Goal: Task Accomplishment & Management: Manage account settings

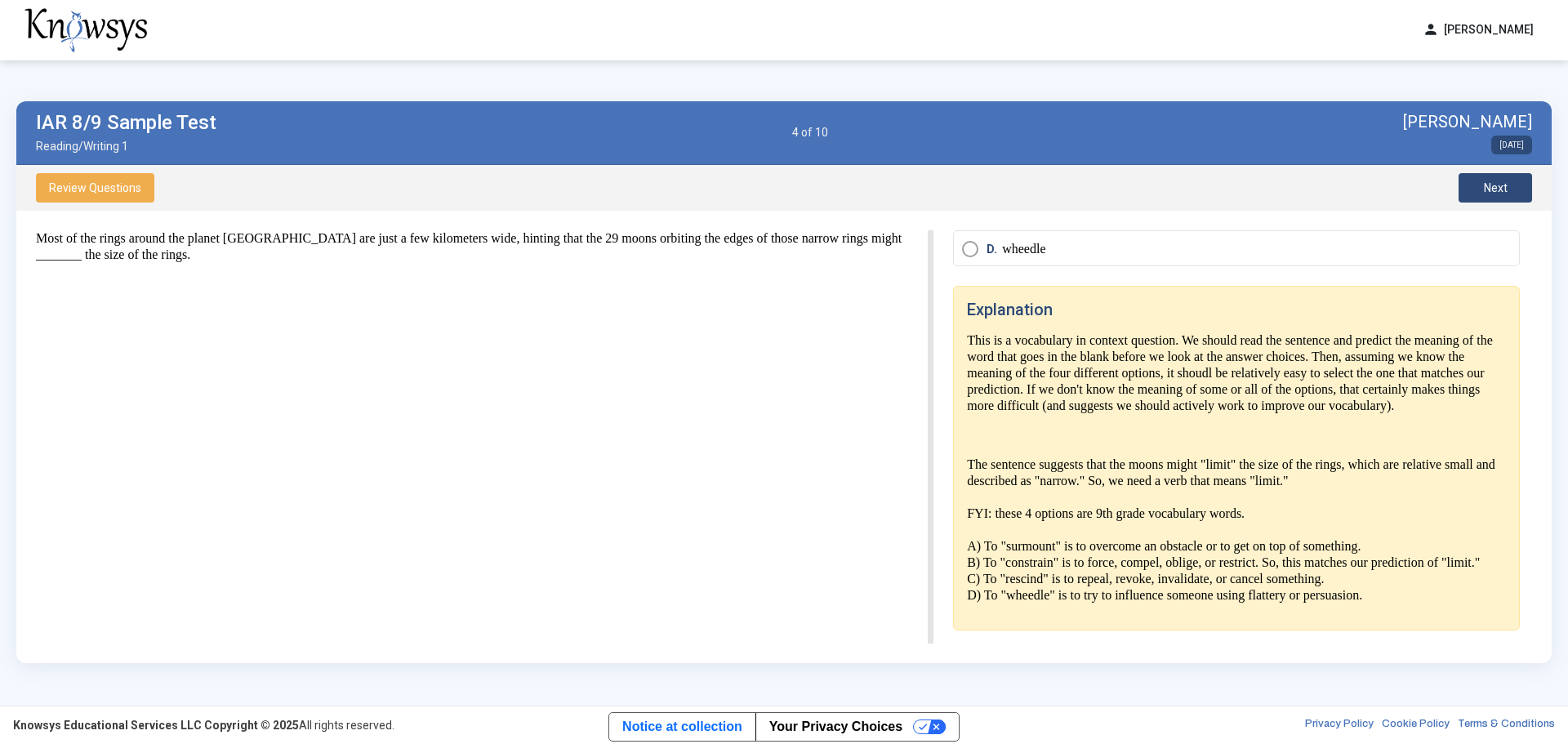
scroll to position [193, 0]
click at [1510, 185] on button "Next" at bounding box center [1496, 187] width 73 height 29
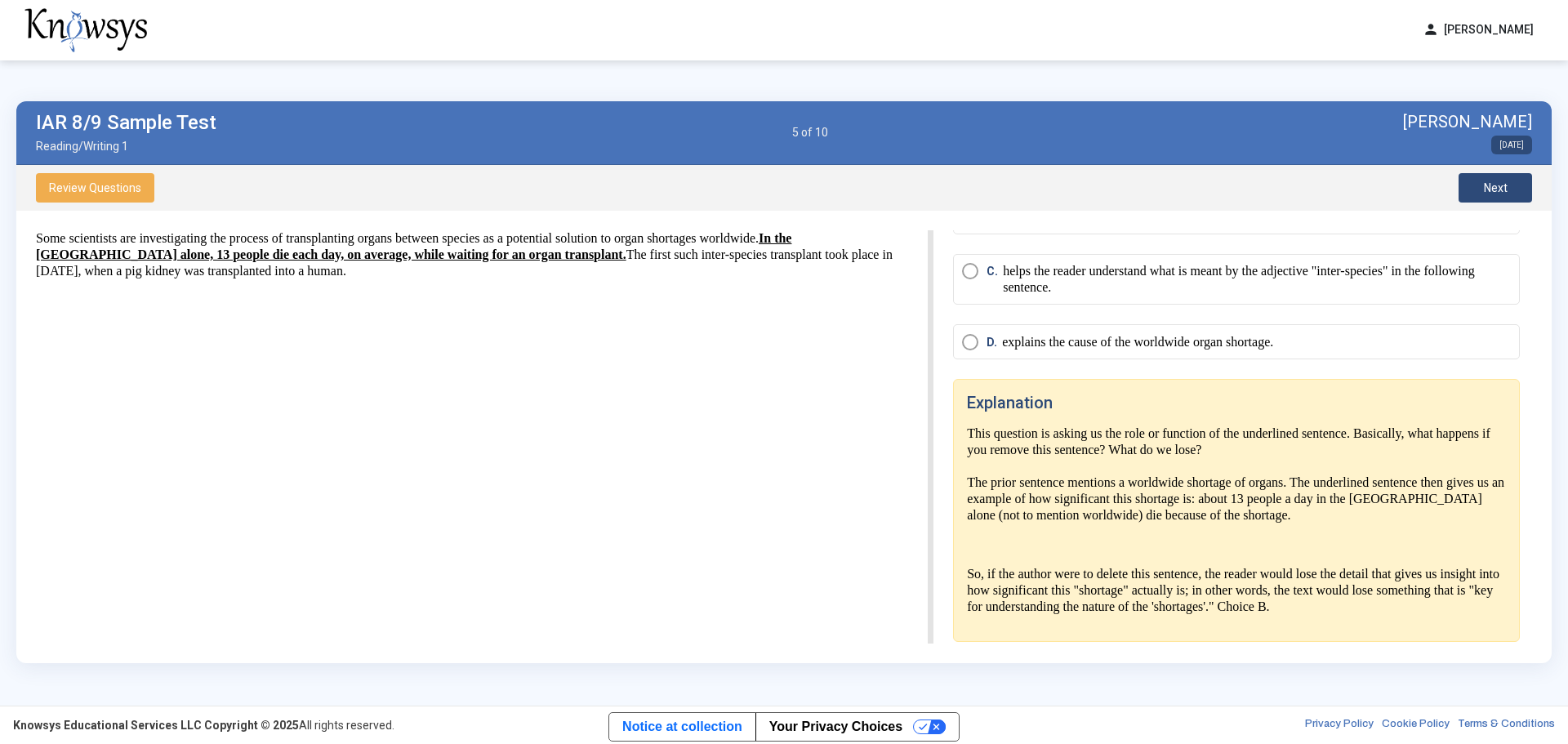
scroll to position [157, 0]
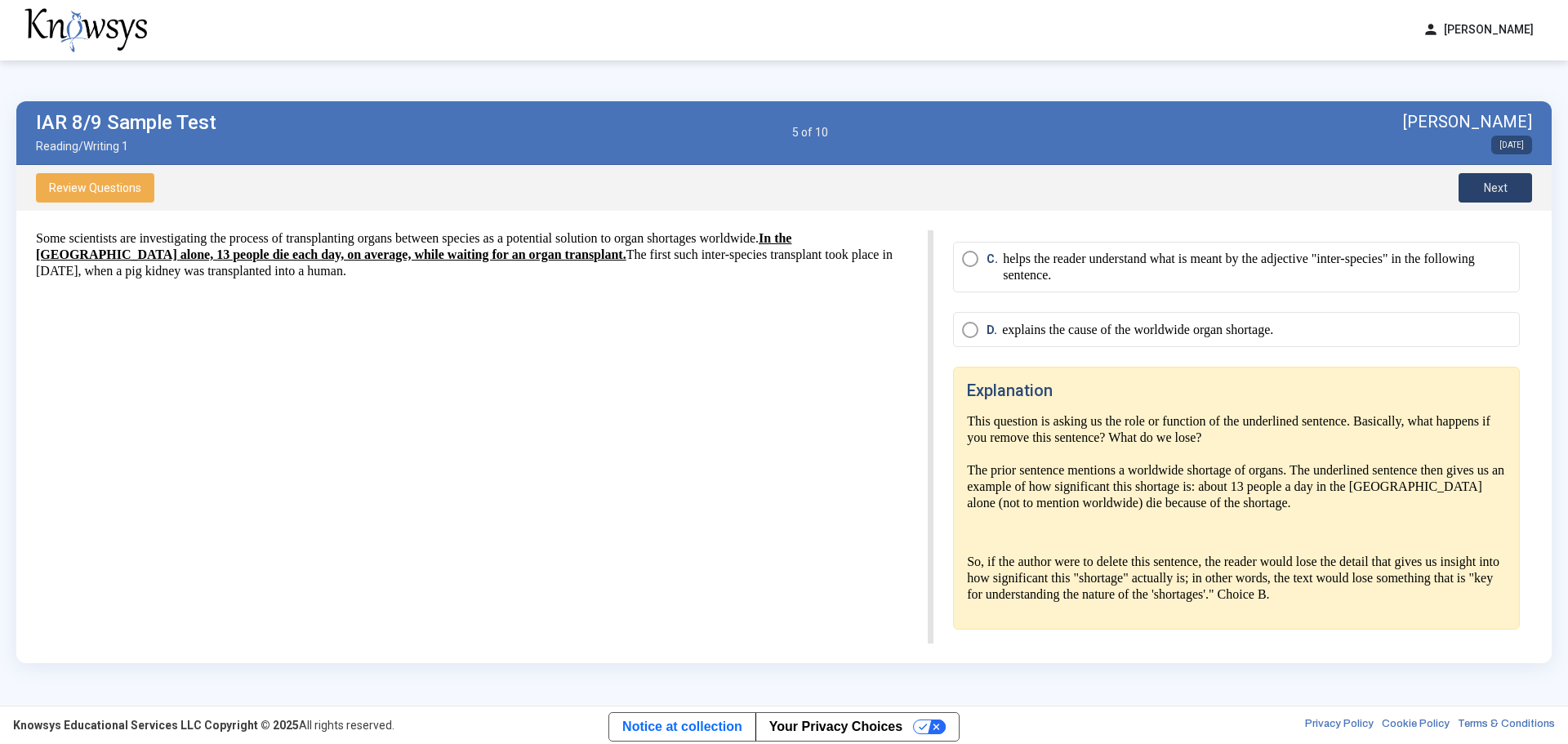
click at [1513, 184] on button "Next" at bounding box center [1496, 187] width 73 height 29
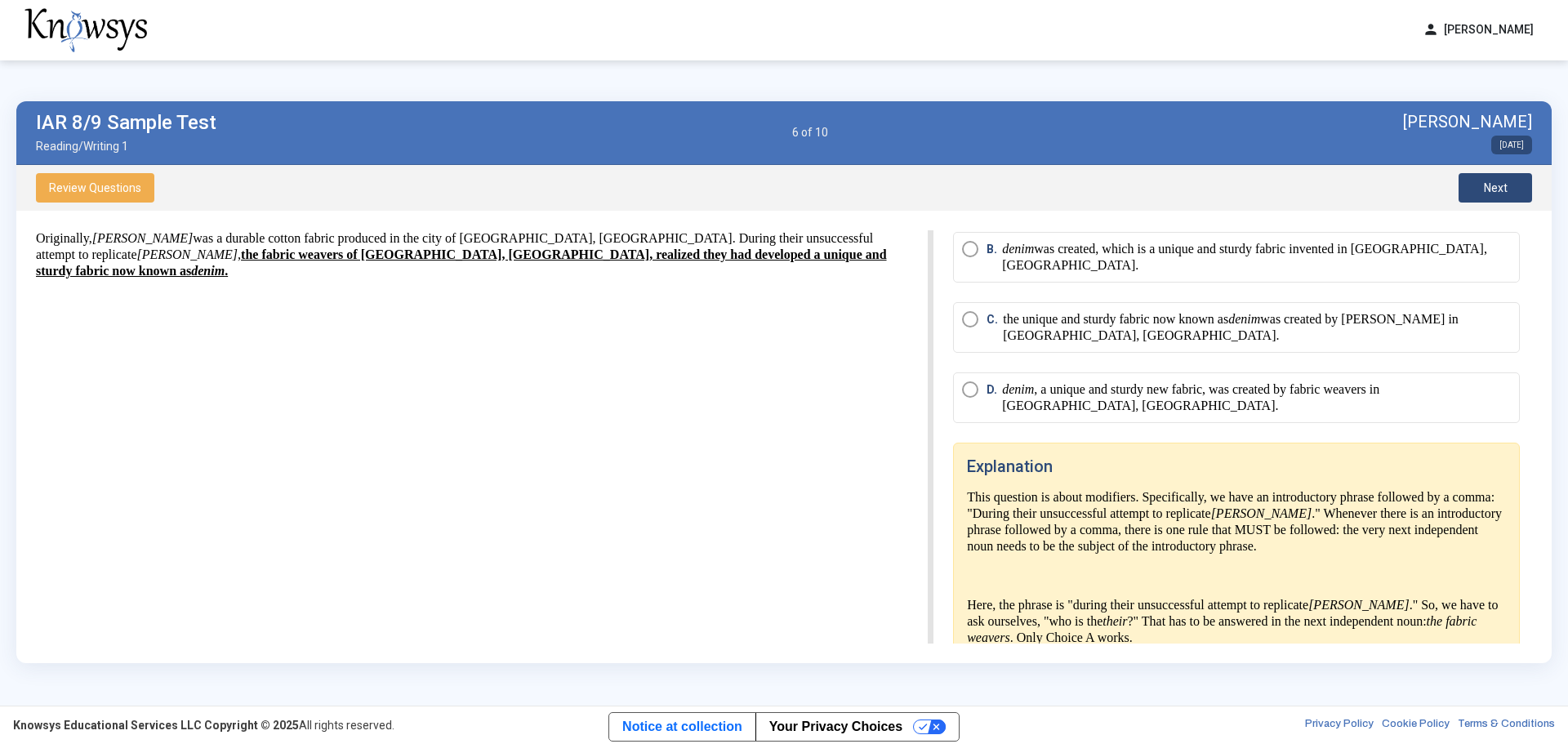
scroll to position [124, 0]
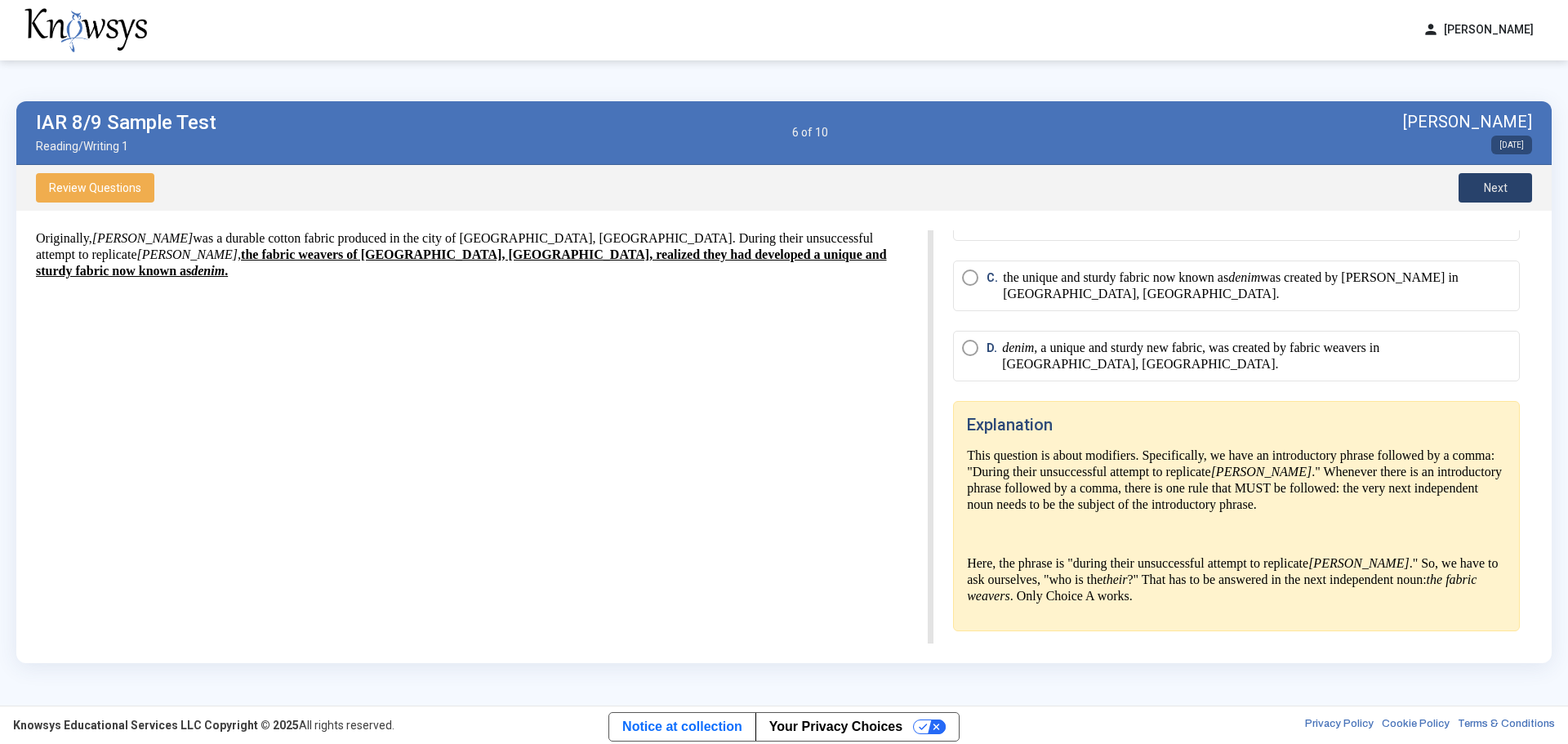
click at [1513, 184] on button "Next" at bounding box center [1496, 187] width 73 height 29
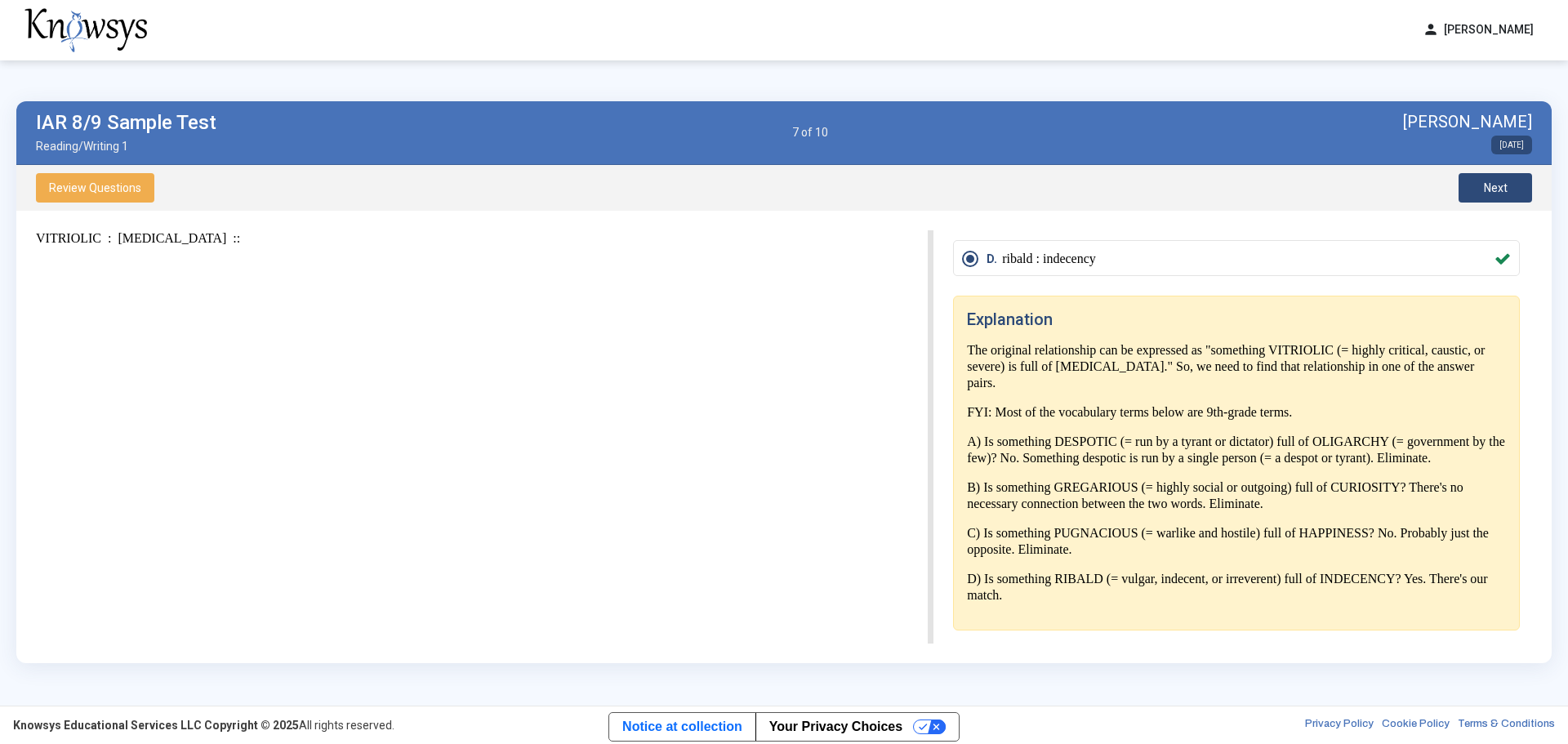
scroll to position [214, 0]
click at [1522, 186] on button "Next" at bounding box center [1496, 187] width 73 height 29
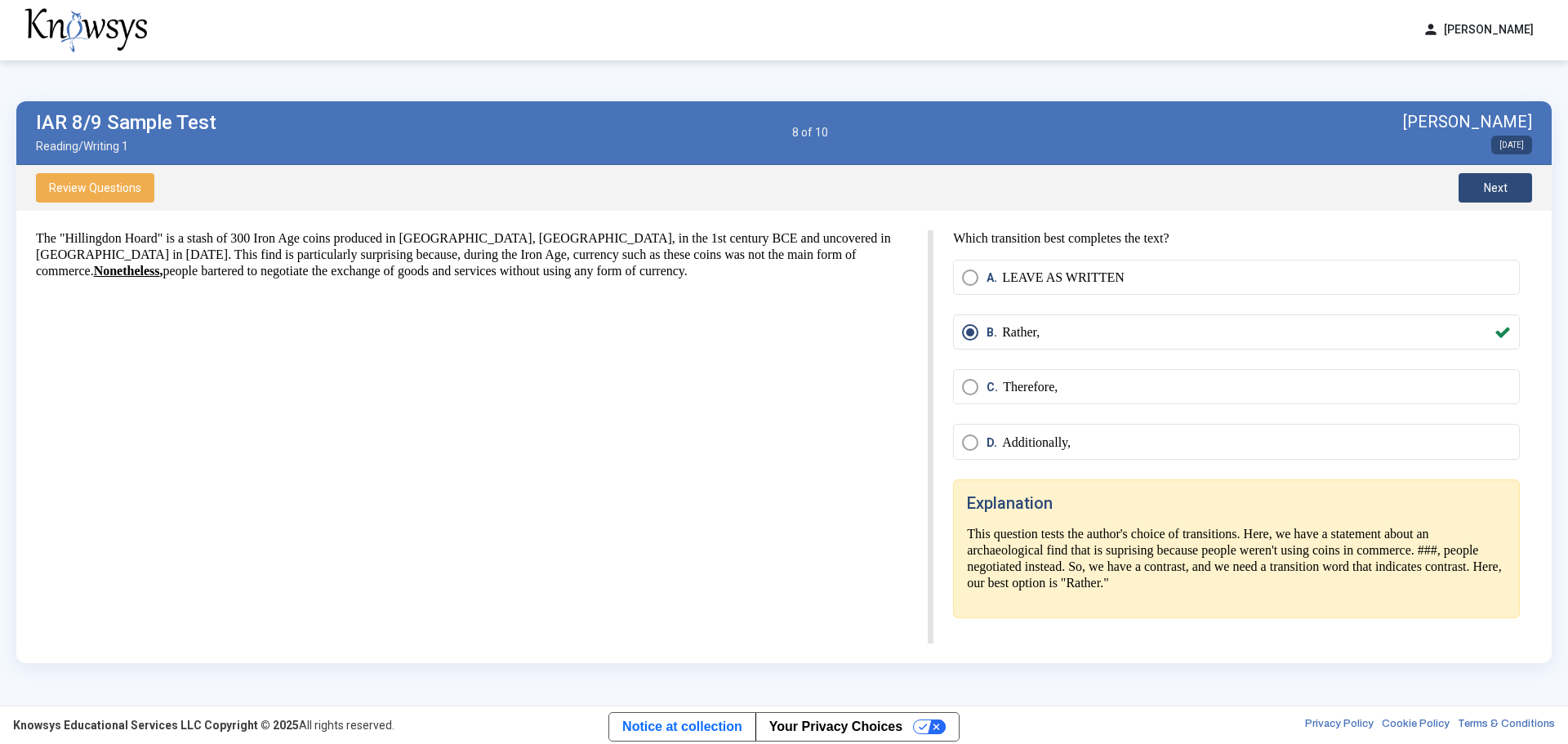
click at [1514, 181] on button "Next" at bounding box center [1496, 187] width 73 height 29
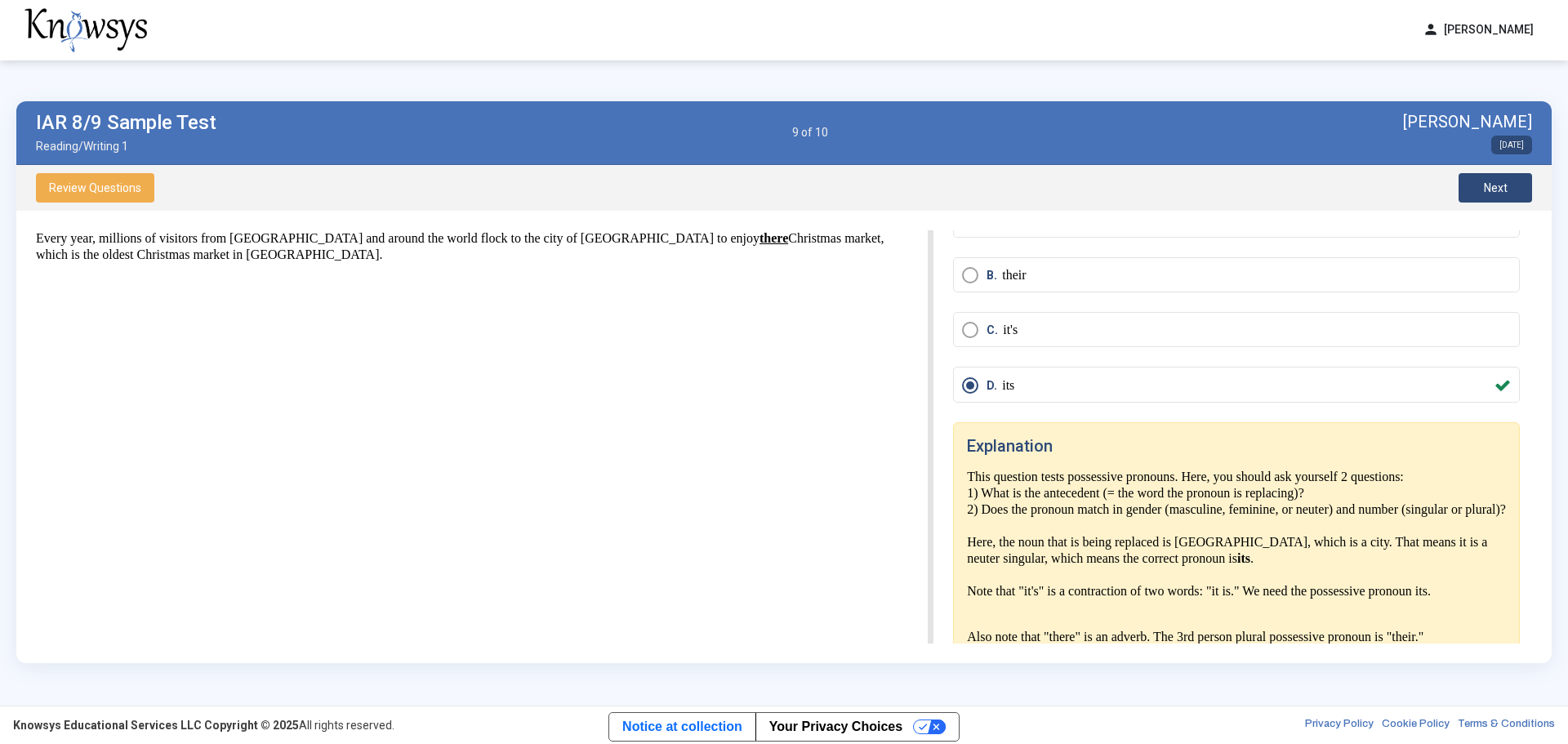
scroll to position [129, 0]
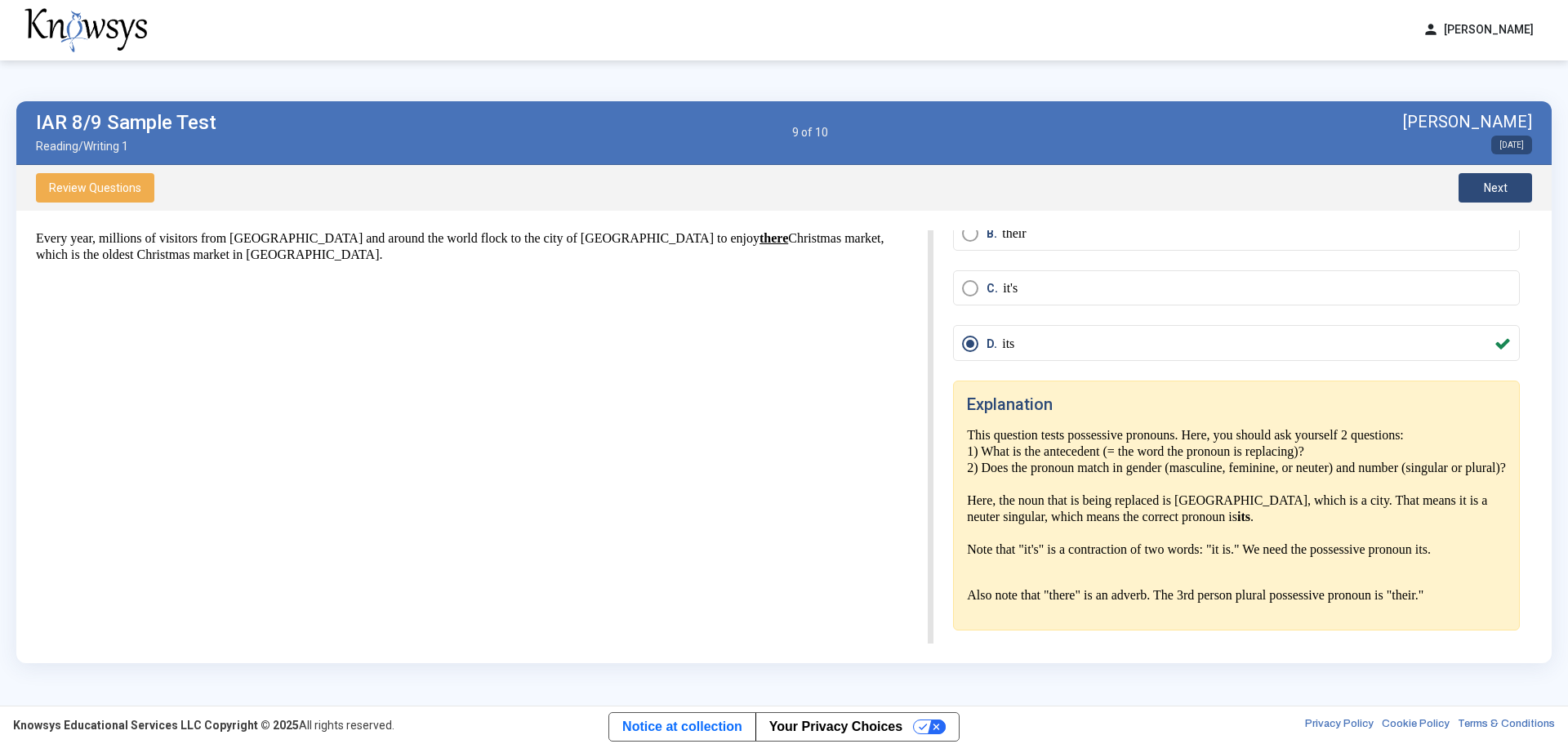
click at [1513, 183] on button "Next" at bounding box center [1496, 187] width 73 height 29
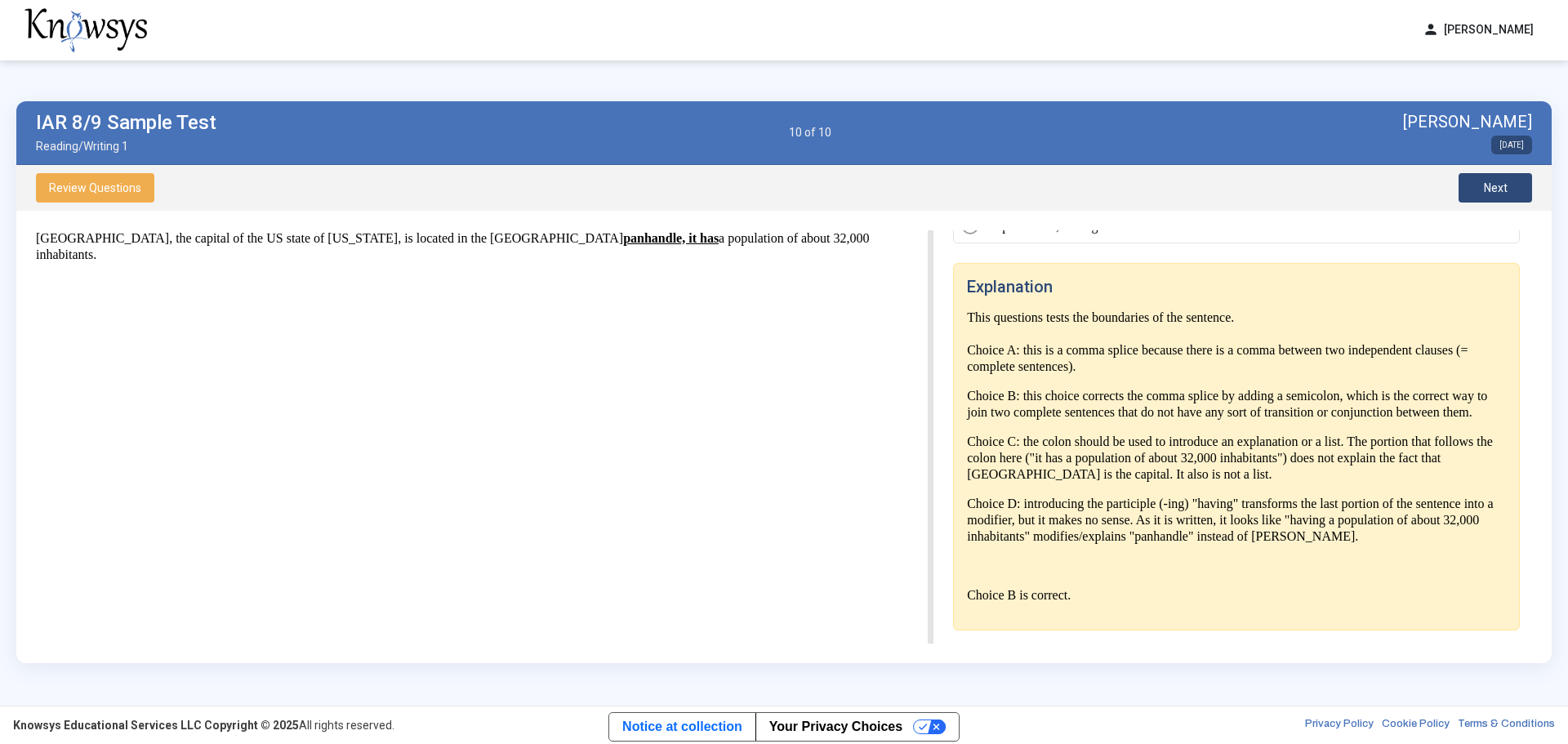
scroll to position [245, 0]
click at [1514, 183] on button "Next" at bounding box center [1496, 187] width 73 height 29
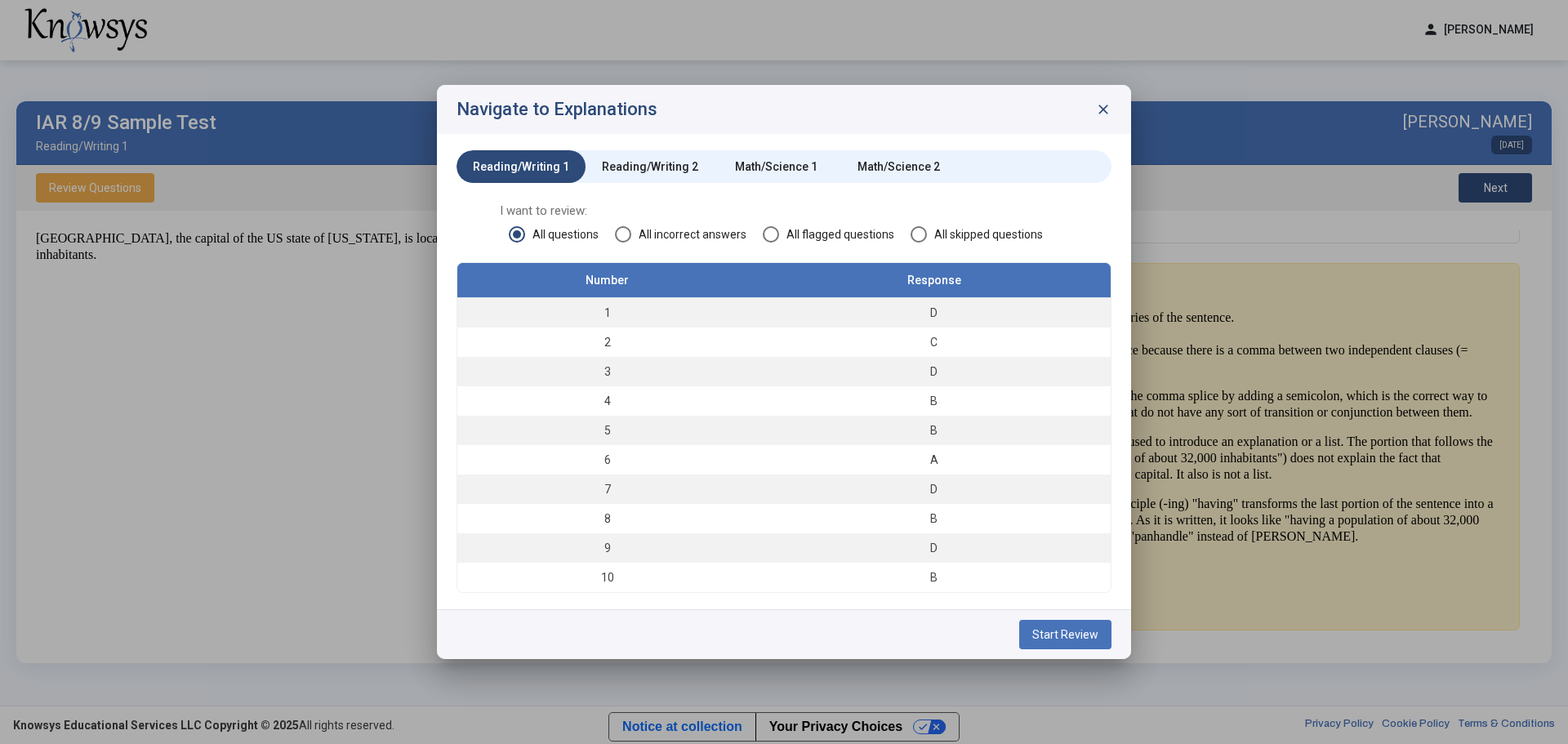
click at [660, 163] on div "Reading/Writing 2" at bounding box center [650, 166] width 97 height 16
click at [1065, 634] on span "Start Review" at bounding box center [1066, 635] width 66 height 14
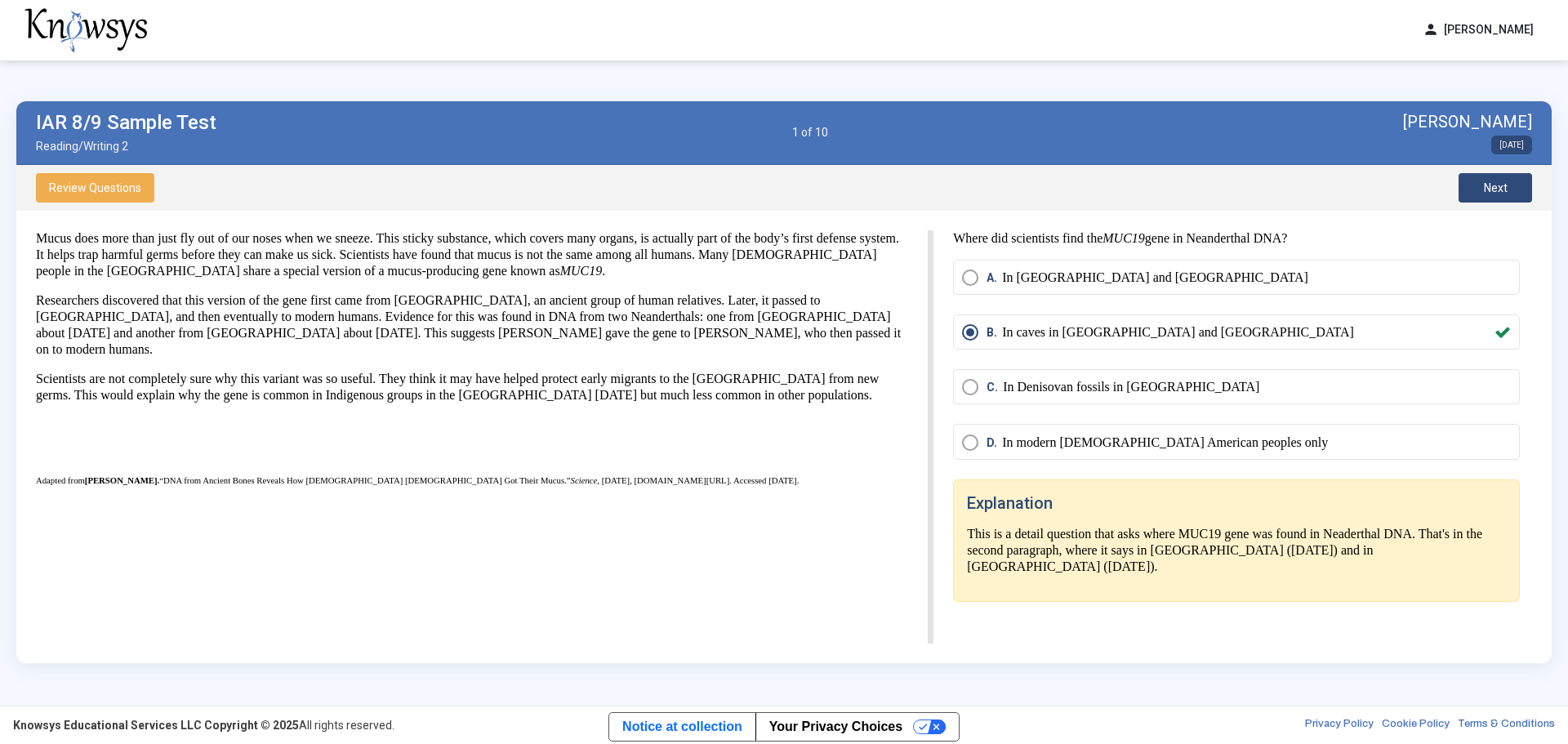
click at [1501, 192] on span "Next" at bounding box center [1496, 188] width 24 height 14
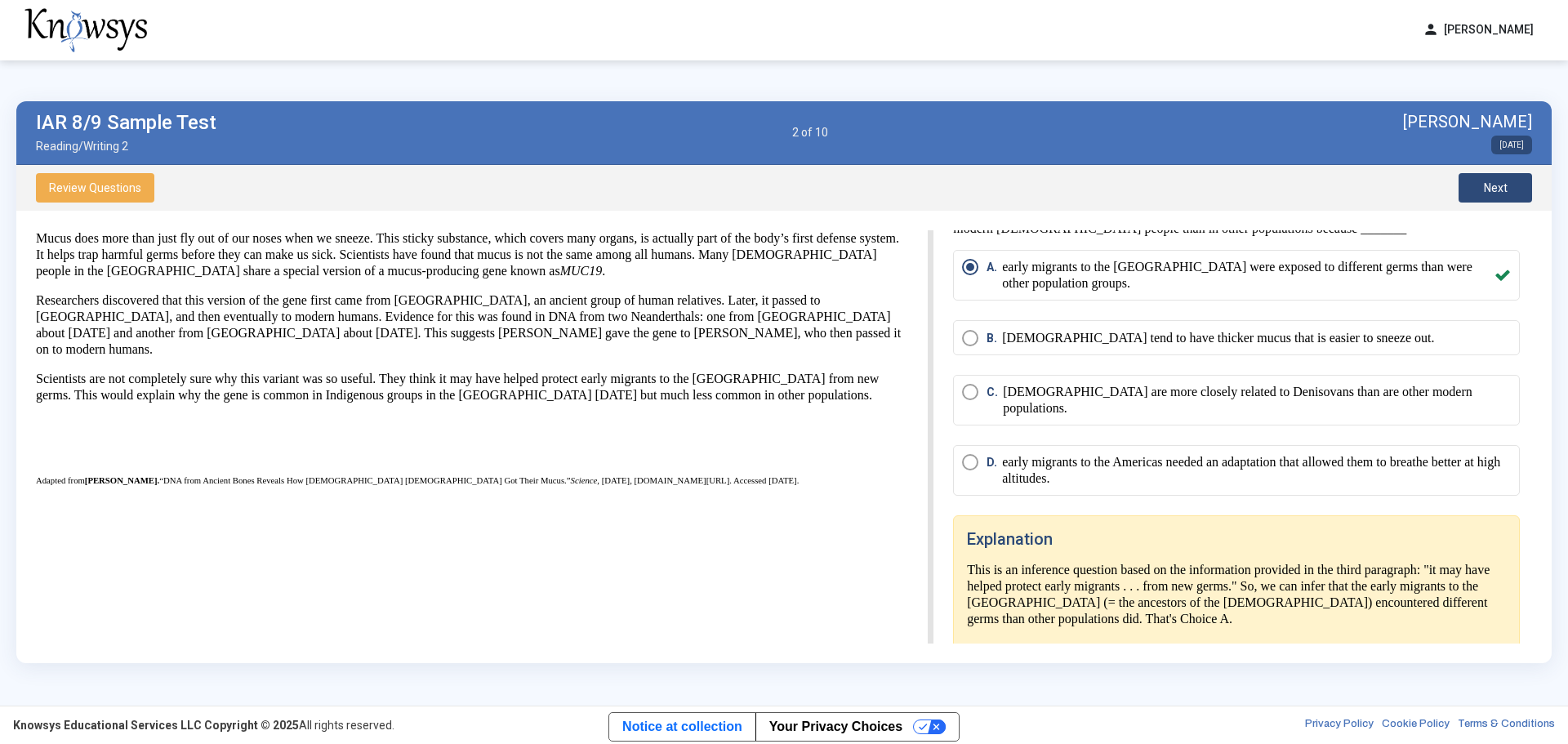
scroll to position [49, 0]
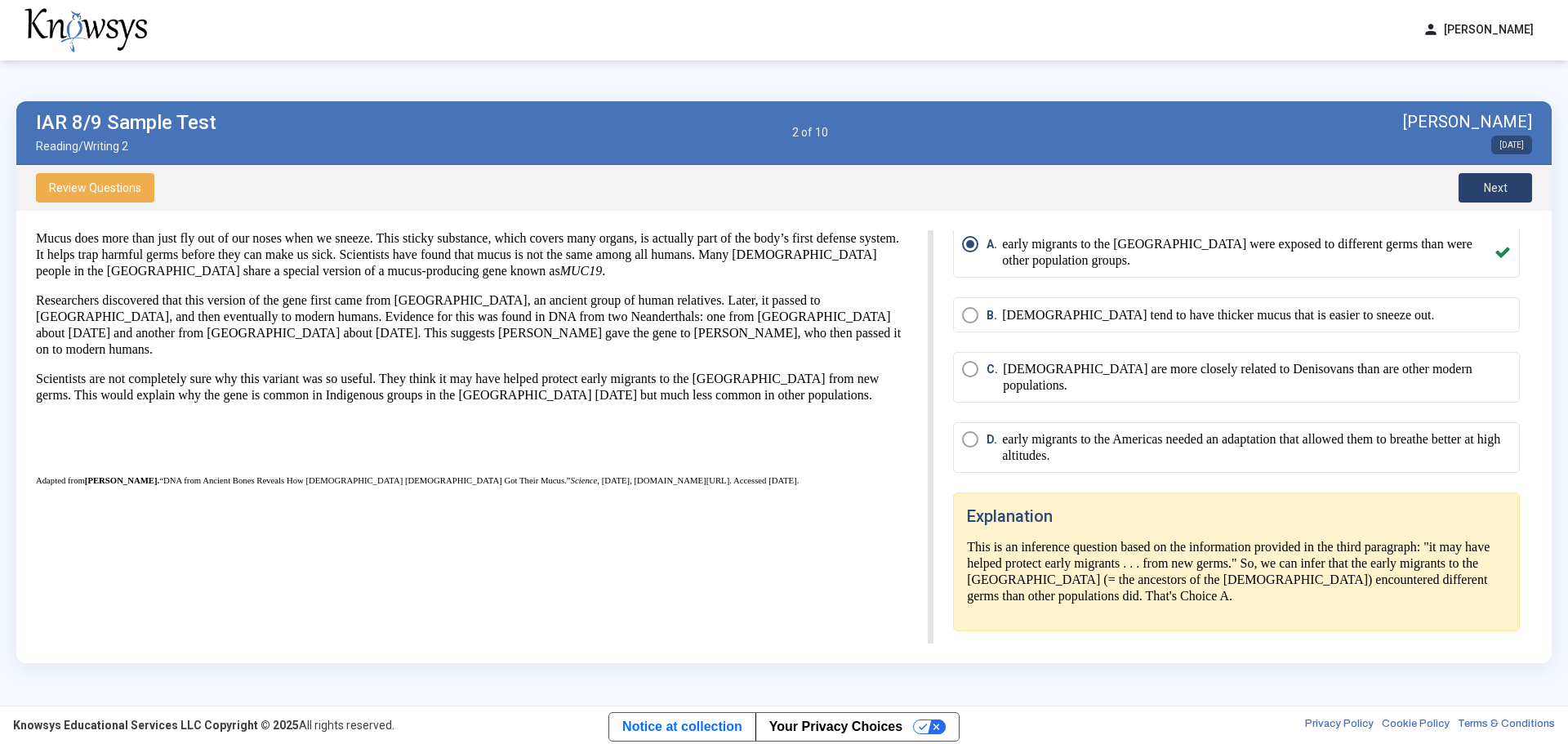
click at [1481, 187] on button "Next" at bounding box center [1496, 187] width 73 height 29
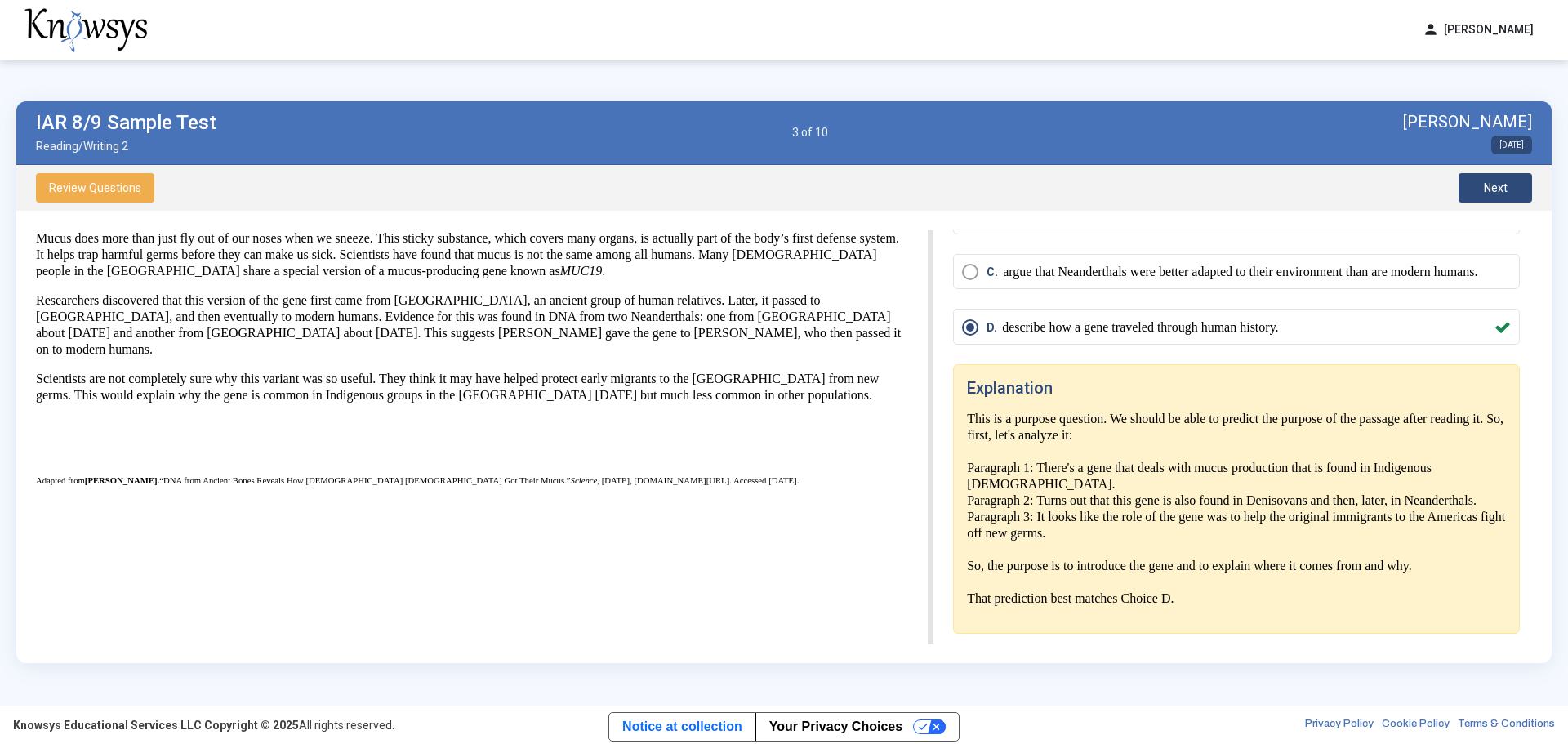
scroll to position [147, 0]
click at [1509, 192] on button "Next" at bounding box center [1496, 187] width 73 height 29
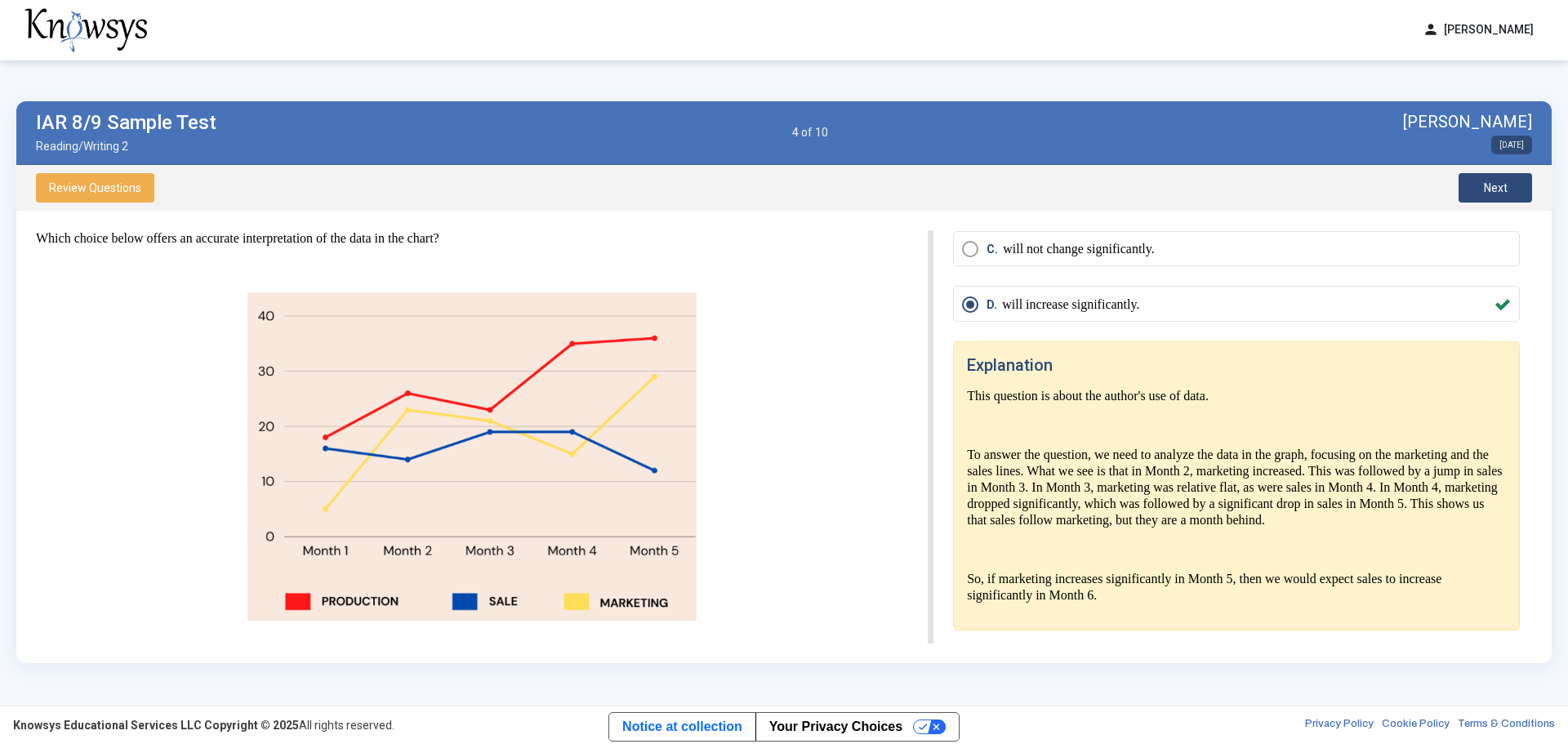
scroll to position [200, 0]
click at [1492, 190] on span "Next" at bounding box center [1496, 188] width 24 height 14
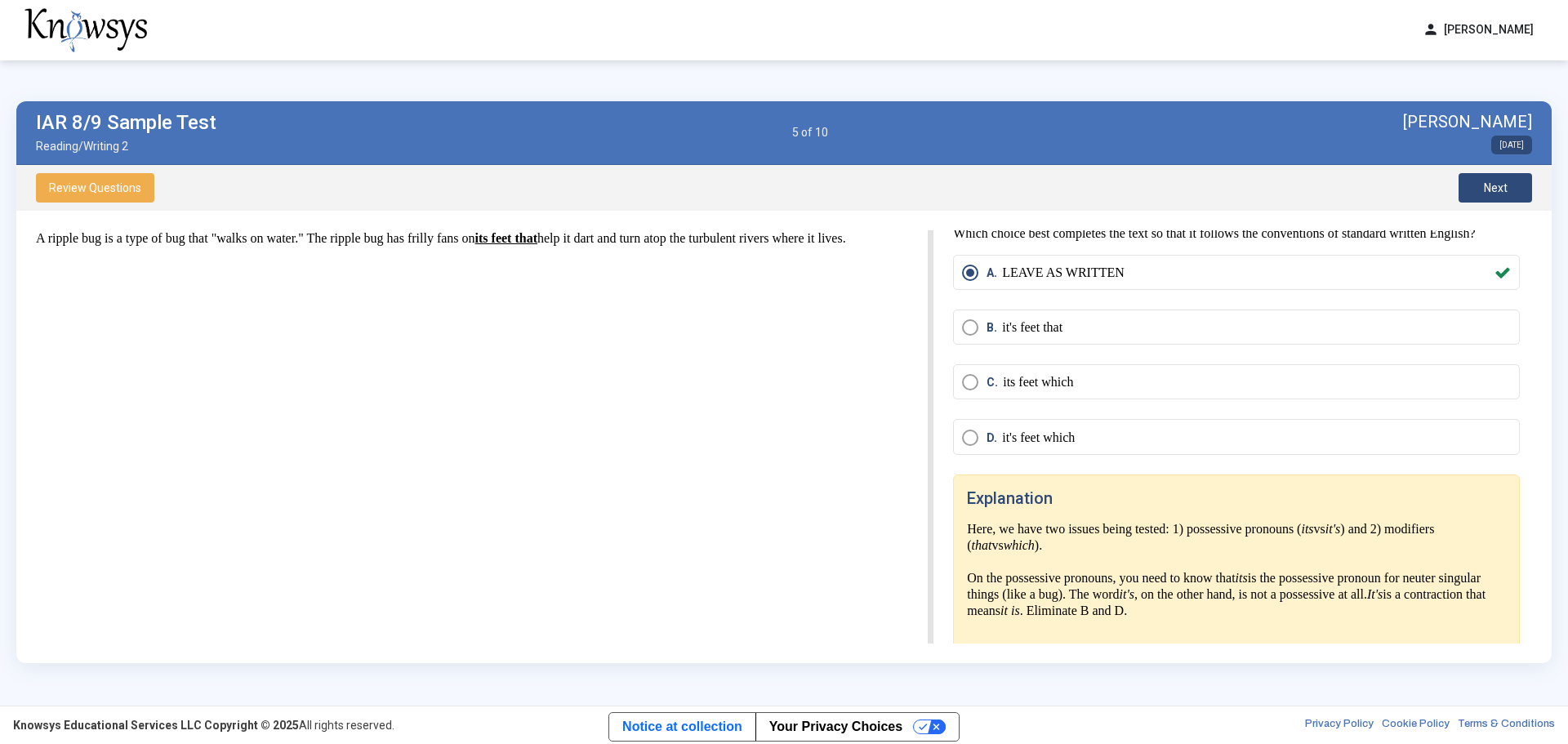
scroll to position [0, 0]
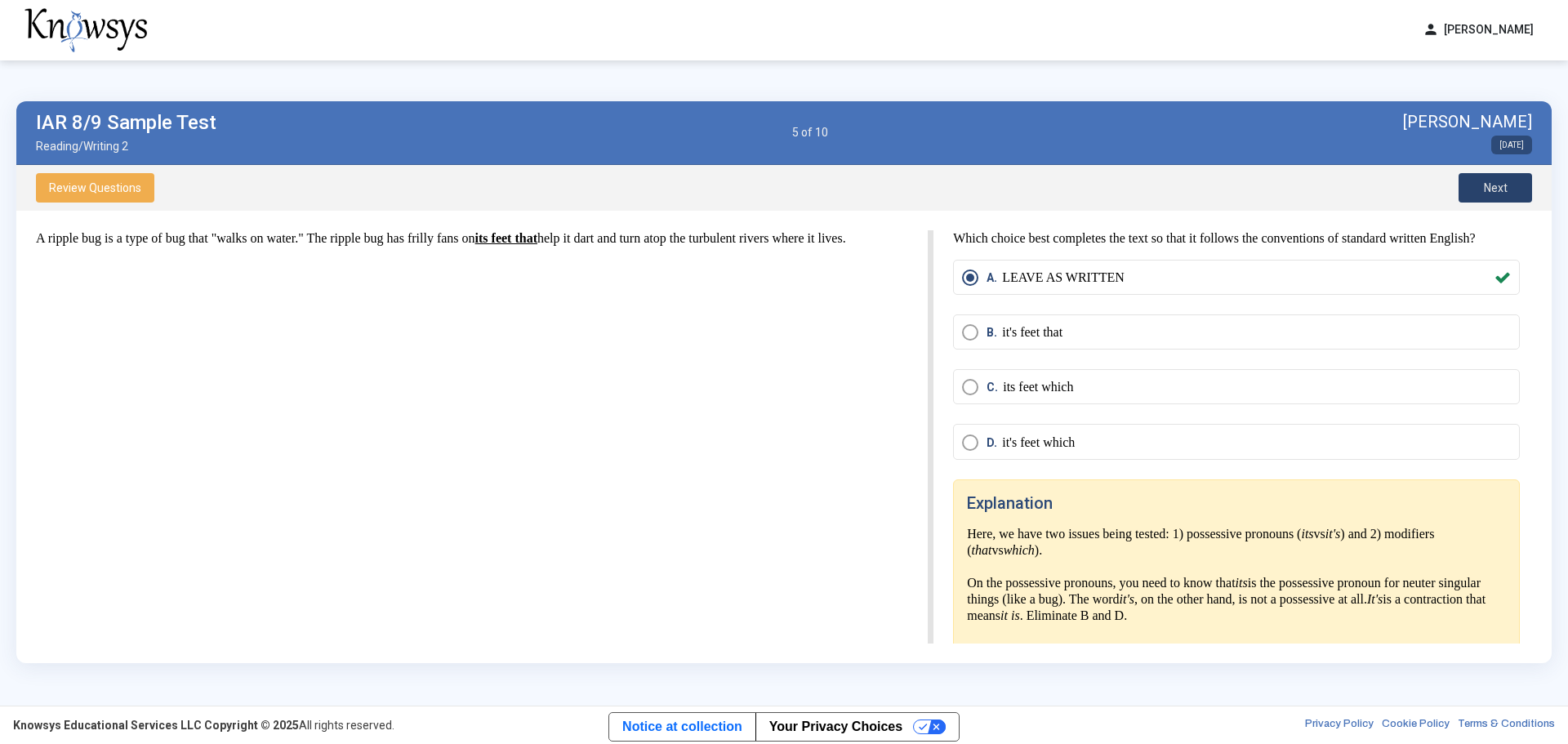
click at [1492, 195] on button "Next" at bounding box center [1496, 187] width 73 height 29
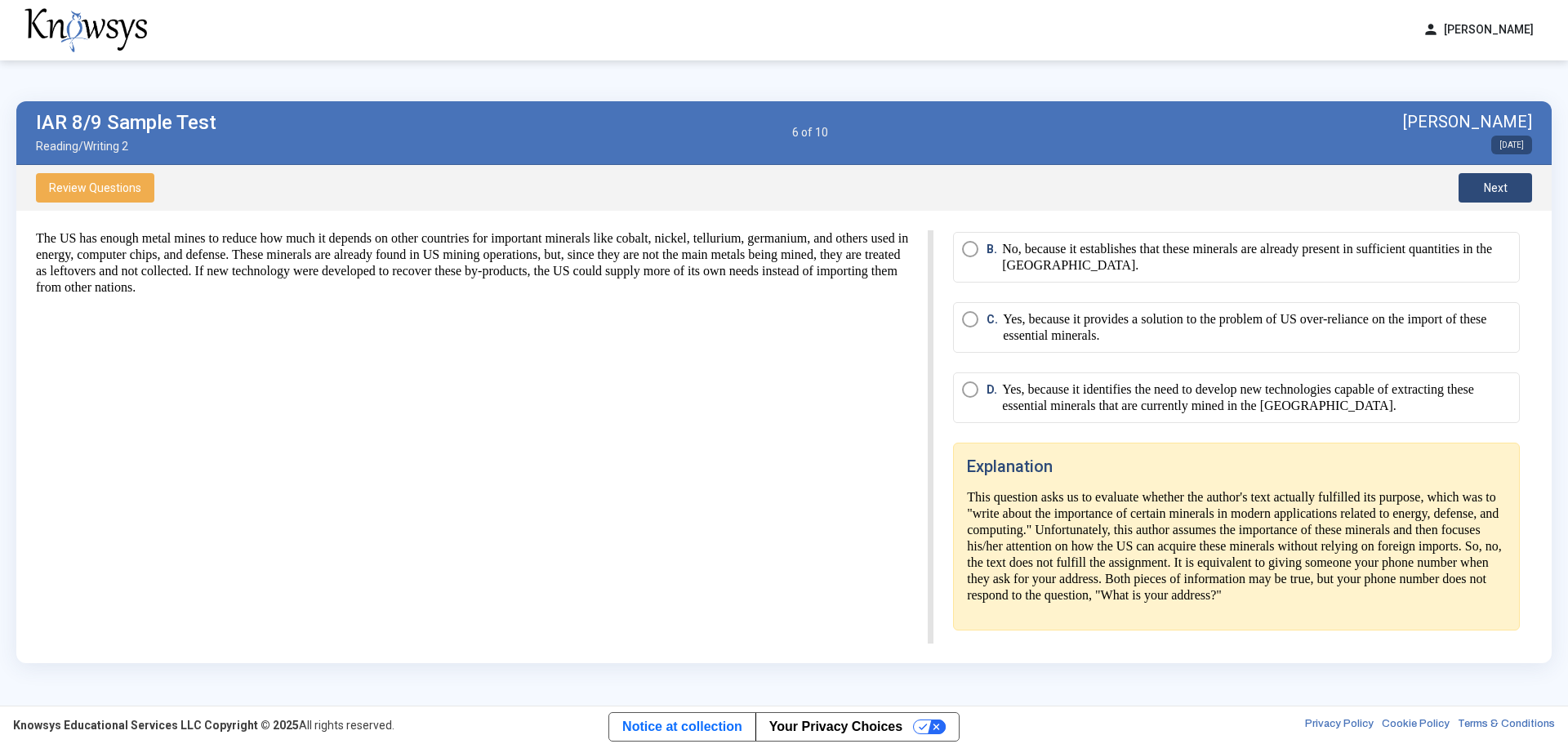
scroll to position [130, 0]
click at [1499, 185] on span "Next" at bounding box center [1496, 188] width 24 height 14
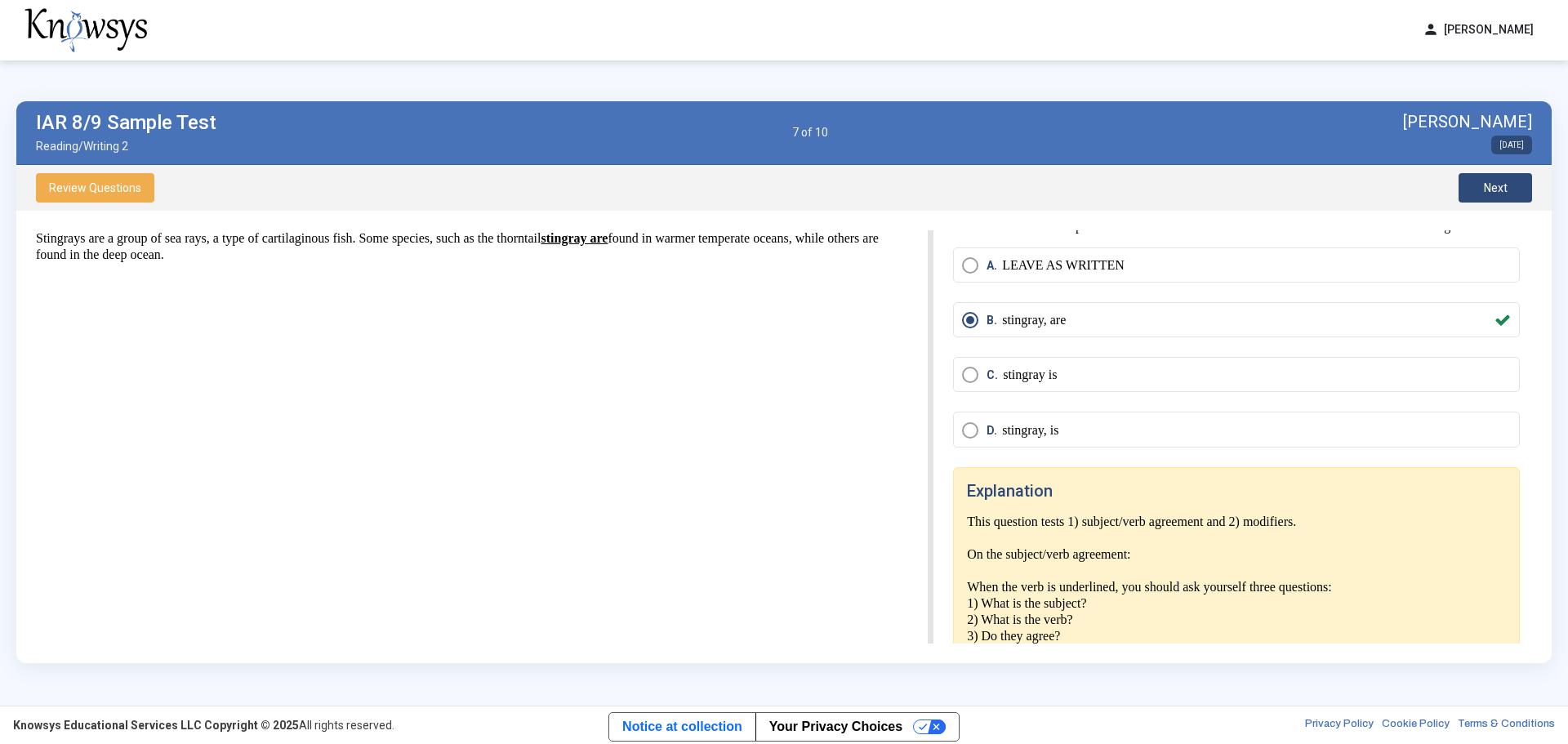
scroll to position [0, 0]
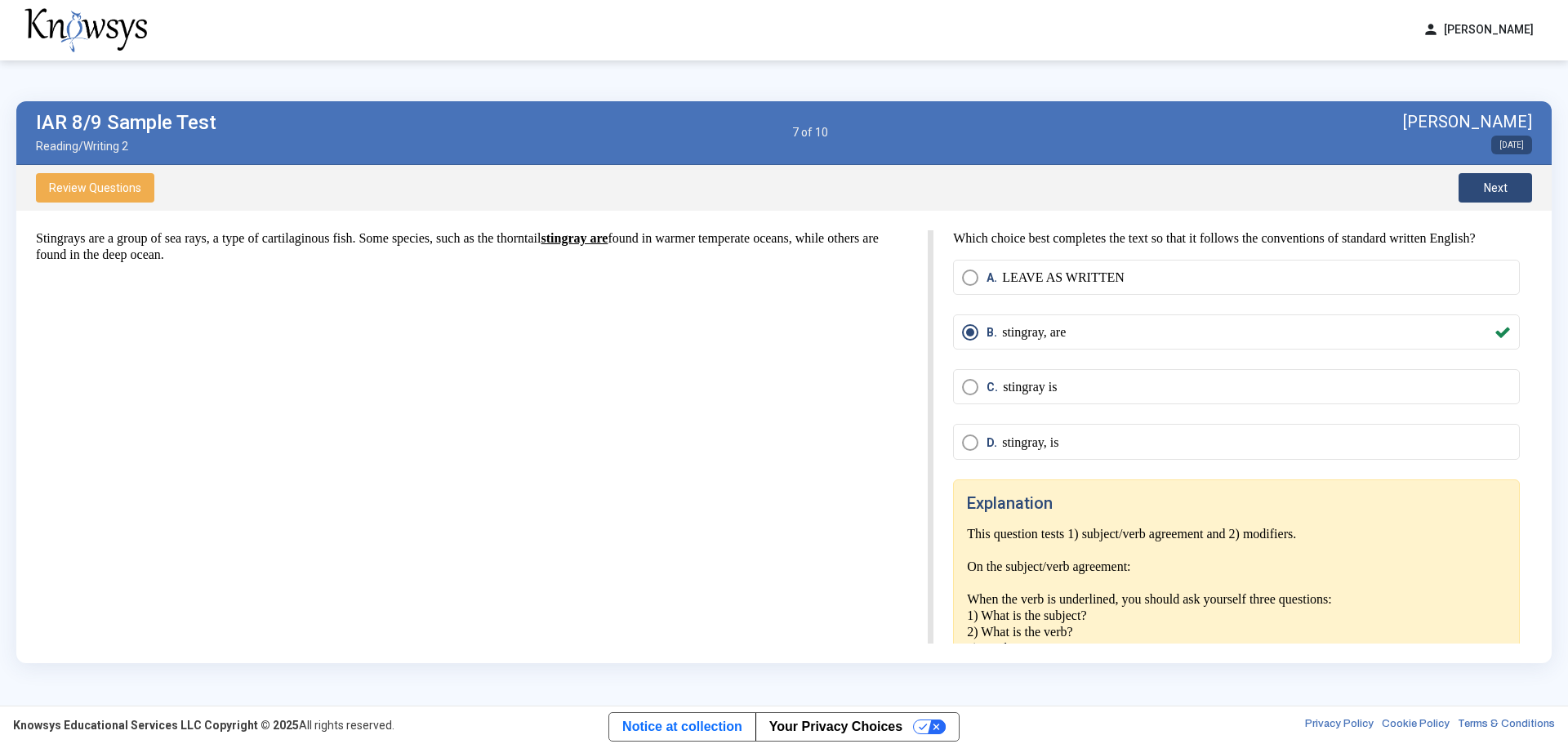
click at [1493, 186] on span "Next" at bounding box center [1496, 188] width 24 height 14
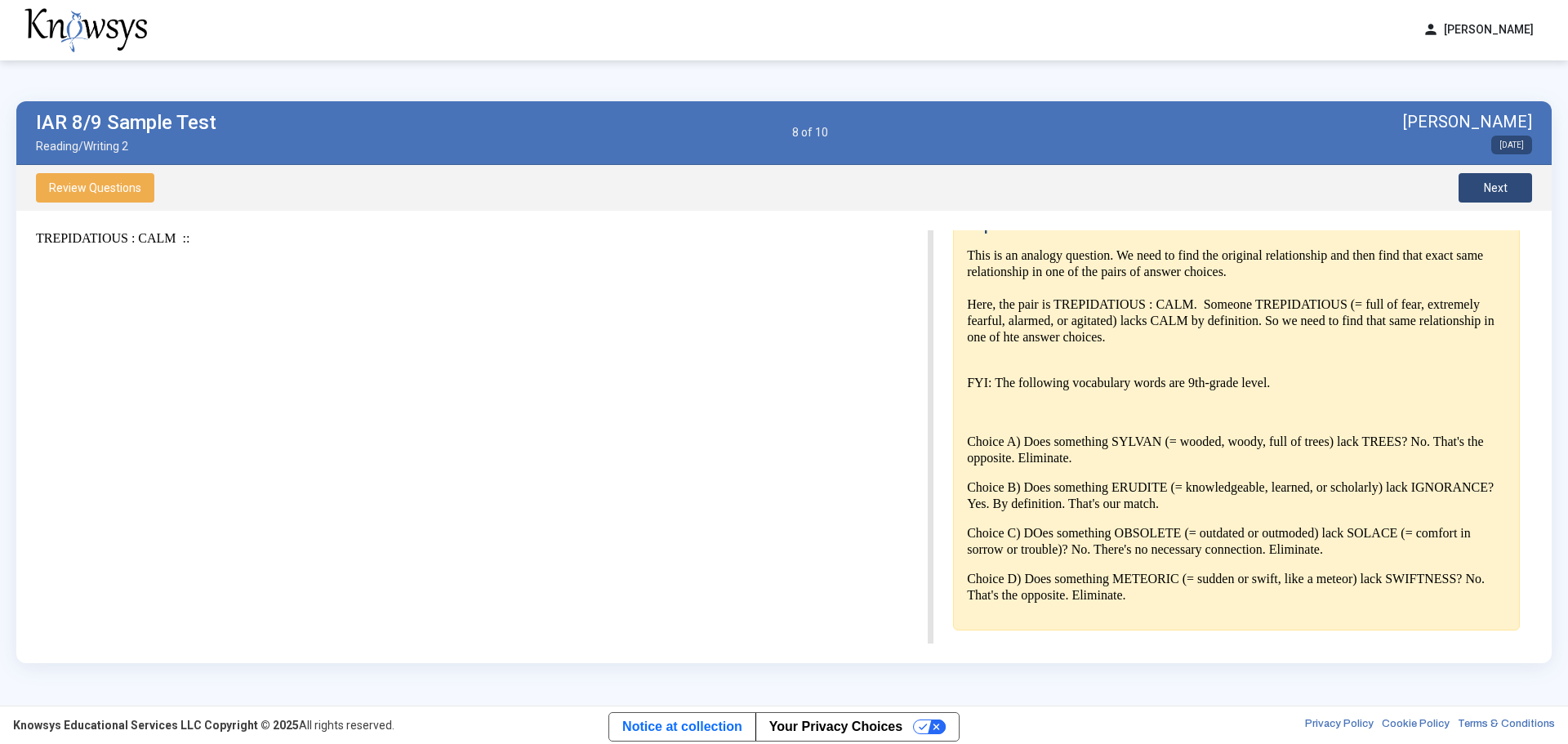
scroll to position [292, 0]
click at [1508, 190] on button "Next" at bounding box center [1496, 187] width 73 height 29
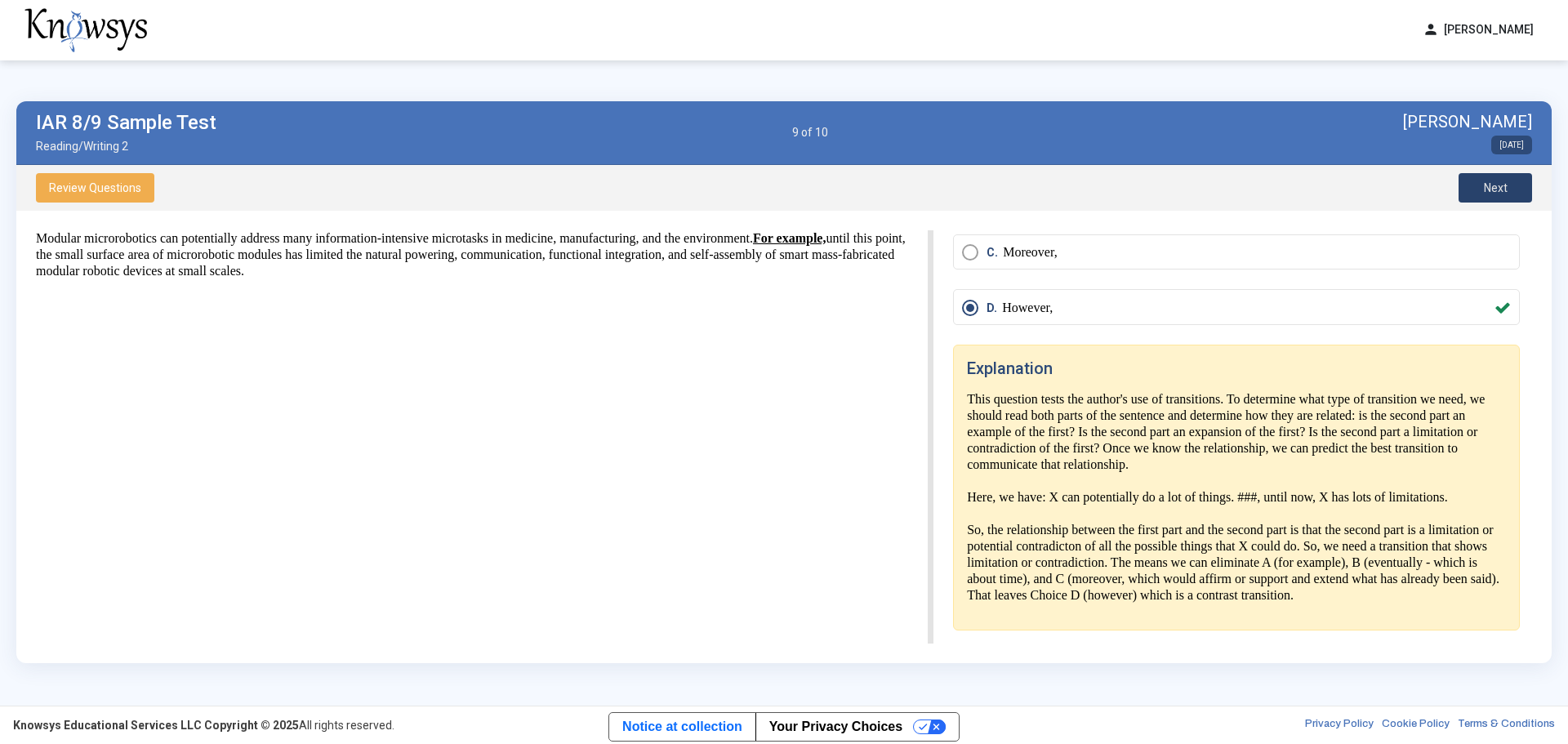
click at [1493, 183] on span "Next" at bounding box center [1496, 188] width 24 height 14
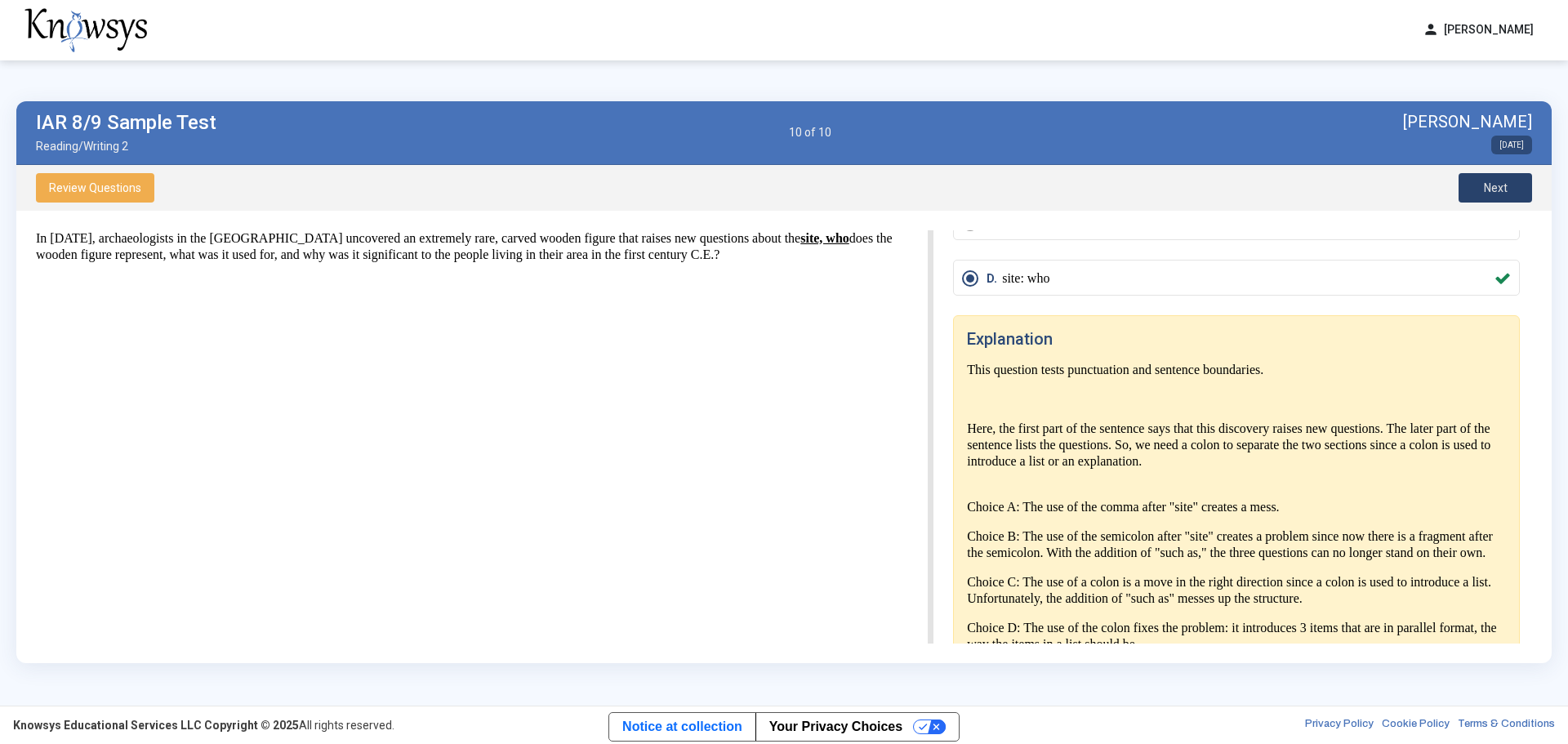
scroll to position [243, 0]
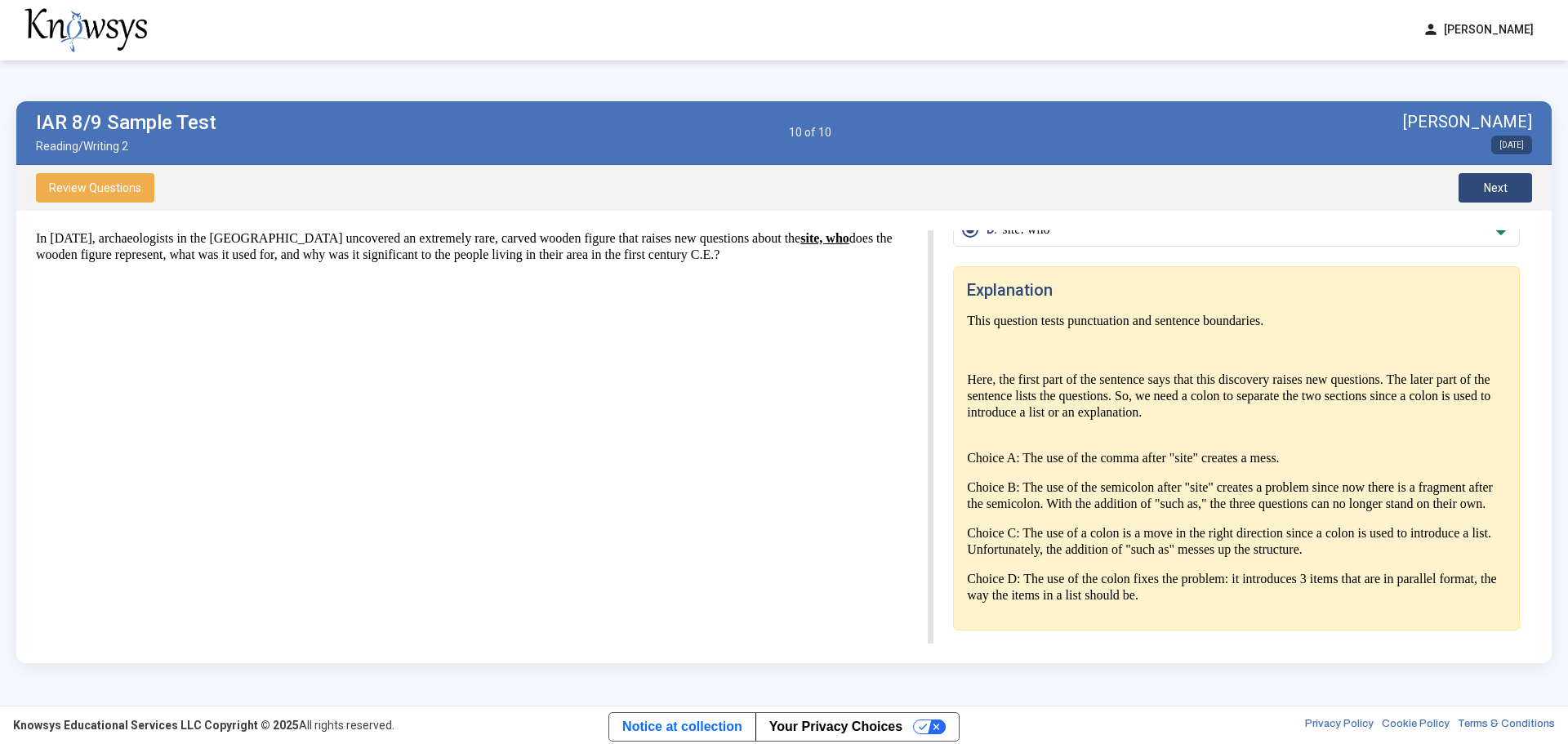
click at [1512, 187] on button "Next" at bounding box center [1496, 187] width 73 height 29
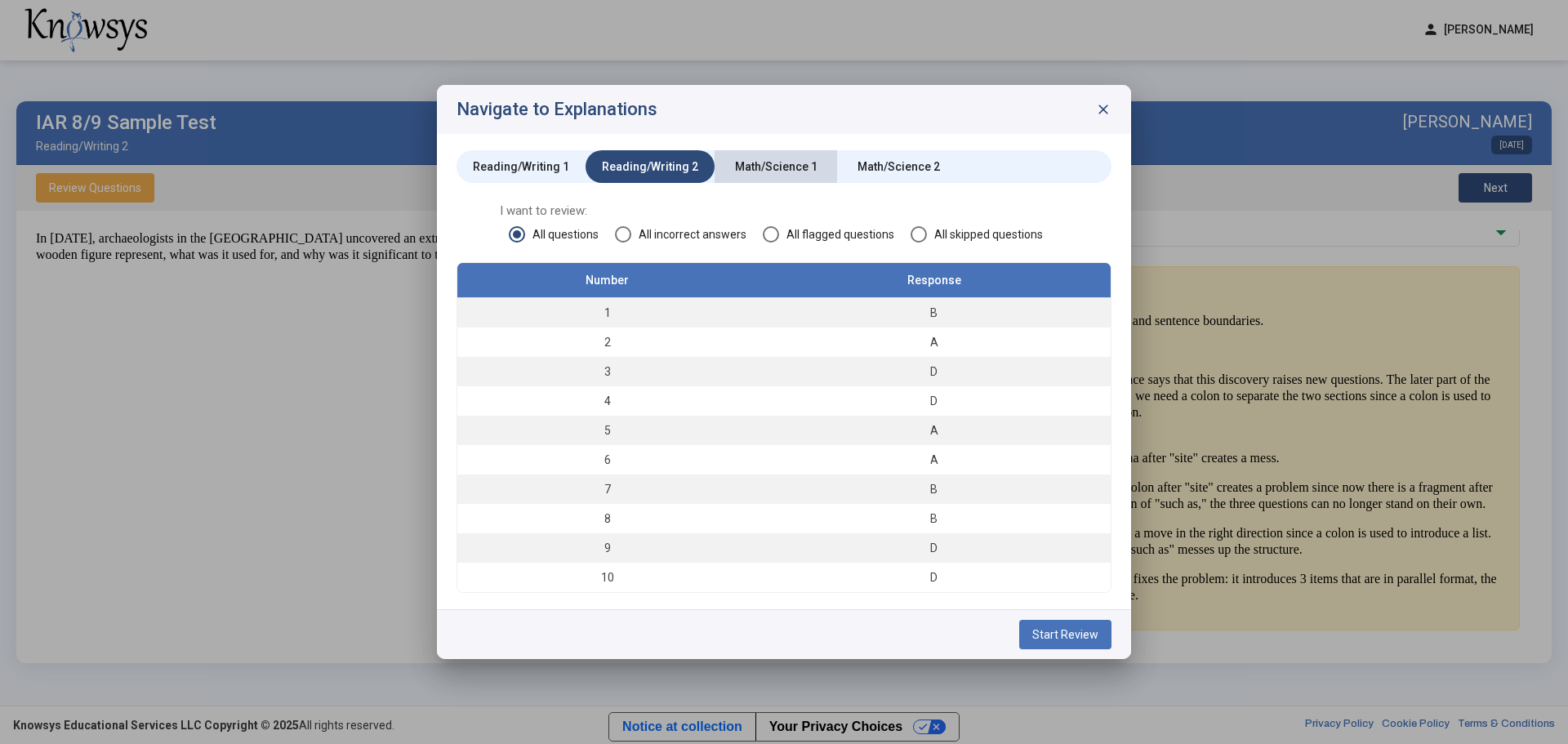
click at [758, 166] on div "Math/Science 1" at bounding box center [776, 166] width 82 height 16
click at [1074, 634] on span "Start Review" at bounding box center [1066, 635] width 66 height 14
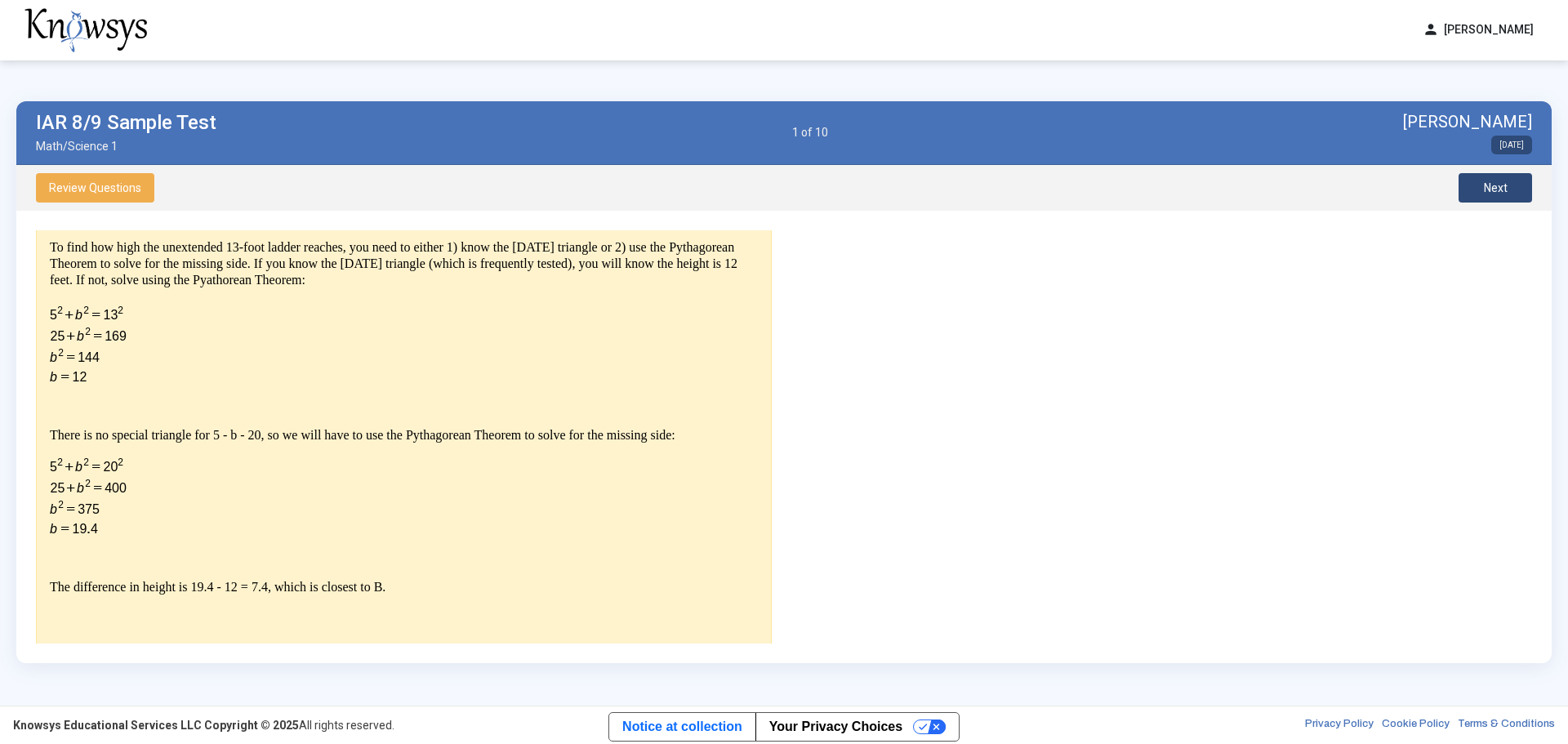
scroll to position [380, 0]
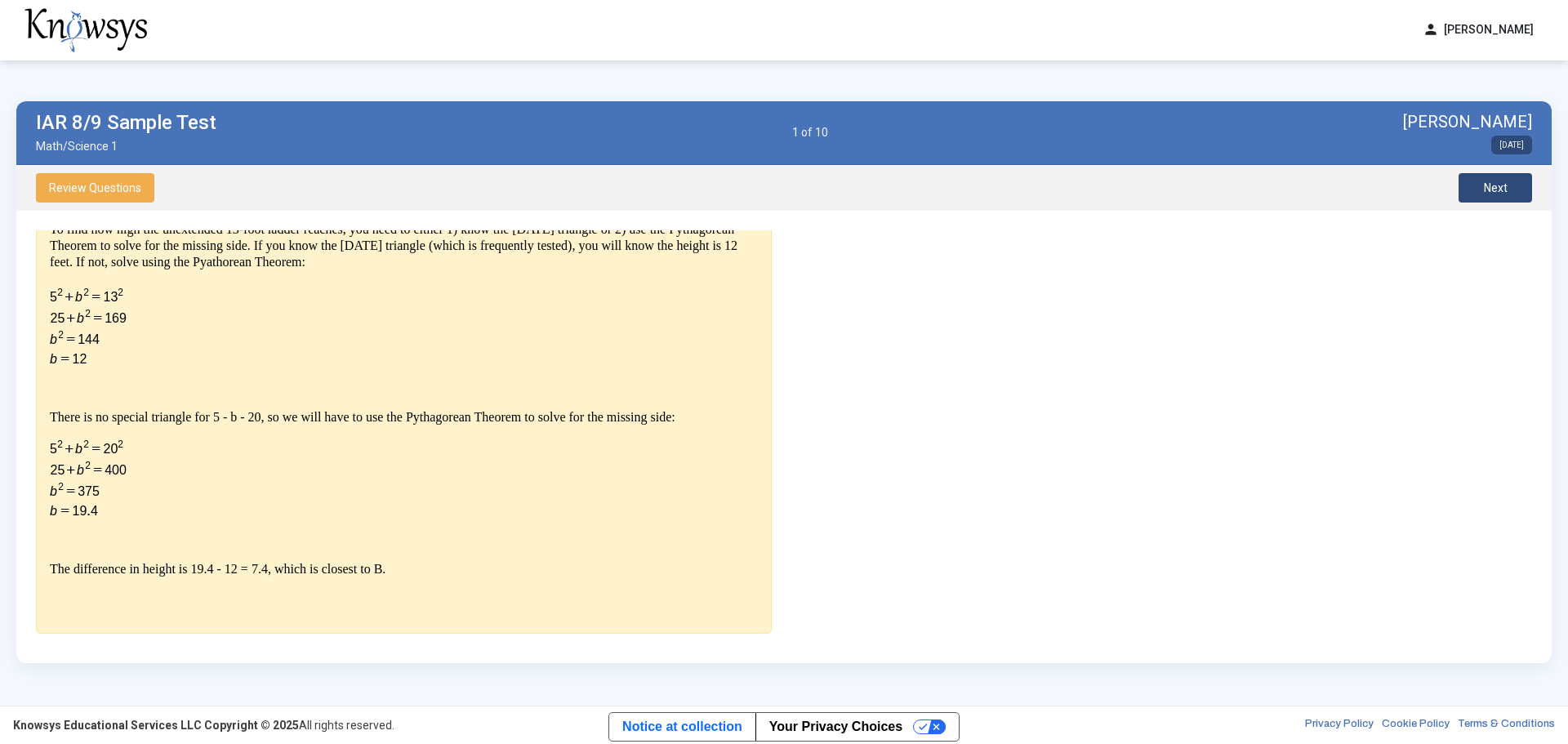
click at [1492, 189] on span "Next" at bounding box center [1496, 188] width 24 height 14
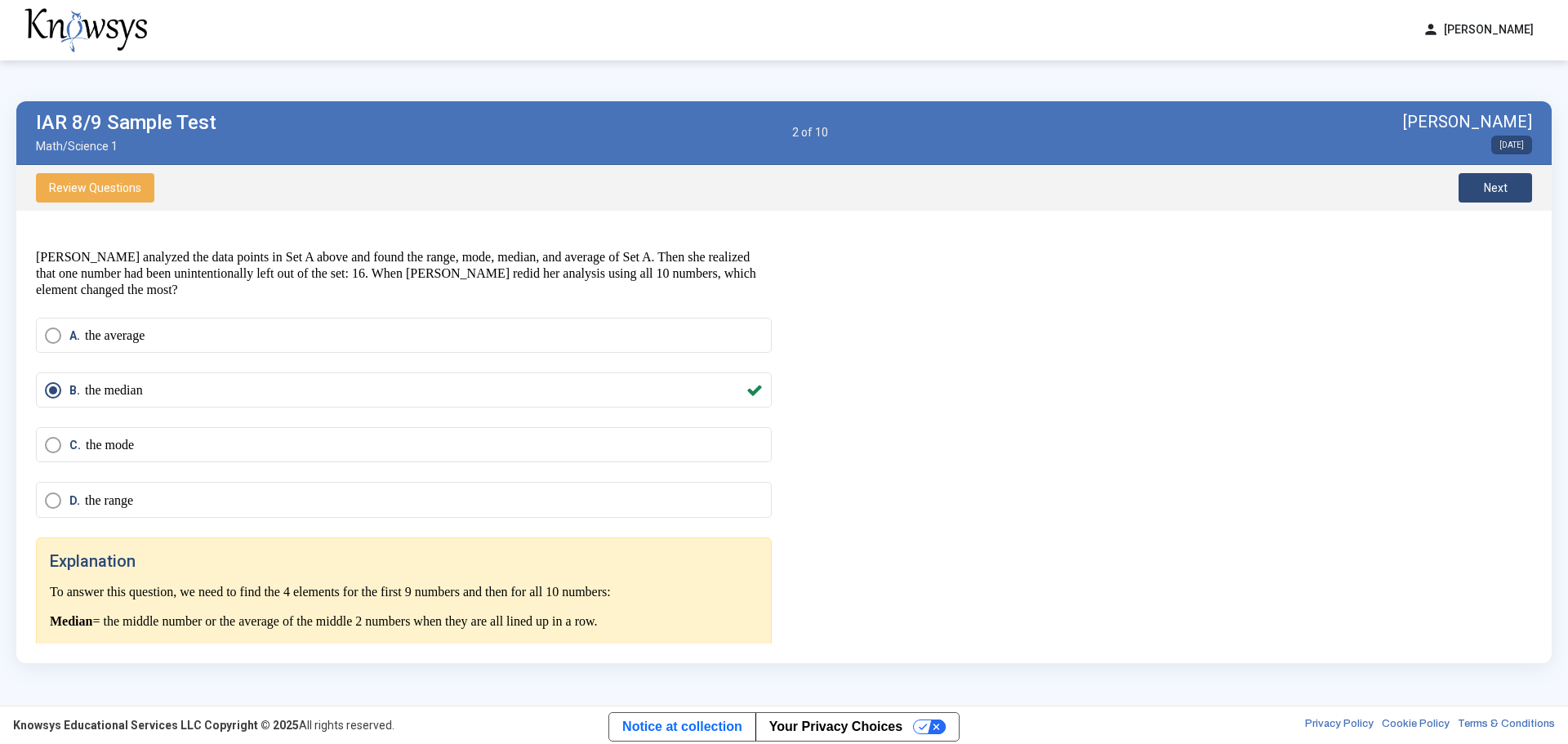
scroll to position [50, 0]
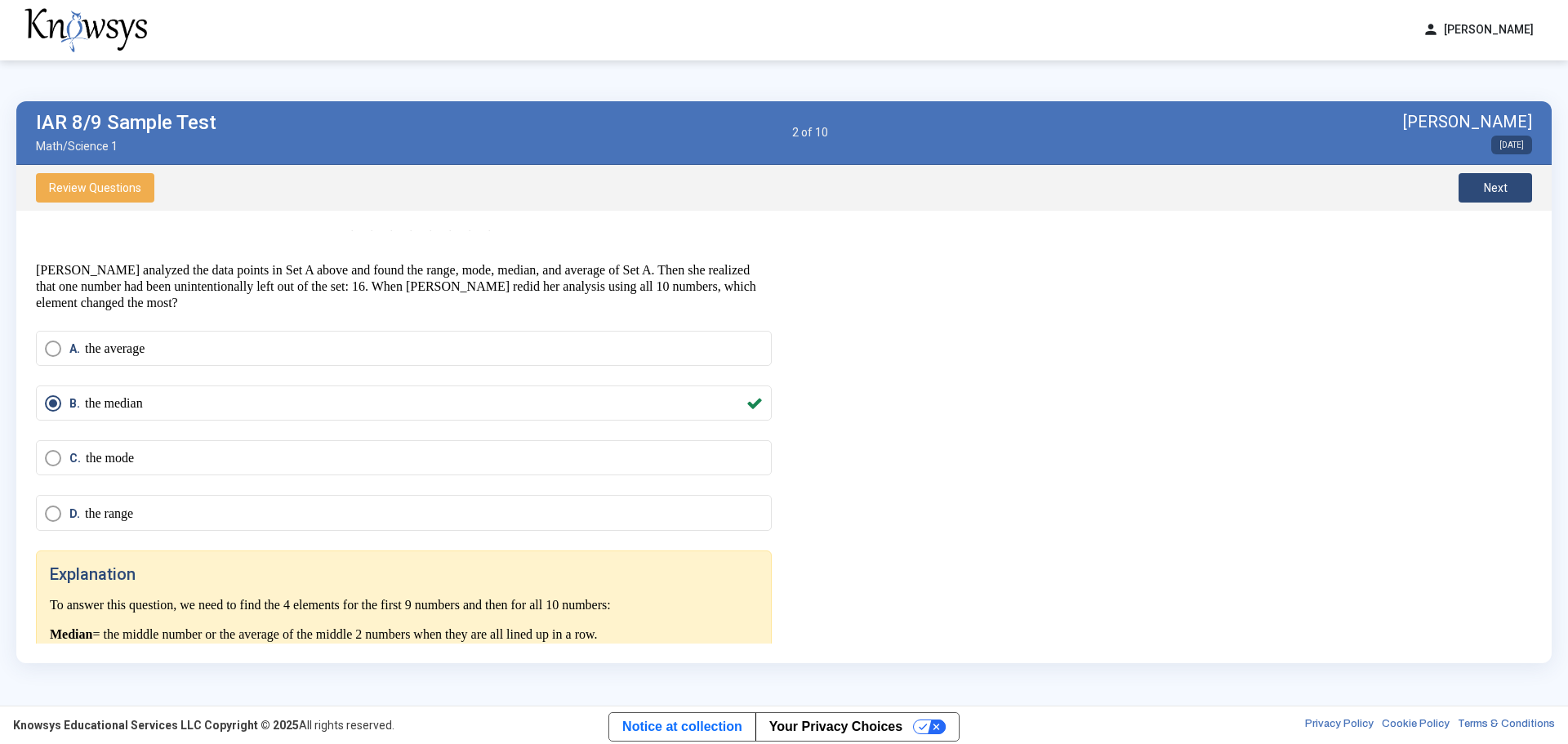
click at [1502, 188] on span "Next" at bounding box center [1496, 188] width 24 height 14
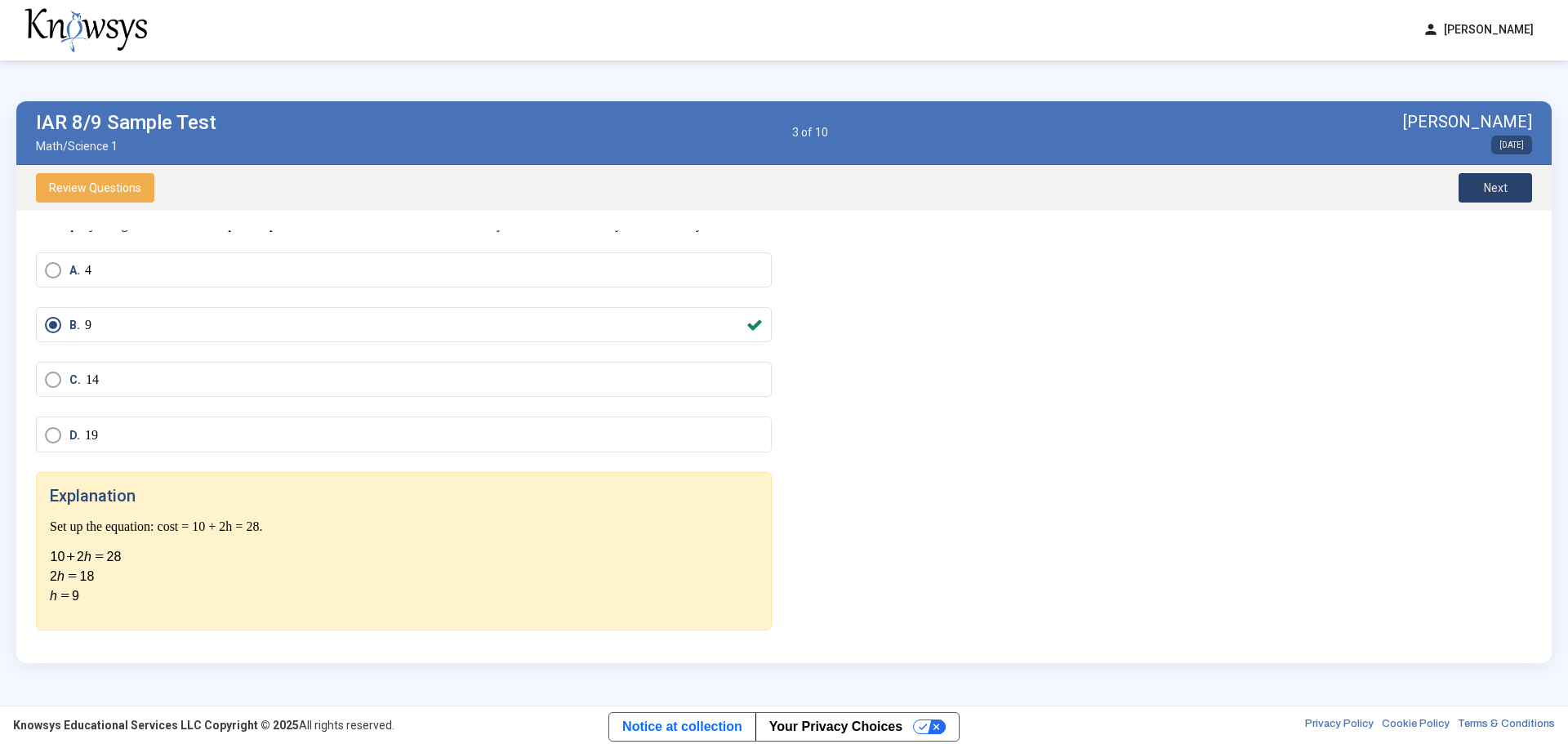
click at [1491, 193] on span "Next" at bounding box center [1496, 188] width 24 height 14
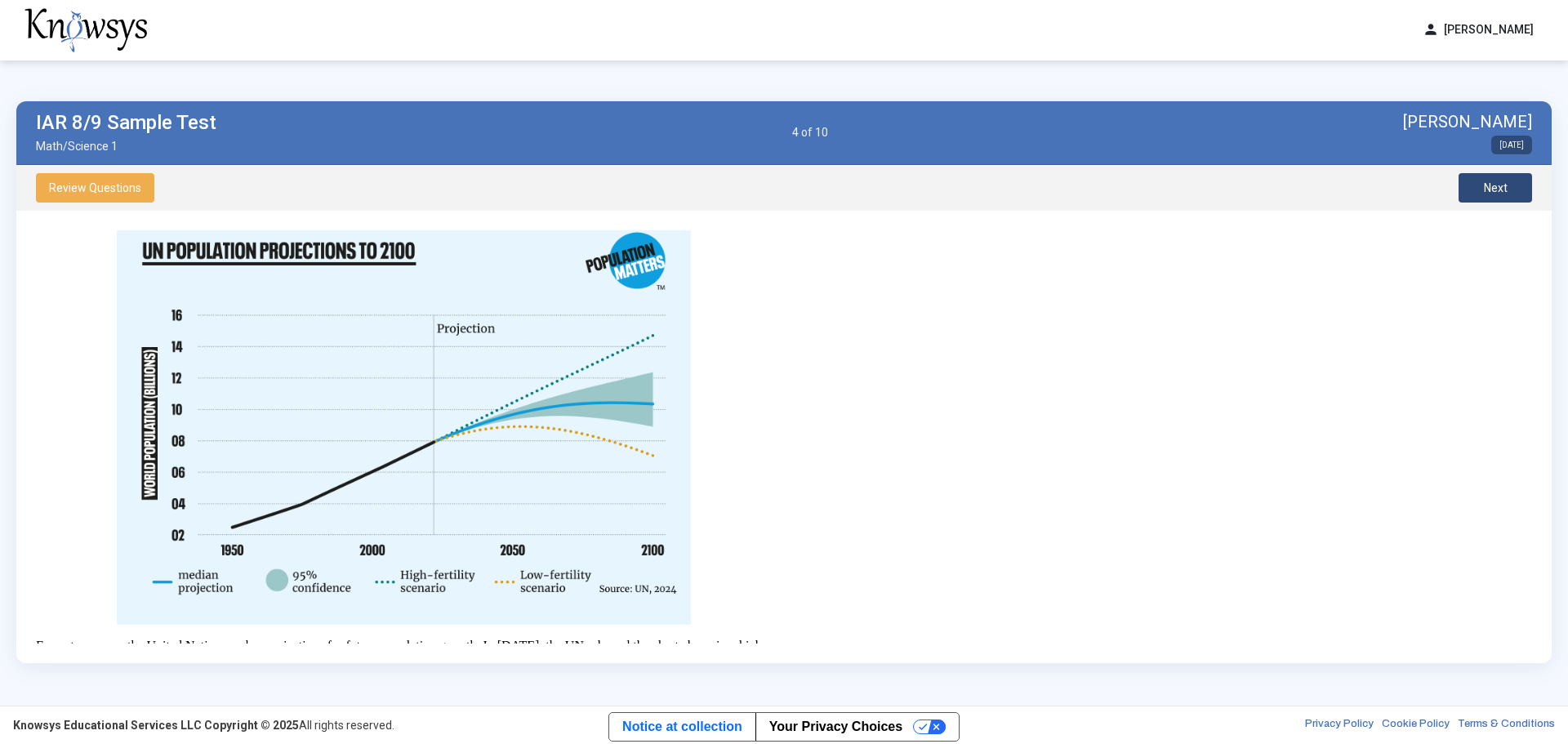
click at [1063, 369] on div "Question Every two years, the United Nations makes projections for future popul…" at bounding box center [784, 437] width 1497 height 414
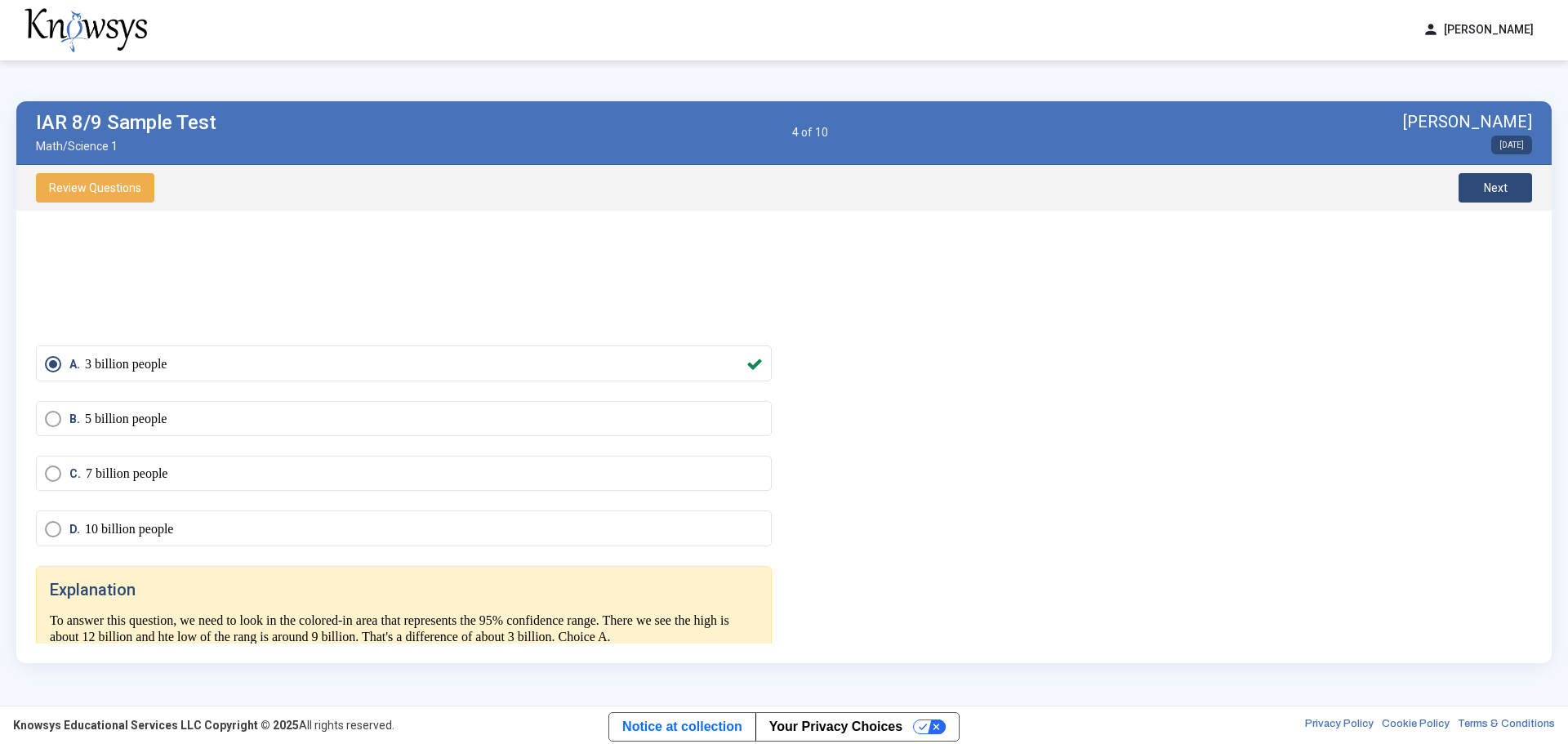
scroll to position [707, 0]
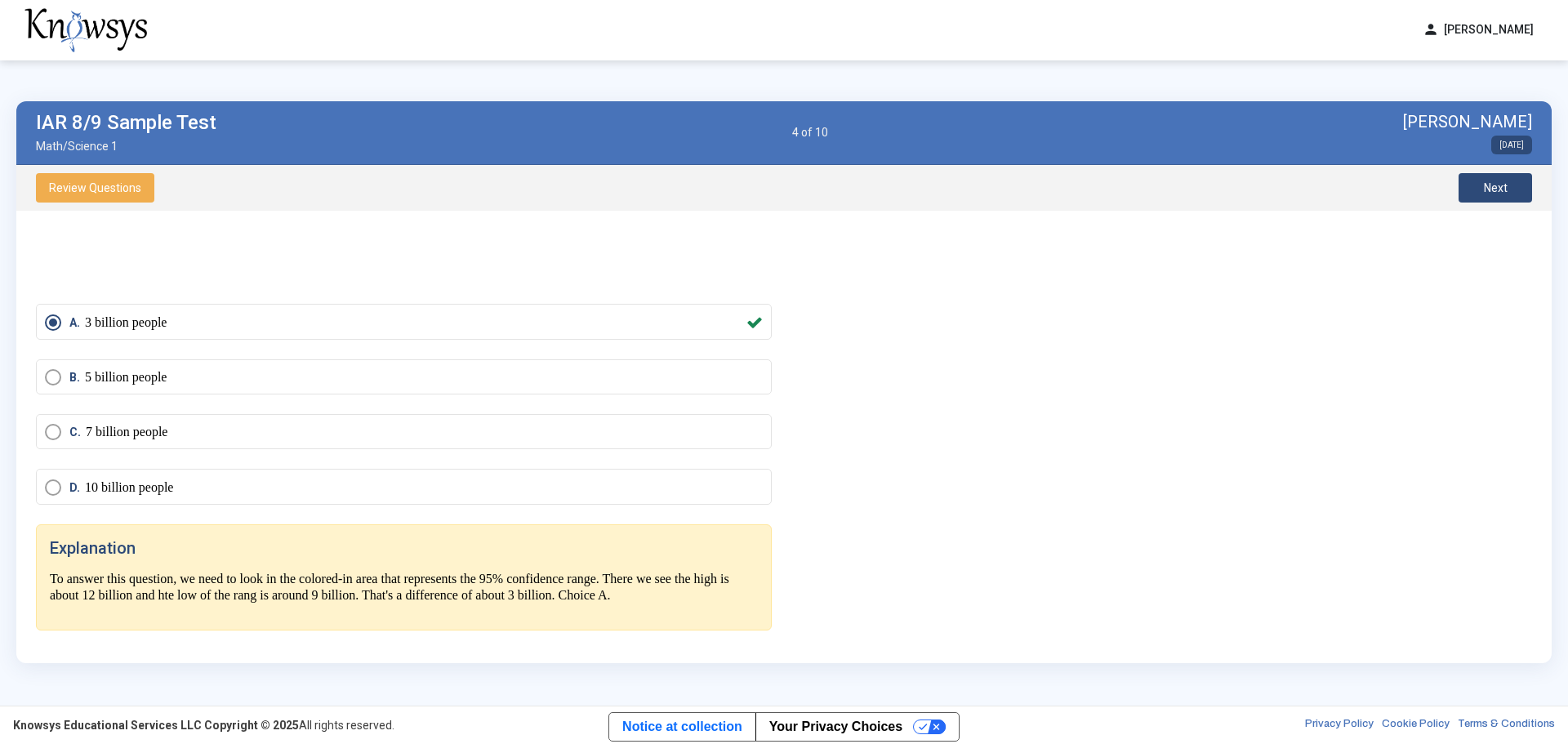
click at [1520, 187] on button "Next" at bounding box center [1496, 187] width 73 height 29
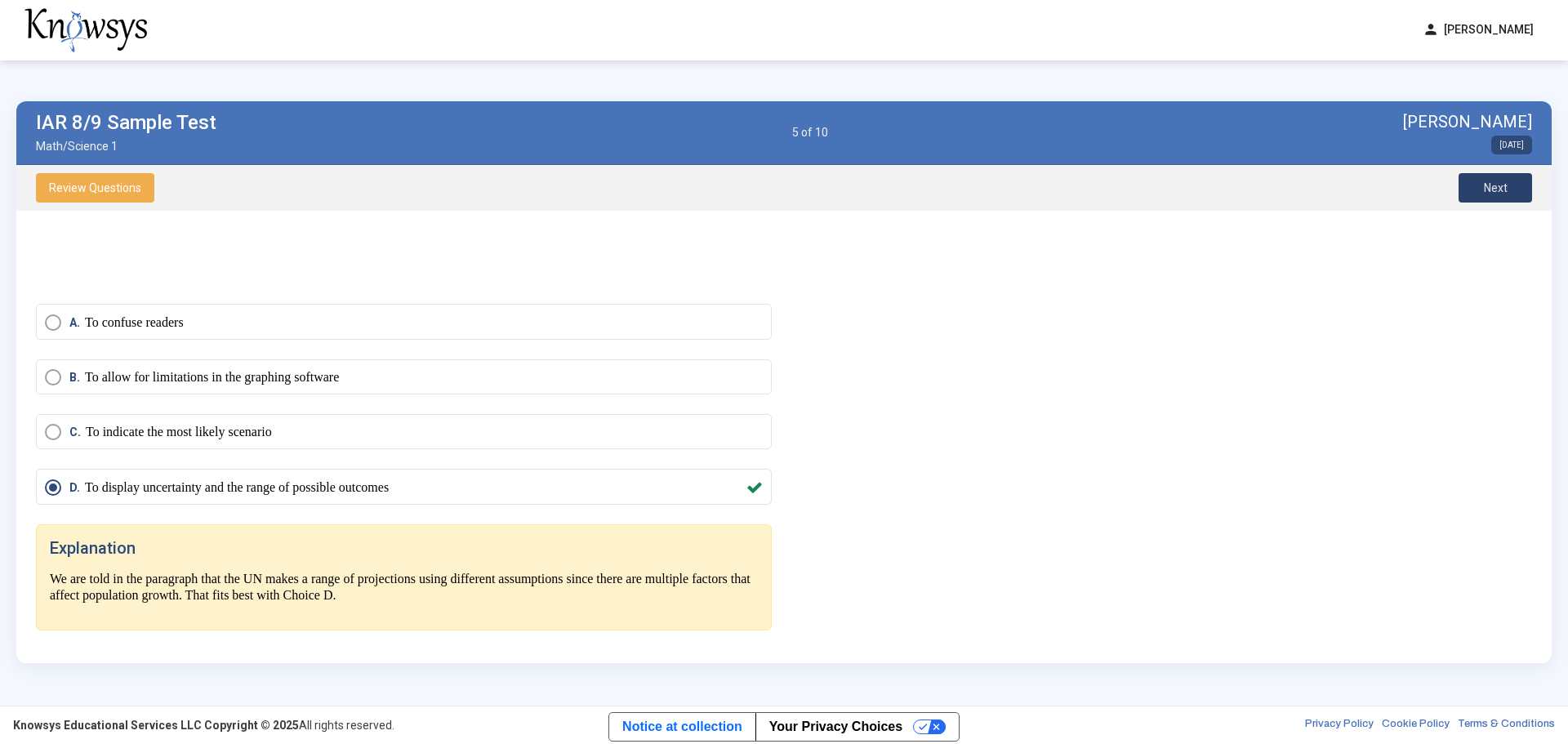
scroll to position [691, 0]
click at [1484, 183] on span "Next" at bounding box center [1496, 188] width 24 height 14
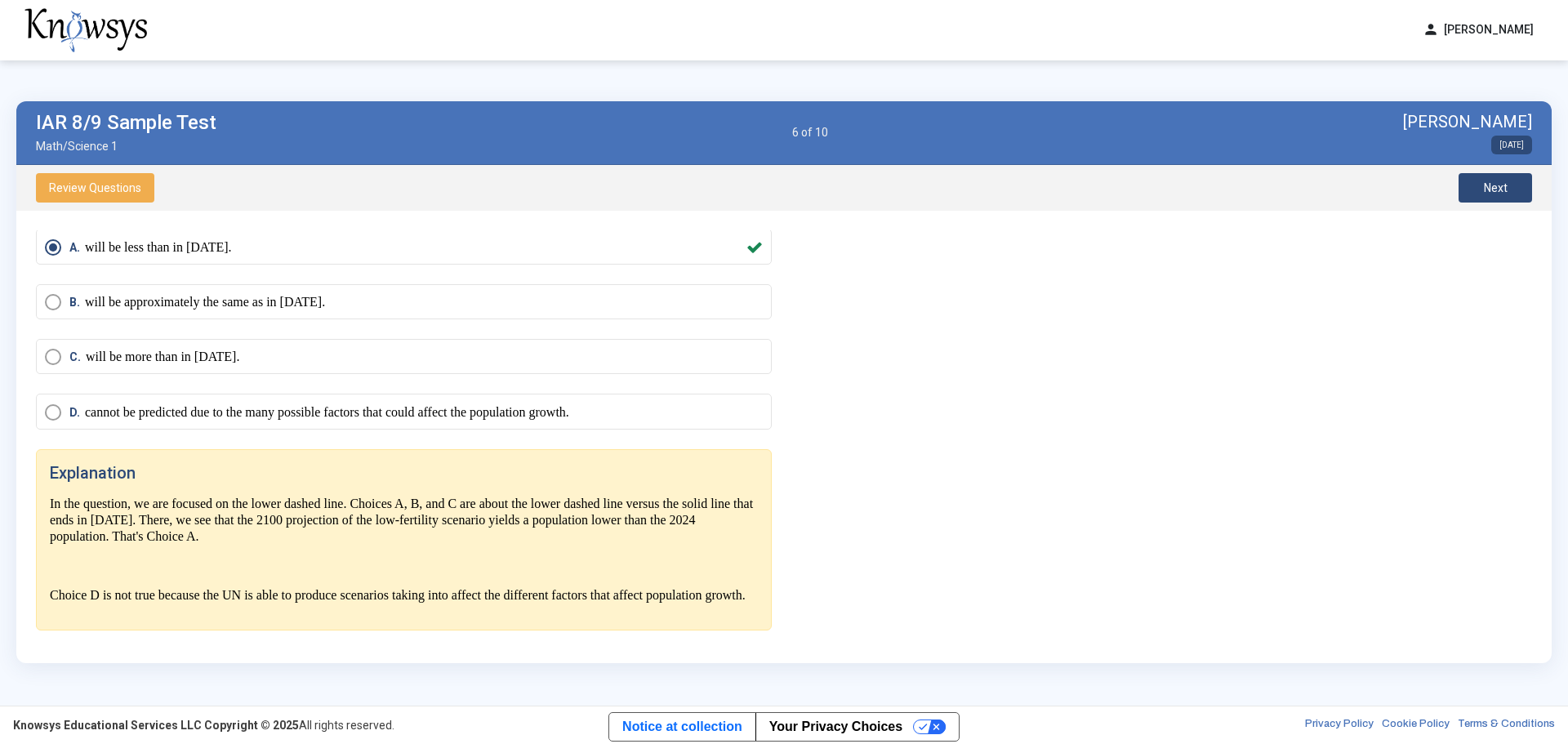
scroll to position [783, 0]
click at [1475, 187] on button "Next" at bounding box center [1496, 187] width 73 height 29
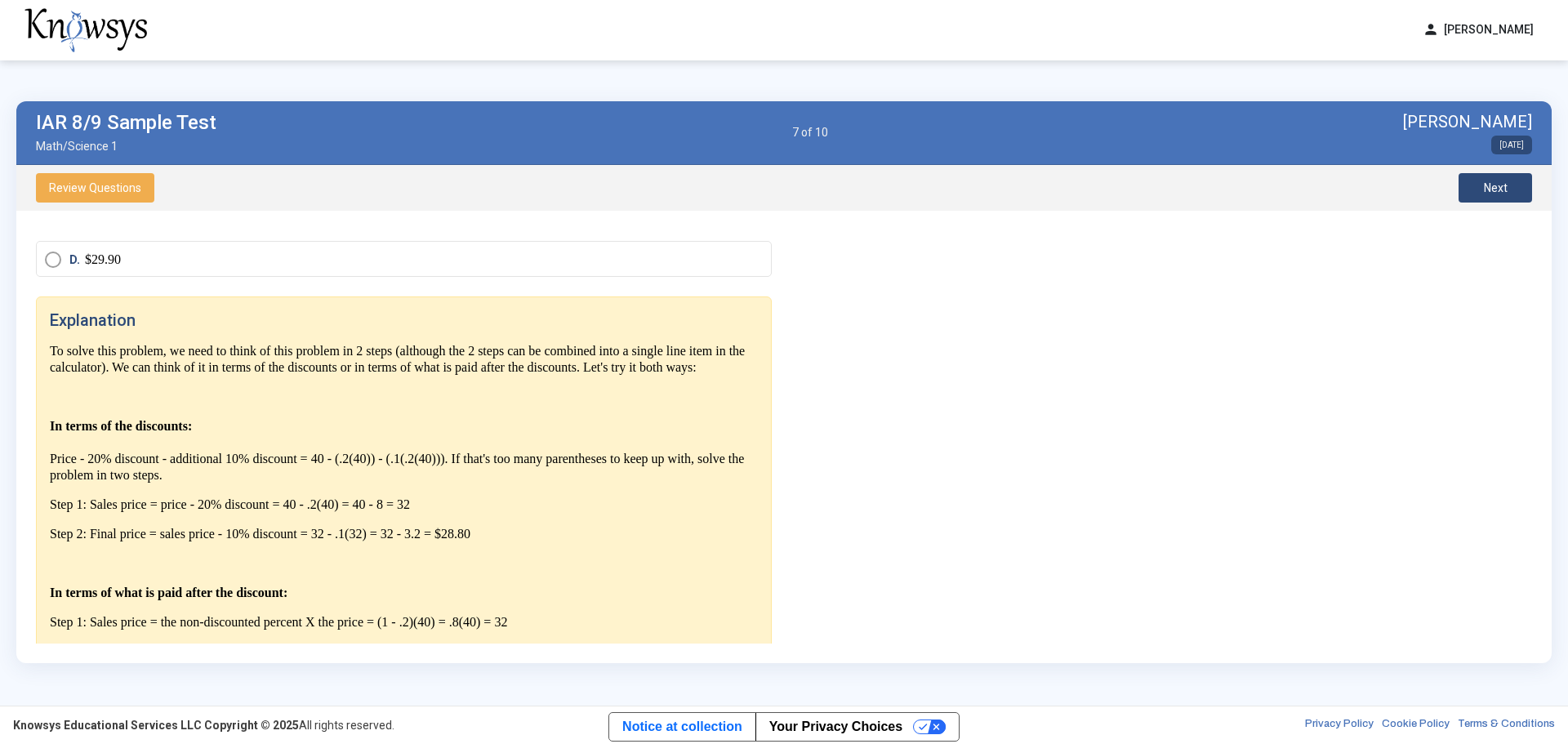
scroll to position [259, 0]
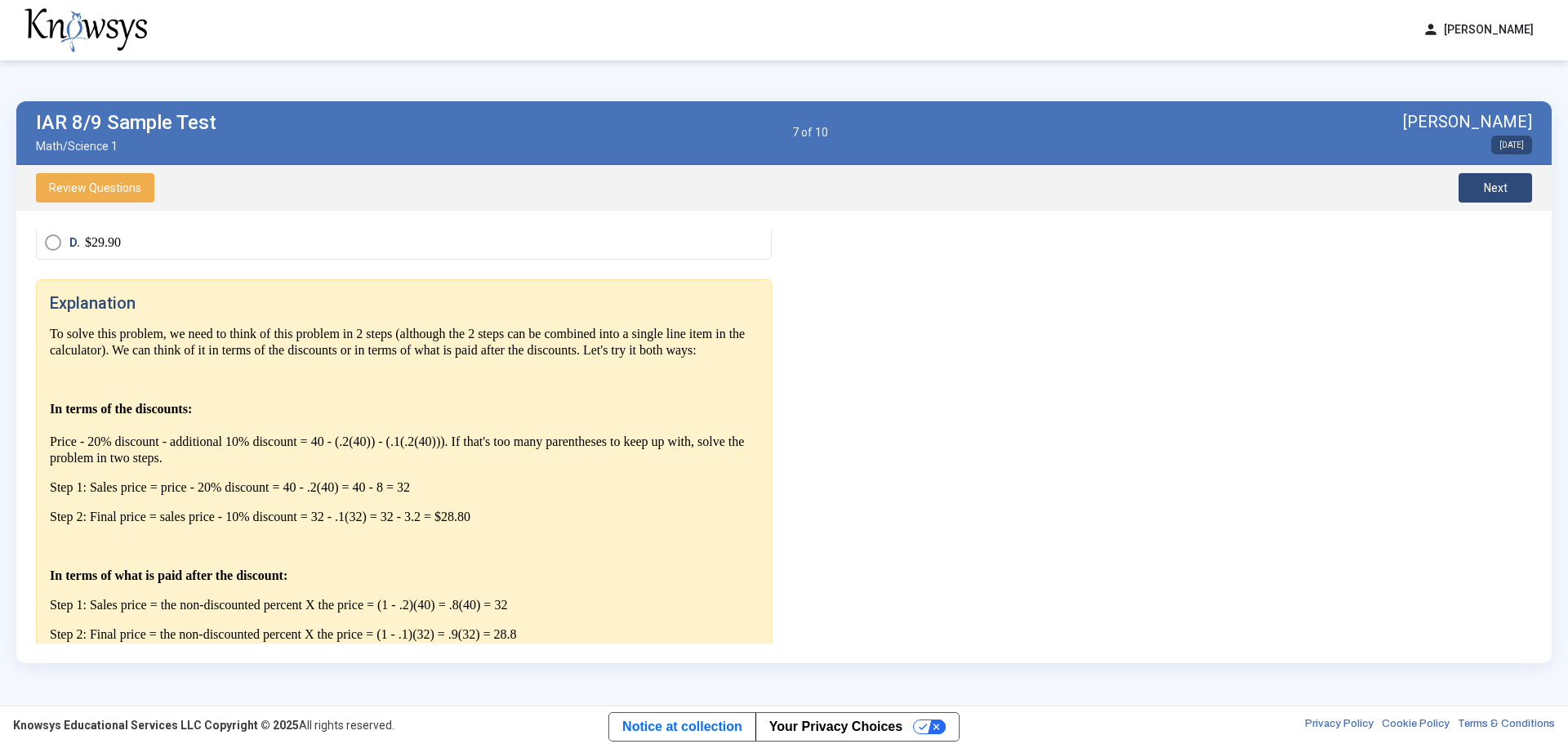
drag, startPoint x: 784, startPoint y: 462, endPoint x: 768, endPoint y: 541, distance: 80.6
click at [768, 541] on div "Question A shirt costs $40. It's on sale for 20% off, then the customer uses a …" at bounding box center [784, 437] width 1497 height 414
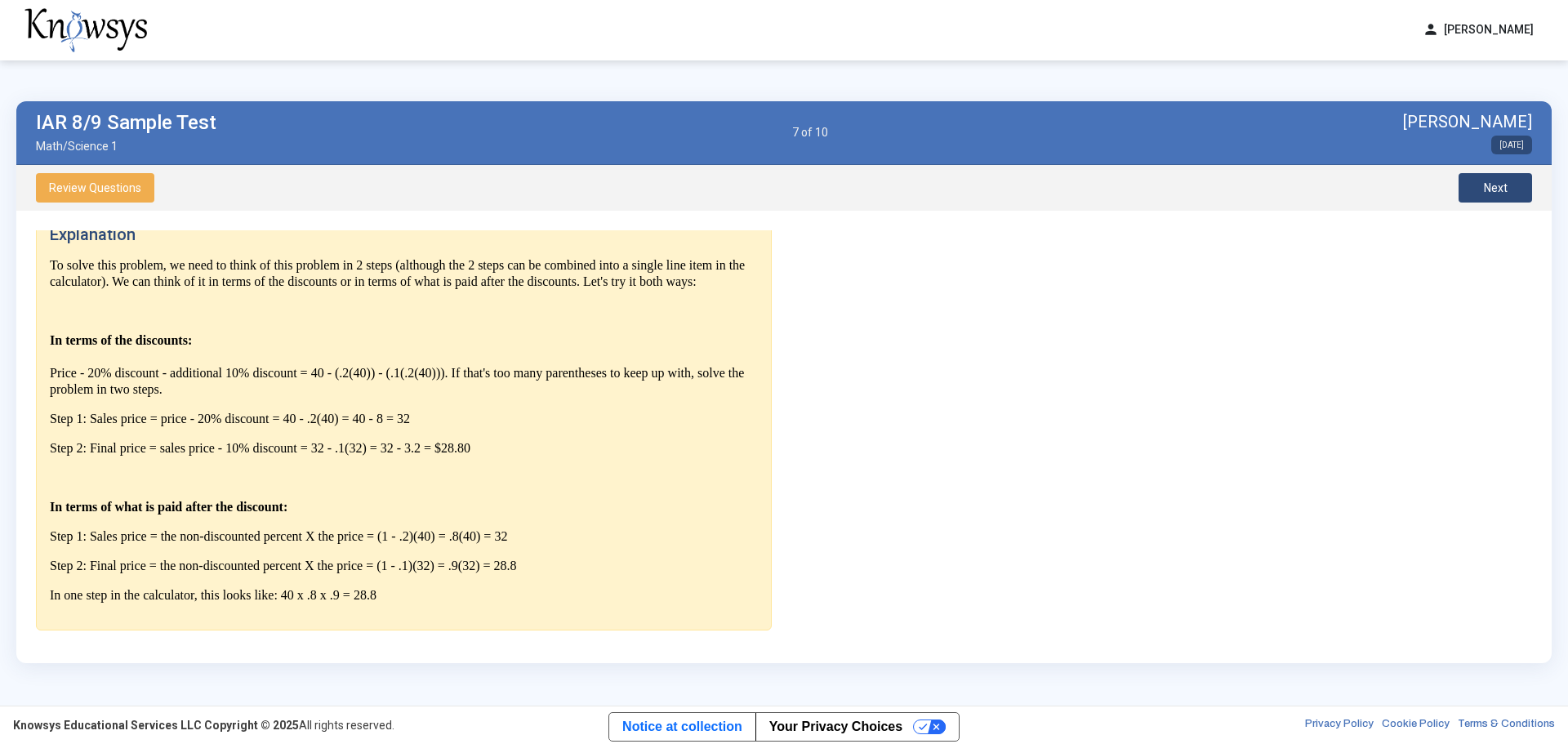
click at [122, 537] on p "Step 1: Sales price = the non-discounted percent X the price = (1 - .2)(40) = .…" at bounding box center [404, 536] width 708 height 16
click at [1499, 188] on span "Next" at bounding box center [1496, 188] width 24 height 14
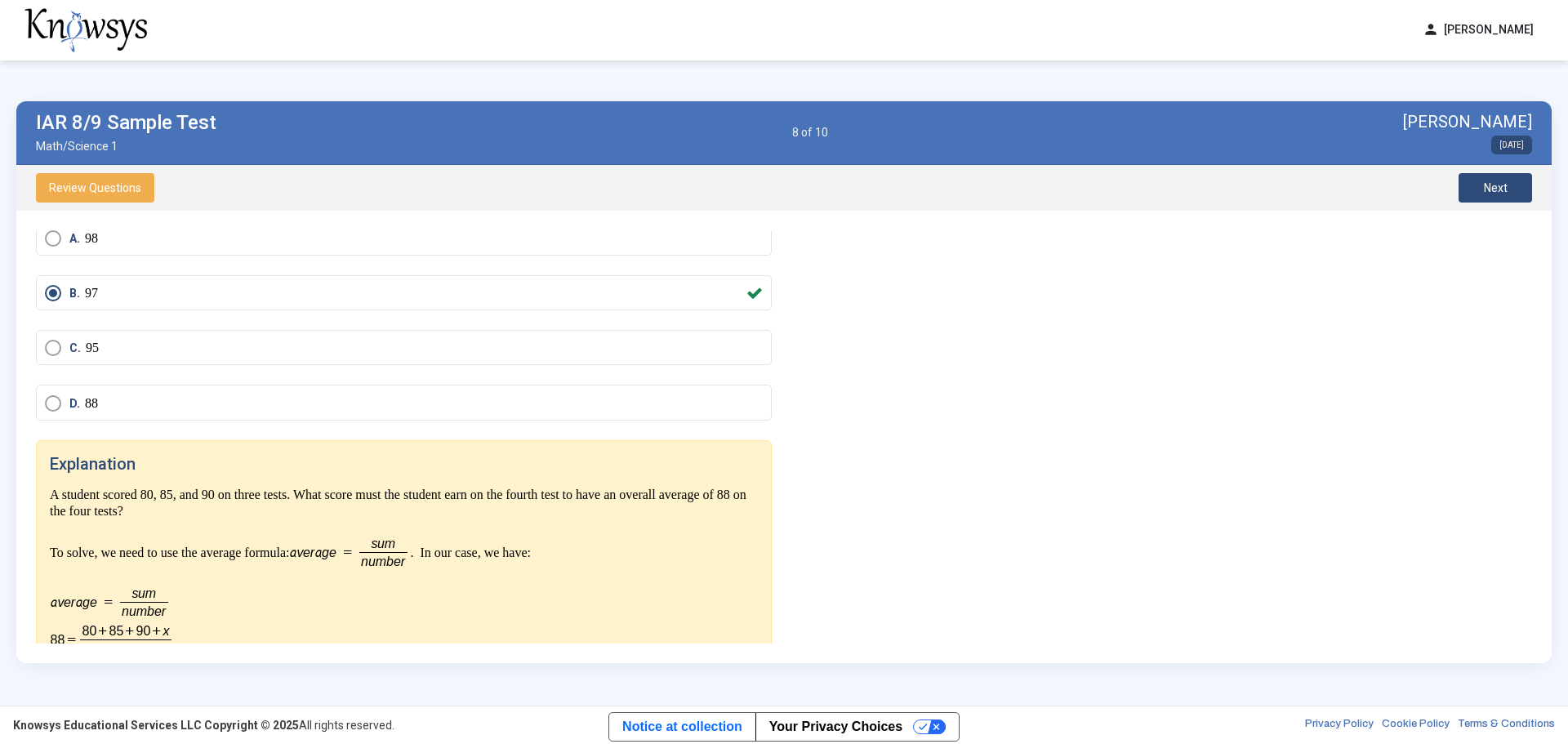
scroll to position [244, 0]
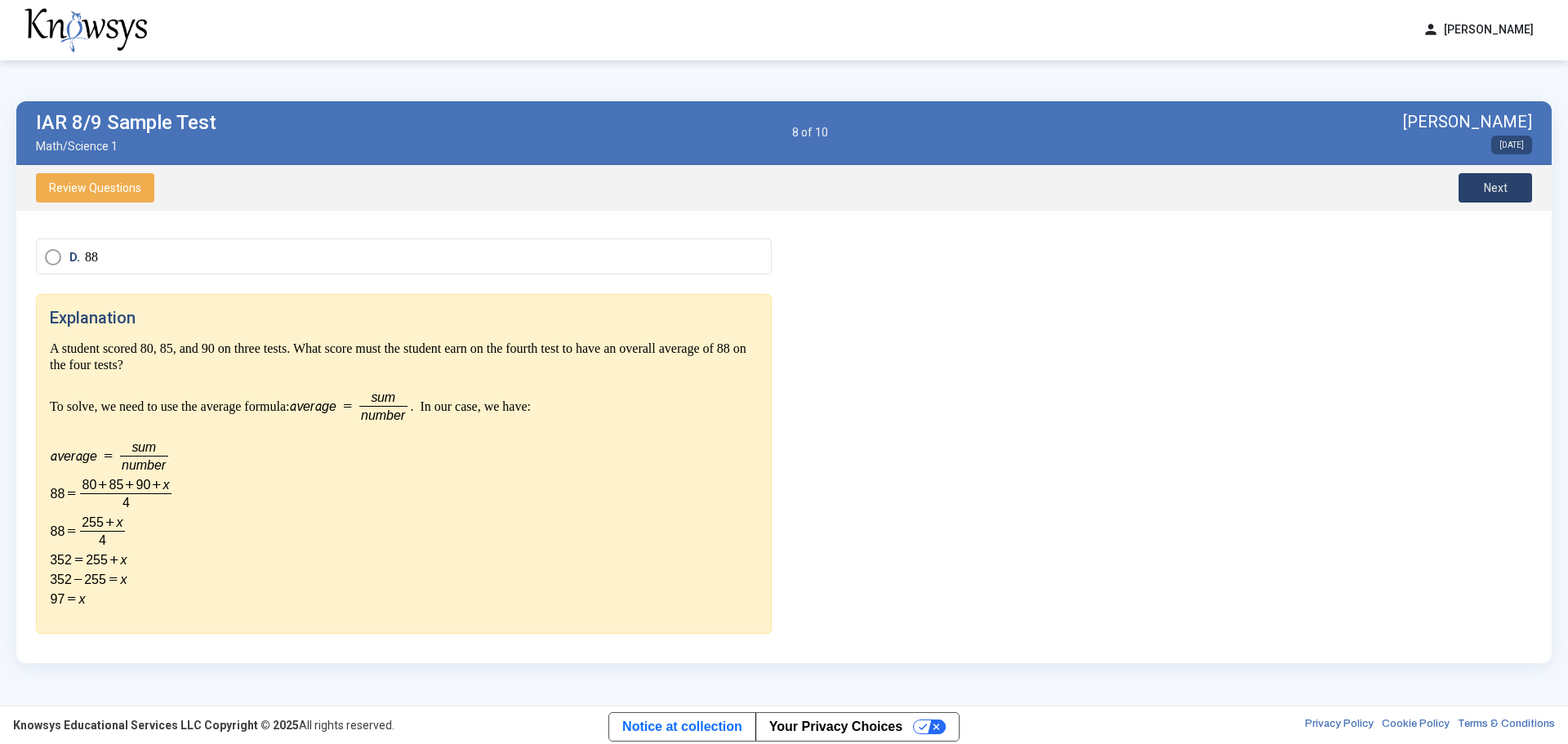
click at [1490, 185] on span "Next" at bounding box center [1496, 188] width 24 height 14
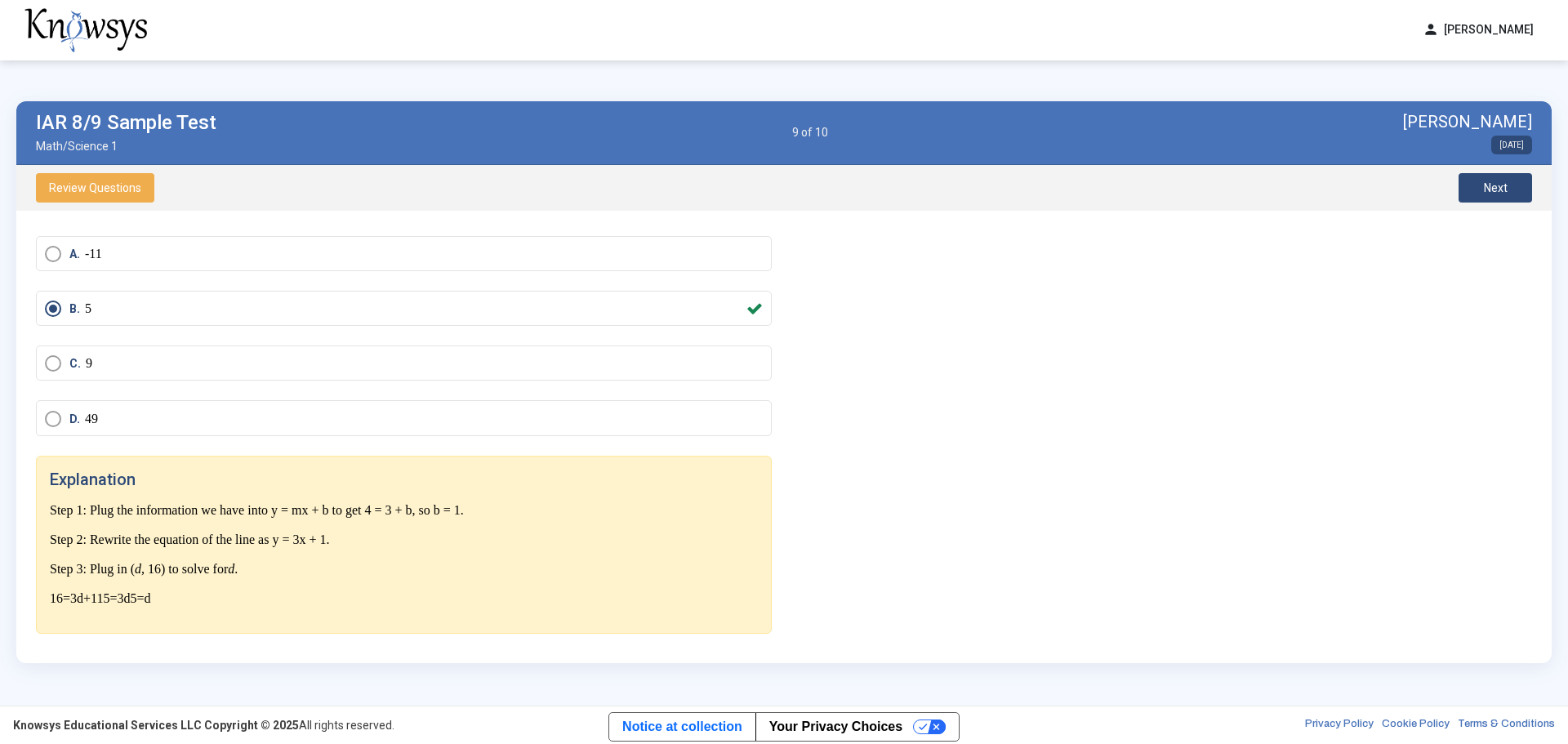
scroll to position [105, 0]
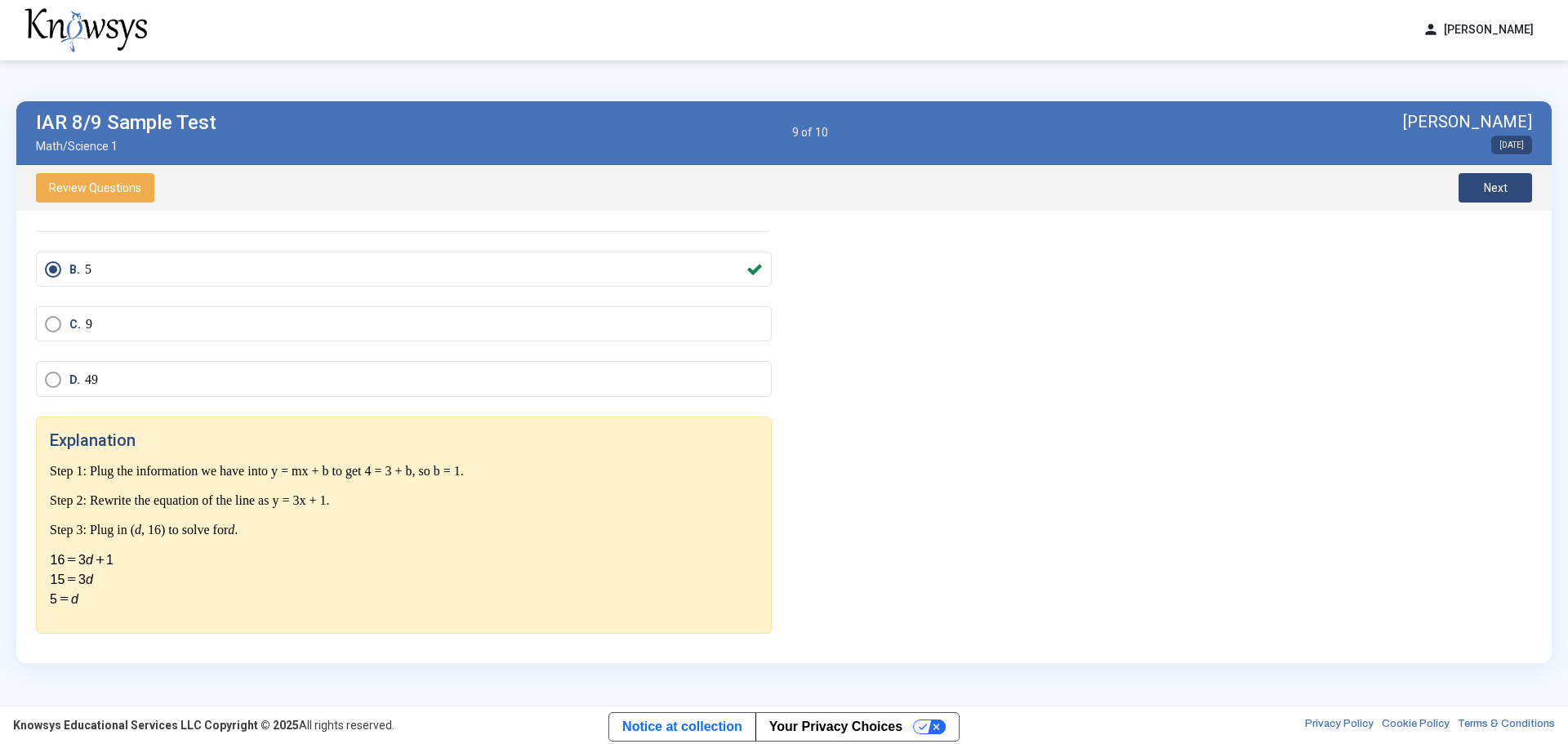
click at [1515, 183] on button "Next" at bounding box center [1496, 187] width 73 height 29
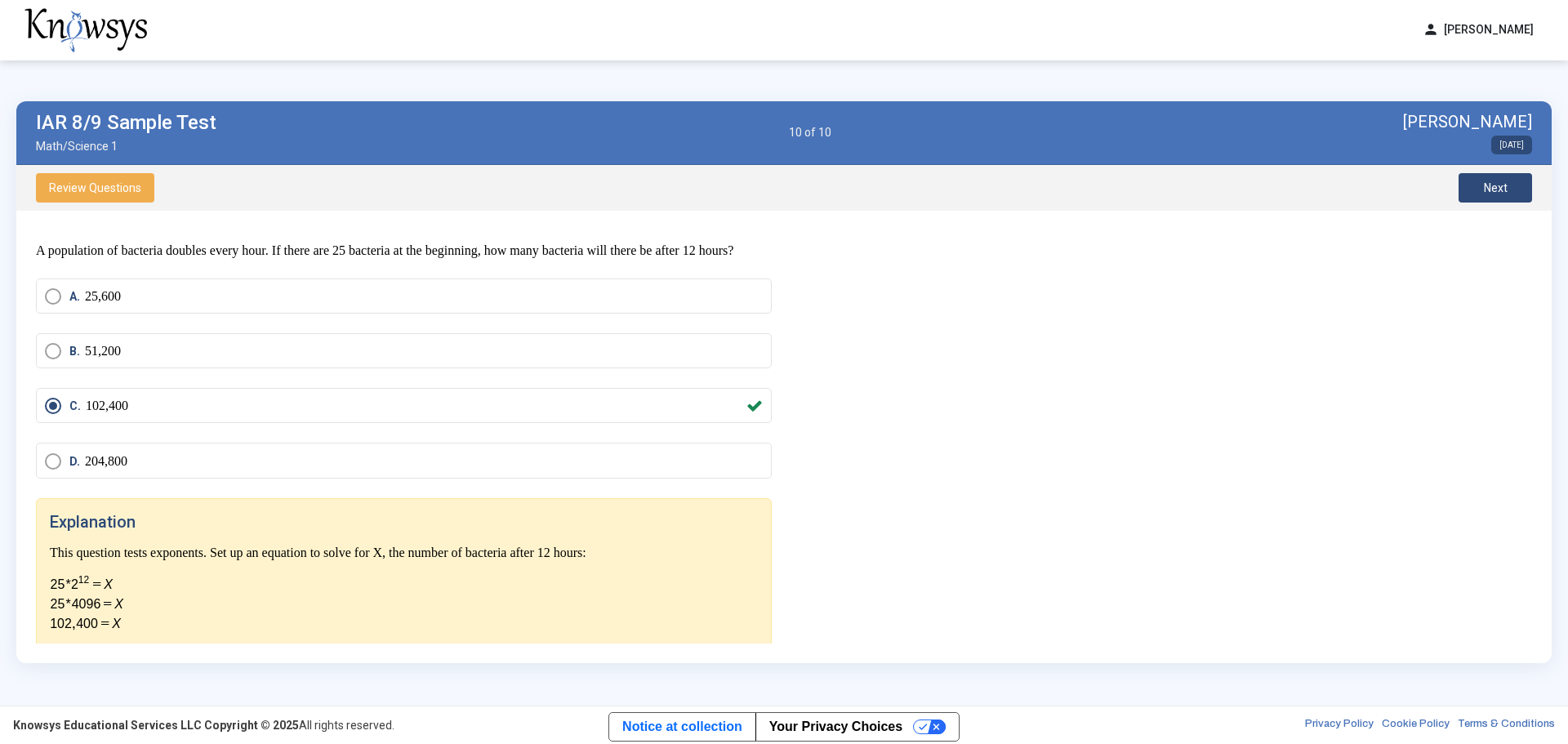
scroll to position [65, 0]
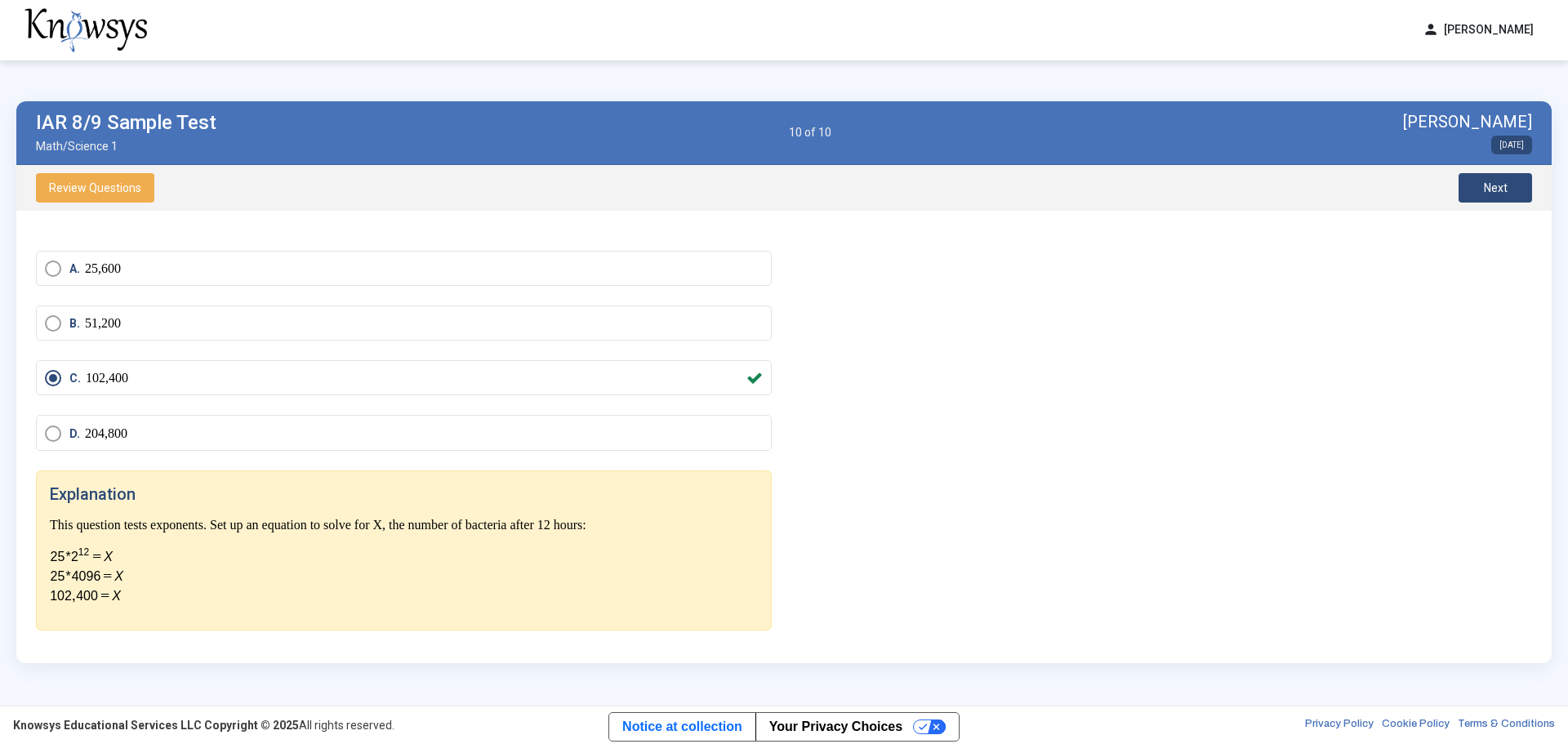
click at [1498, 183] on span "Next" at bounding box center [1496, 188] width 24 height 14
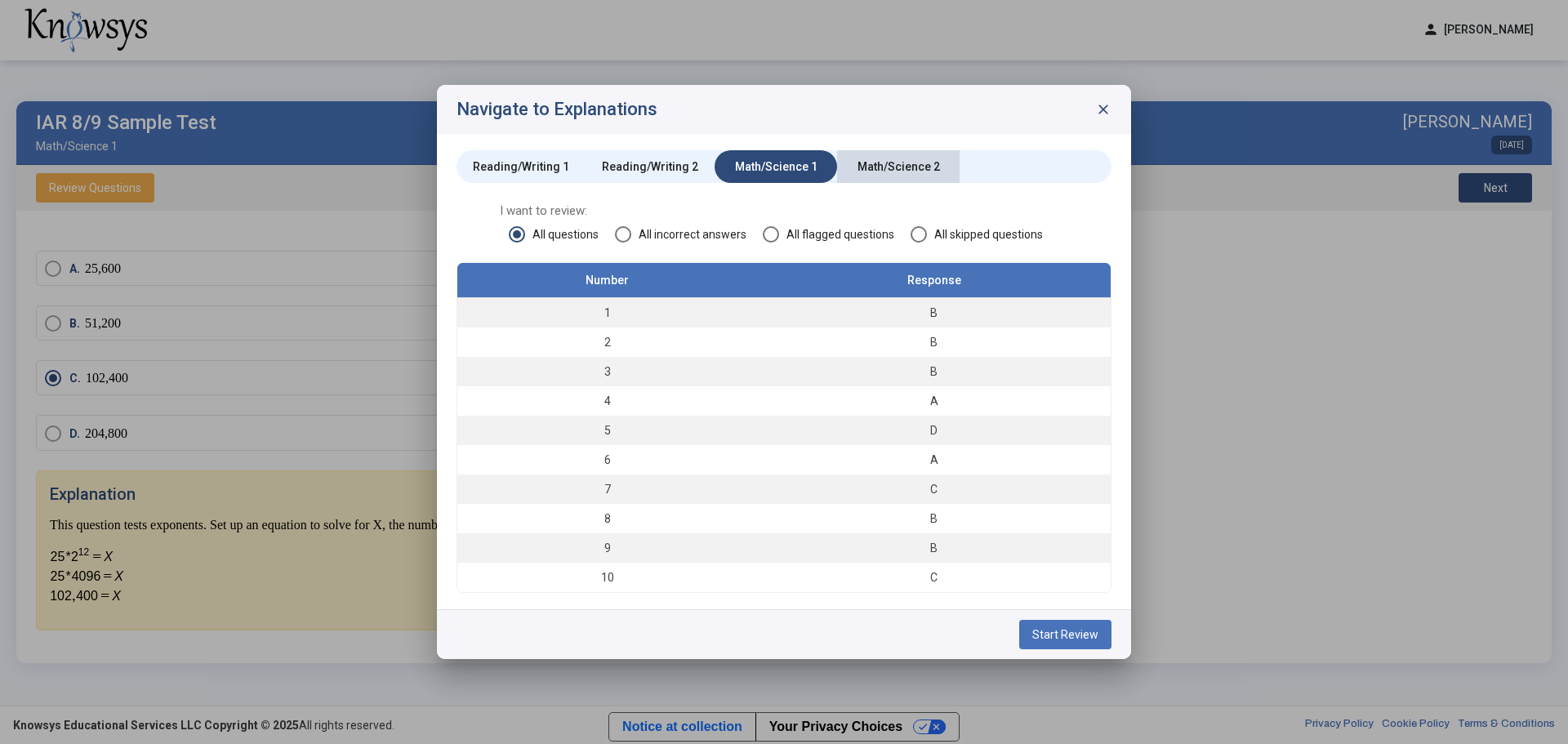
click at [889, 165] on div "Math/Science 2" at bounding box center [898, 166] width 82 height 16
click at [1060, 631] on span "Start Review" at bounding box center [1066, 635] width 66 height 14
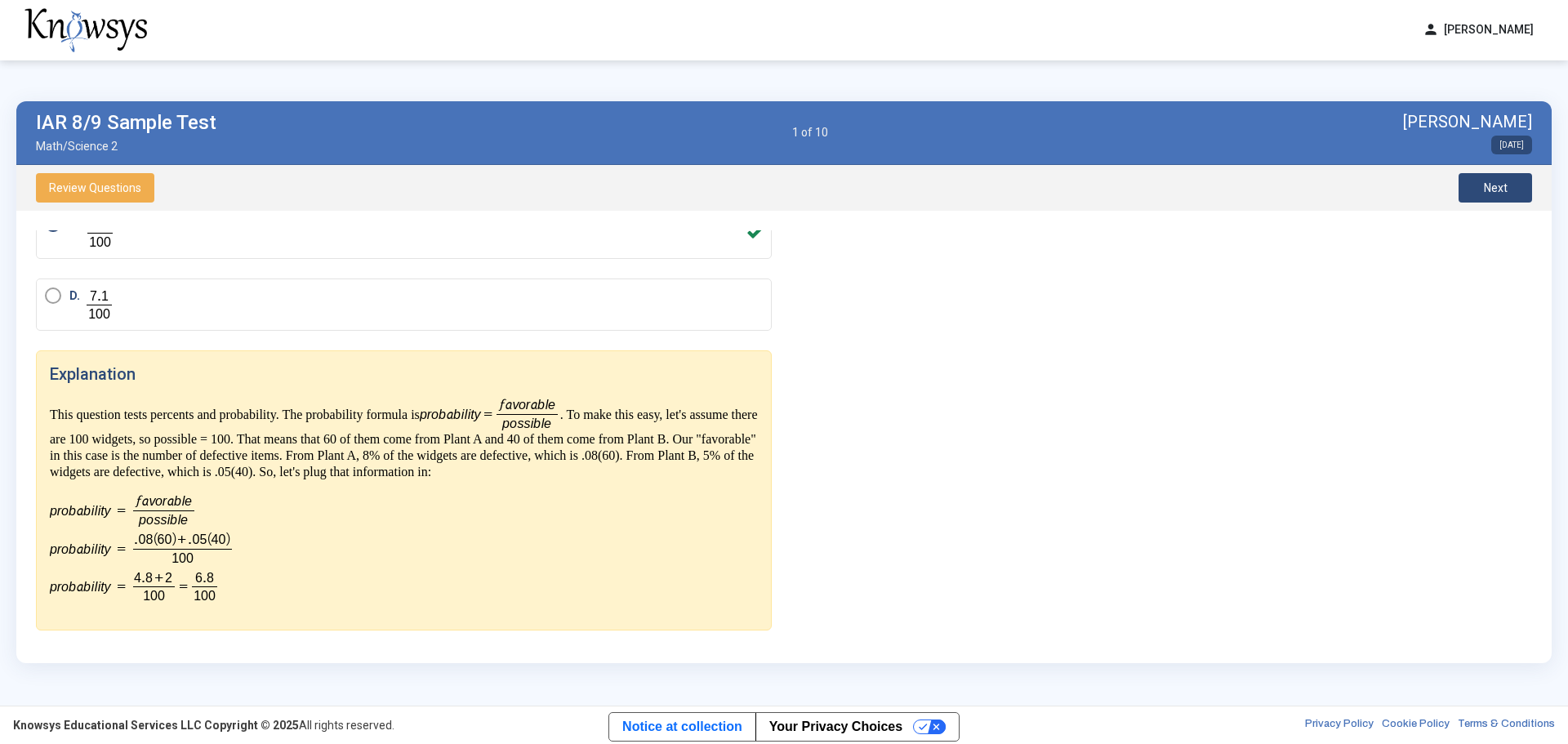
scroll to position [272, 0]
click at [1491, 188] on span "Next" at bounding box center [1496, 188] width 24 height 14
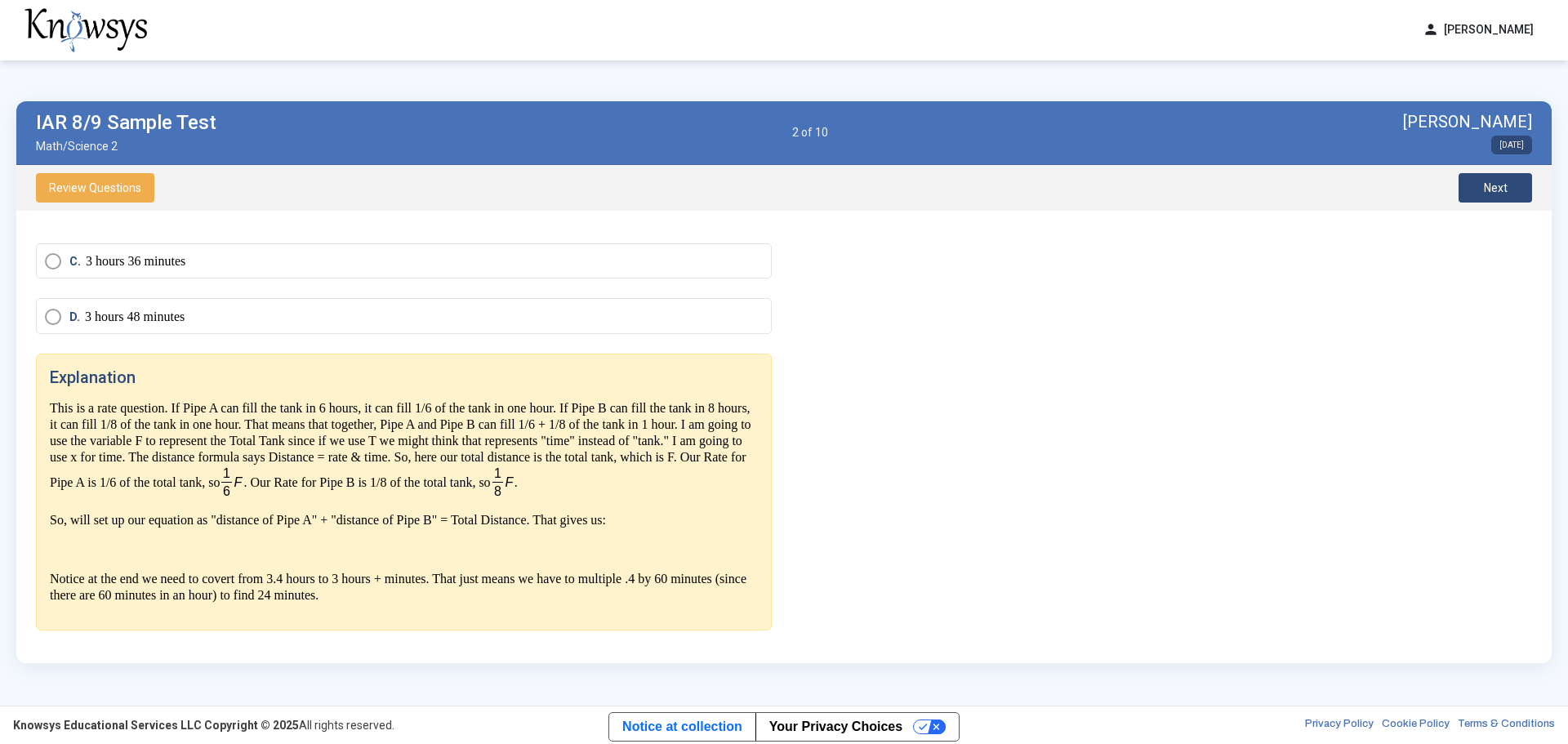
scroll to position [215, 0]
click at [1526, 178] on button "Next" at bounding box center [1496, 187] width 73 height 29
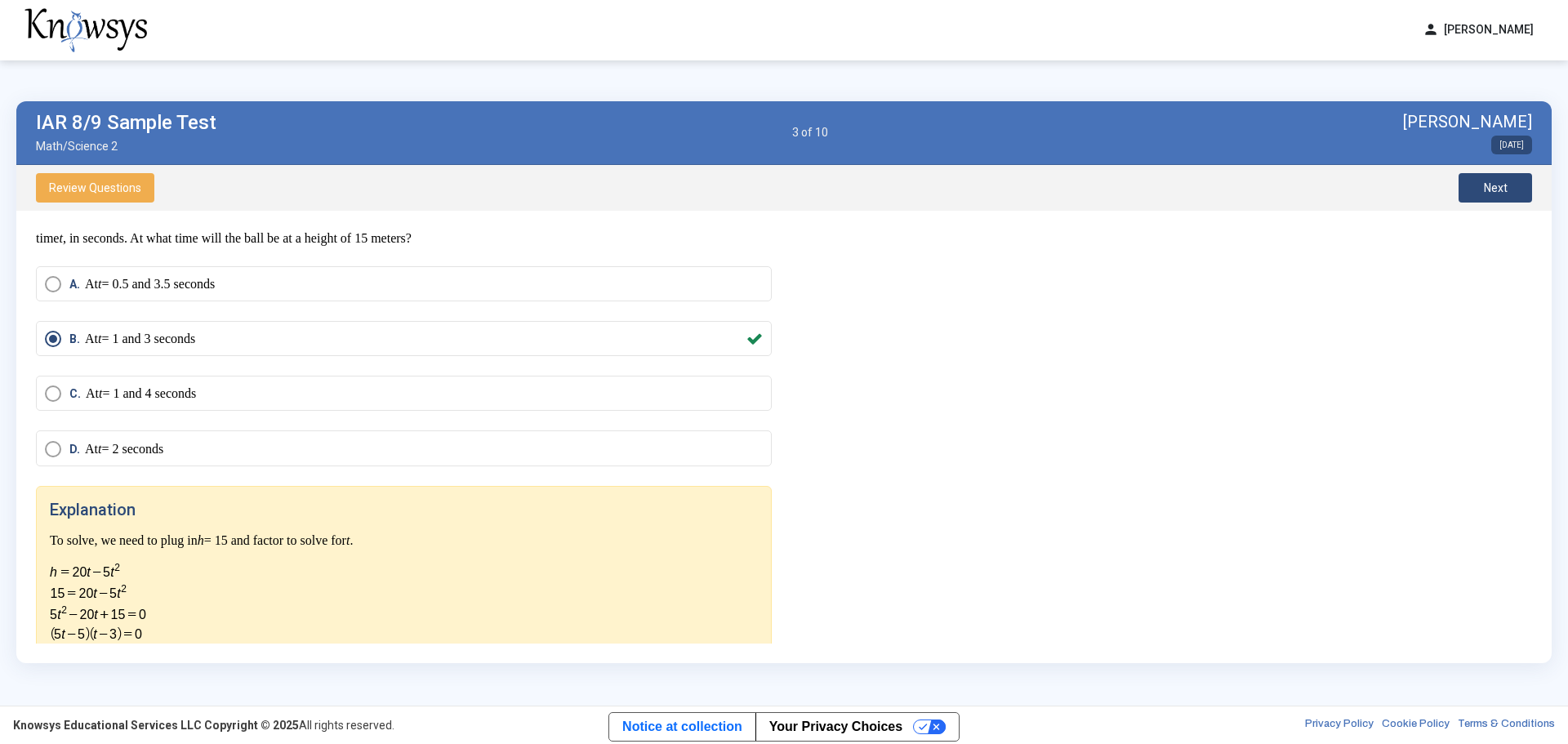
scroll to position [139, 0]
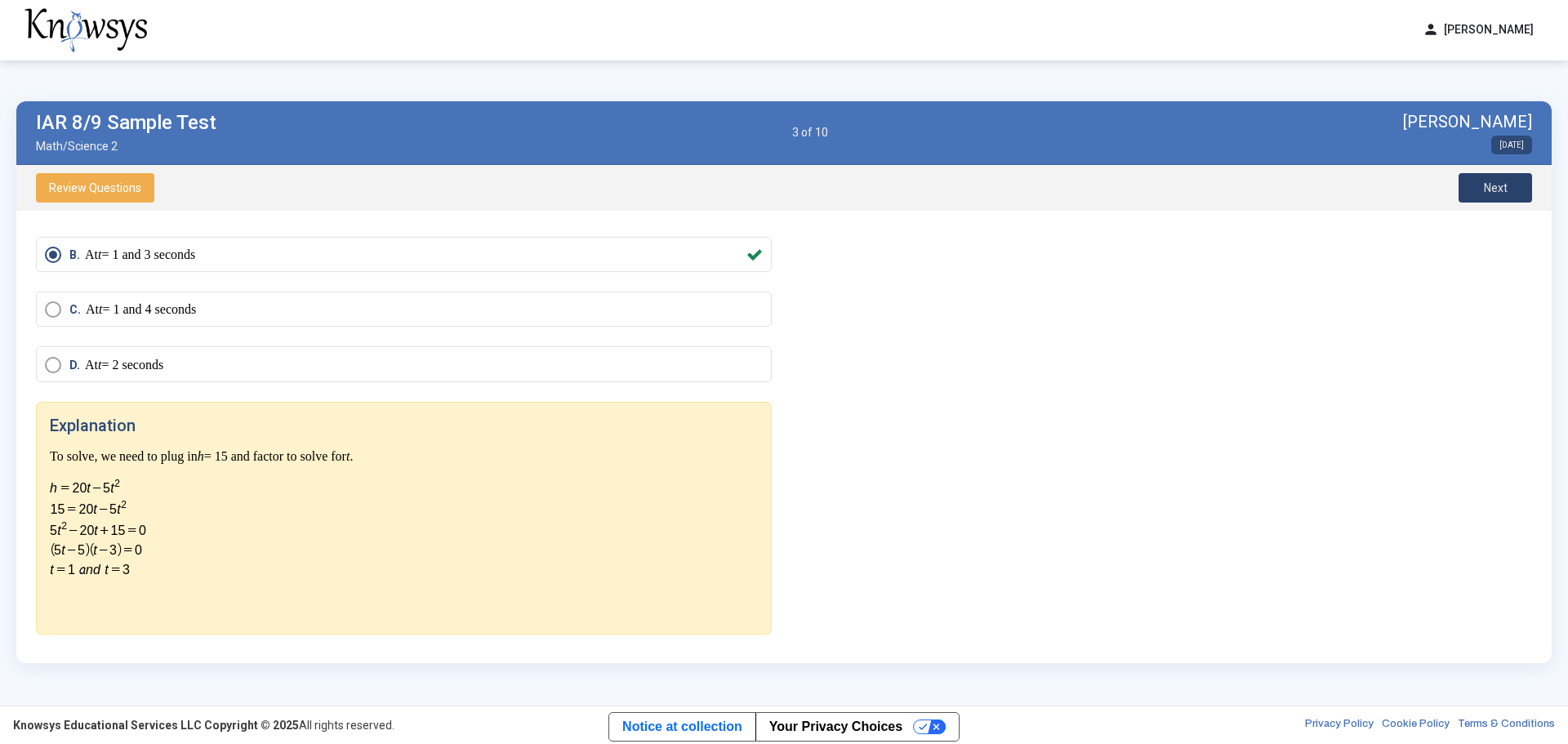
click at [1523, 186] on button "Next" at bounding box center [1496, 187] width 73 height 29
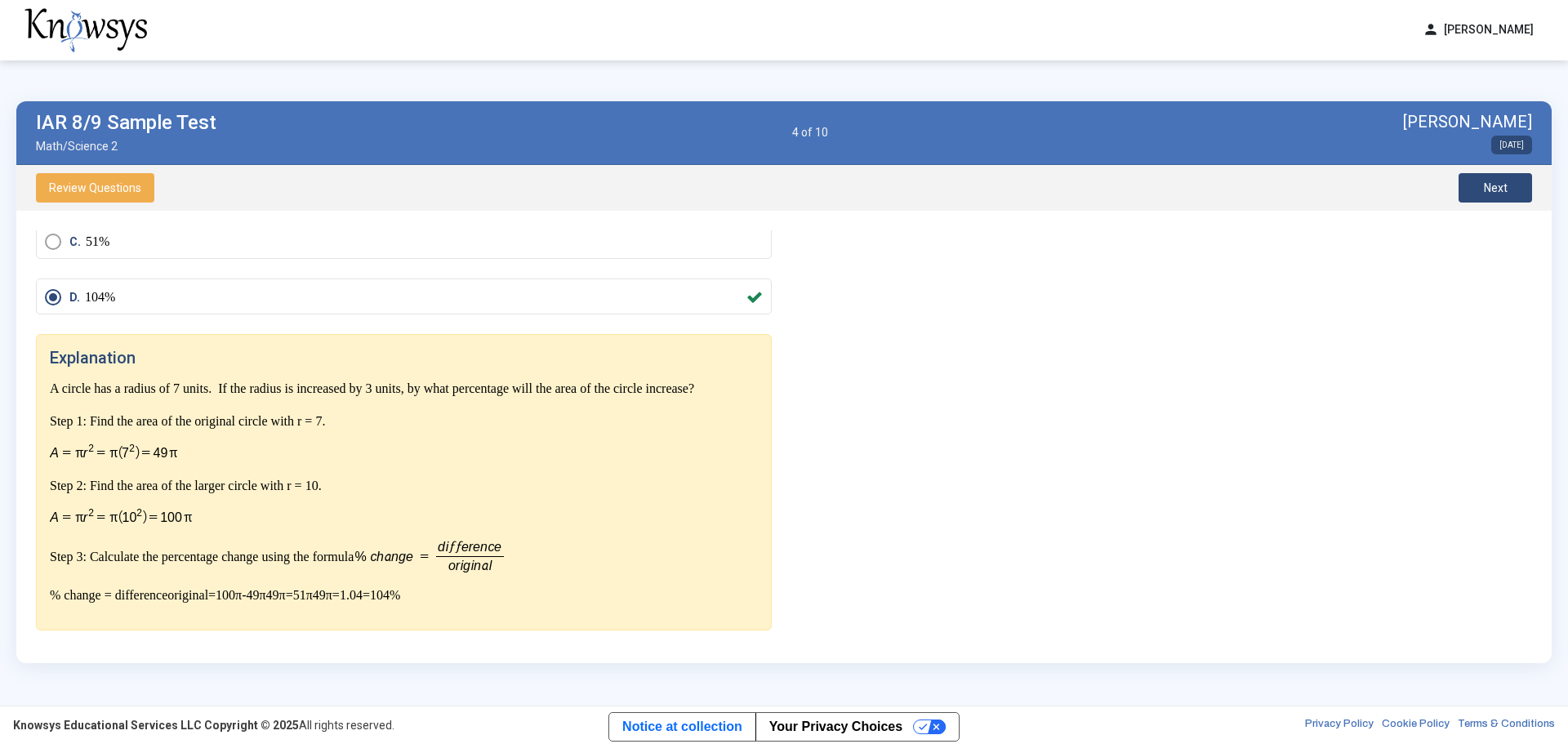
scroll to position [218, 0]
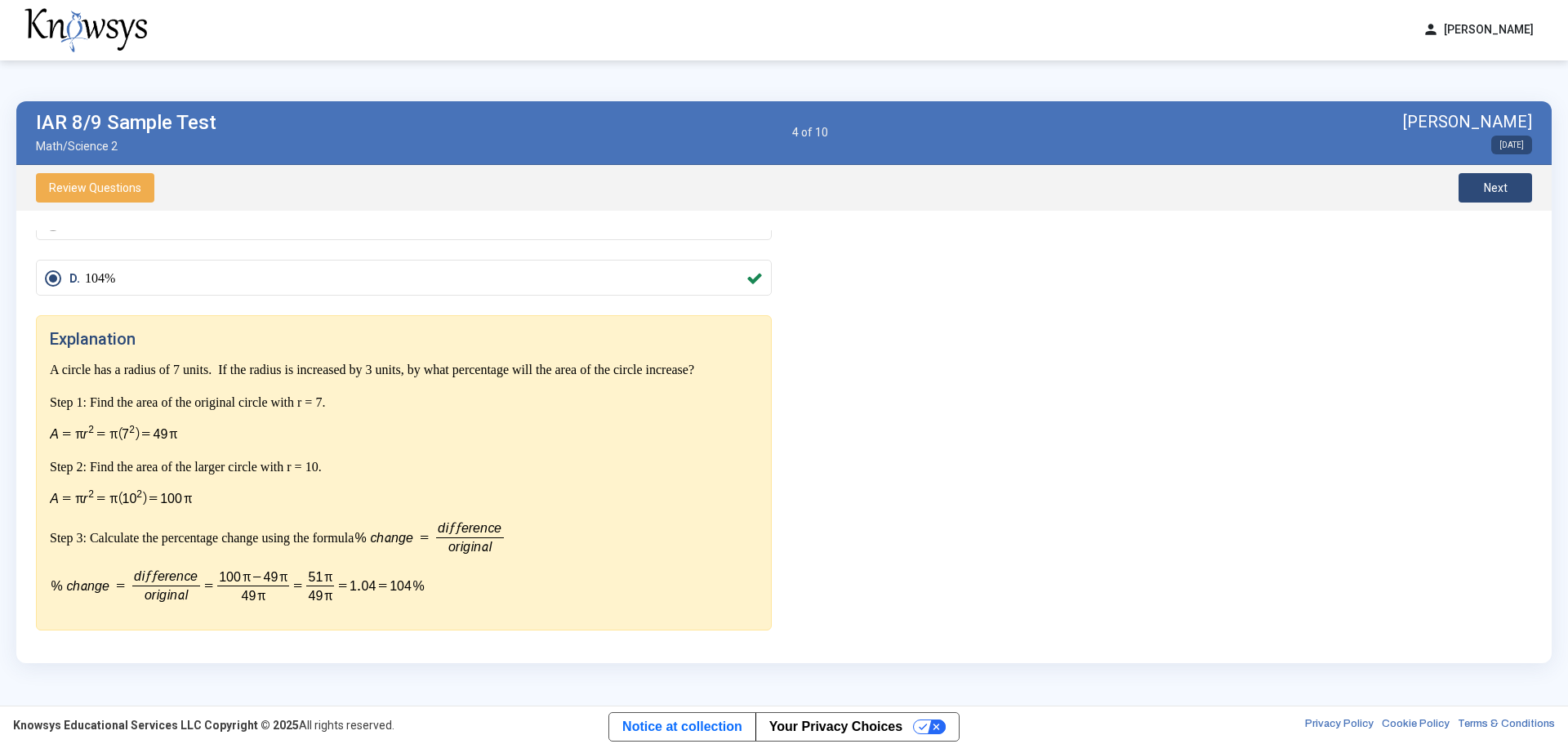
click at [1532, 191] on div "Review Questions Next" at bounding box center [784, 187] width 1535 height 45
click at [1511, 191] on button "Next" at bounding box center [1496, 187] width 73 height 29
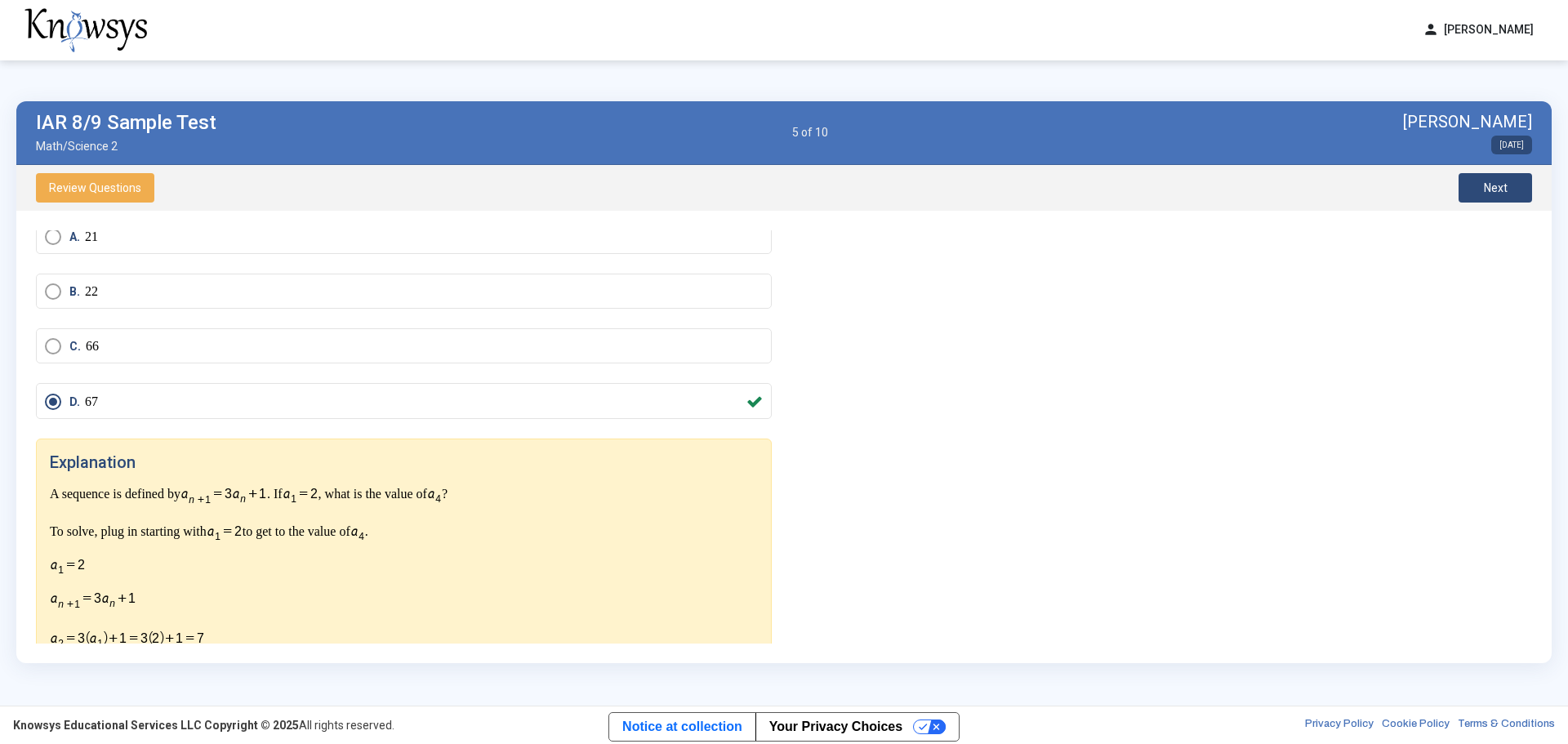
scroll to position [210, 0]
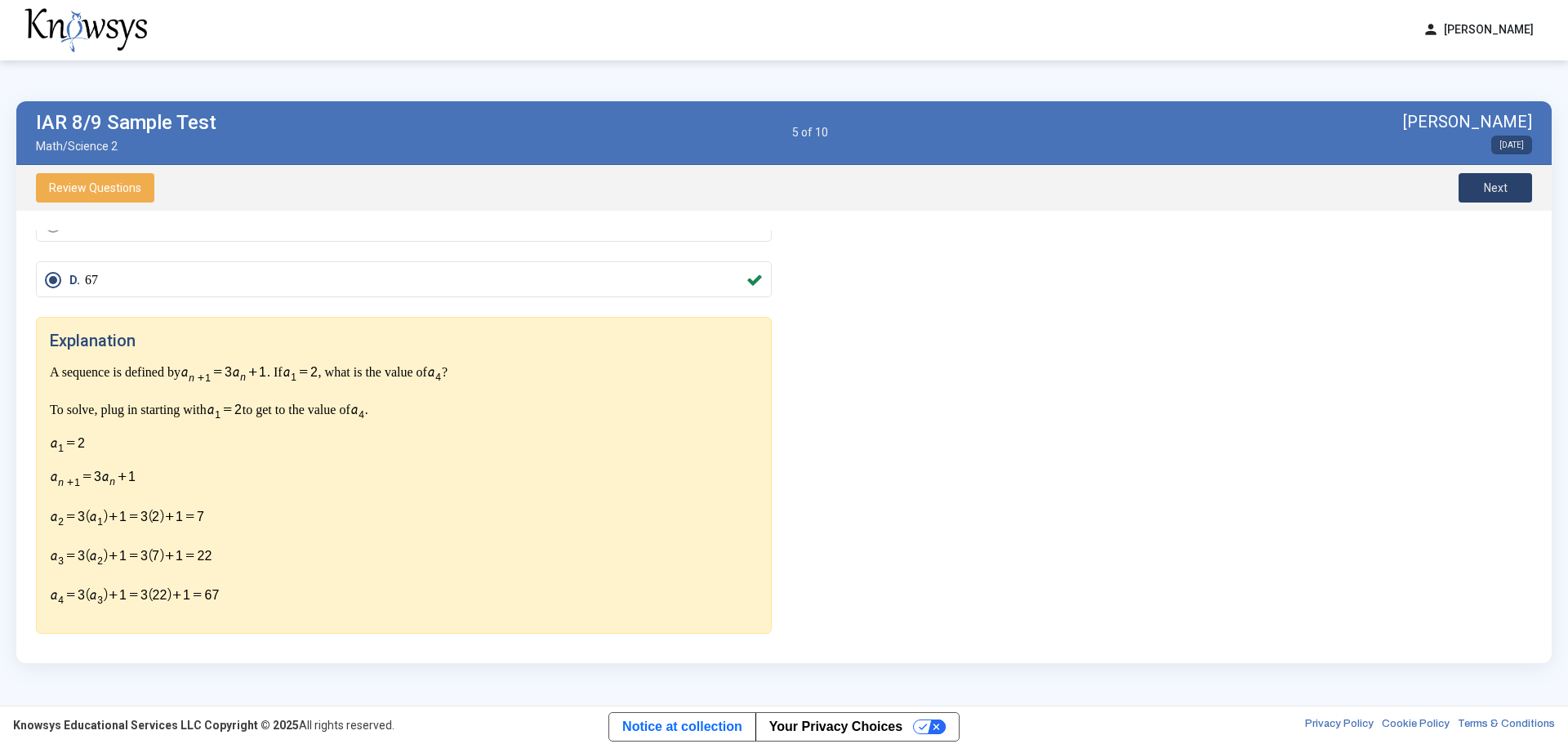
click at [1507, 182] on span "Next" at bounding box center [1496, 188] width 24 height 14
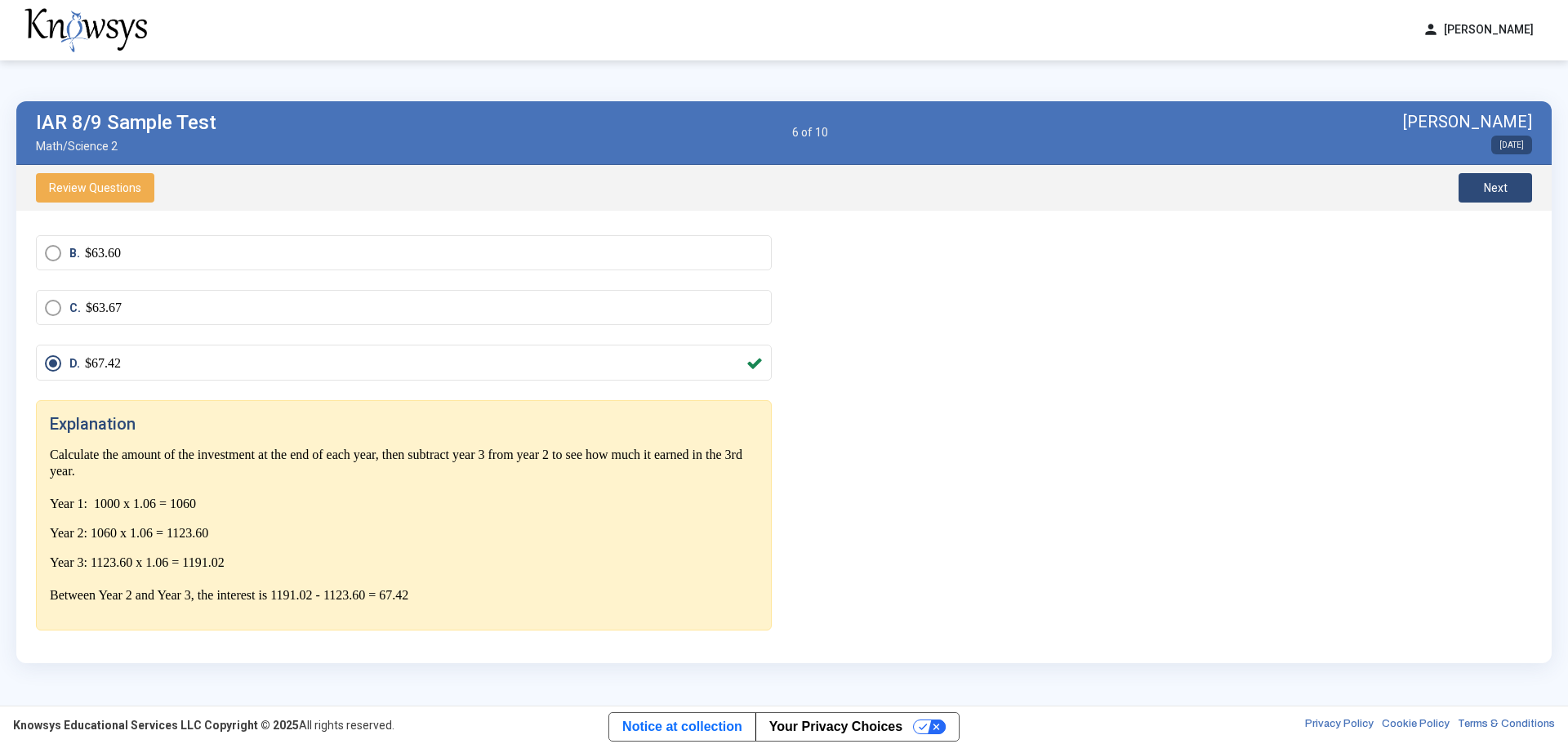
click at [1480, 192] on button "Next" at bounding box center [1496, 187] width 73 height 29
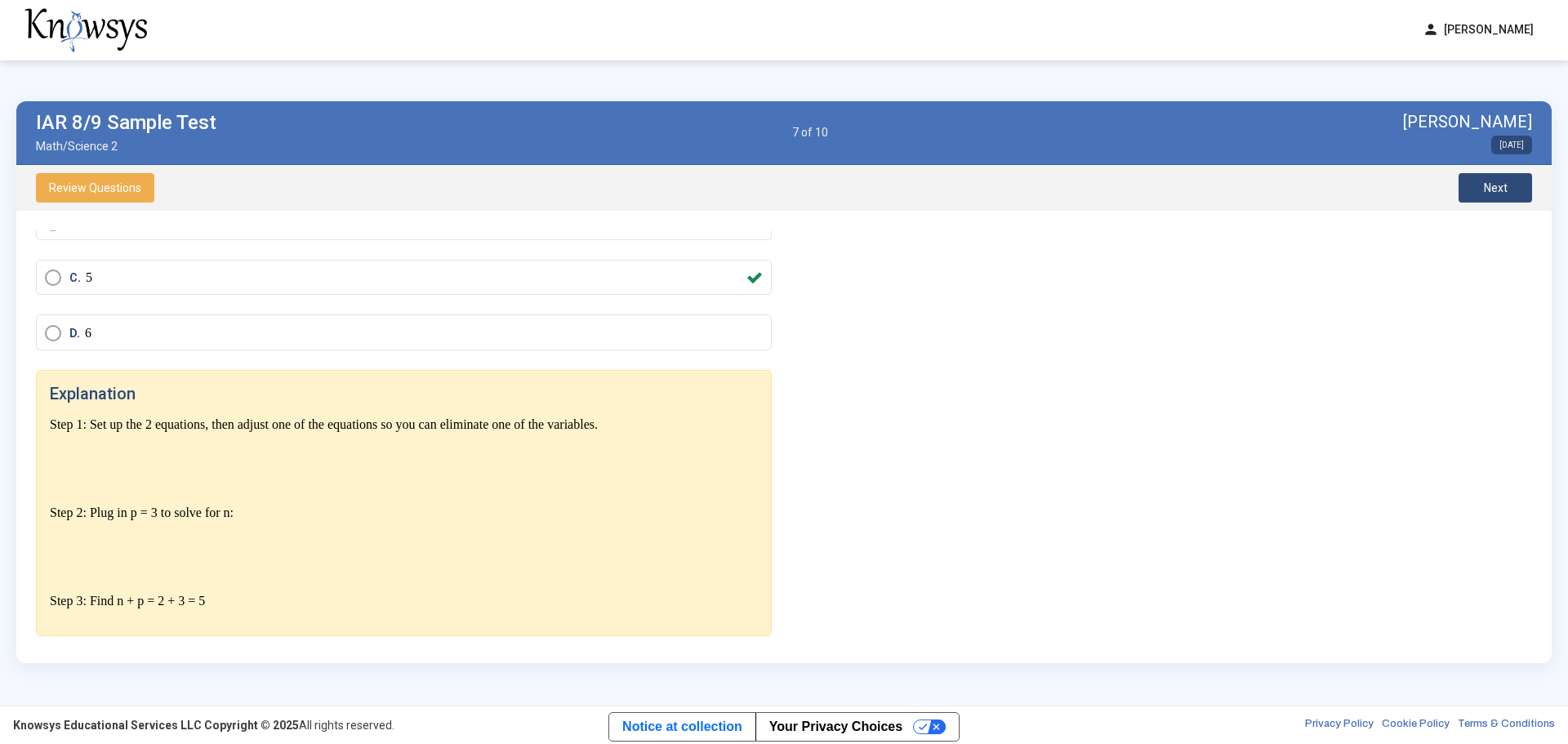
scroll to position [171, 0]
click at [1513, 184] on button "Next" at bounding box center [1496, 187] width 73 height 29
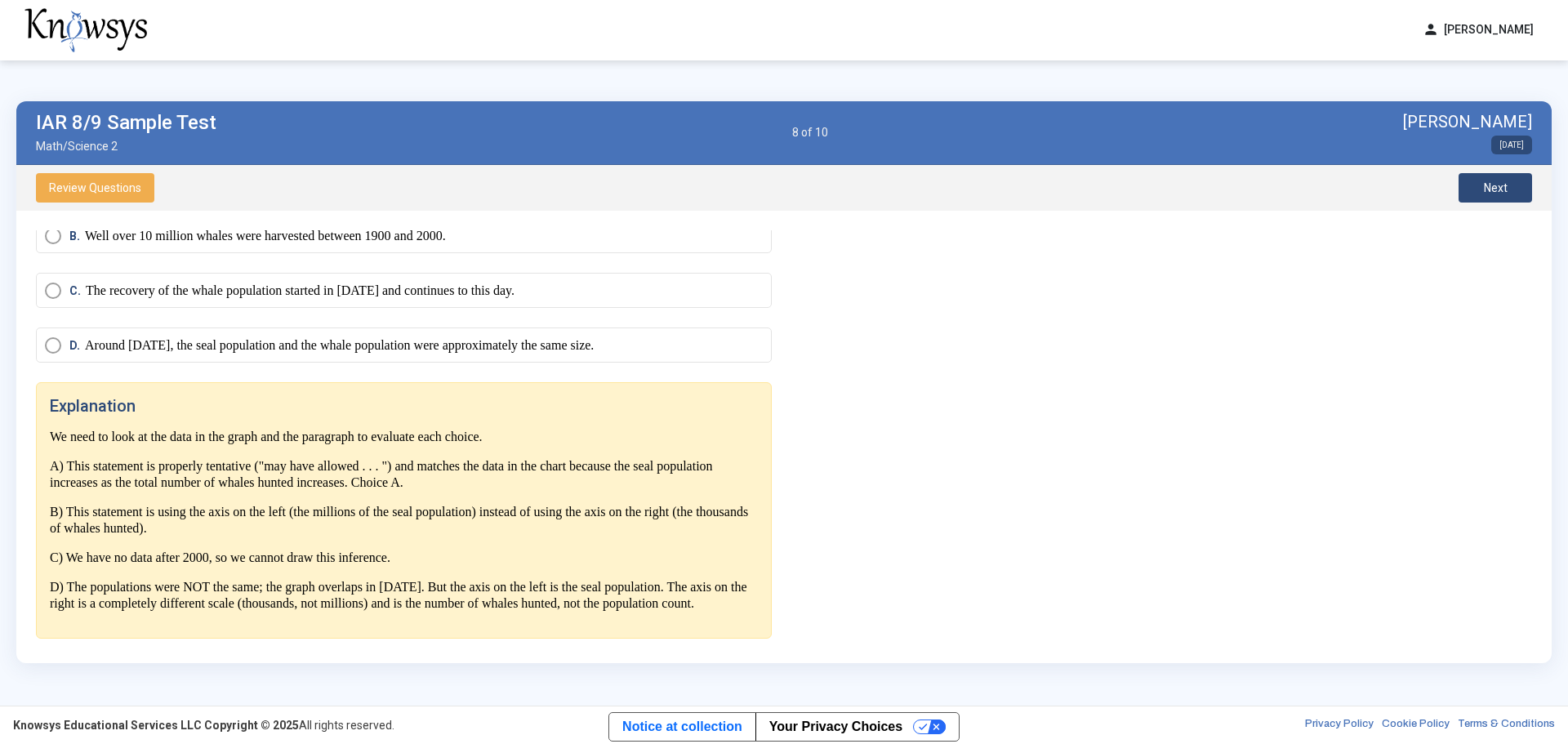
scroll to position [801, 0]
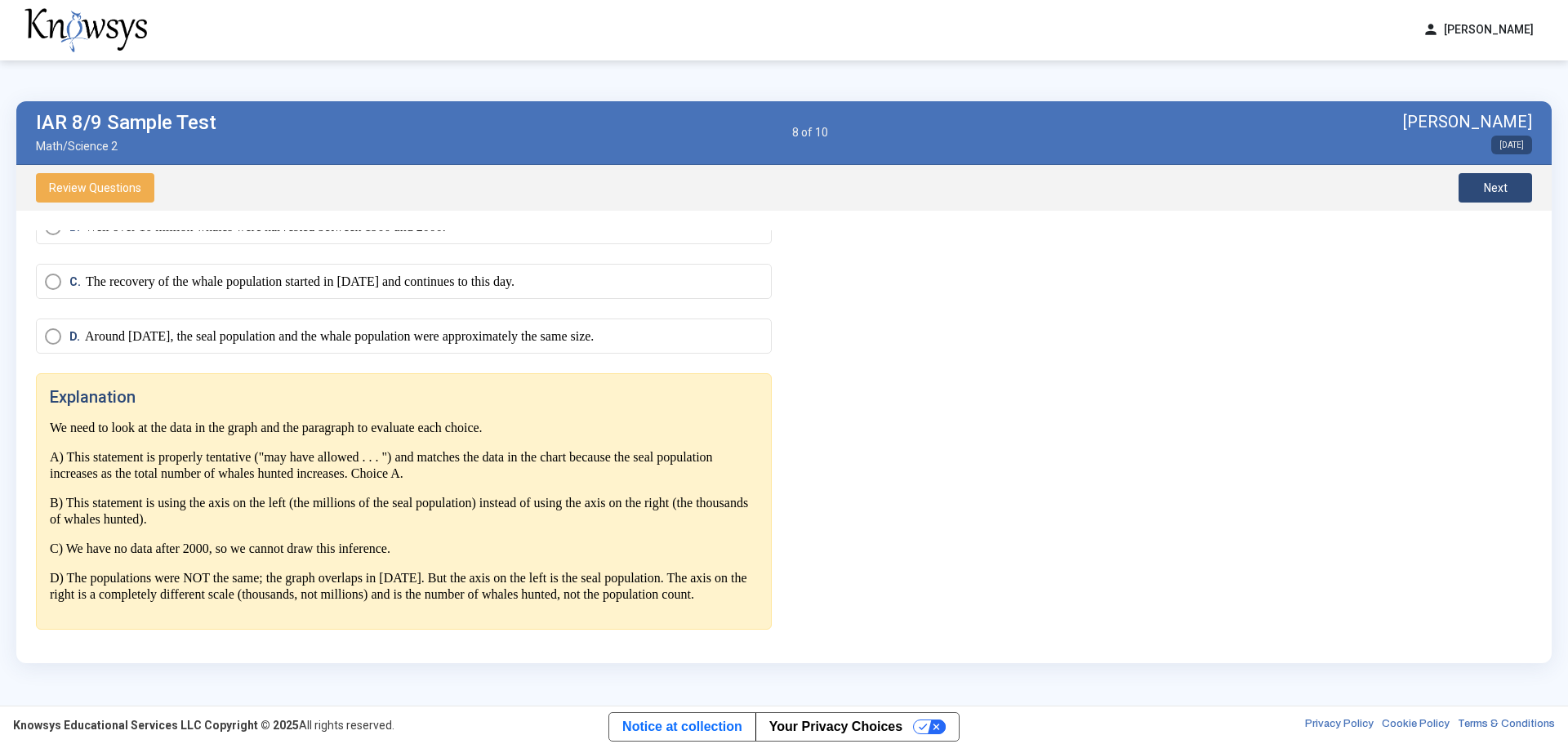
click at [1479, 184] on button "Next" at bounding box center [1496, 187] width 73 height 29
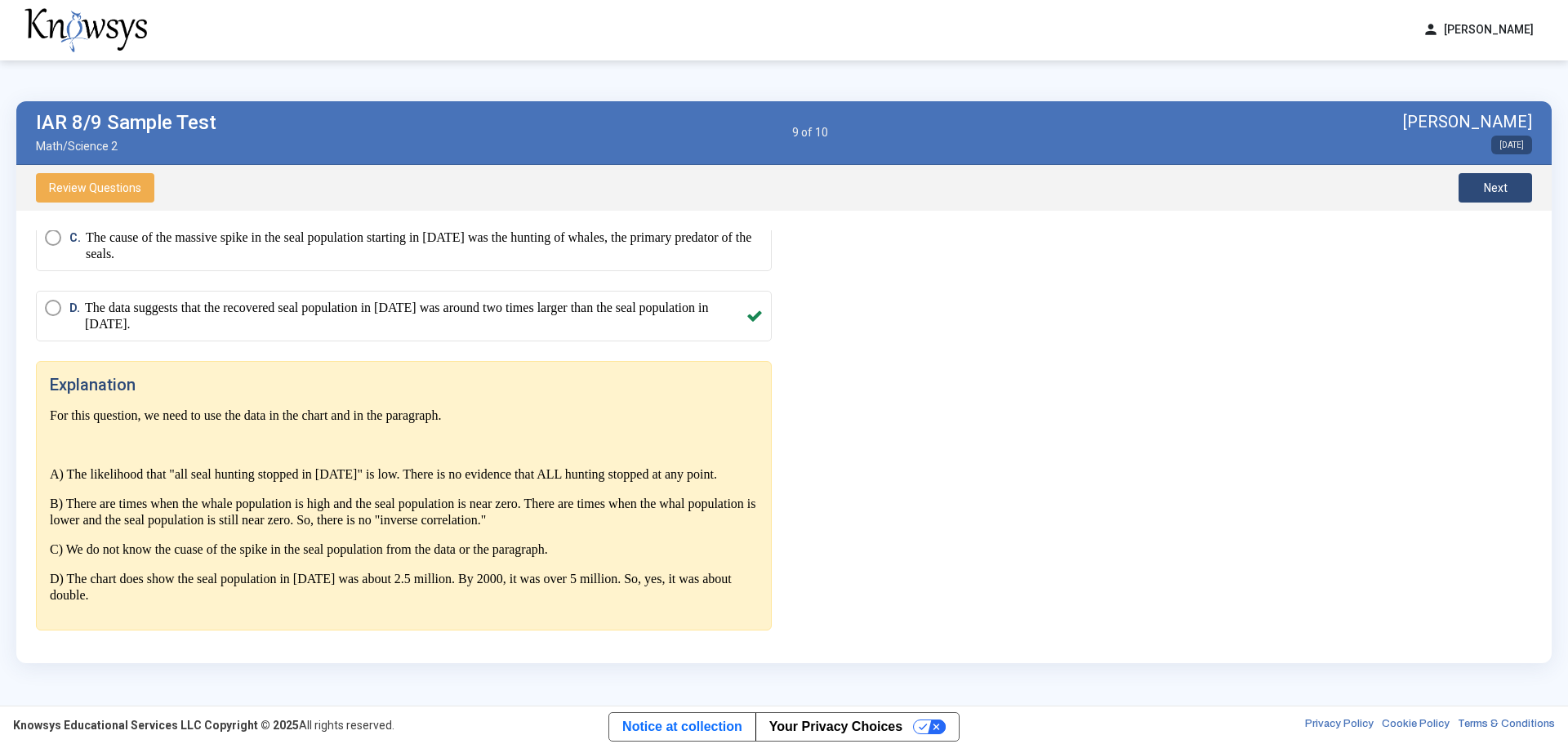
scroll to position [831, 0]
click at [1525, 186] on button "Next" at bounding box center [1496, 187] width 73 height 29
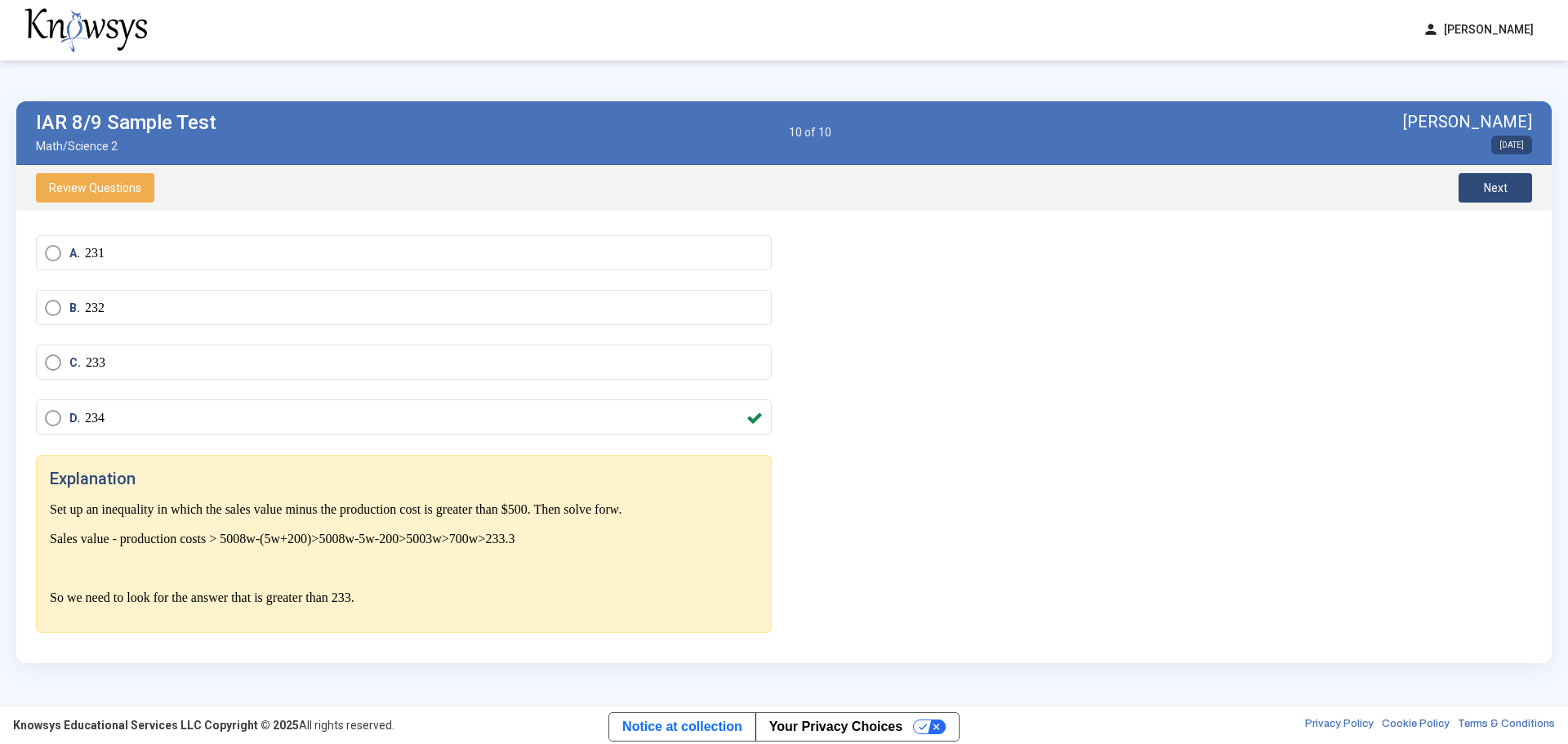
scroll to position [162, 0]
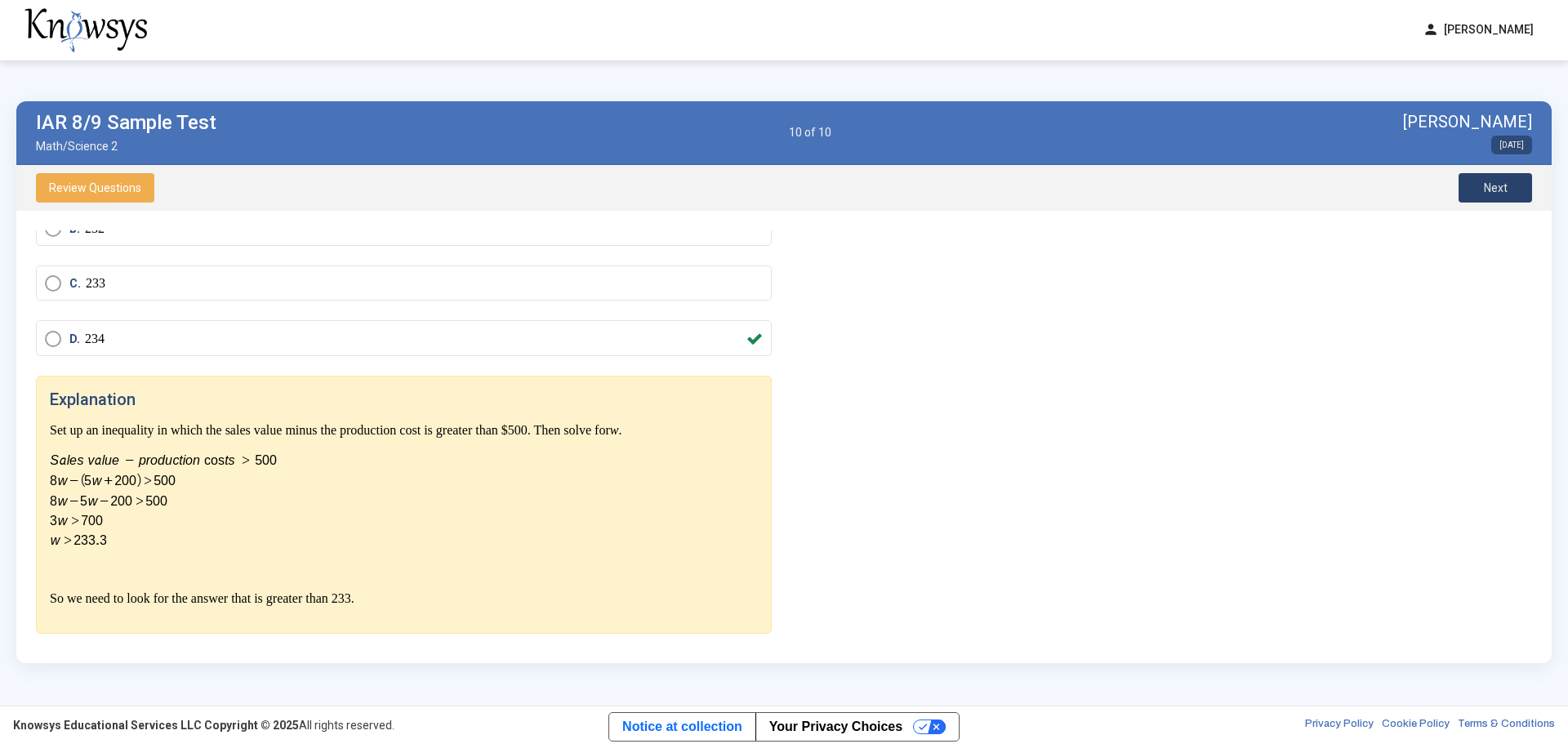
click at [1486, 194] on button "Next" at bounding box center [1496, 187] width 73 height 29
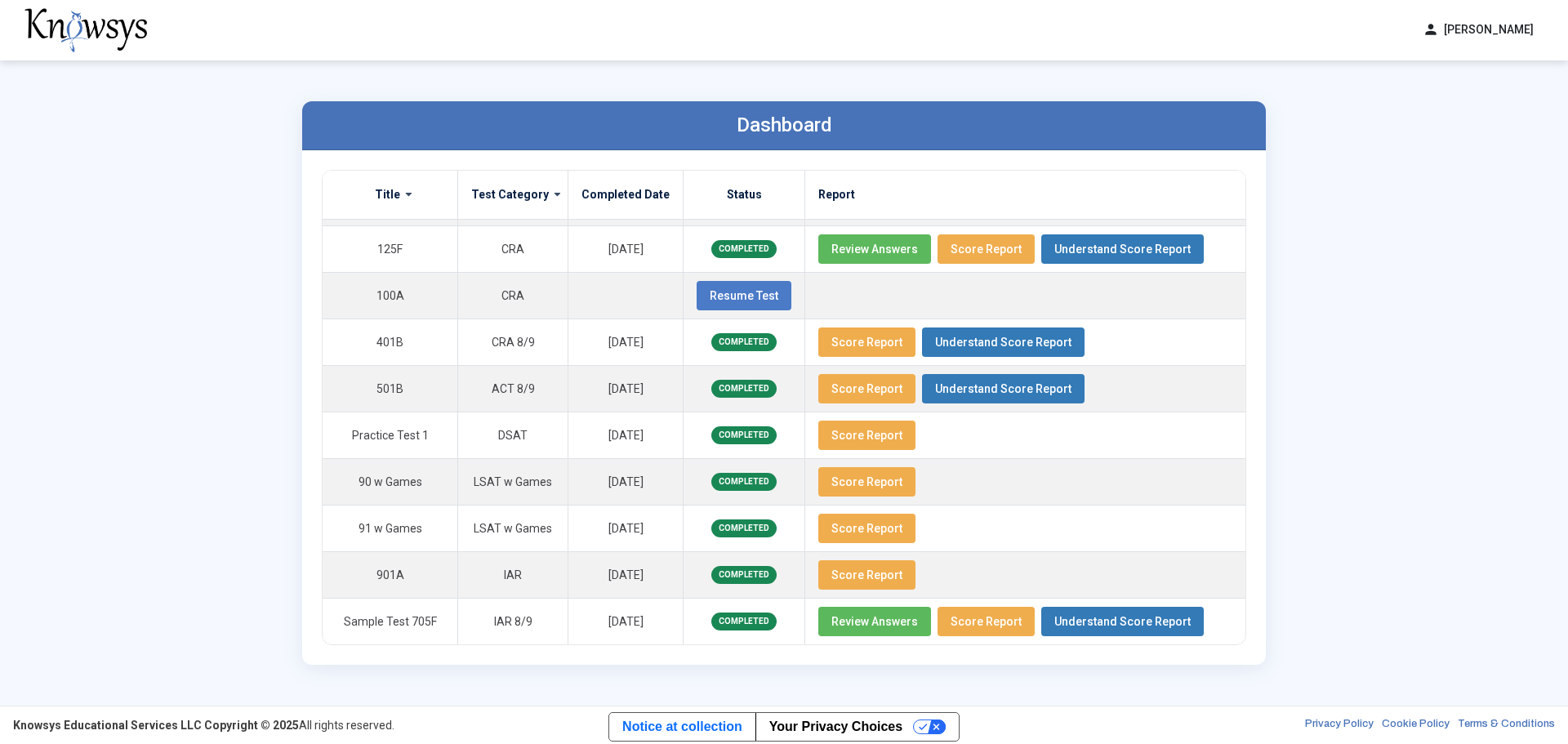
scroll to position [831, 0]
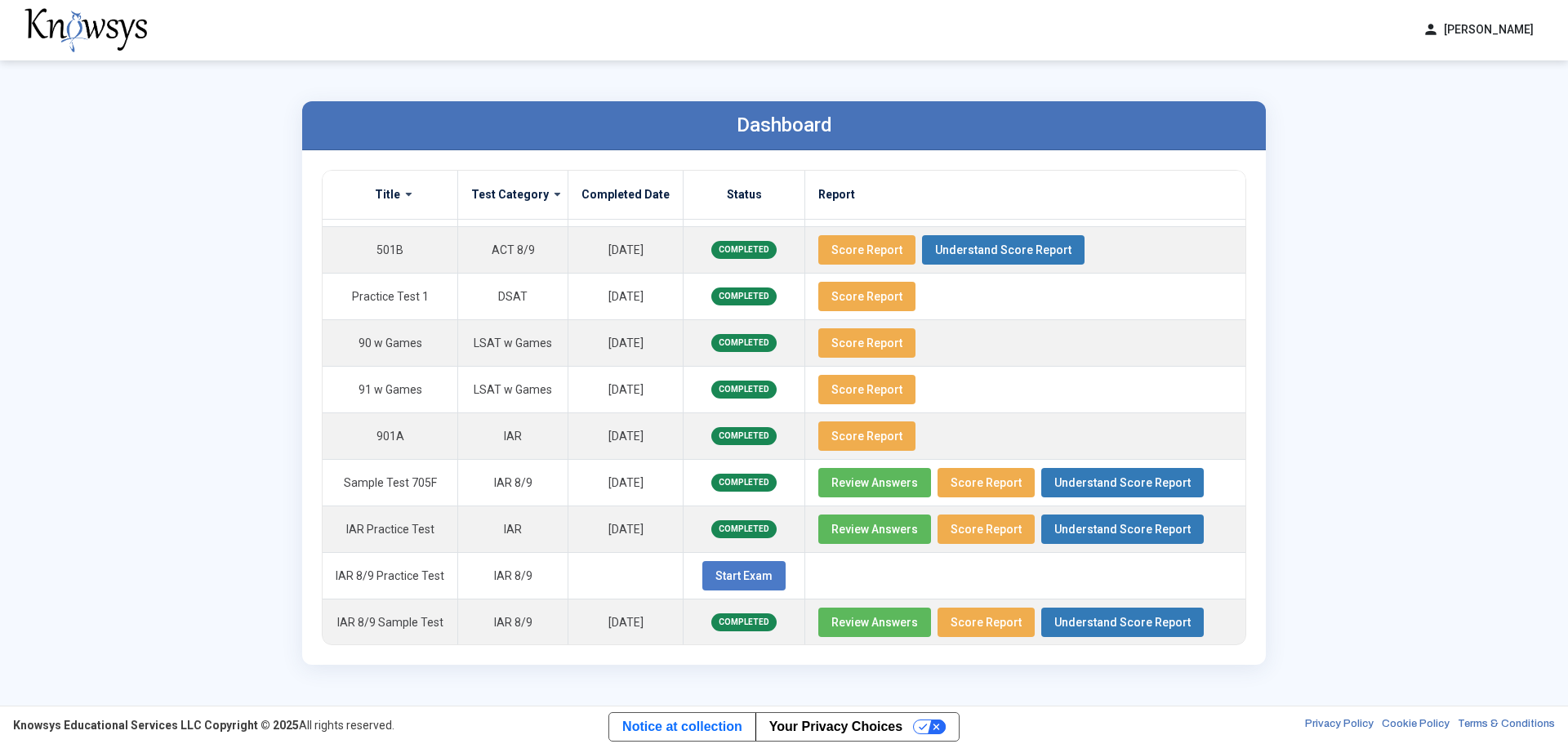
click at [871, 626] on span "Review Answers" at bounding box center [875, 622] width 87 height 14
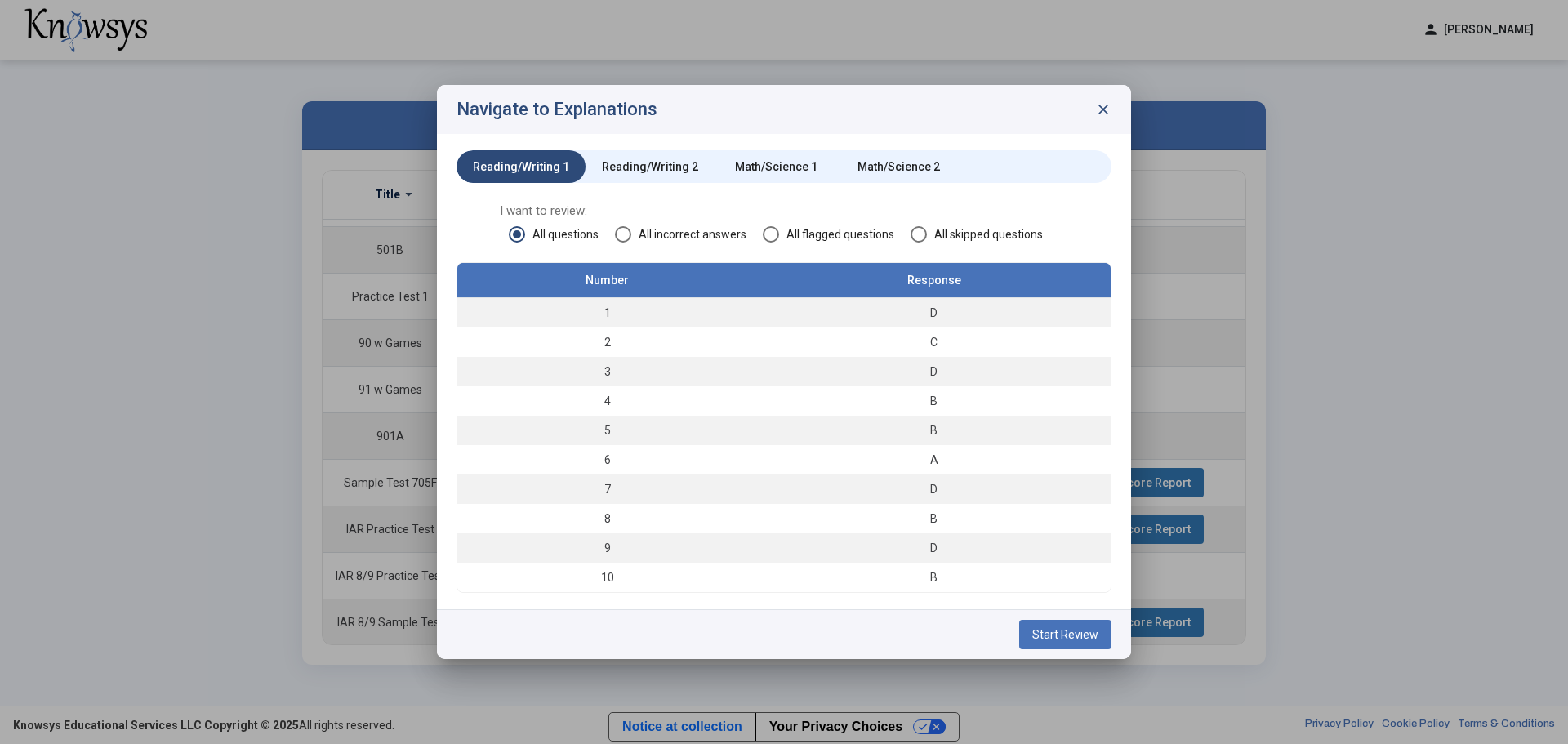
click at [918, 164] on div "Math/Science 2" at bounding box center [898, 166] width 82 height 16
click at [921, 238] on span at bounding box center [919, 234] width 16 height 16
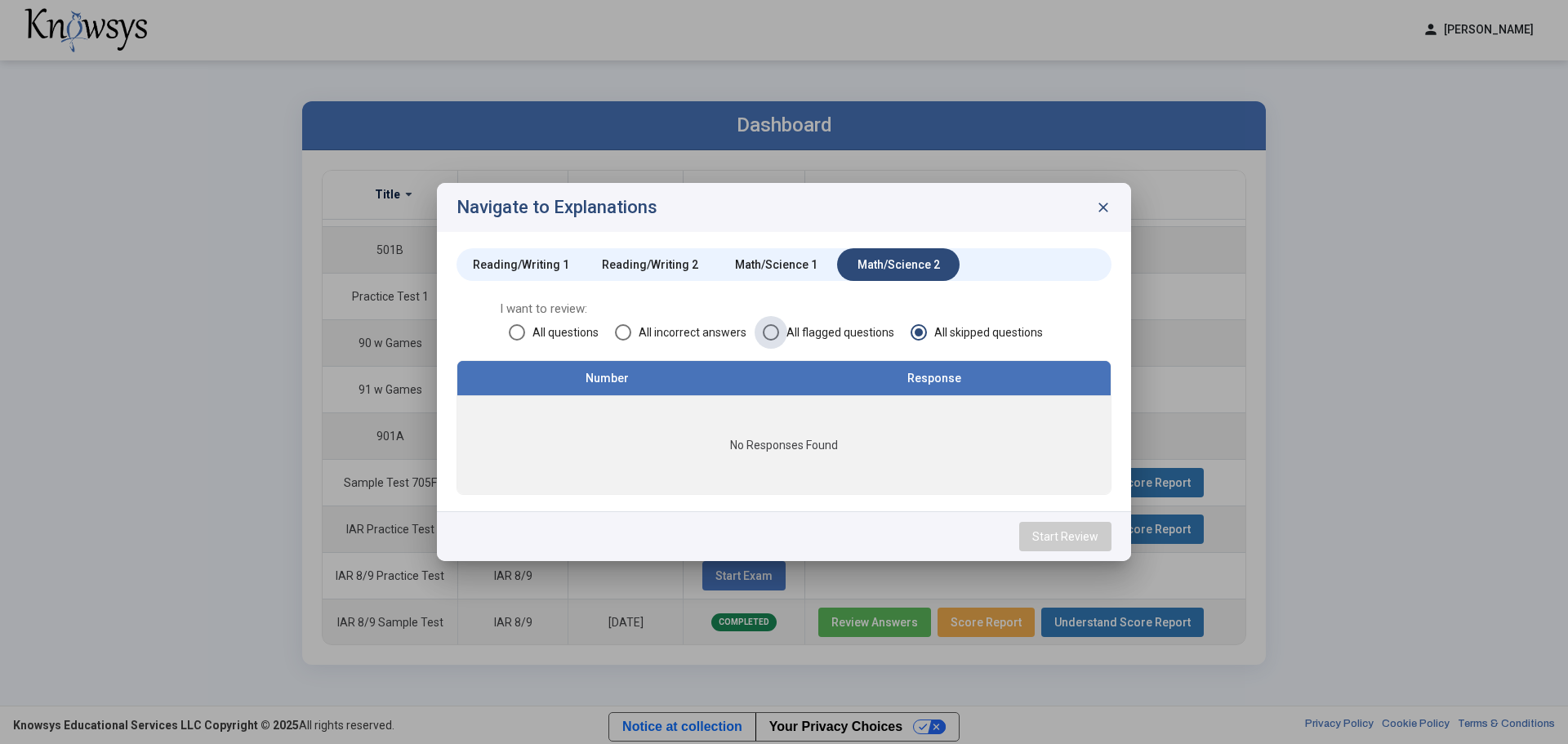
click at [767, 333] on span at bounding box center [771, 332] width 16 height 16
click at [623, 330] on span at bounding box center [623, 332] width 16 height 16
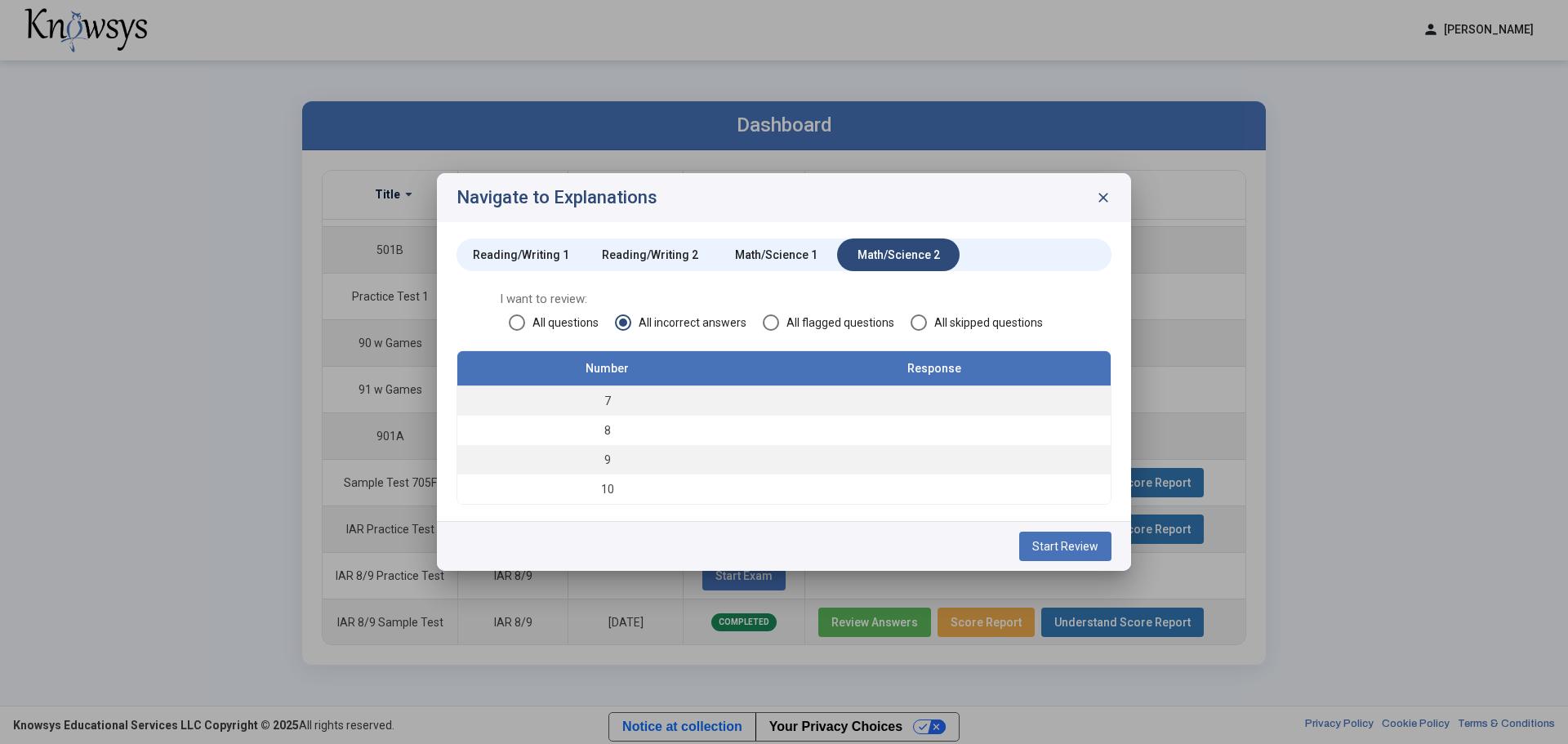
click at [515, 324] on span at bounding box center [517, 322] width 16 height 16
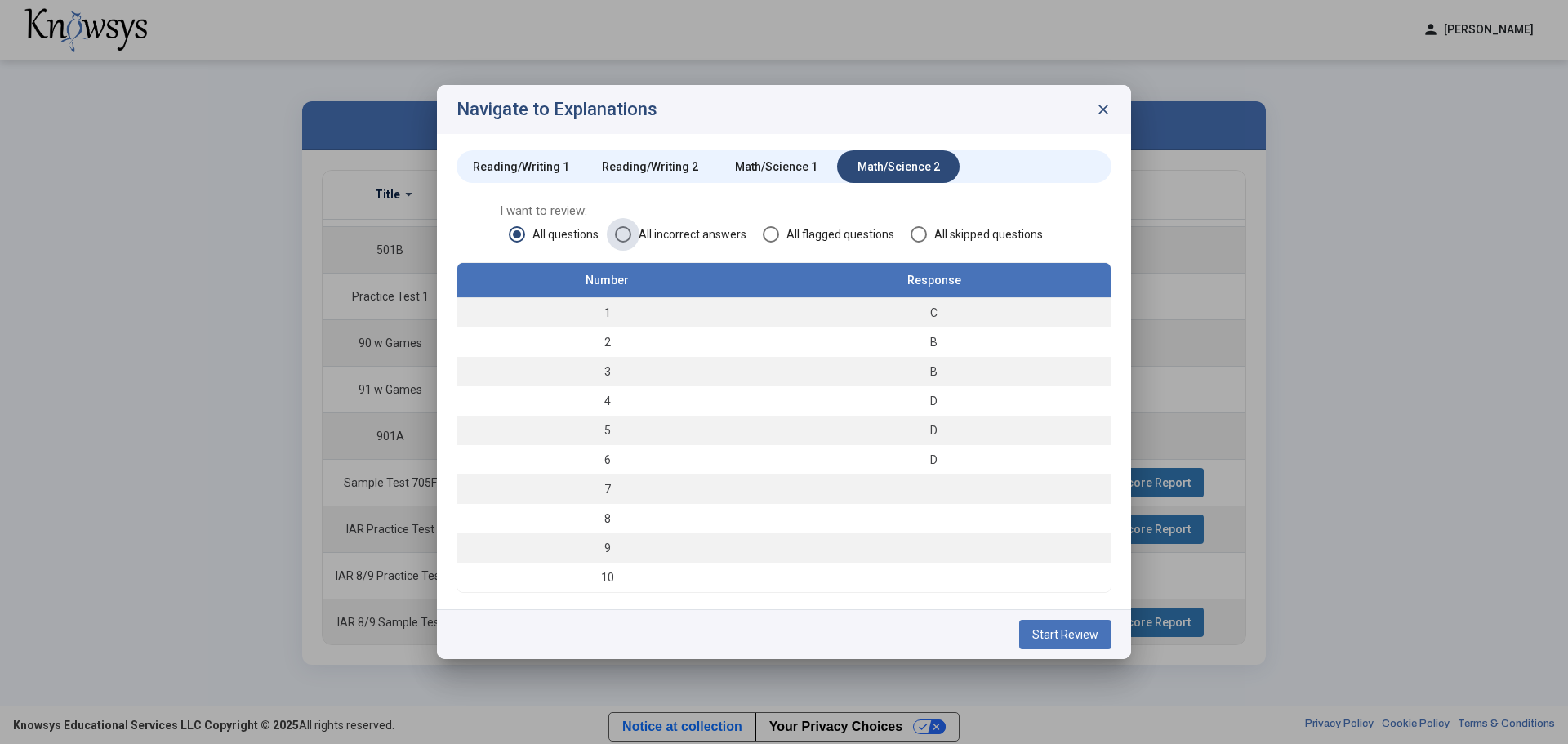
click at [676, 235] on span "All incorrect answers" at bounding box center [688, 234] width 115 height 16
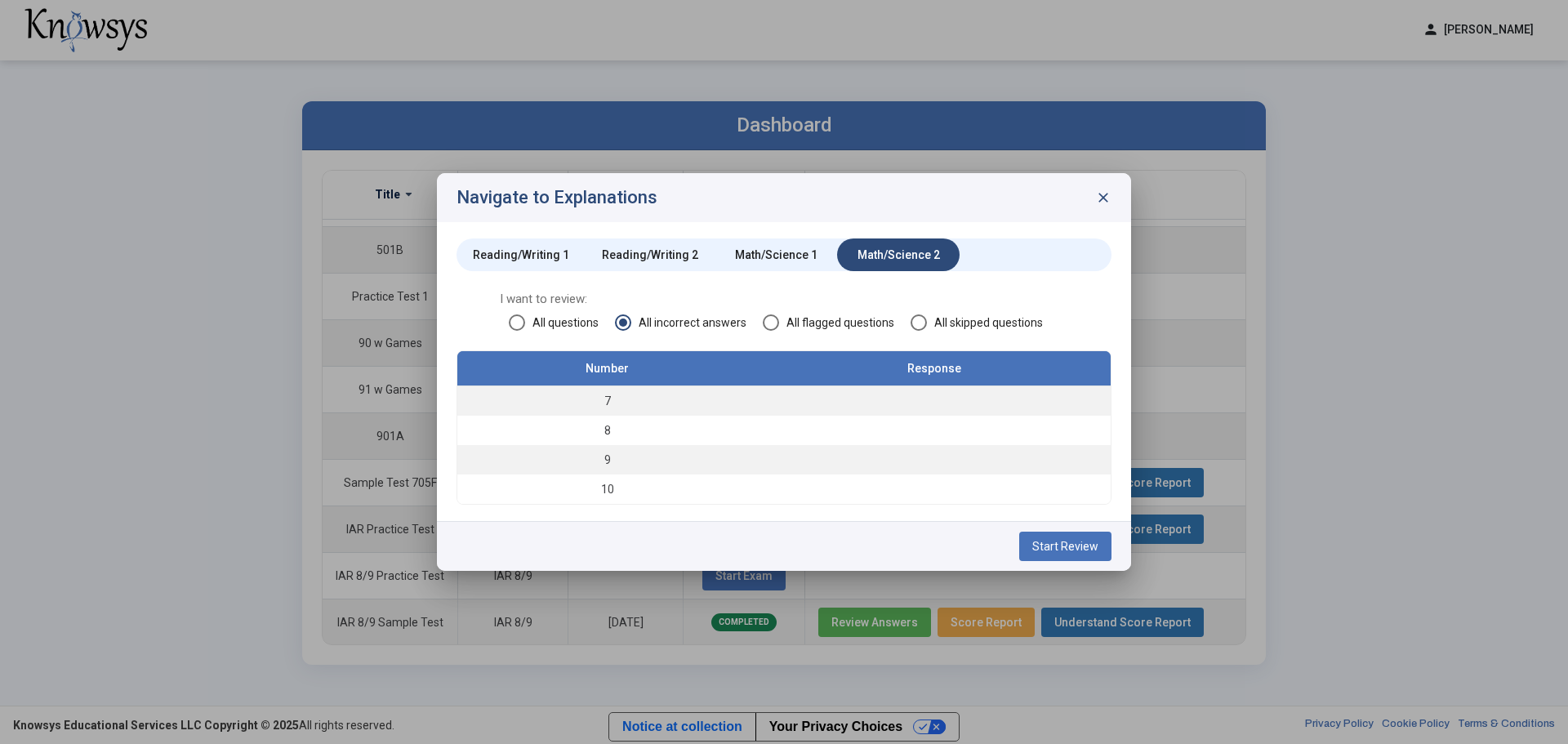
click at [985, 313] on div "I want to review: All questions All incorrect answers All flagged questions All…" at bounding box center [784, 321] width 655 height 60
click at [980, 315] on span "All skipped questions" at bounding box center [985, 322] width 116 height 16
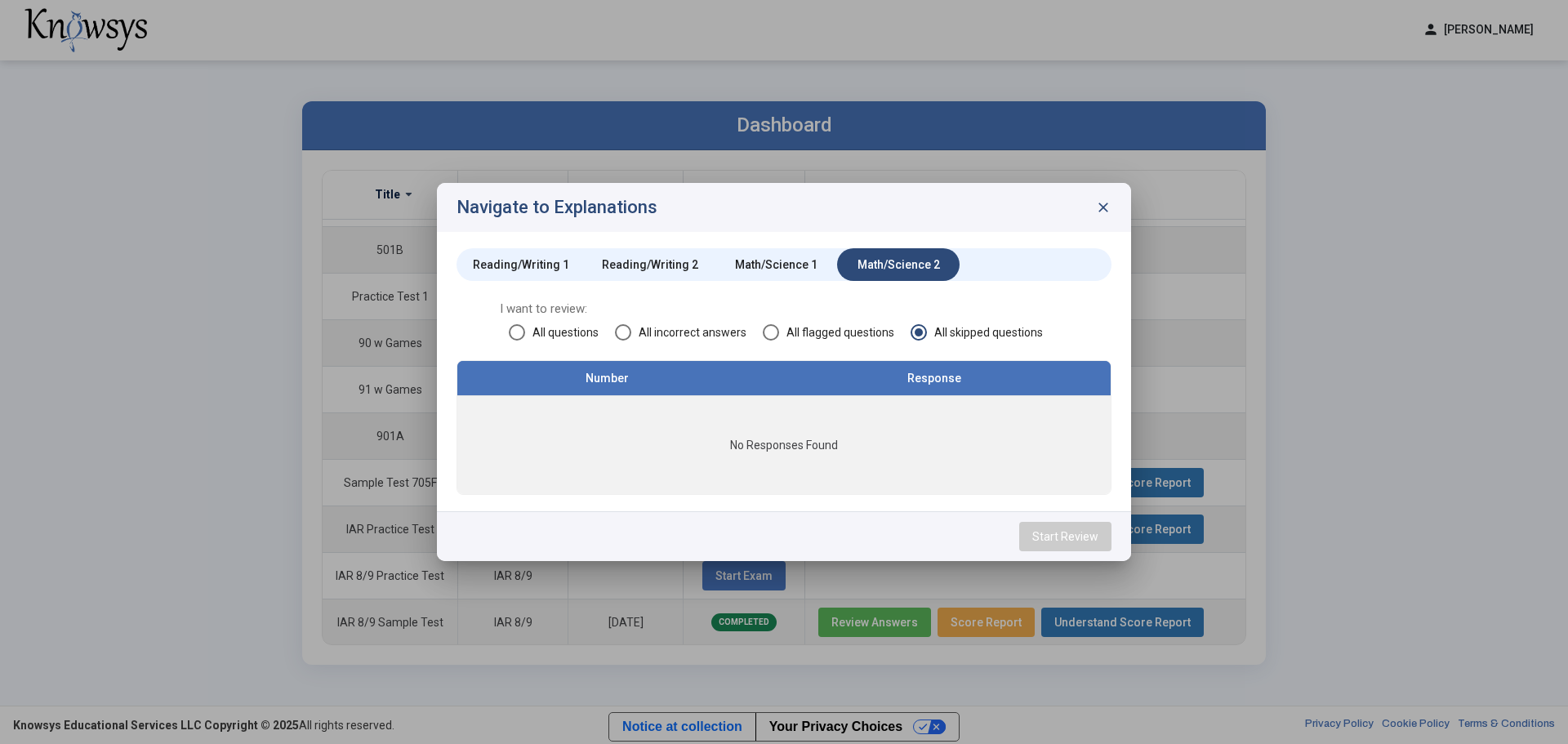
click at [849, 326] on span "All flagged questions" at bounding box center [836, 332] width 115 height 16
click at [665, 330] on span "All incorrect answers" at bounding box center [688, 332] width 115 height 16
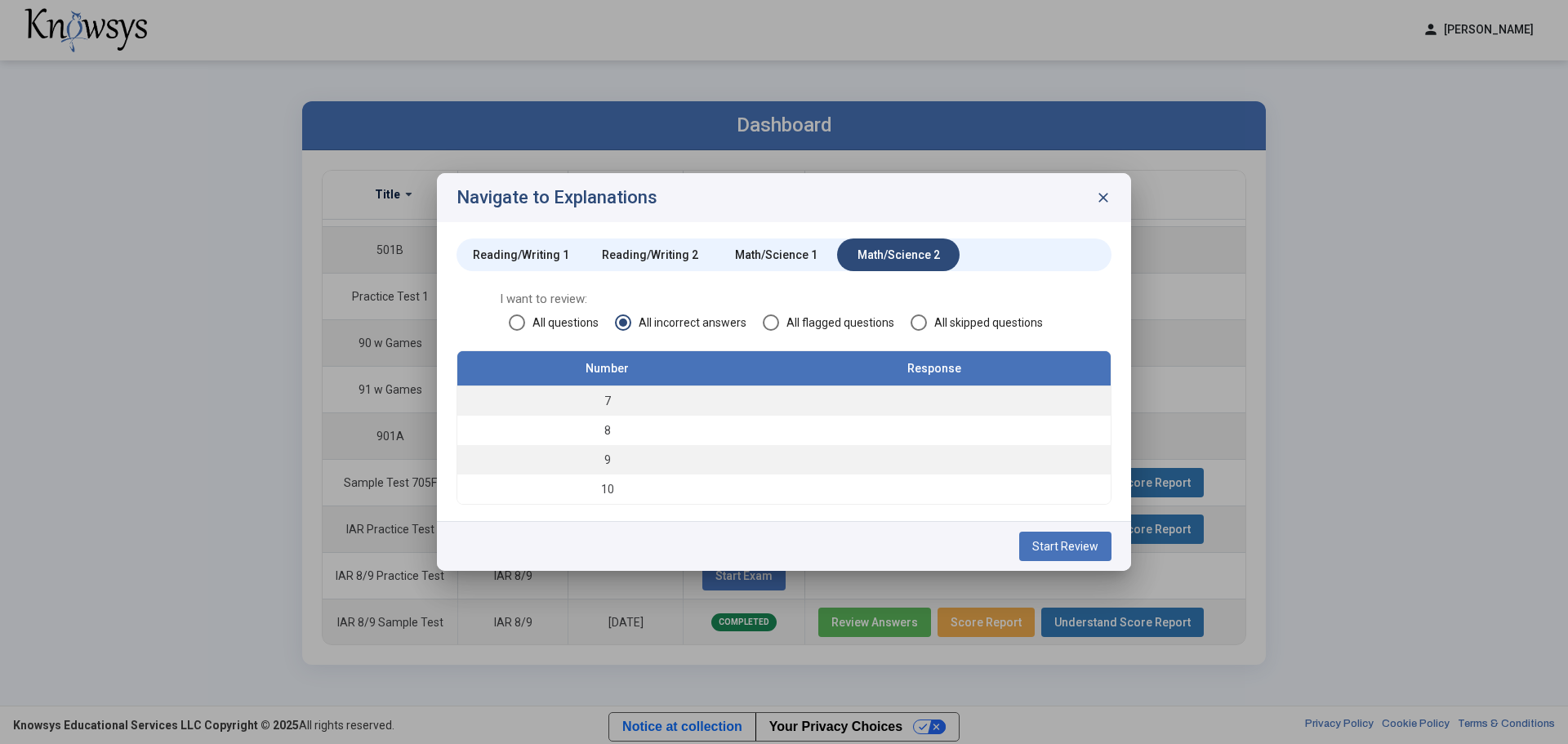
click at [588, 320] on span "All questions" at bounding box center [562, 322] width 73 height 16
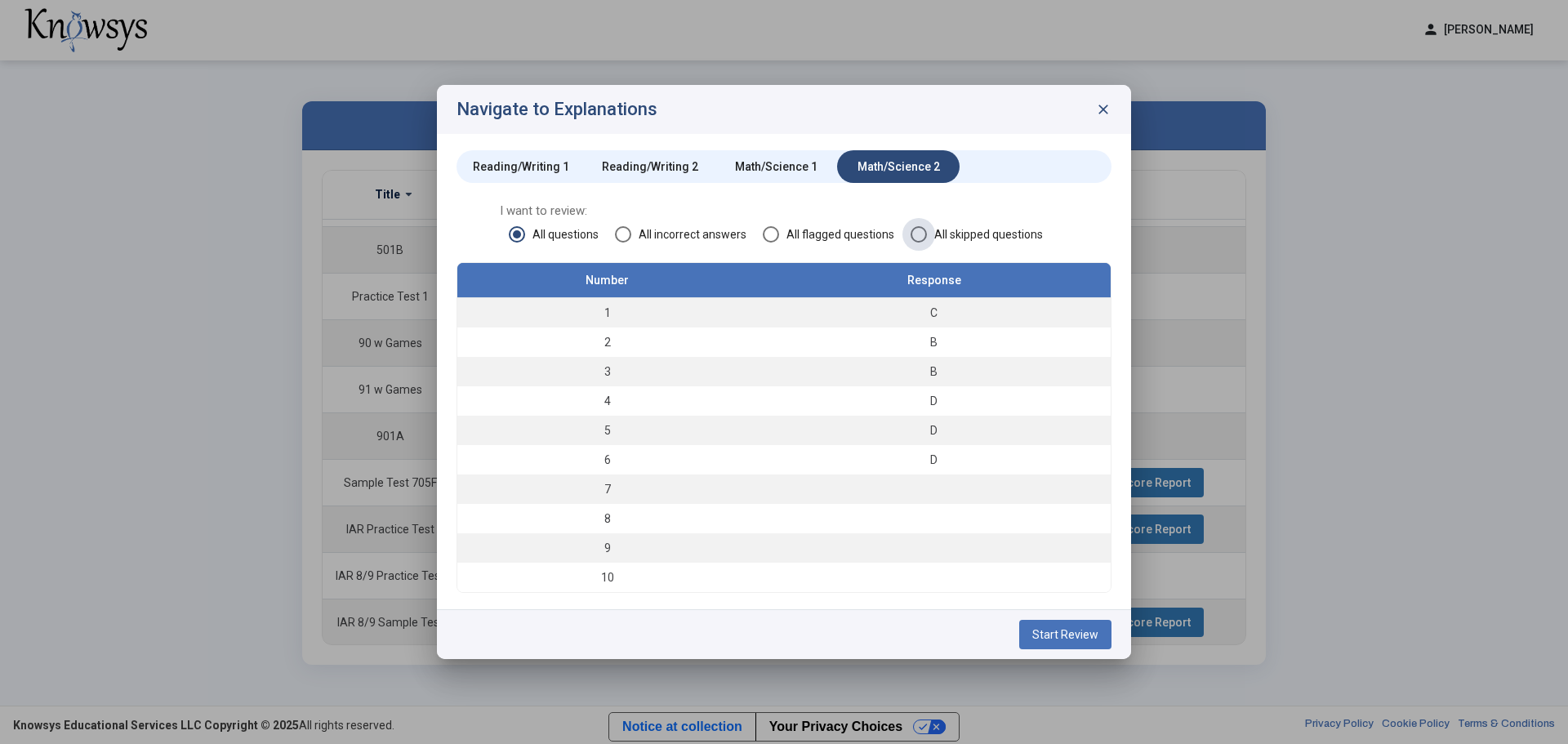
click at [915, 235] on span at bounding box center [919, 234] width 16 height 16
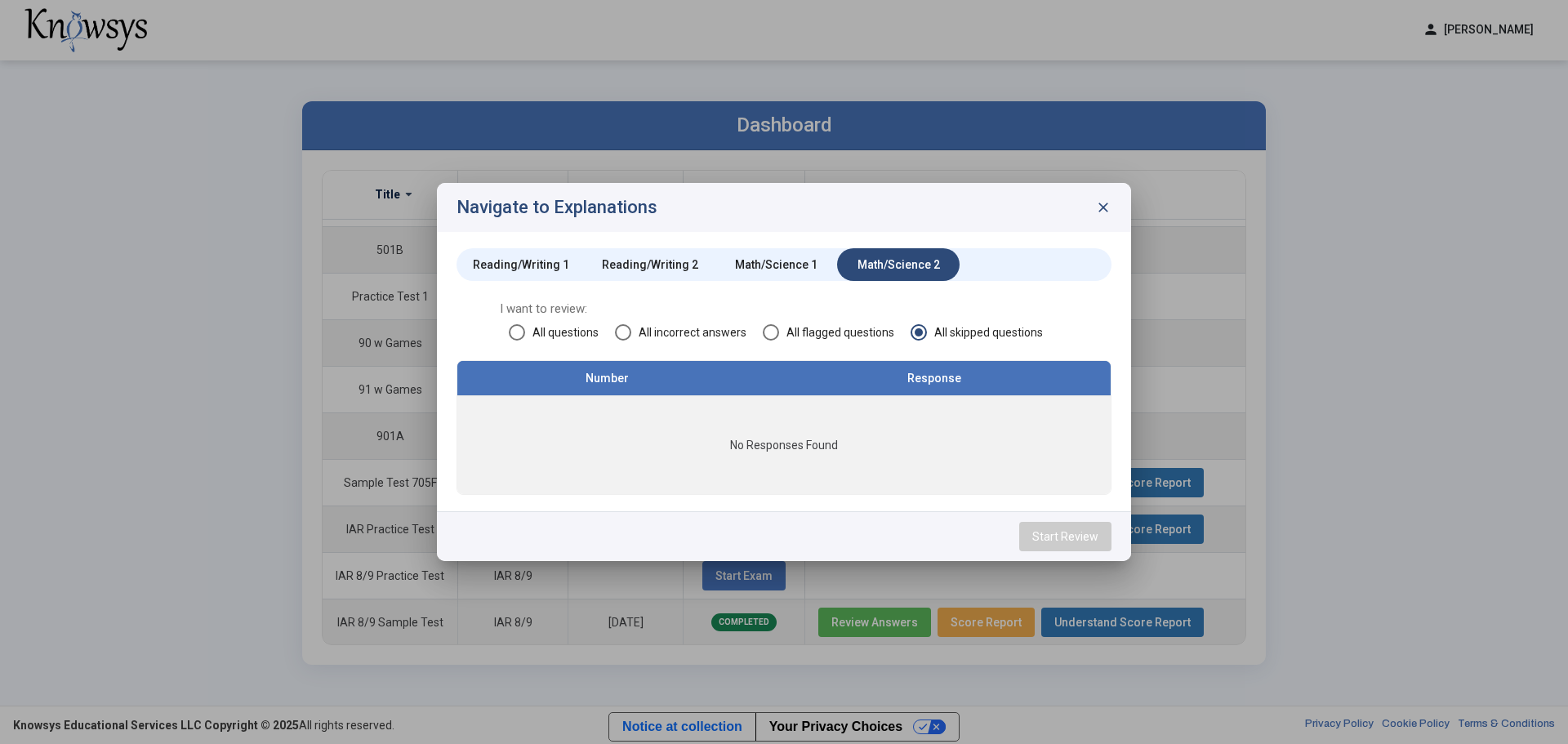
click at [1107, 206] on span "close" at bounding box center [1103, 207] width 16 height 16
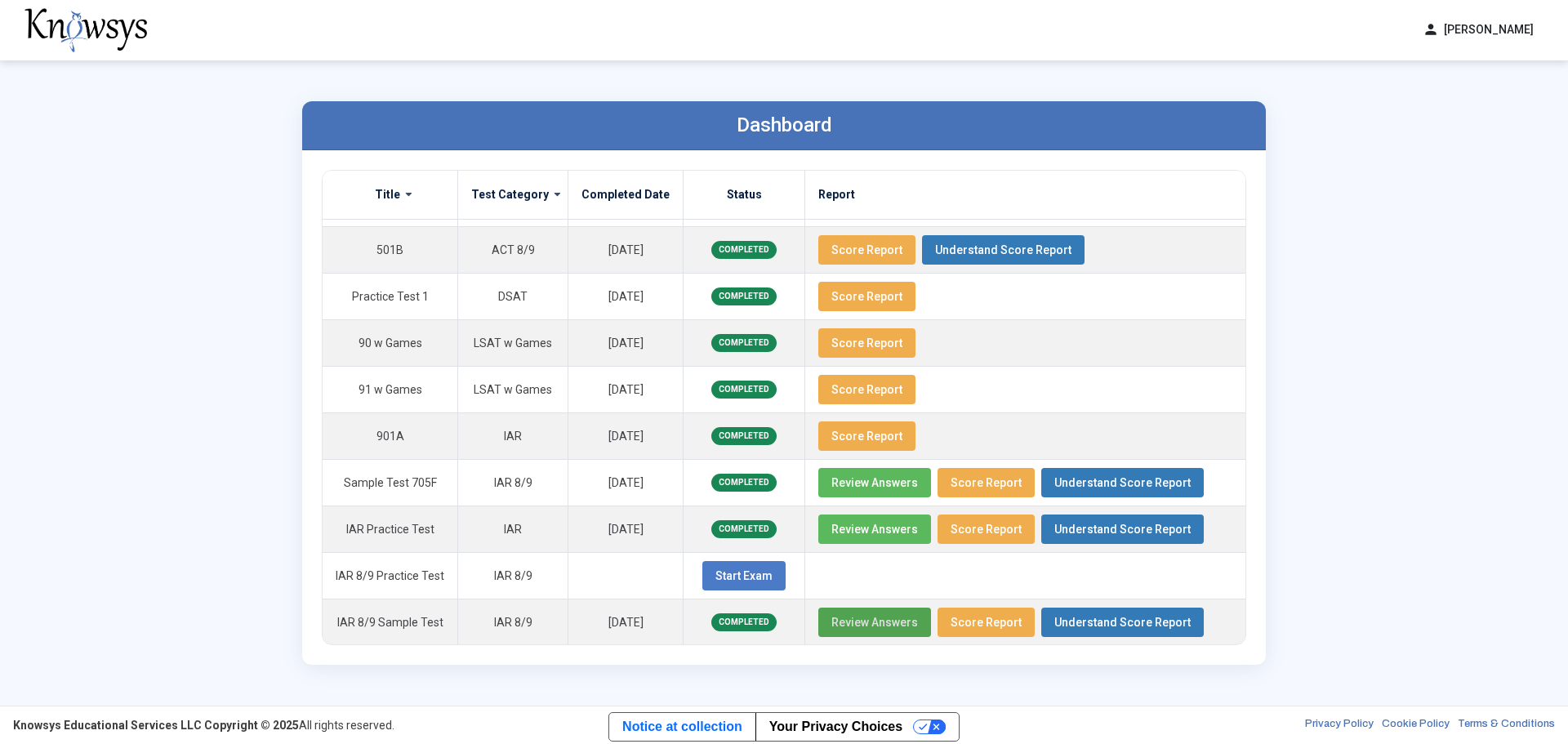
click at [951, 615] on span "Score Report" at bounding box center [986, 622] width 71 height 14
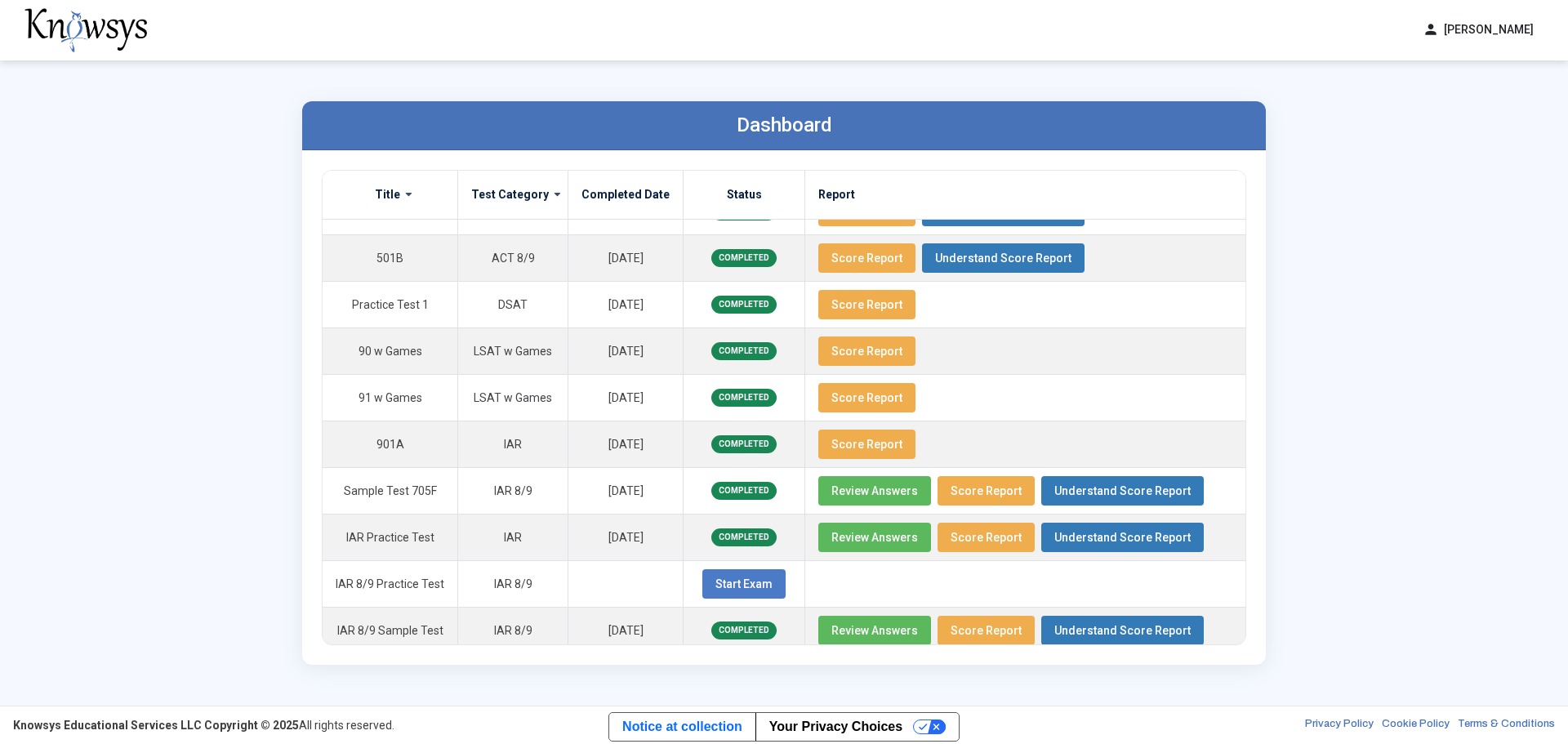
scroll to position [831, 0]
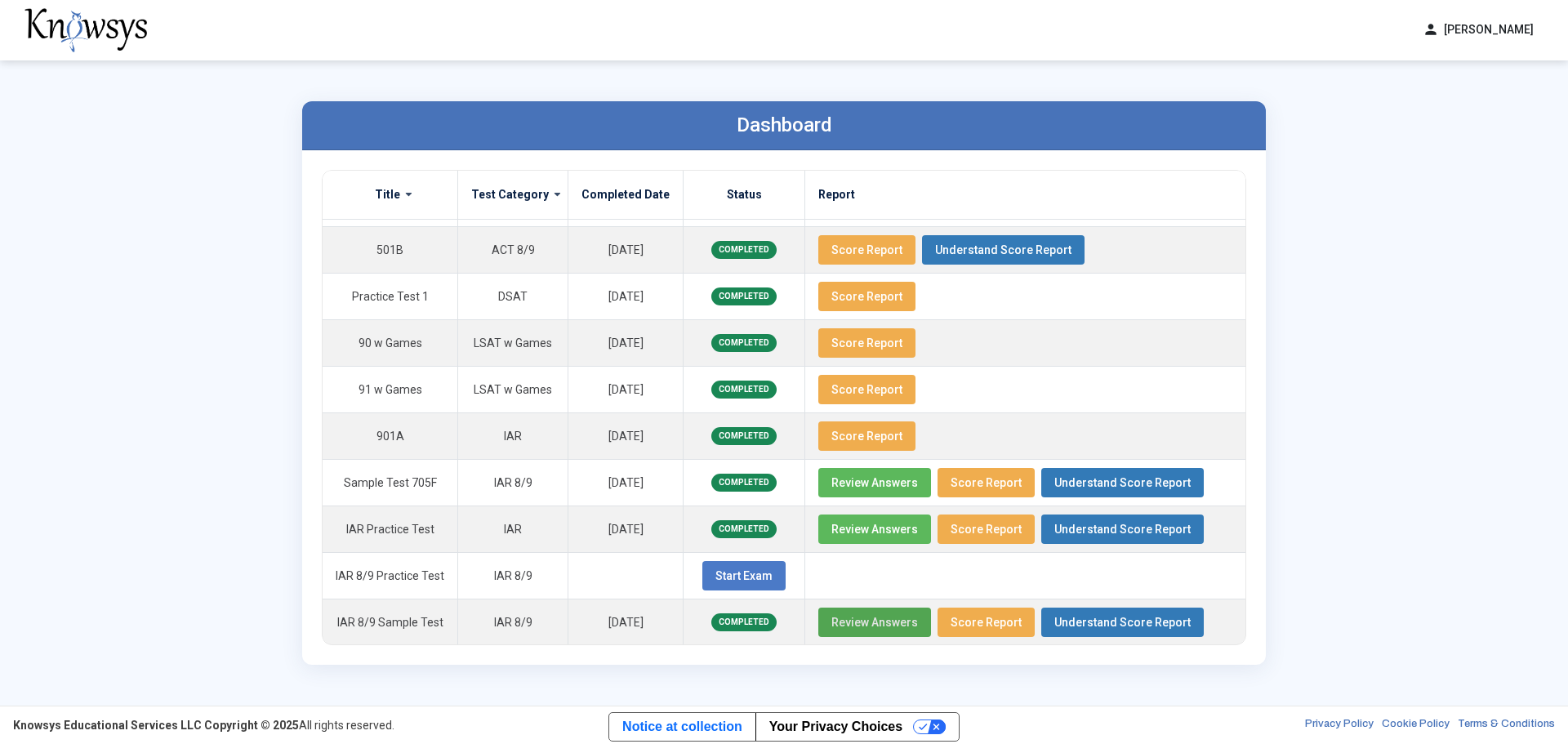
click at [862, 629] on button "Review Answers" at bounding box center [874, 622] width 113 height 29
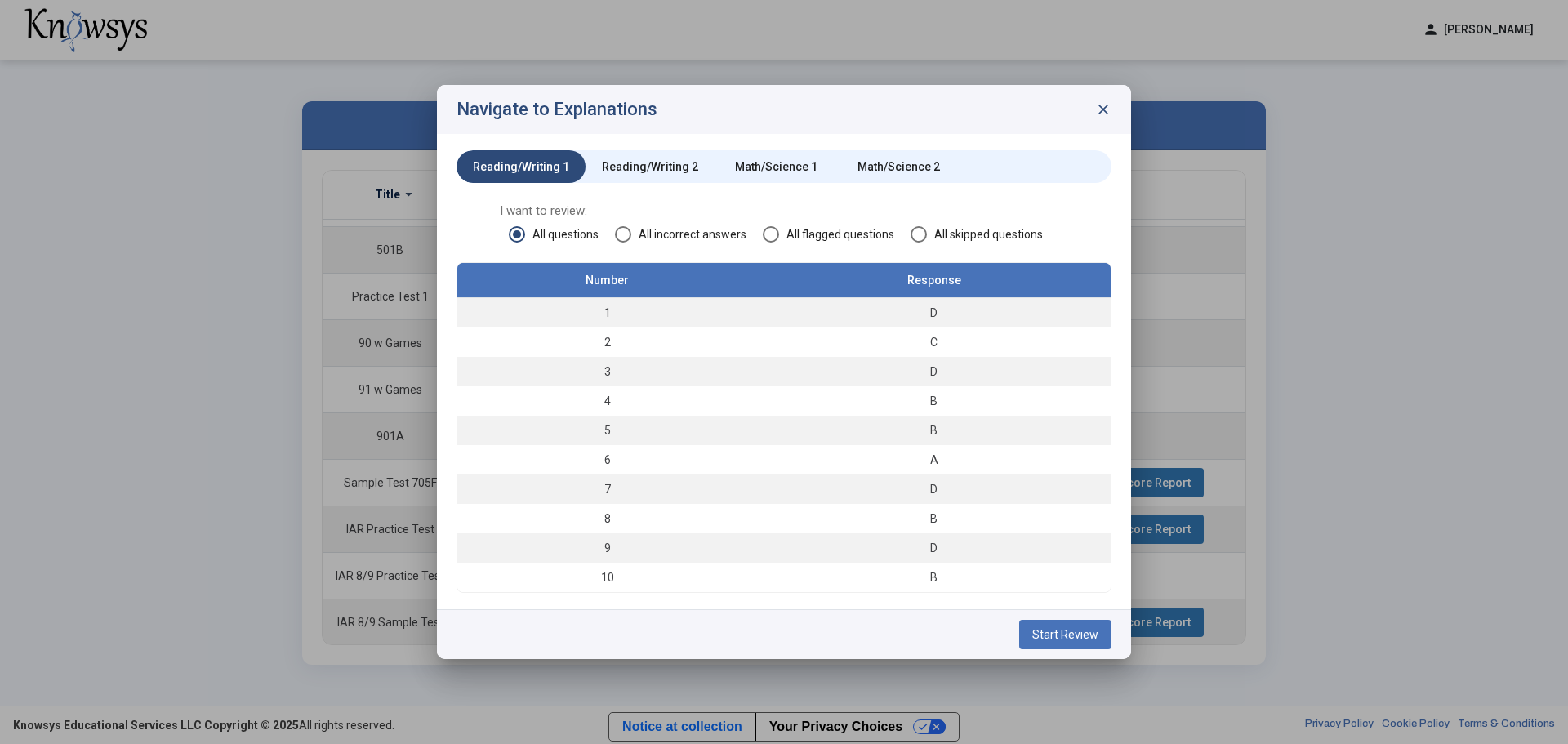
click at [788, 160] on div "Math/Science 1" at bounding box center [776, 166] width 82 height 16
click at [986, 312] on div "B" at bounding box center [933, 312] width 337 height 16
click at [1069, 629] on span "Start Review" at bounding box center [1066, 635] width 66 height 14
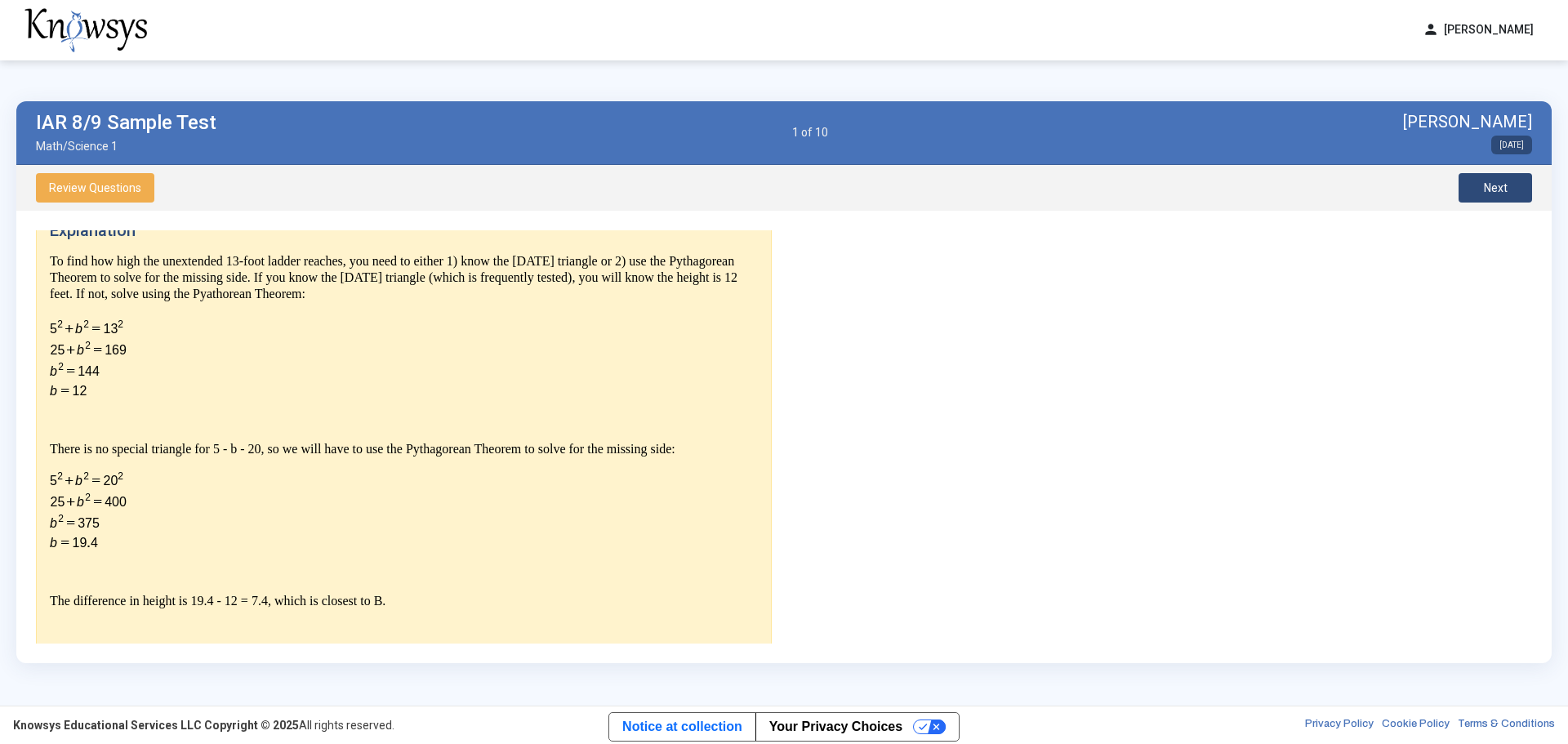
scroll to position [380, 0]
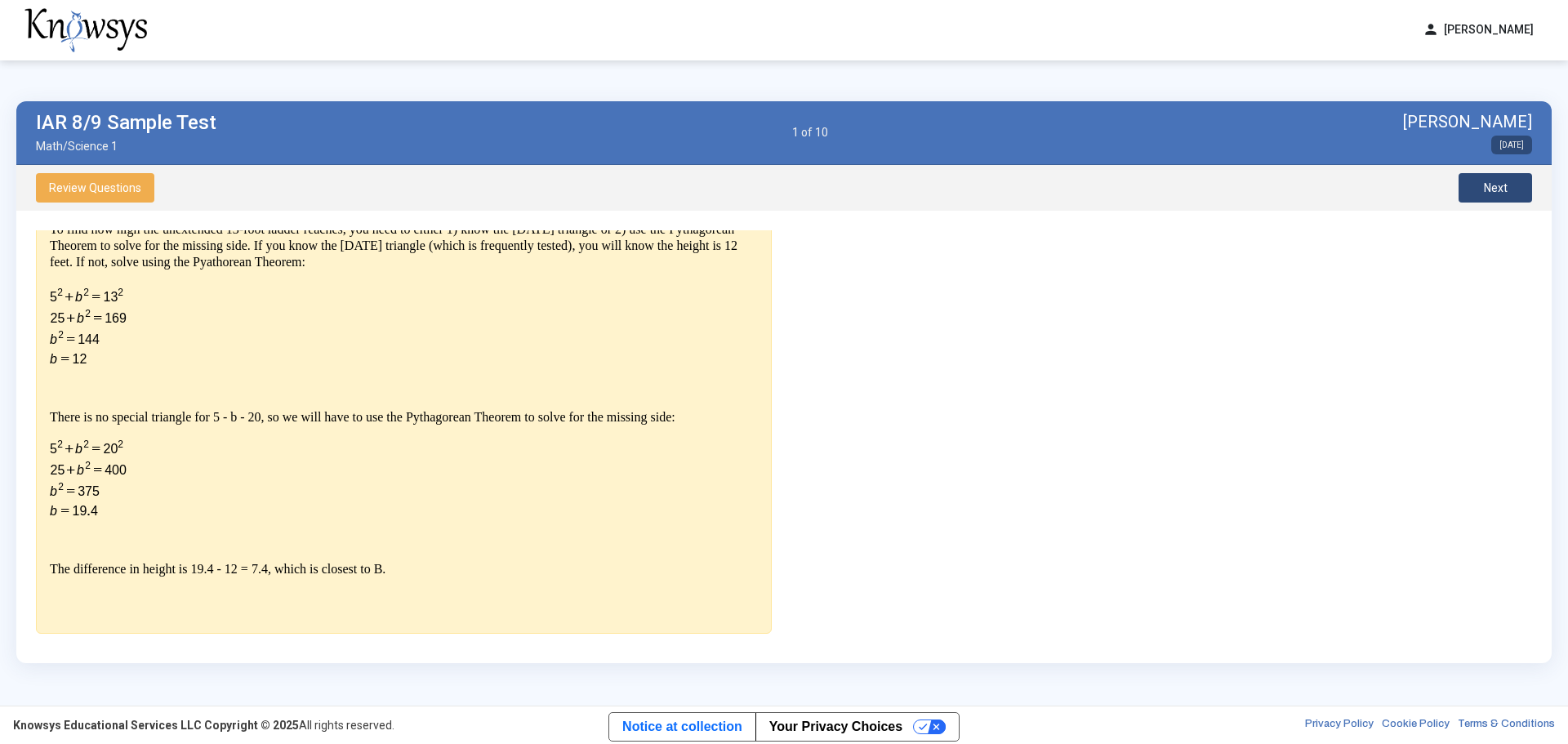
click at [1503, 193] on span "Next" at bounding box center [1496, 188] width 24 height 14
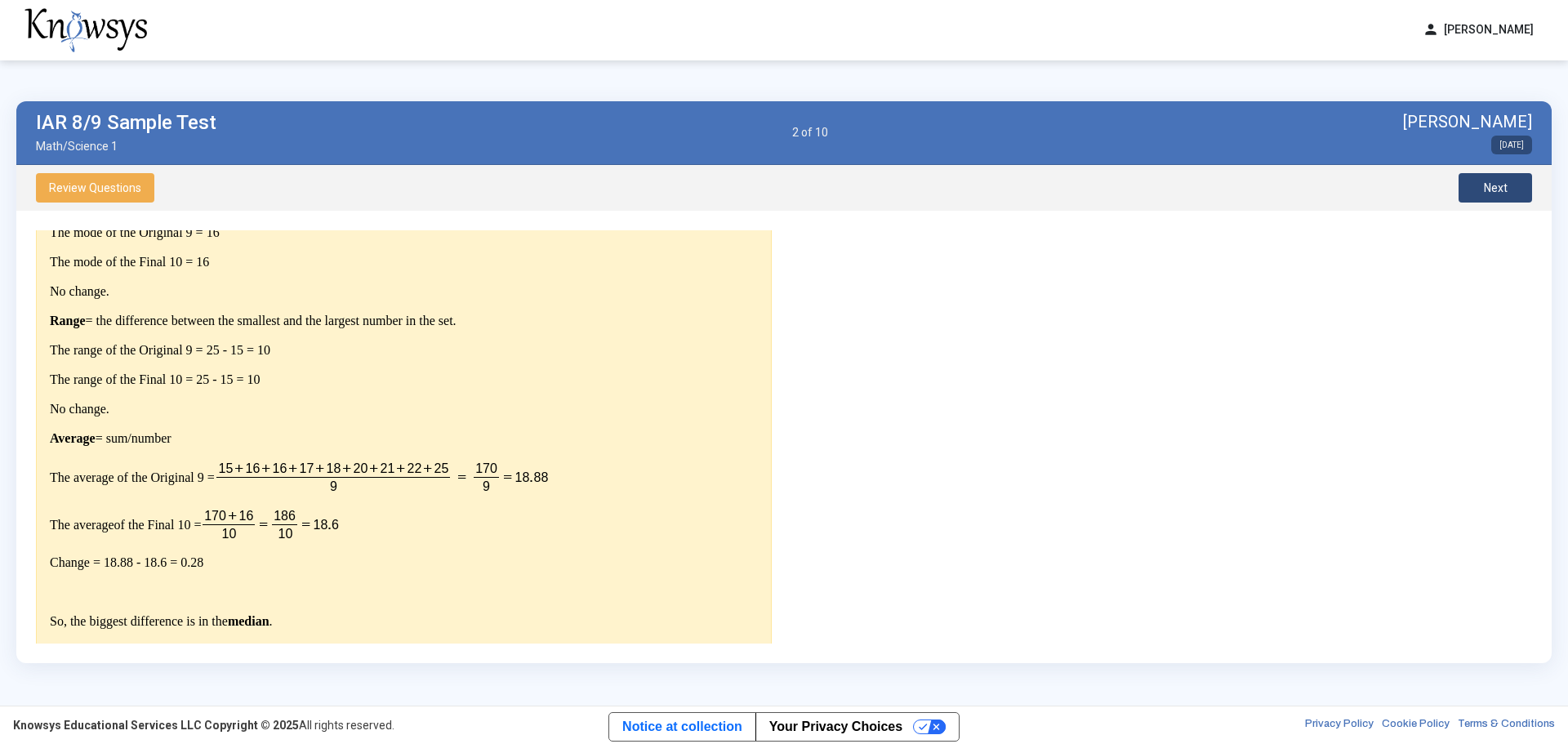
scroll to position [621, 0]
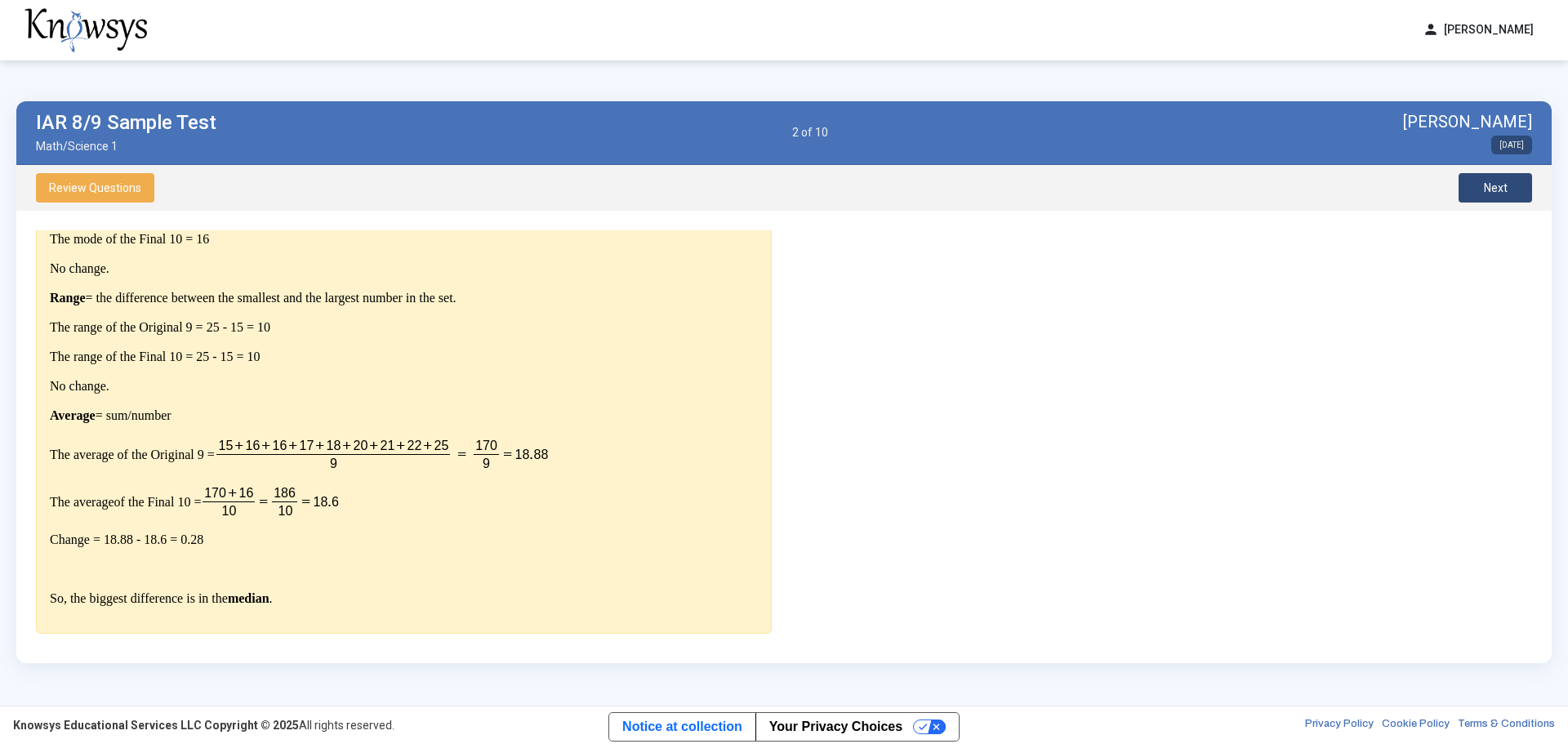
click at [1513, 191] on button "Next" at bounding box center [1496, 187] width 73 height 29
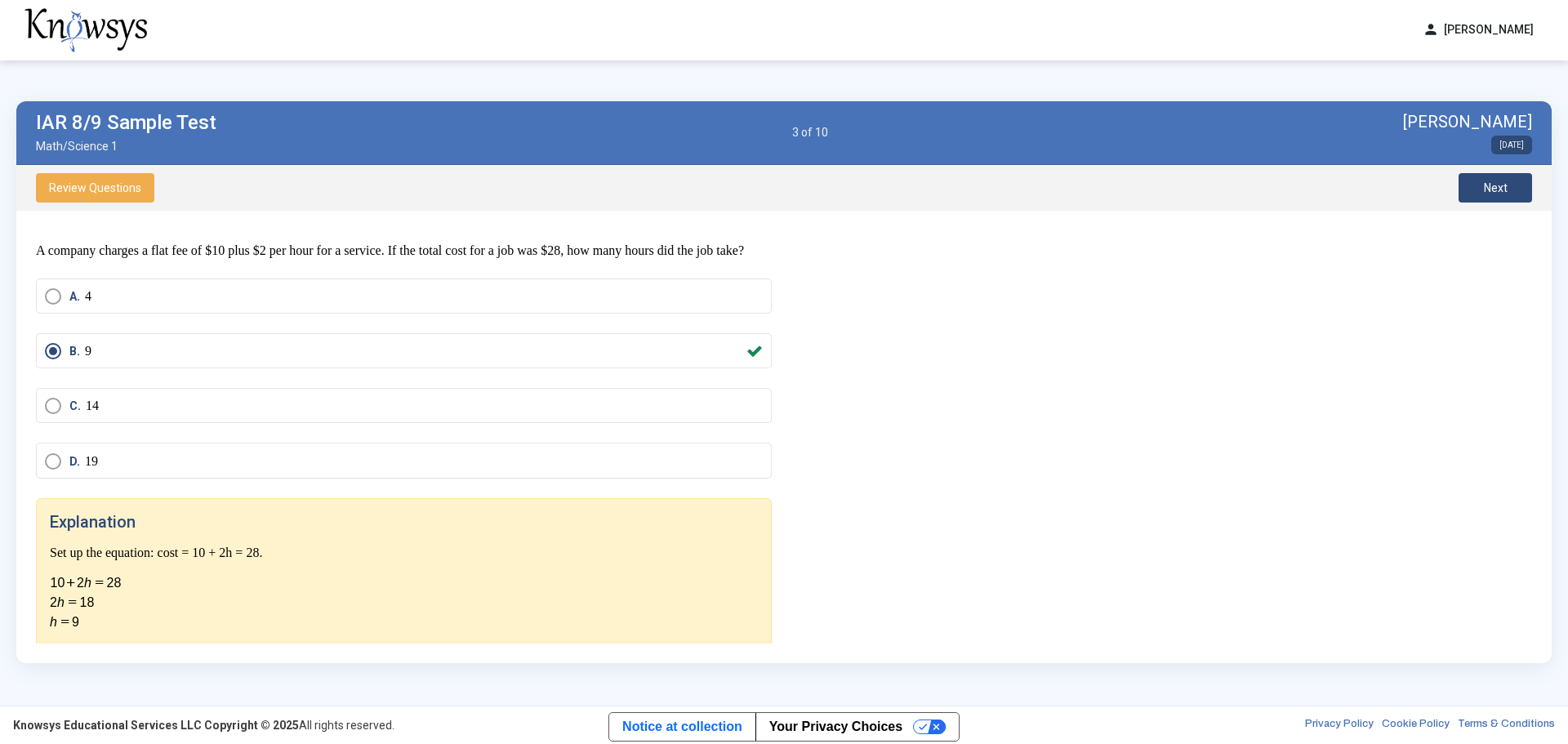
scroll to position [63, 0]
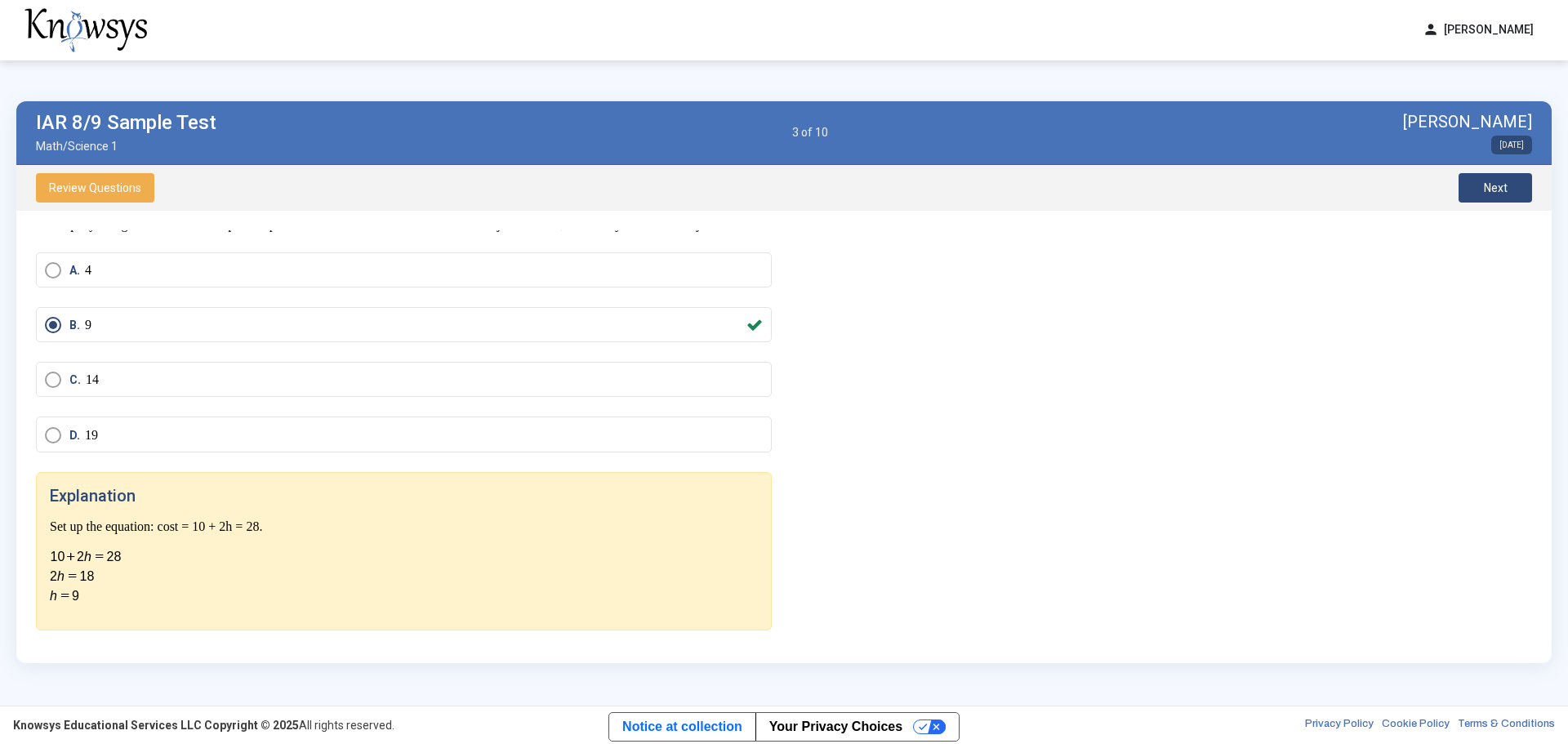
click at [1497, 188] on span "Next" at bounding box center [1496, 188] width 24 height 14
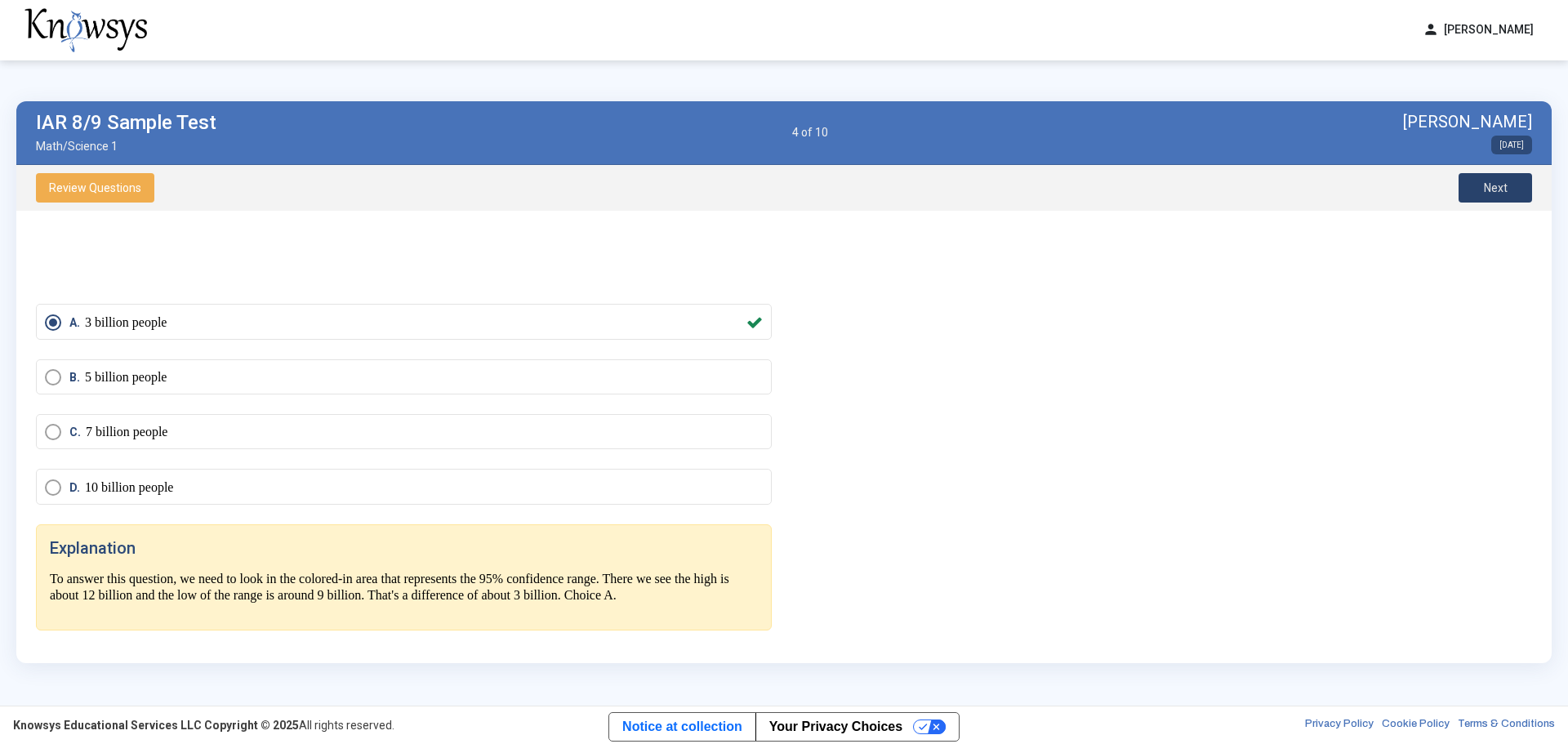
click at [1484, 192] on span "Next" at bounding box center [1496, 188] width 24 height 14
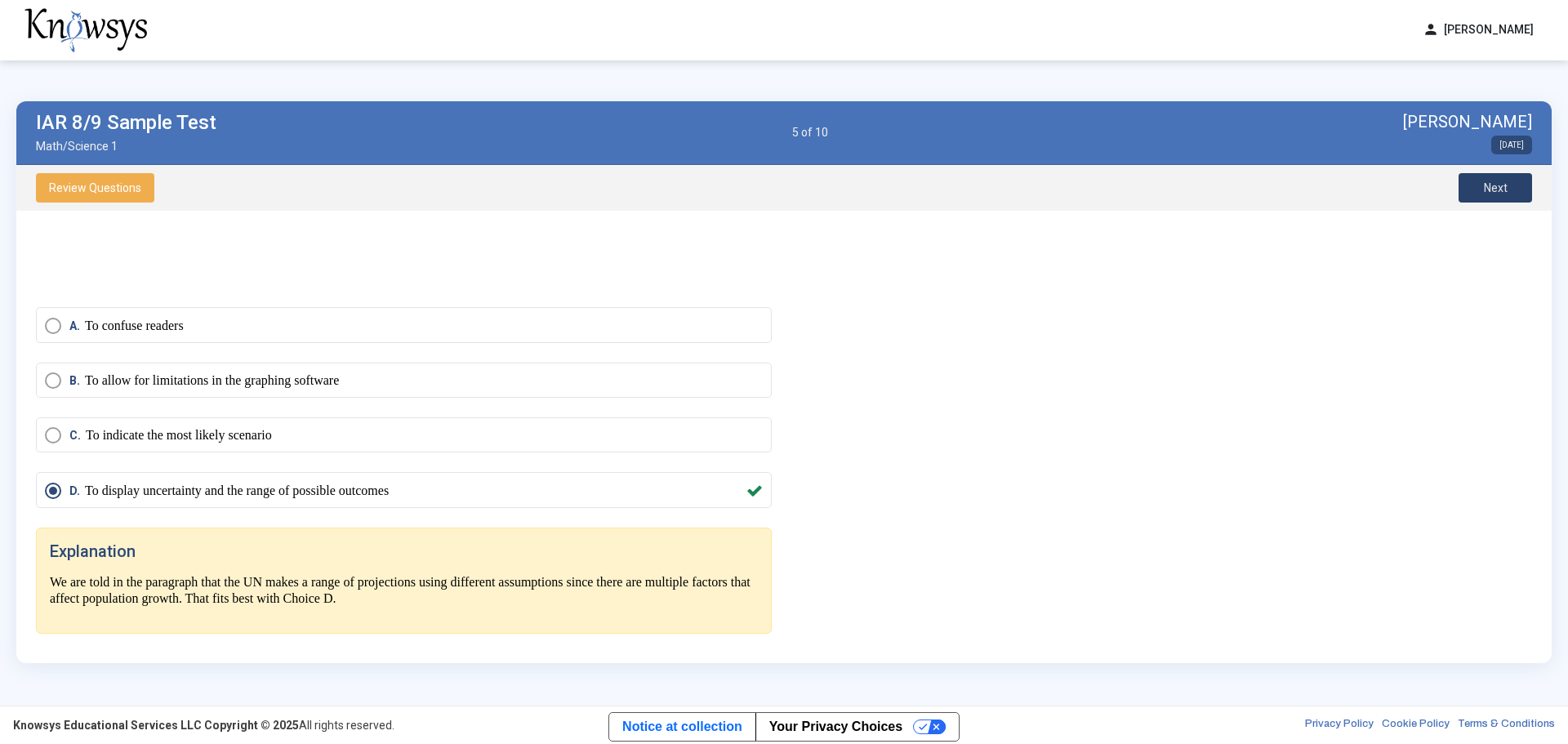
click at [1479, 185] on button "Next" at bounding box center [1496, 187] width 73 height 29
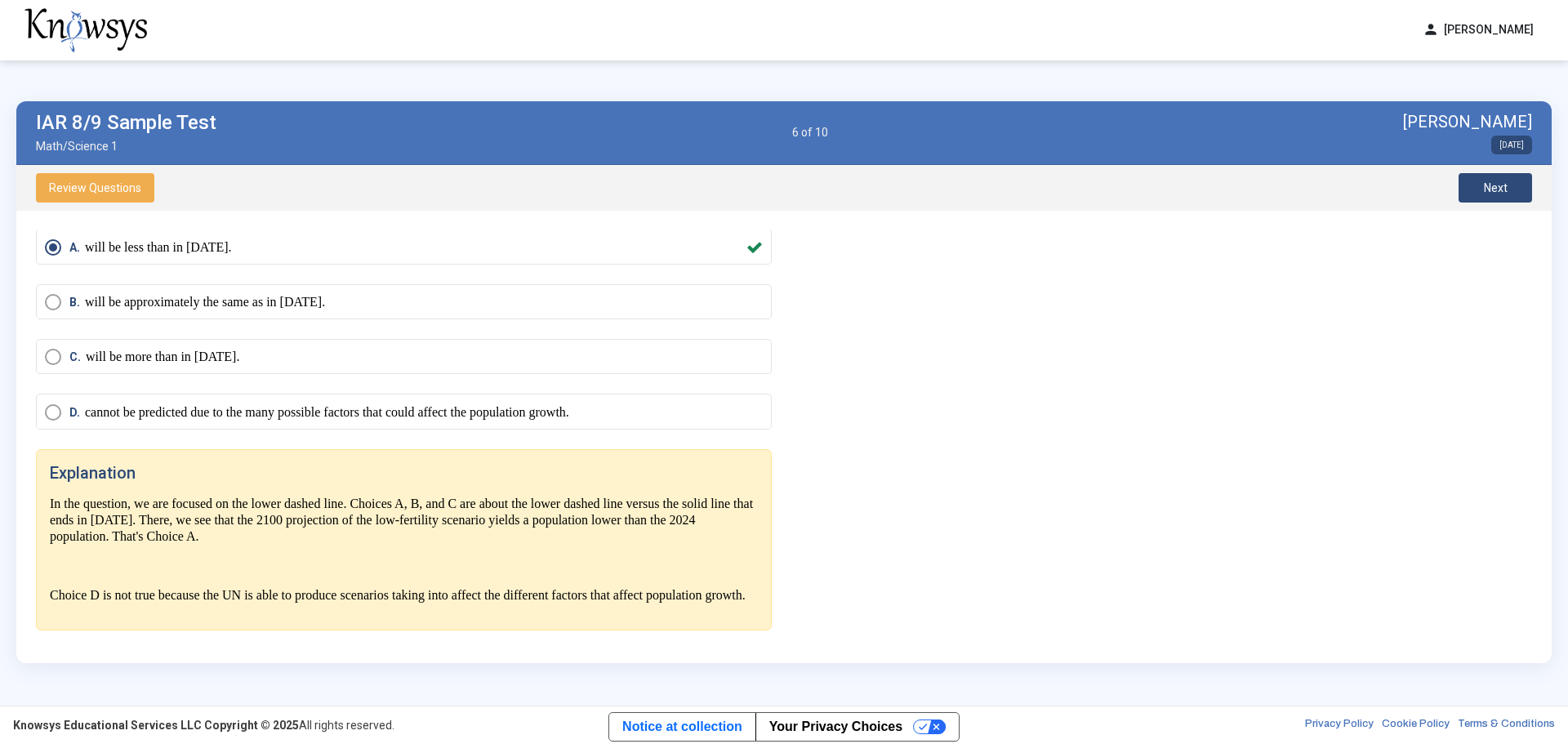
click at [1492, 186] on span "Next" at bounding box center [1496, 188] width 24 height 14
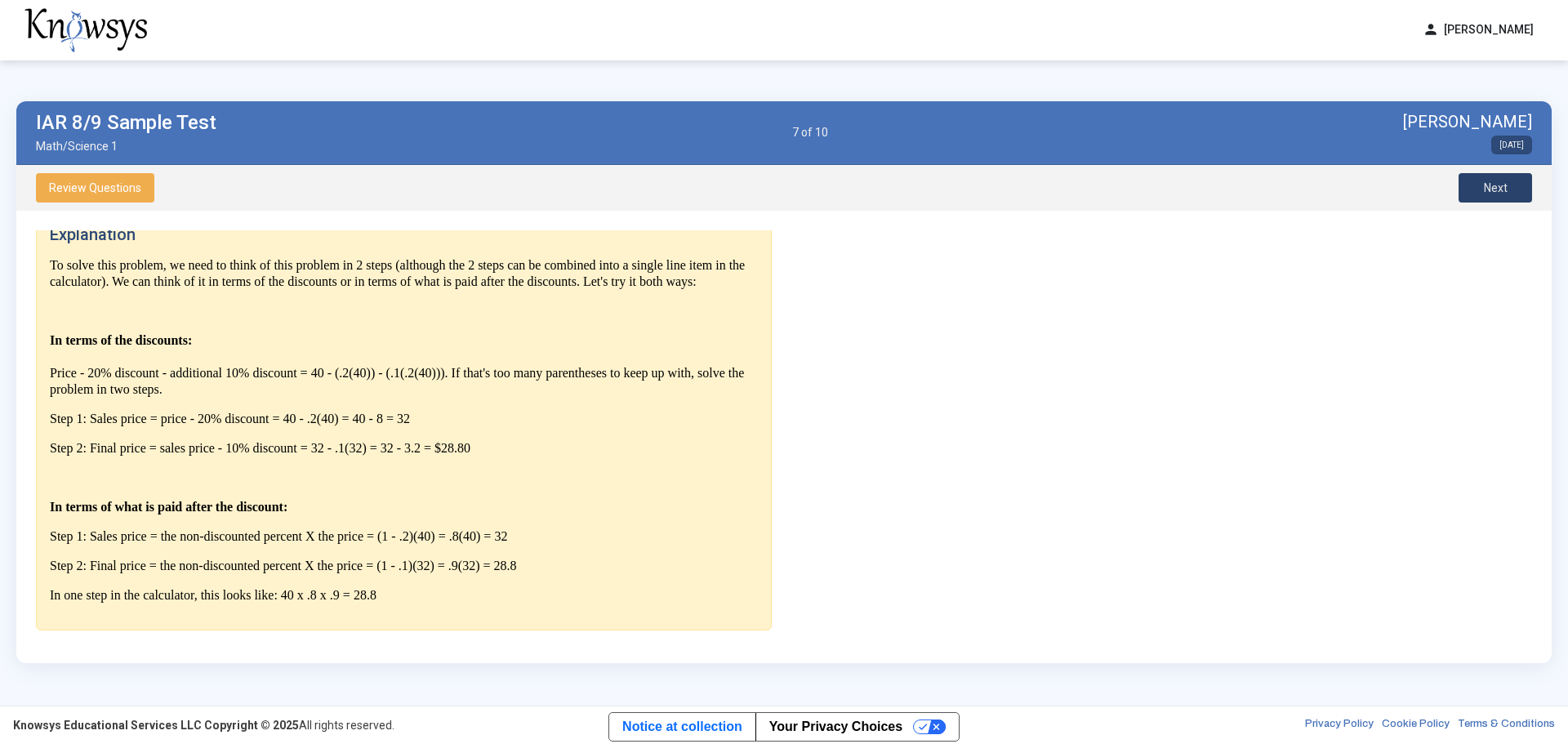
scroll to position [341, 0]
click at [1476, 177] on button "Next" at bounding box center [1496, 187] width 73 height 29
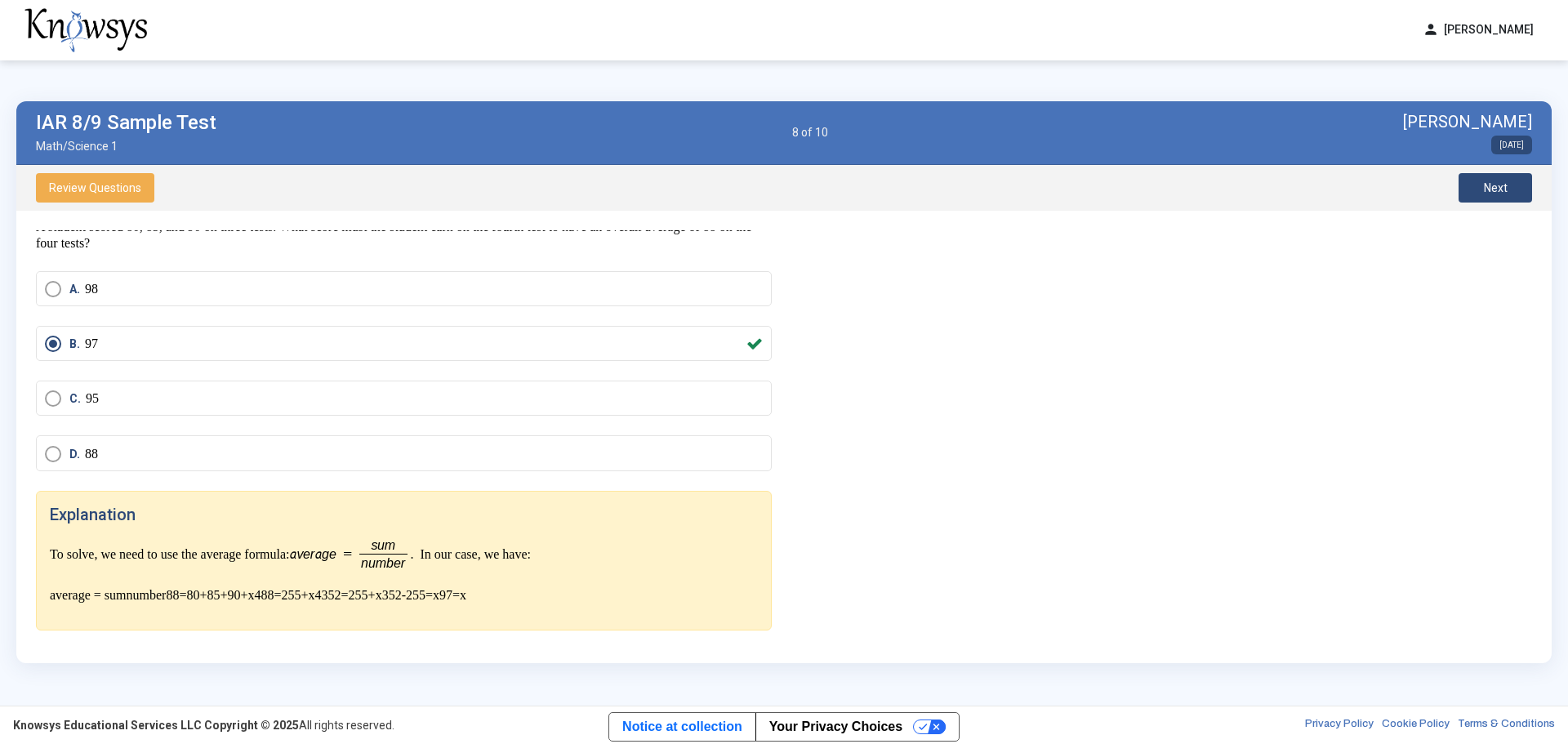
scroll to position [195, 0]
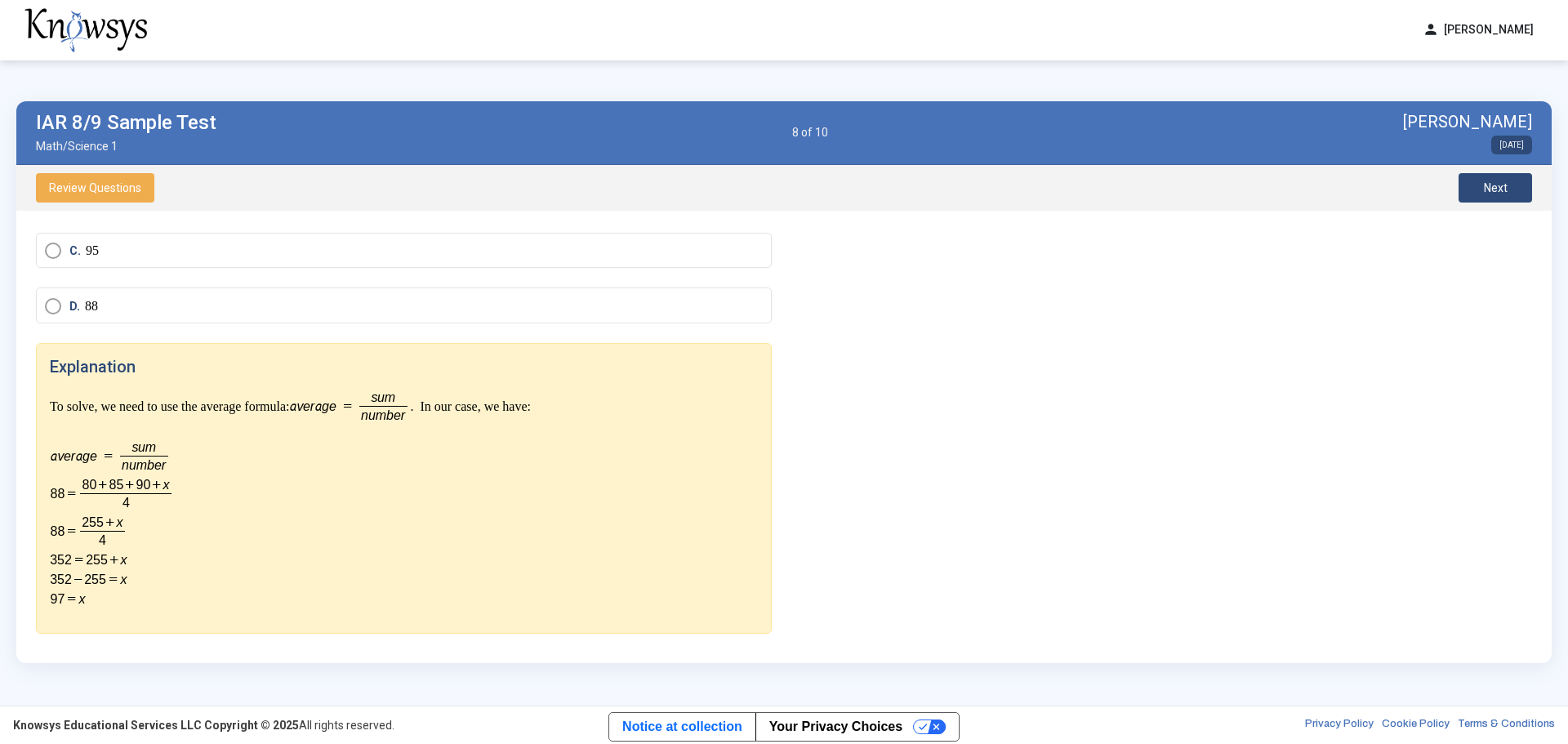
click at [1504, 192] on span "Next" at bounding box center [1496, 188] width 24 height 14
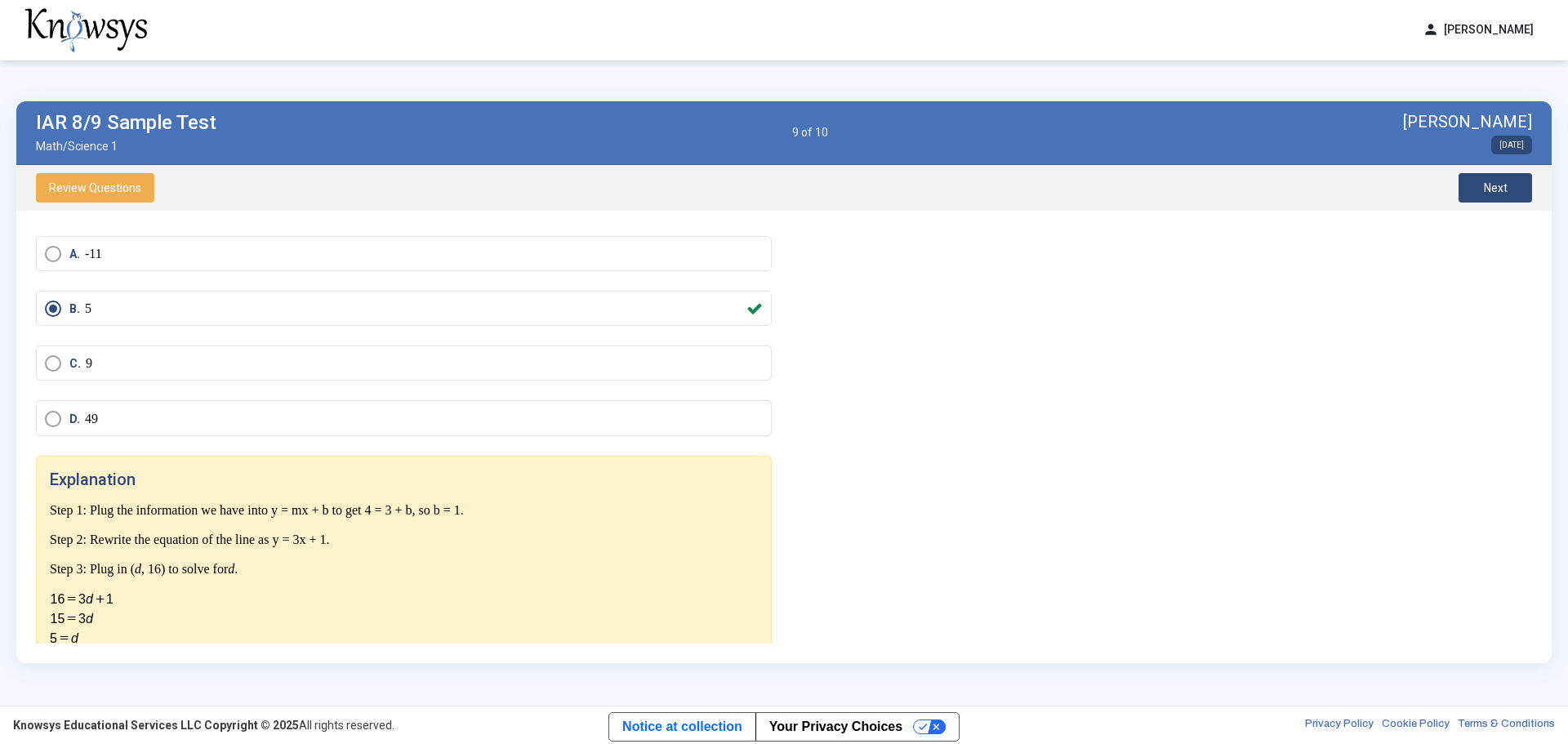
scroll to position [105, 0]
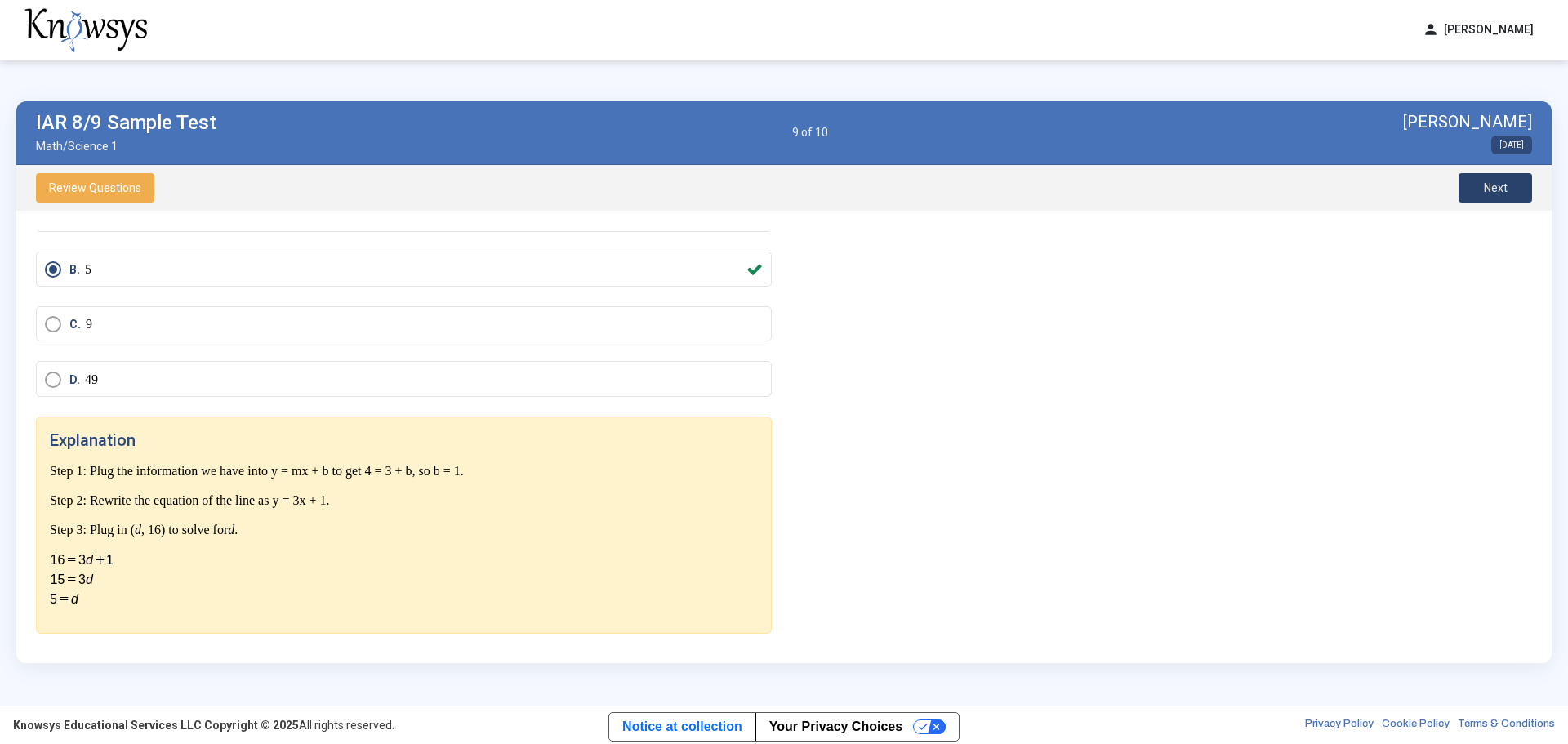
click at [1479, 183] on button "Next" at bounding box center [1496, 187] width 73 height 29
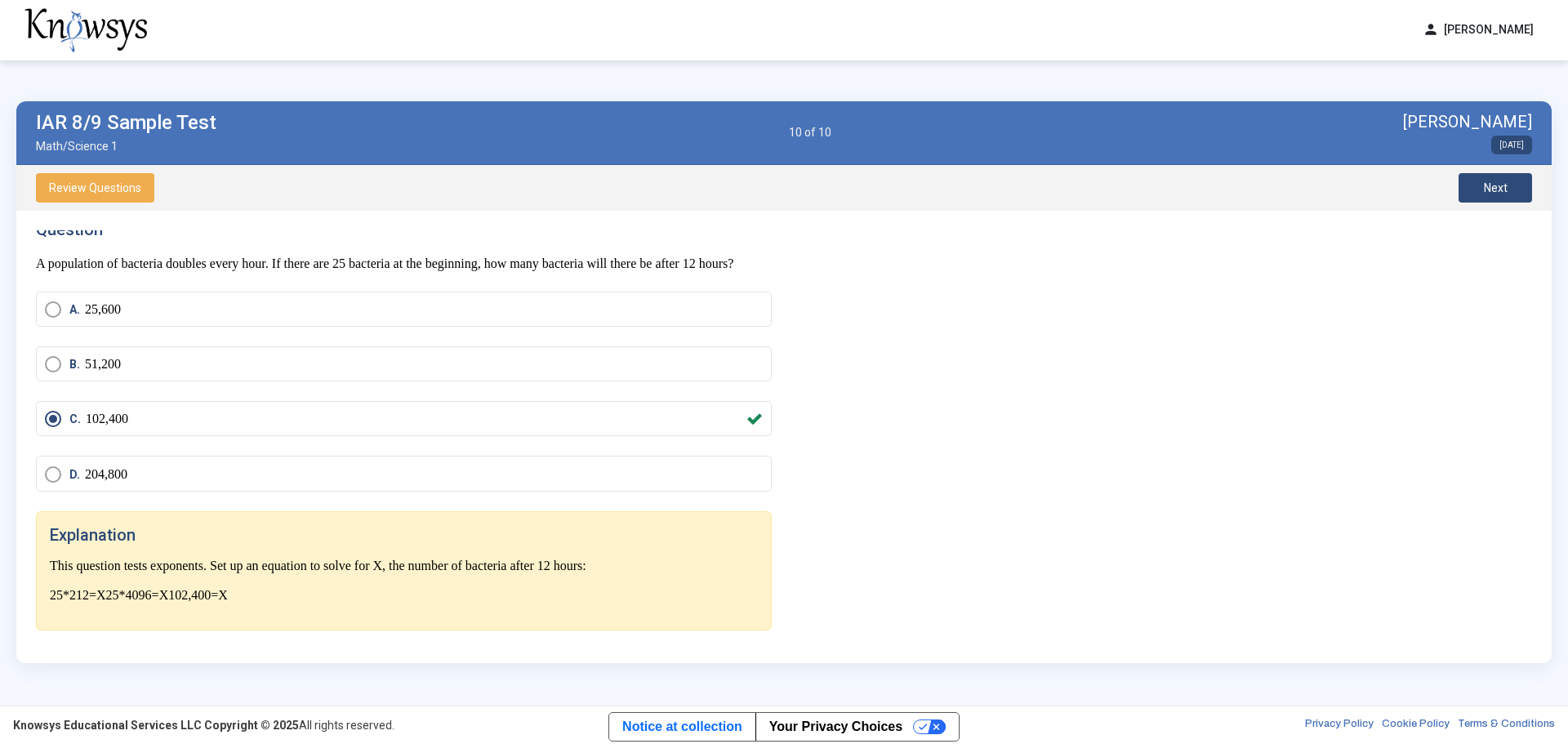
scroll to position [65, 0]
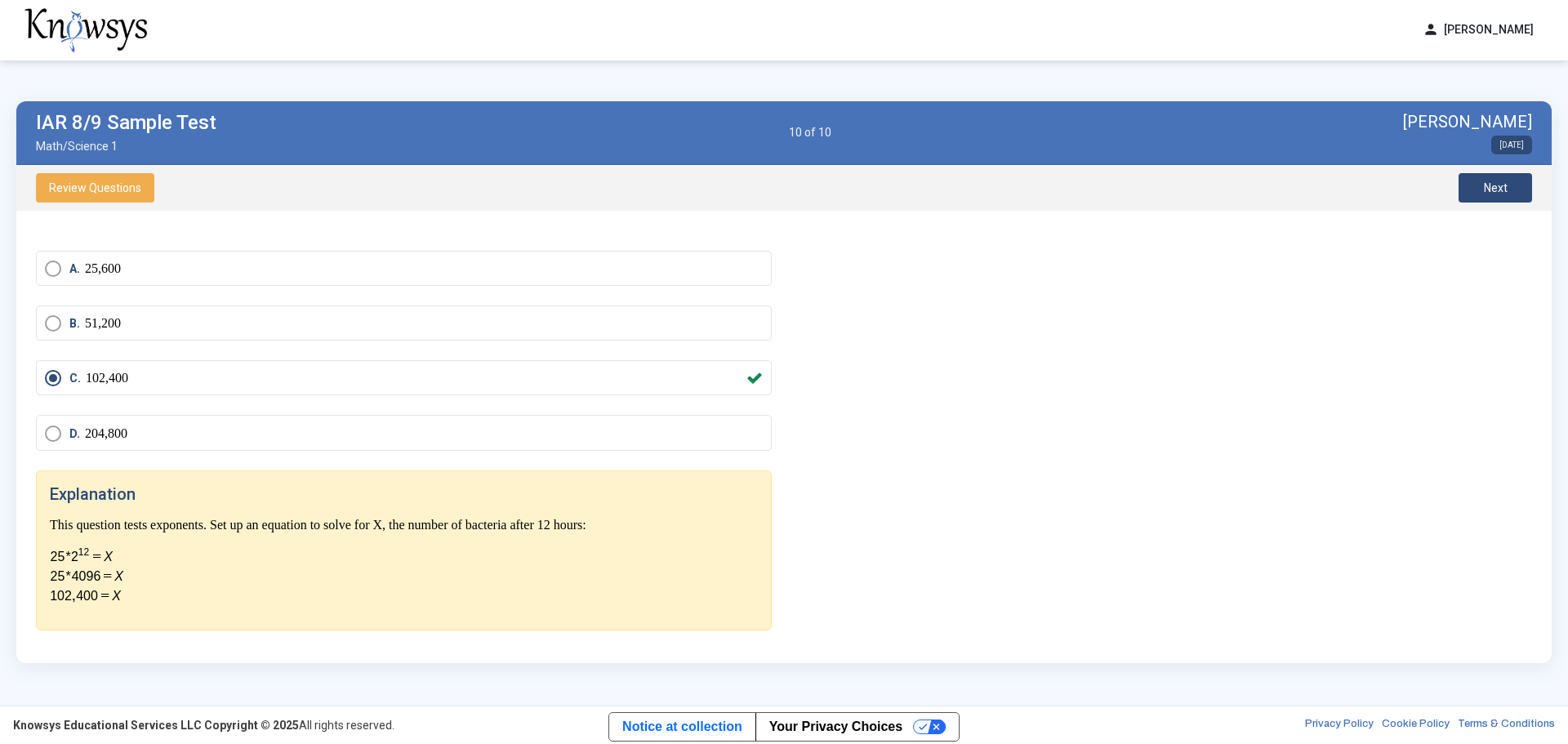
click at [1491, 186] on span "Next" at bounding box center [1496, 188] width 24 height 14
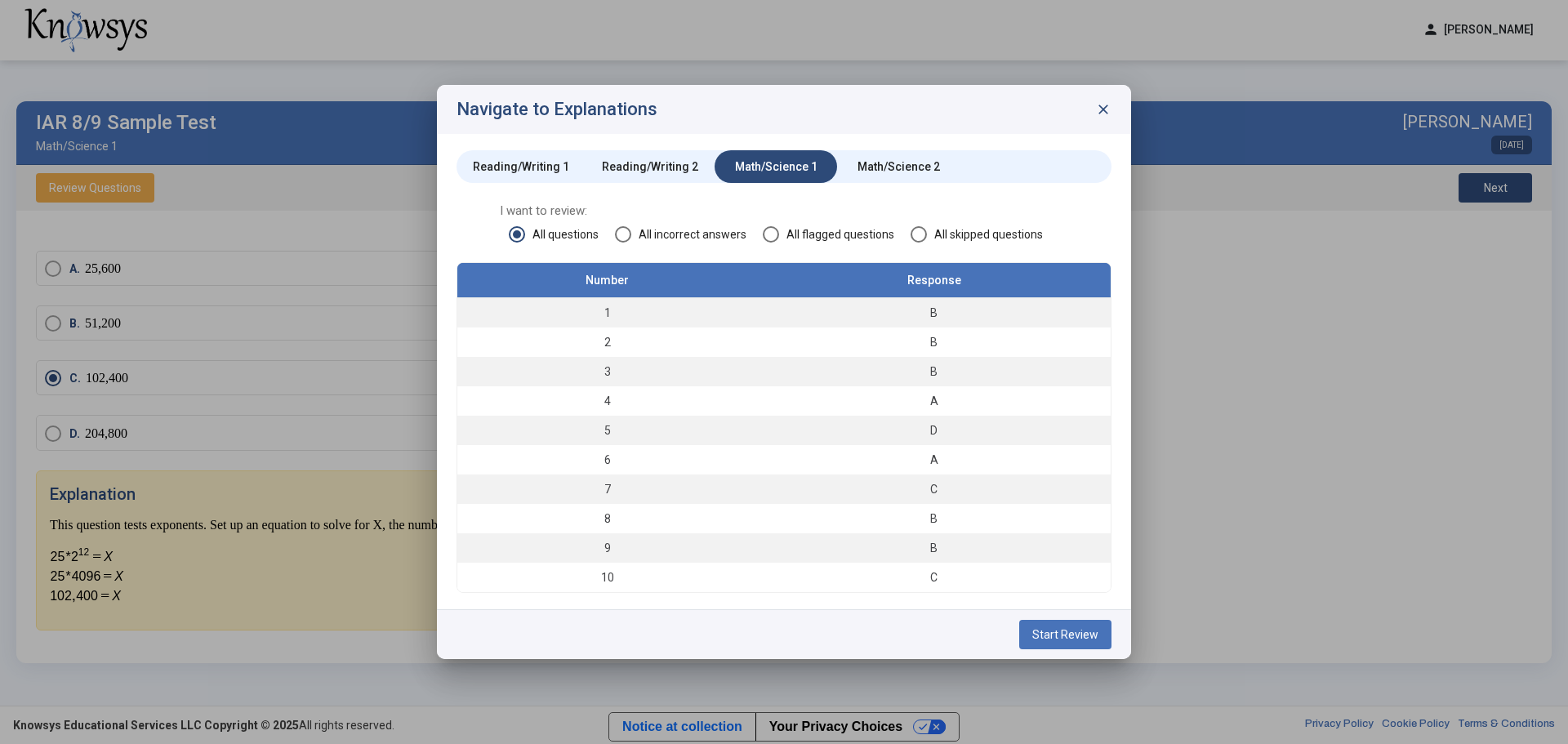
click at [900, 161] on div "Math/Science 2" at bounding box center [898, 166] width 82 height 16
click at [1080, 642] on button "Start Review" at bounding box center [1066, 635] width 93 height 29
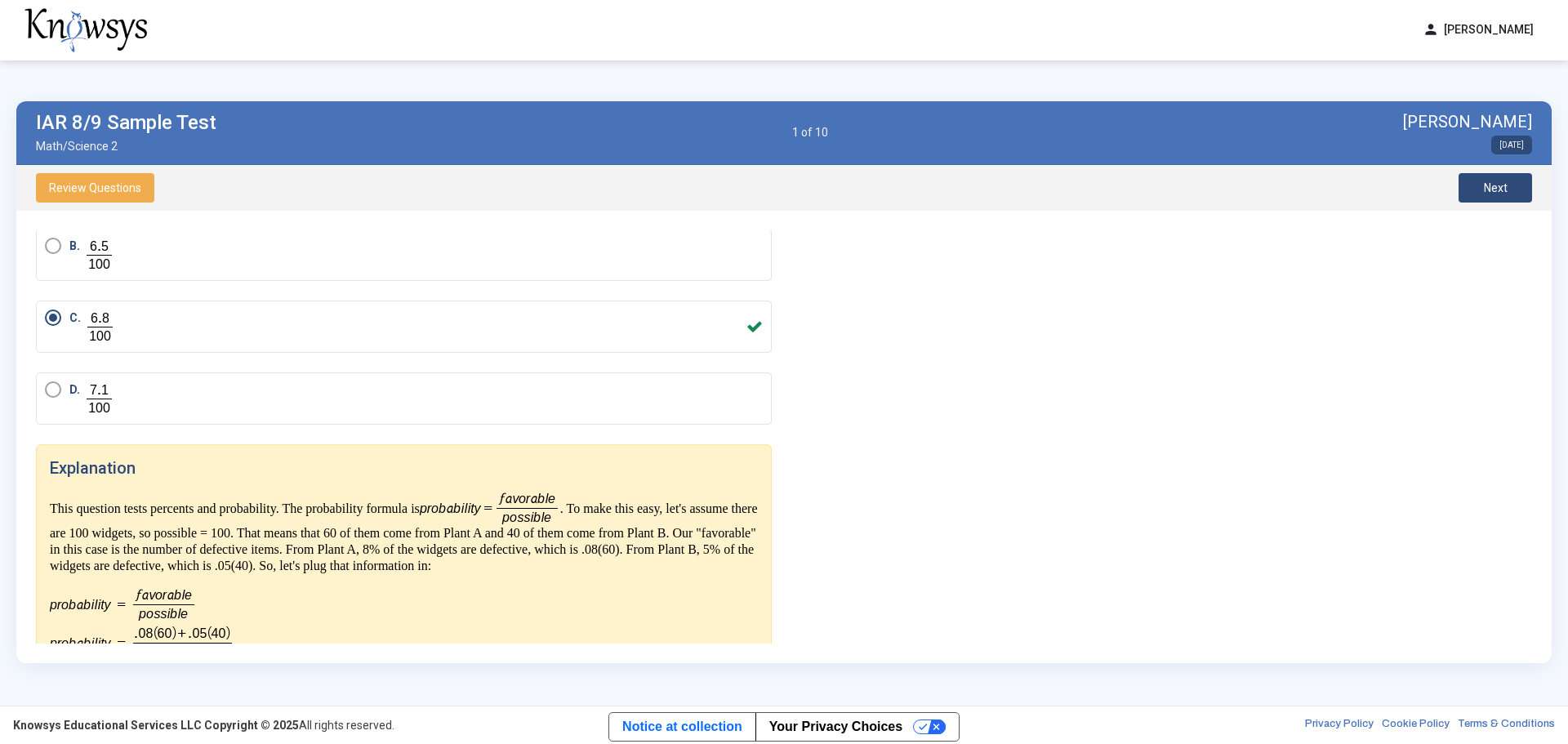
scroll to position [272, 0]
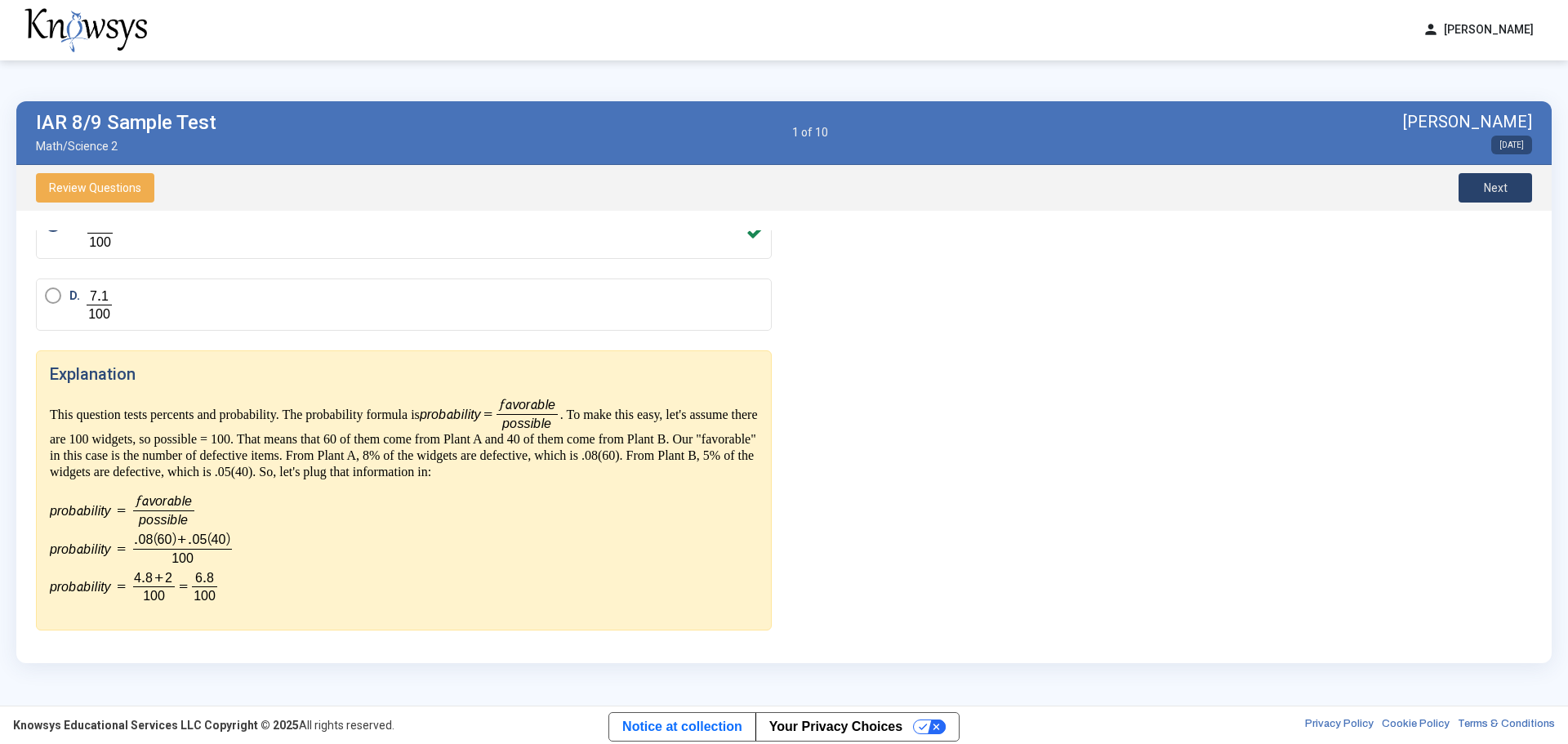
click at [1506, 187] on span "Next" at bounding box center [1496, 188] width 24 height 14
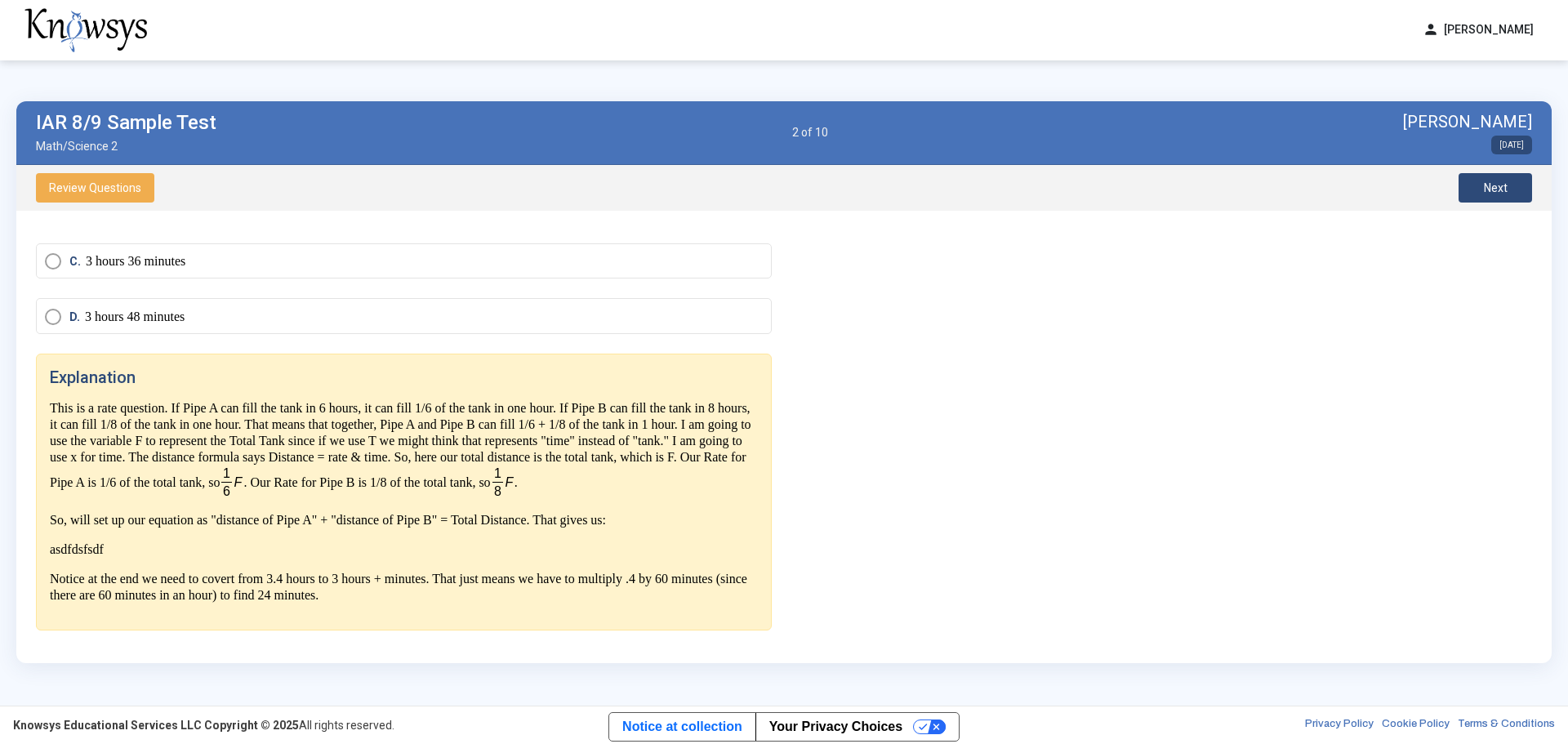
scroll to position [215, 0]
click at [1499, 194] on button "Next" at bounding box center [1496, 187] width 73 height 29
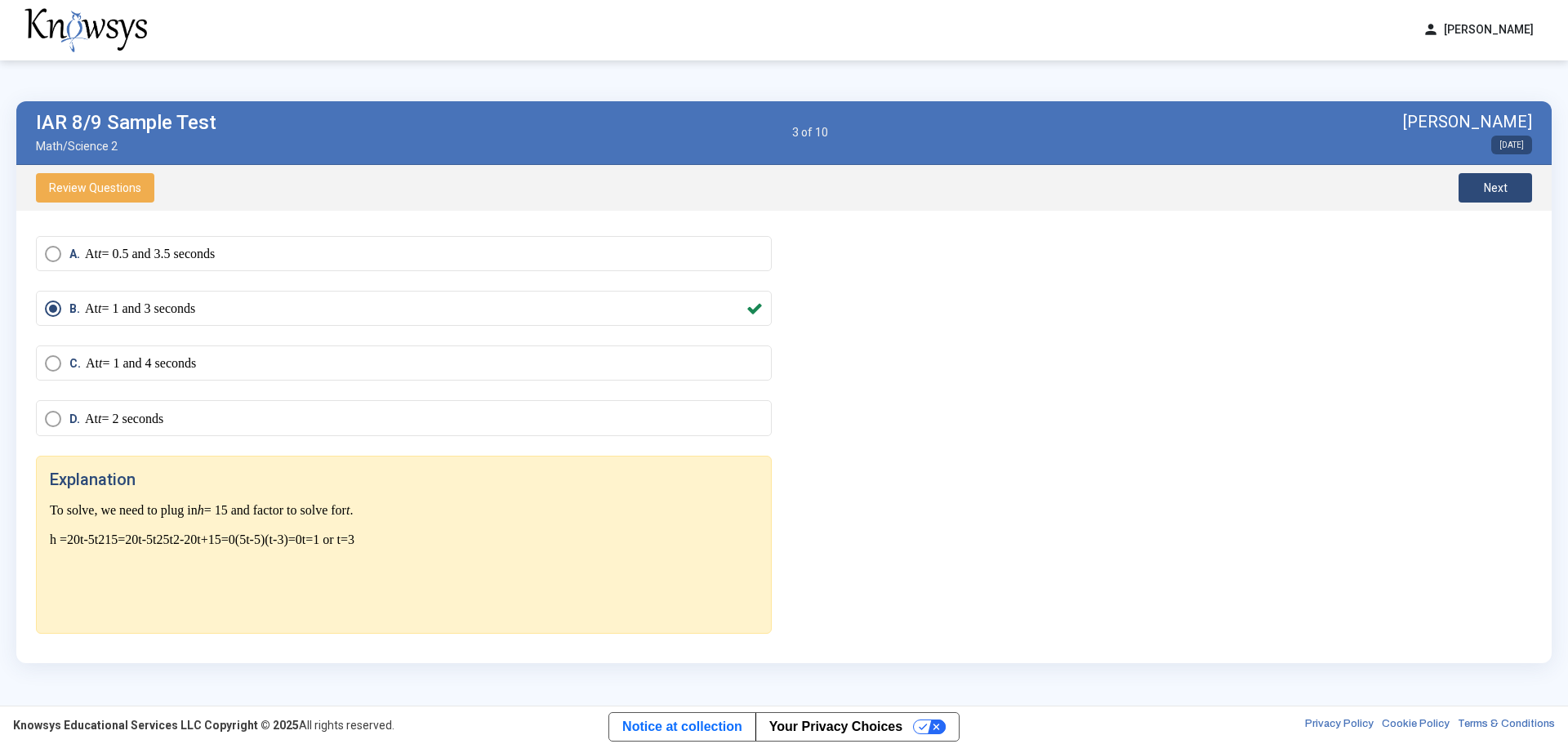
scroll to position [168, 0]
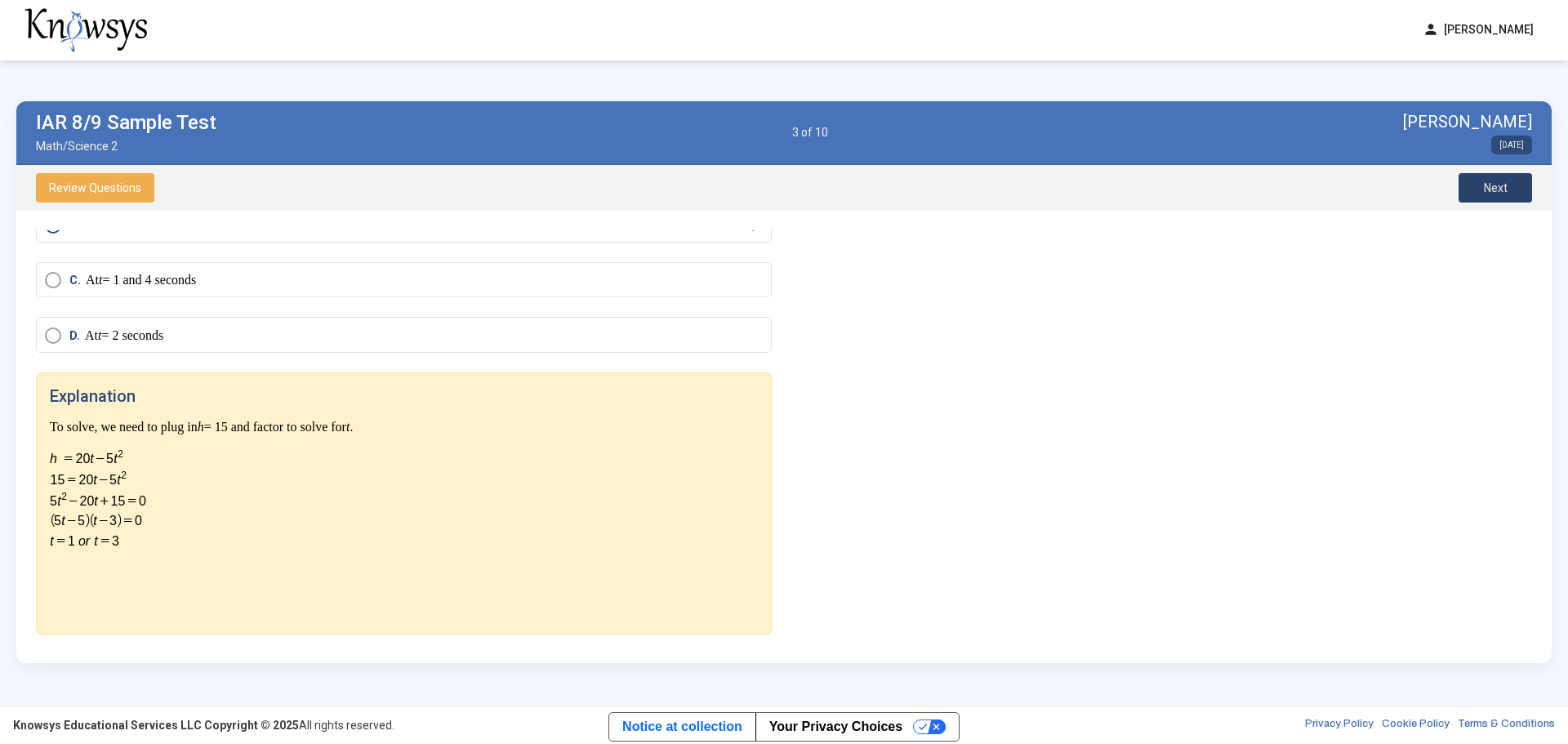
click at [1499, 194] on button "Next" at bounding box center [1496, 187] width 73 height 29
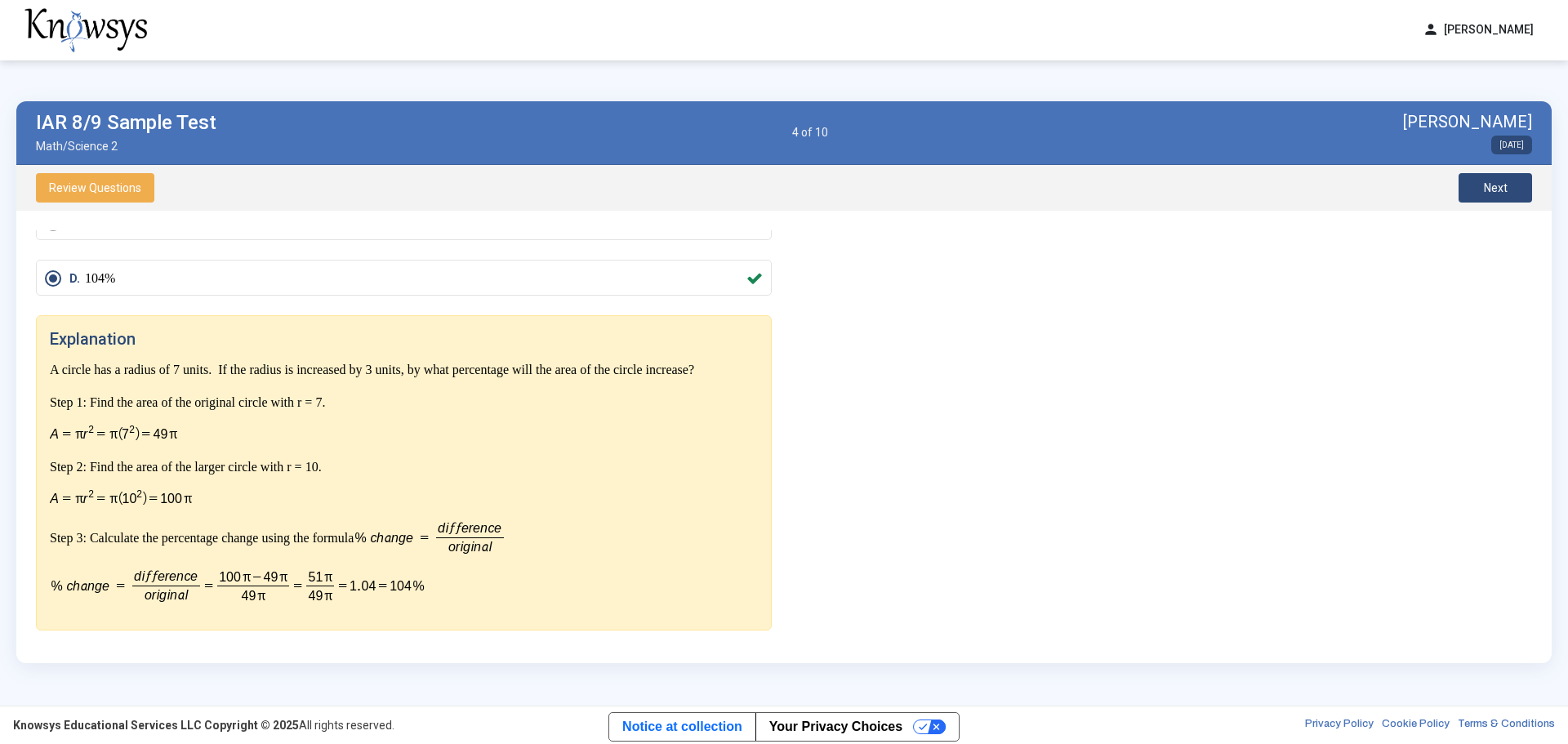
scroll to position [218, 0]
click at [1499, 194] on button "Next" at bounding box center [1496, 187] width 73 height 29
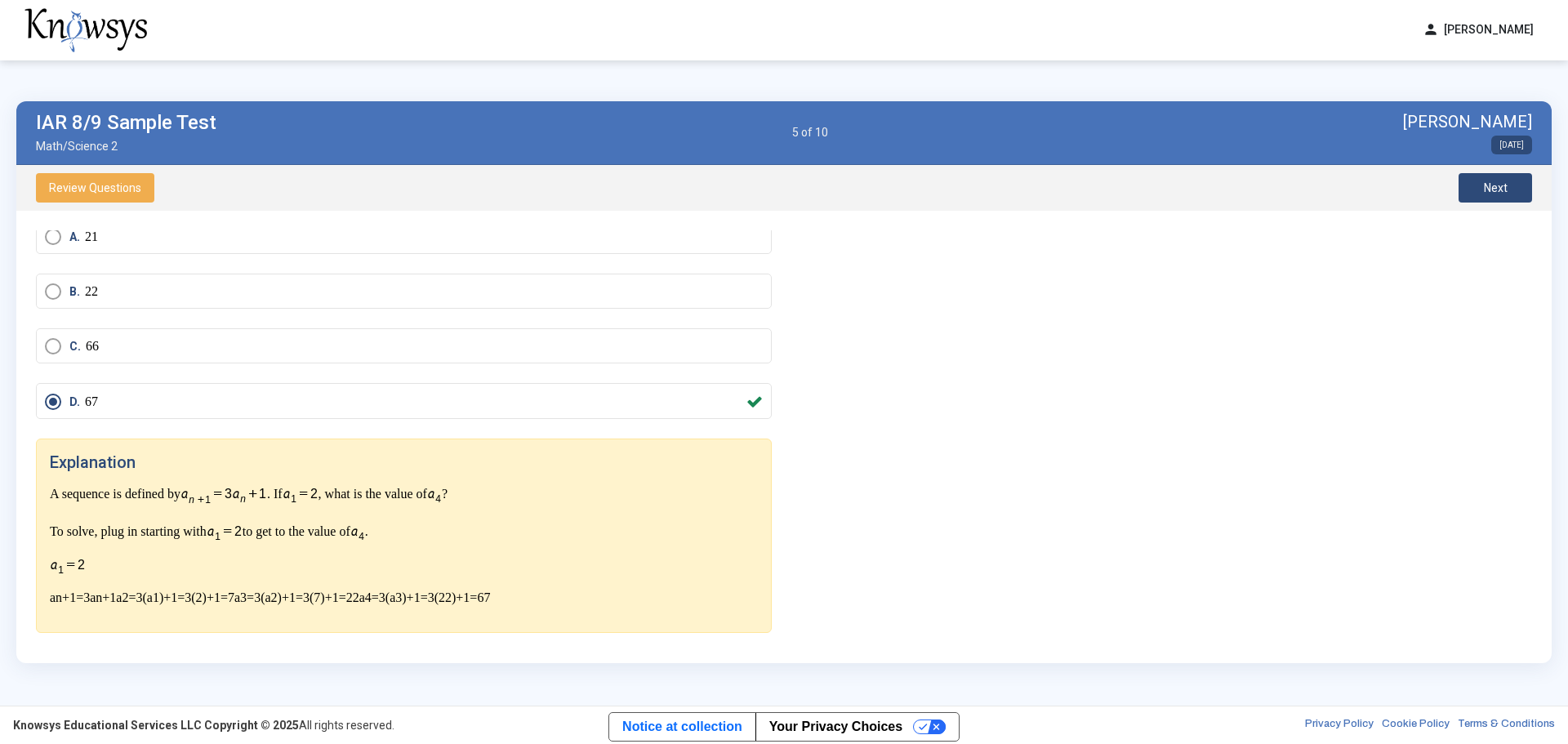
scroll to position [210, 0]
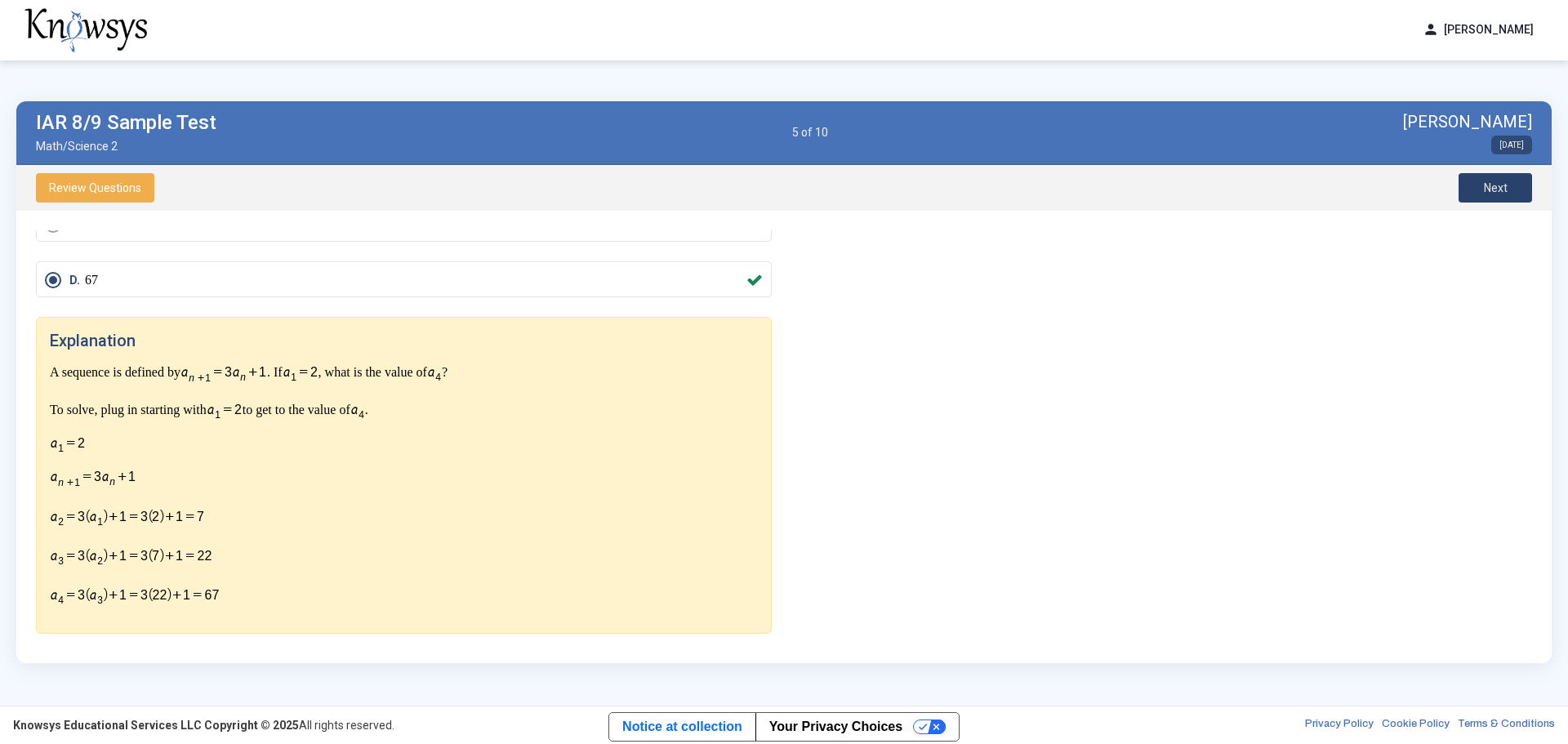
click at [1499, 194] on button "Next" at bounding box center [1496, 187] width 73 height 29
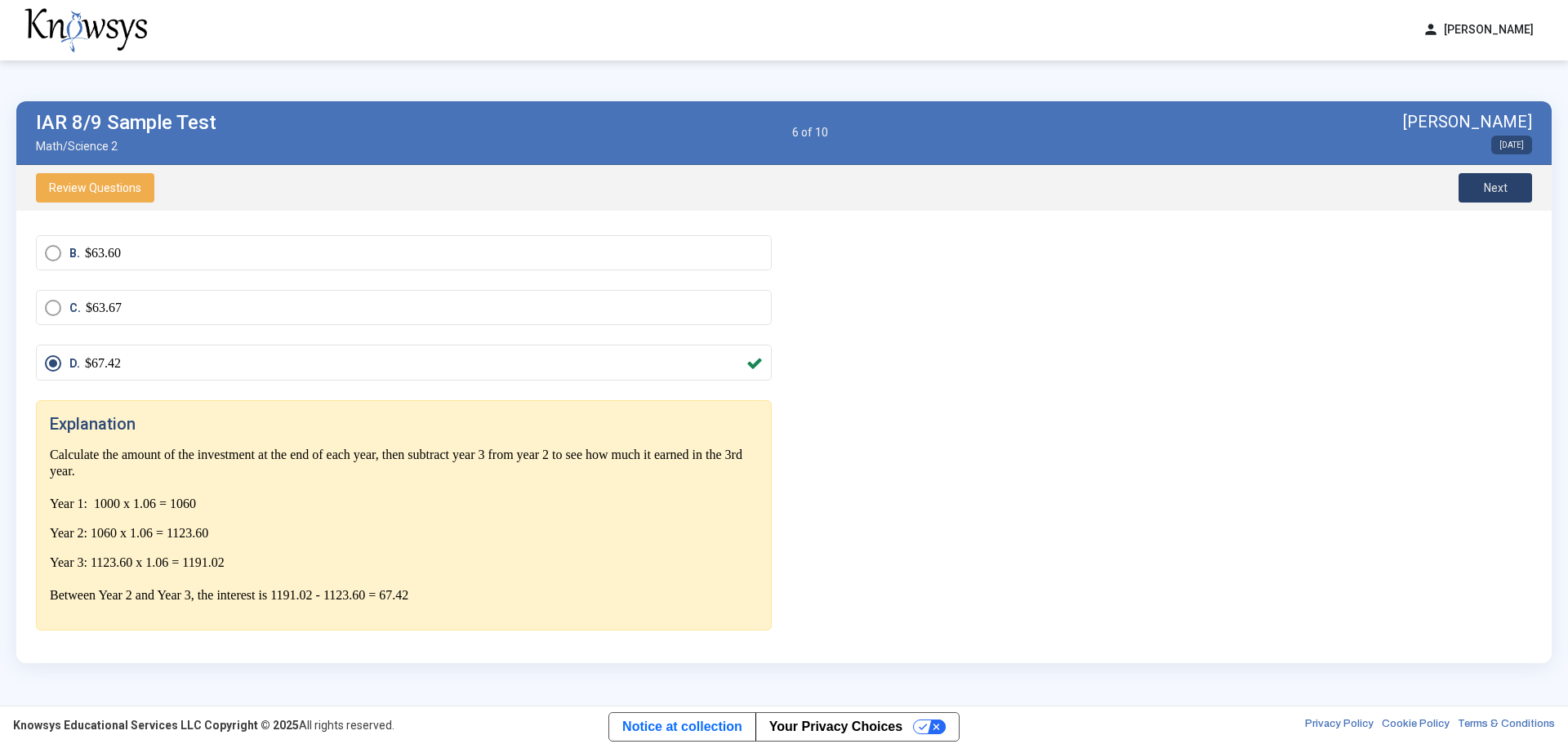
click at [1499, 194] on button "Next" at bounding box center [1496, 187] width 73 height 29
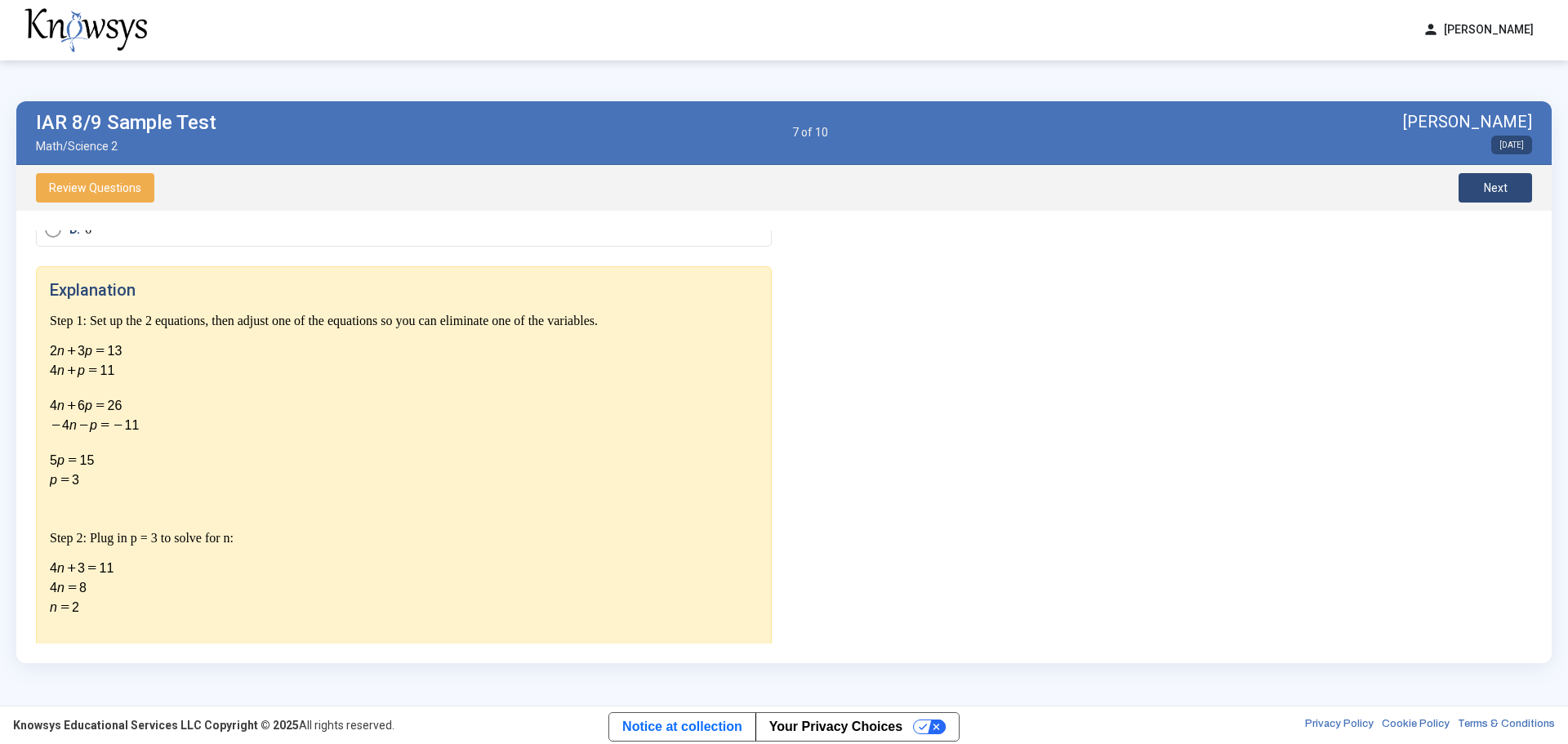
scroll to position [339, 0]
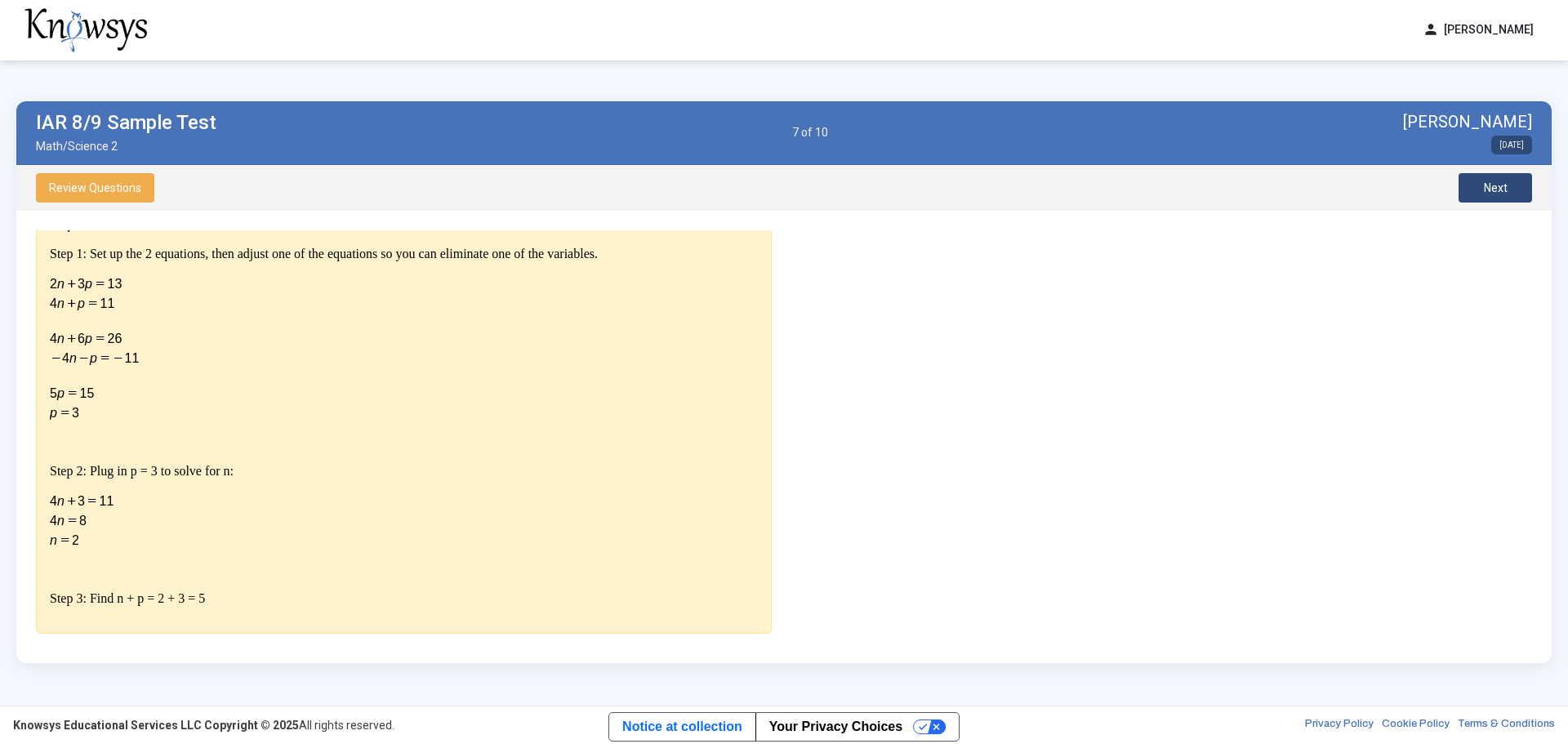
click at [1524, 188] on button "Next" at bounding box center [1496, 187] width 73 height 29
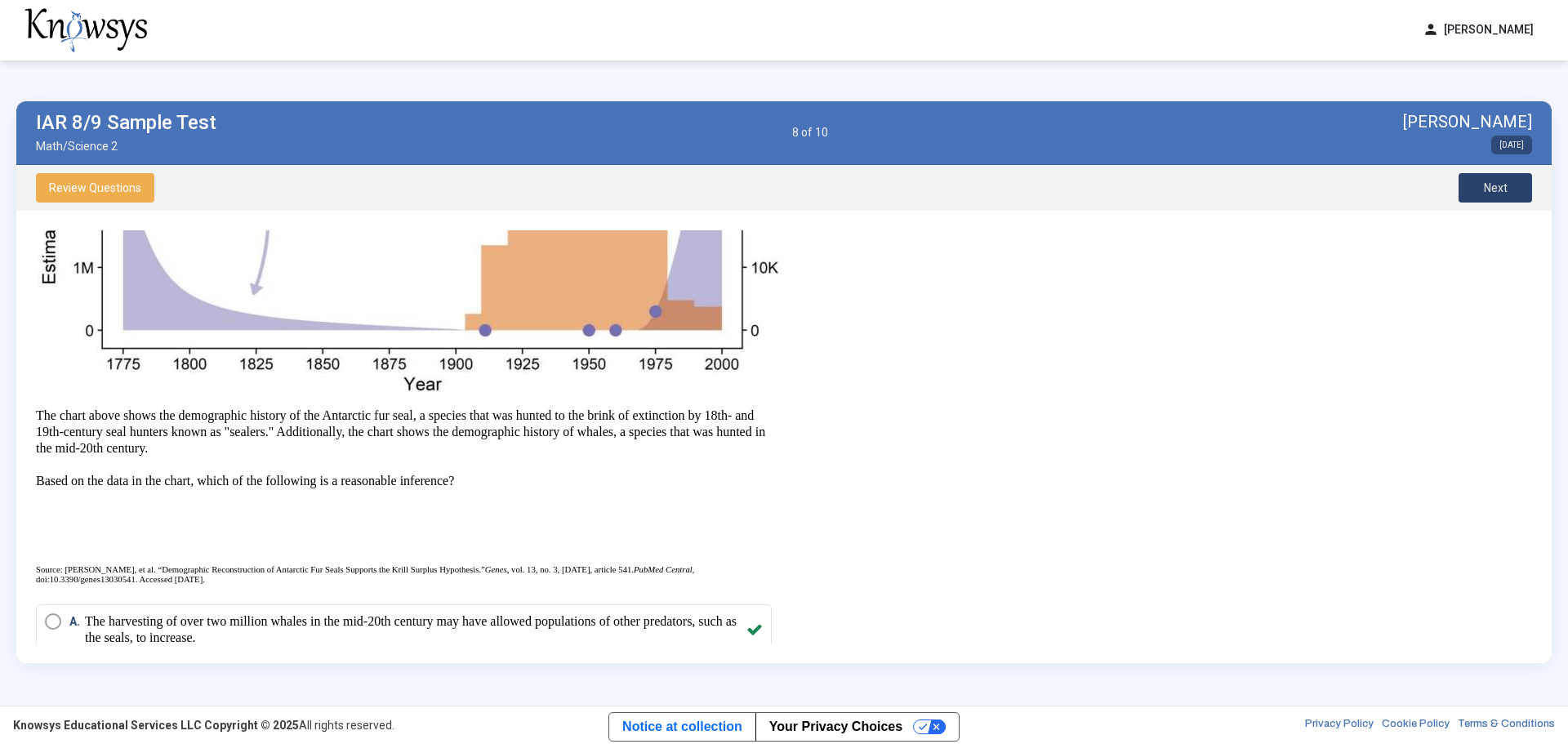
scroll to position [832, 0]
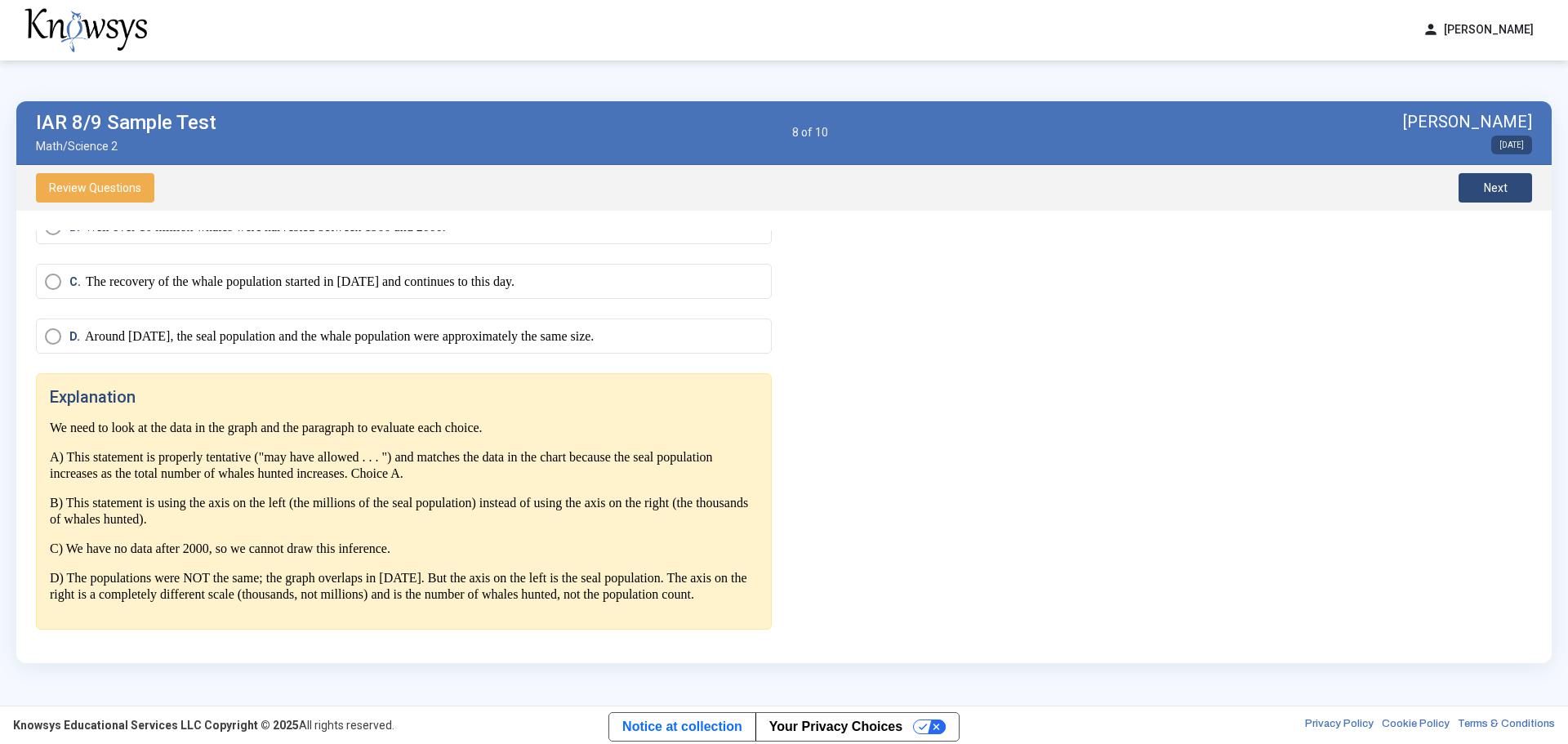
click at [1497, 192] on span "Next" at bounding box center [1496, 188] width 24 height 14
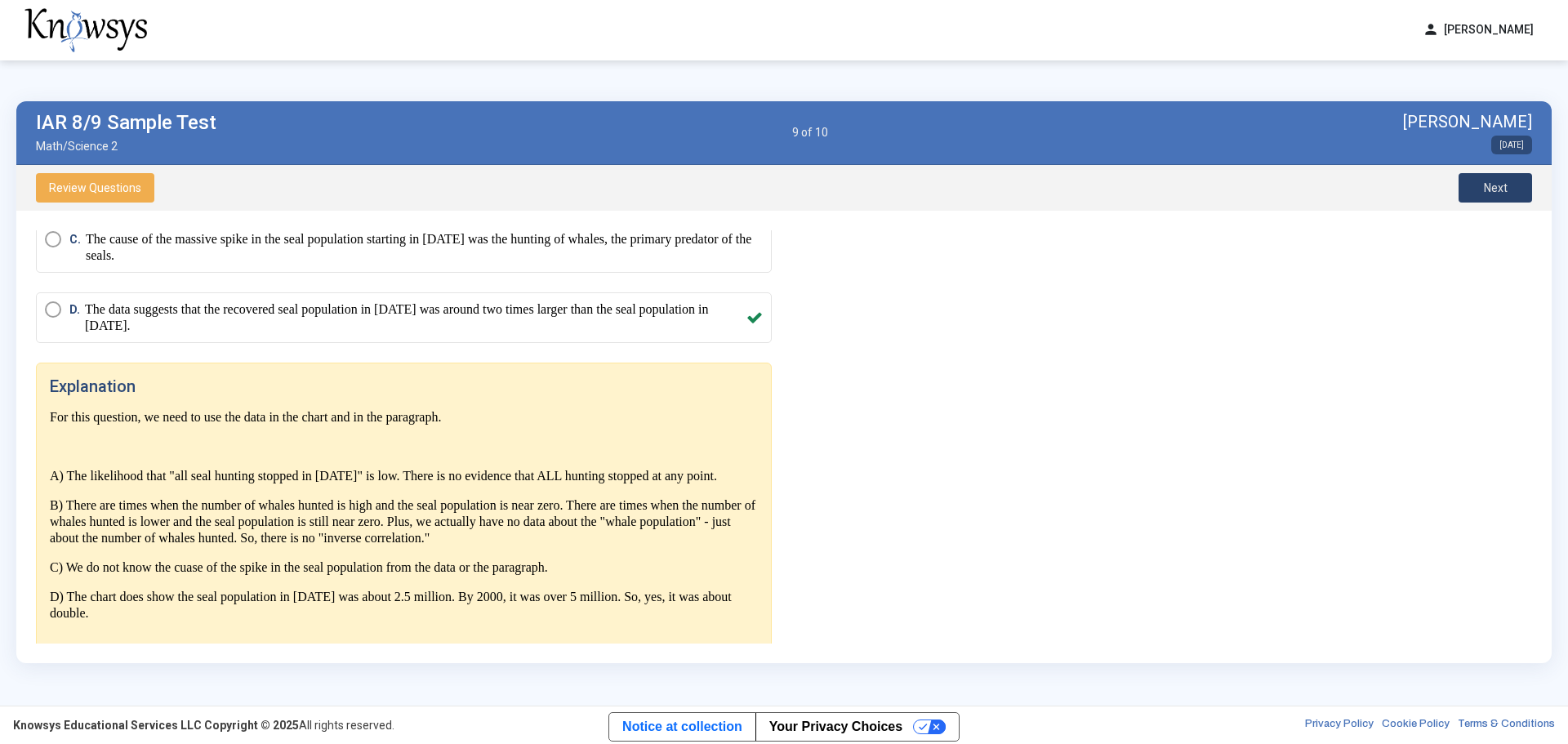
scroll to position [876, 0]
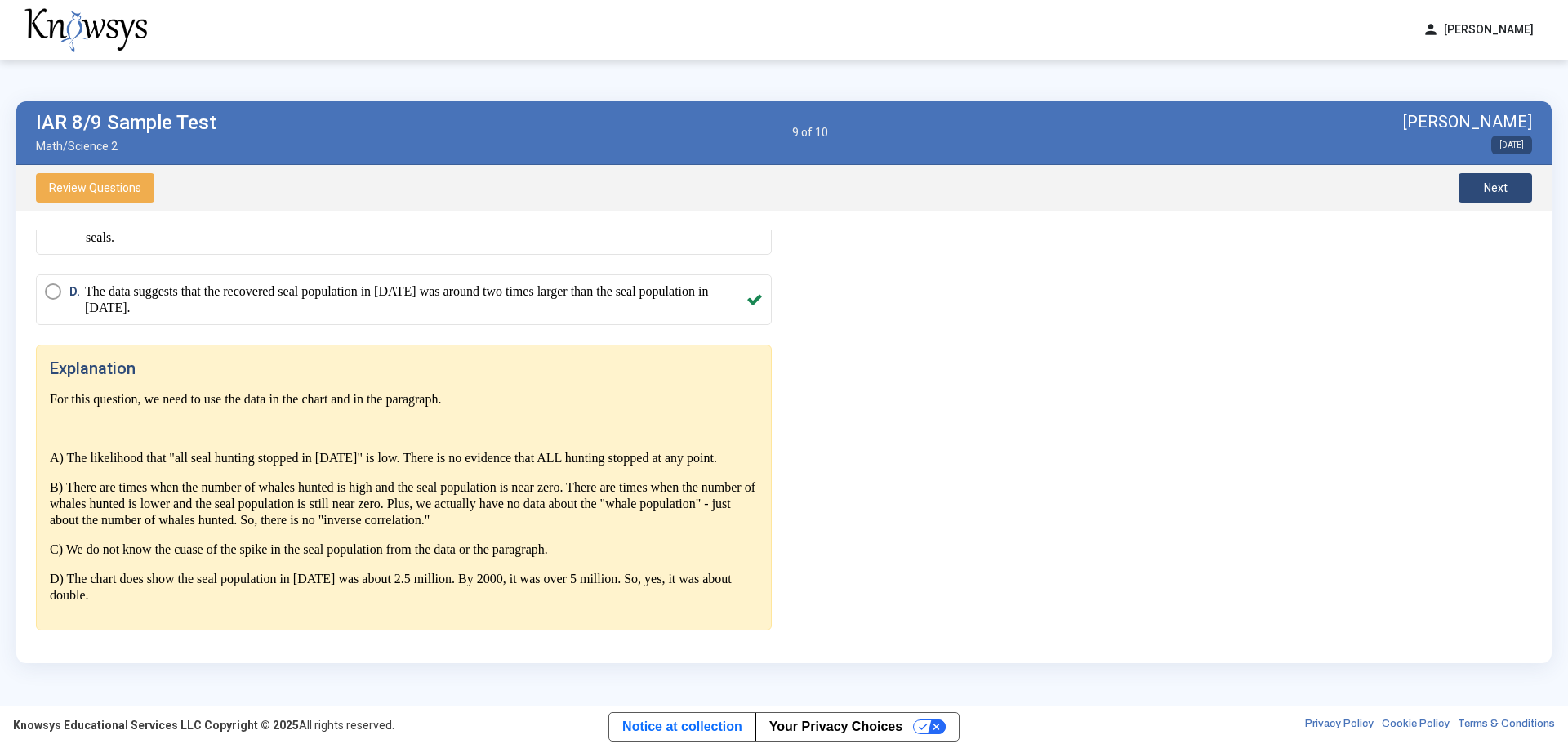
click at [1497, 192] on span "Next" at bounding box center [1496, 188] width 24 height 14
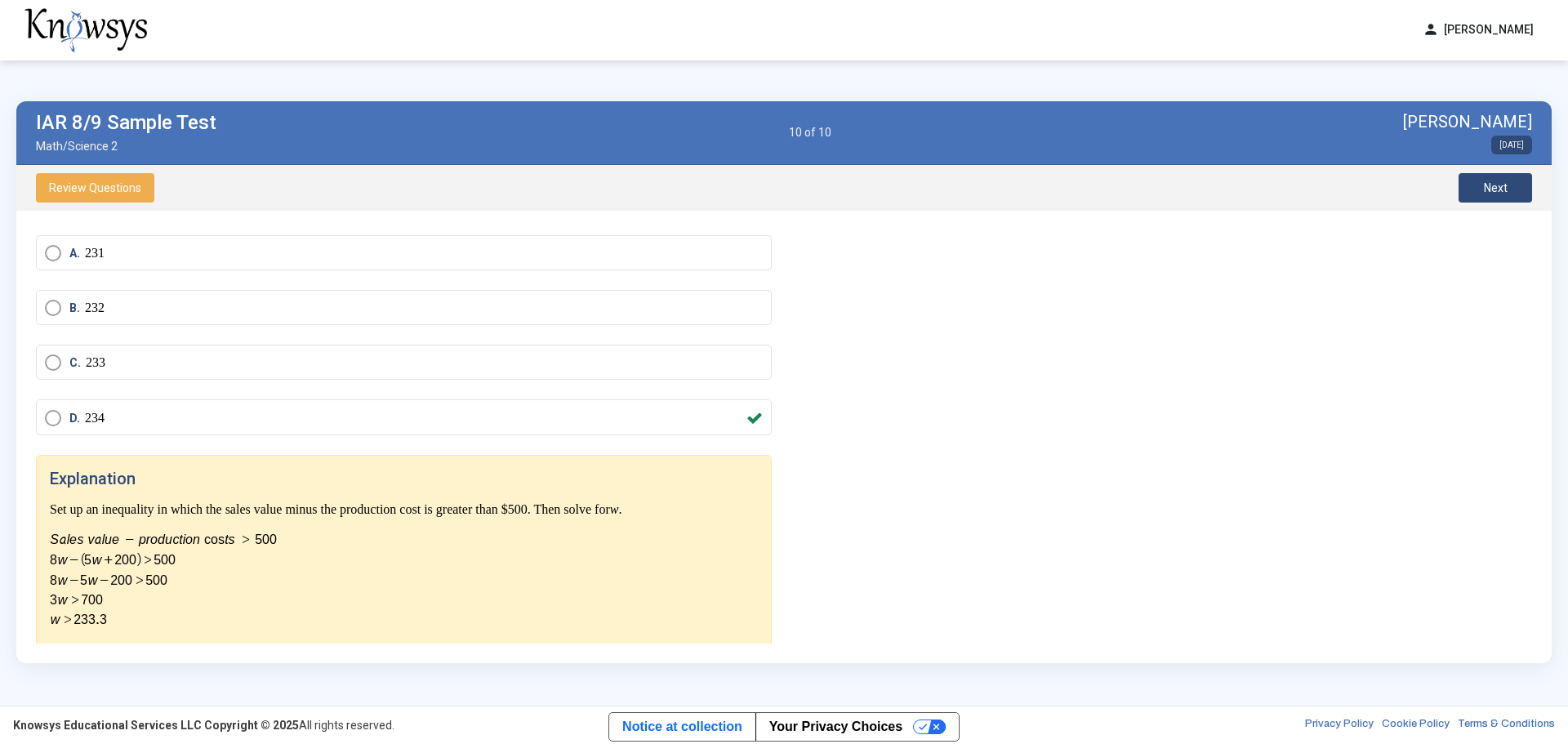
scroll to position [162, 0]
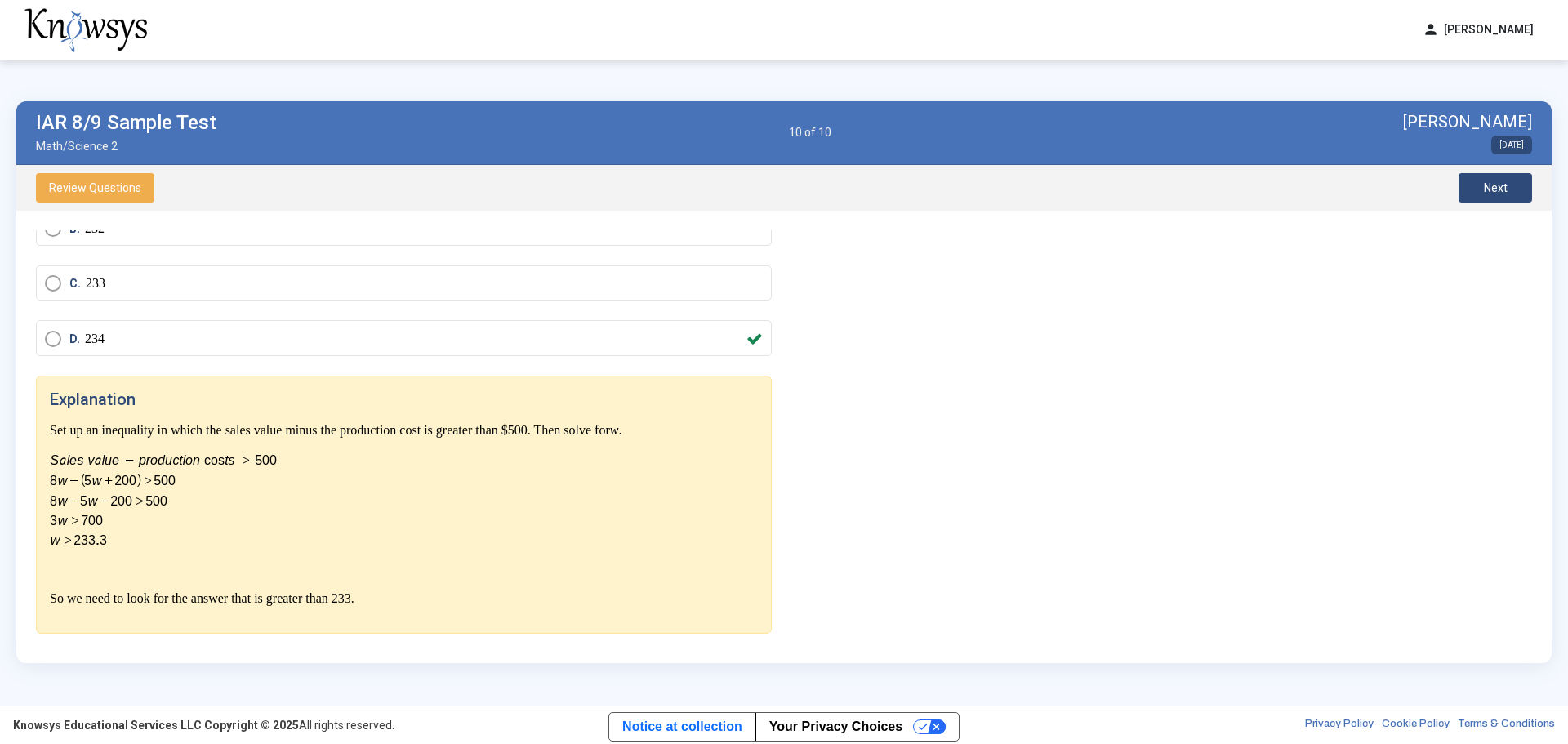
click at [1493, 194] on button "Next" at bounding box center [1496, 187] width 73 height 29
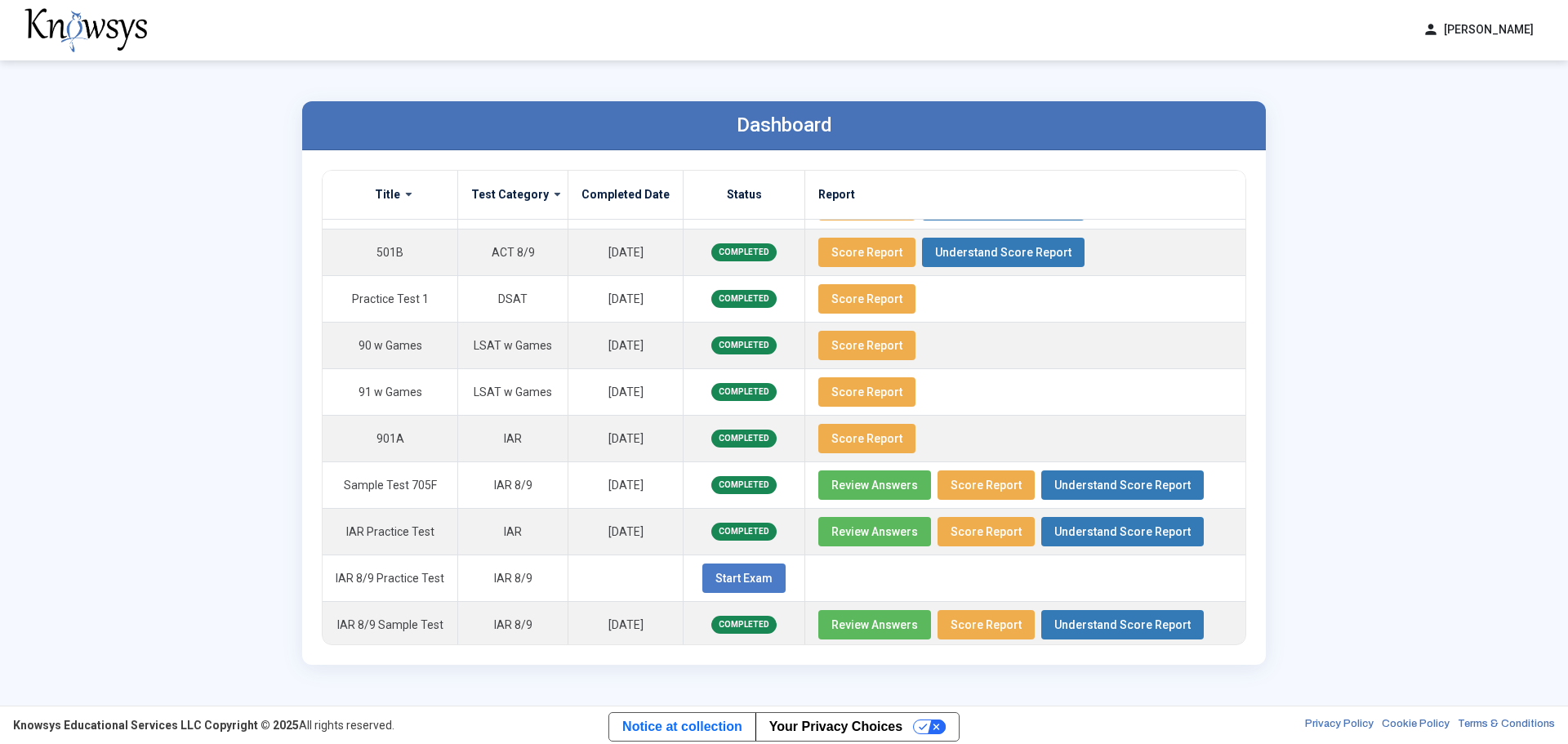
scroll to position [831, 0]
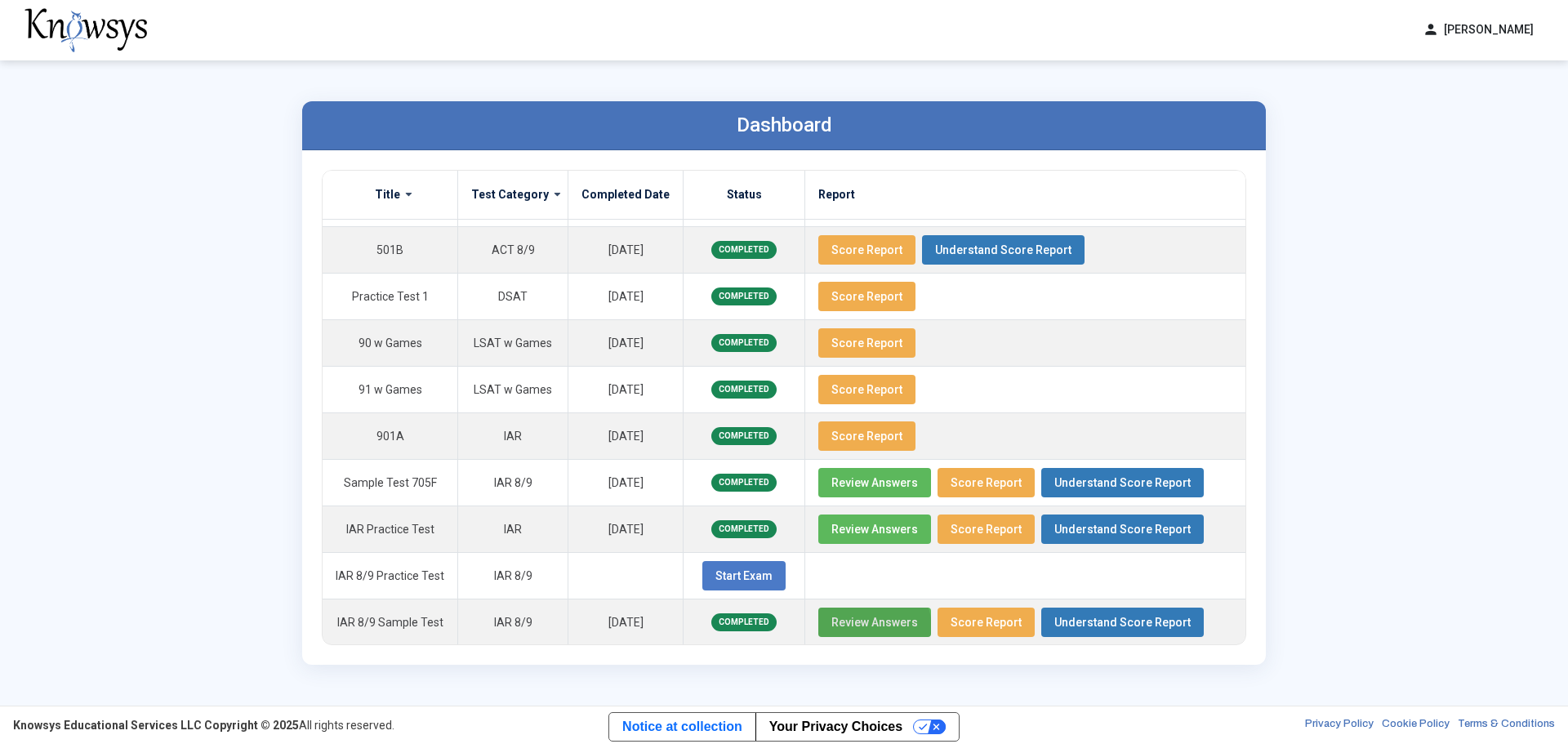
click at [853, 627] on span "Review Answers" at bounding box center [875, 622] width 87 height 14
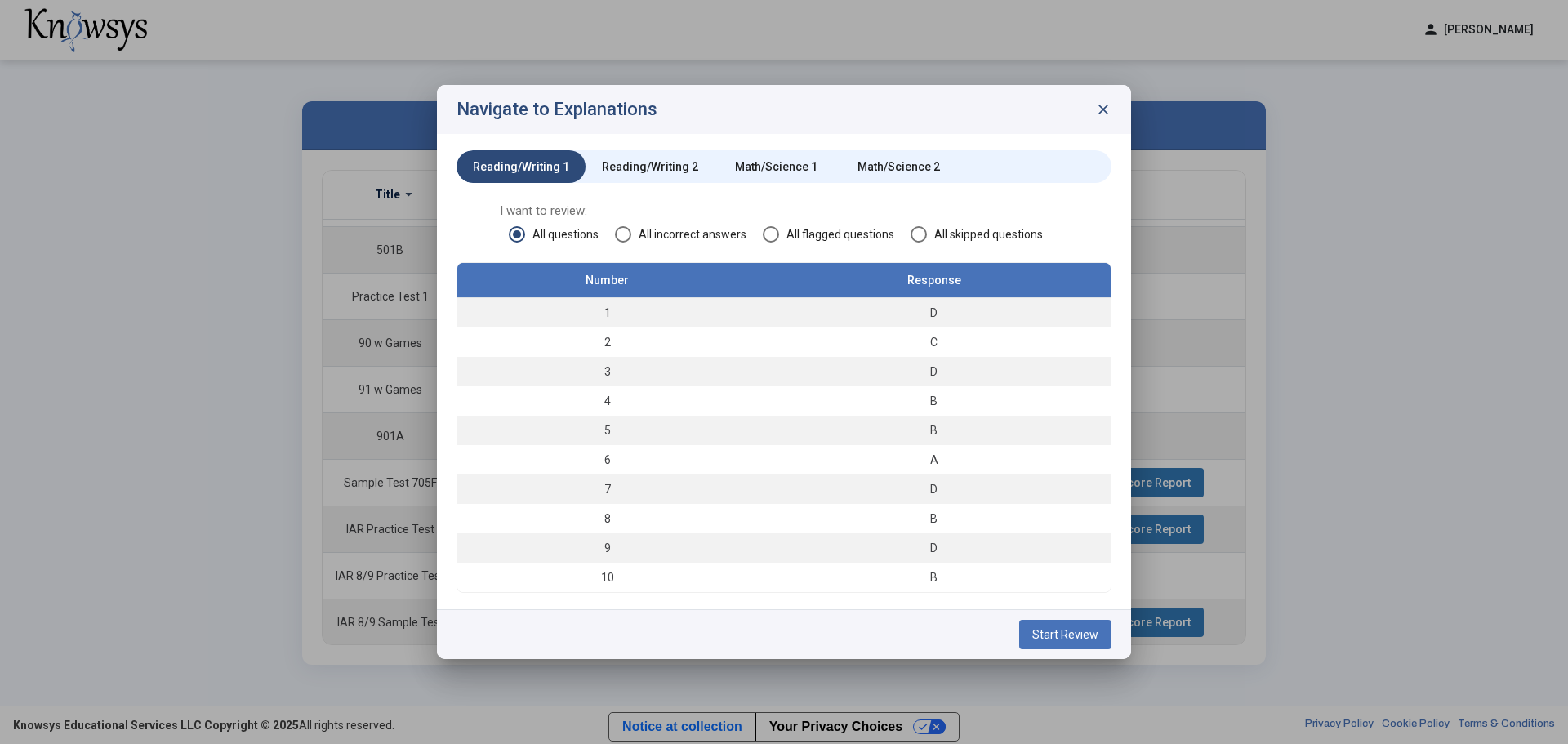
click at [916, 169] on div "Math/Science 2" at bounding box center [898, 166] width 82 height 16
click at [902, 317] on div "C" at bounding box center [933, 312] width 337 height 16
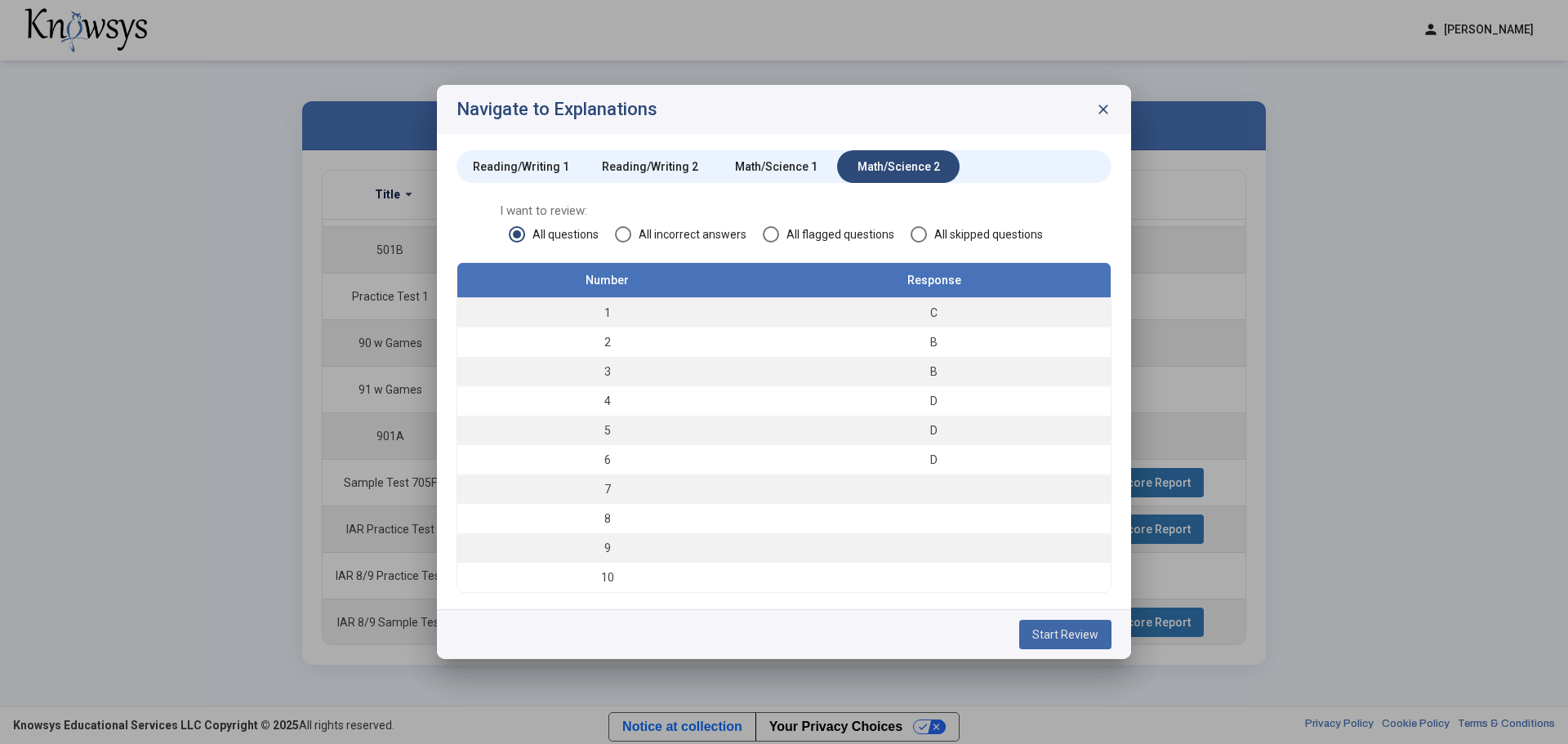
click at [1071, 628] on span "Start Review" at bounding box center [1066, 635] width 66 height 14
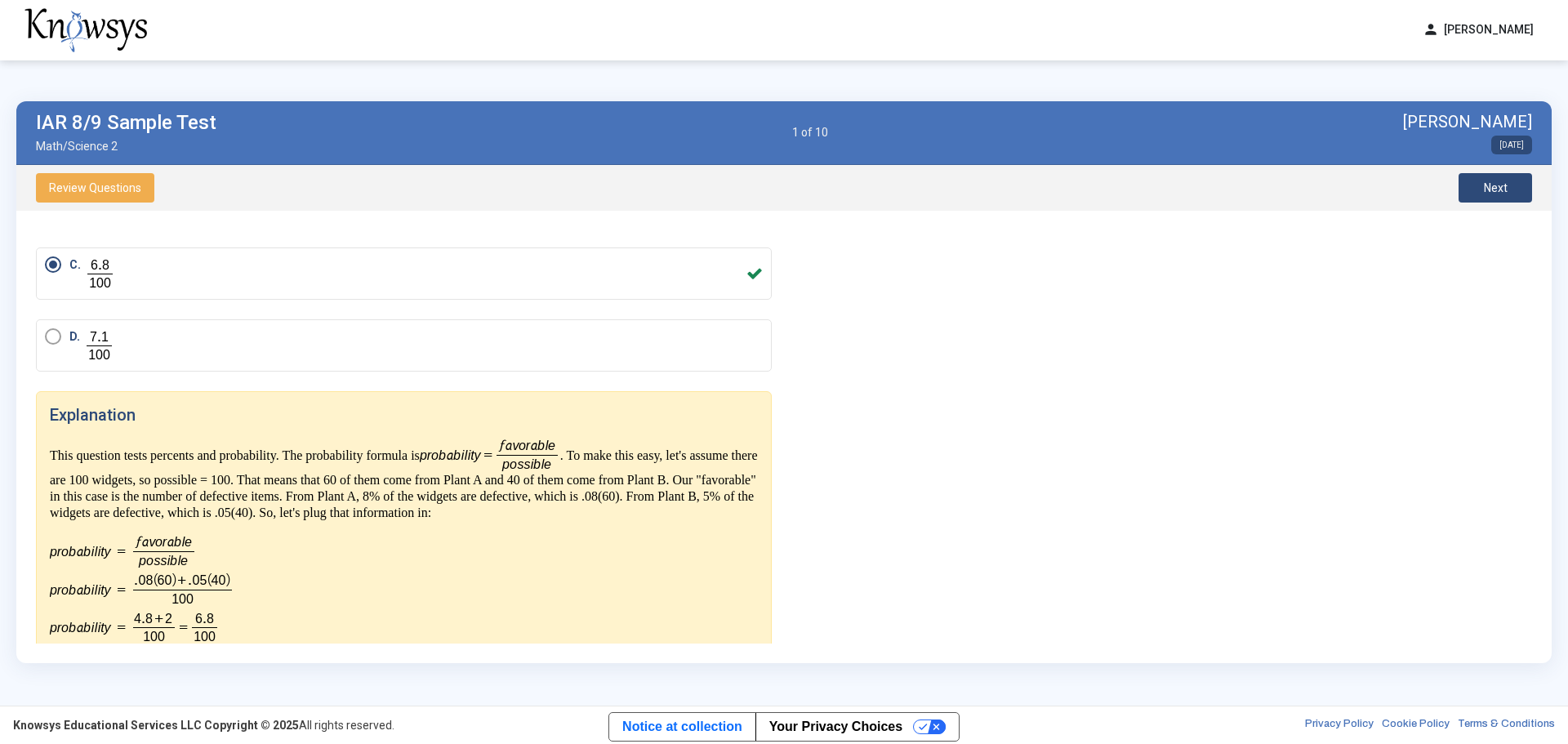
scroll to position [267, 0]
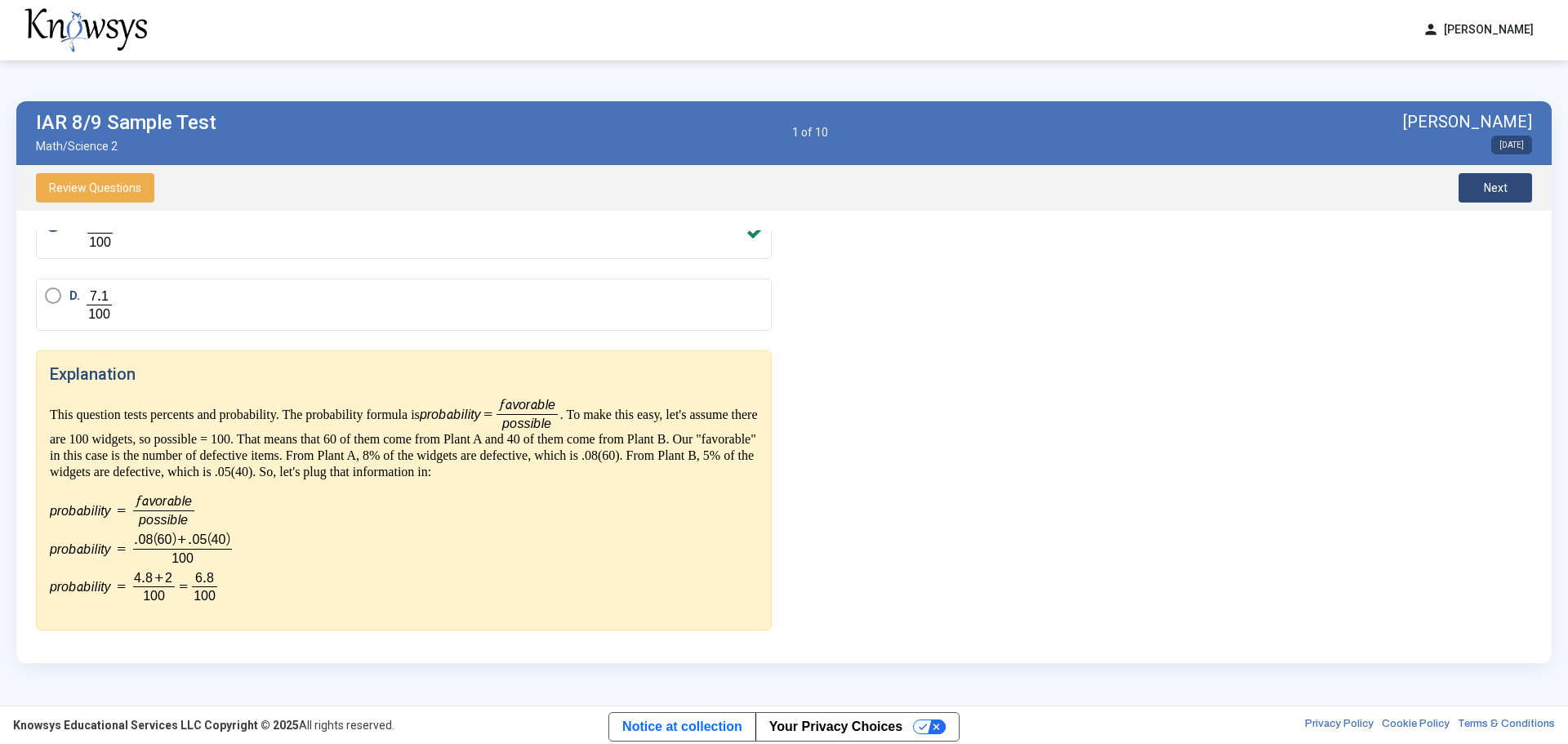
click at [1482, 186] on button "Next" at bounding box center [1496, 187] width 73 height 29
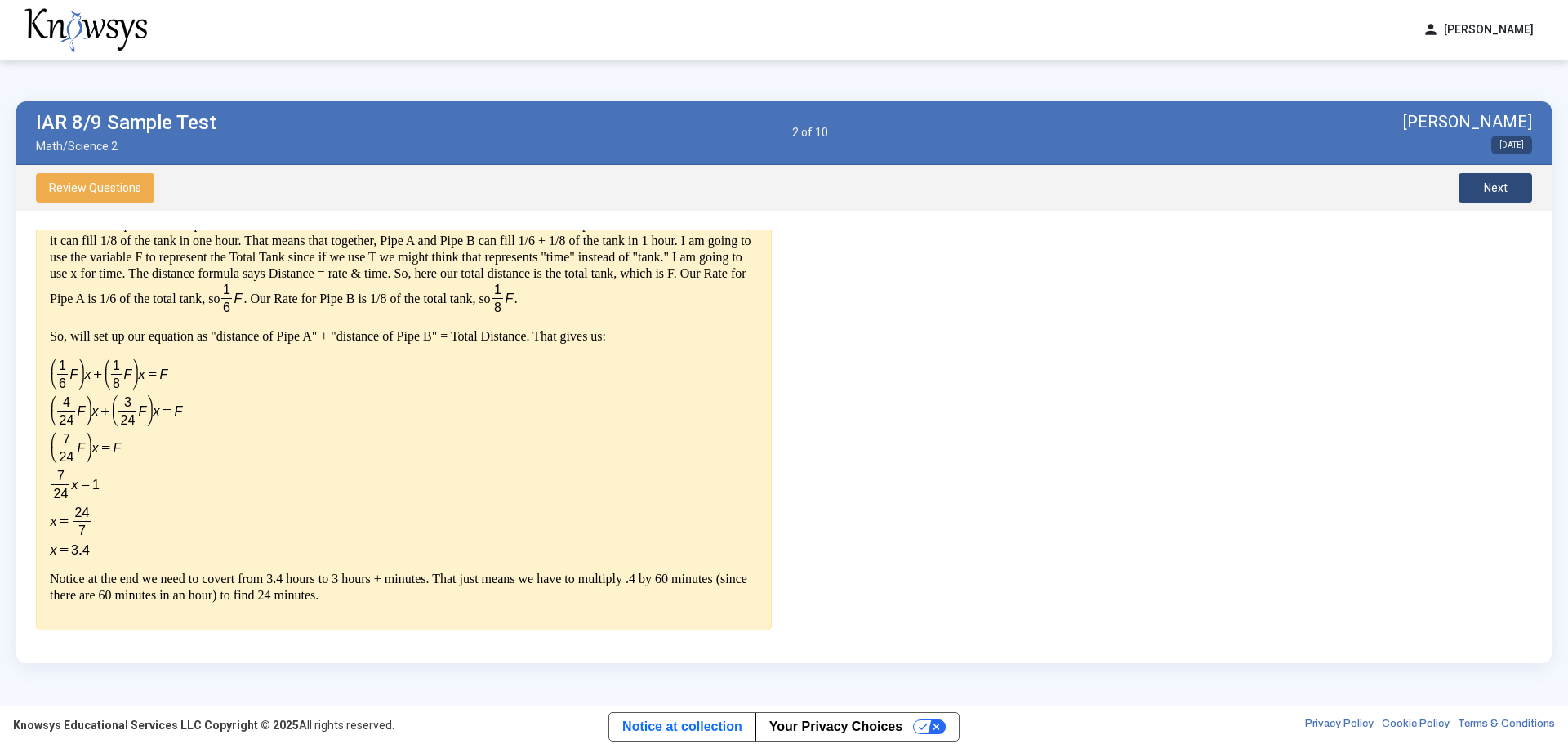
scroll to position [399, 0]
click at [1493, 185] on span "Next" at bounding box center [1496, 188] width 24 height 14
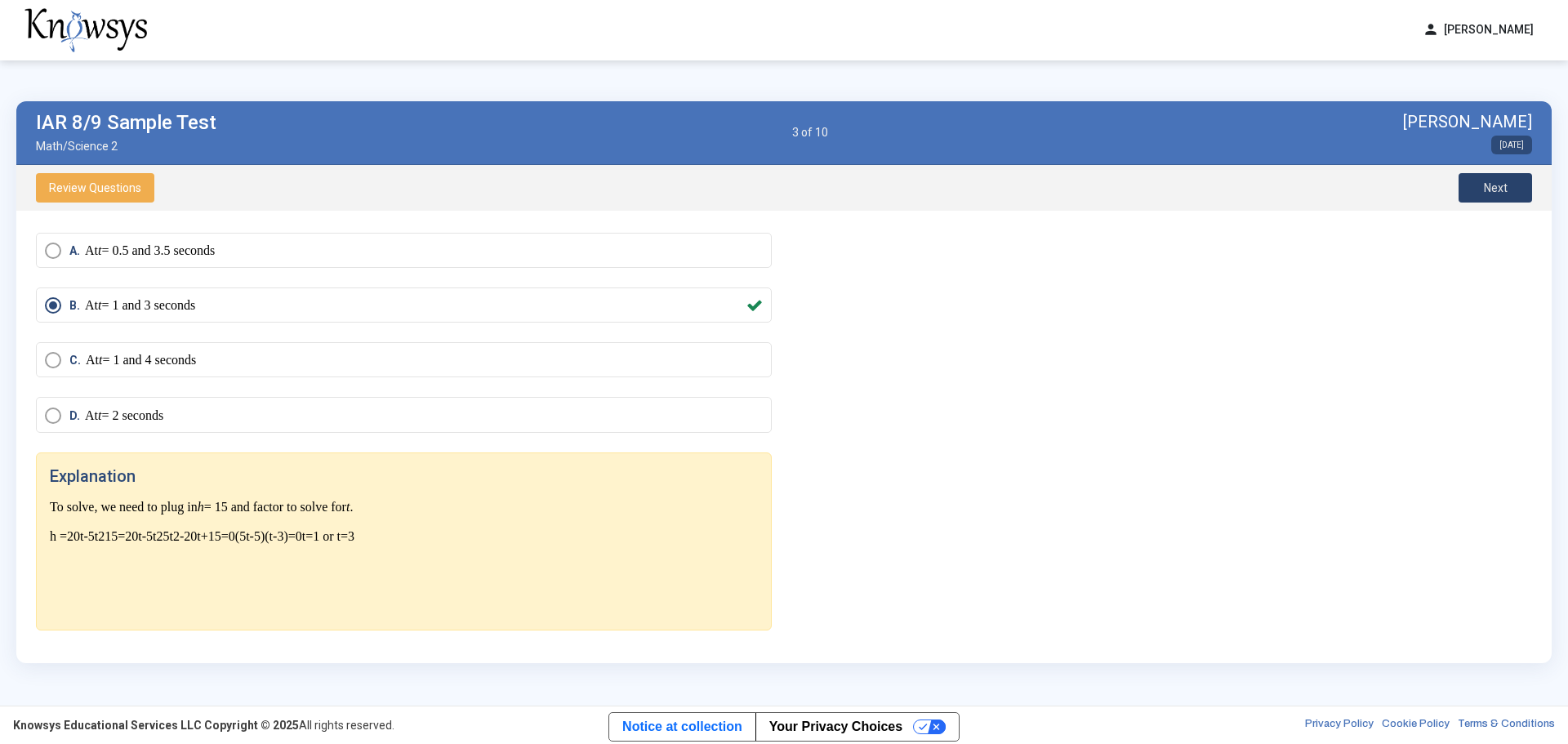
scroll to position [83, 0]
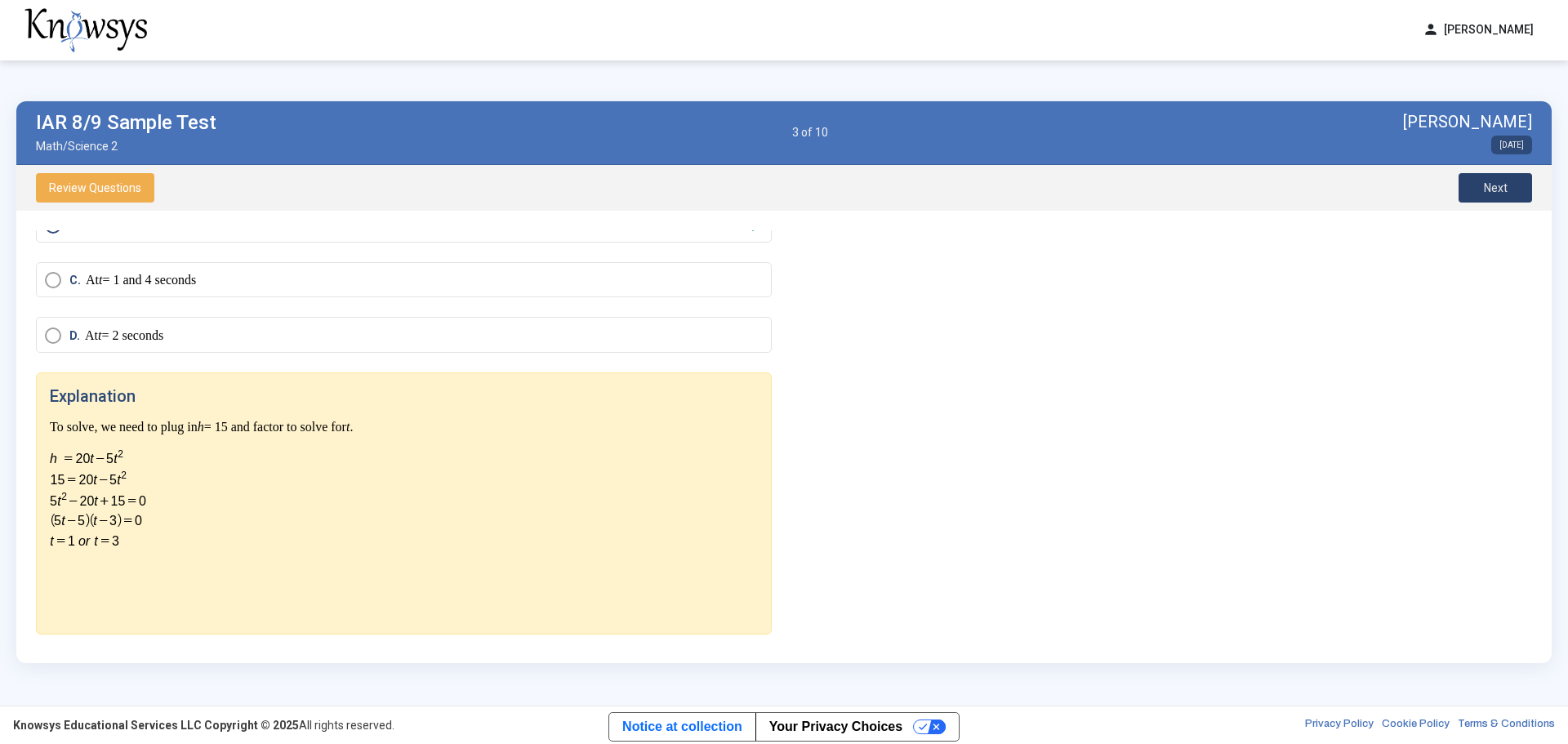
click at [1490, 185] on span "Next" at bounding box center [1496, 188] width 24 height 14
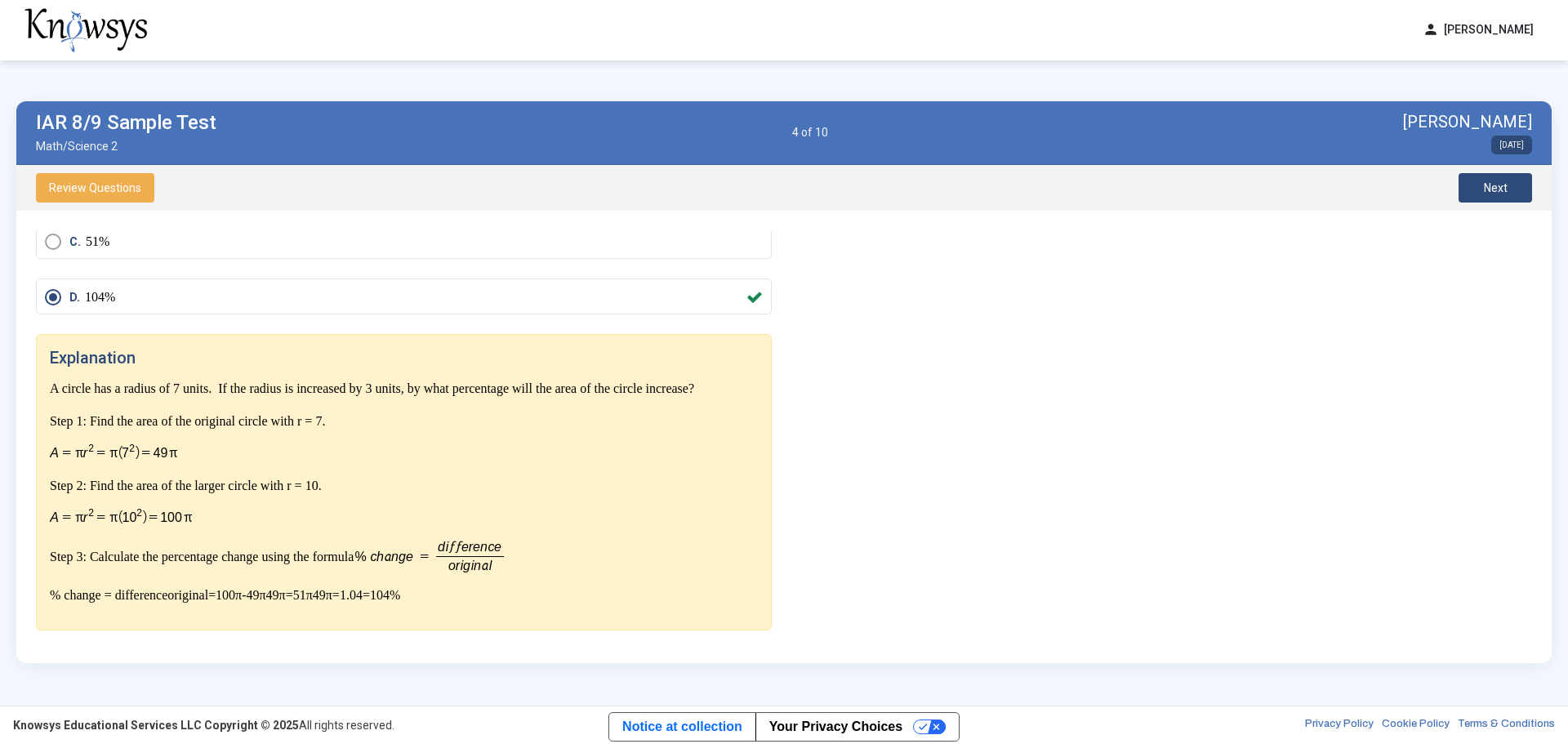
scroll to position [218, 0]
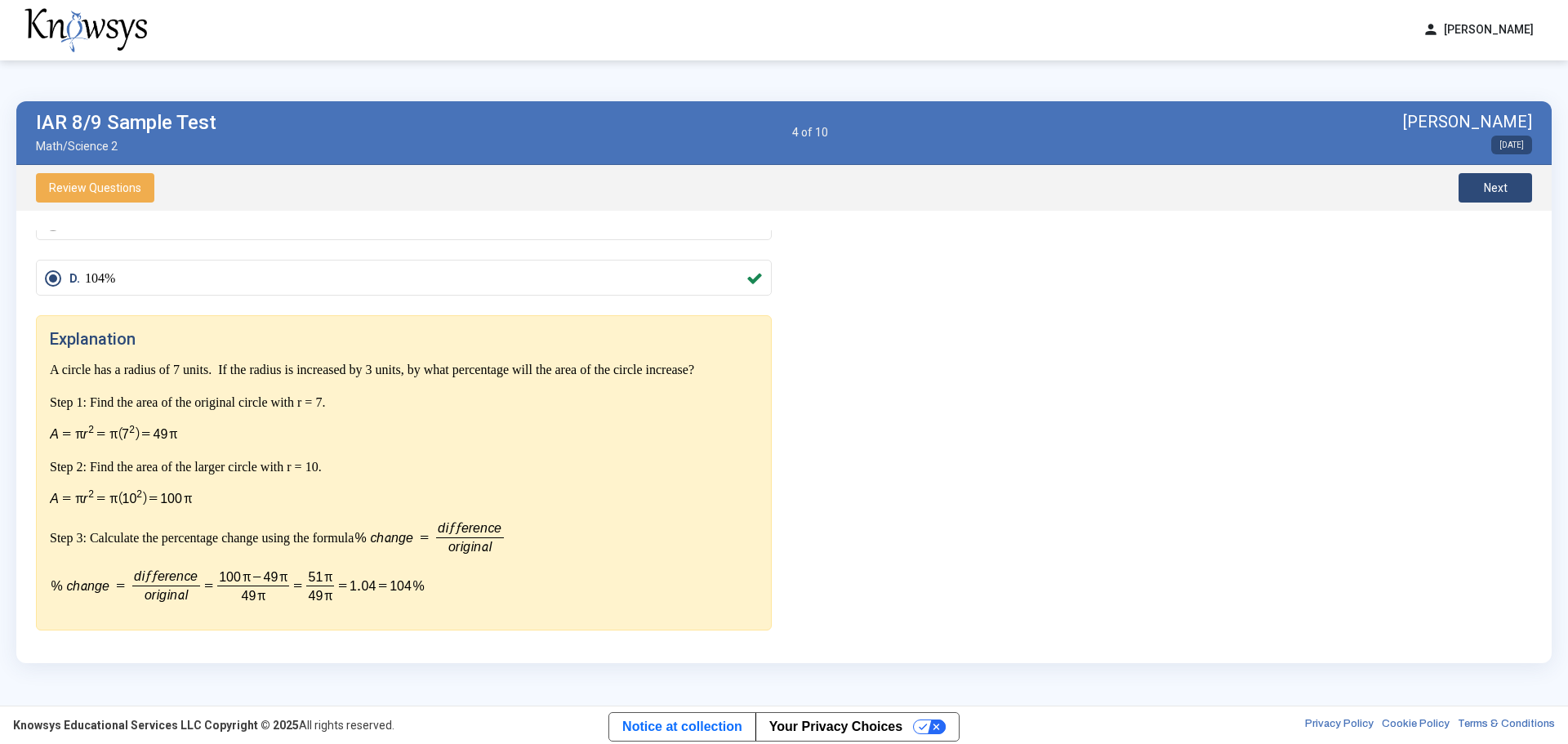
click at [1504, 187] on span "Next" at bounding box center [1496, 188] width 24 height 14
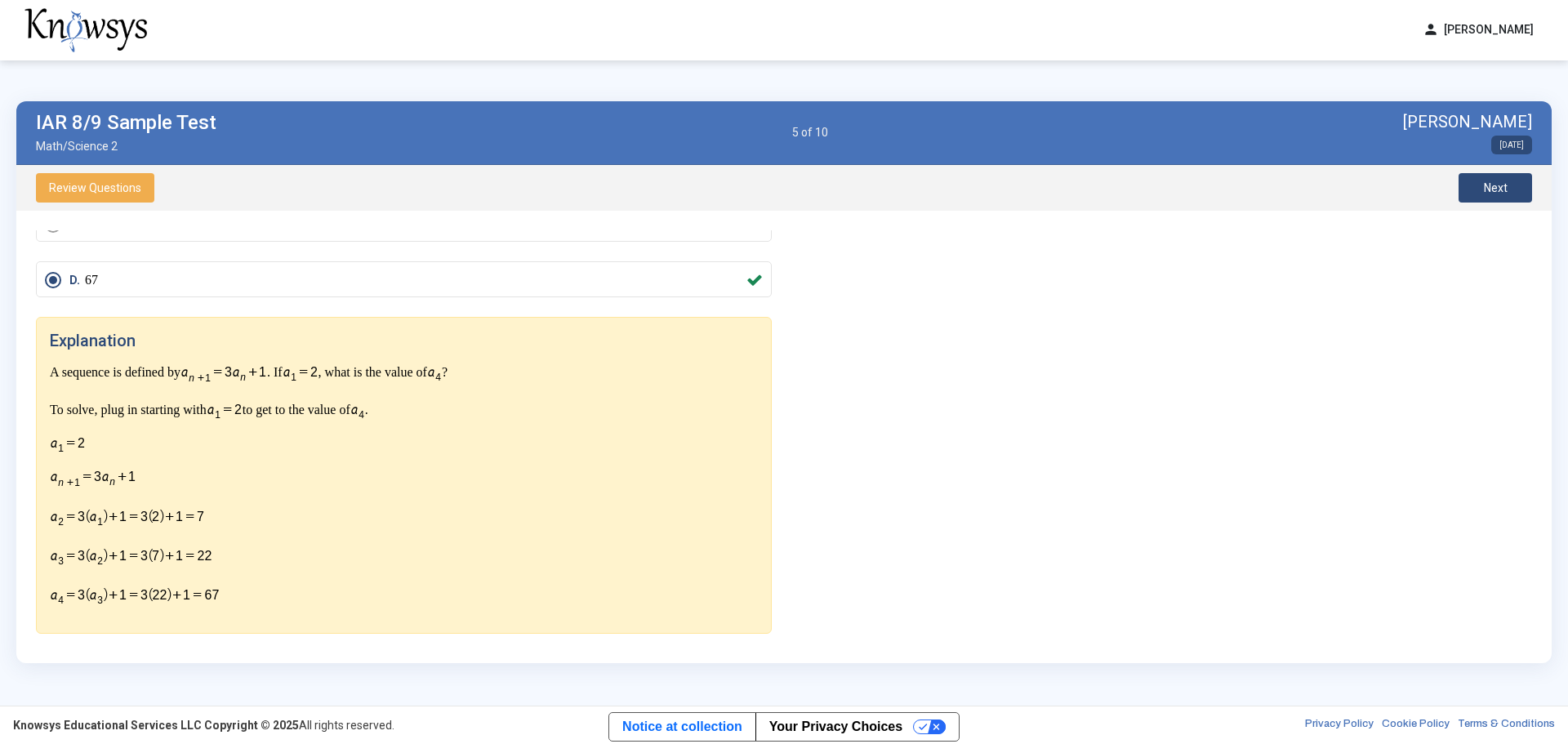
click at [1507, 187] on span "Next" at bounding box center [1496, 188] width 24 height 14
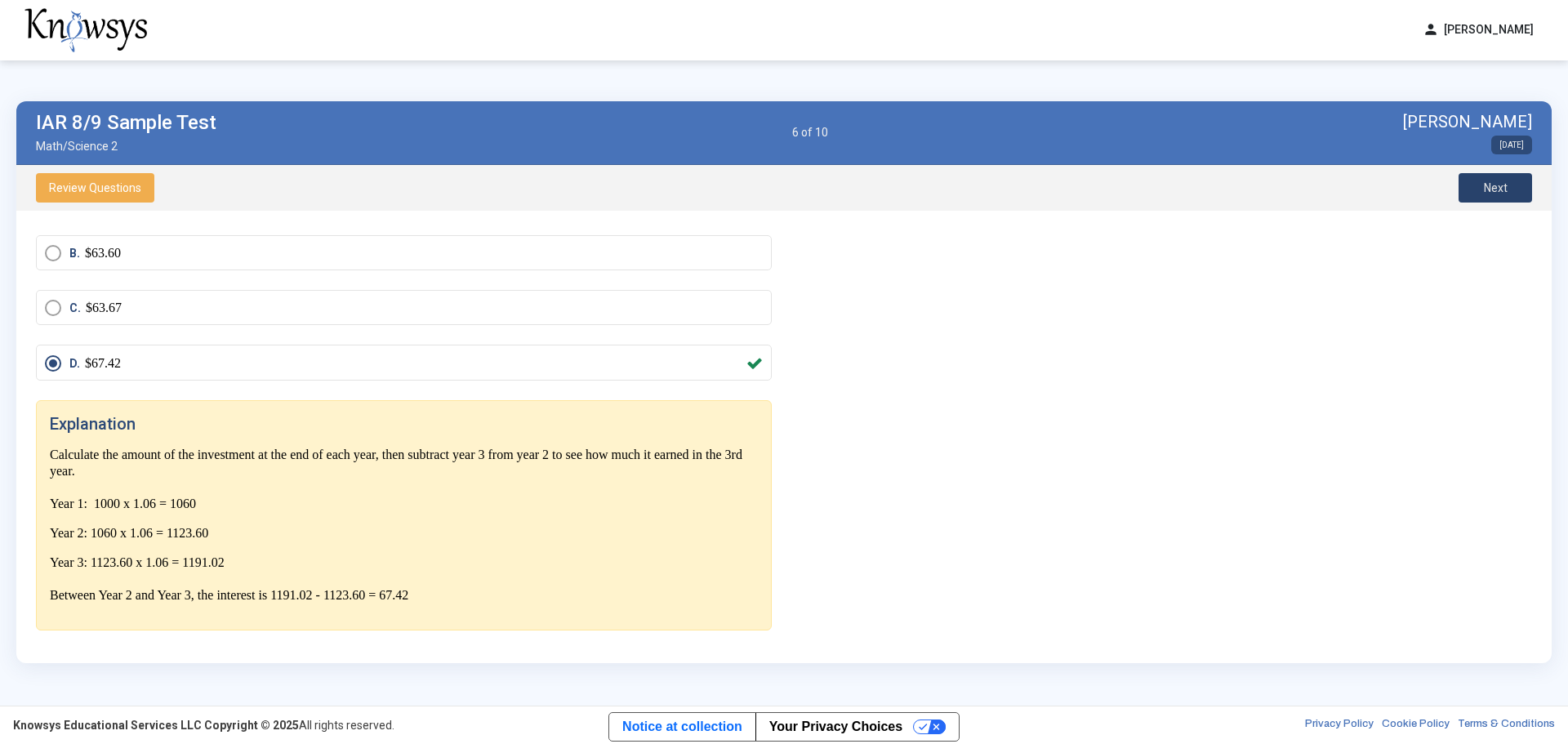
scroll to position [134, 0]
click at [1503, 187] on span "Next" at bounding box center [1496, 188] width 24 height 14
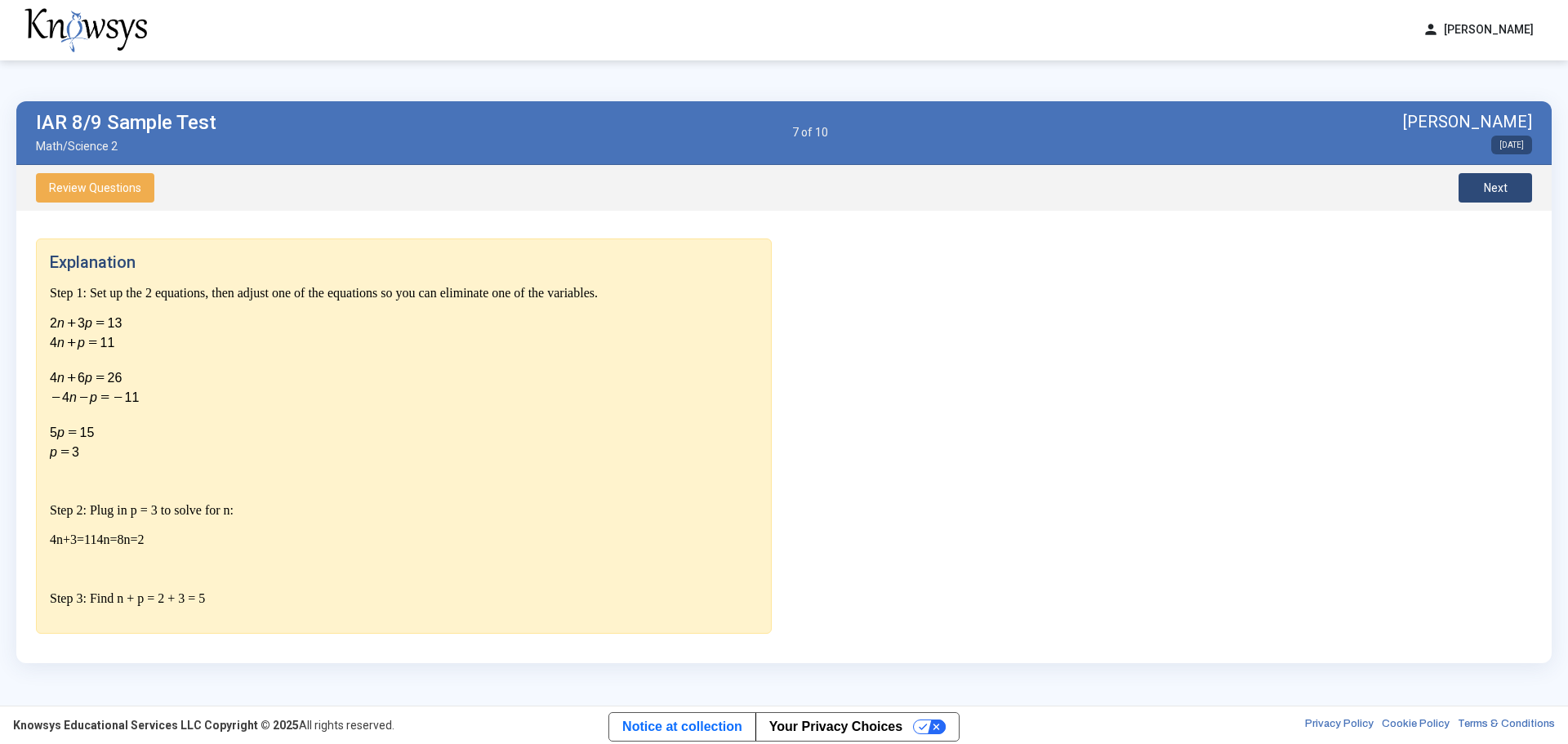
scroll to position [339, 0]
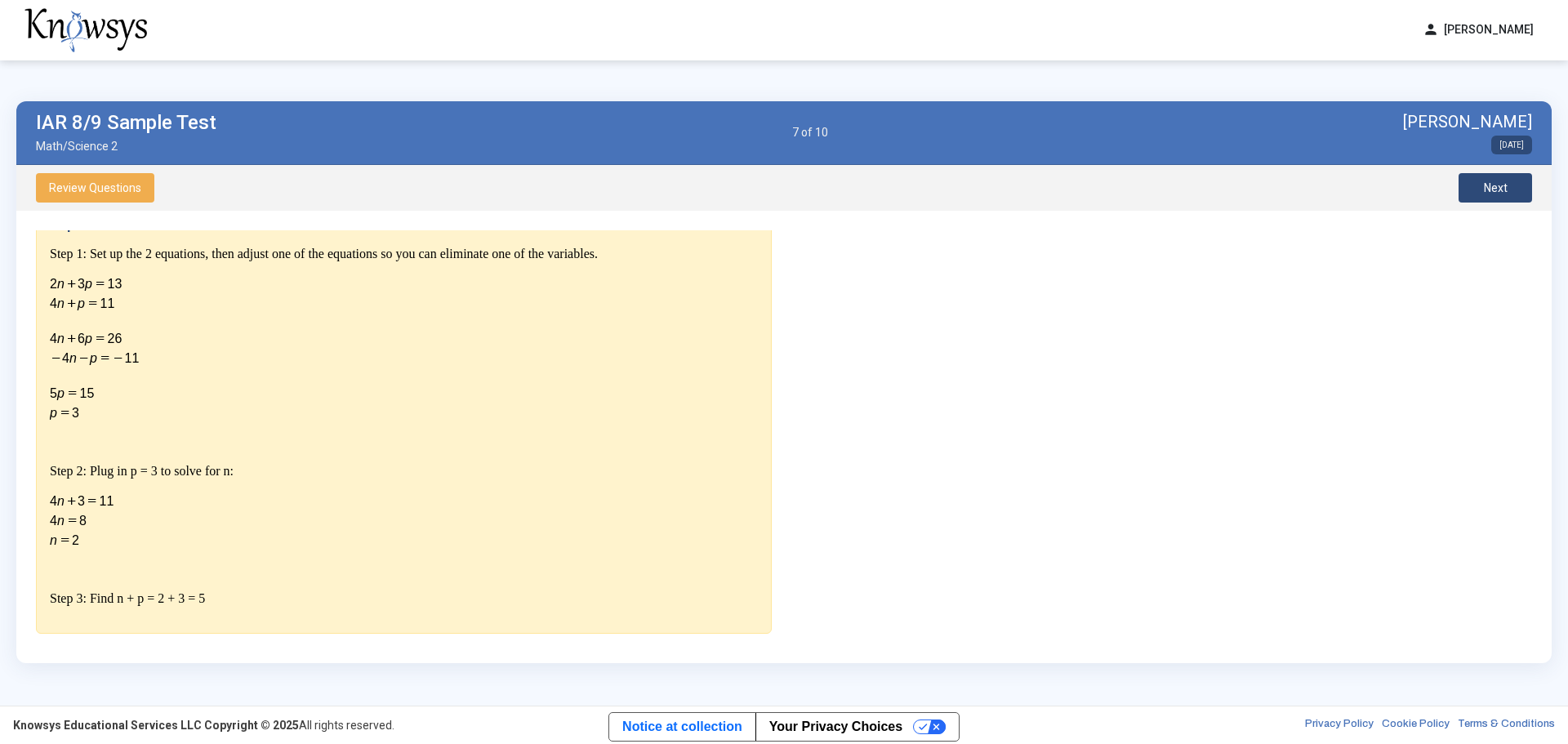
click at [1500, 188] on span "Next" at bounding box center [1496, 188] width 24 height 14
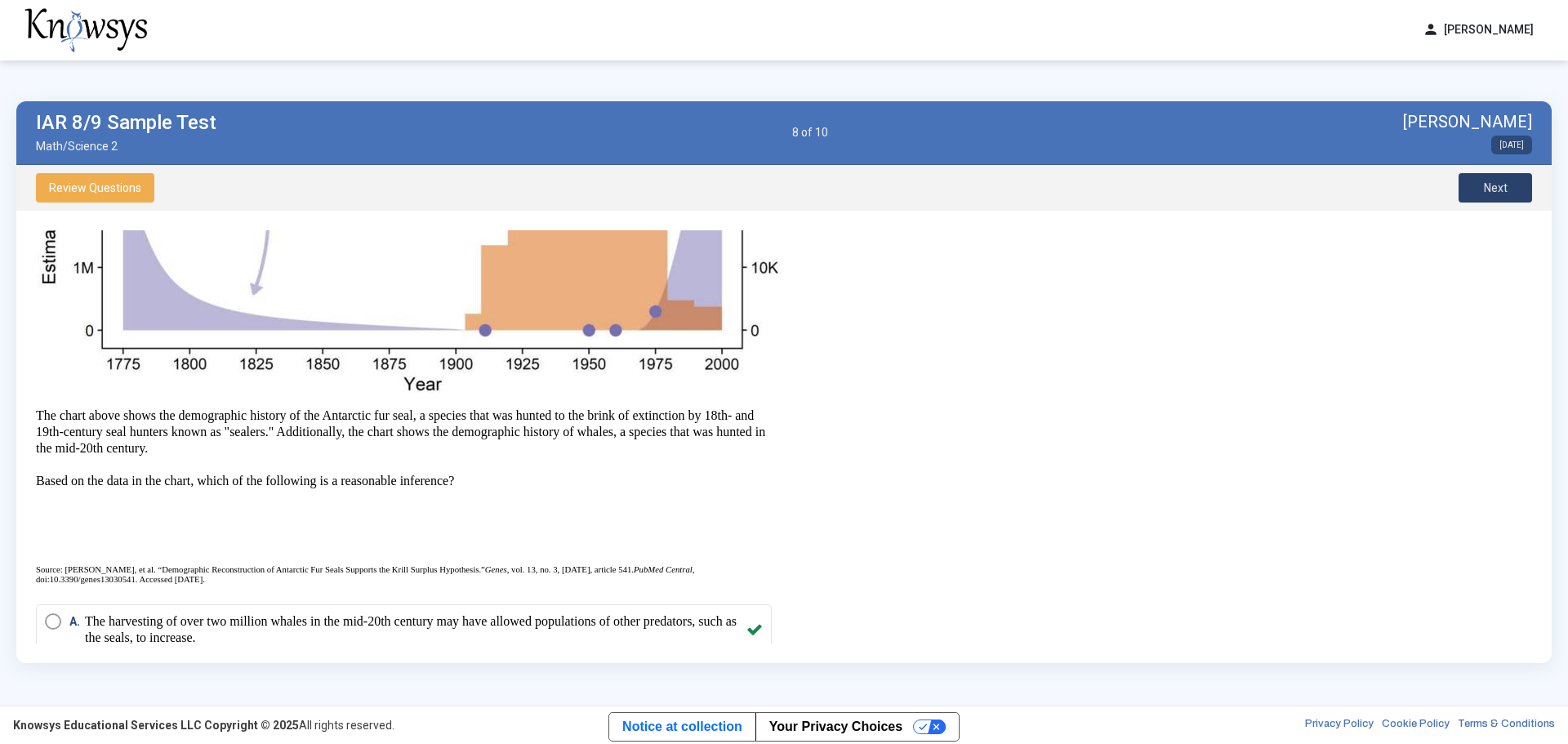
scroll to position [832, 0]
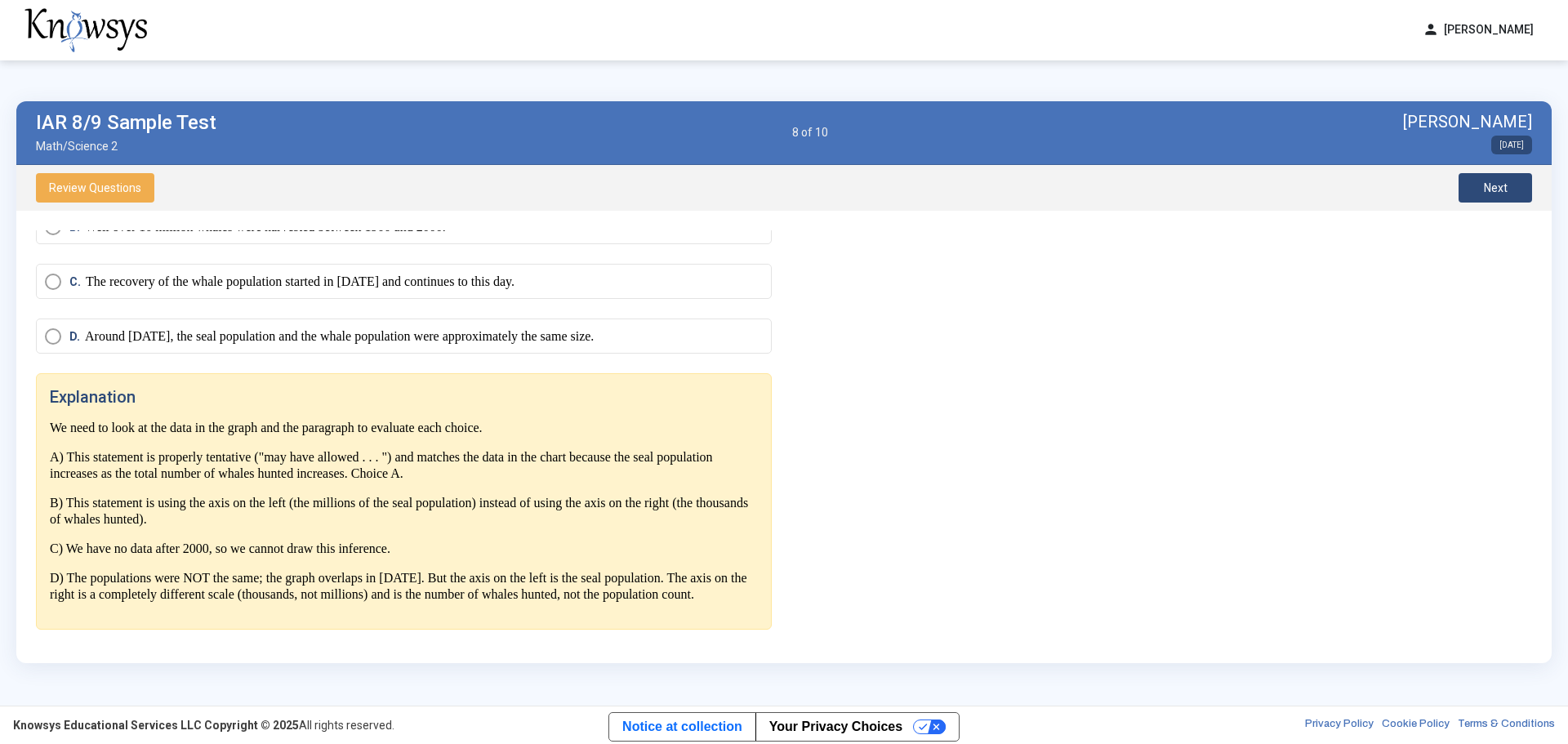
click at [1500, 188] on span "Next" at bounding box center [1496, 188] width 24 height 14
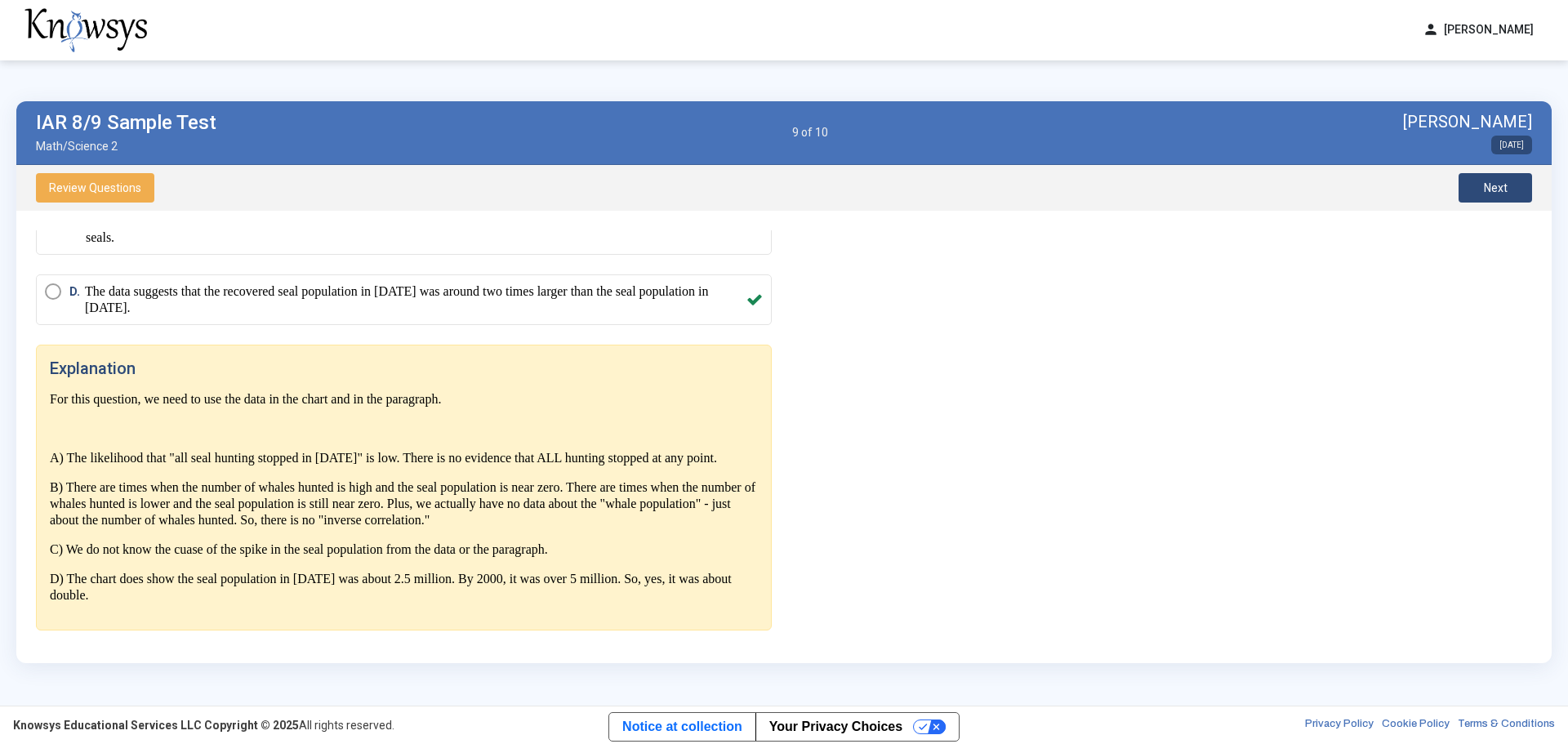
click at [1500, 188] on span "Next" at bounding box center [1496, 188] width 24 height 14
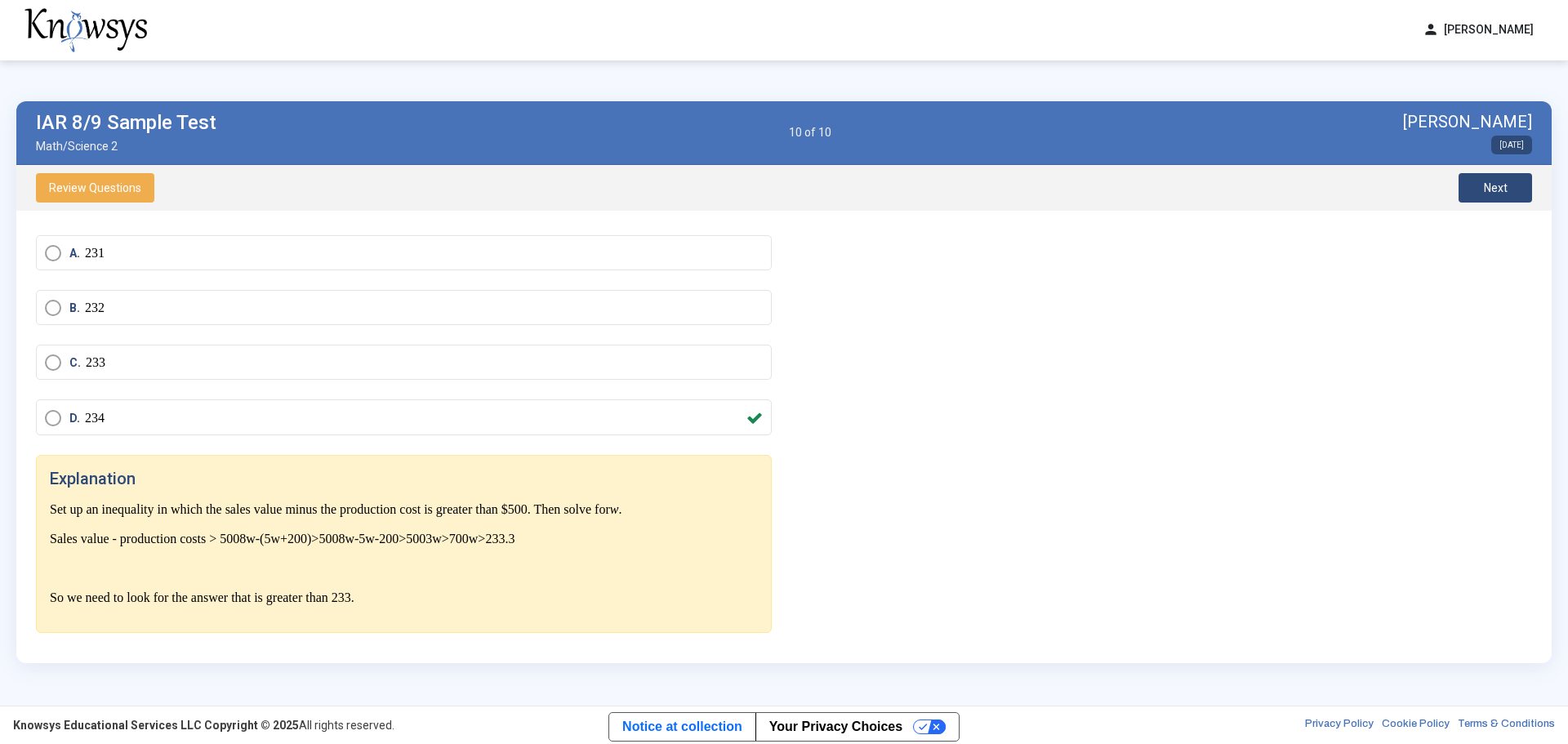
scroll to position [162, 0]
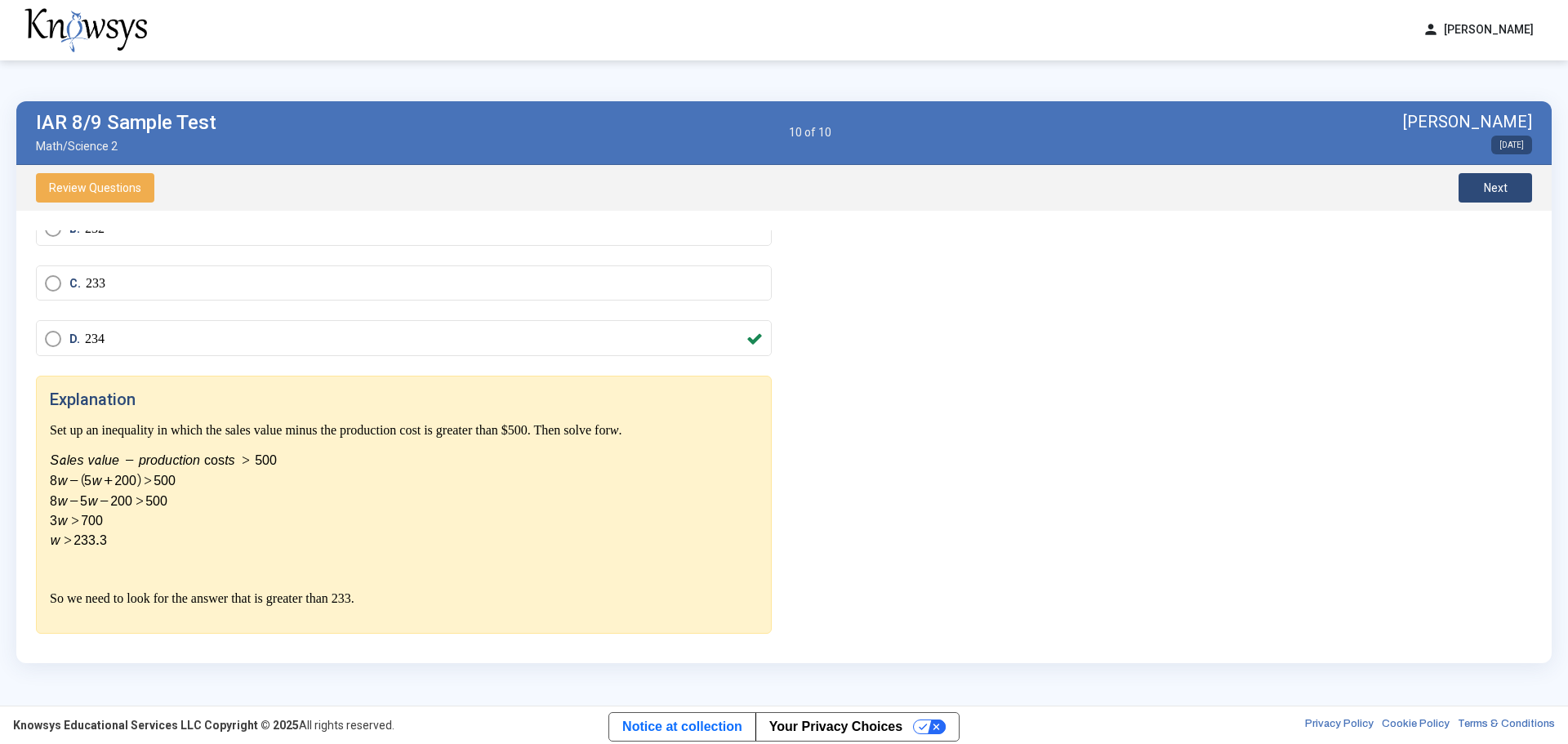
click at [1500, 188] on span "Next" at bounding box center [1496, 188] width 24 height 14
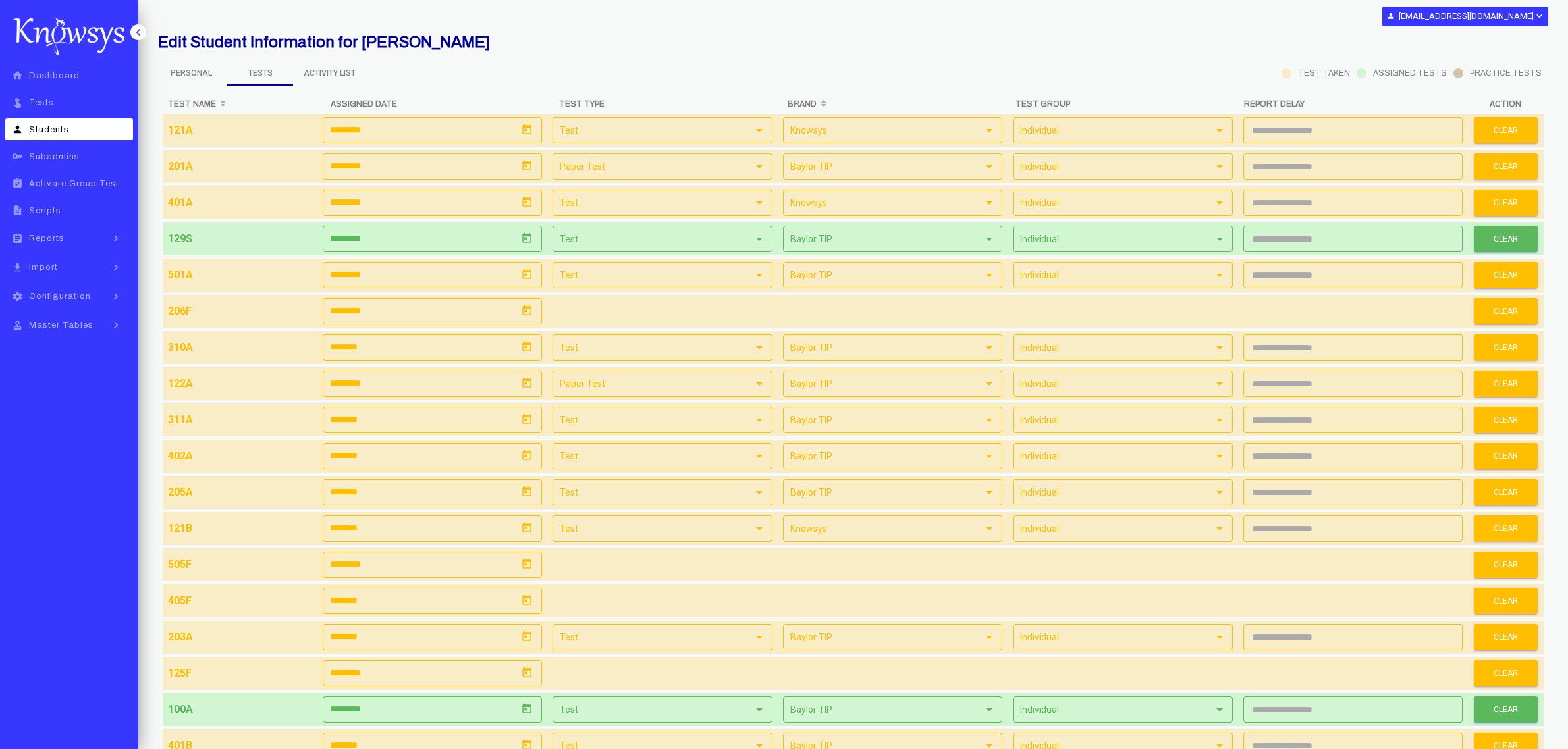
scroll to position [1703, 0]
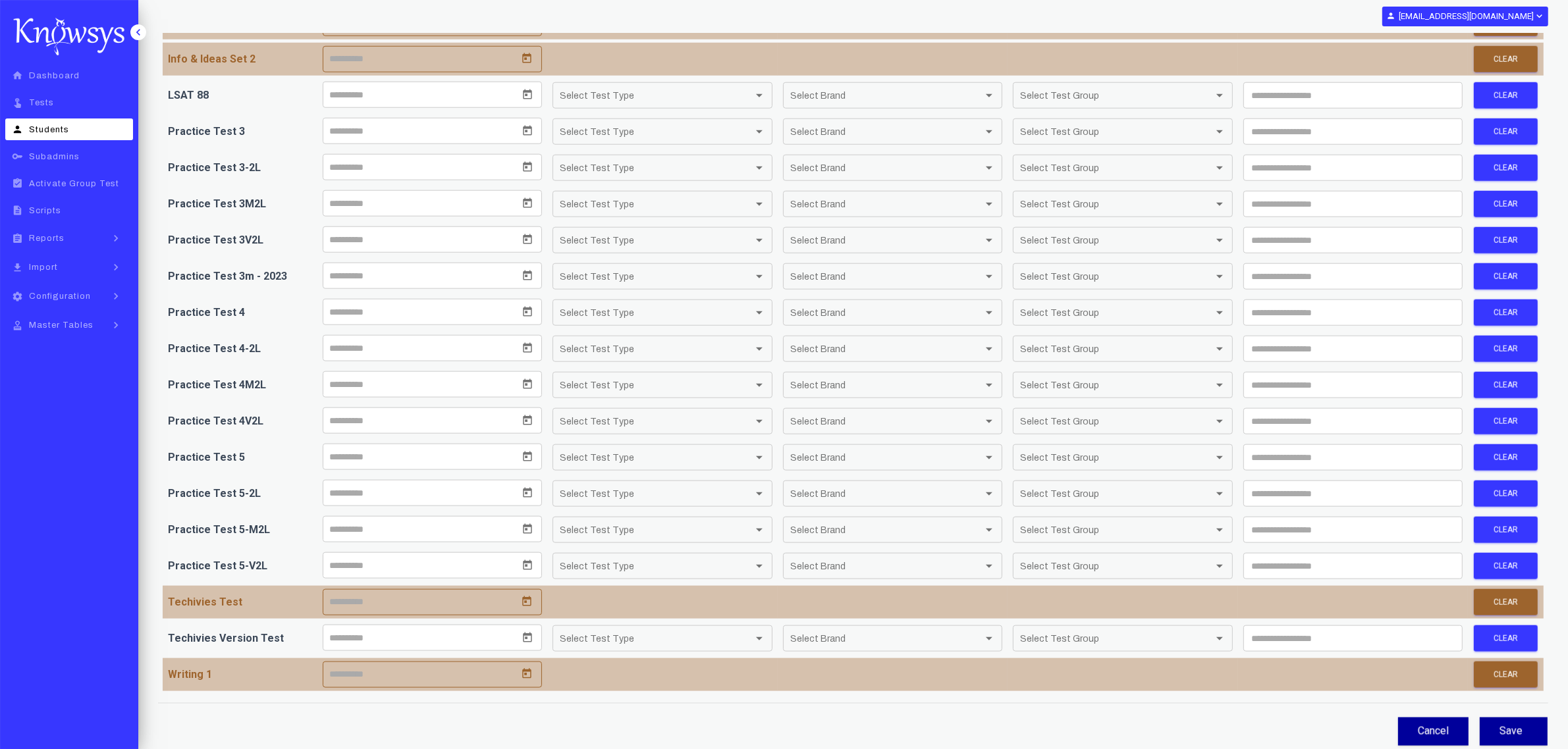
click at [41, 93] on link "touch_app Tests" at bounding box center [69, 103] width 128 height 22
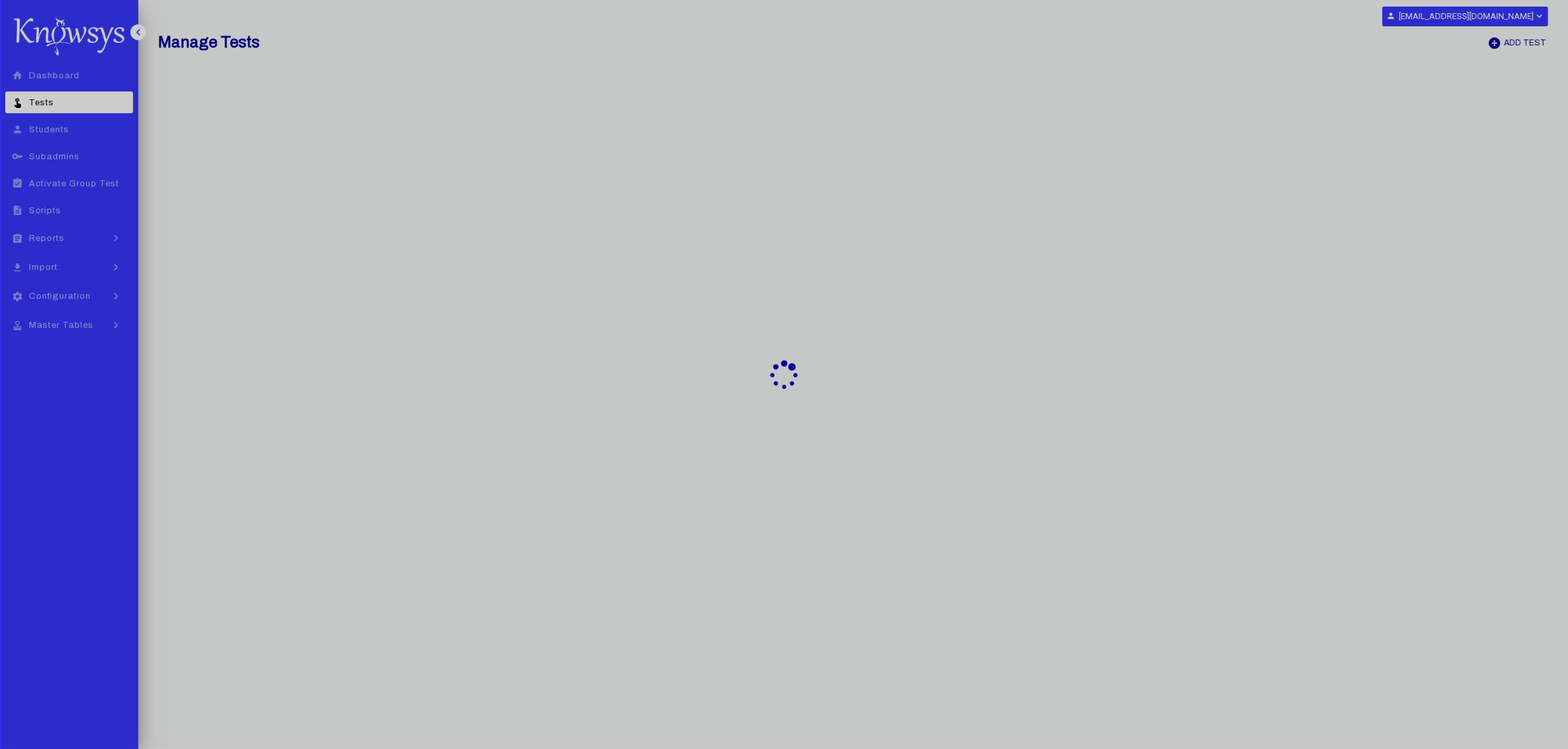
select select "**"
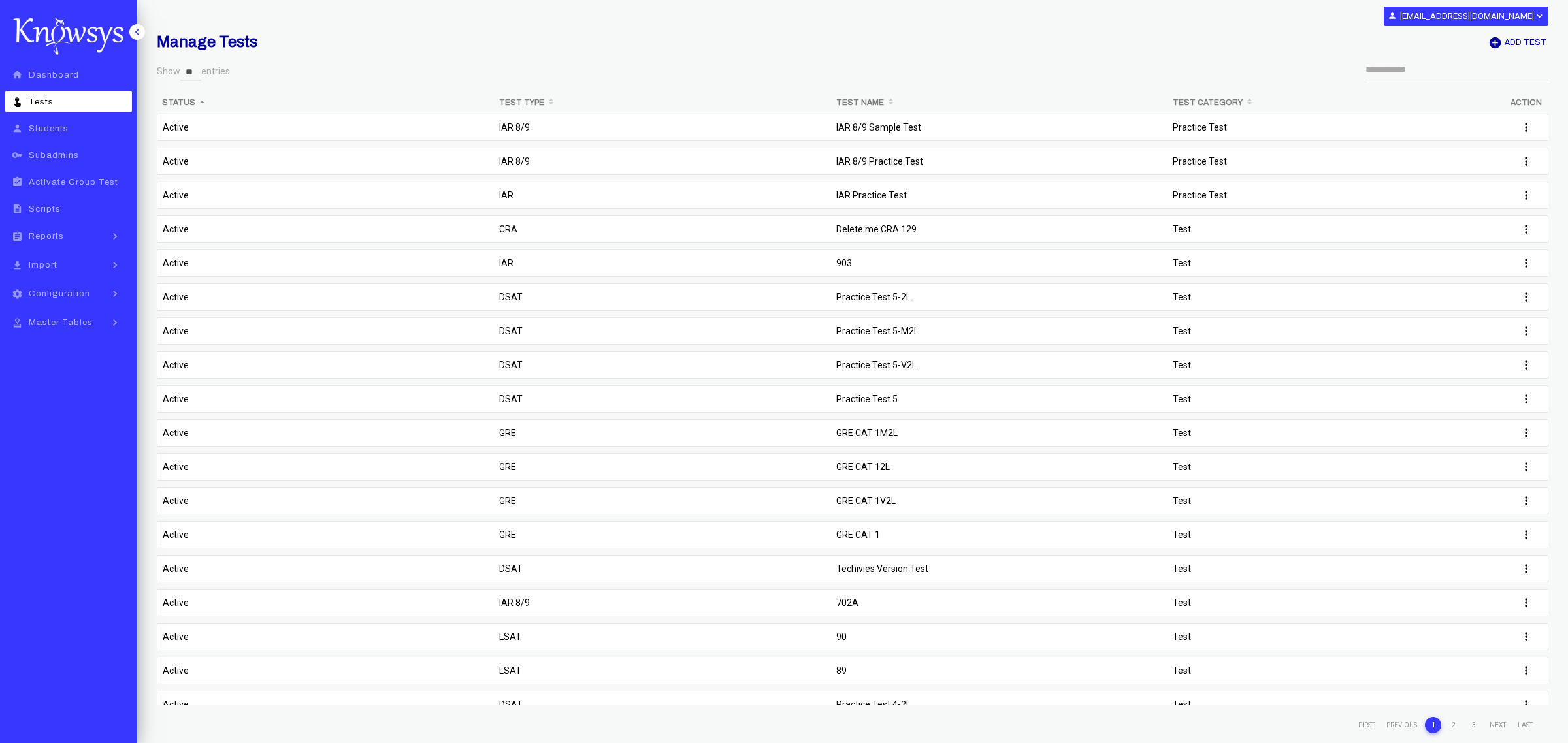
click at [893, 133] on td "IAR 8/9 Sample Test" at bounding box center [999, 131] width 337 height 34
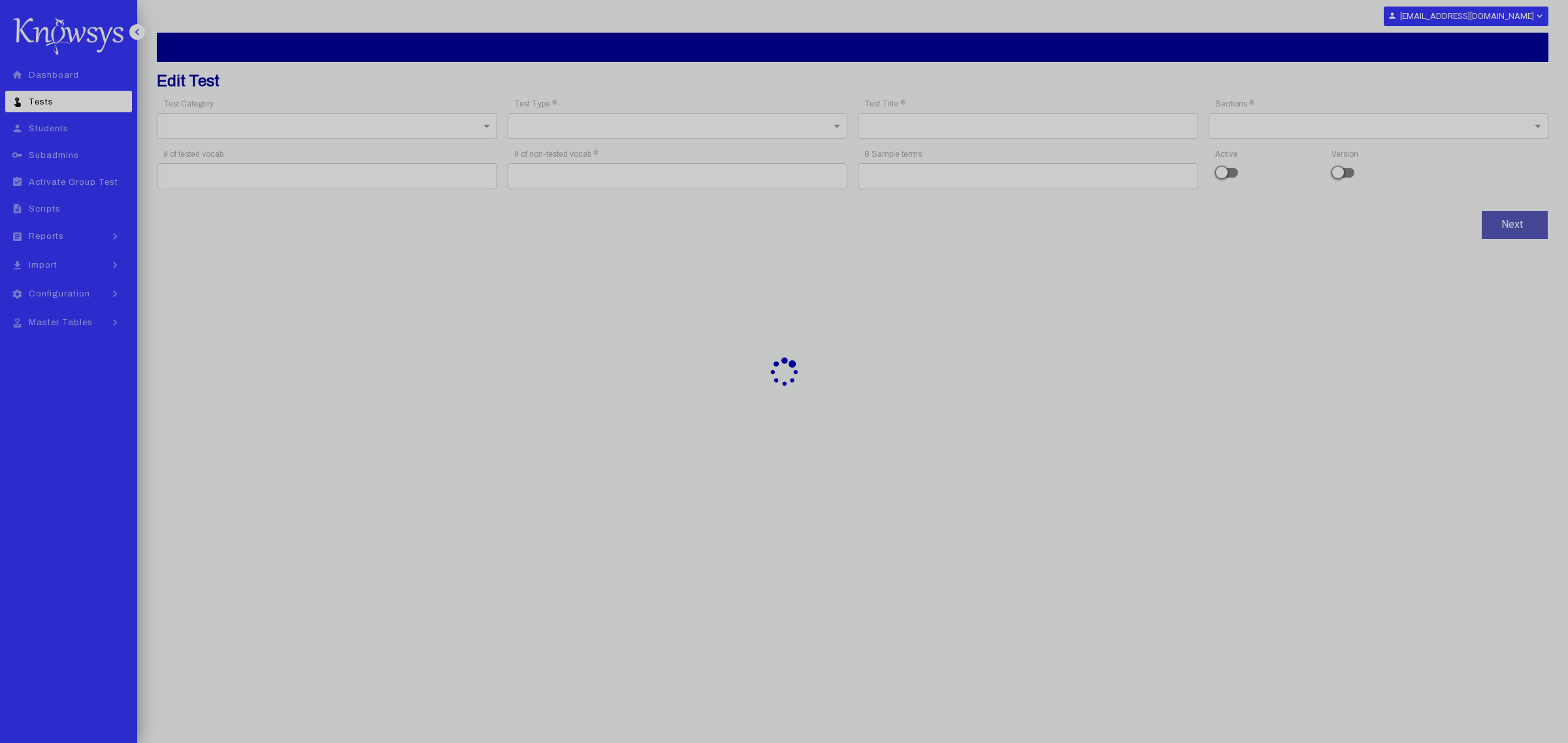
type input "**********"
type input "**"
type input "*"
type input "**********"
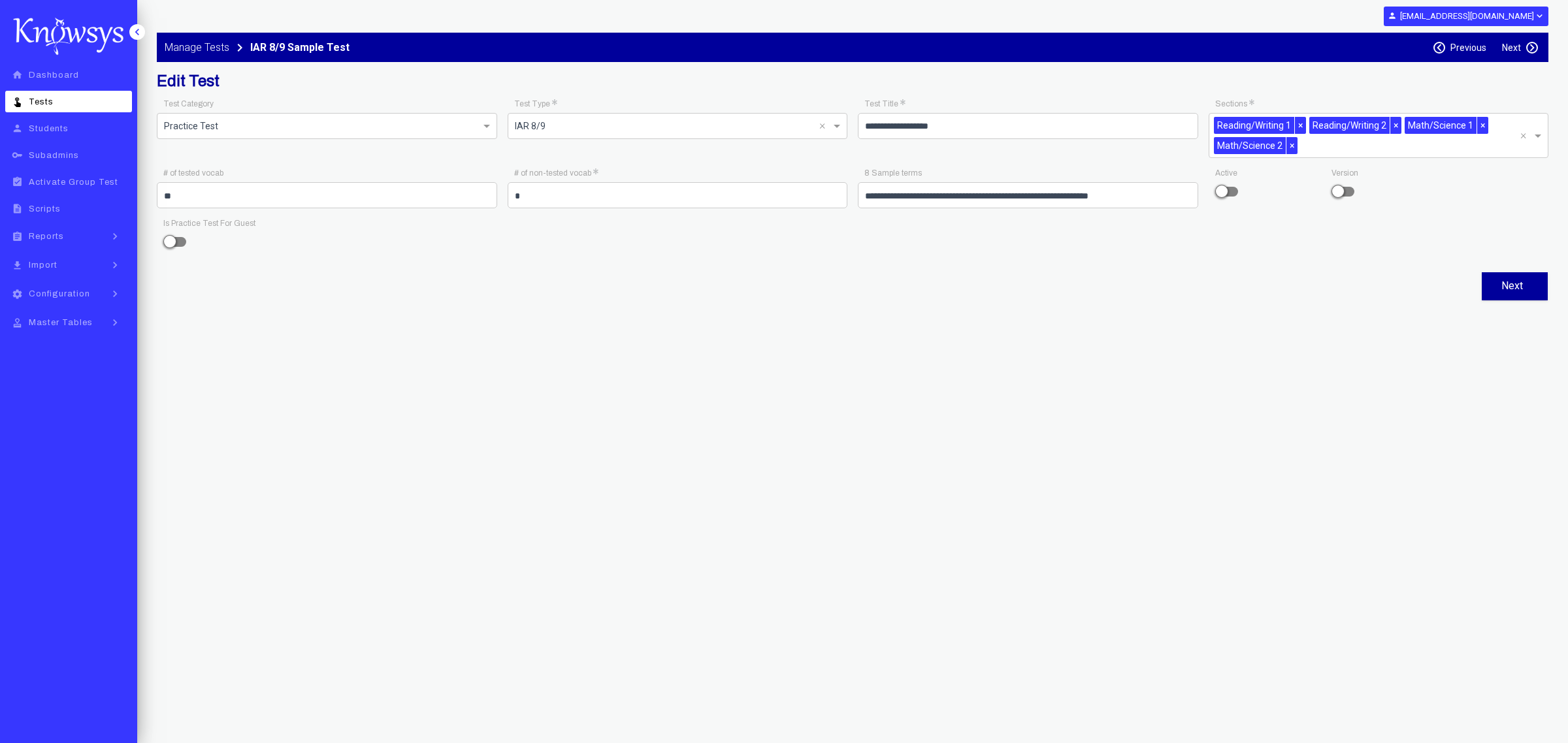
click at [1515, 49] on label "Next" at bounding box center [1512, 48] width 19 height 11
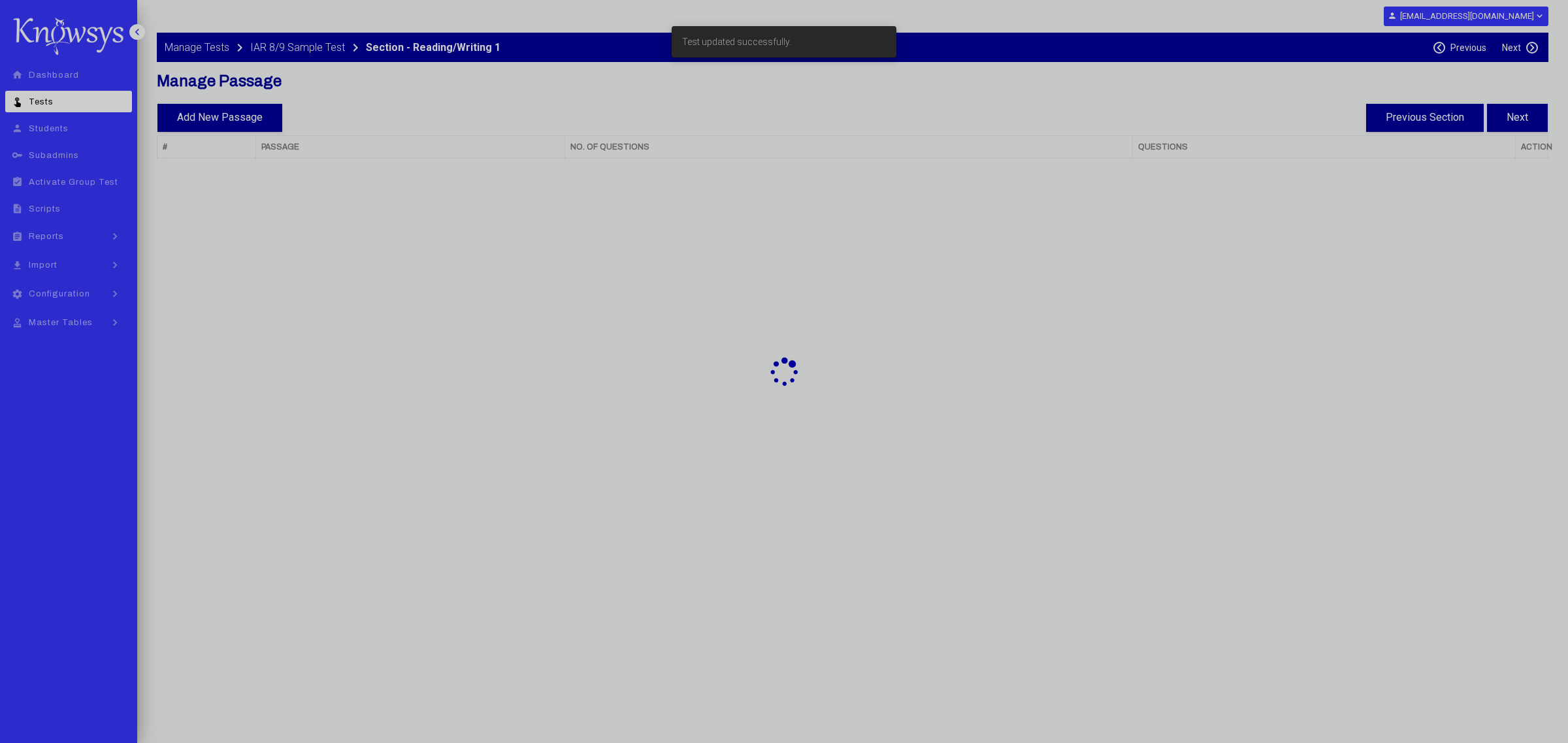
select select "**"
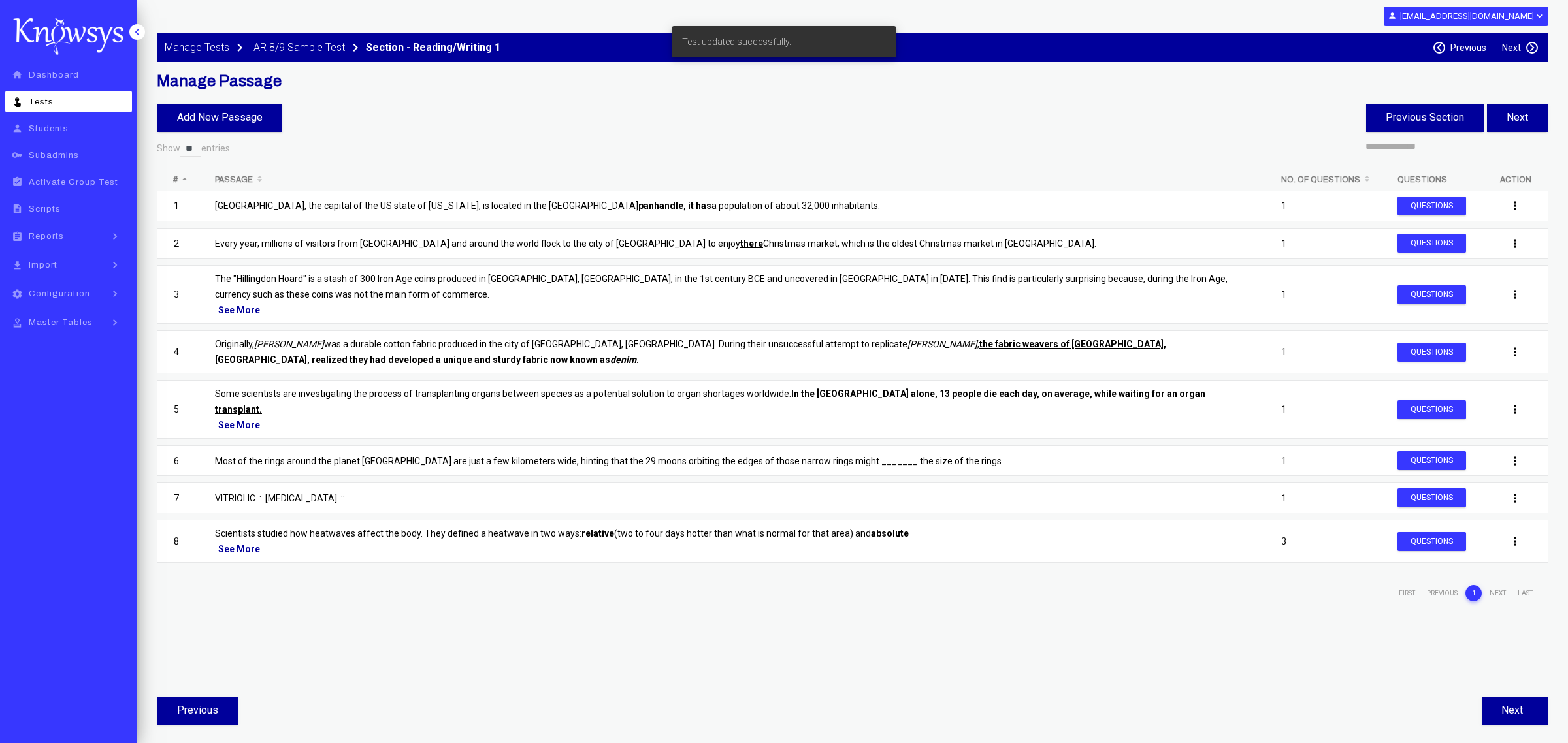
click at [1519, 48] on label "Next" at bounding box center [1512, 48] width 19 height 11
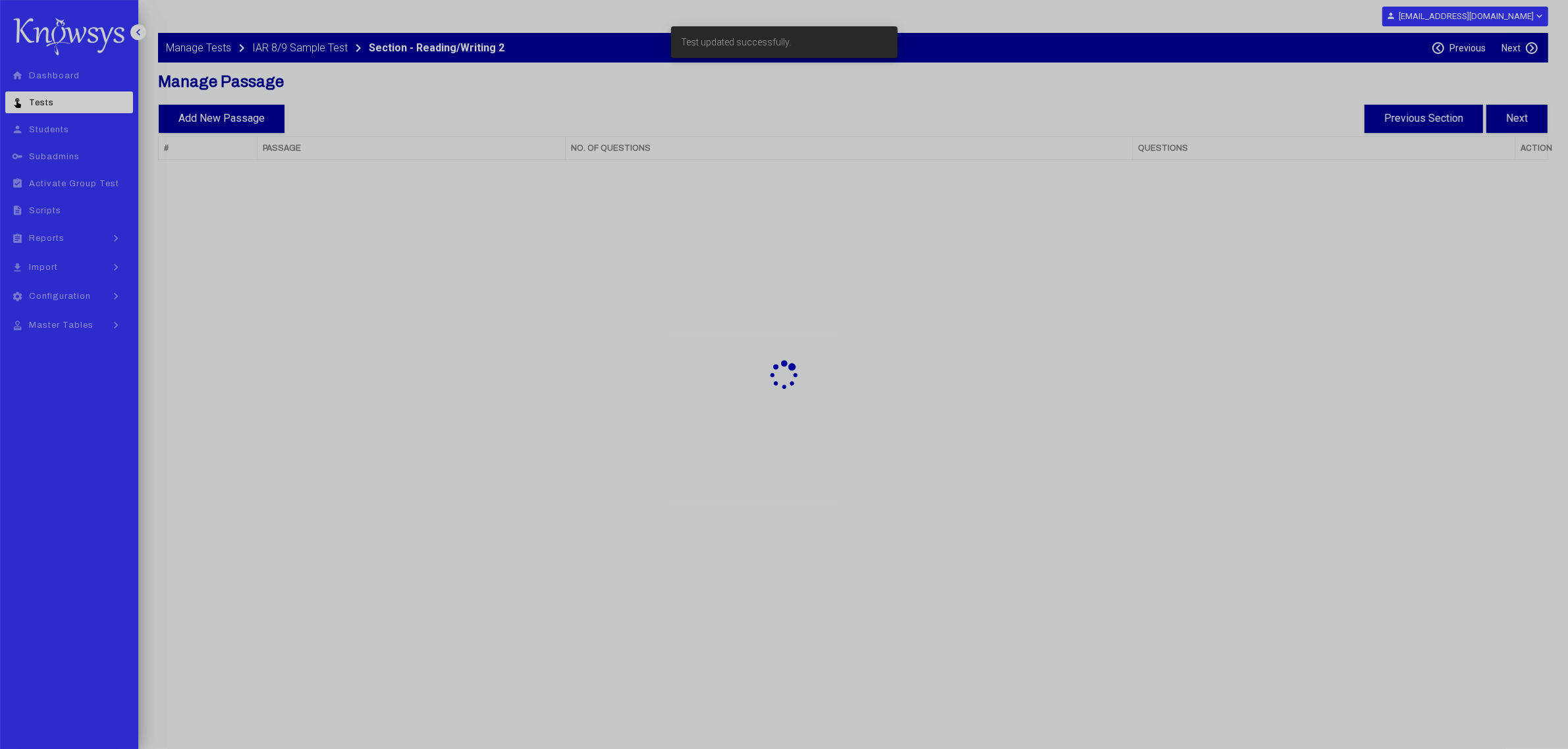
select select "**"
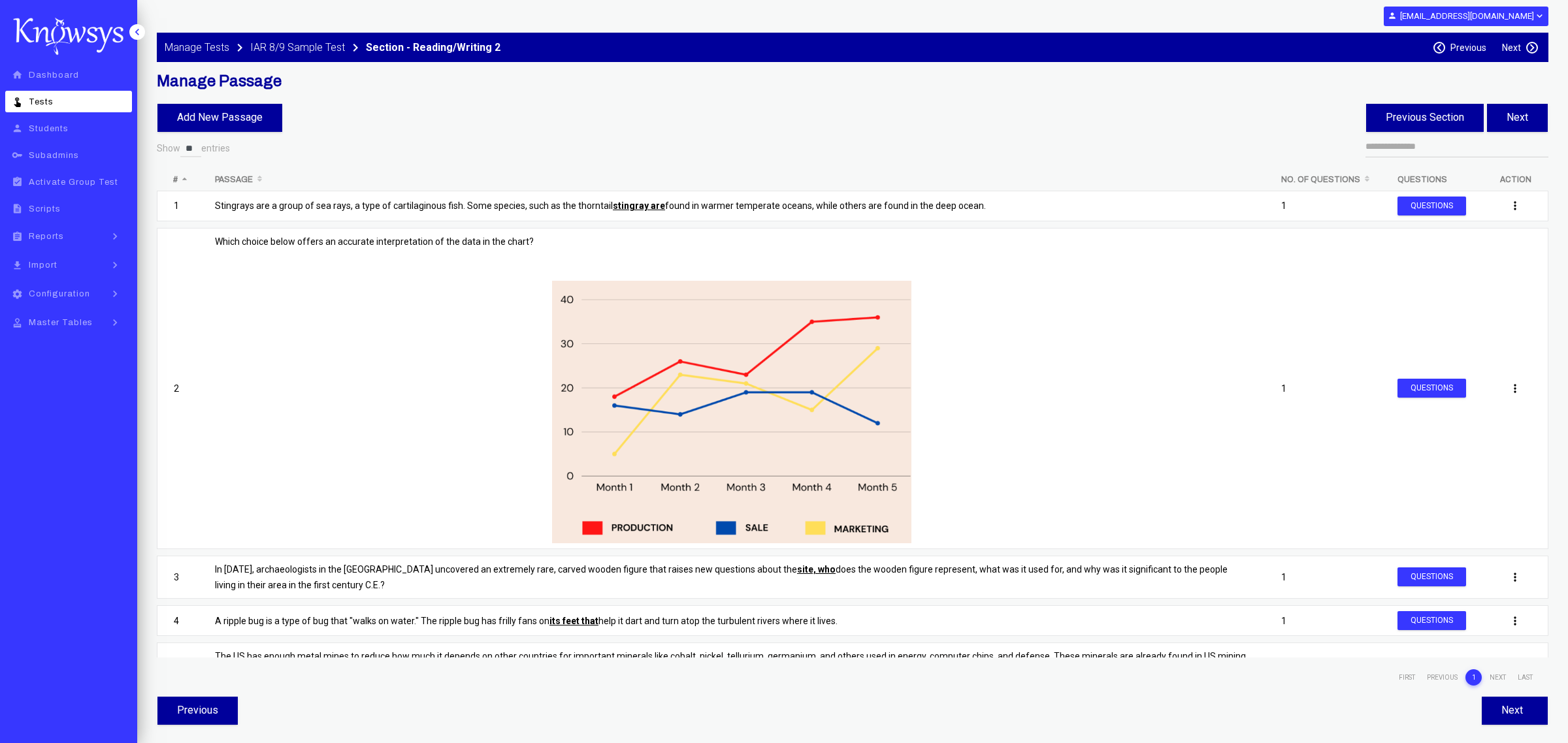
click at [1464, 48] on label "Previous" at bounding box center [1468, 48] width 36 height 11
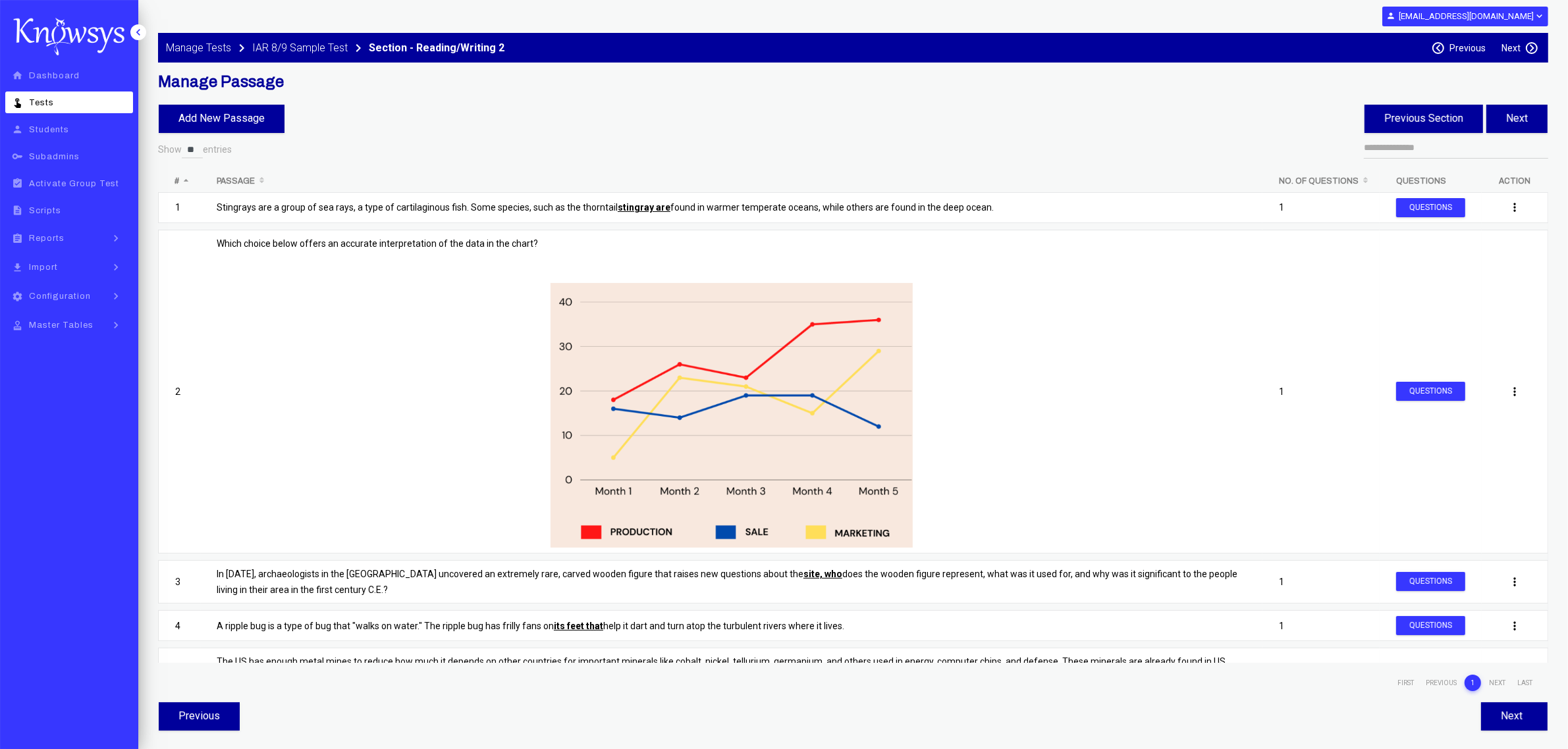
select select "**"
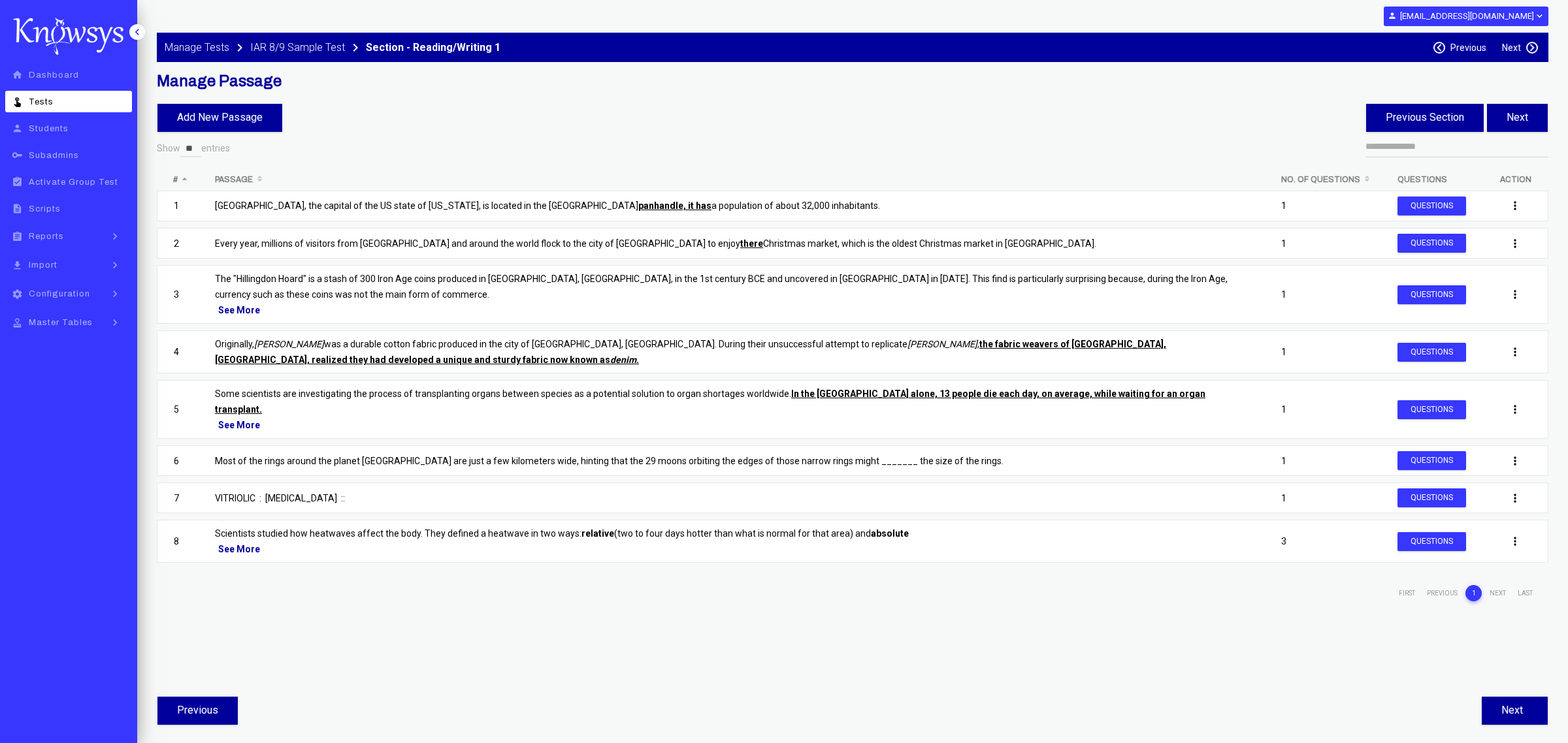
click at [481, 526] on p "Scientists studied how heatwaves affect the body. They defined a heatwave in tw…" at bounding box center [731, 534] width 1033 height 15
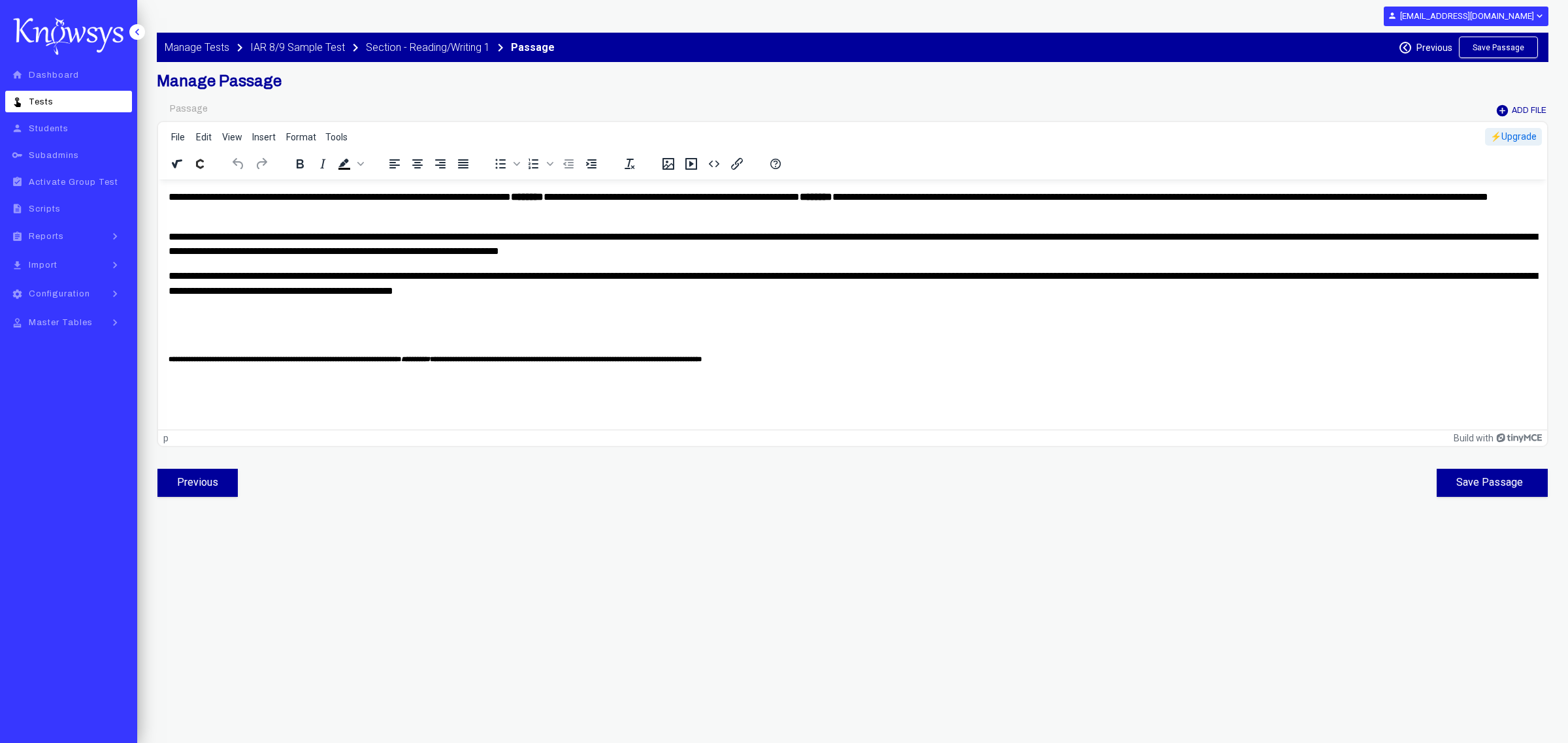
click at [295, 199] on p "**********" at bounding box center [853, 205] width 1369 height 29
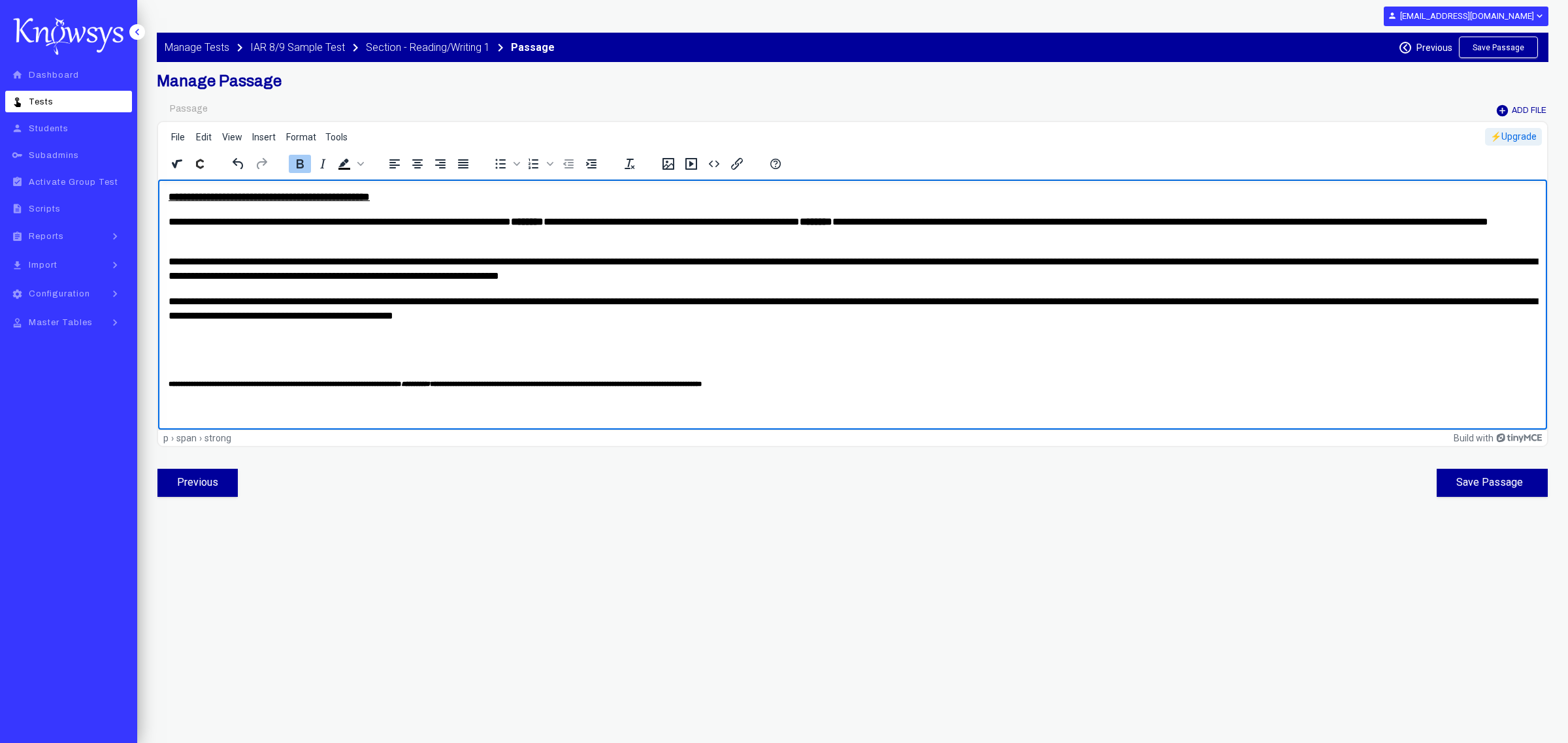
copy p "**********"
click at [1510, 477] on button "Save Passage" at bounding box center [1492, 483] width 111 height 28
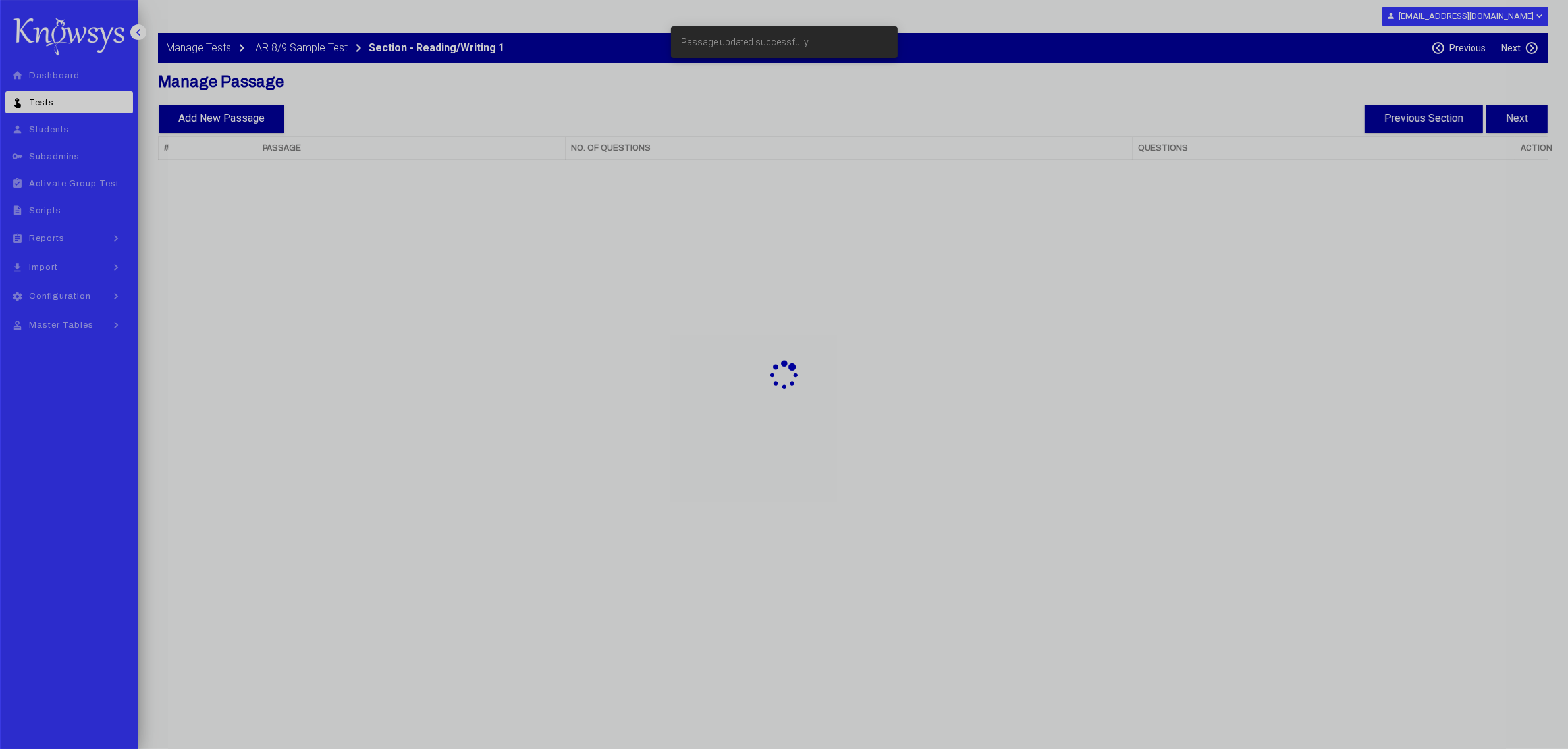
select select "**"
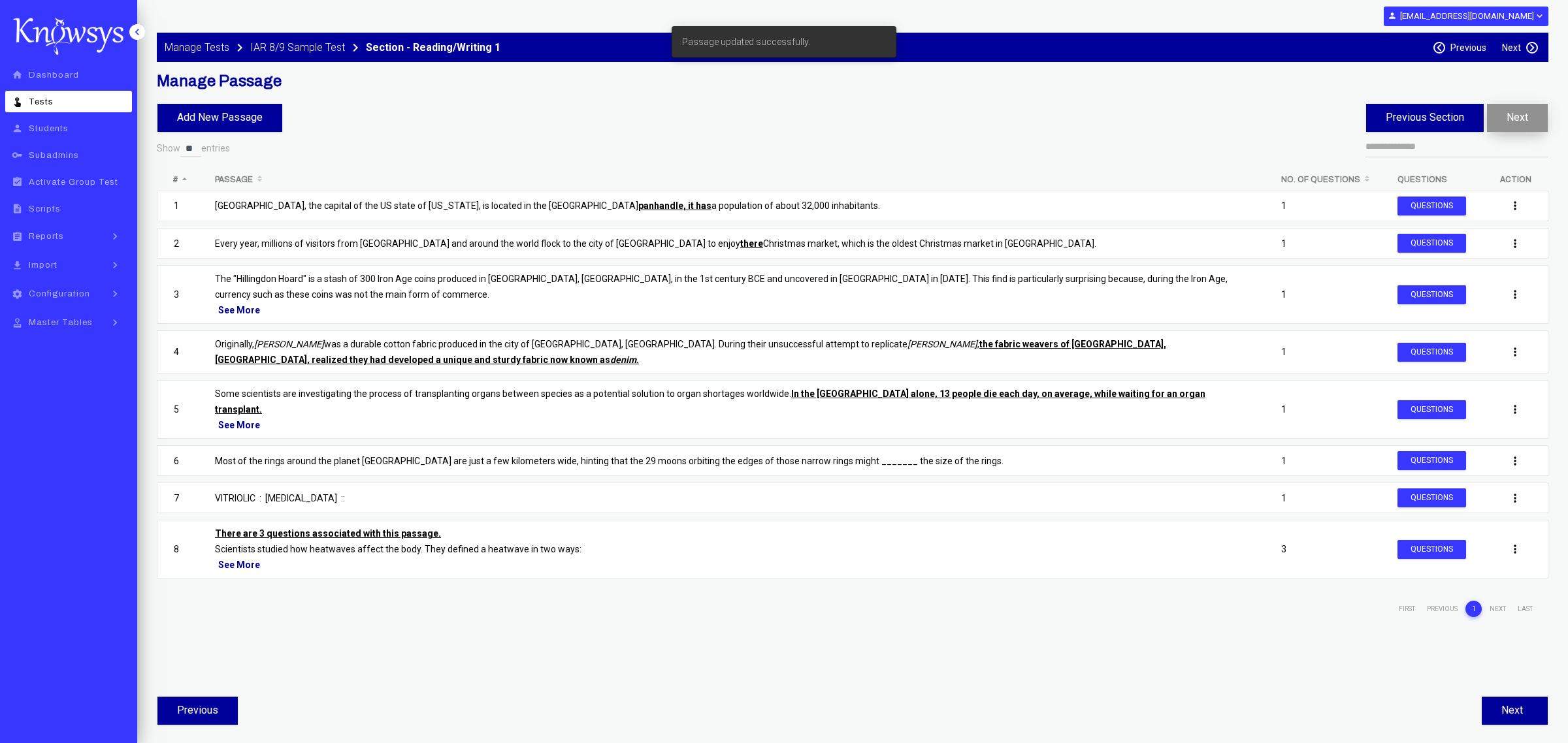
click at [1511, 112] on button "Next" at bounding box center [1517, 117] width 61 height 28
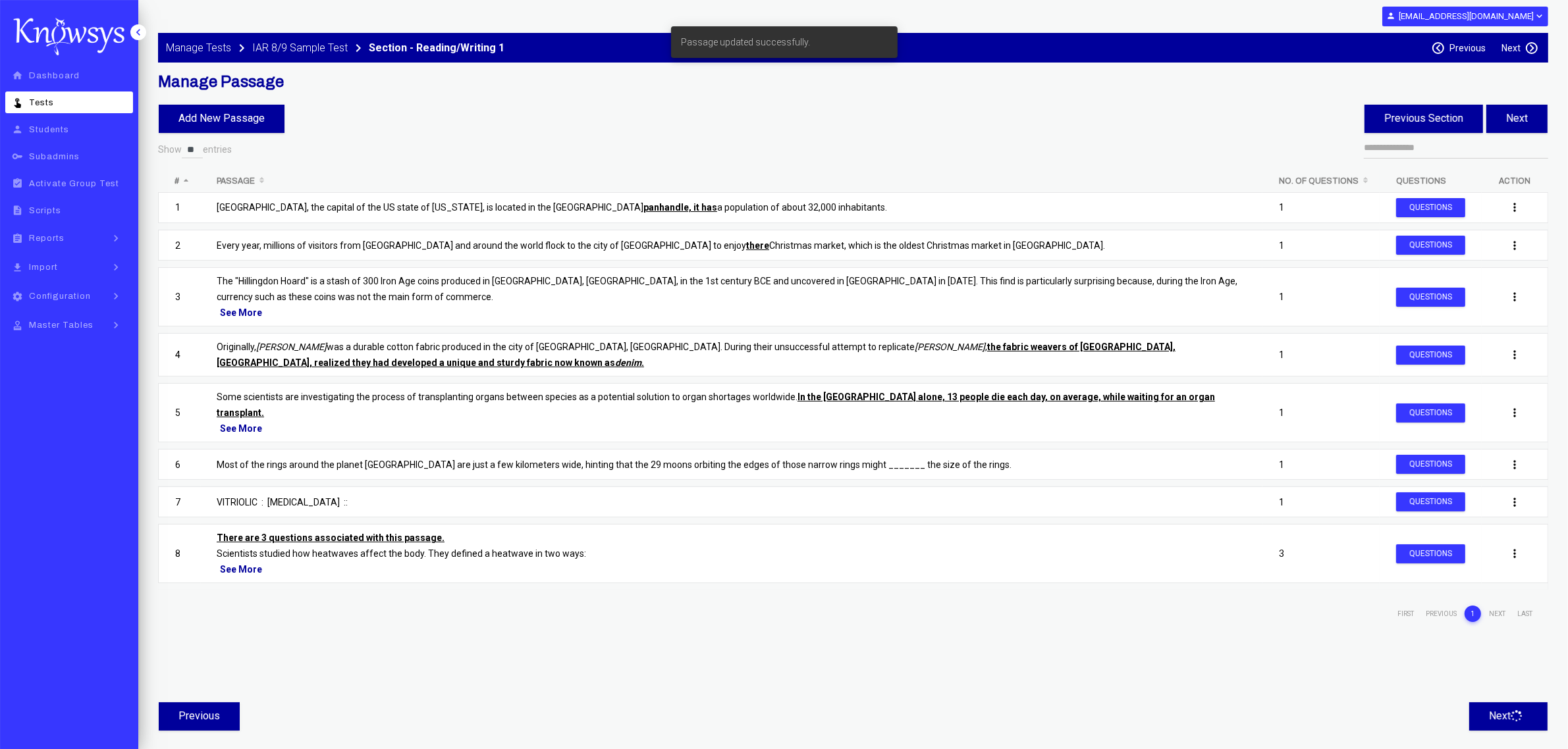
select select "**"
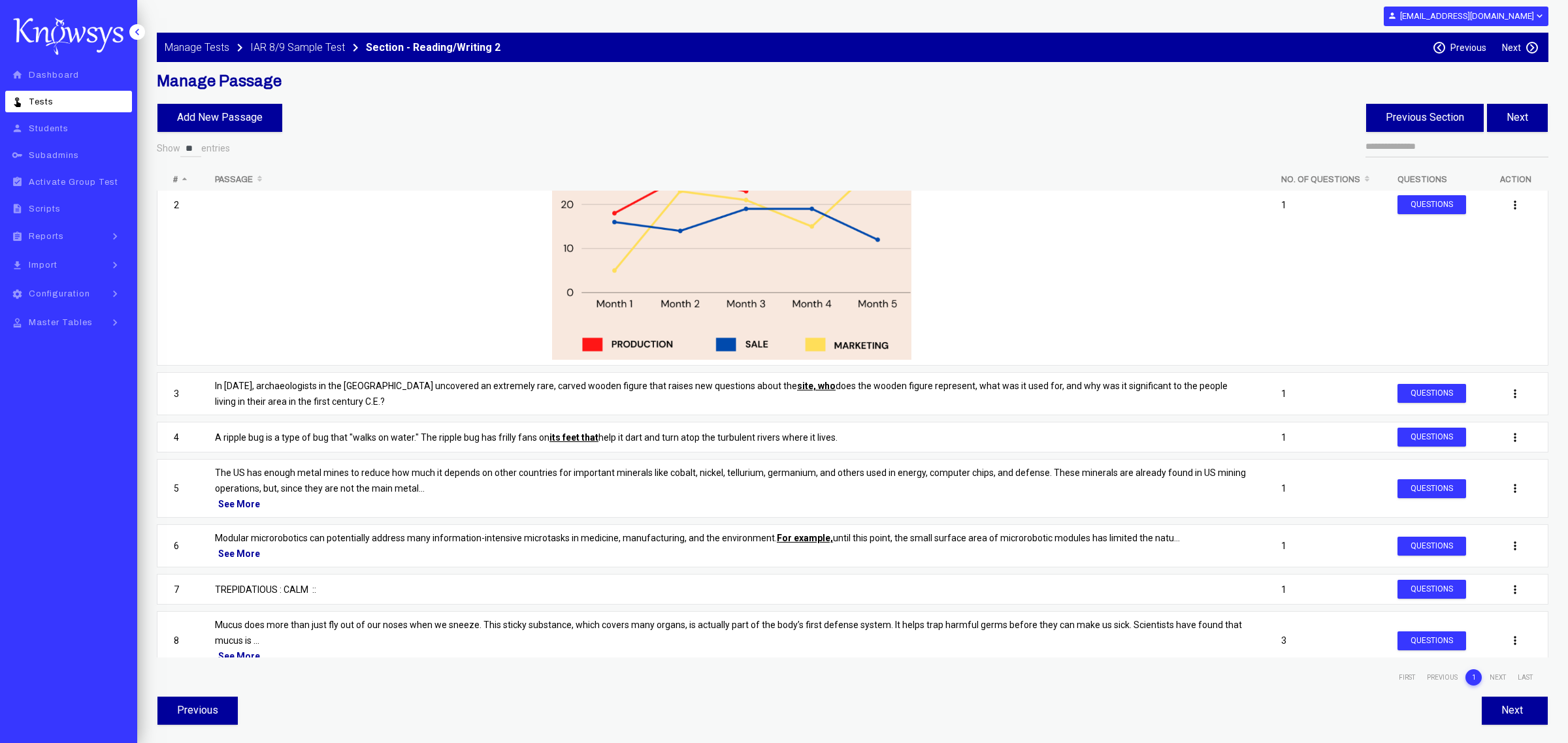
scroll to position [202, 0]
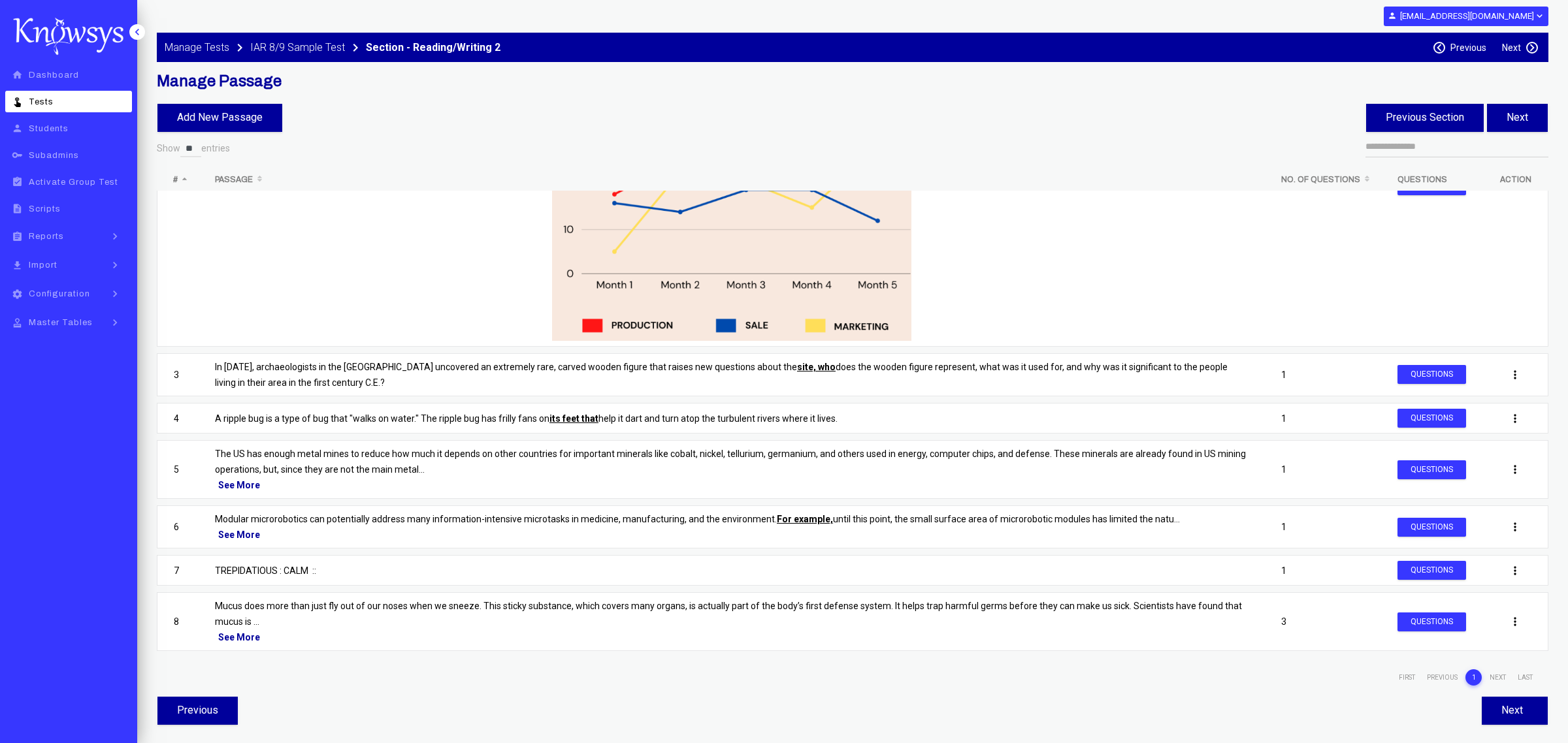
click at [436, 610] on p "Mucus does more than just fly out of our noses when we sneeze. This sticky subs…" at bounding box center [731, 613] width 1033 height 32
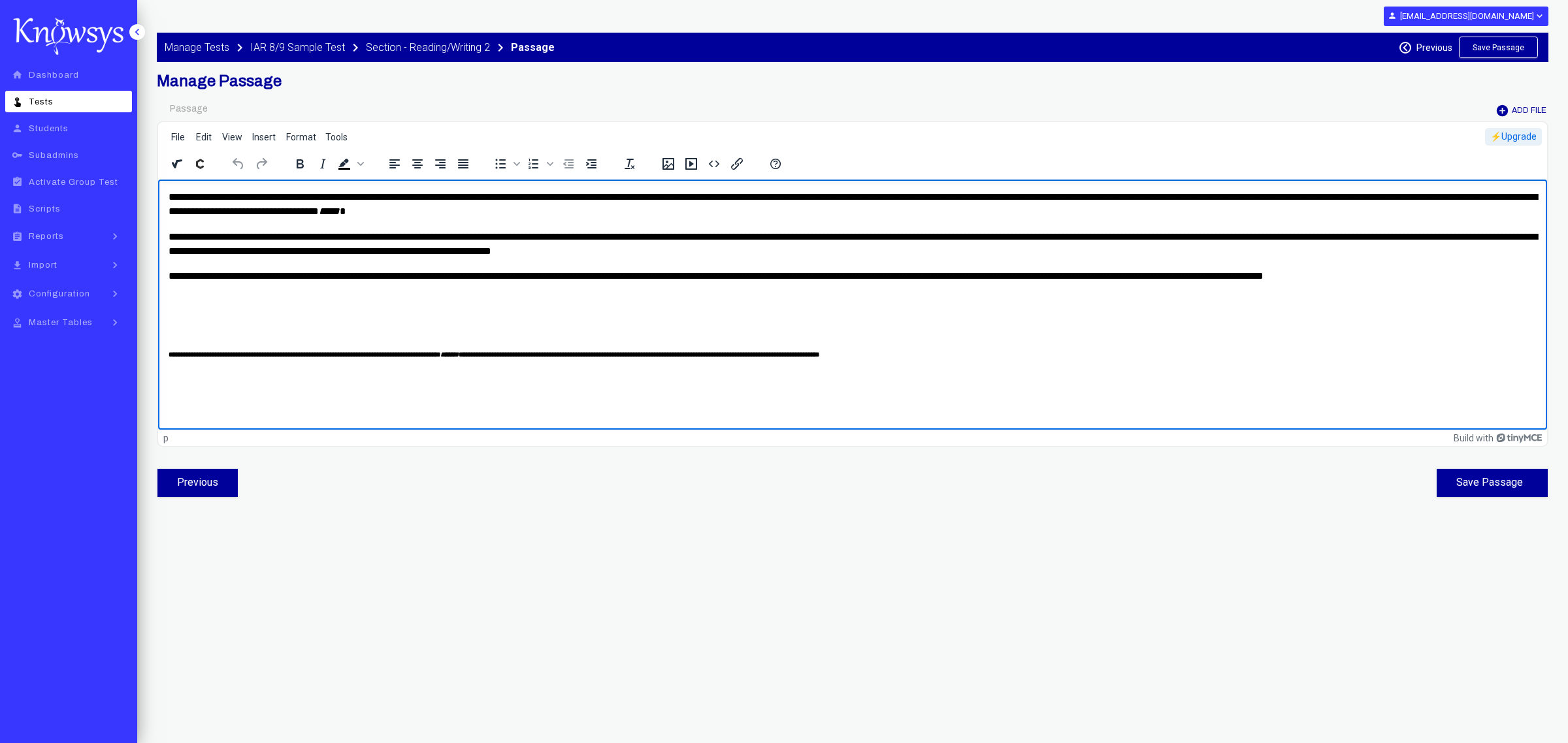
click at [168, 196] on p "**********" at bounding box center [853, 205] width 1369 height 29
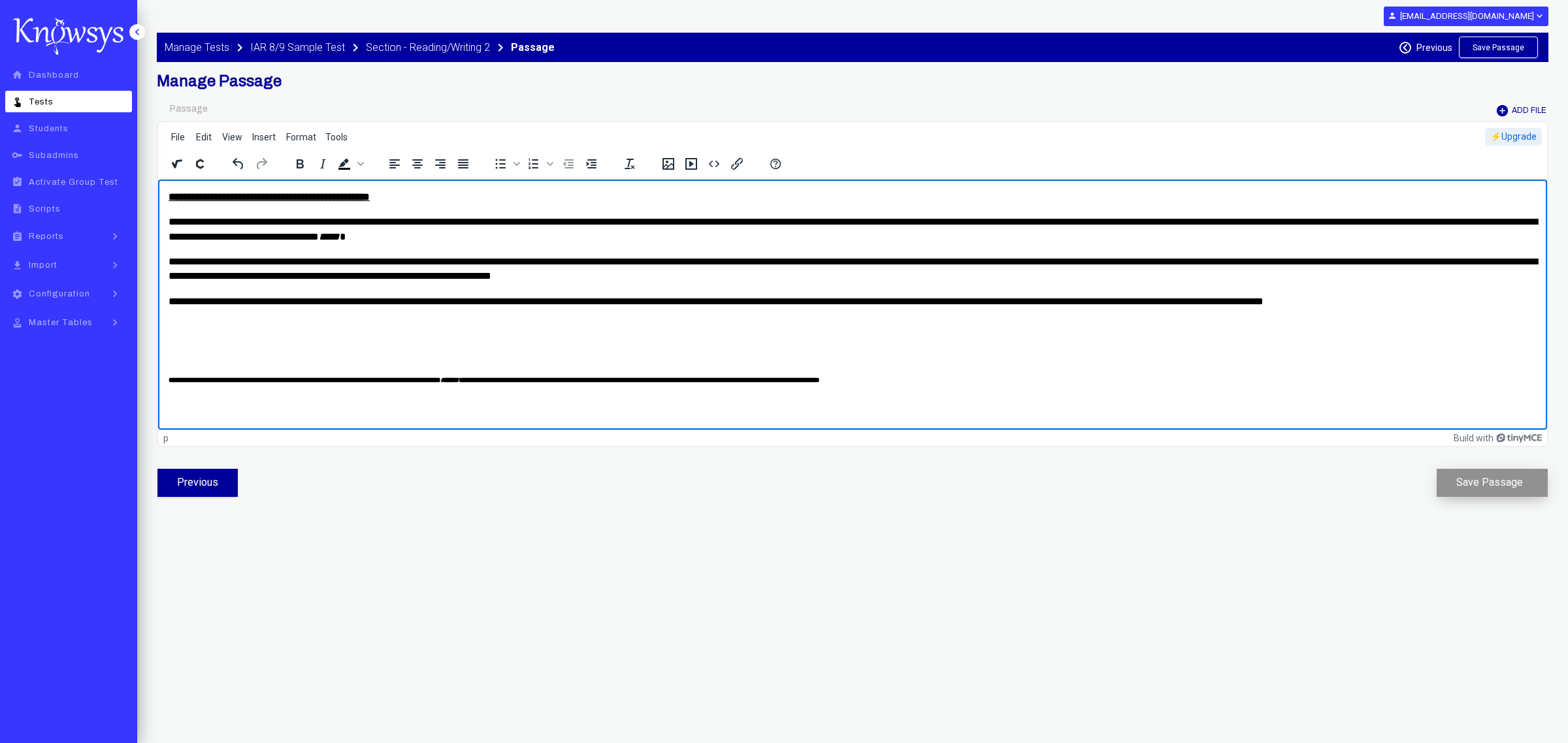
click at [1497, 471] on button "Save Passage" at bounding box center [1492, 483] width 111 height 28
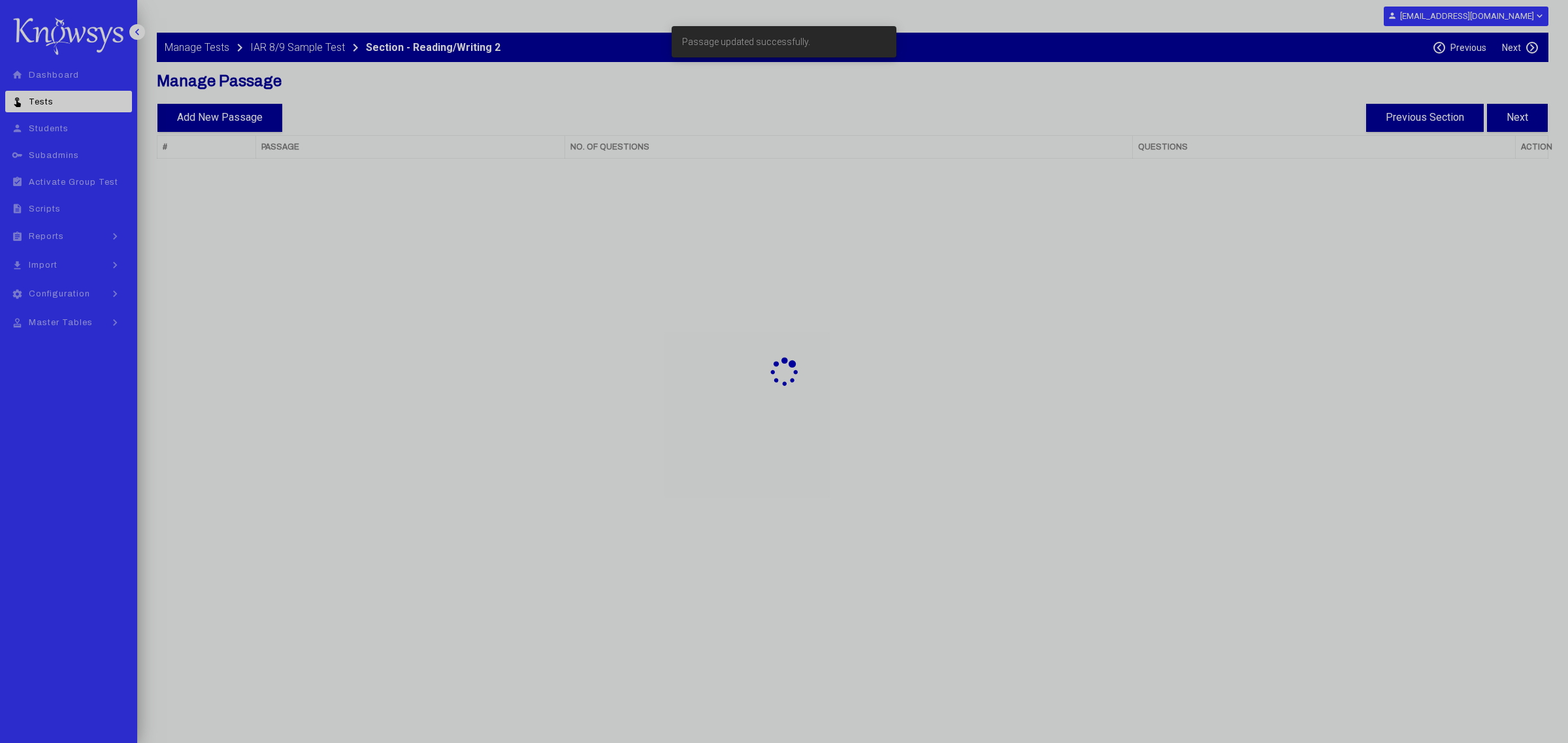
select select "**"
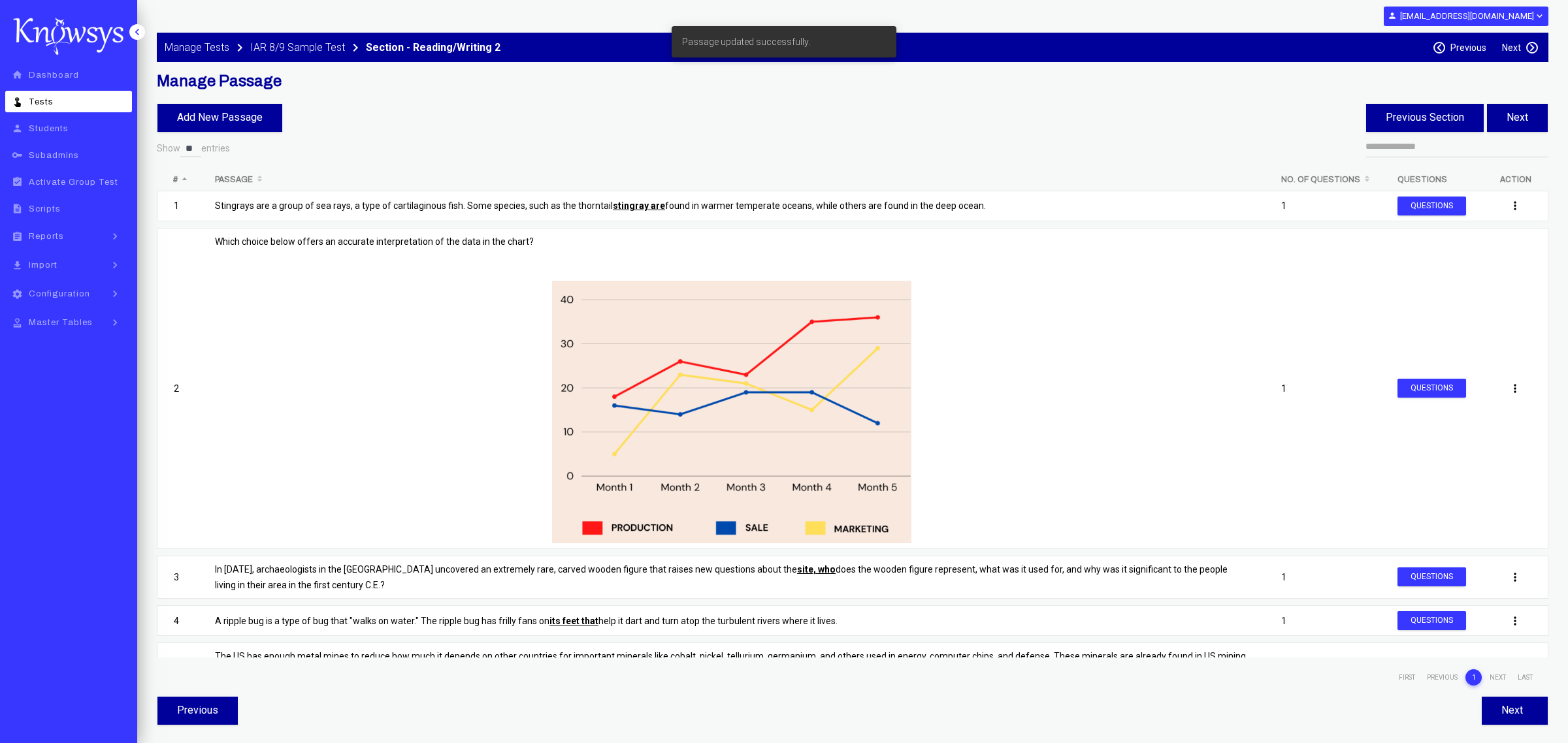
click at [1523, 44] on div "Next keyboard_arrow_right" at bounding box center [1520, 47] width 36 height 12
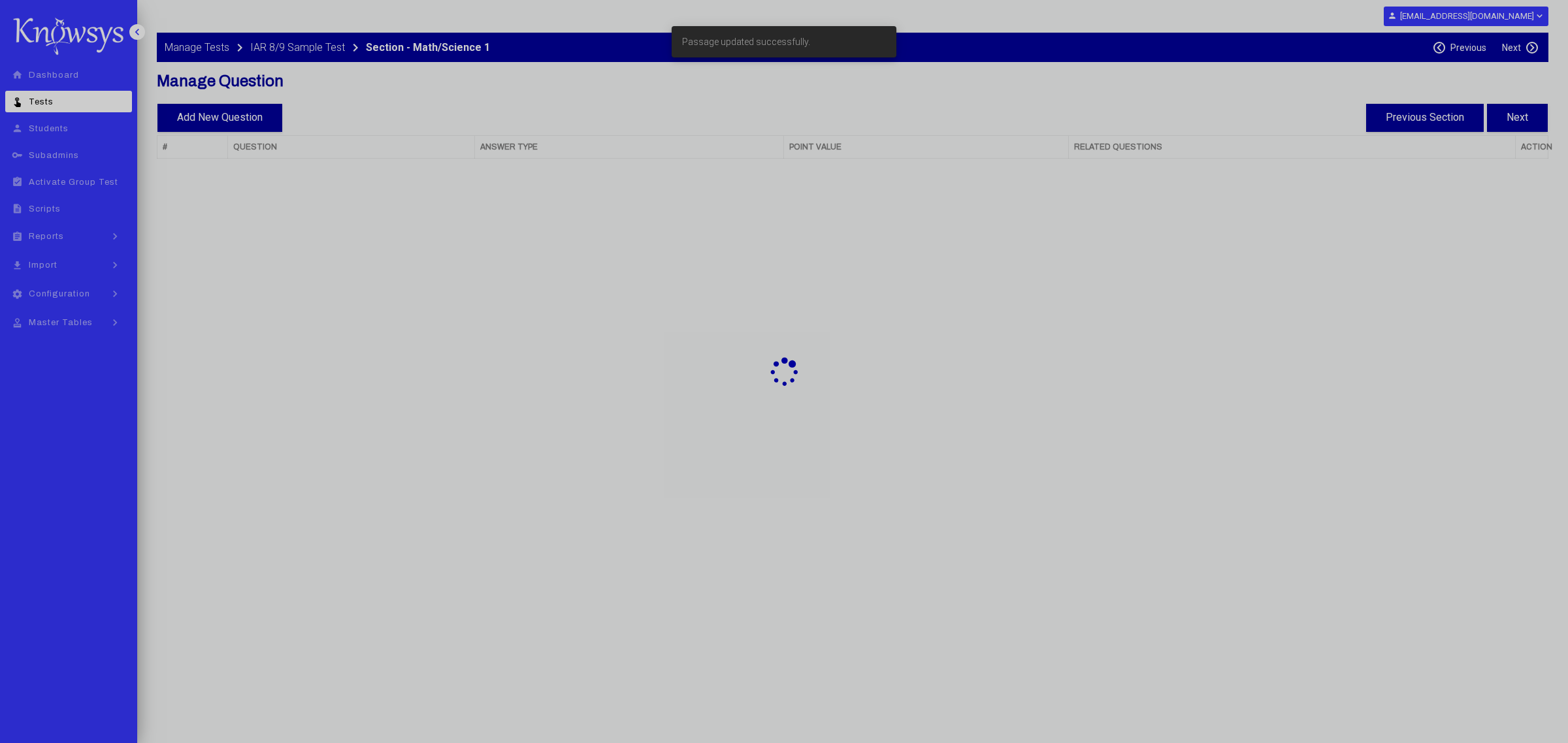
select select "**"
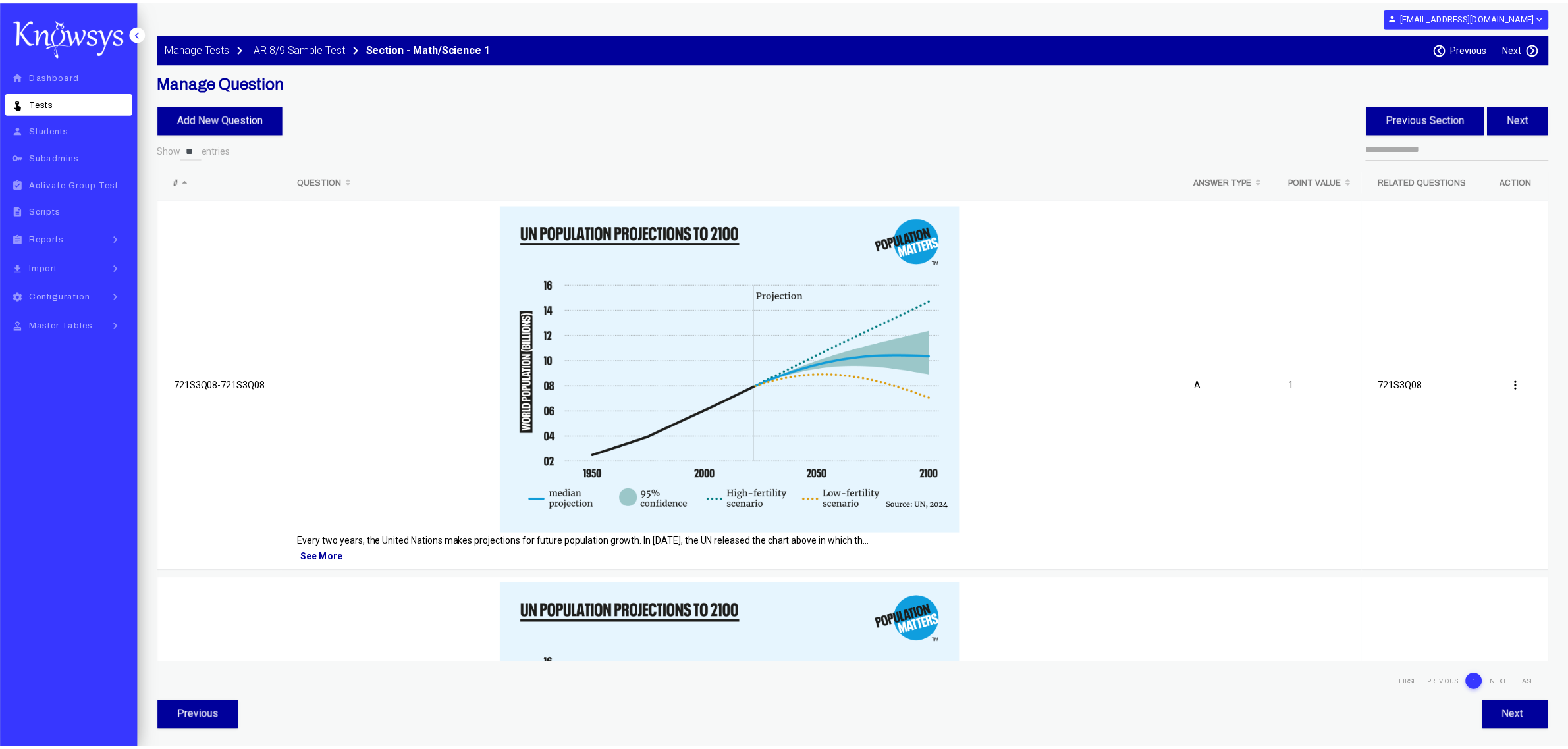
scroll to position [329, 0]
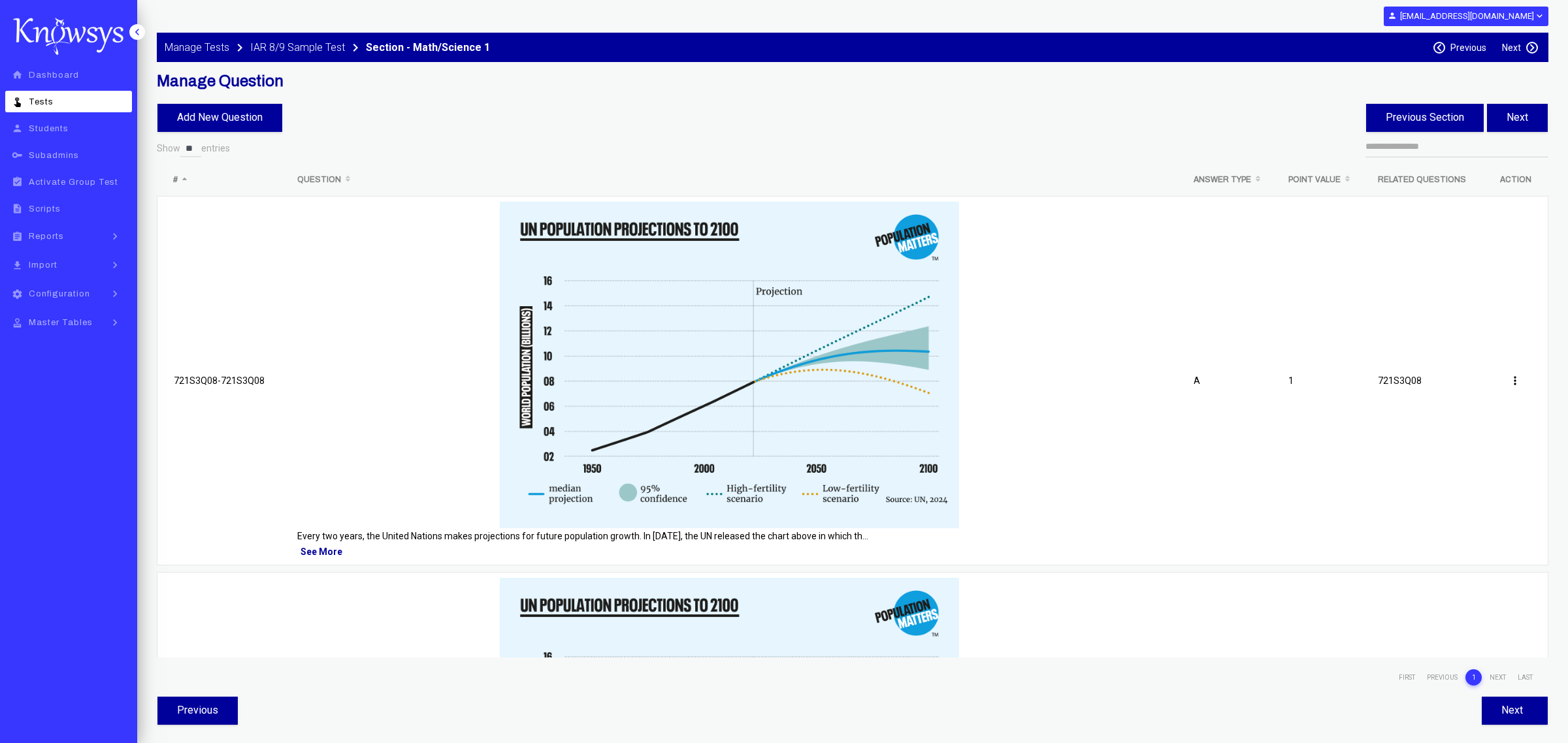
click at [362, 528] on p "Every two years, the United Nations makes projections for future population gro…" at bounding box center [730, 536] width 864 height 15
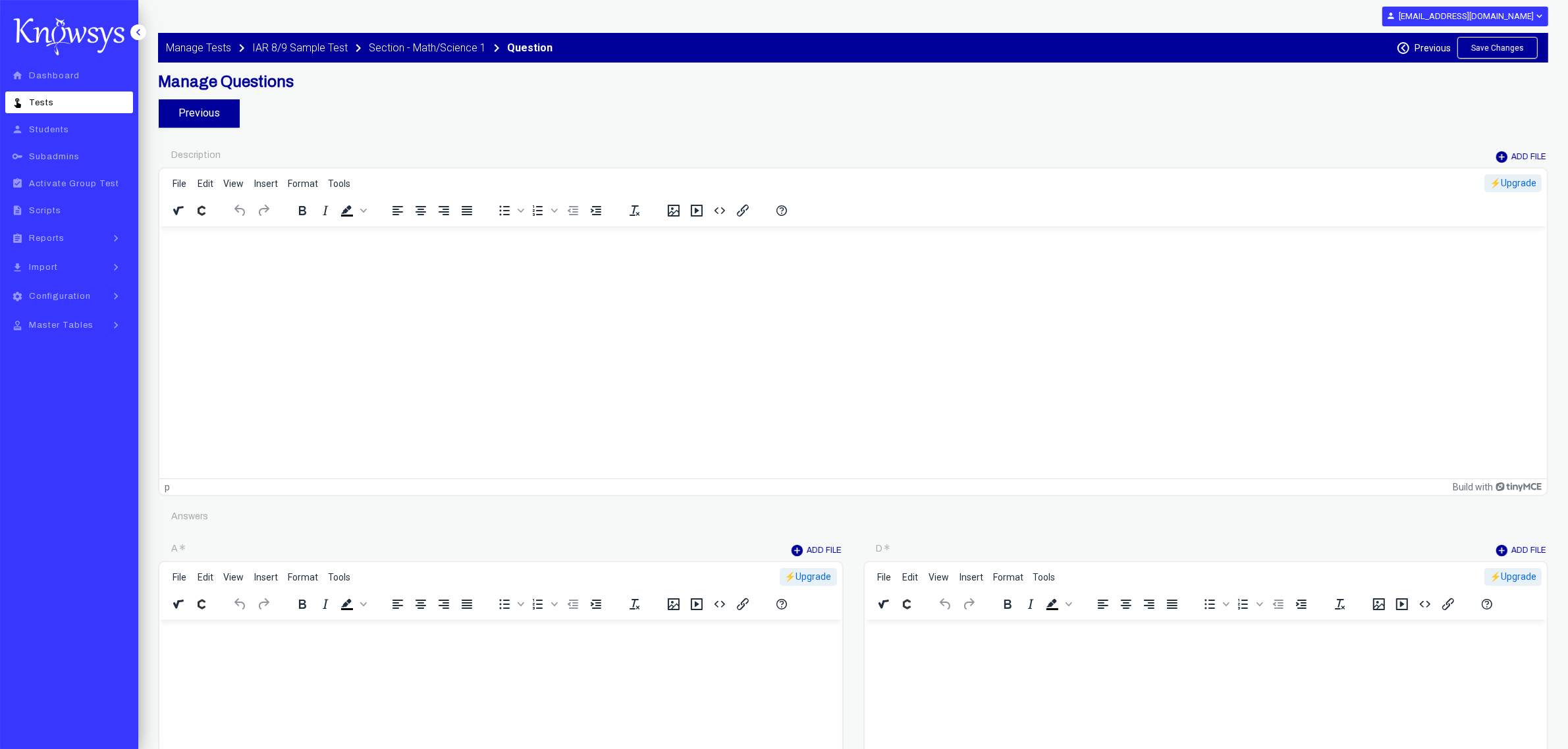
type input "********"
type input "*"
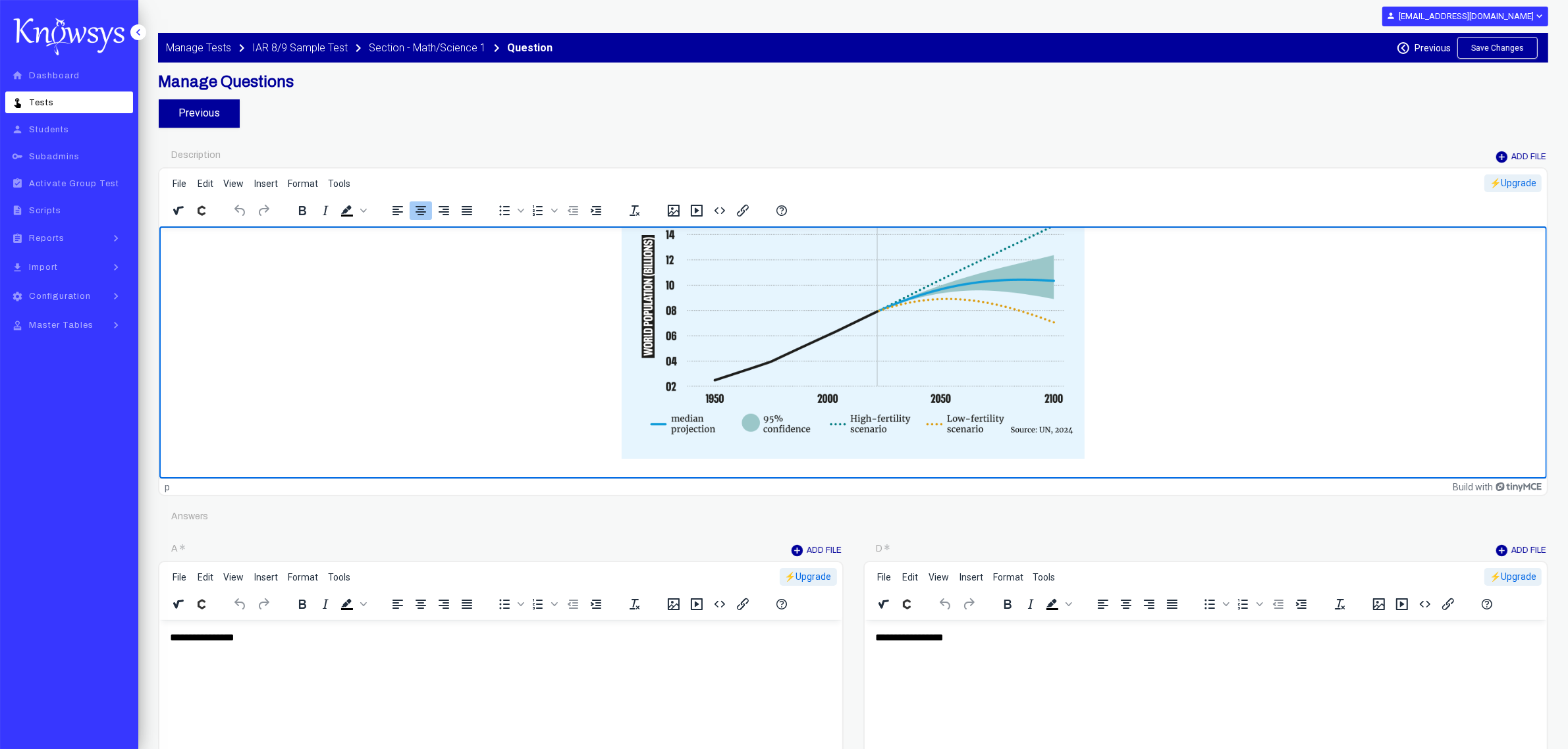
click at [198, 243] on p "Rich Text Area. Press ALT-0 for help." at bounding box center [852, 296] width 1366 height 334
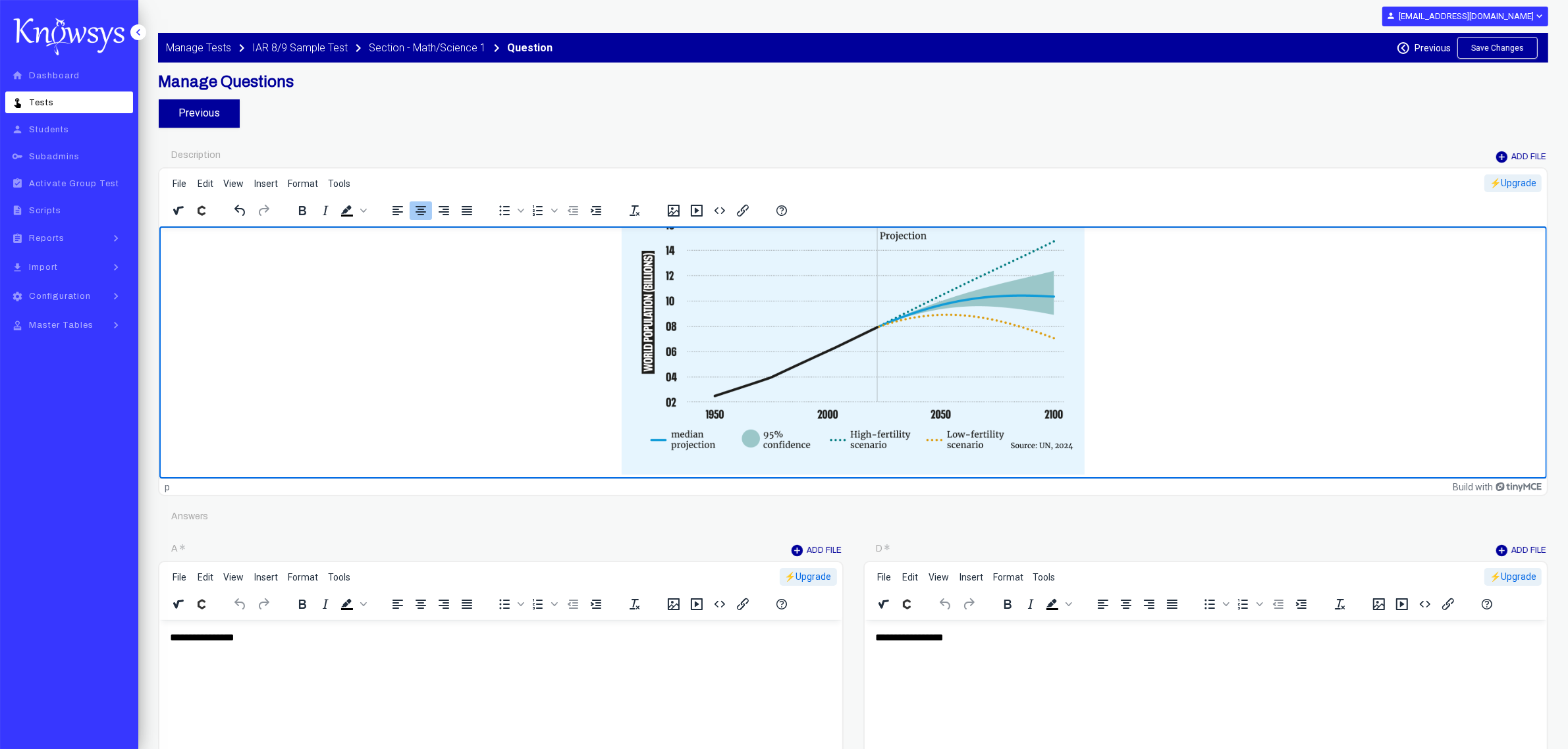
scroll to position [10, 0]
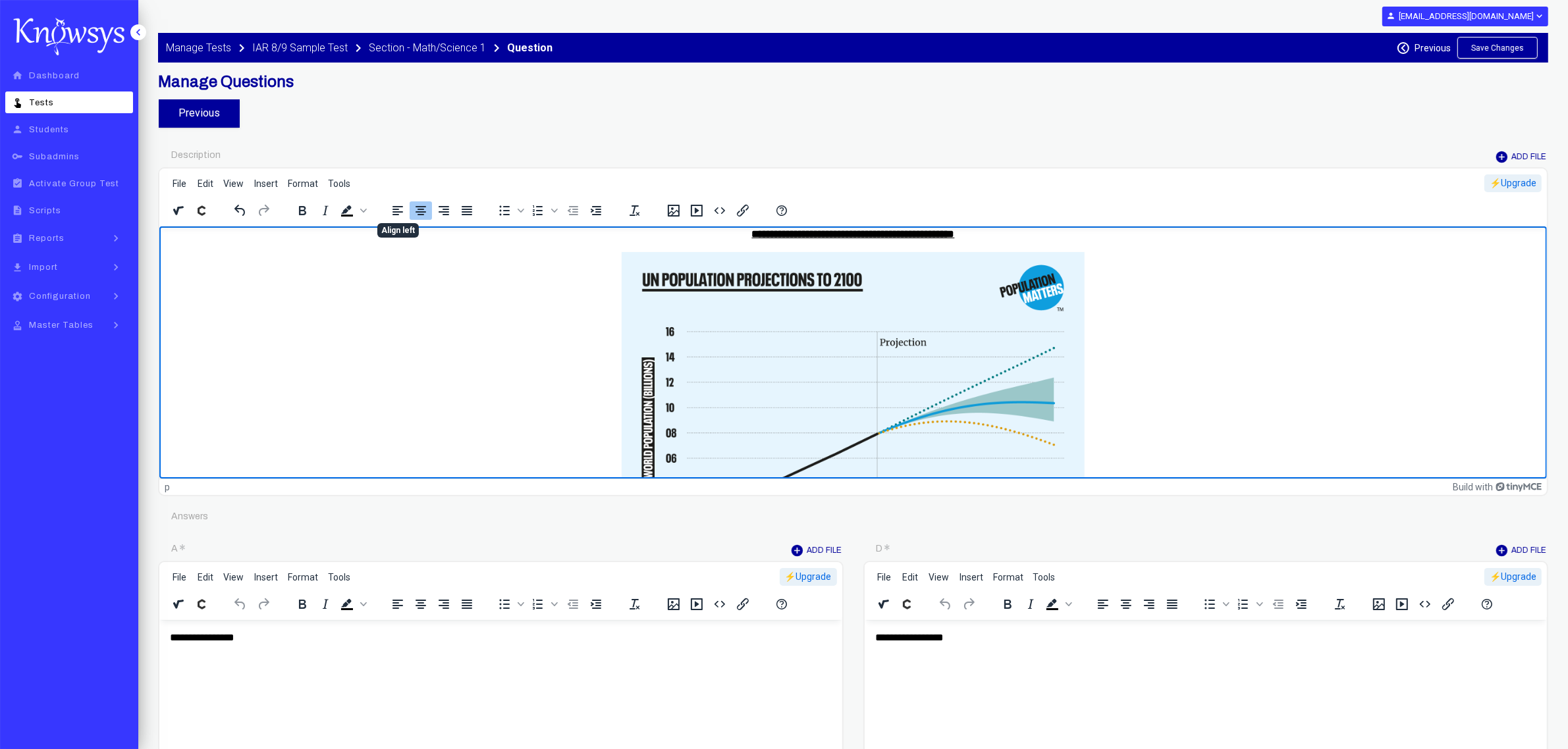
click at [403, 218] on icon "Align left" at bounding box center [397, 210] width 16 height 16
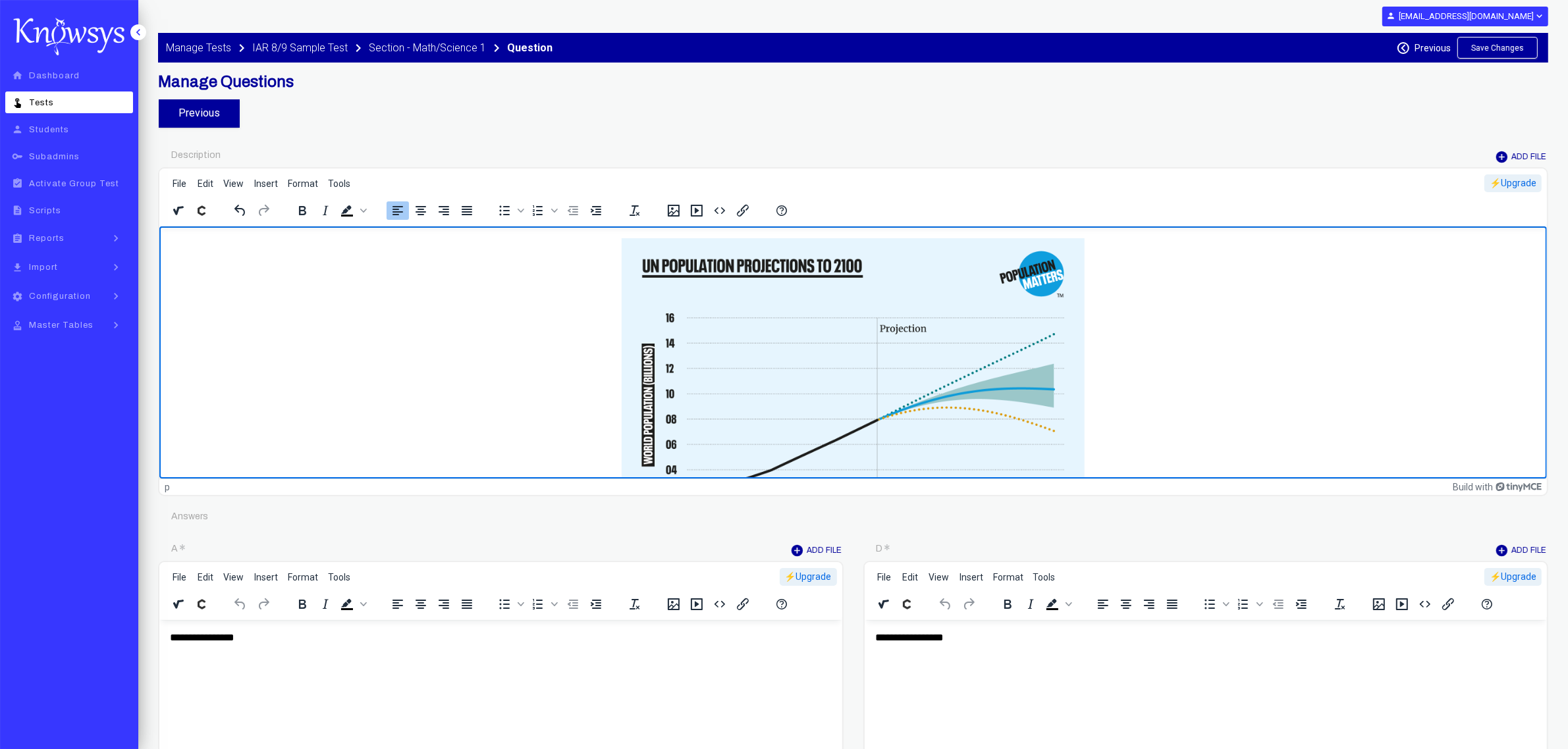
scroll to position [0, 0]
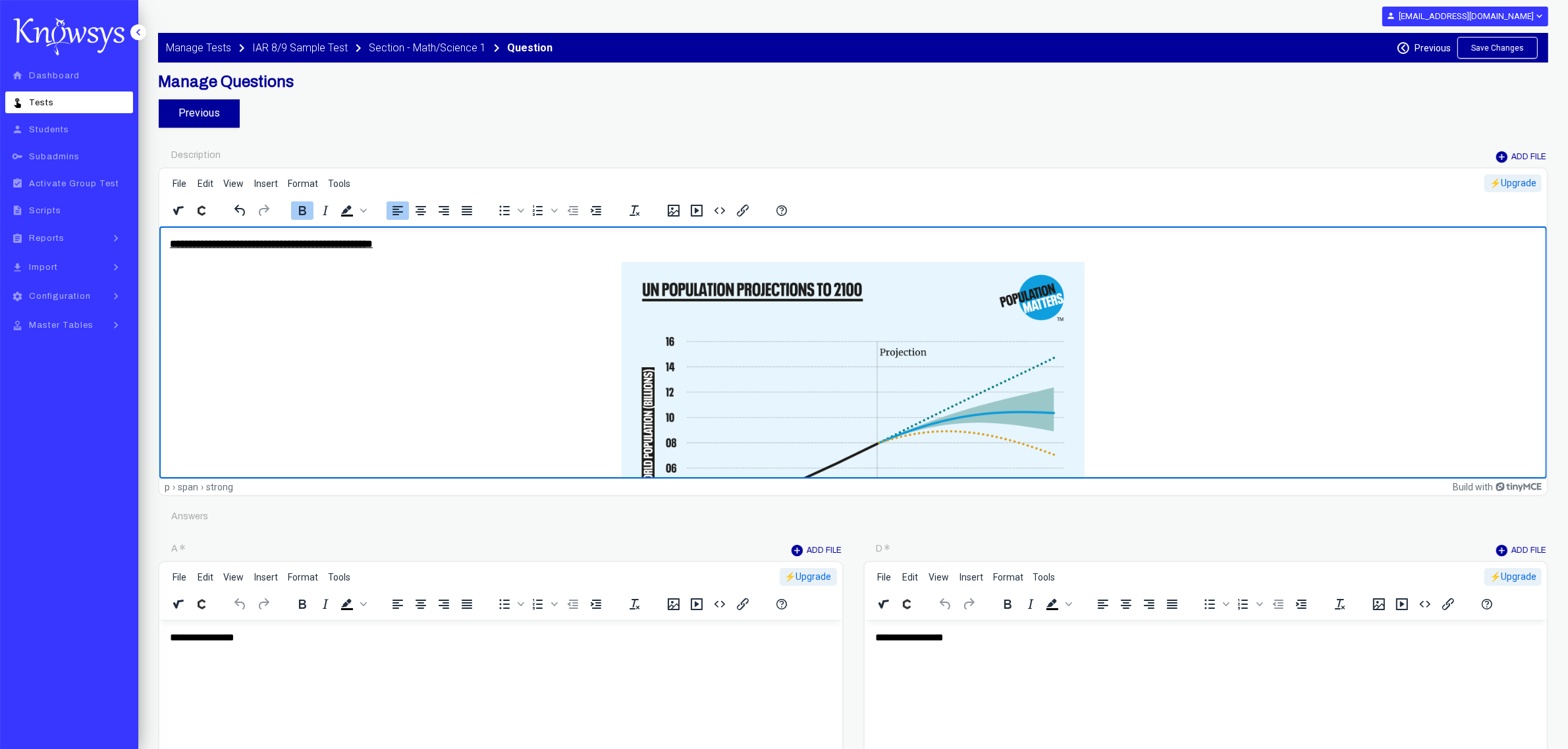
click at [372, 242] on strong "**********" at bounding box center [270, 243] width 203 height 10
copy strong "**********"
drag, startPoint x: 473, startPoint y: 249, endPoint x: 500, endPoint y: 244, distance: 27.5
click at [443, 248] on strong "**********" at bounding box center [306, 243] width 274 height 10
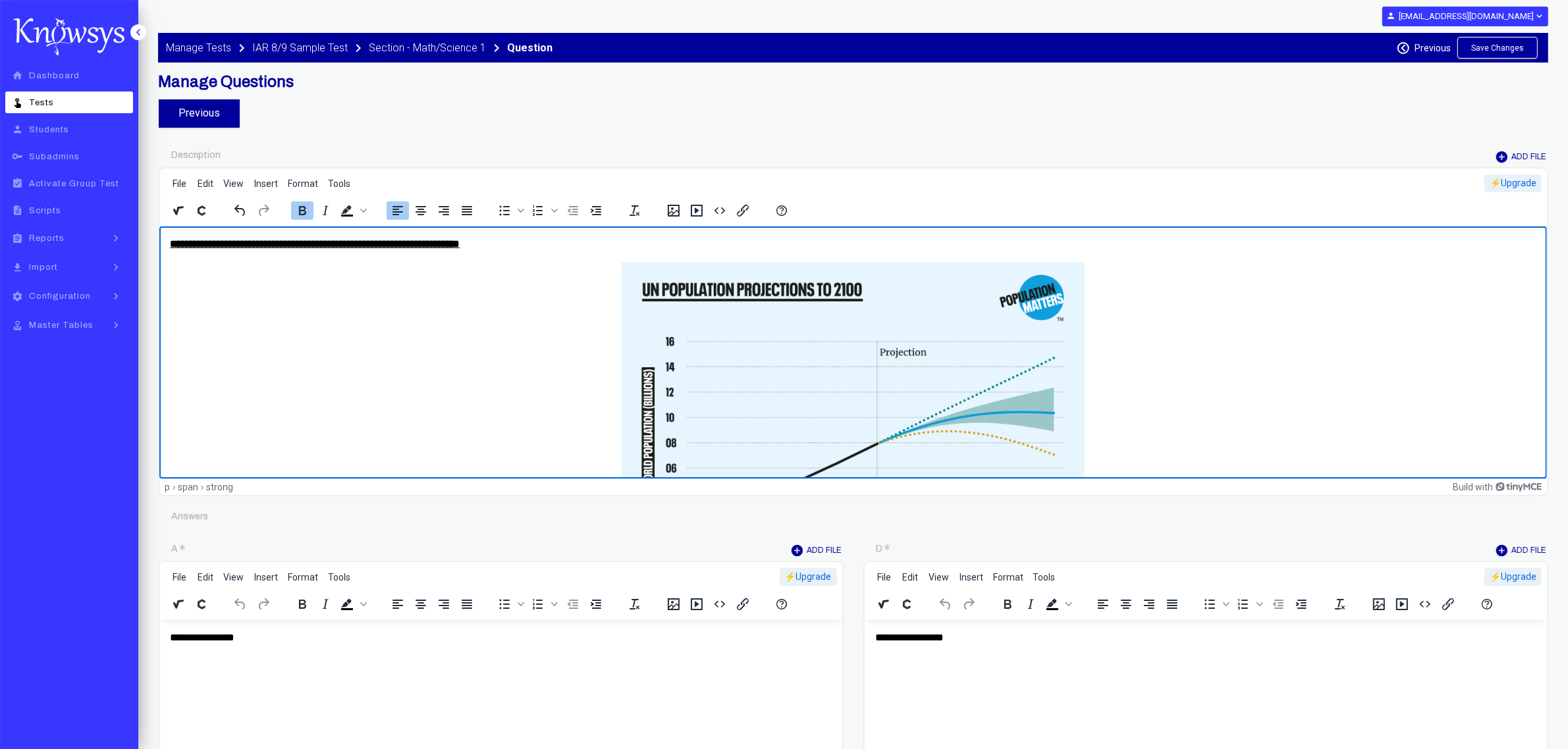
click at [442, 244] on strong "**********" at bounding box center [314, 243] width 290 height 10
copy strong "**********"
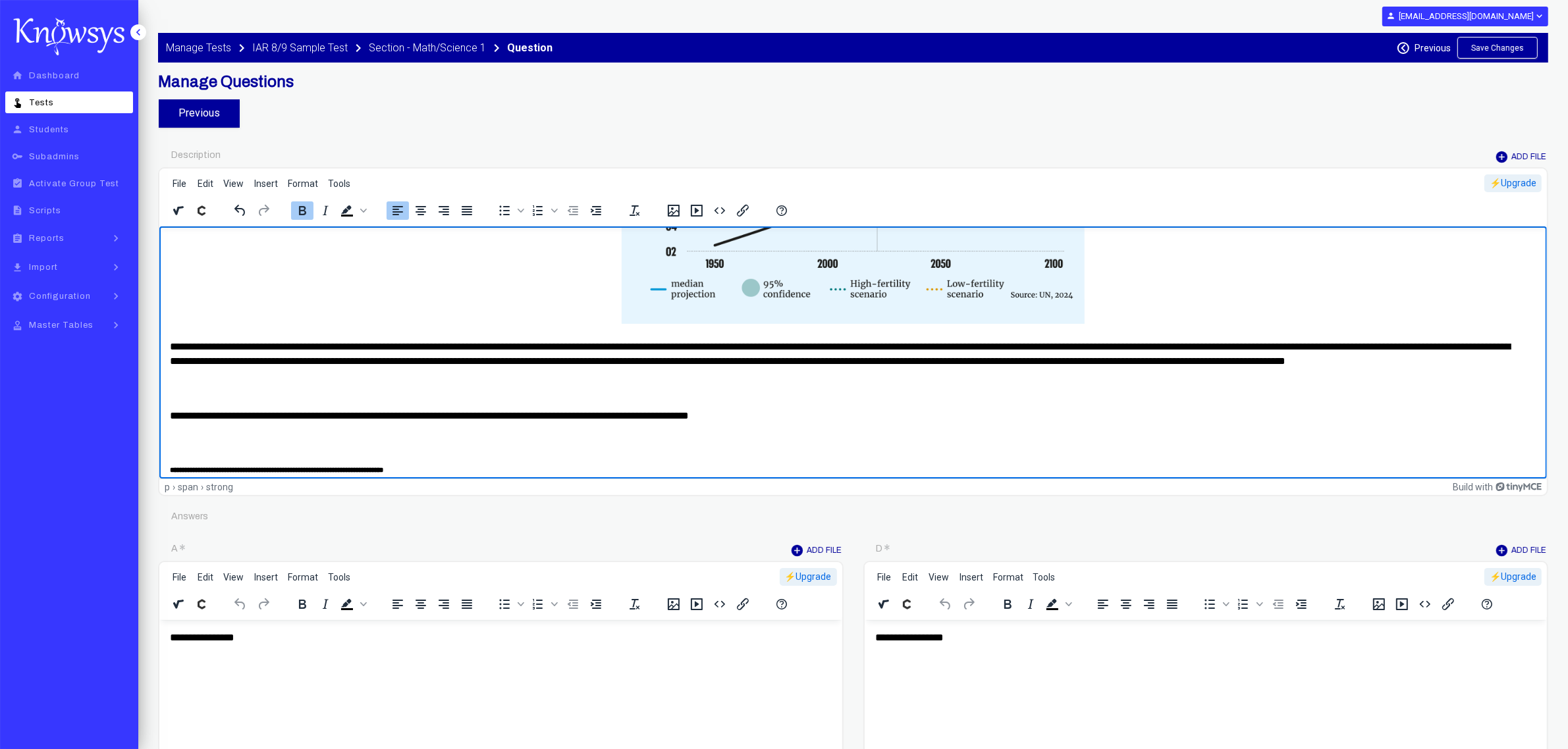
scroll to position [329, 0]
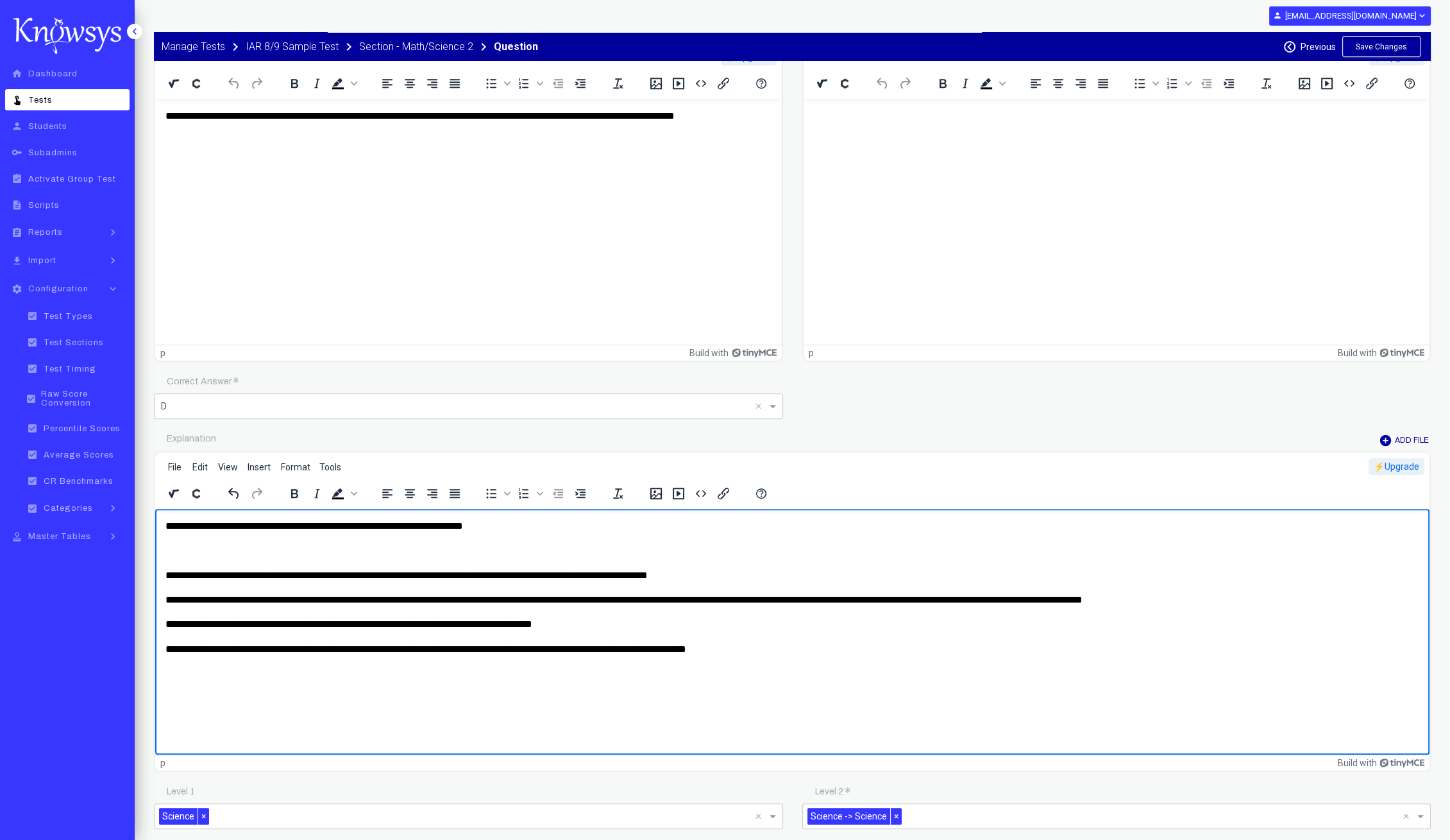
scroll to position [1282, 0]
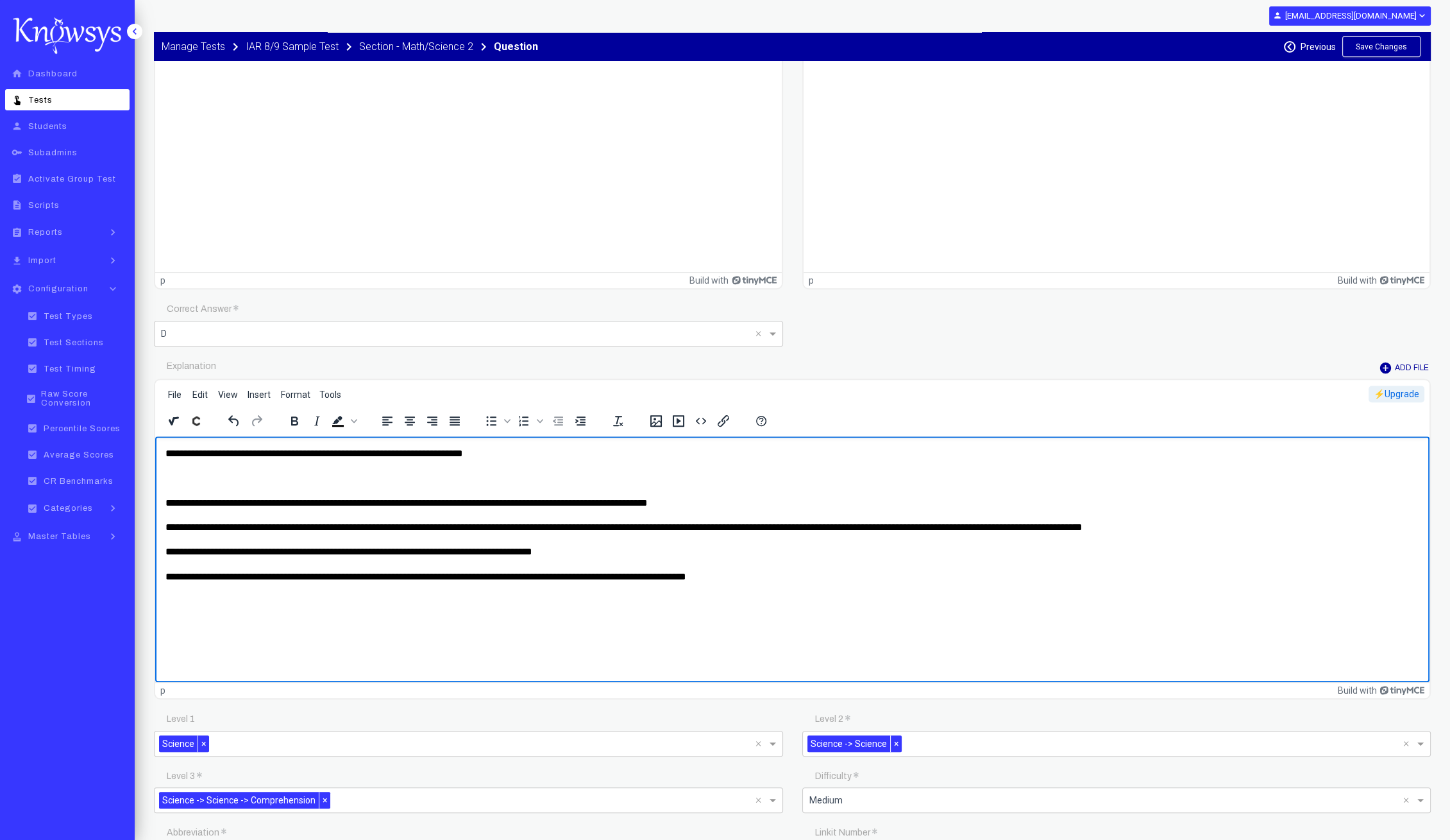
click at [1084, 524] on p "**********" at bounding box center [793, 527] width 1255 height 14
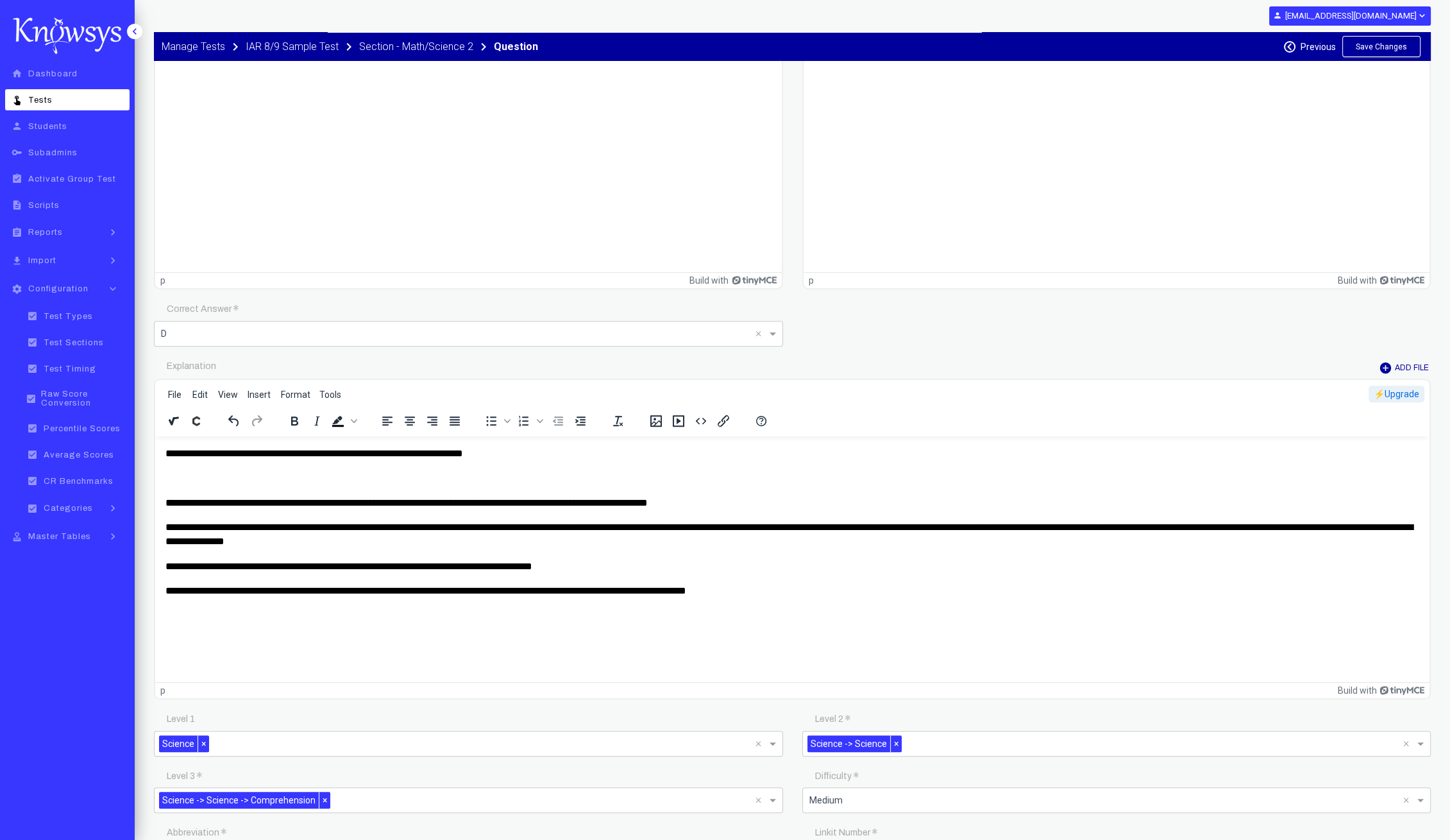
click at [1392, 41] on button "Save Changes" at bounding box center [1381, 46] width 78 height 21
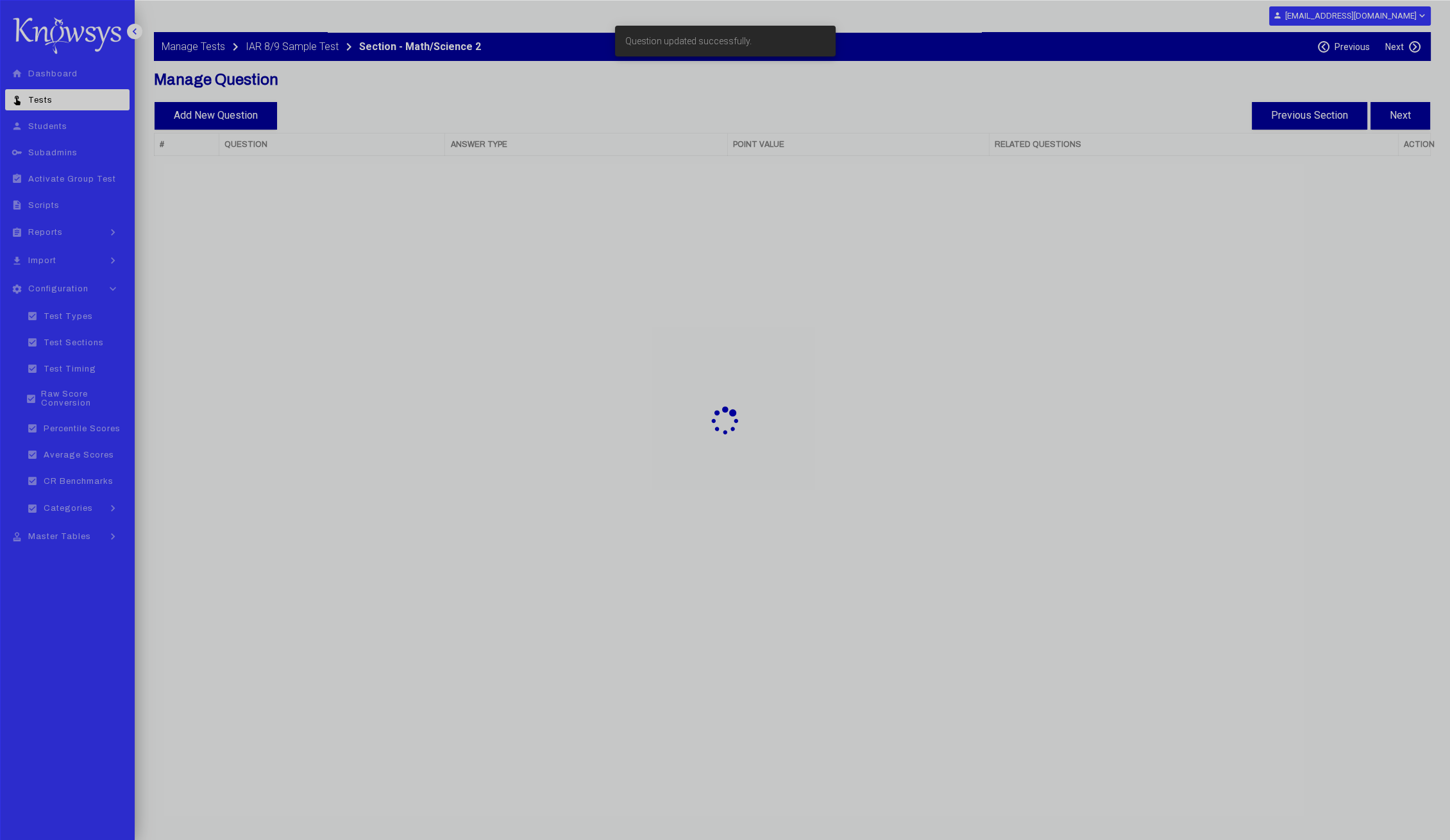
select select "**"
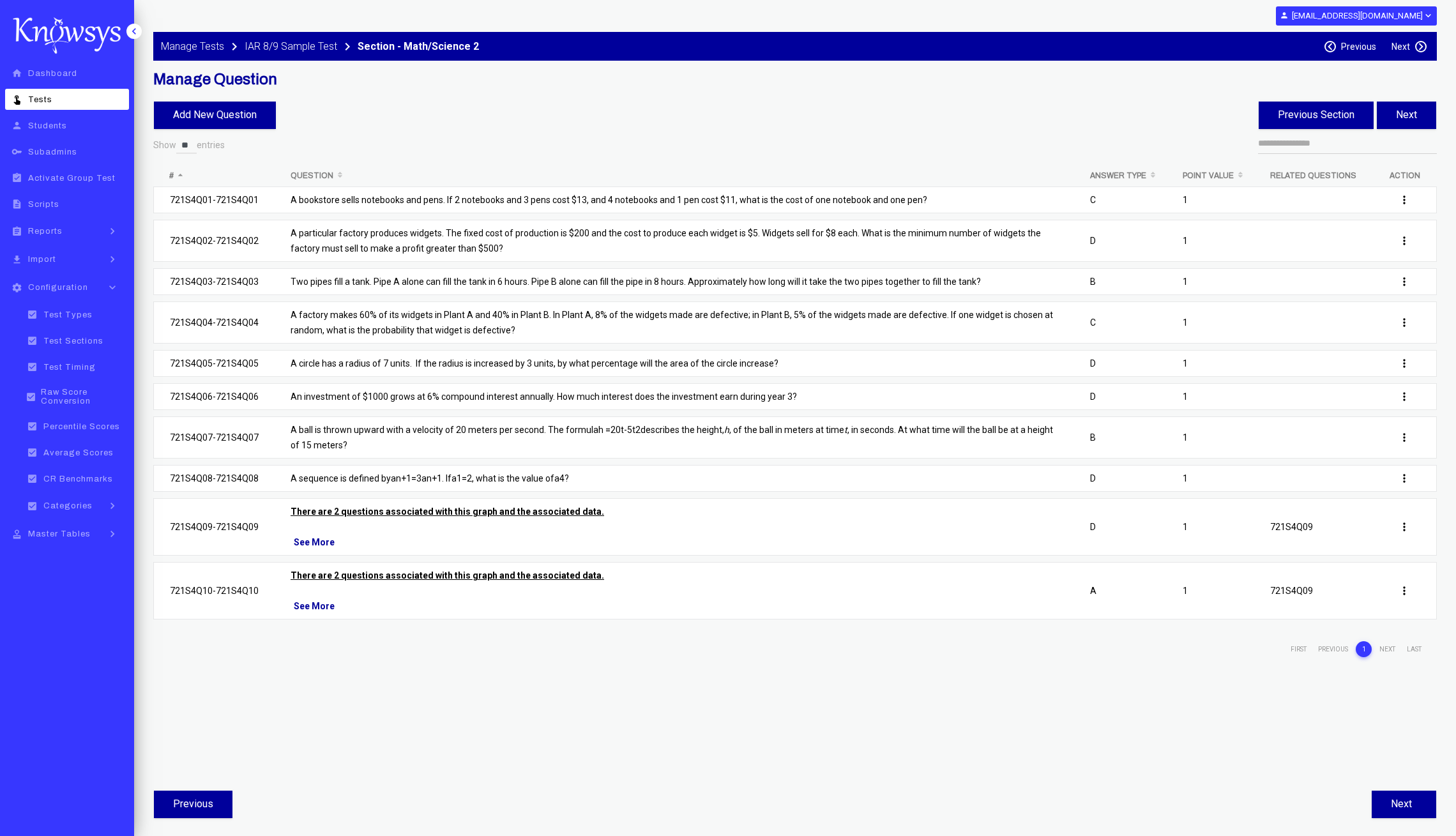
click at [323, 423] on p "A ball is thrown upward with a velocity of 20 meters per second. The formula h …" at bounding box center [675, 437] width 768 height 31
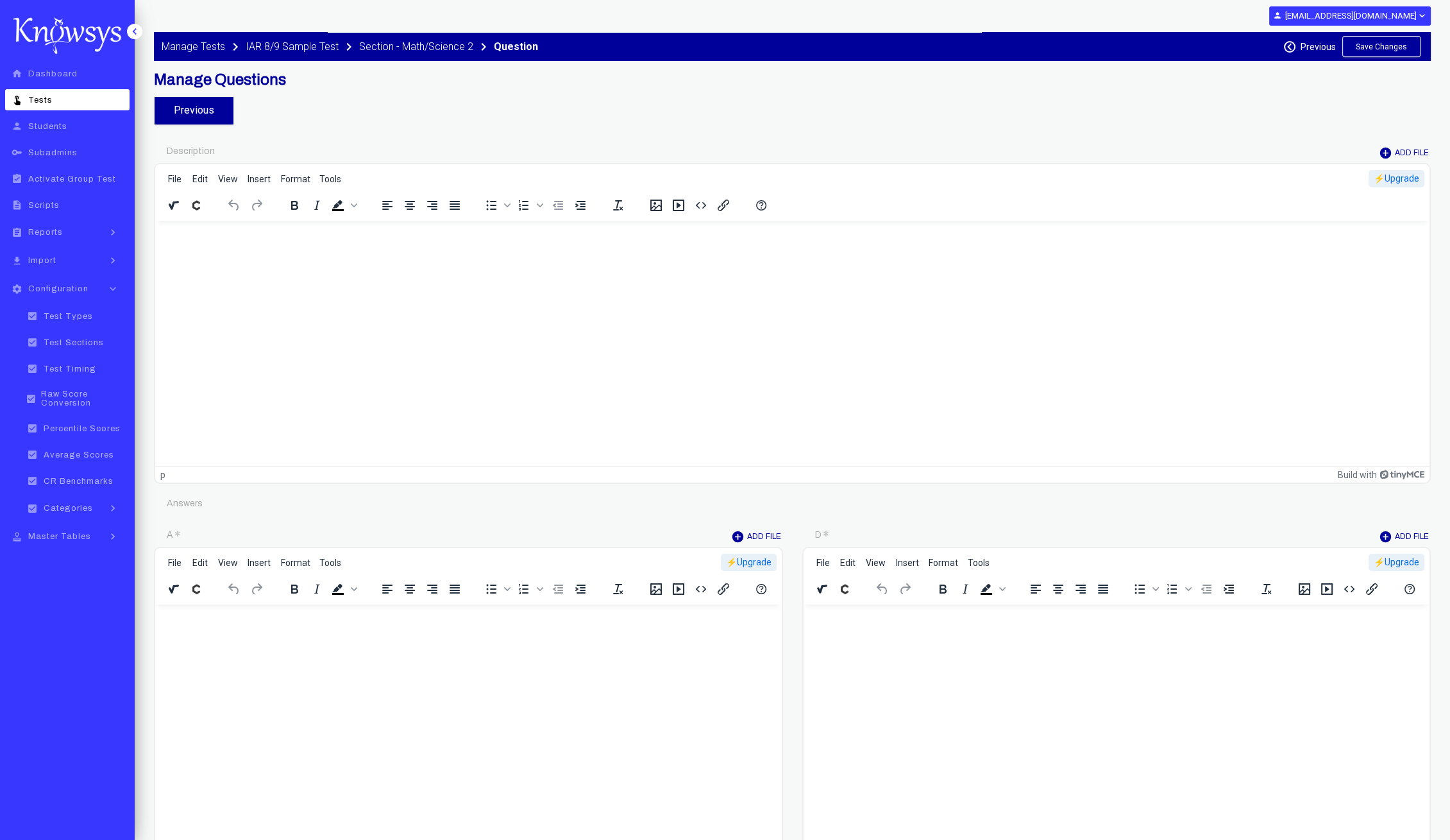
type input "********"
type input "*"
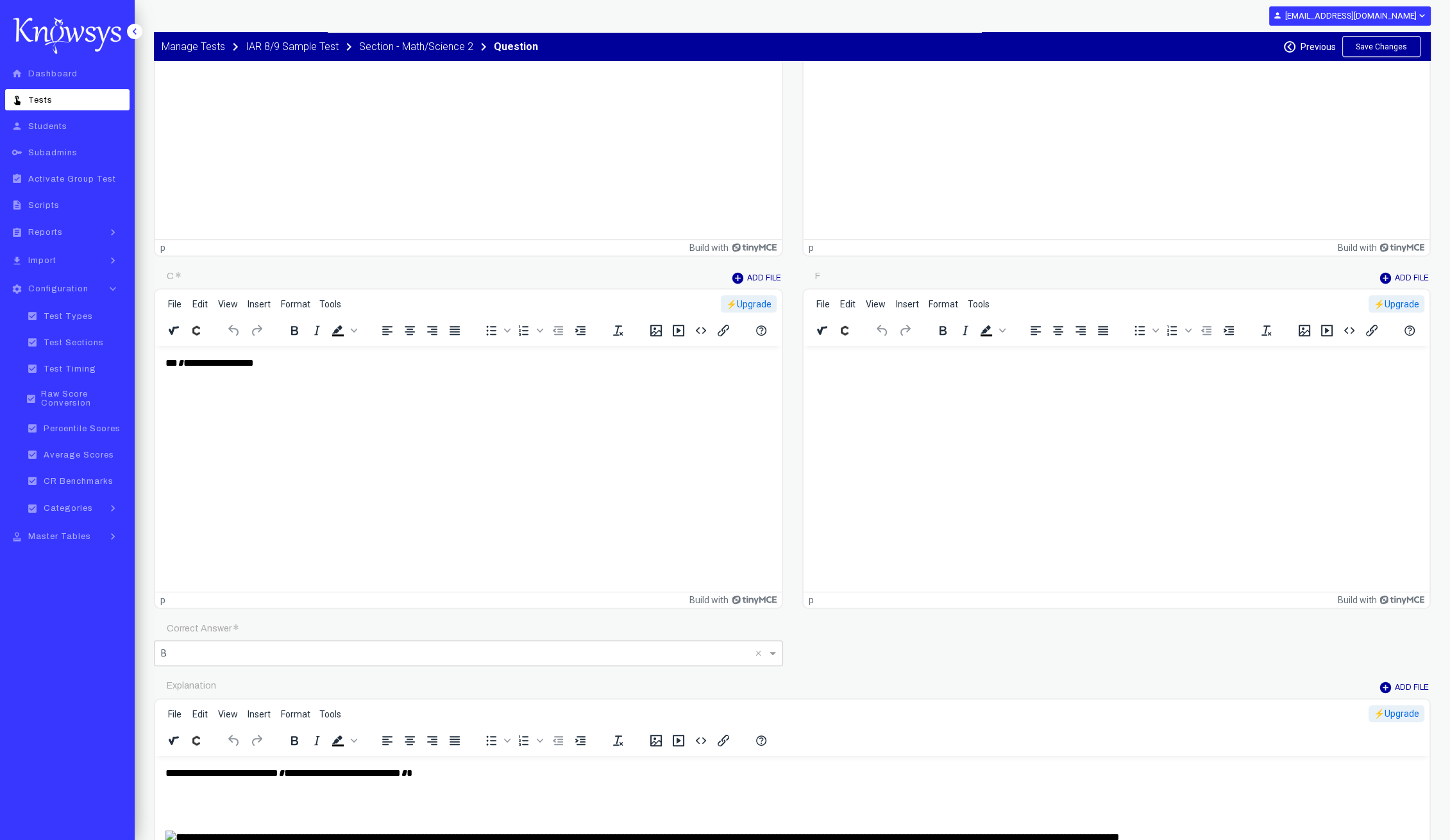
scroll to position [948, 0]
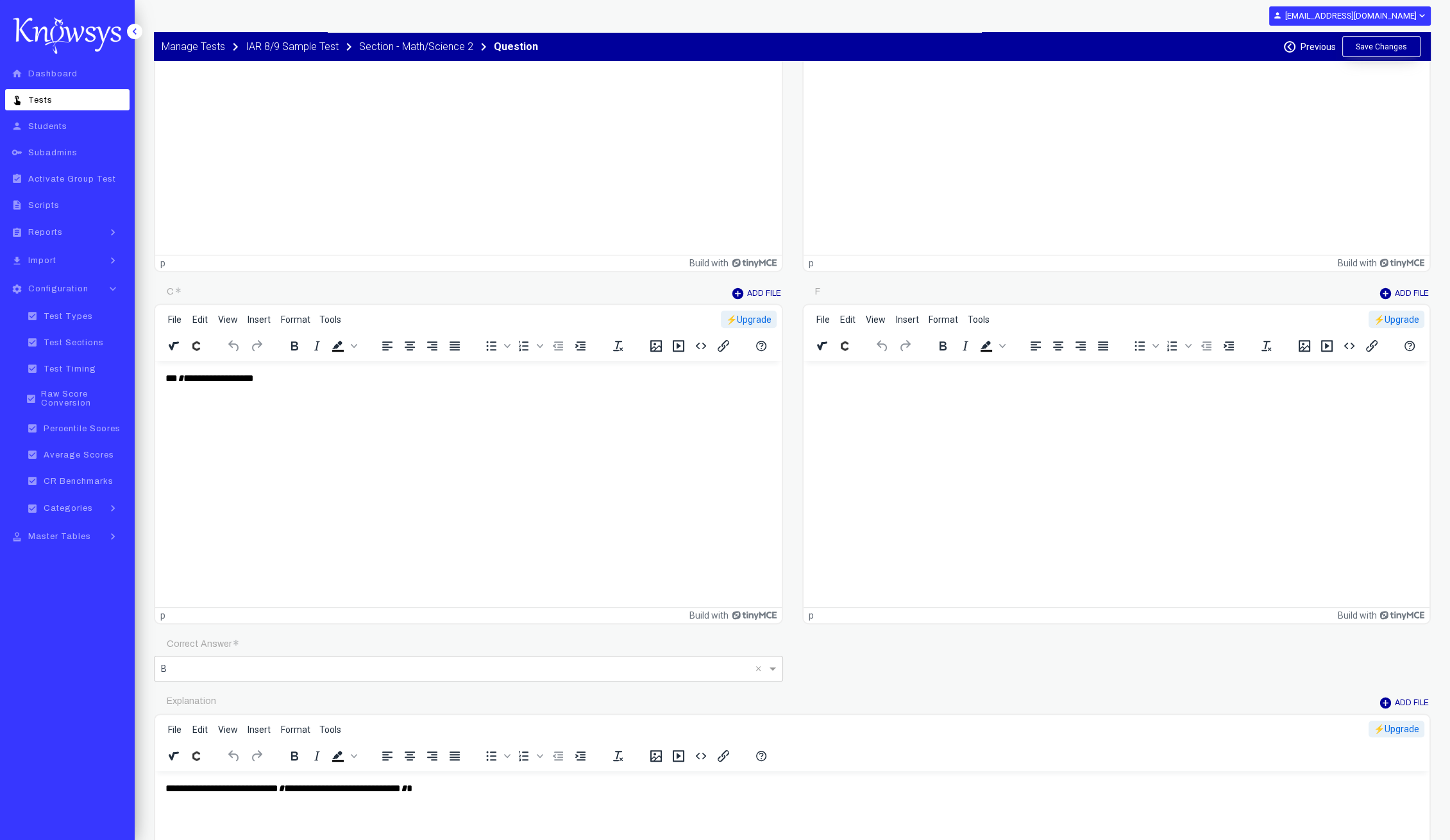
click at [1404, 51] on button "Save Changes" at bounding box center [1381, 46] width 78 height 21
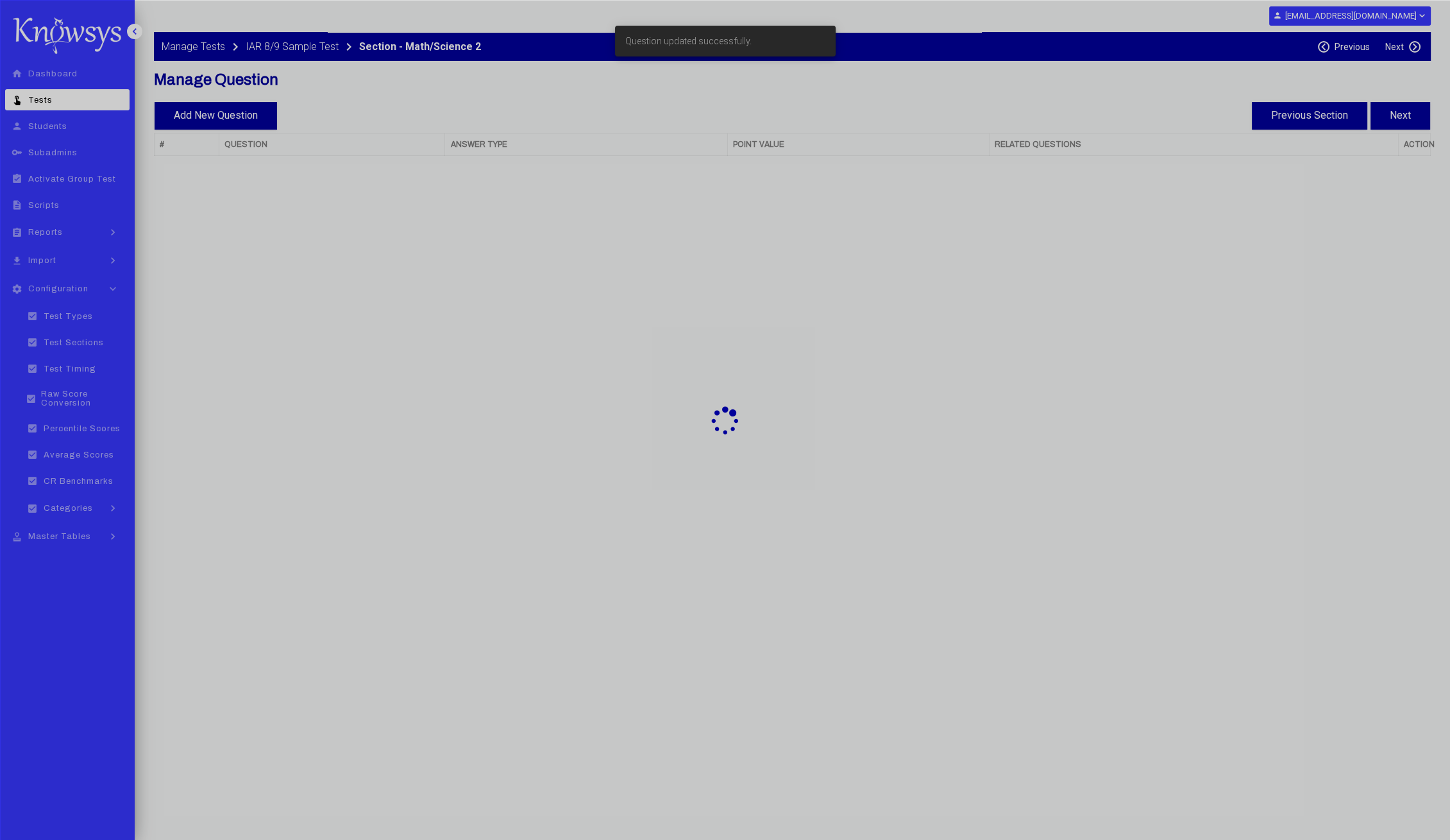
select select "**"
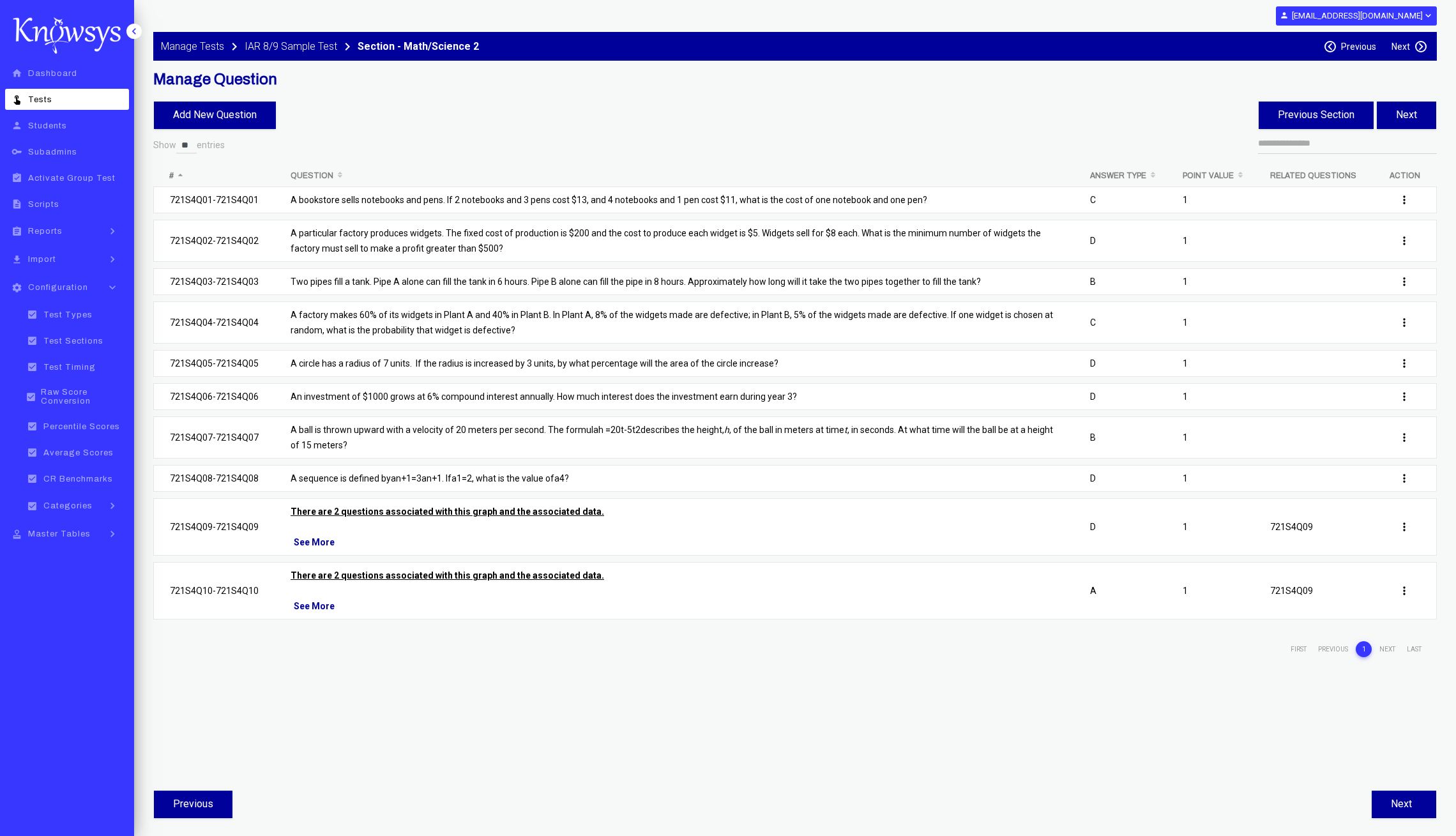
click at [426, 423] on p "A ball is thrown upward with a velocity of 20 meters per second. The formula h …" at bounding box center [675, 437] width 768 height 31
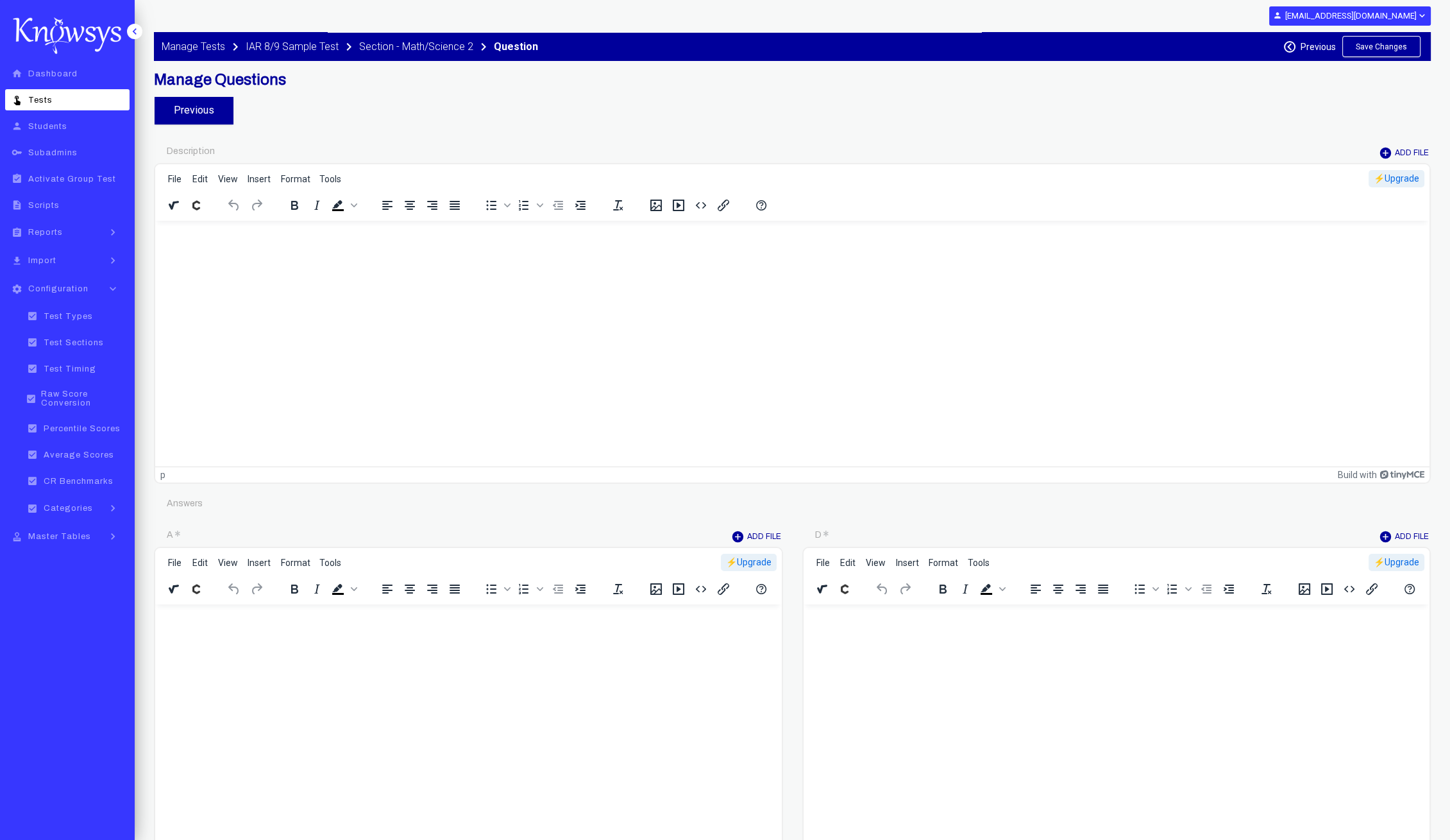
type input "********"
type input "*"
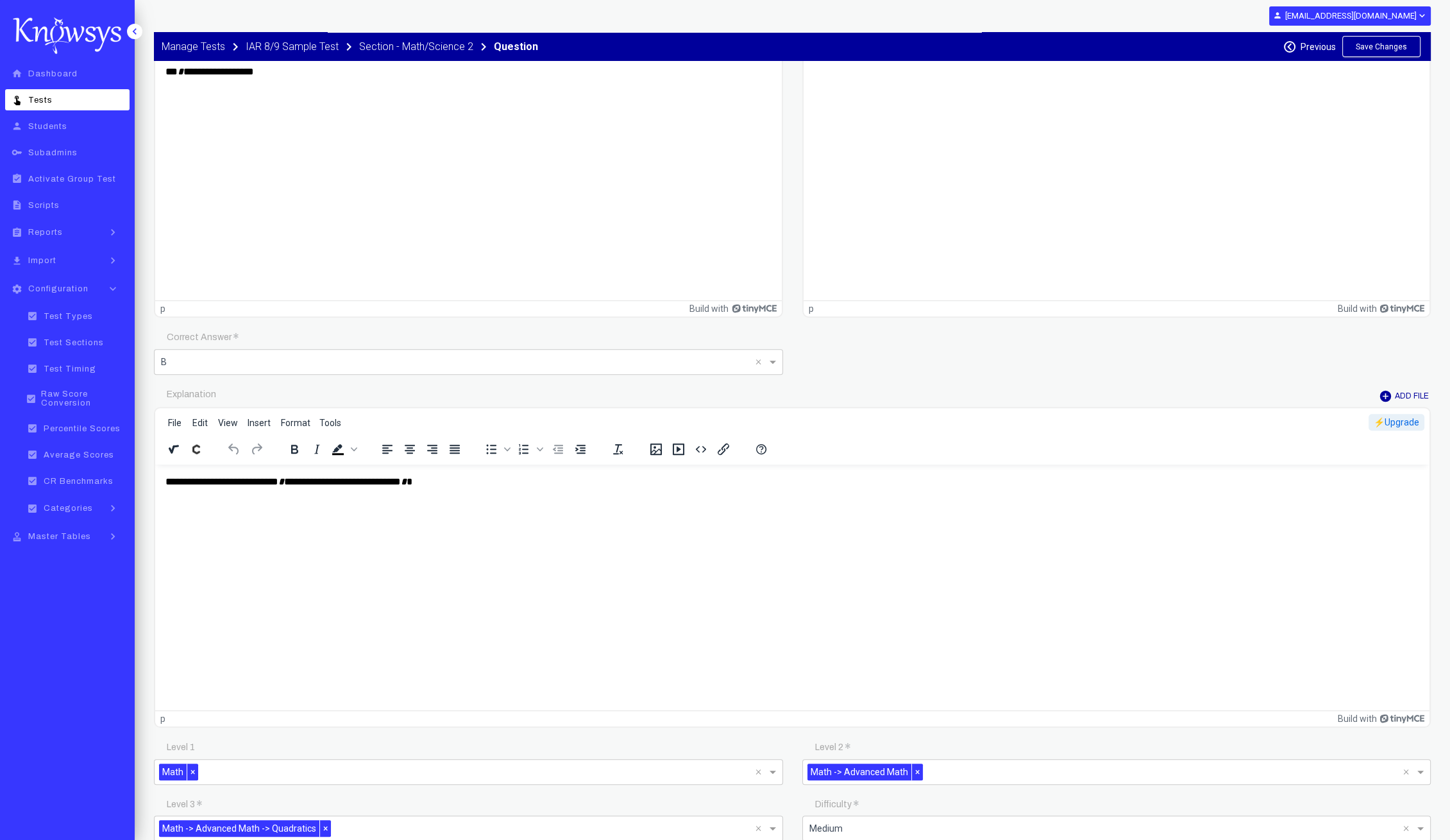
scroll to position [1282, 0]
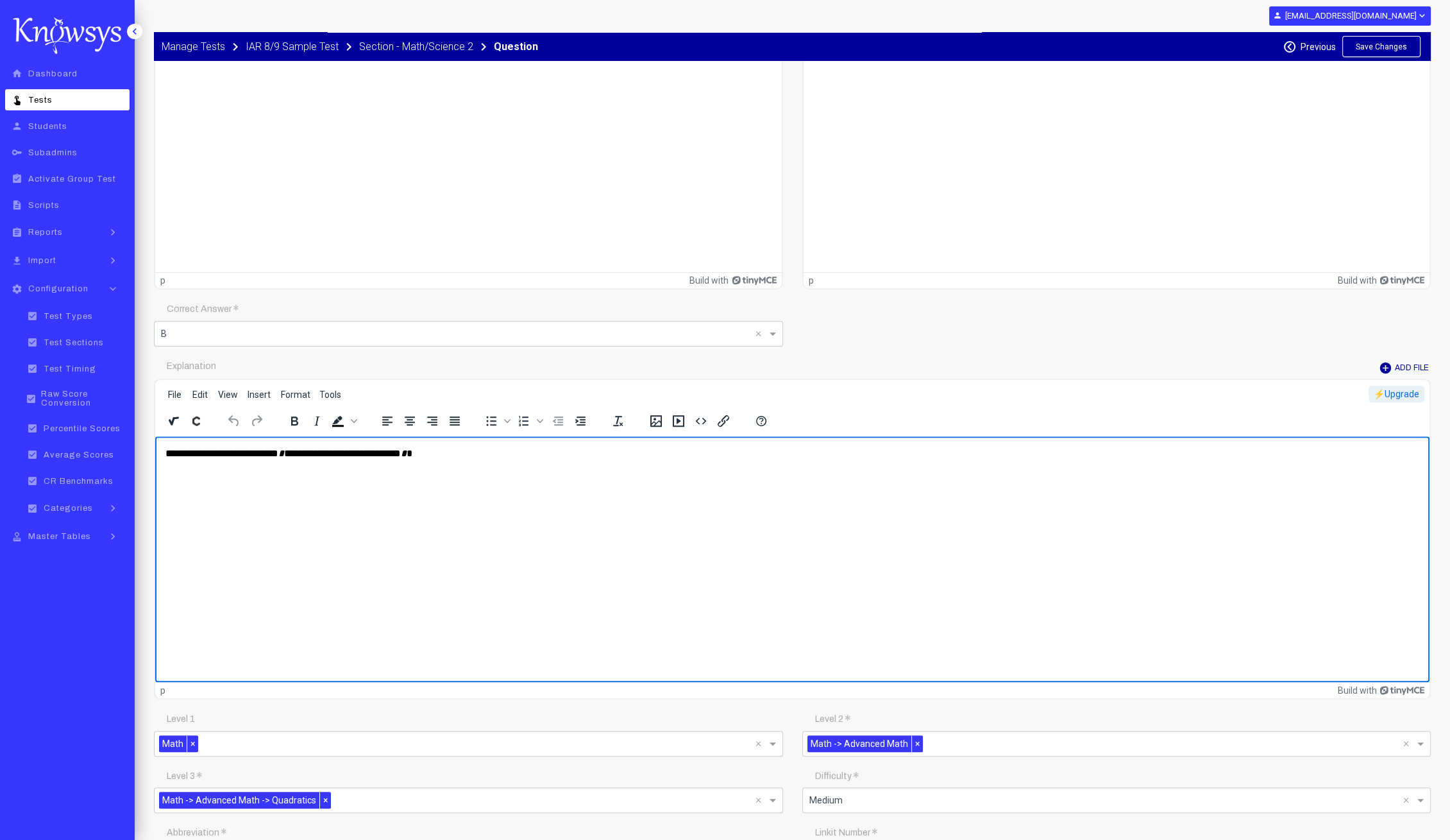
click at [288, 520] on html "**********" at bounding box center [793, 477] width 1275 height 84
click at [213, 520] on html "**********" at bounding box center [793, 477] width 1275 height 84
click at [187, 484] on p "Rich Text Area. Press ALT-0 for help." at bounding box center [792, 477] width 1254 height 14
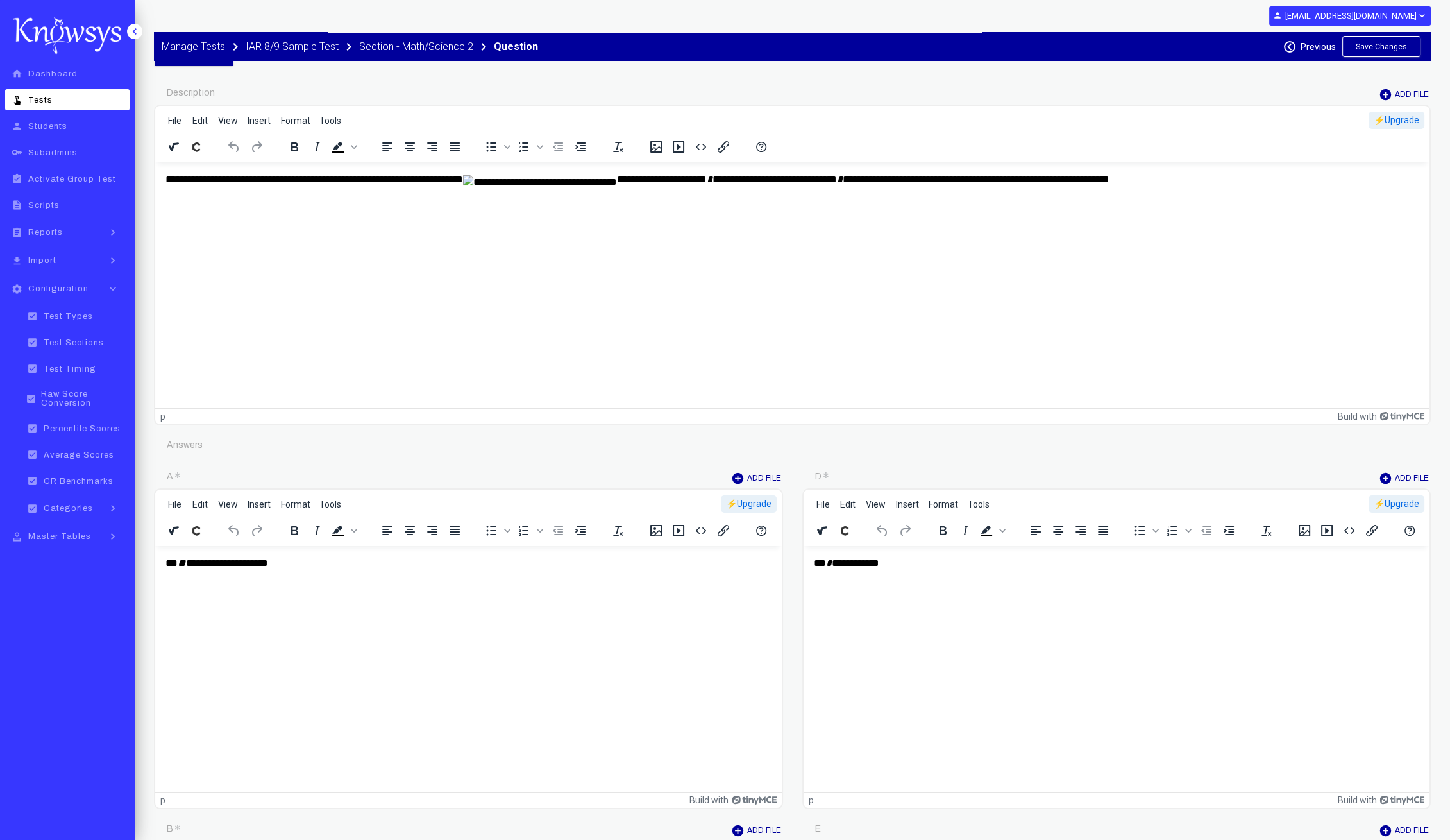
scroll to position [0, 0]
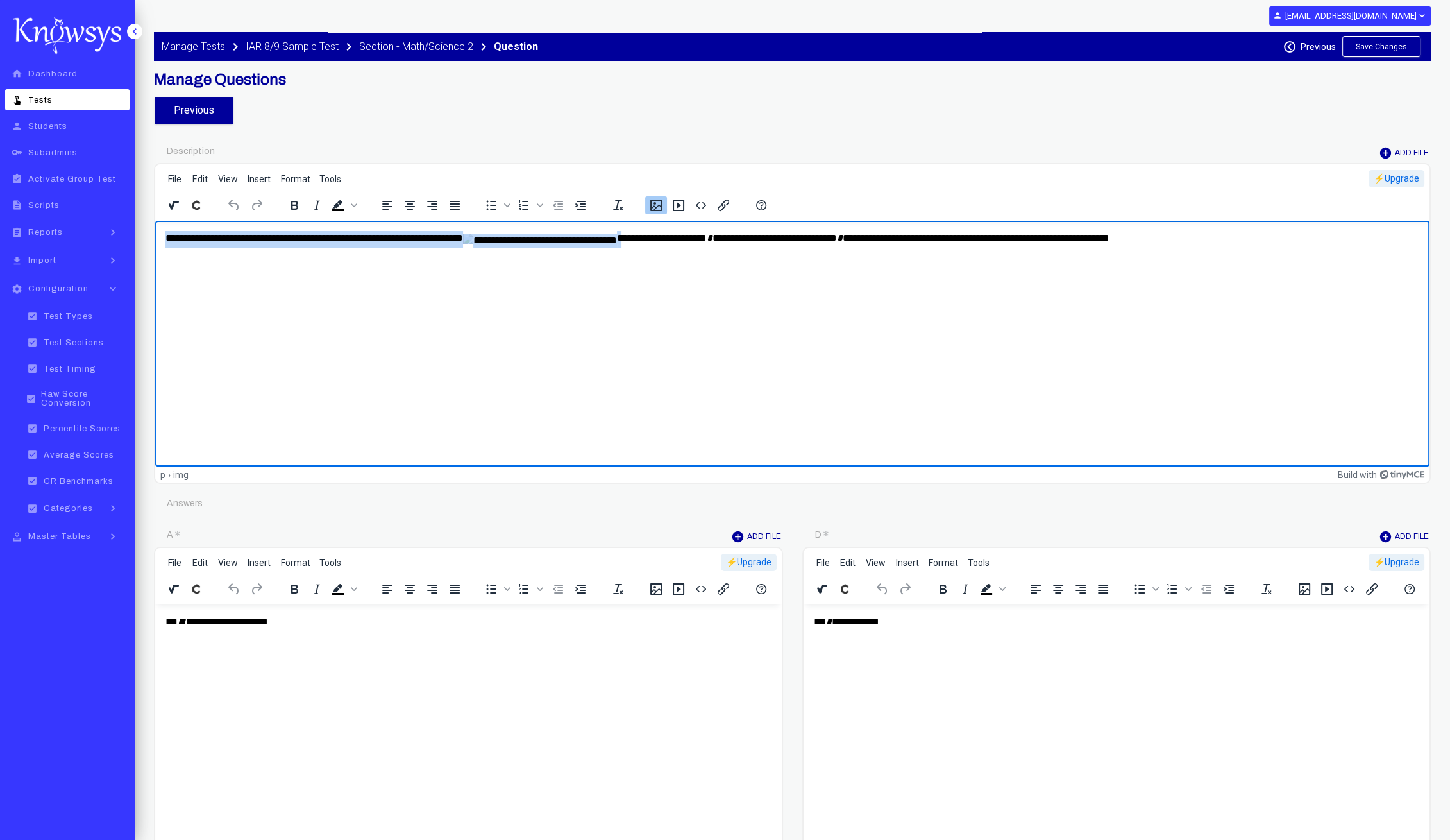
drag, startPoint x: 579, startPoint y: 238, endPoint x: 521, endPoint y: 242, distance: 58.1
click at [521, 242] on p "**********" at bounding box center [793, 238] width 1255 height 15
copy p "**********"
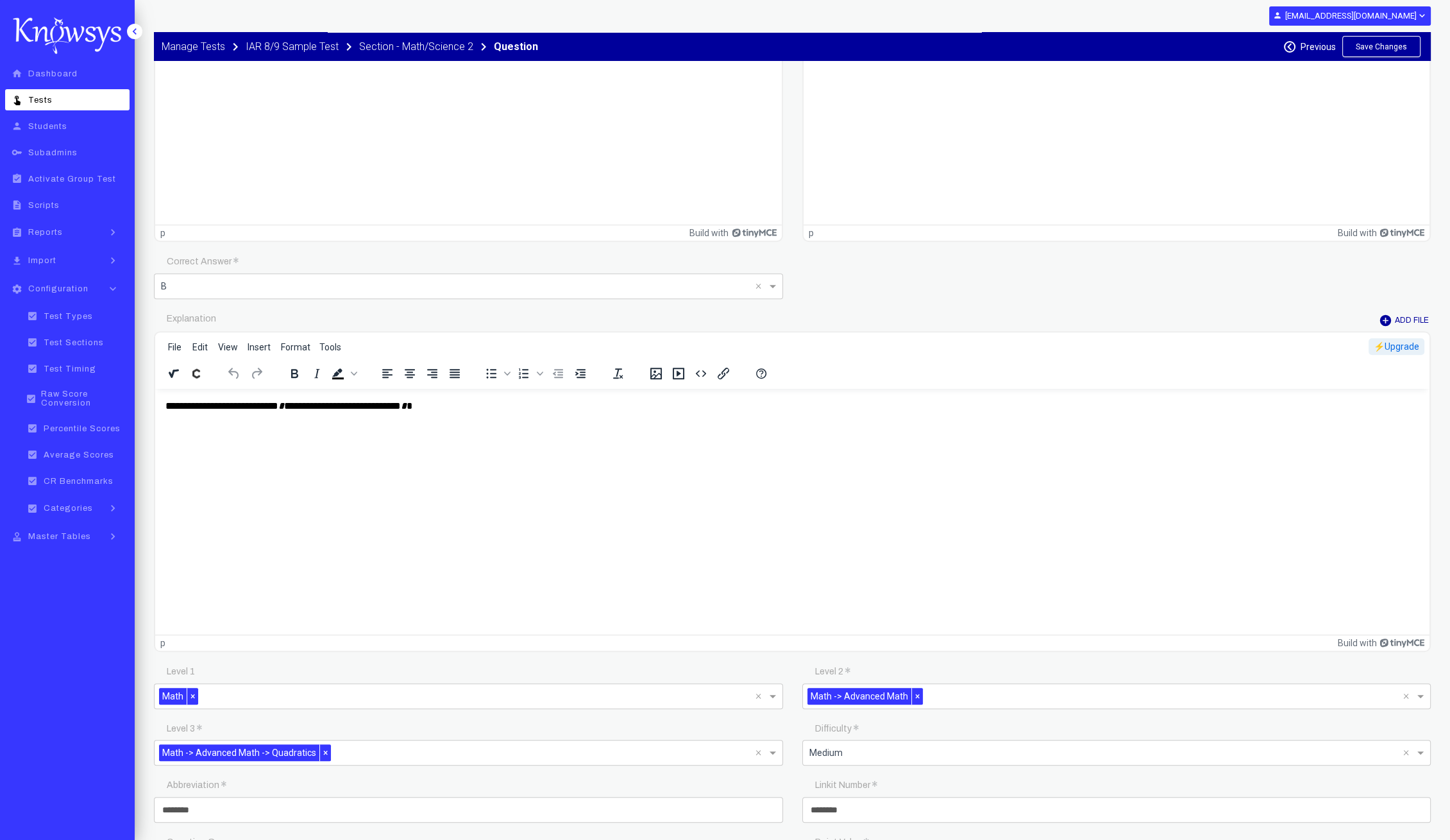
scroll to position [1363, 0]
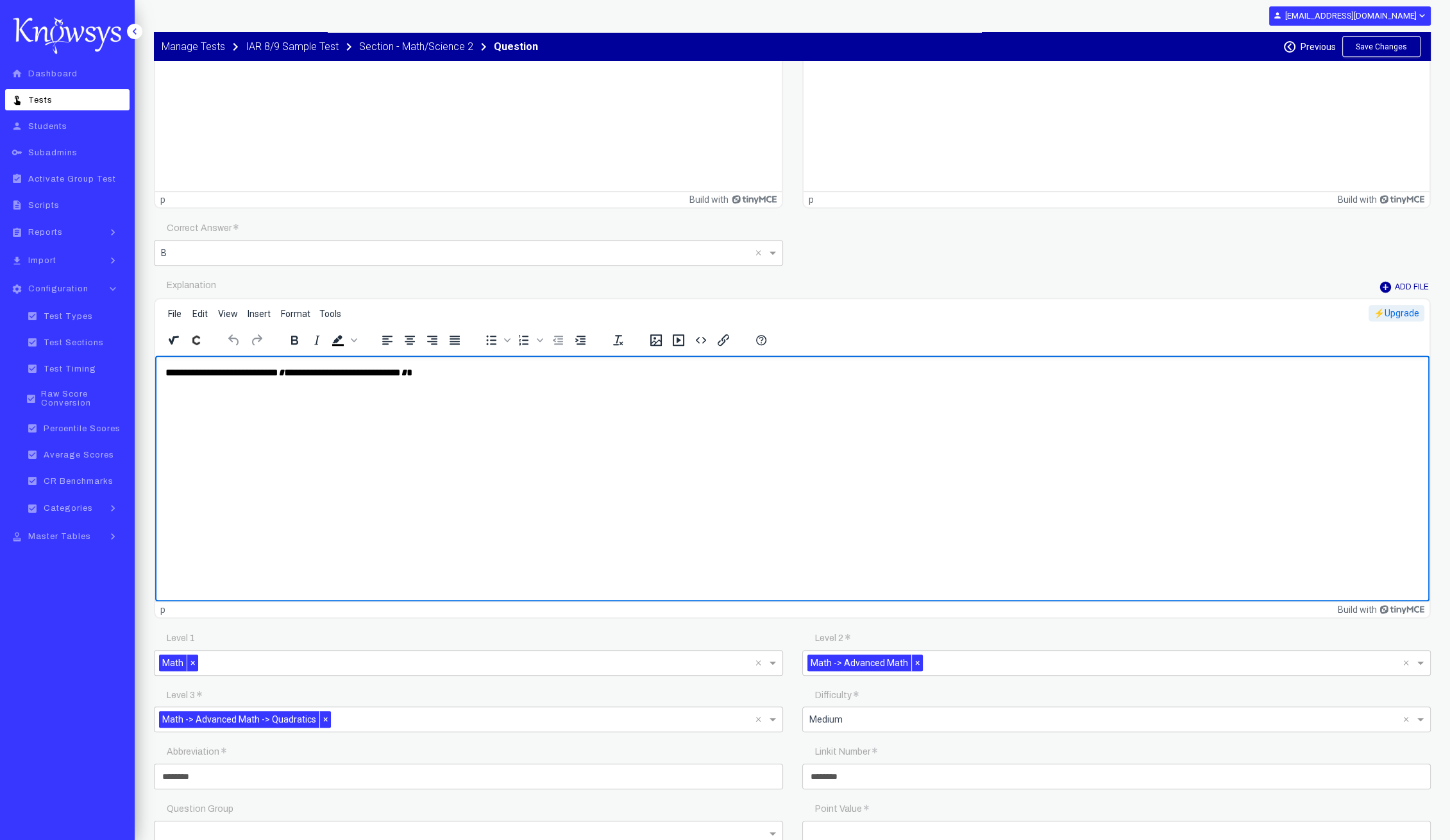
click at [220, 420] on p "Rich Text Area. Press ALT-0 for help." at bounding box center [792, 421] width 1254 height 14
click at [193, 417] on img "Rich Text Area. Press ALT-0 for help." at bounding box center [242, 423] width 154 height 14
click at [194, 429] on img "Rich Text Area. Press ALT-0 for help." at bounding box center [242, 423] width 154 height 14
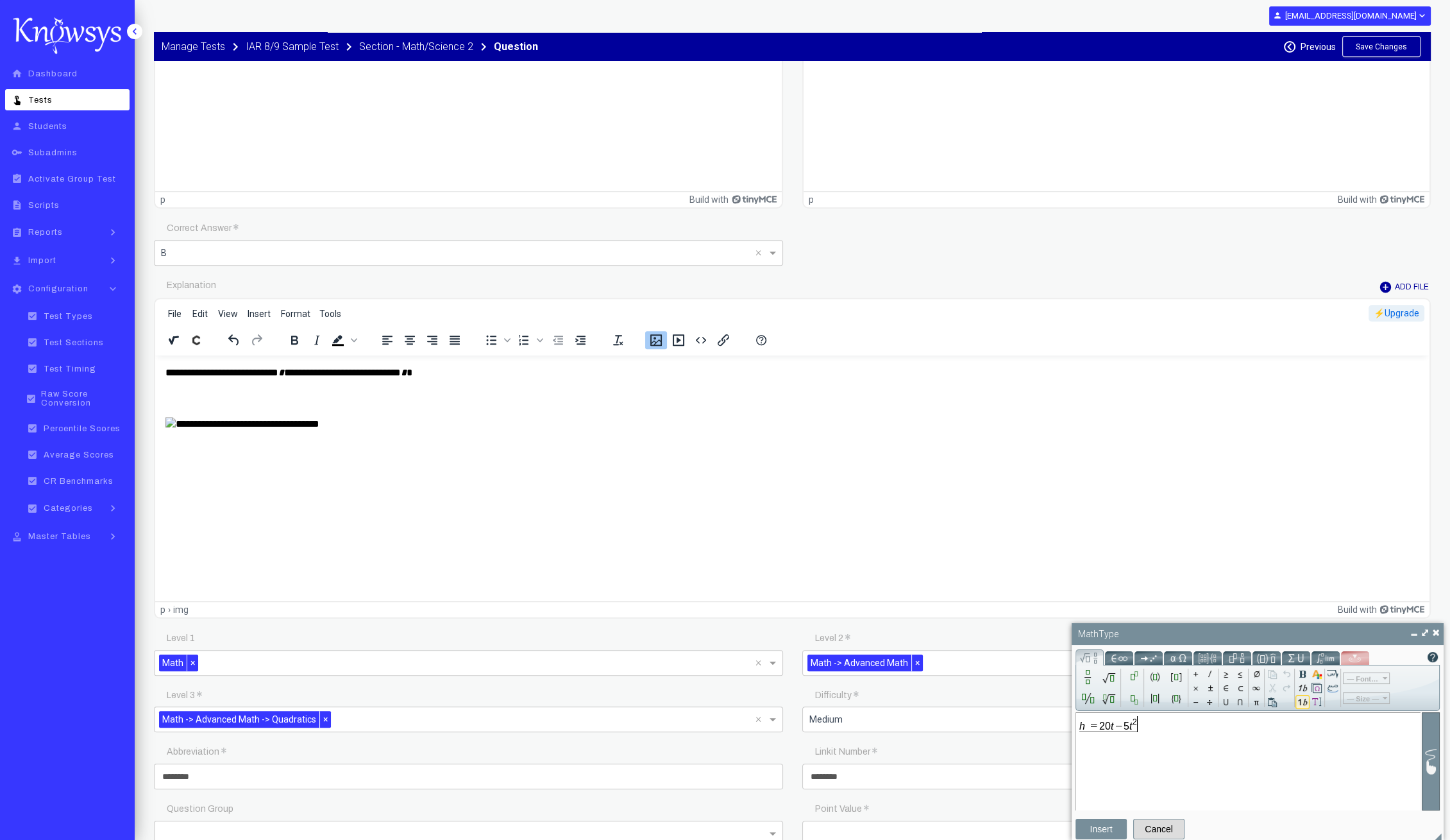
click at [1174, 729] on input "Math input" at bounding box center [1248, 752] width 338 height 117
type input "*"
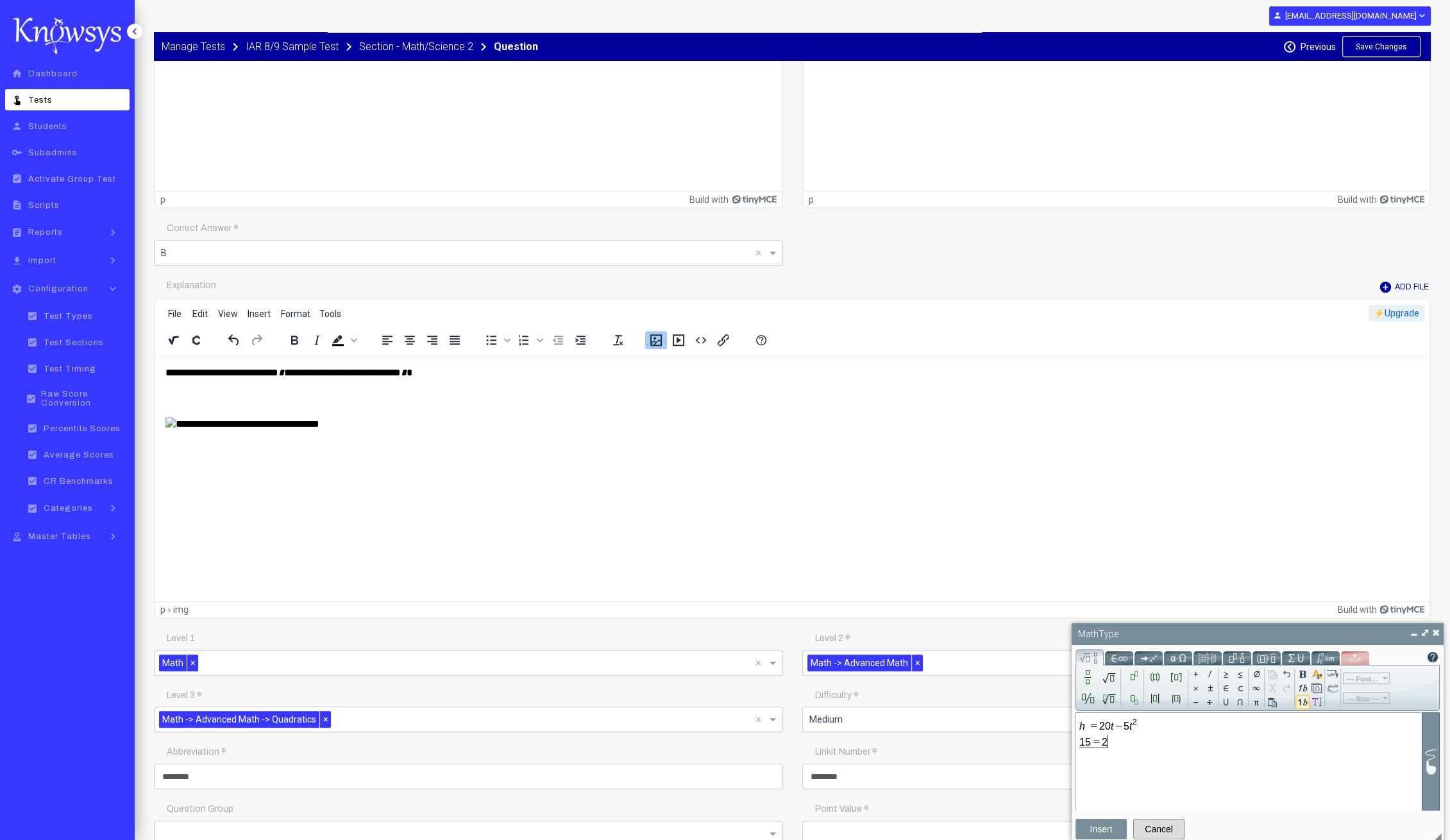
type input "*"
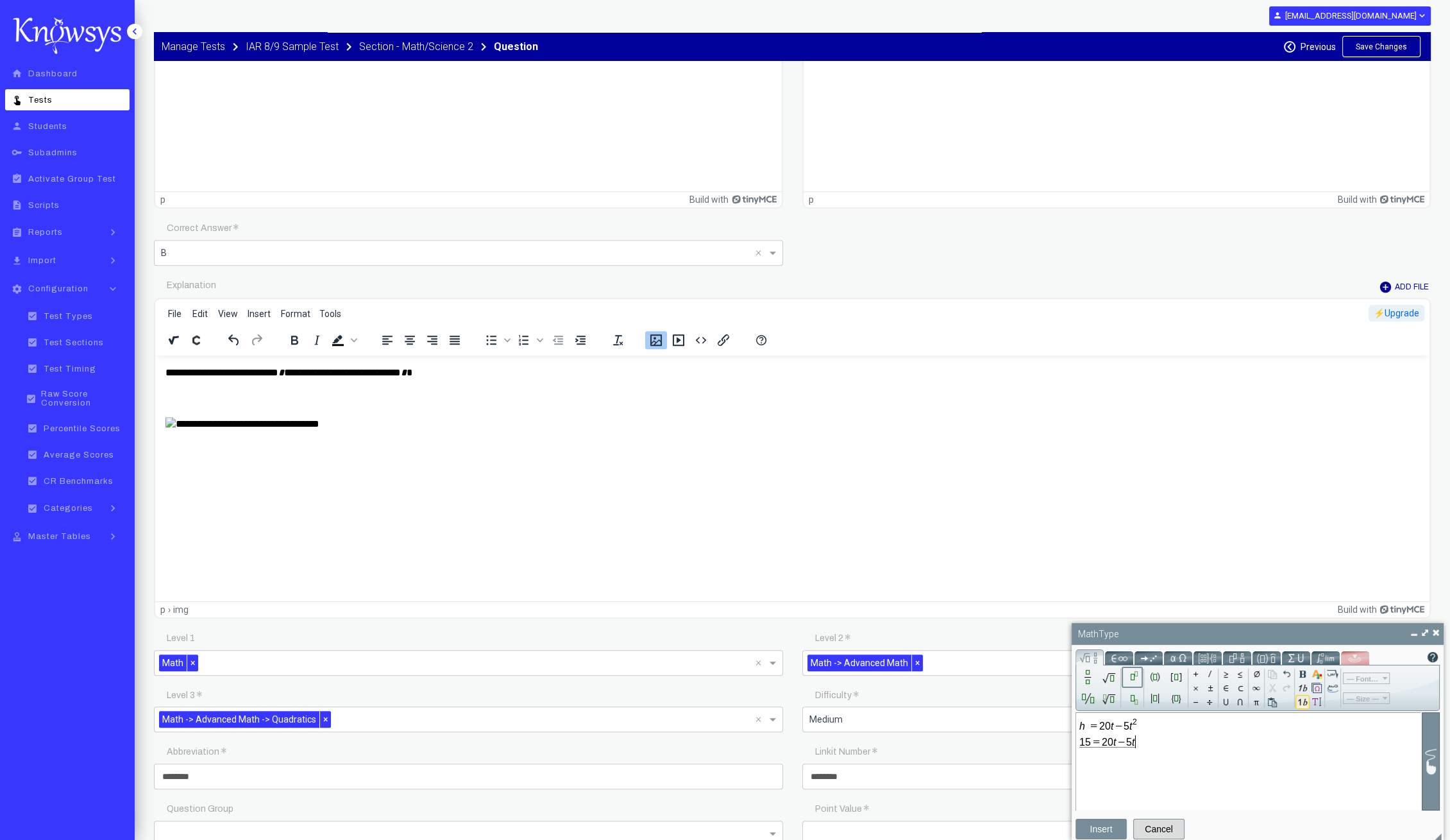
type input "*"
type input "**********"
paste input "**********"
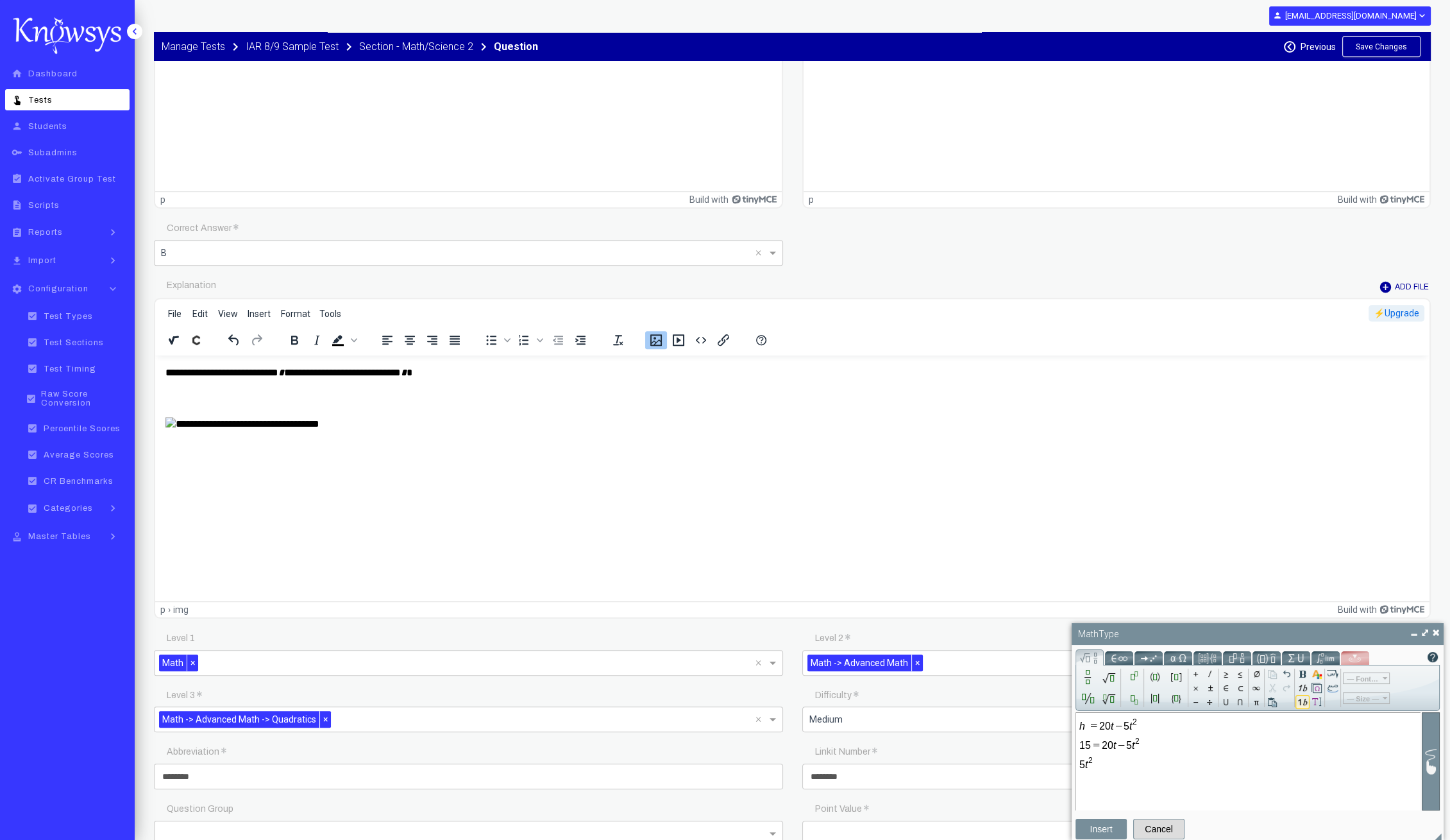
type input "*"
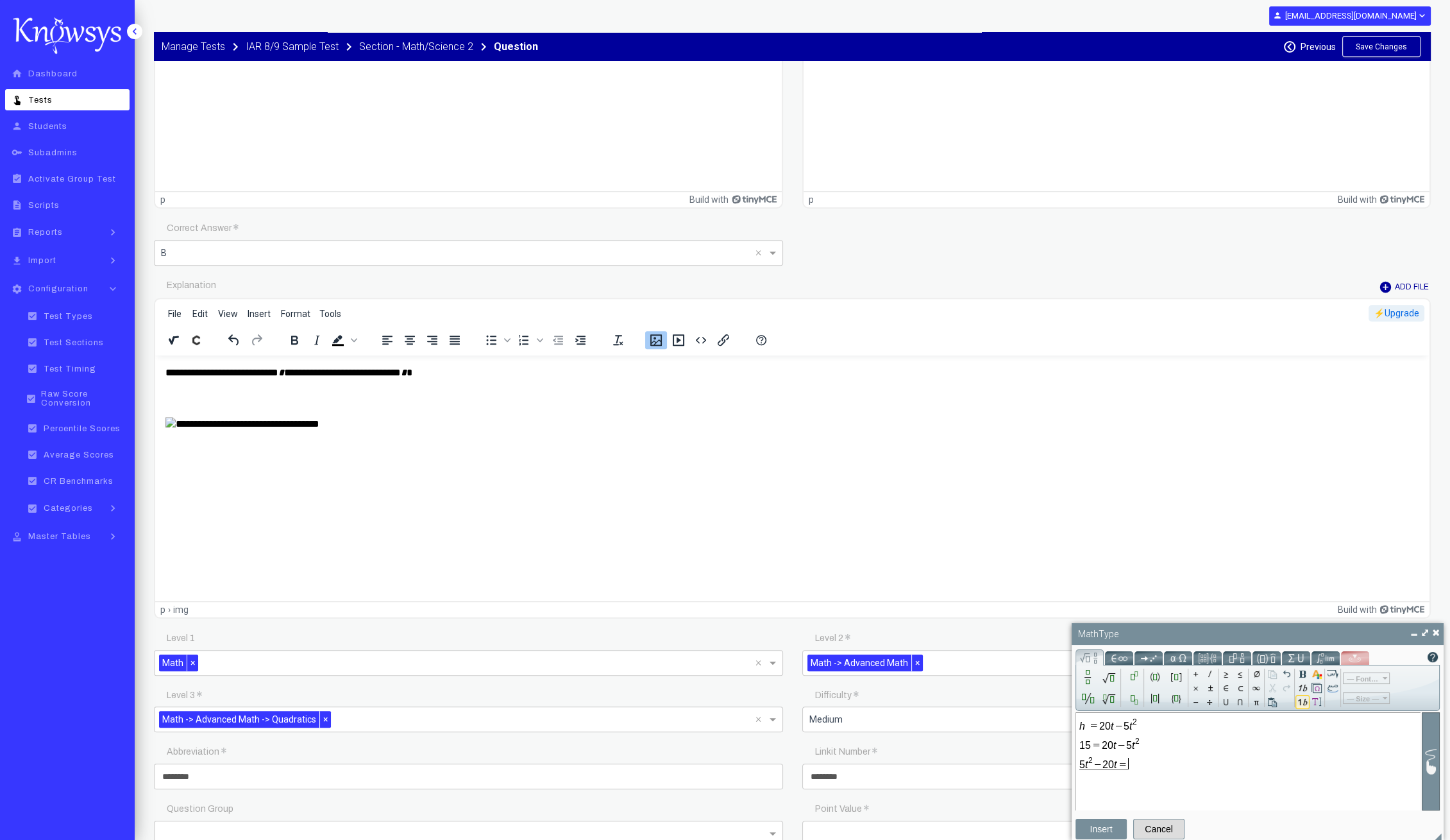
type input "*"
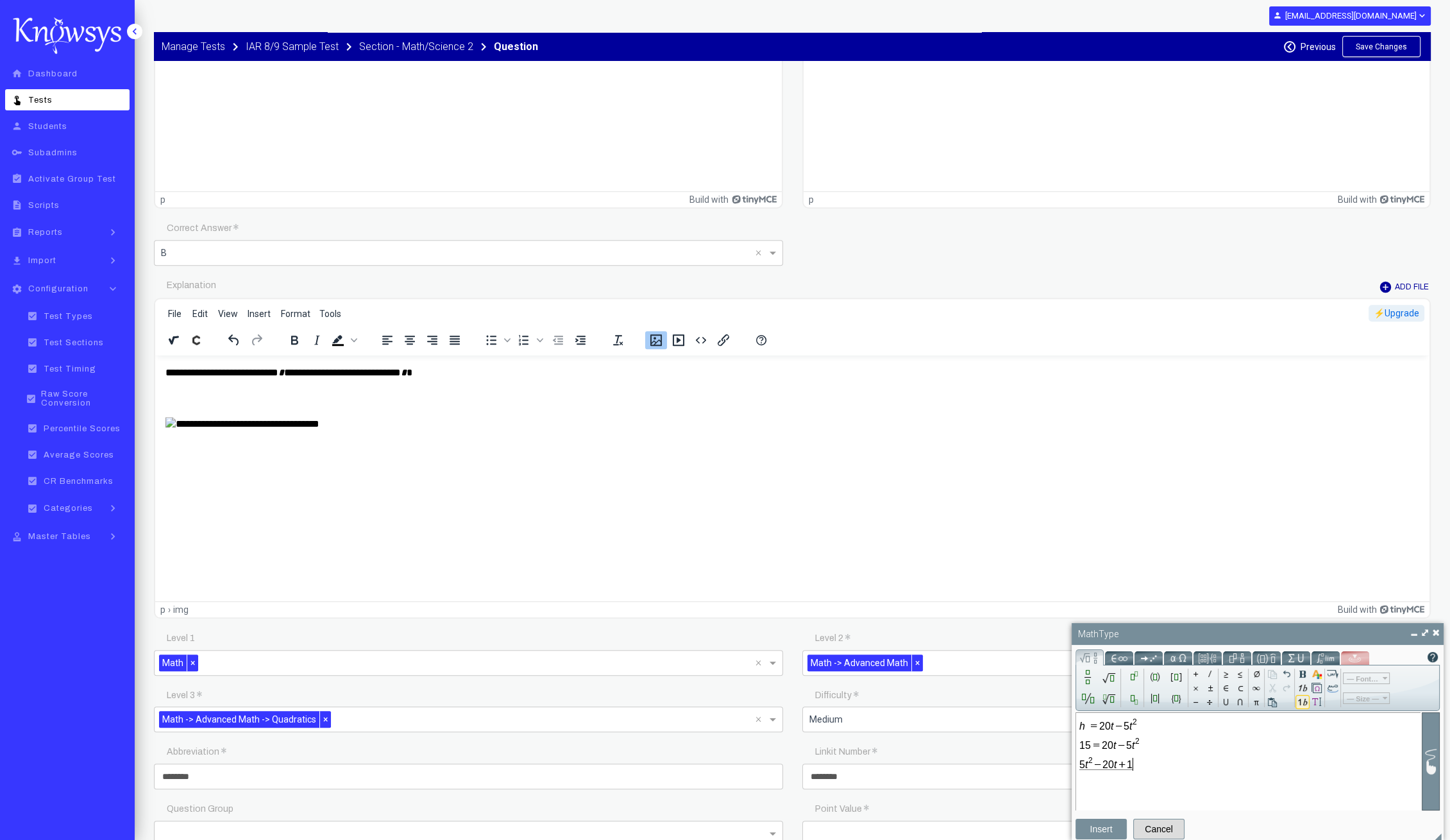
type input "*"
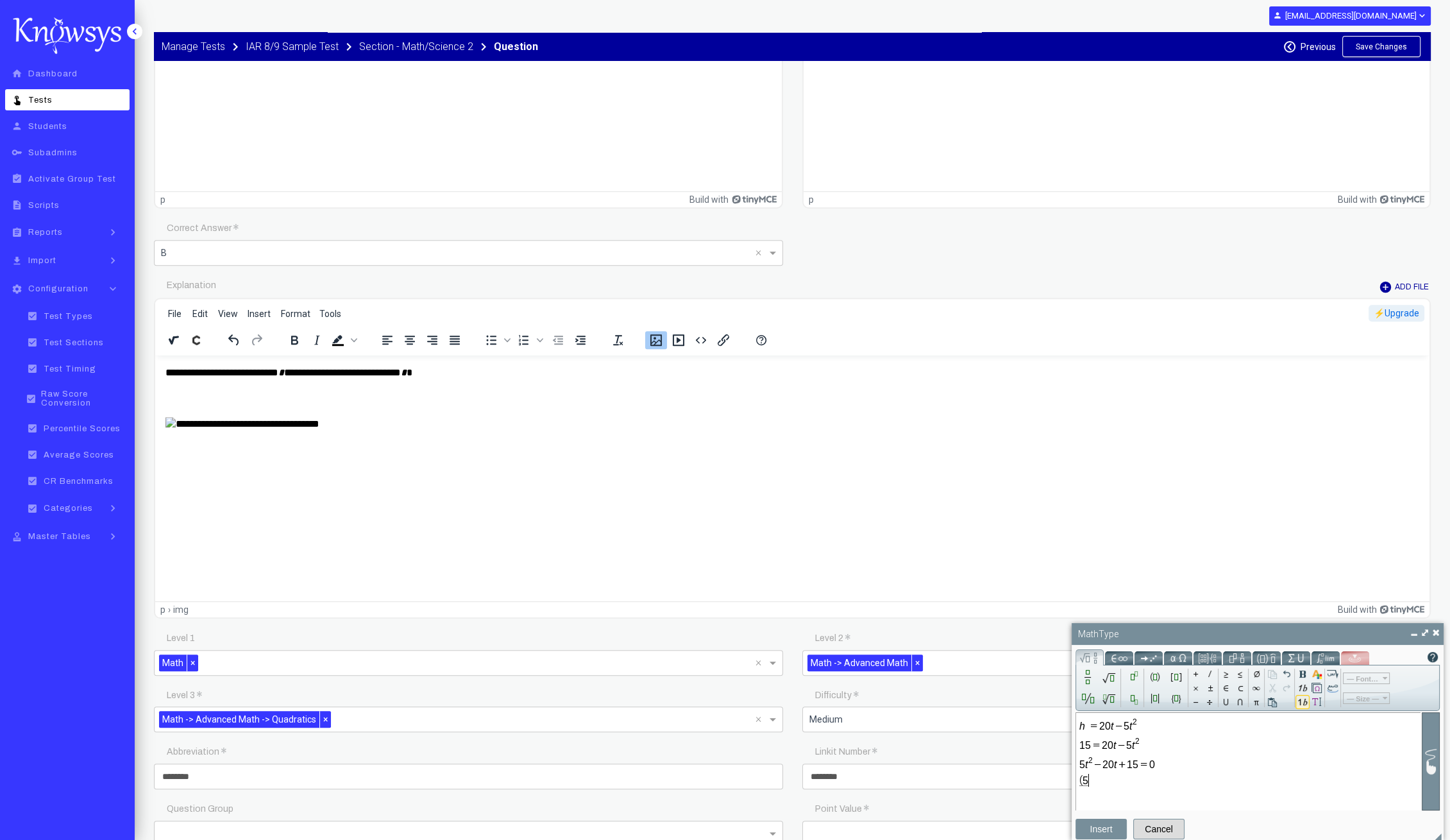
type input "*"
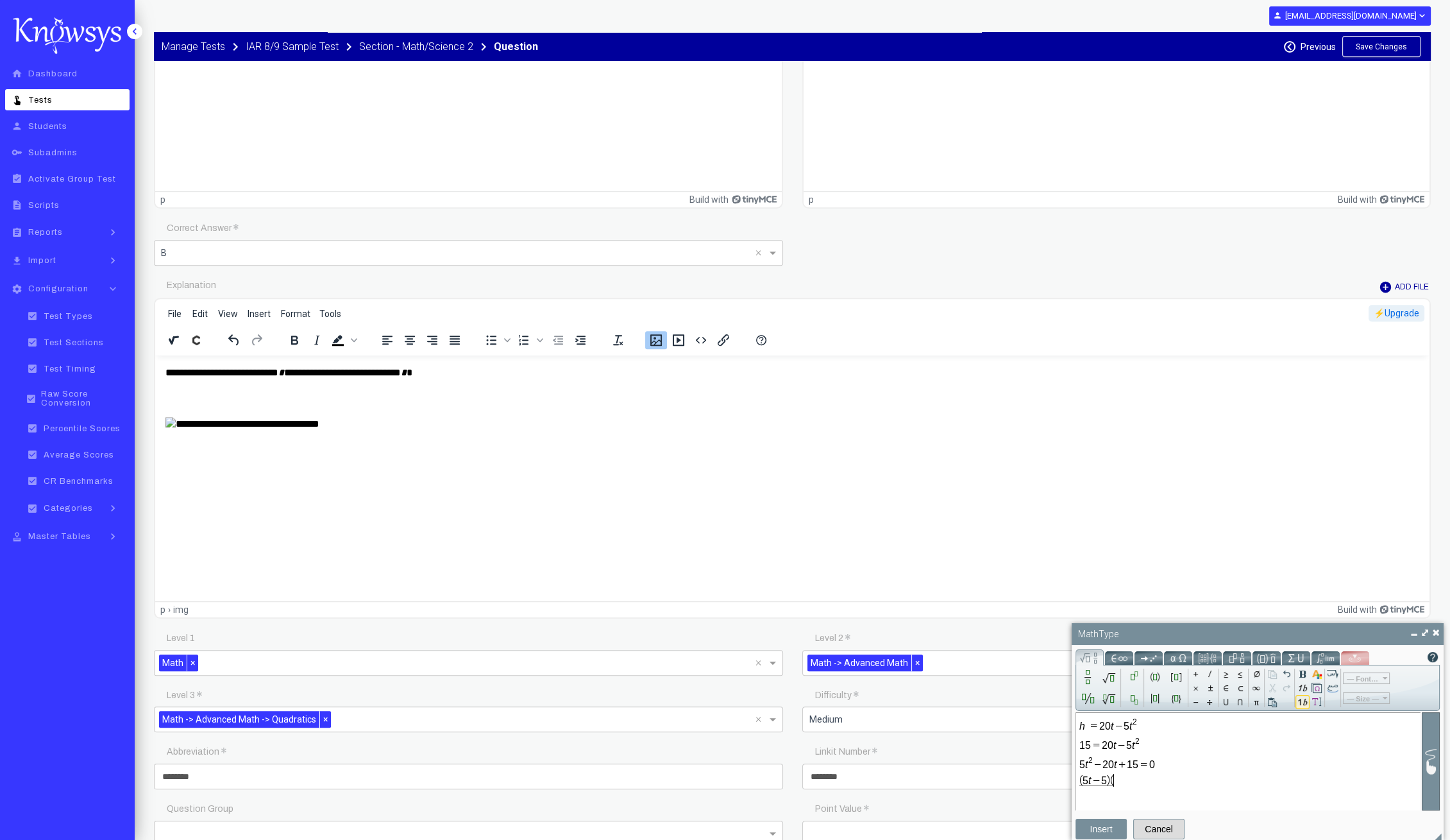
type input "*"
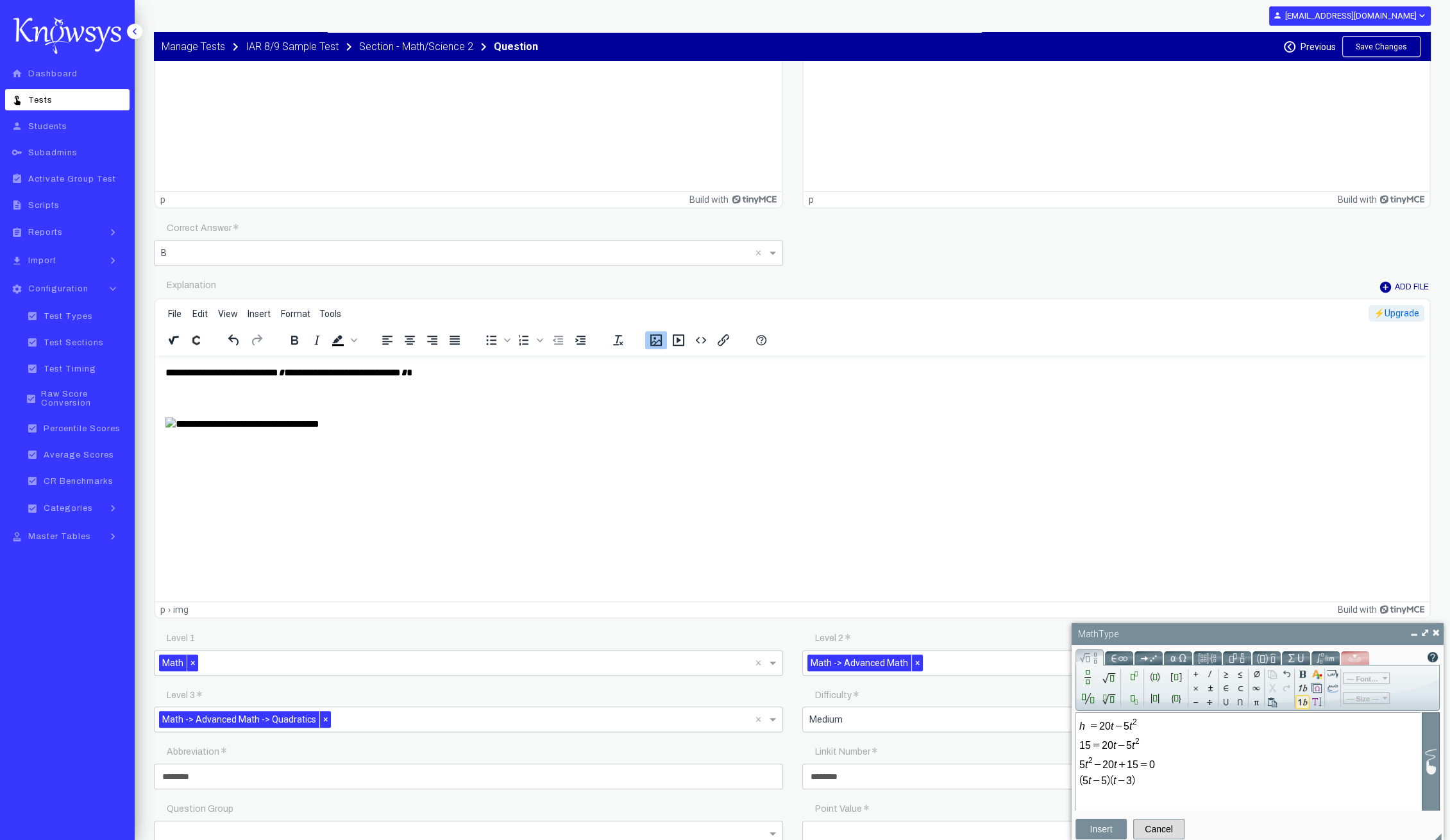
type input "*"
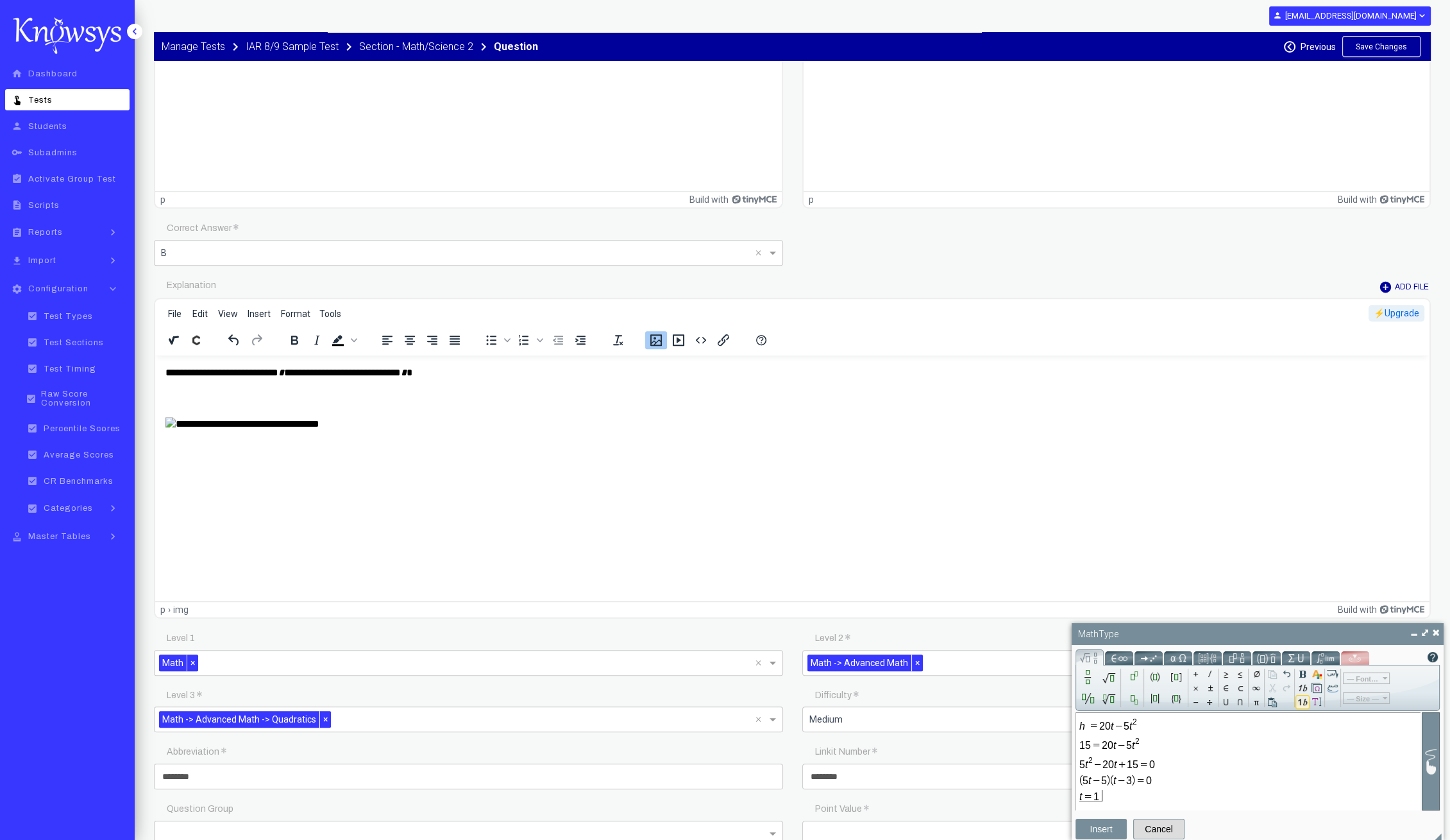
type input "*"
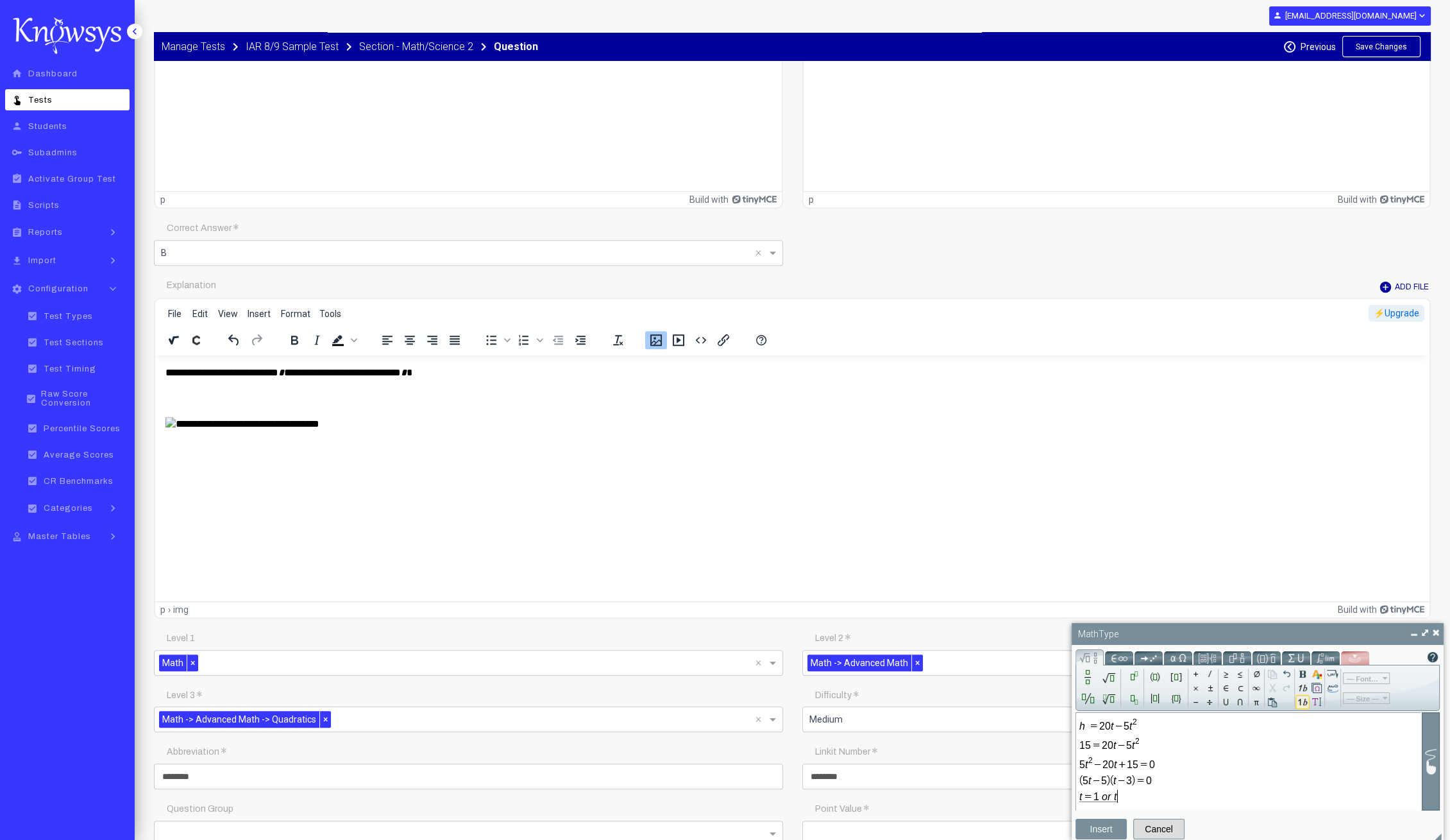
type input "*"
click at [1110, 826] on button "Insert" at bounding box center [1102, 829] width 52 height 20
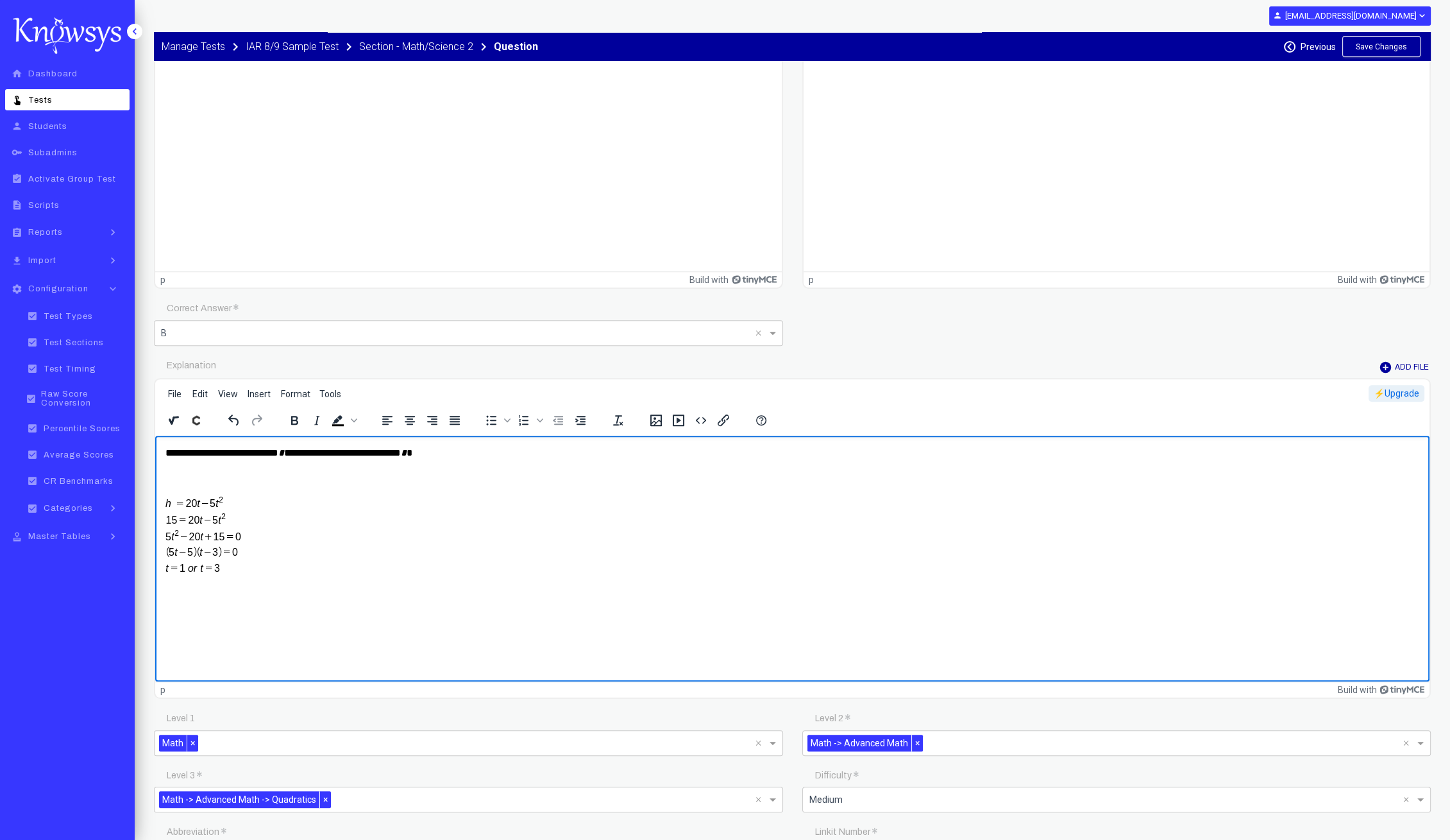
scroll to position [1268, 0]
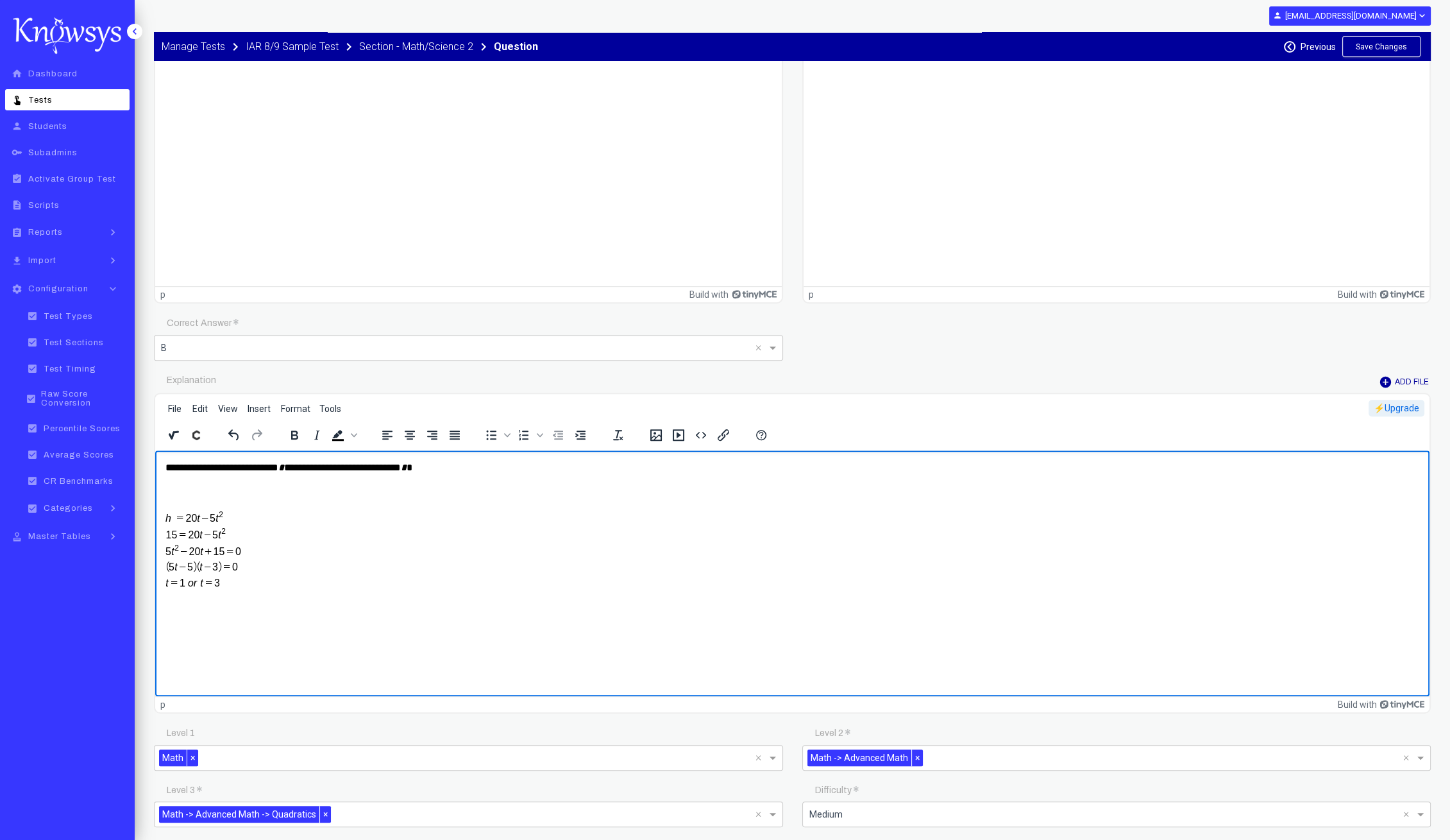
click at [215, 489] on p "Rich Text Area. Press ALT-0 for help." at bounding box center [792, 491] width 1254 height 14
click at [1389, 48] on button "Save Changes" at bounding box center [1381, 46] width 78 height 21
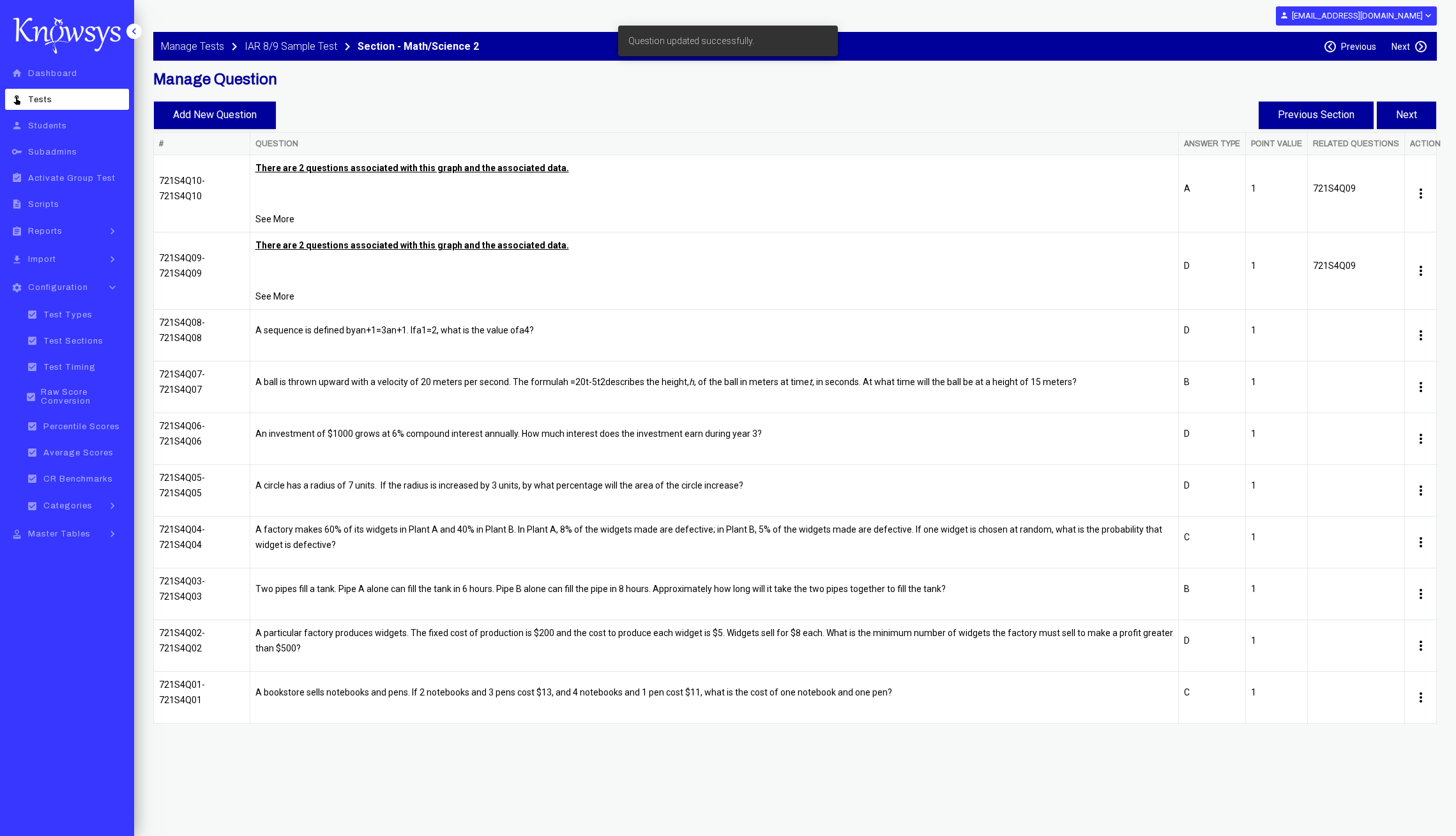
select select "**"
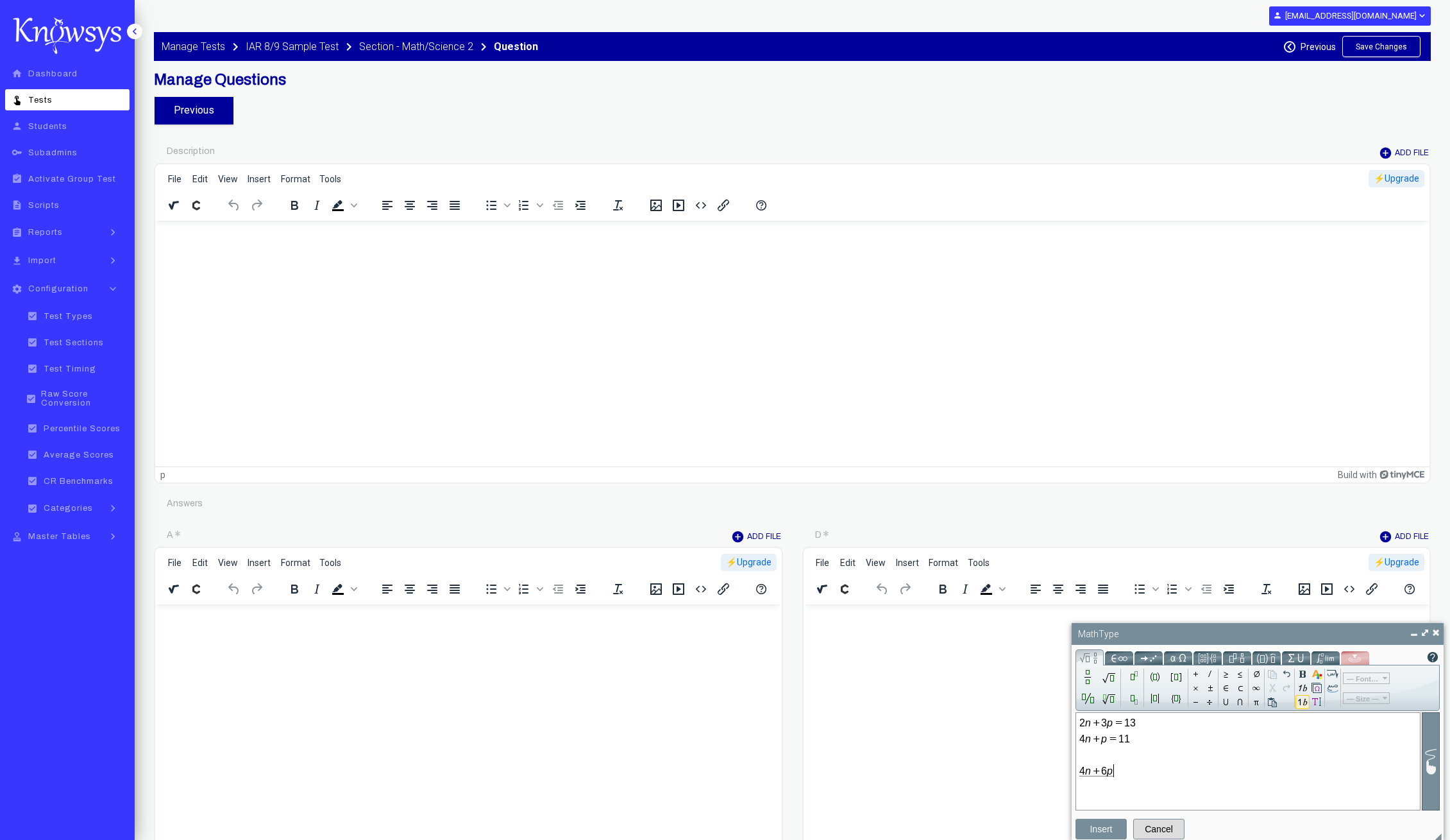
type input "*"
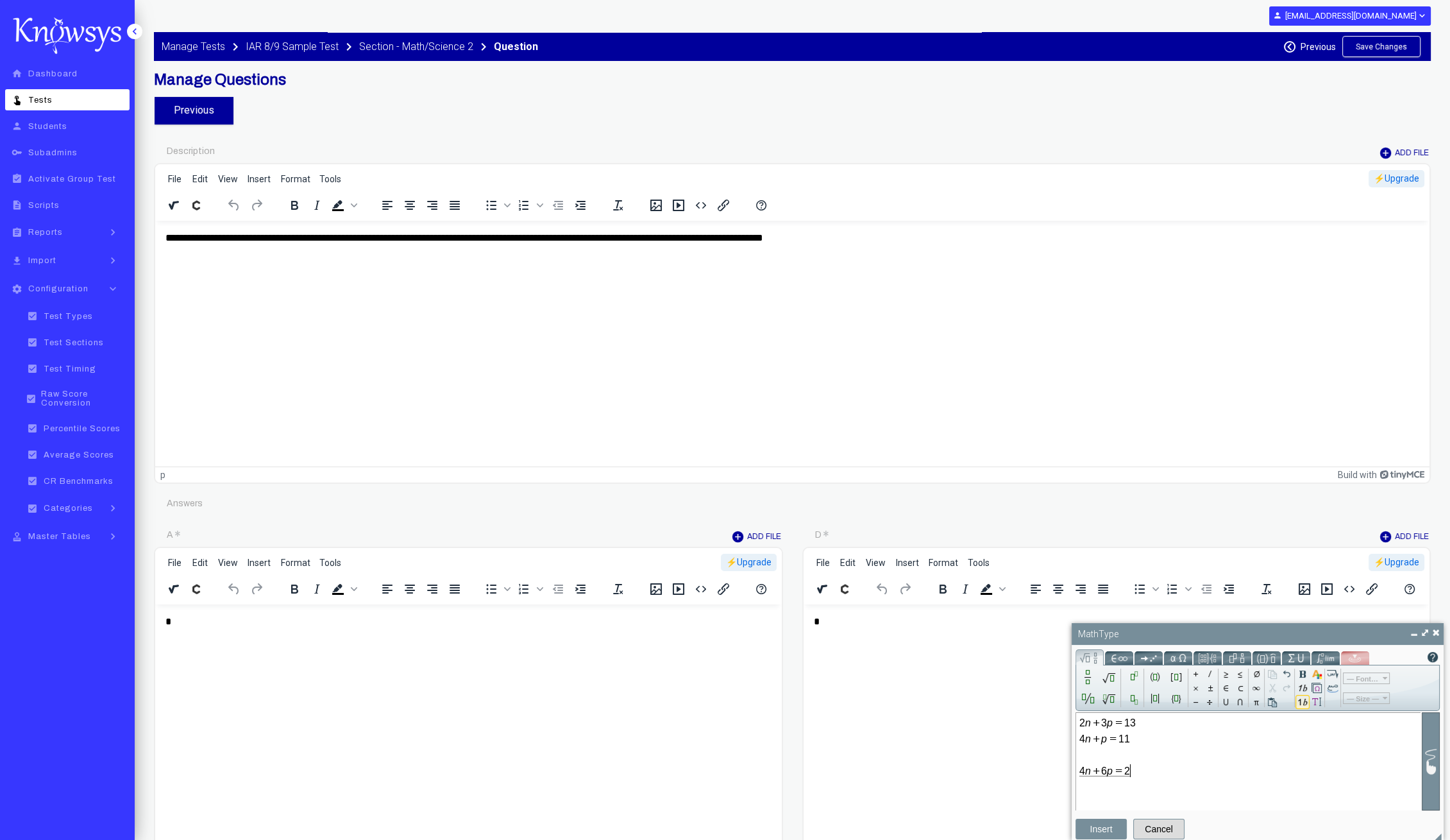
type input "*"
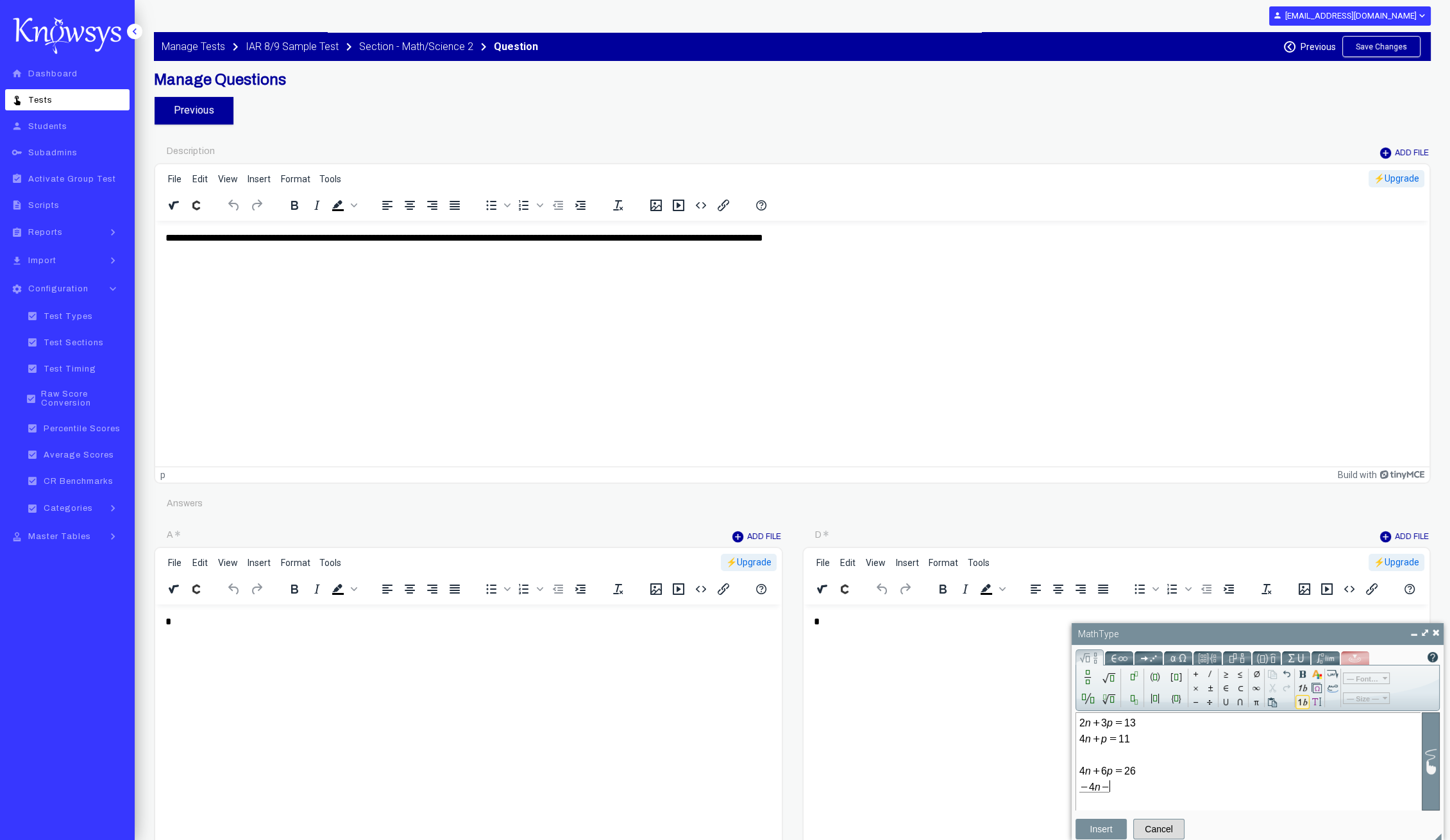
type input "*"
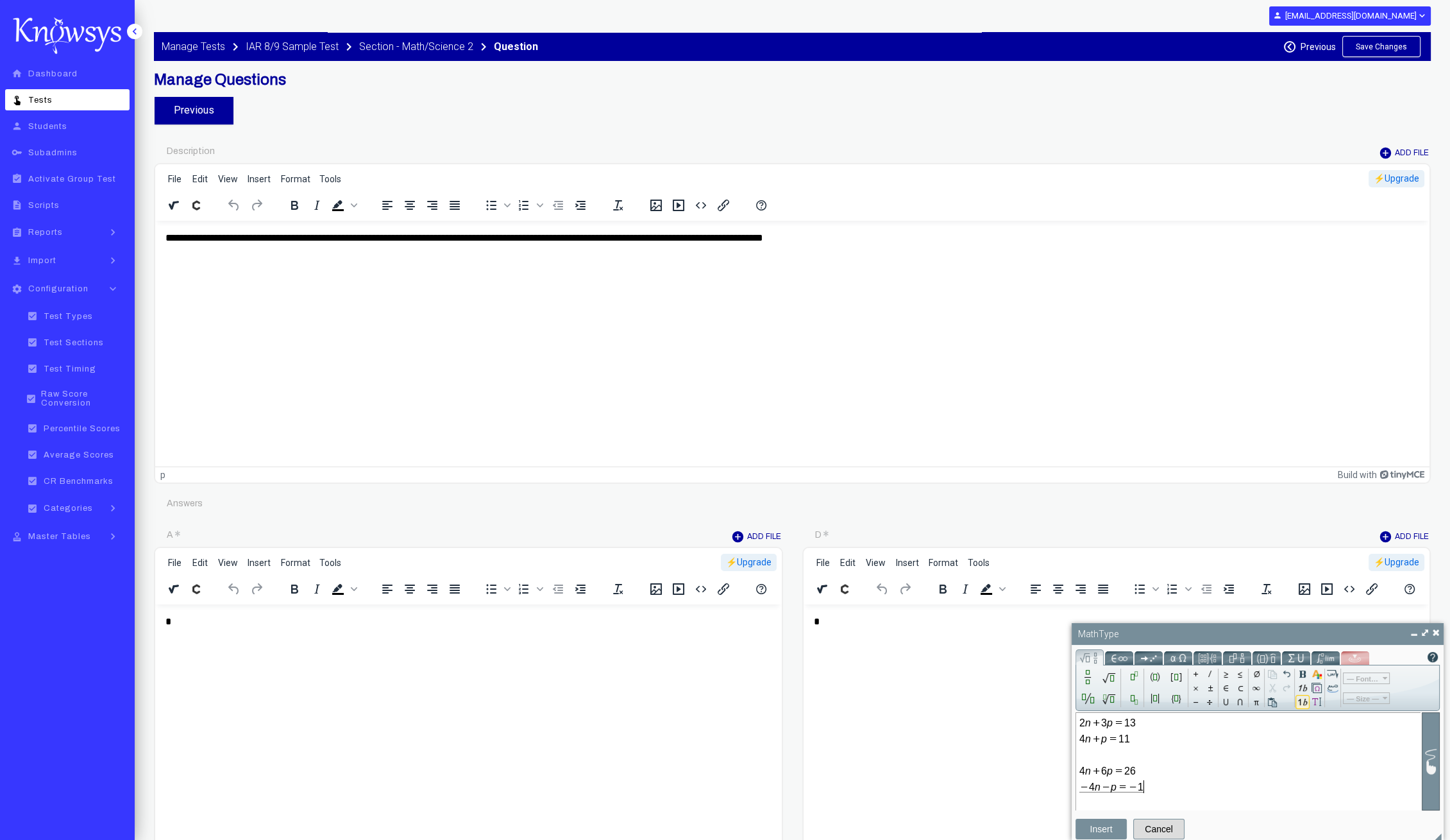
type input "*"
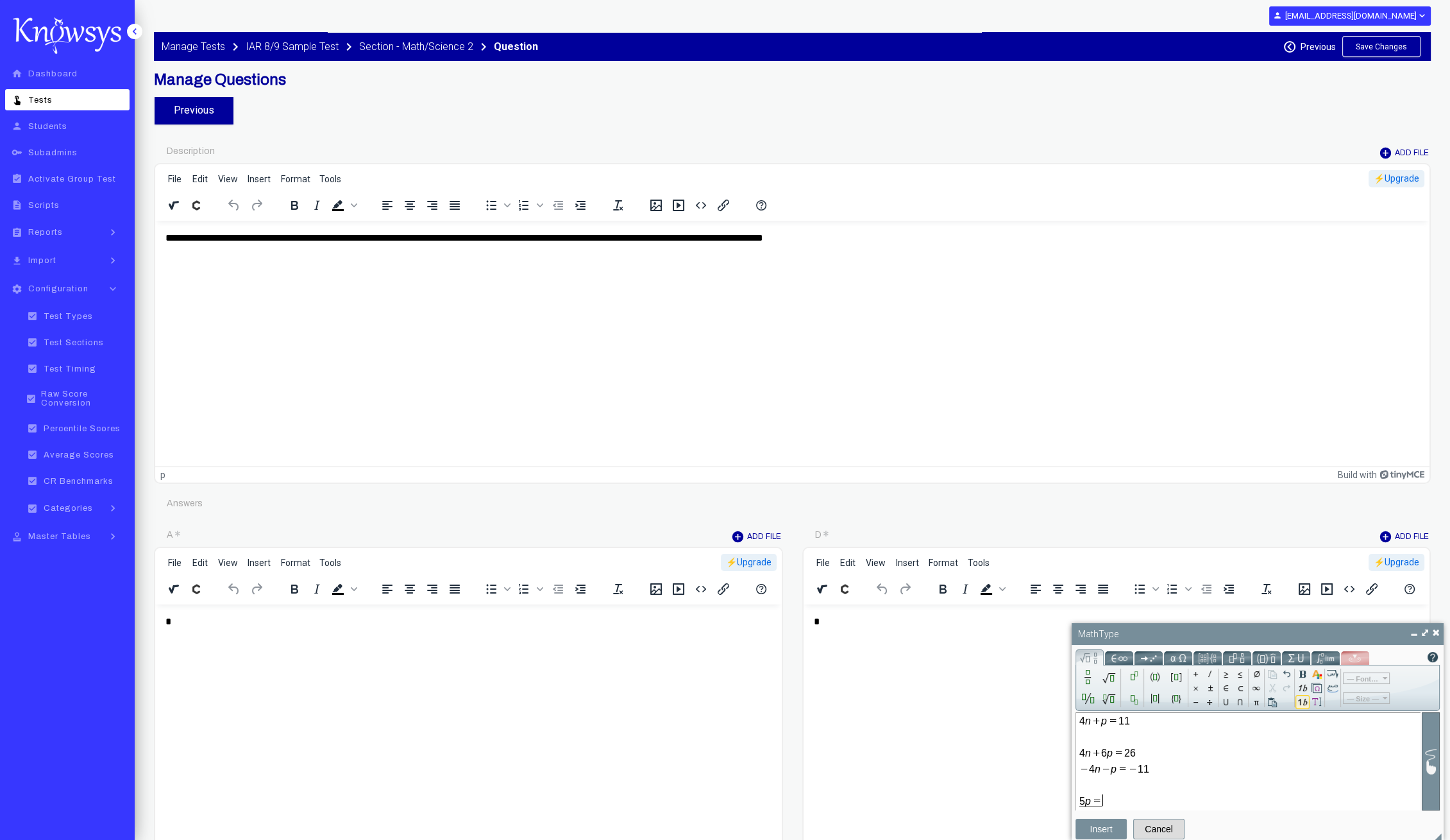
type input "*"
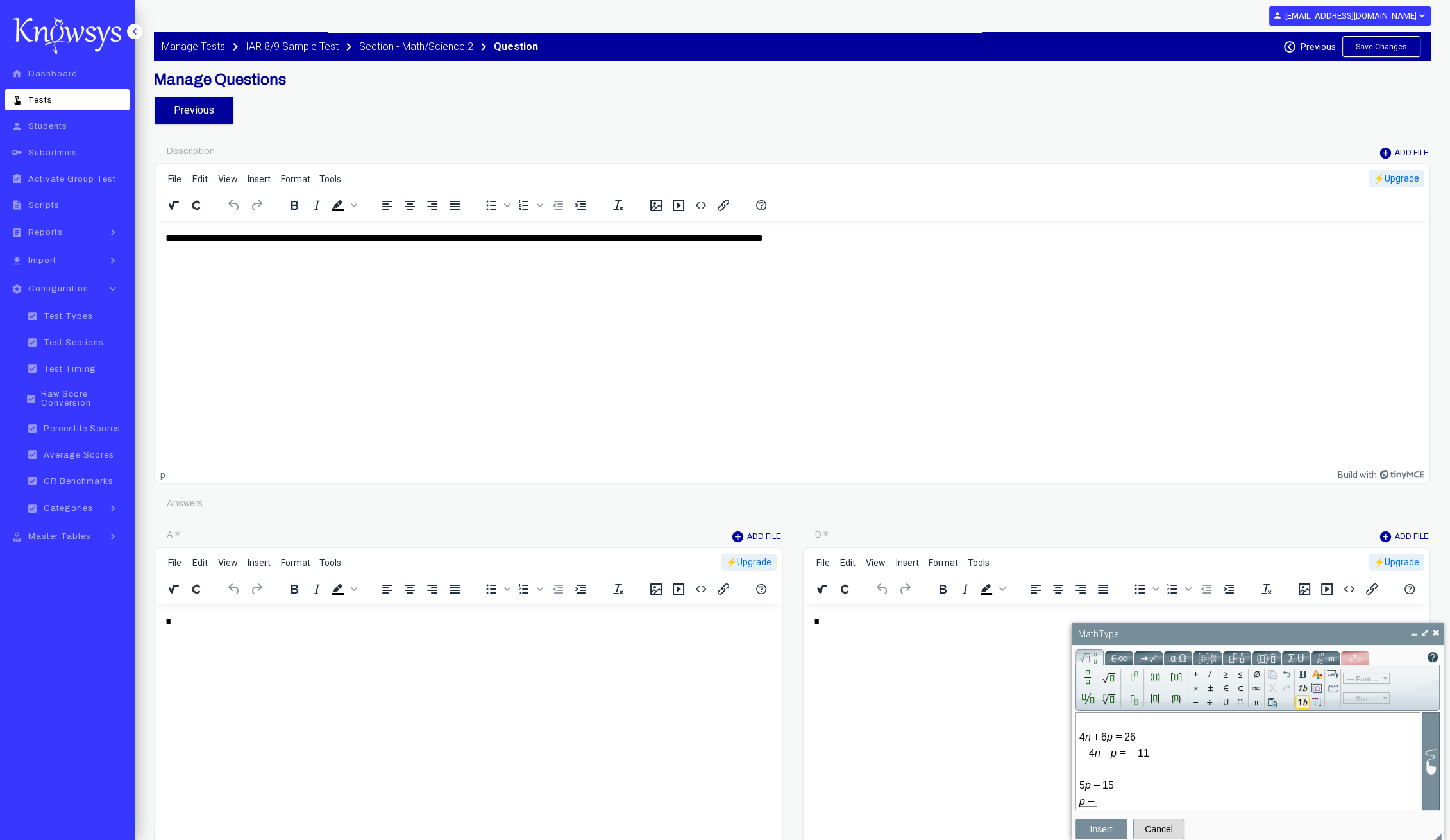
type input "*"
drag, startPoint x: 1102, startPoint y: 821, endPoint x: 309, endPoint y: 155, distance: 1035.6
click at [1102, 821] on button "Insert" at bounding box center [1102, 829] width 52 height 20
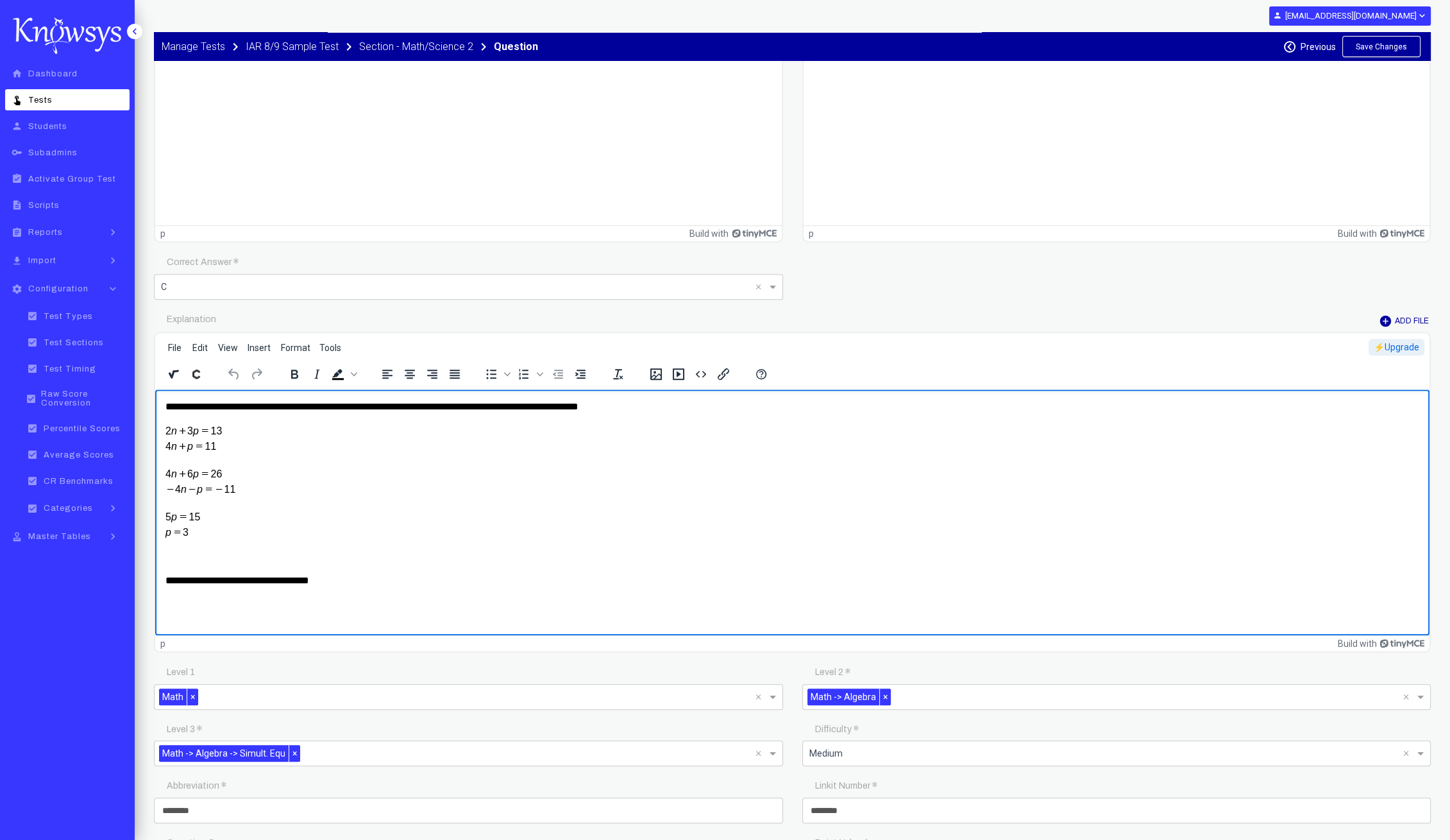
scroll to position [1429, 0]
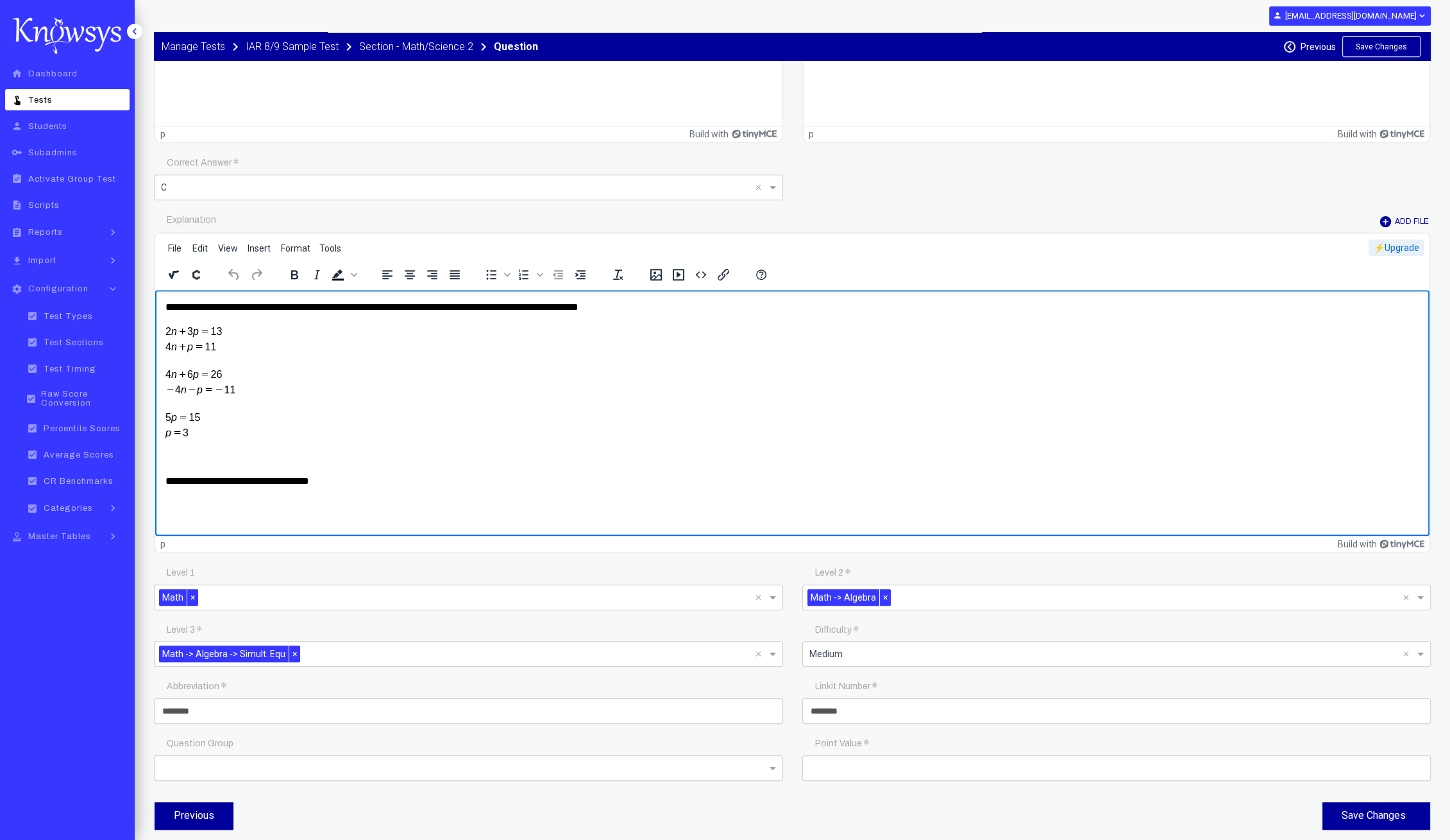
click at [353, 479] on p "**********" at bounding box center [786, 480] width 1242 height 14
click at [165, 276] on button "Insert a math equation - MathType" at bounding box center [174, 275] width 22 height 18
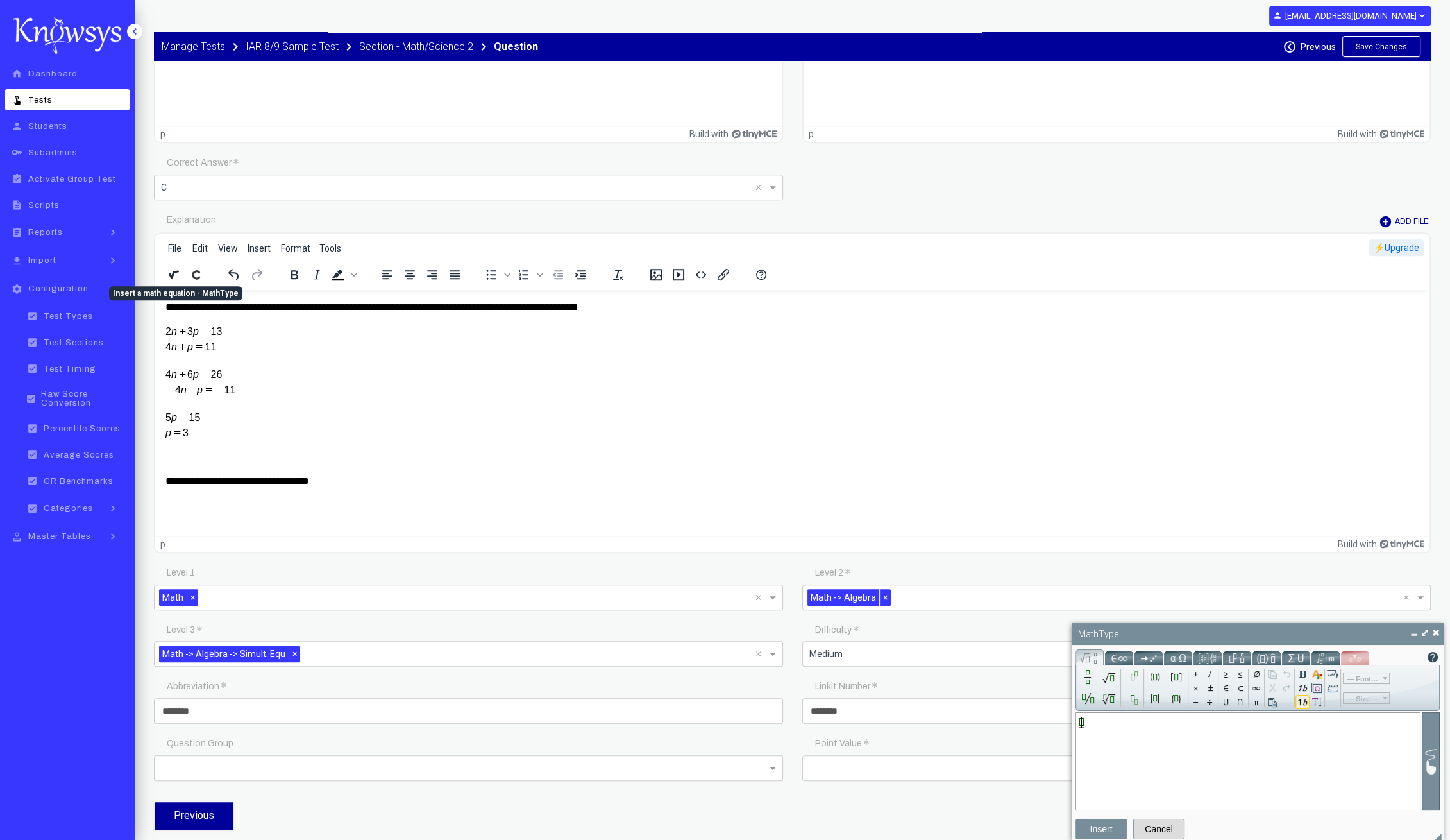
scroll to position [0, 0]
type input "*"
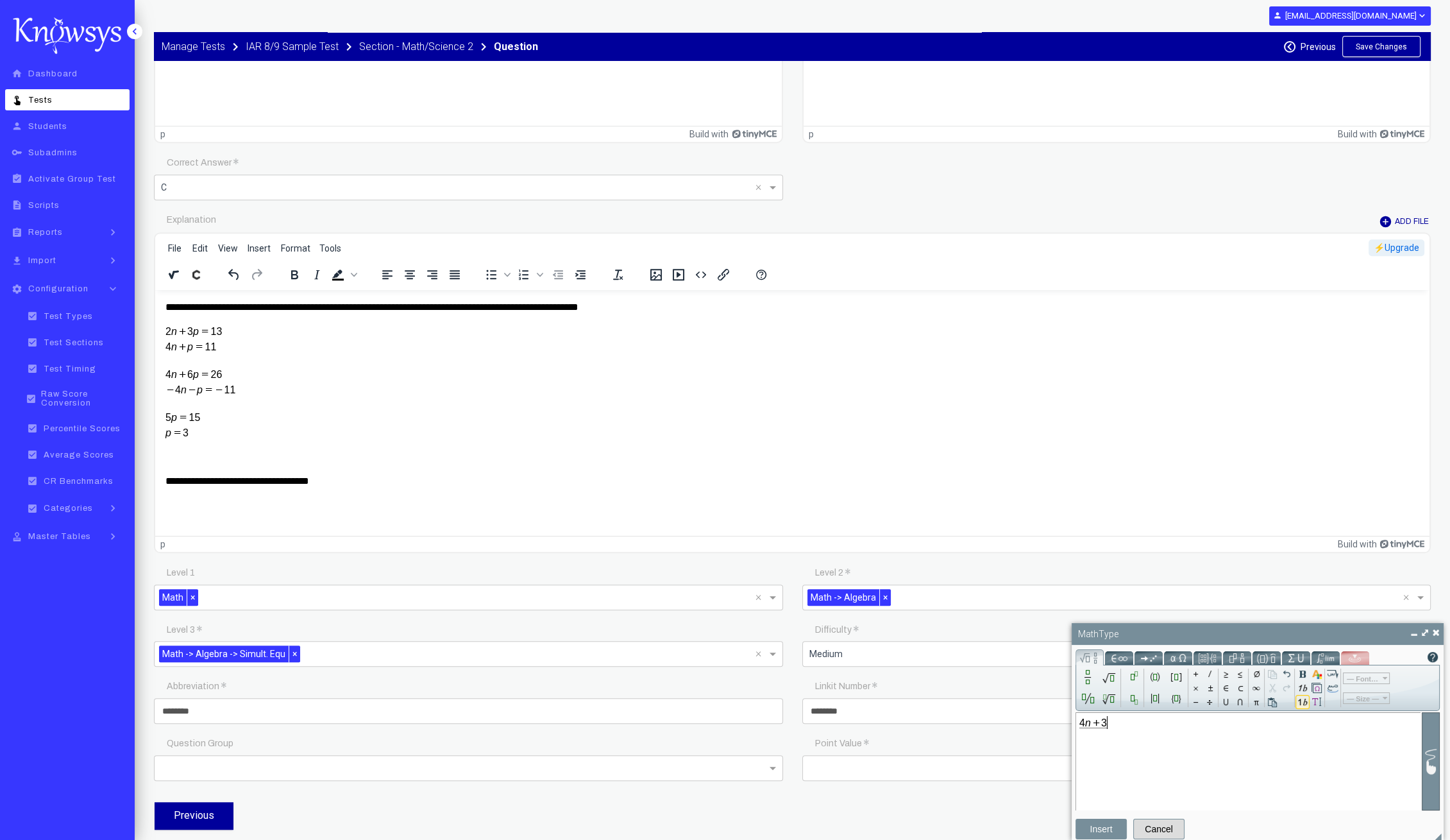
type input "*"
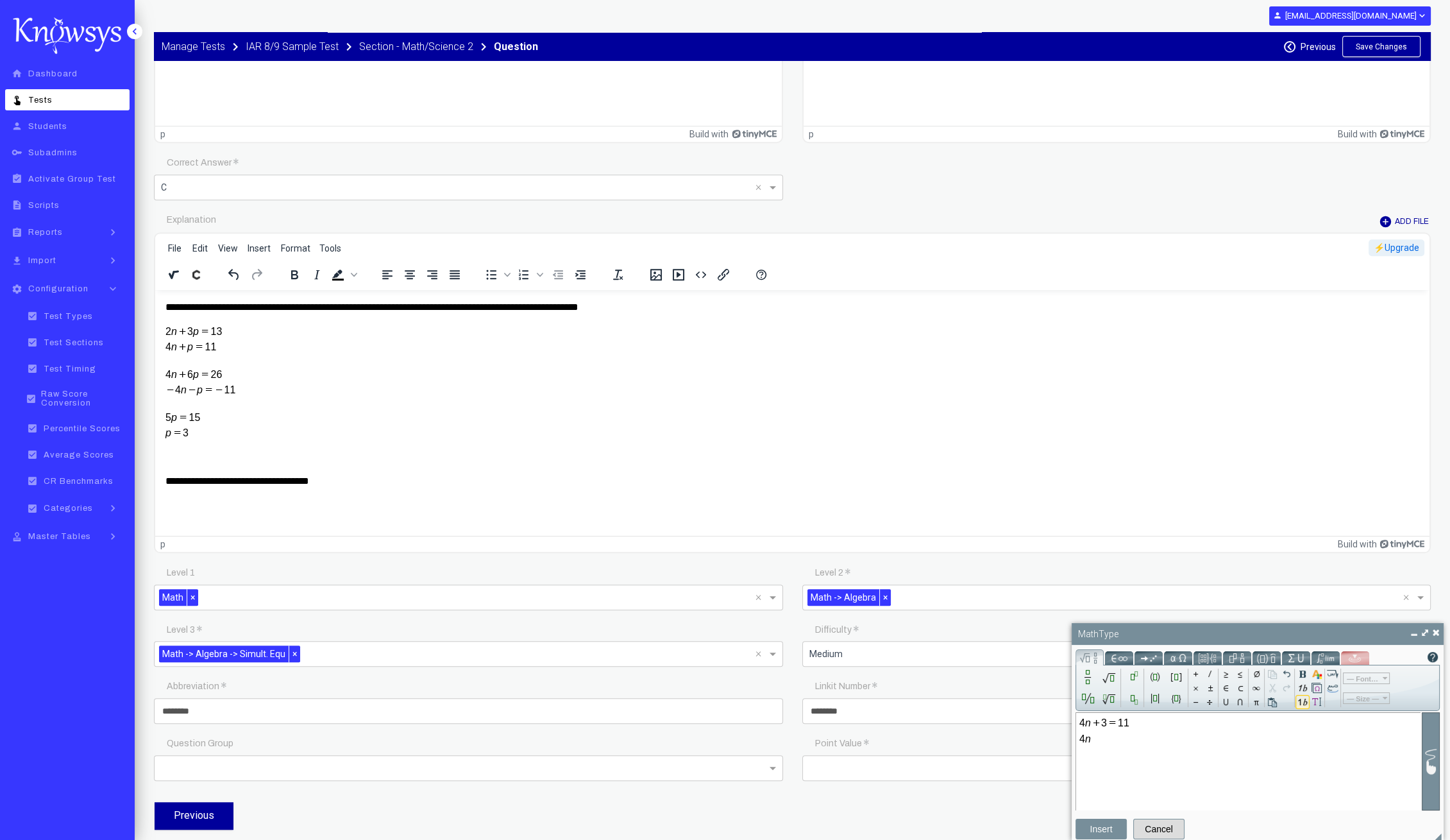
type input "*"
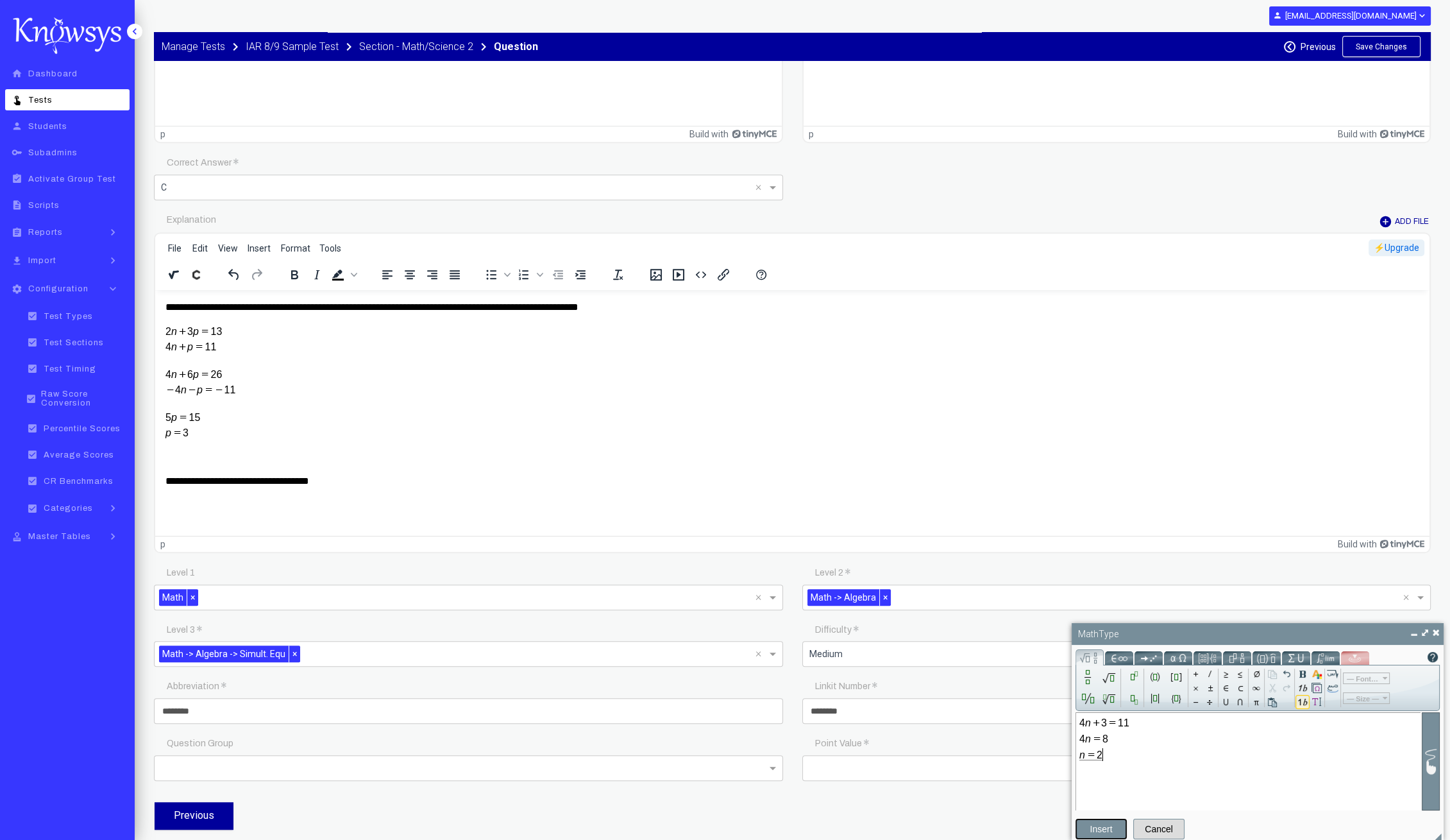
click at [1094, 832] on button "Insert" at bounding box center [1102, 829] width 52 height 20
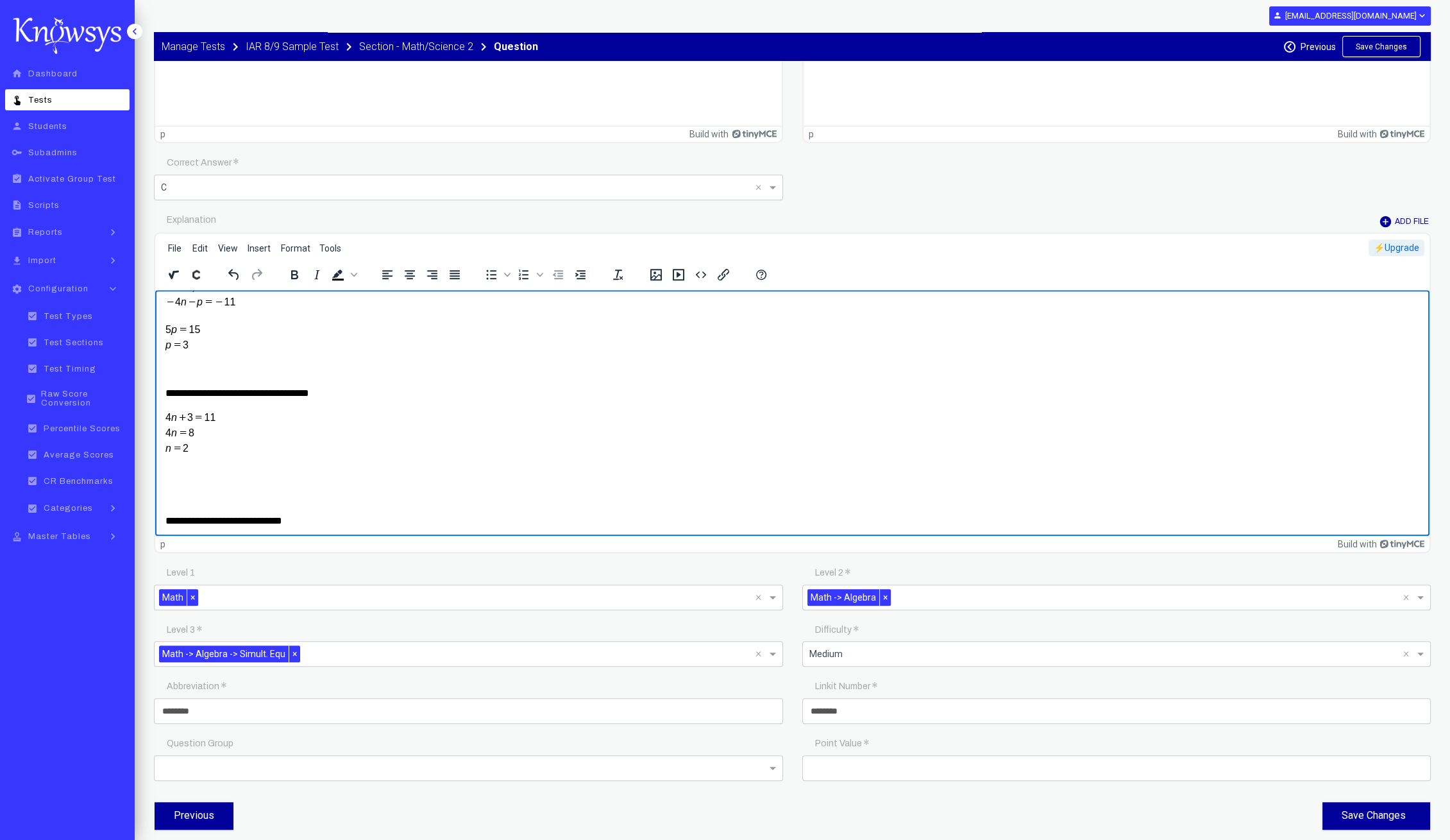
scroll to position [90, 0]
click at [255, 486] on body "**********" at bounding box center [792, 367] width 1254 height 316
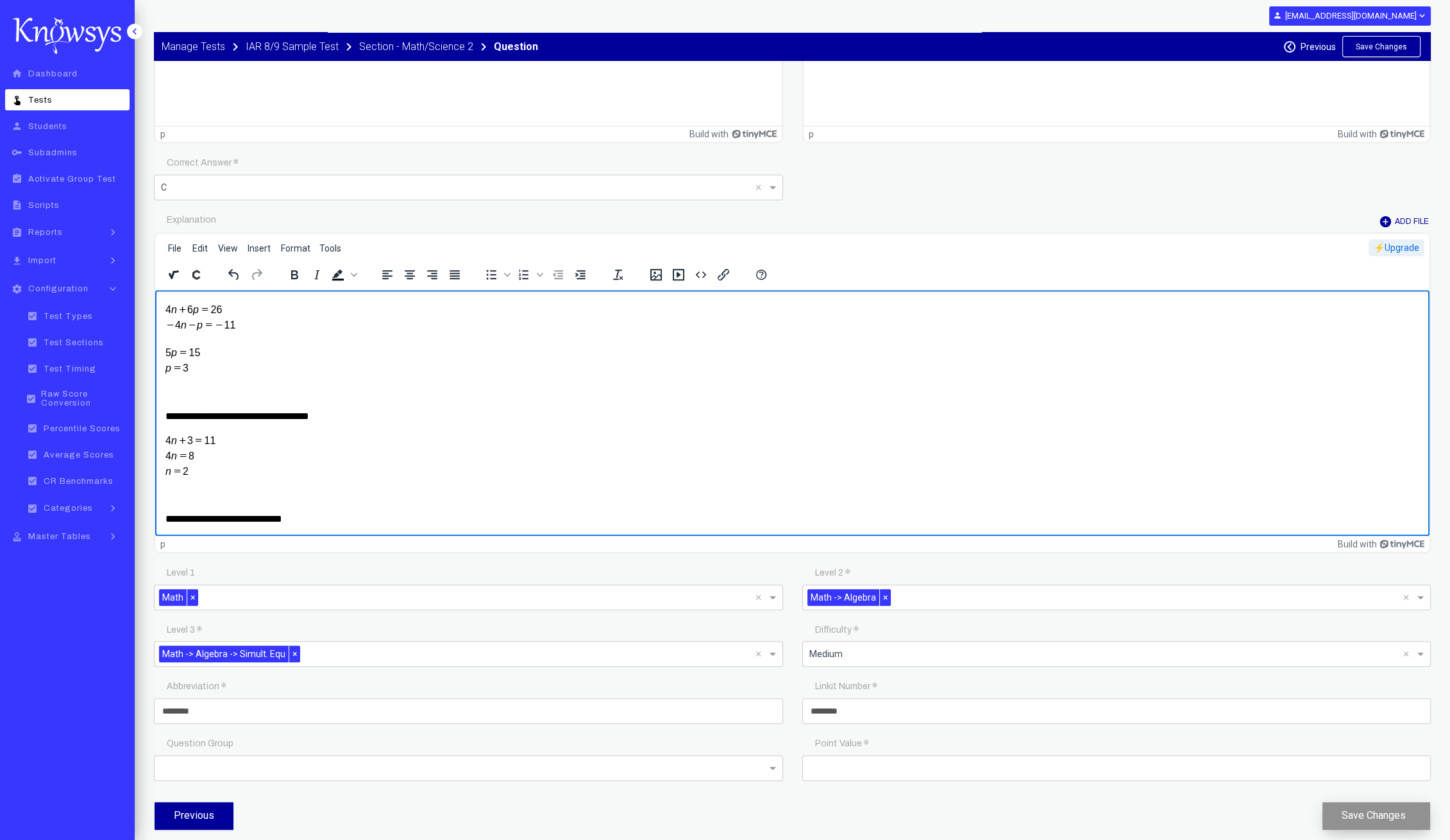
click at [1381, 813] on button "Save Changes" at bounding box center [1376, 816] width 108 height 27
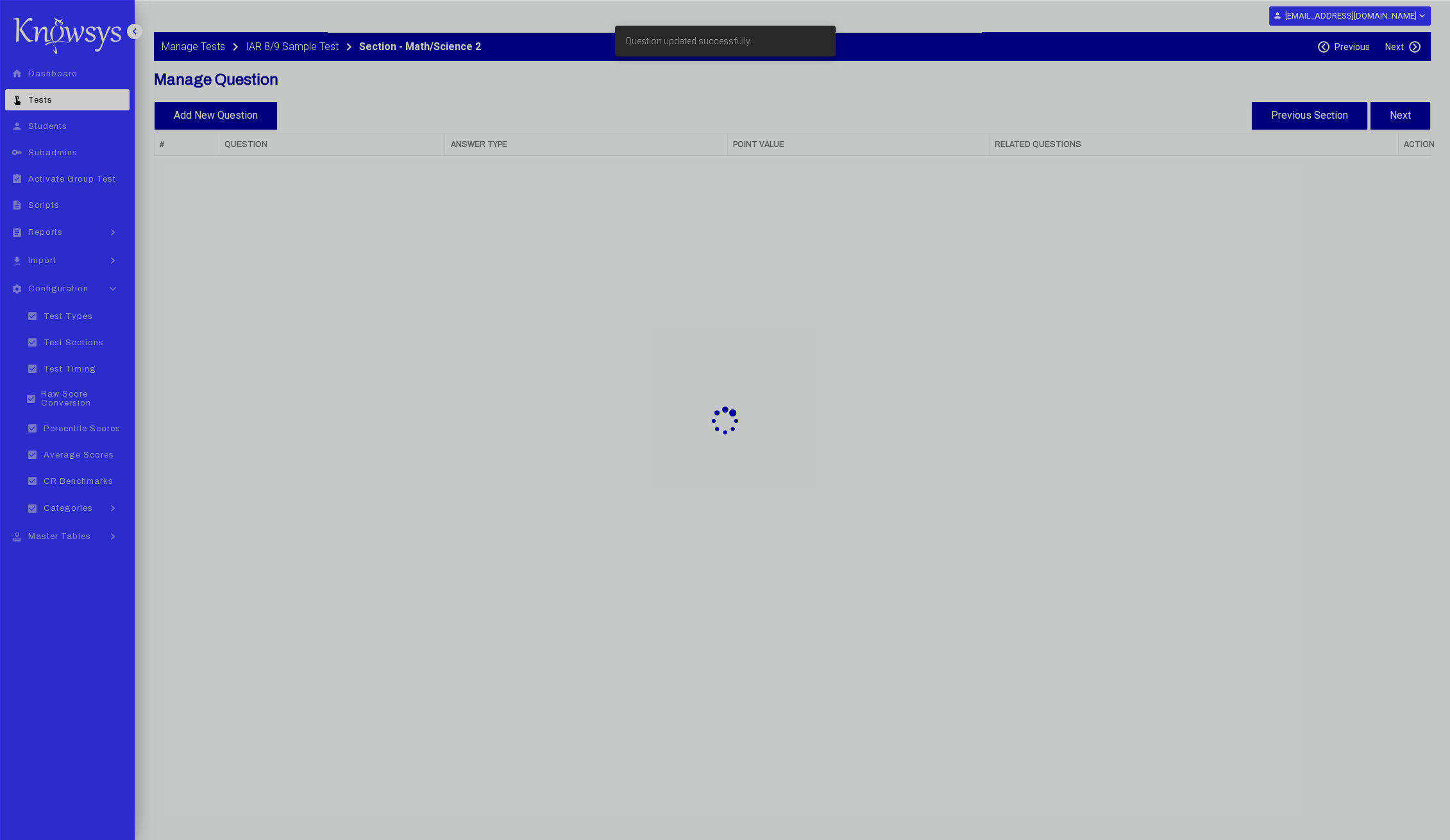
select select "**"
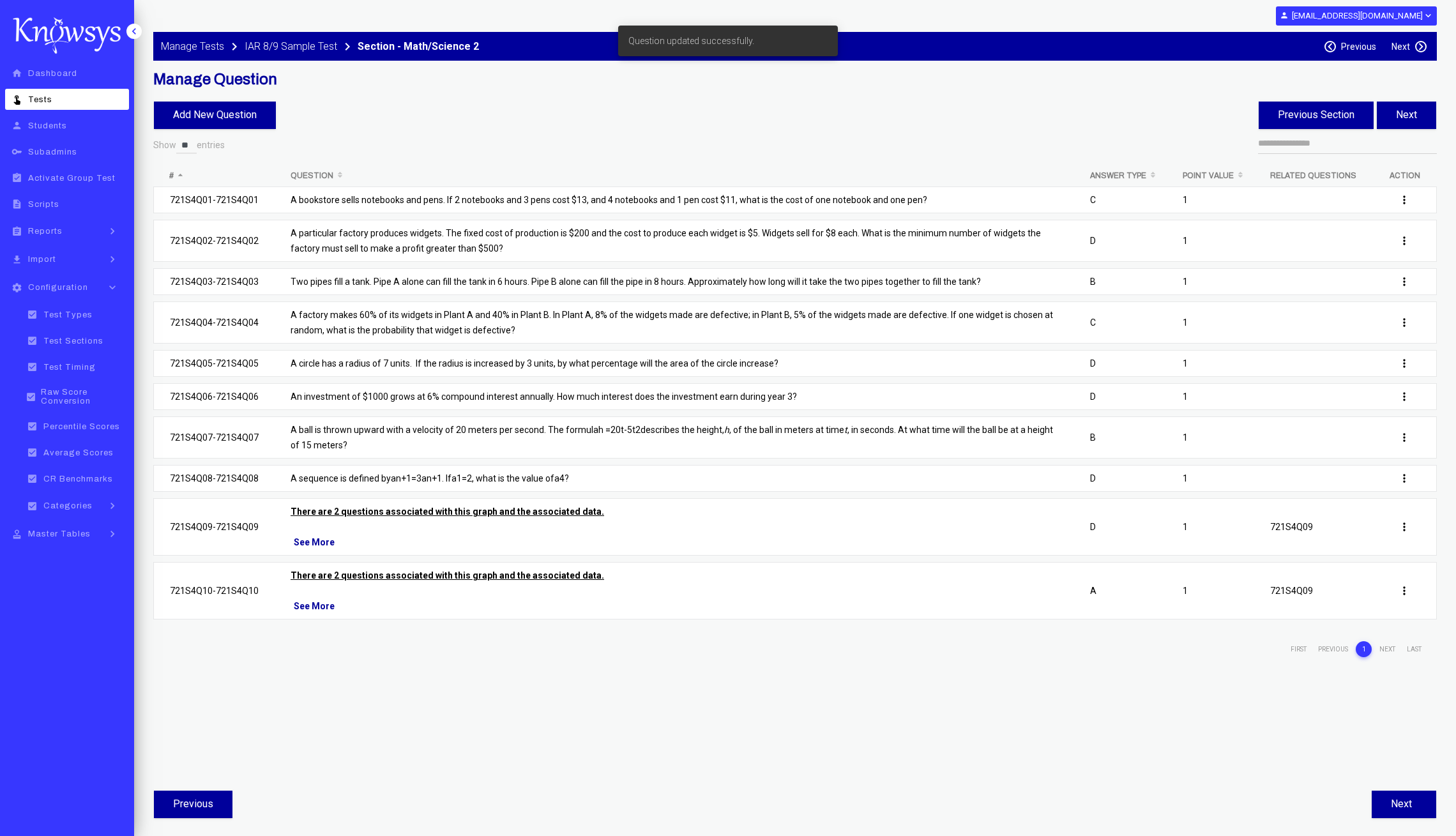
click at [456, 201] on p "A bookstore sells notebooks and pens. If 2 notebooks and 3 pens cost $13, and 4…" at bounding box center [675, 199] width 768 height 15
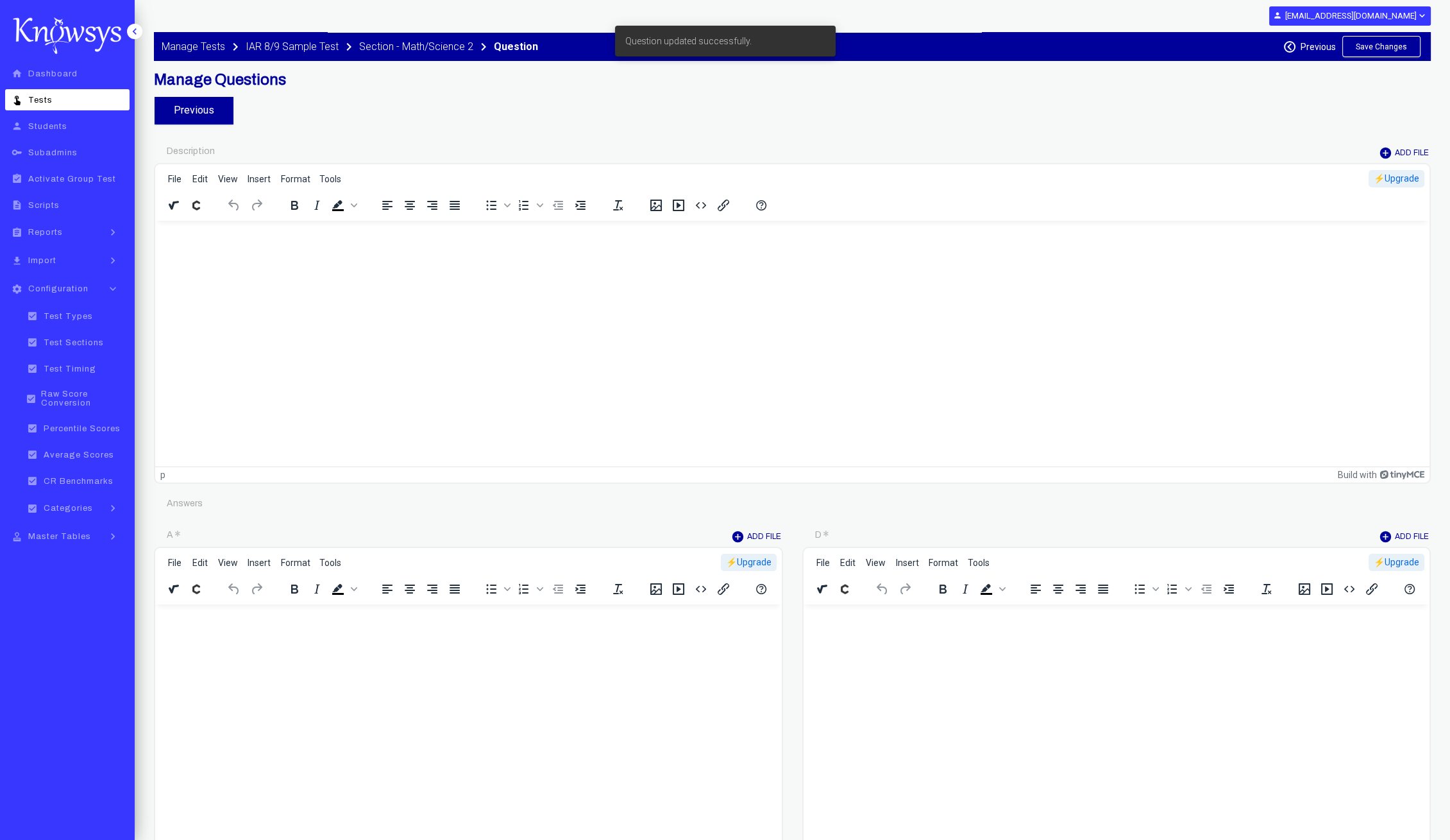
type input "********"
type input "*"
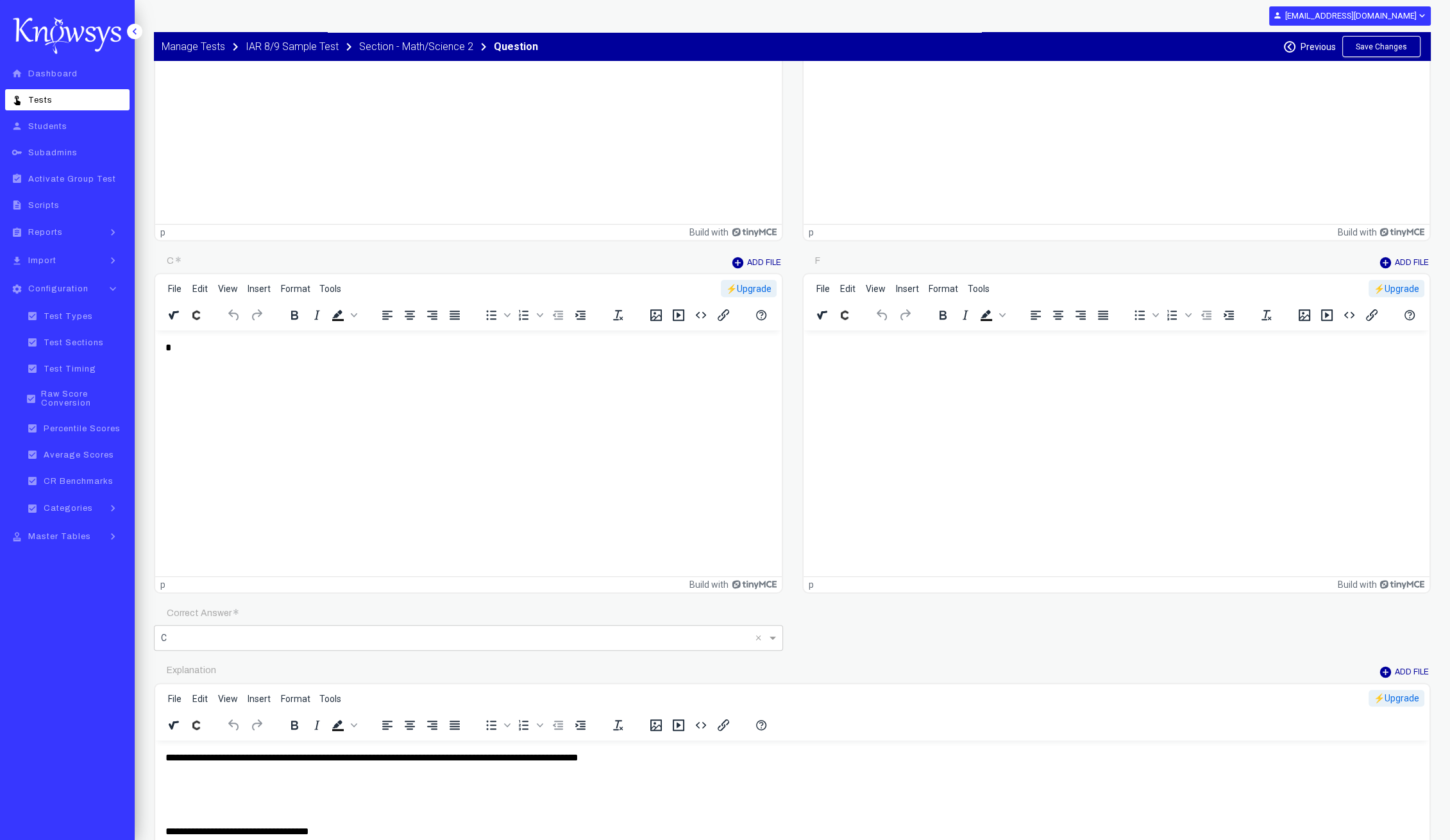
scroll to position [1429, 0]
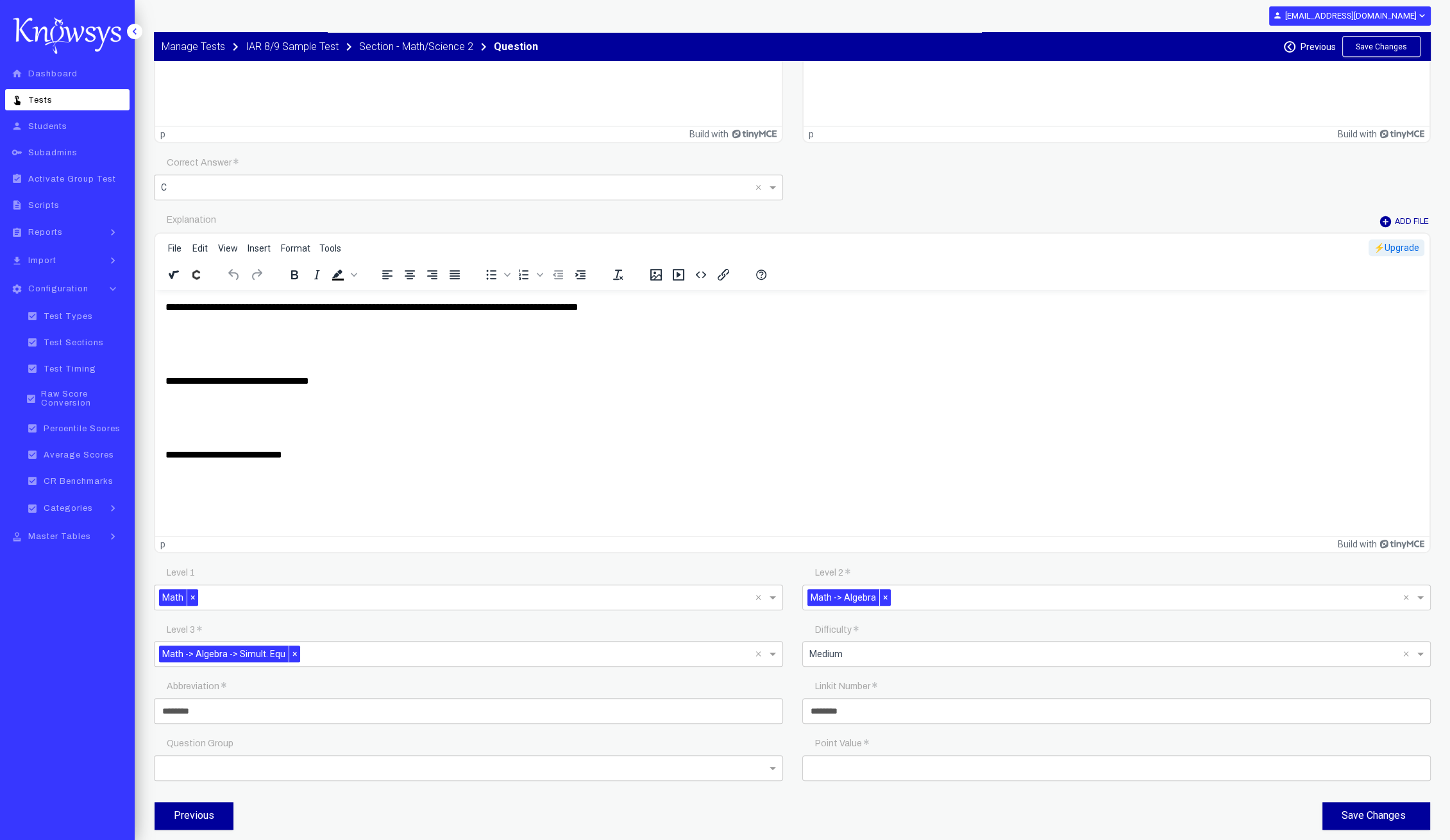
click at [420, 326] on p "Rich Text Area. Press ALT-0 for help." at bounding box center [792, 331] width 1254 height 14
click at [216, 817] on button "Previous" at bounding box center [194, 816] width 79 height 27
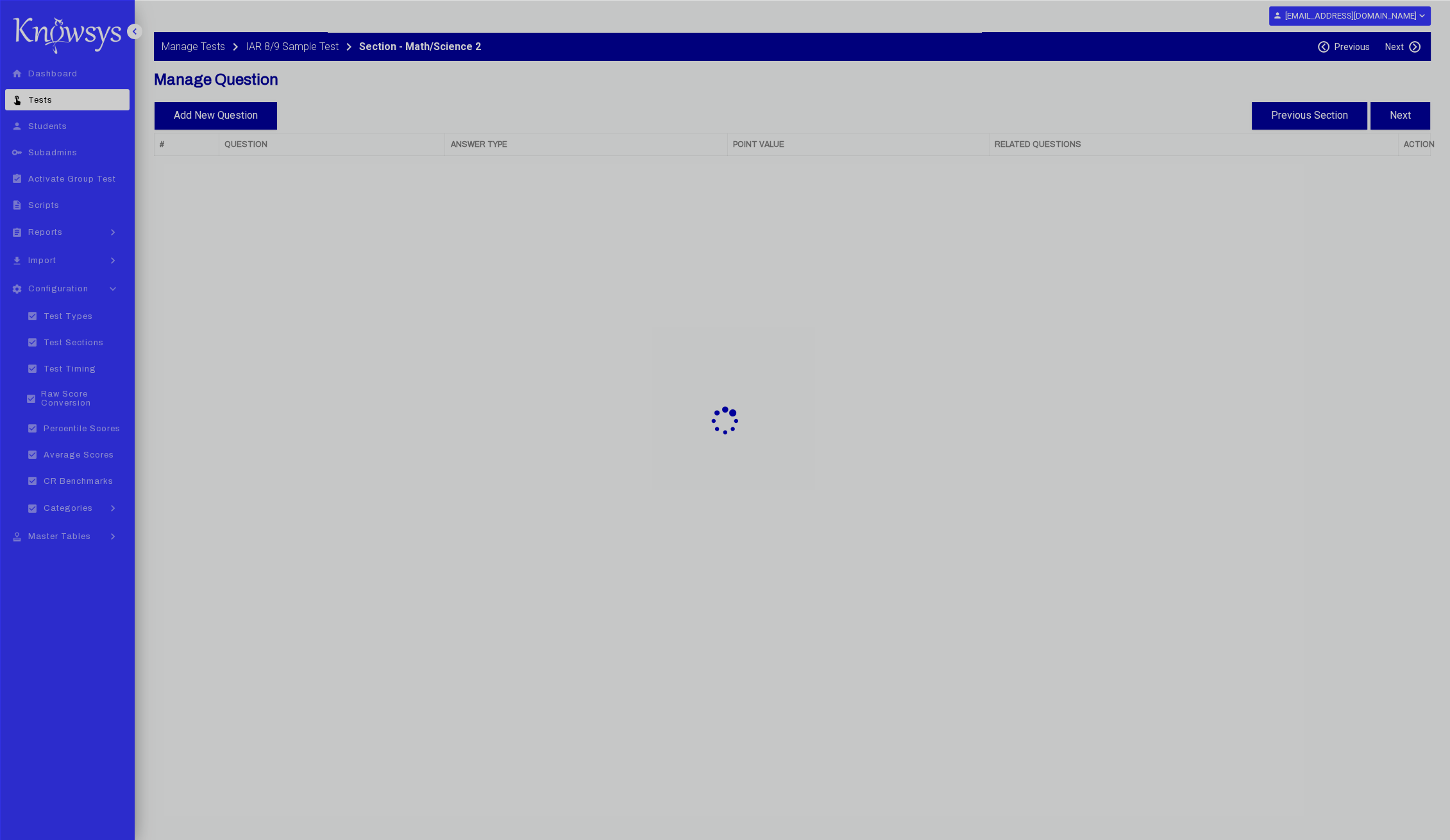
select select "**"
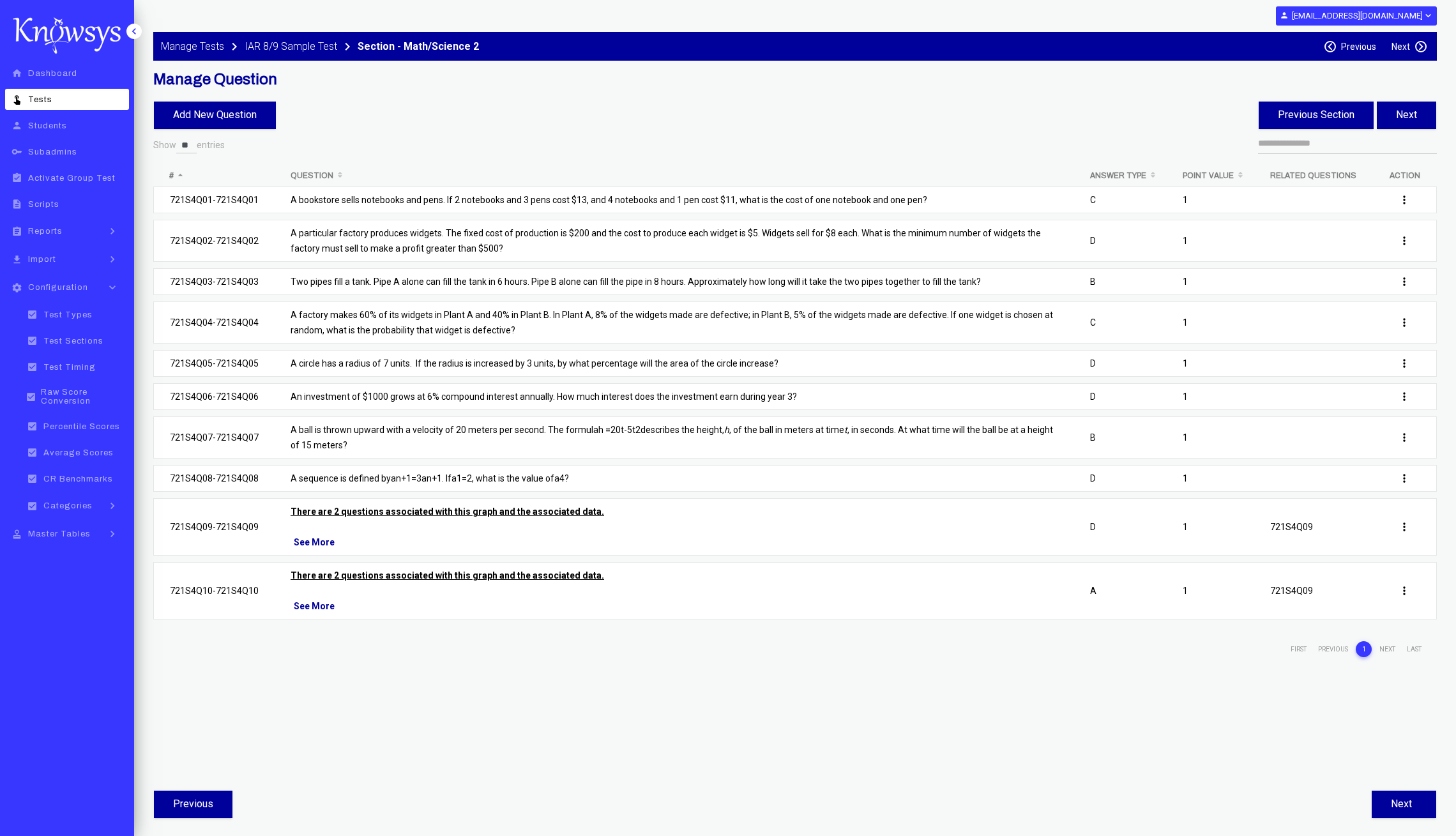
click at [444, 276] on p "Two pipes fill a tank. Pipe A alone can fill the tank in 6 hours. Pipe B alone …" at bounding box center [675, 282] width 768 height 15
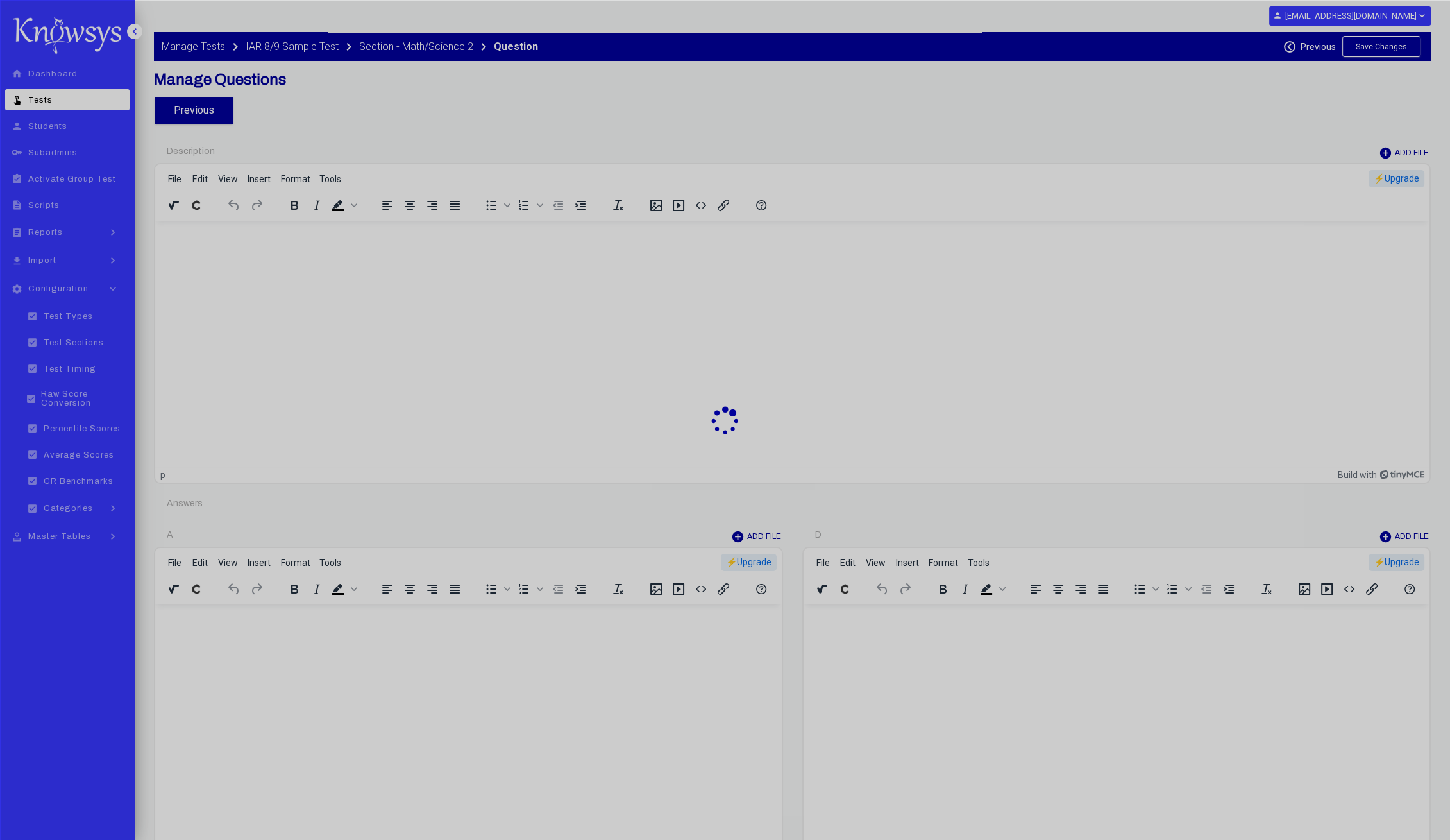
type input "********"
type input "*"
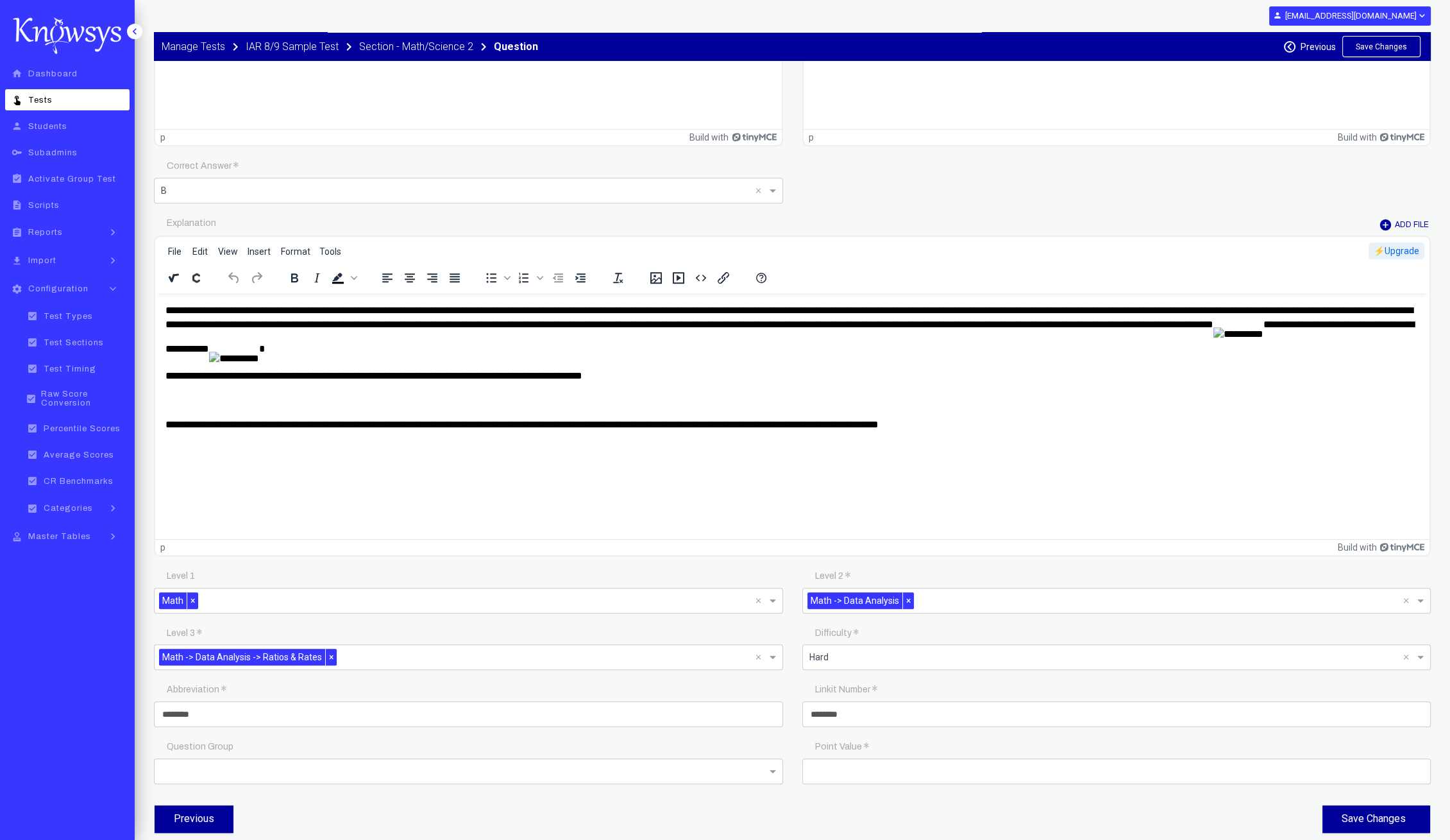
scroll to position [1429, 0]
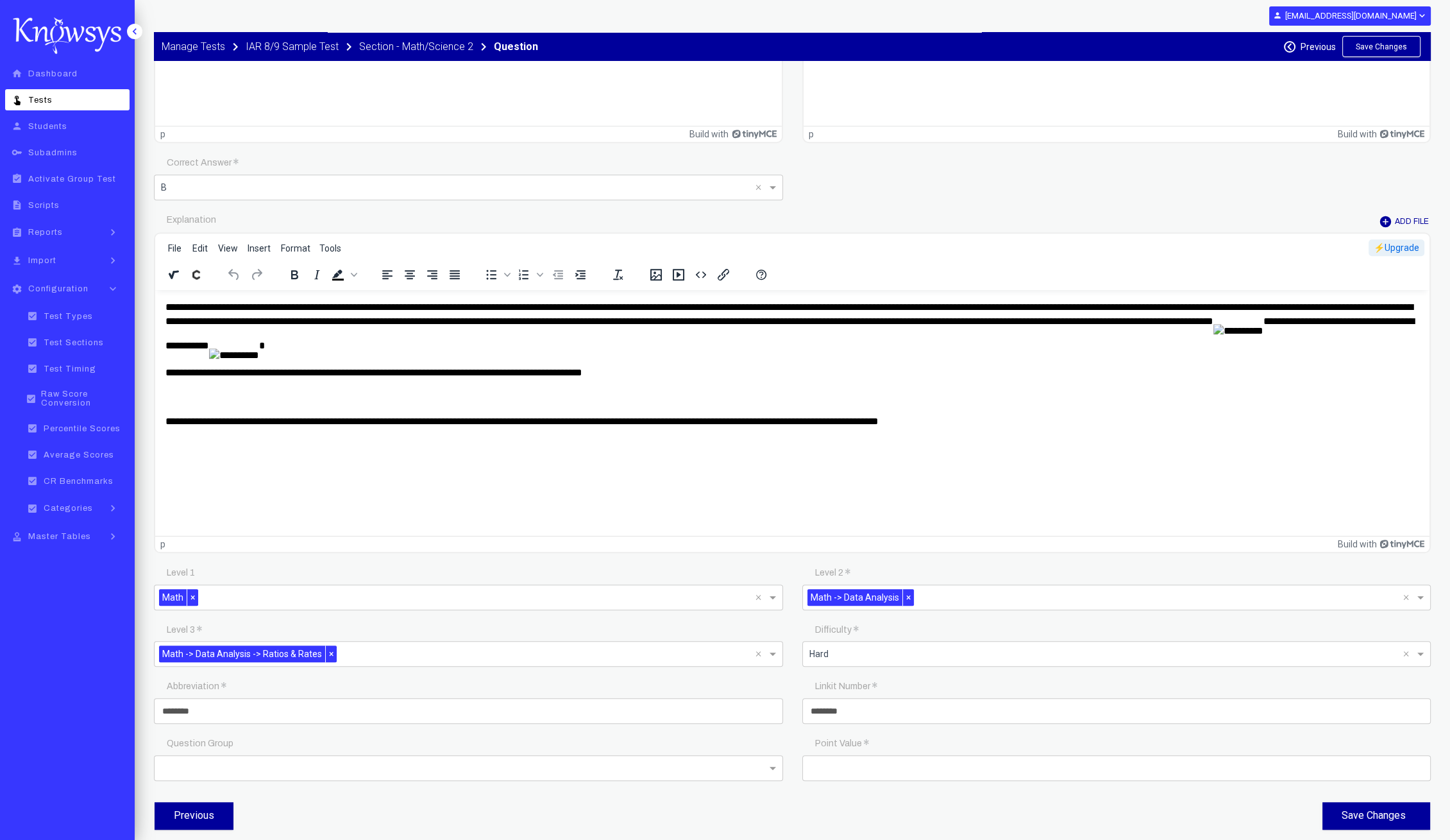
click at [662, 416] on p "**********" at bounding box center [793, 420] width 1255 height 14
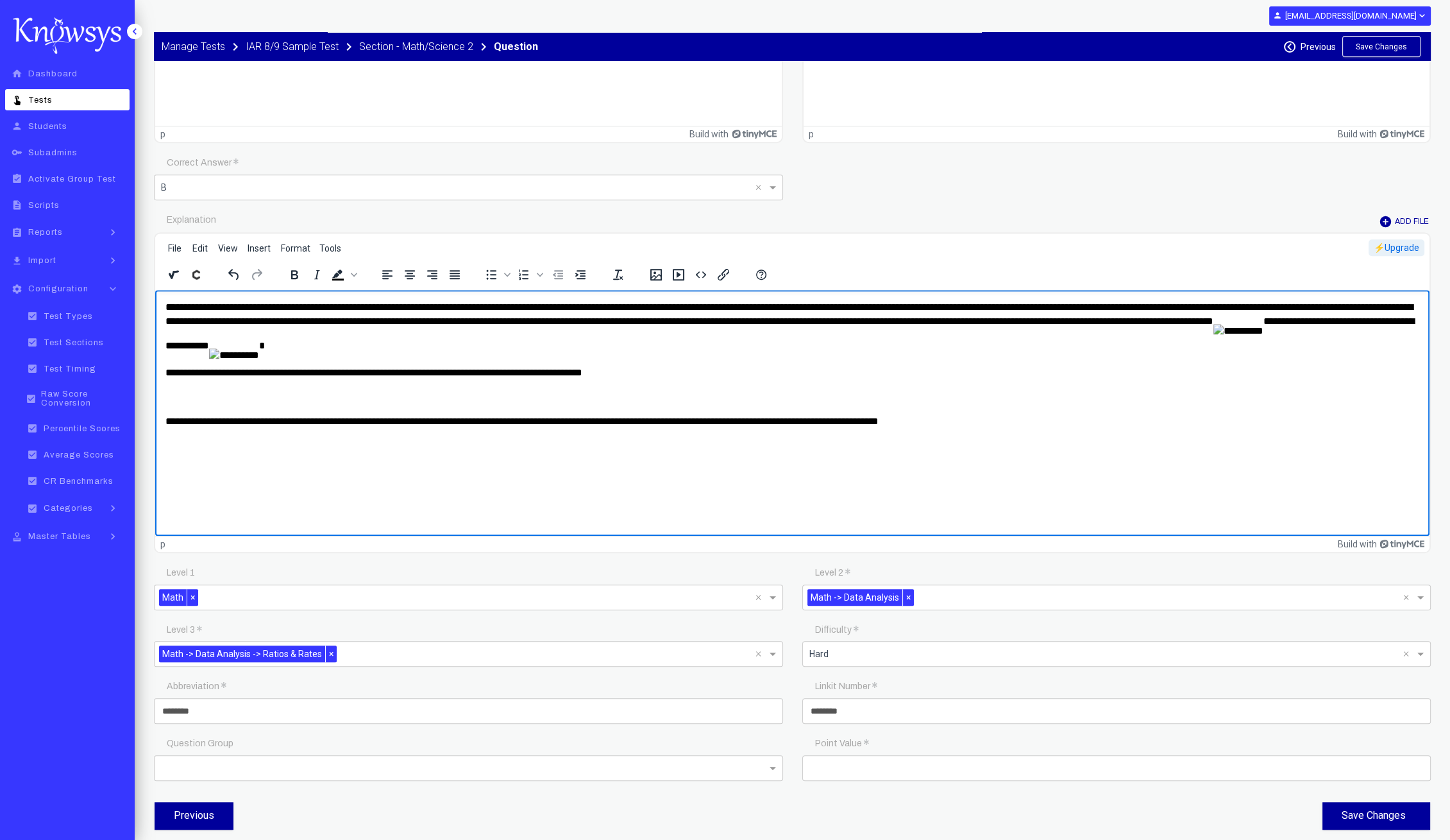
click at [172, 272] on icon "Insert a math equation - MathType" at bounding box center [171, 275] width 6 height 8
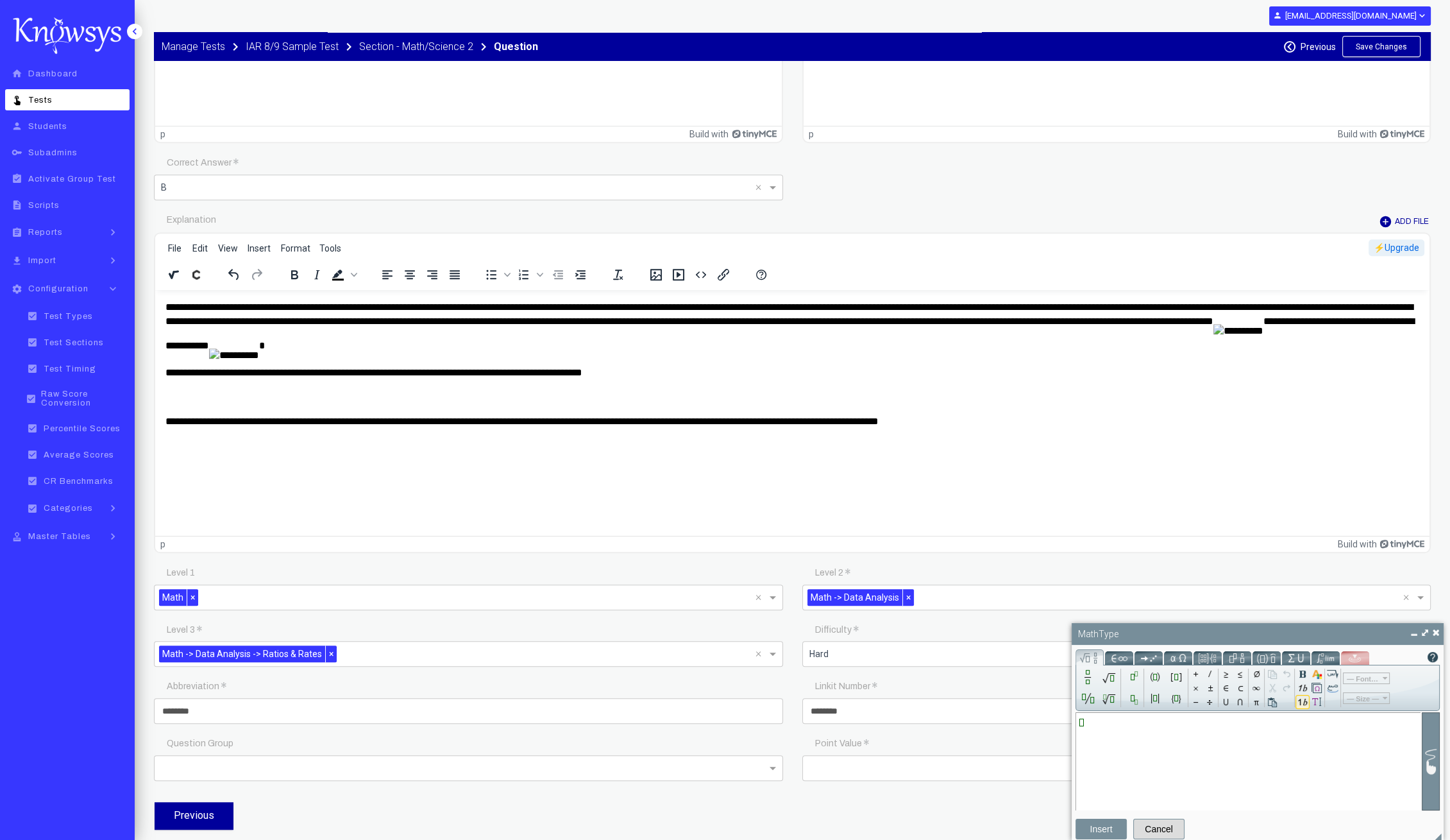
click at [1140, 732] on input "Math input" at bounding box center [1248, 752] width 338 height 117
type input "*"
type input "***"
type input "**"
type input "*"
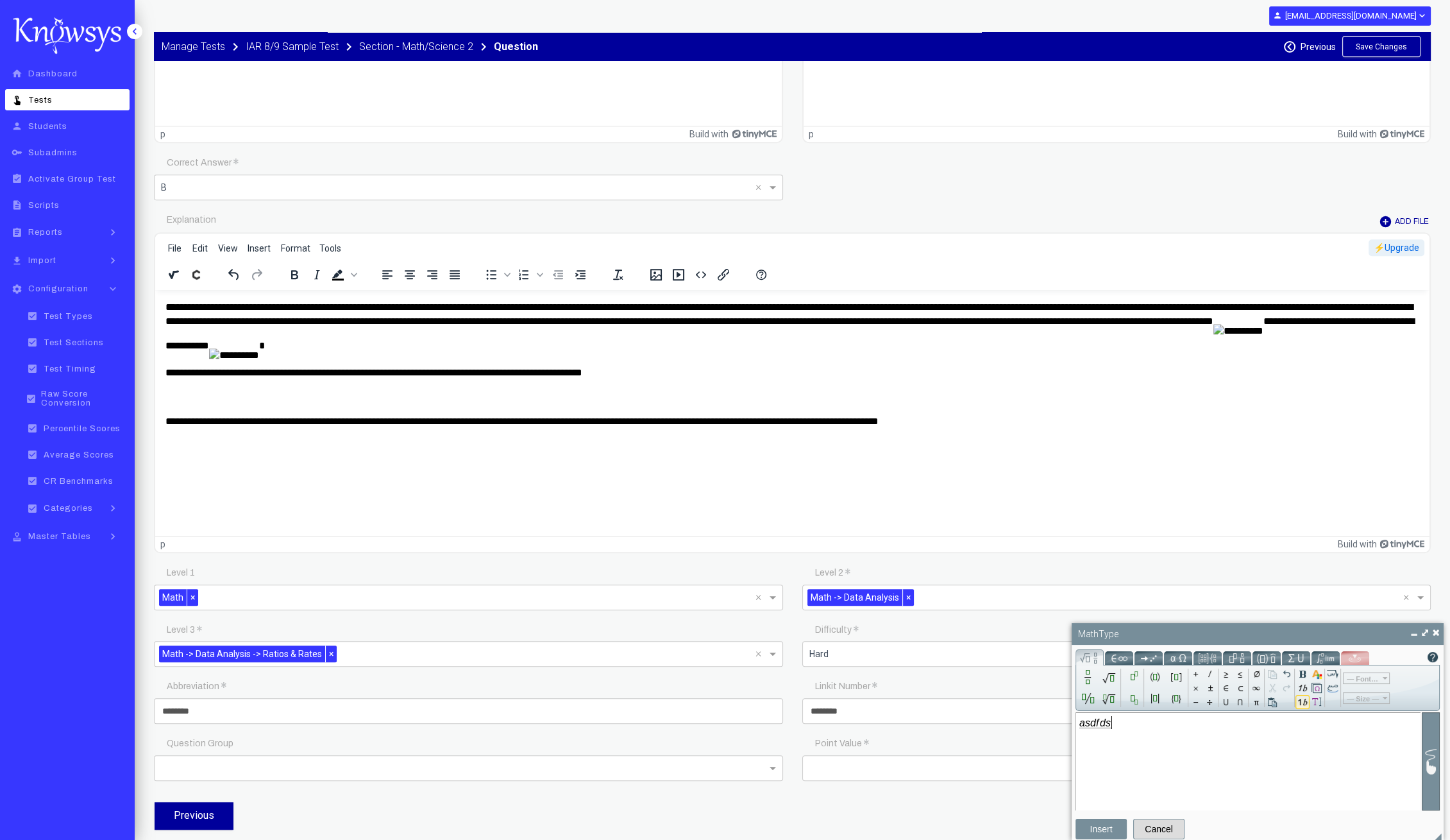
type input "**"
type input "*"
click at [1100, 826] on button "Insert" at bounding box center [1102, 829] width 52 height 20
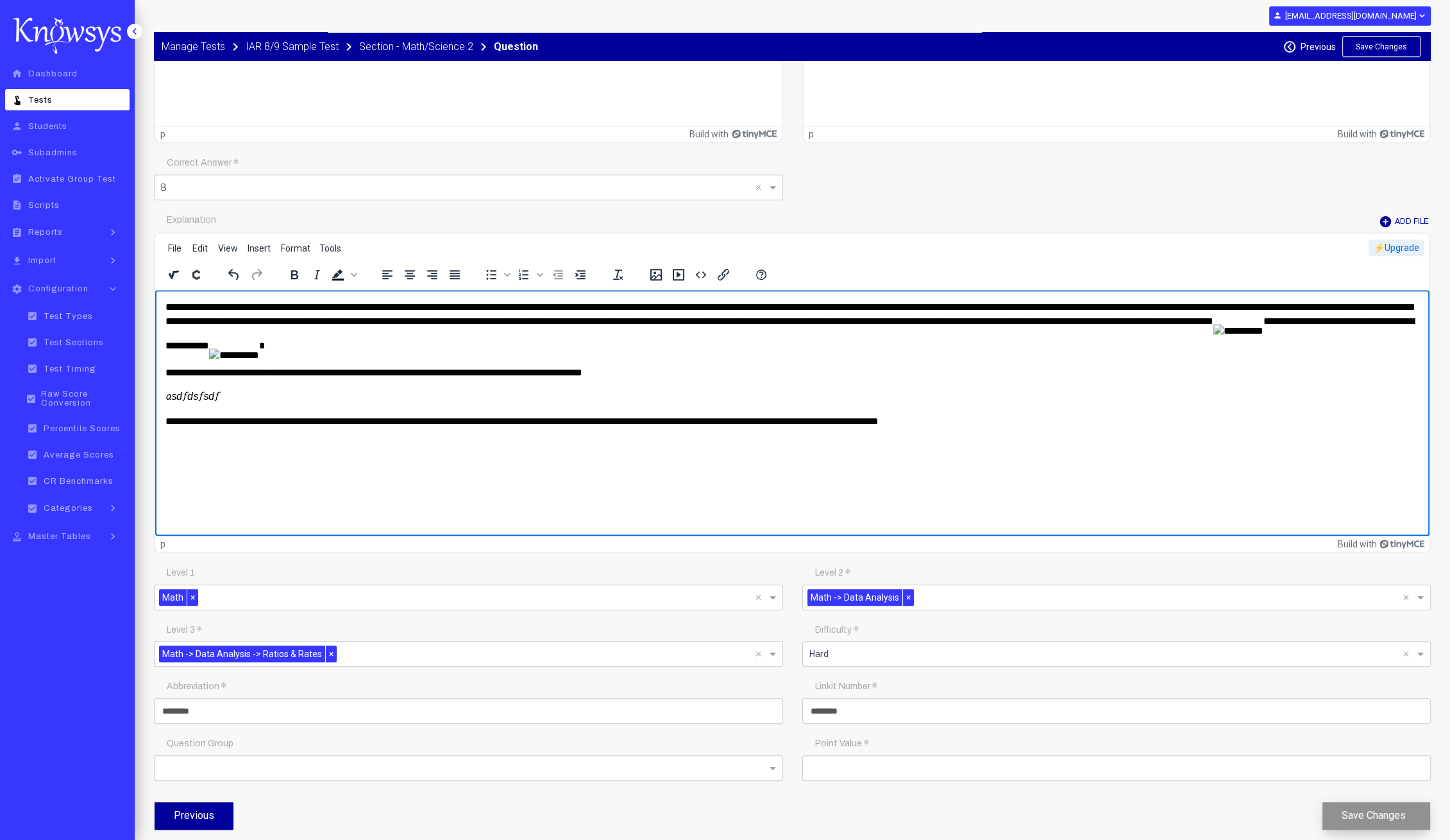
click at [1351, 810] on button "Save Changes" at bounding box center [1376, 816] width 108 height 27
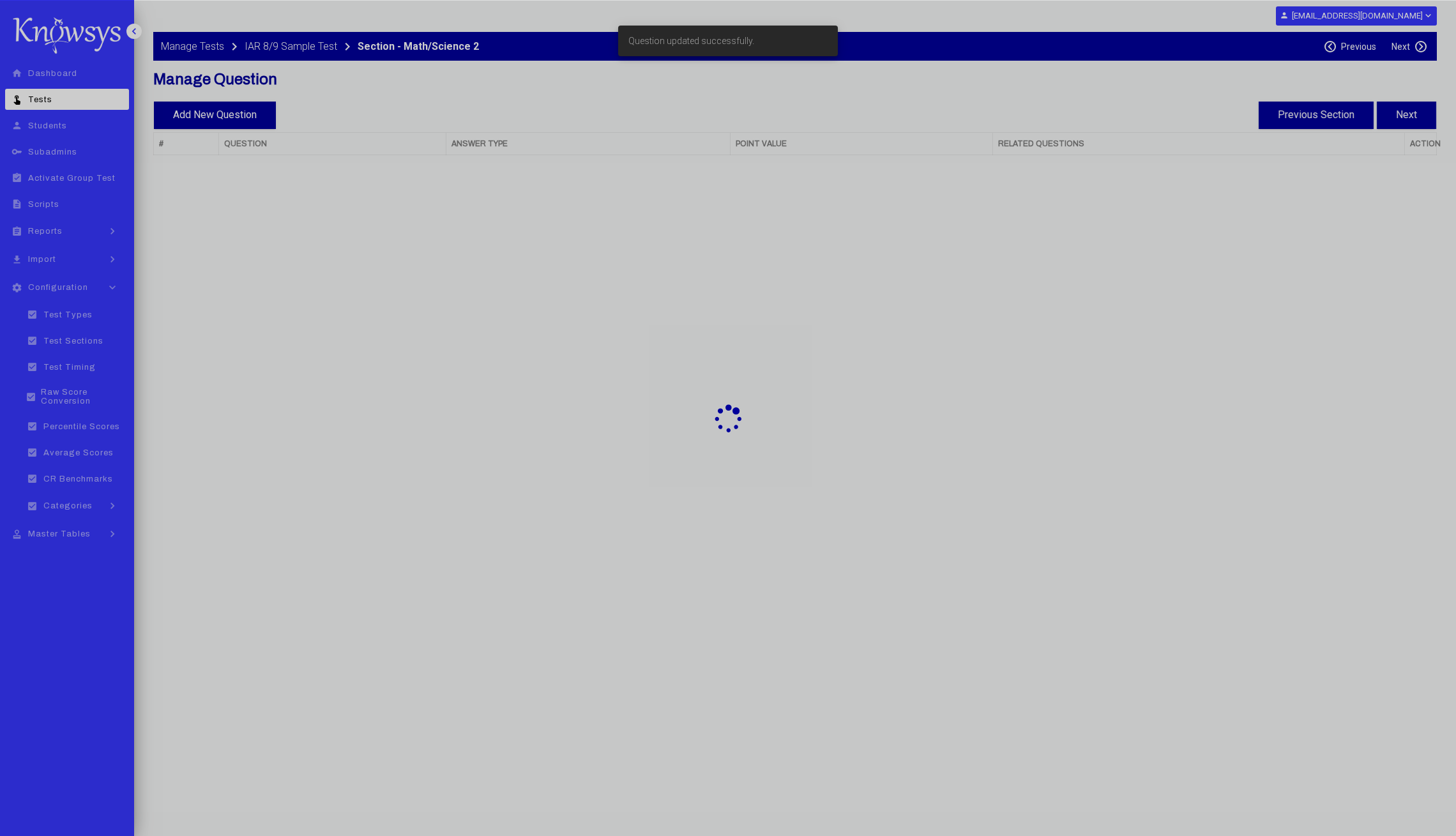
select select "**"
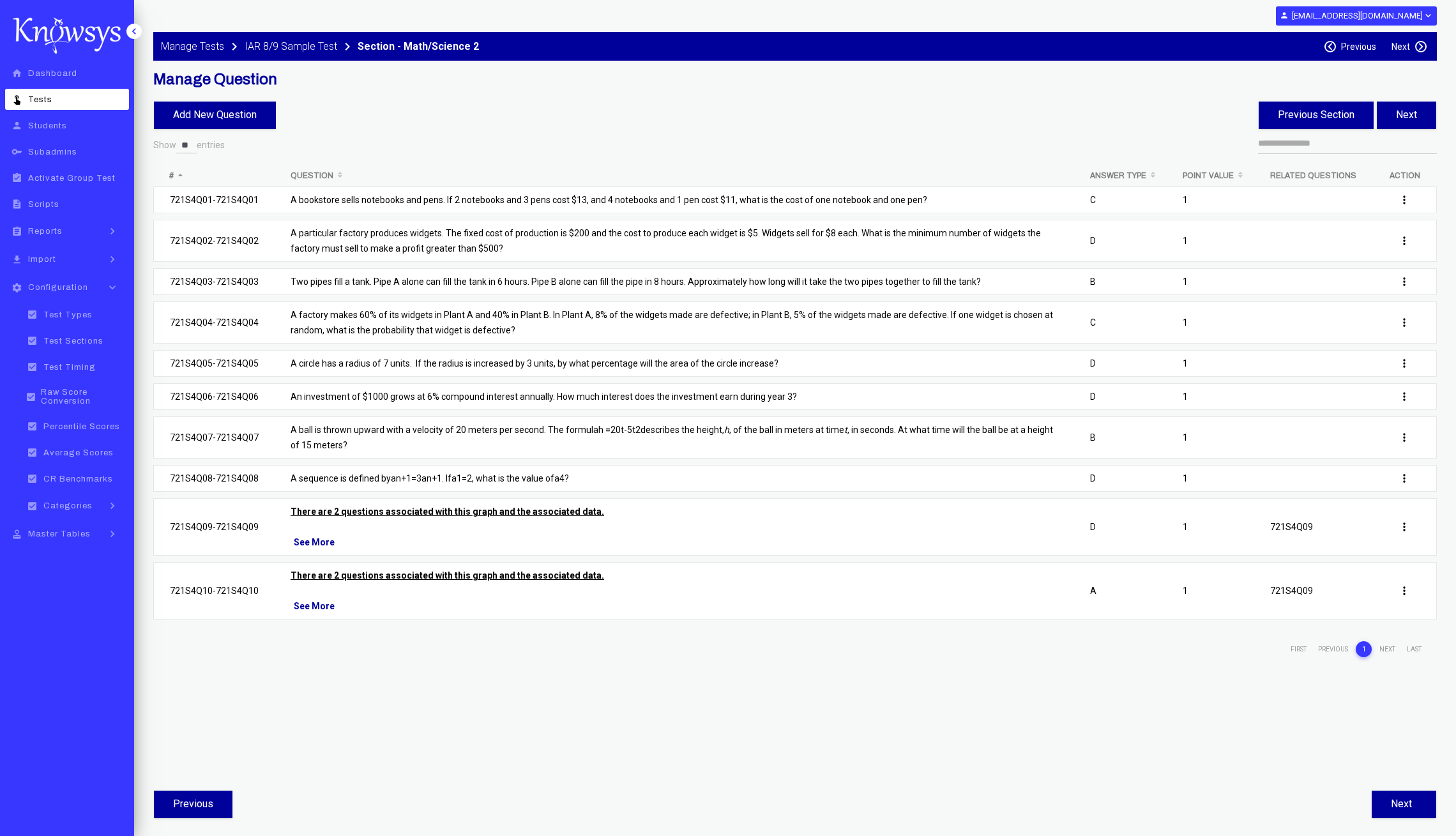
click at [1365, 39] on div "Manage Tests keyboard_arrow_right IAR 8/9 Sample Test keyboard_arrow_right Sect…" at bounding box center [795, 46] width 1284 height 29
click at [1364, 46] on label "Previous" at bounding box center [1359, 47] width 35 height 11
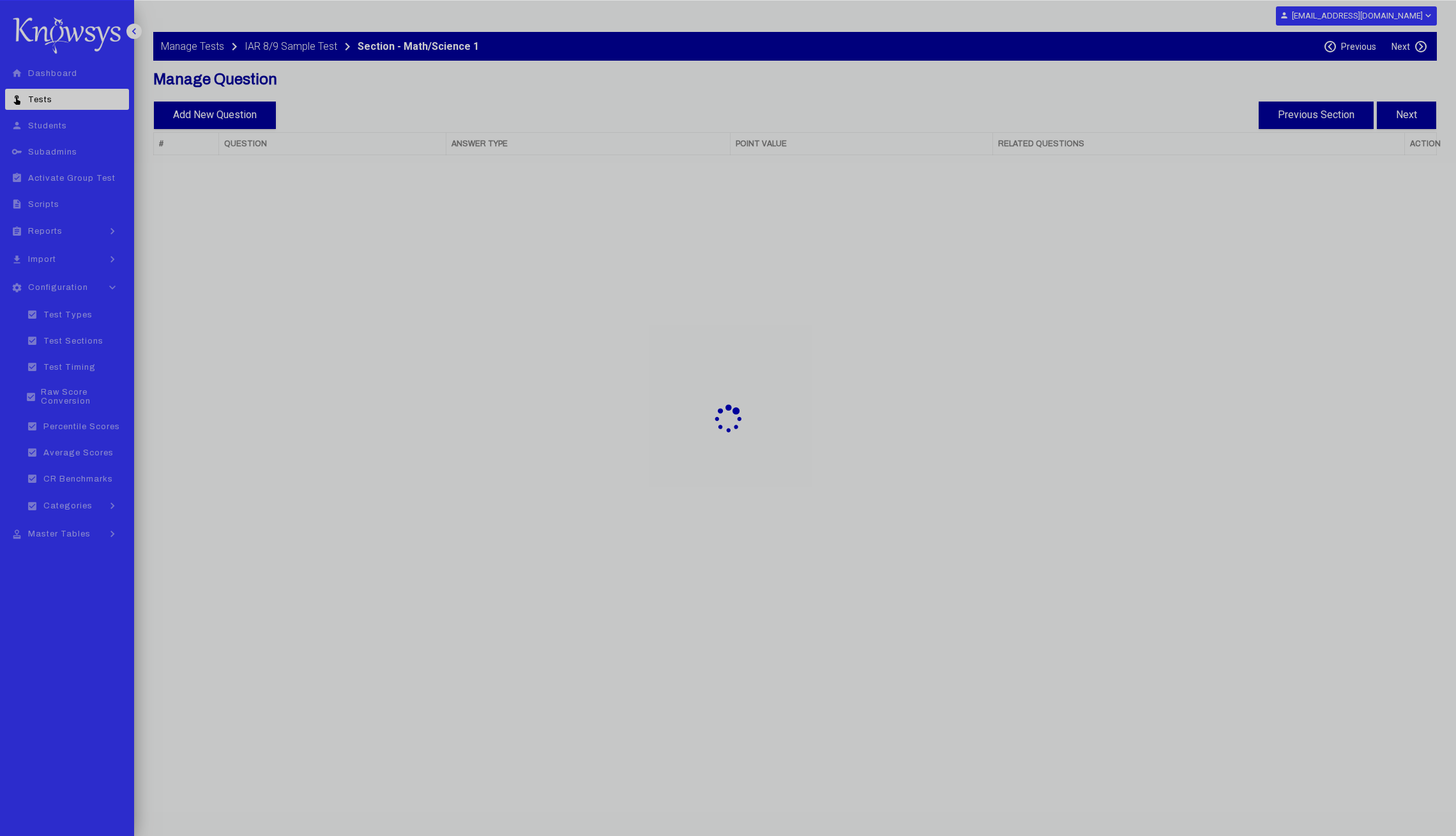
select select "**"
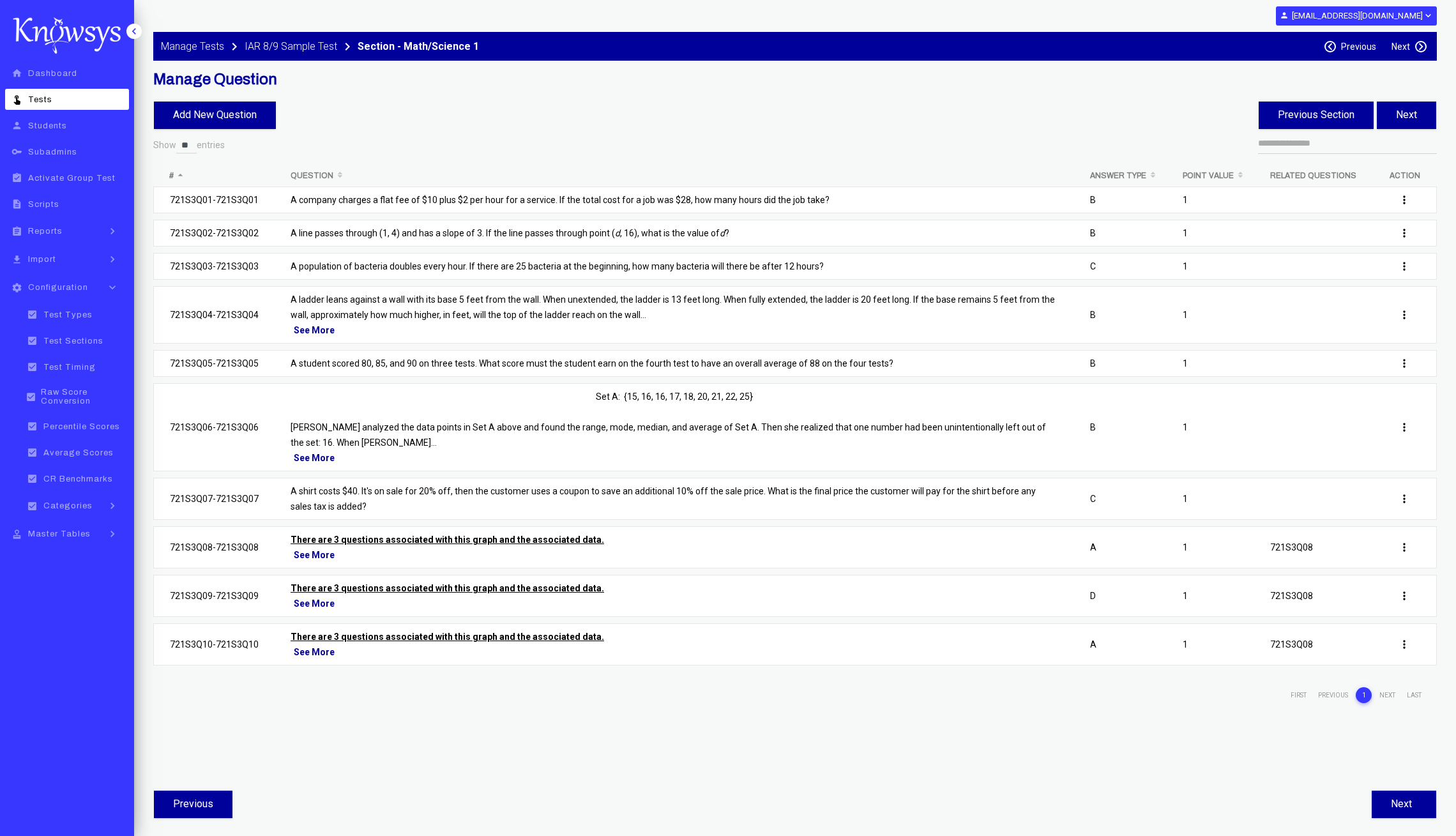
click at [445, 360] on p "A student scored 80, 85, and 90 on three tests. What score must the student ear…" at bounding box center [675, 363] width 768 height 15
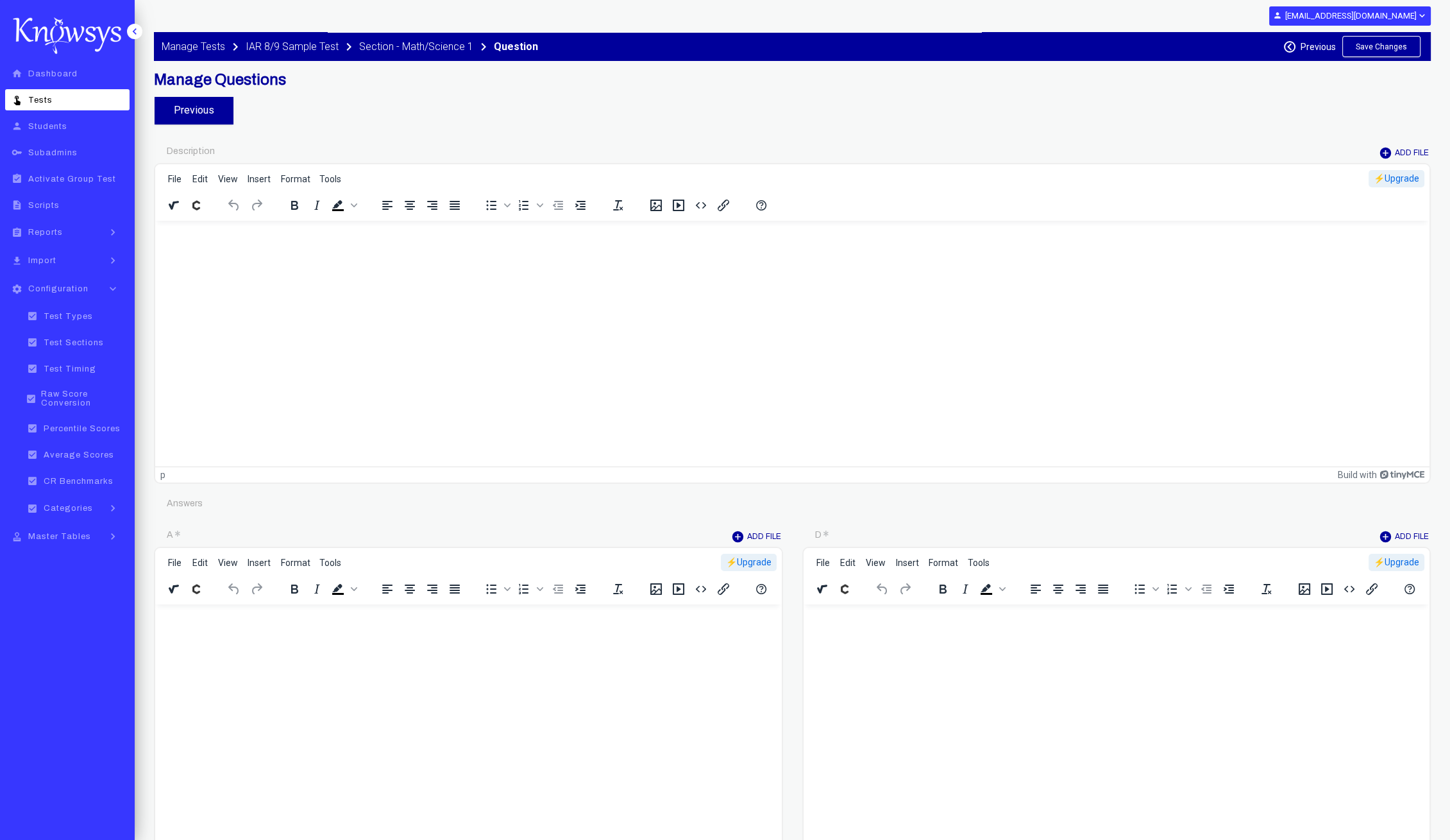
type input "********"
type input "*"
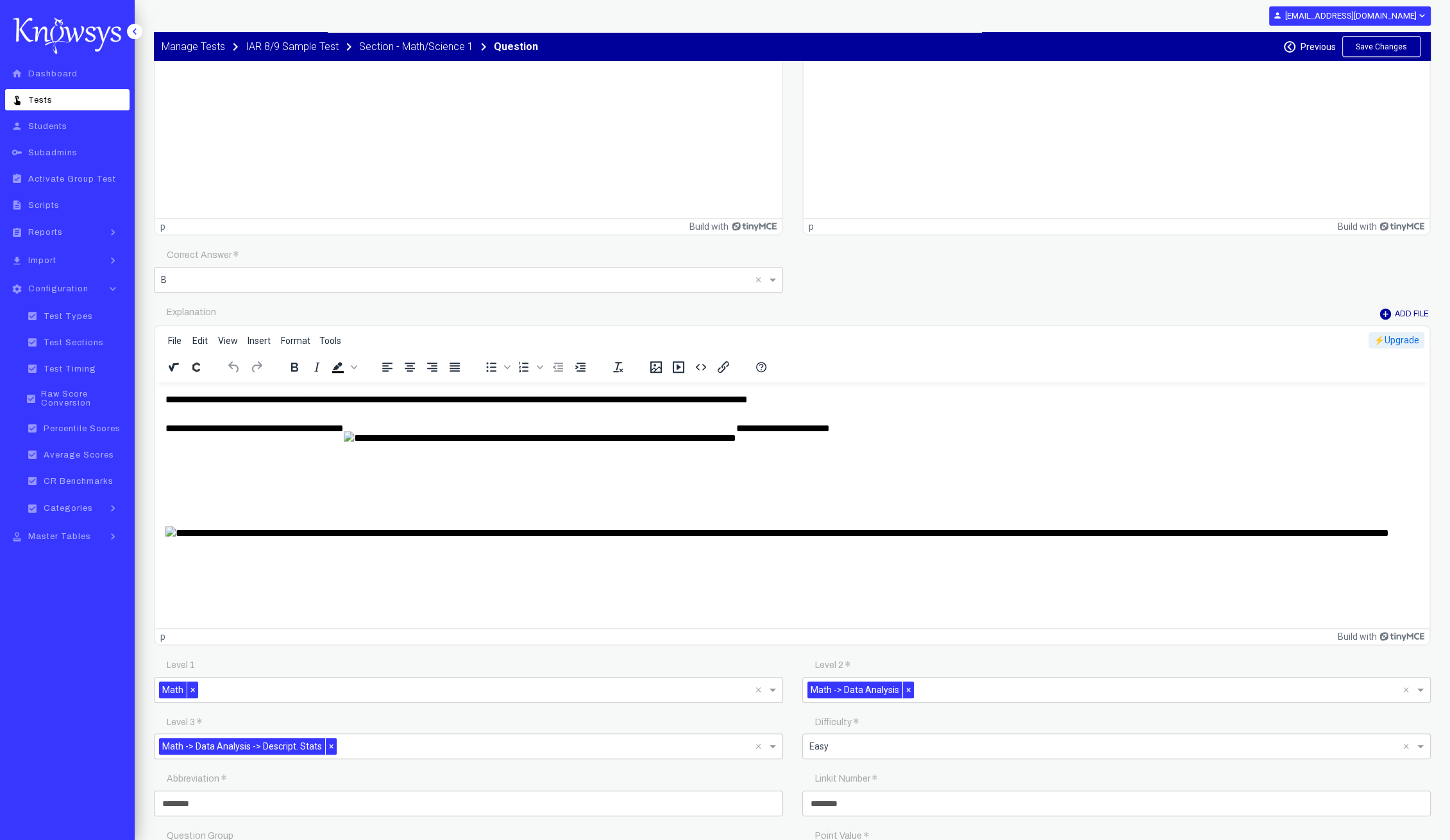
scroll to position [1363, 0]
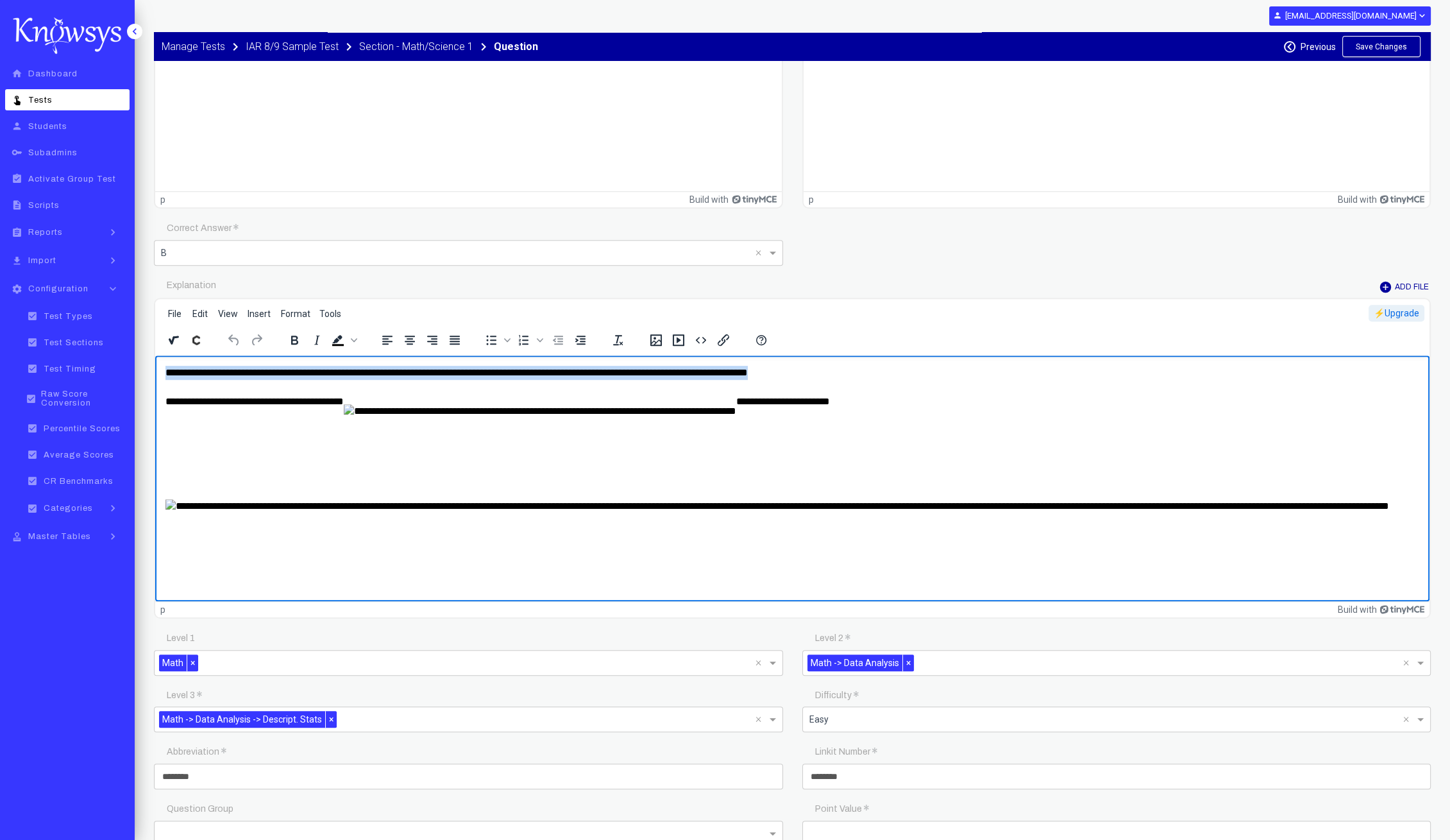
drag, startPoint x: 895, startPoint y: 373, endPoint x: 222, endPoint y: 712, distance: 753.6
click at [156, 357] on html "**********" at bounding box center [793, 465] width 1275 height 222
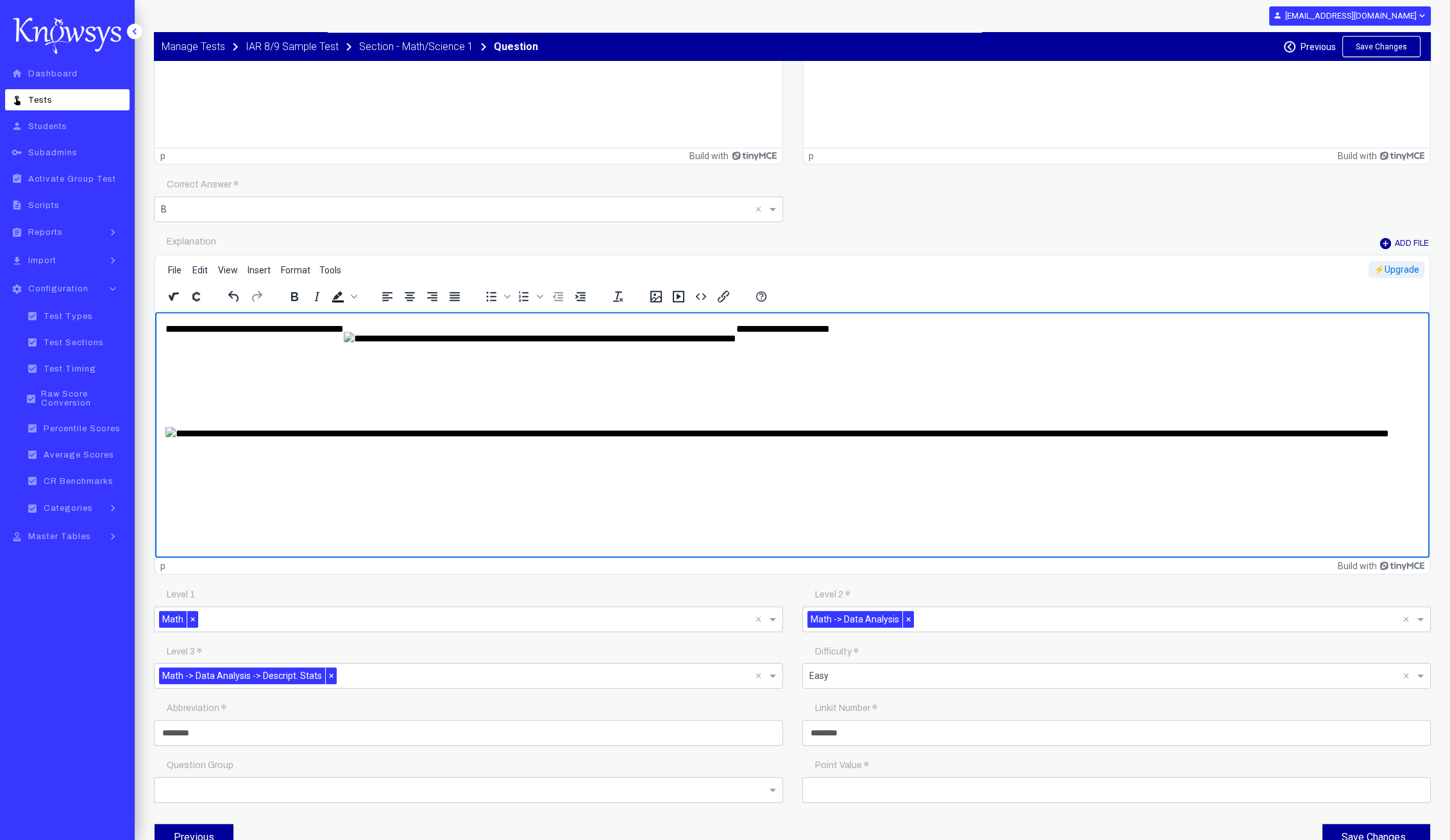
scroll to position [1429, 0]
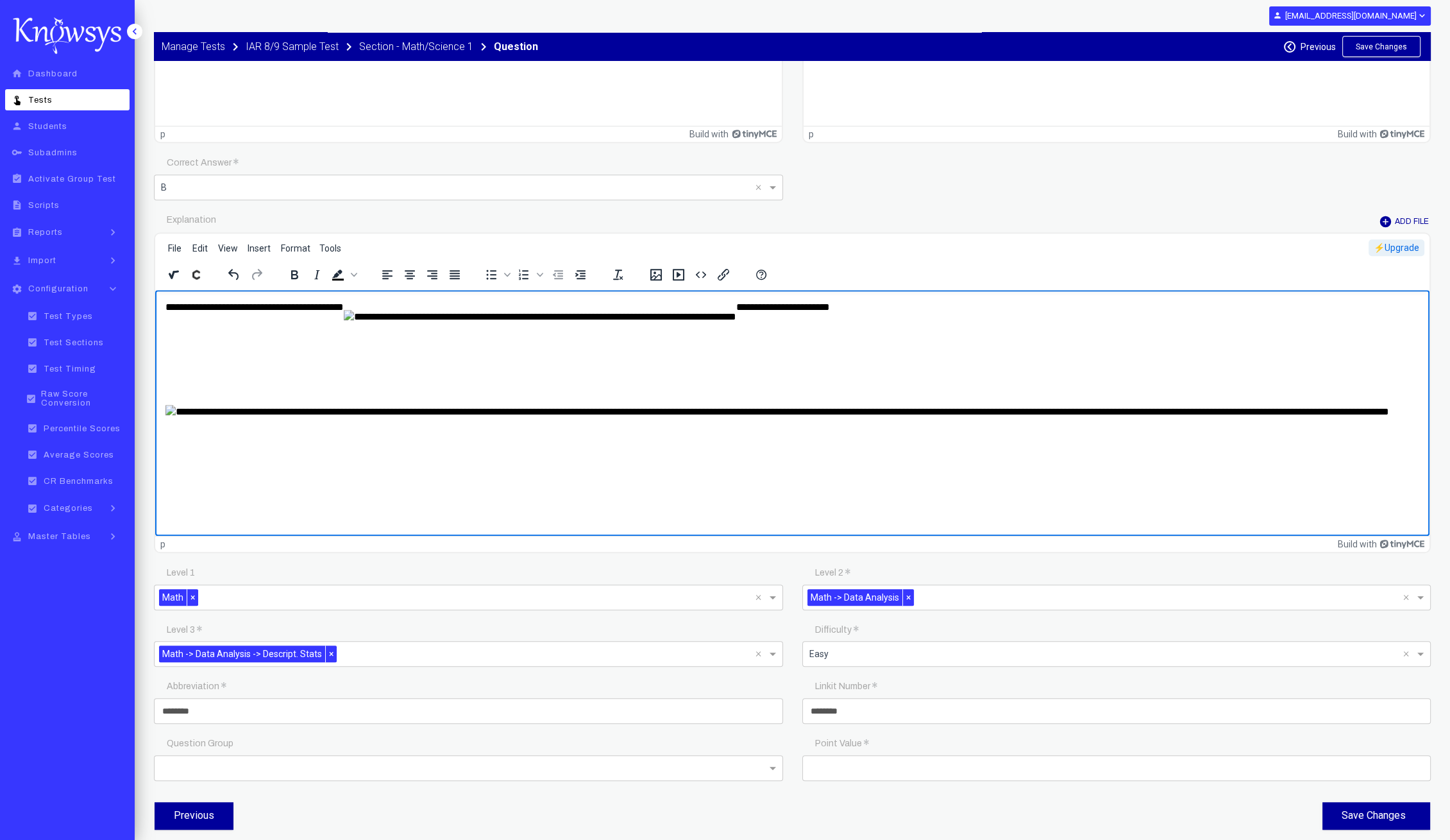
click at [1373, 42] on button "Save Changes" at bounding box center [1381, 46] width 78 height 21
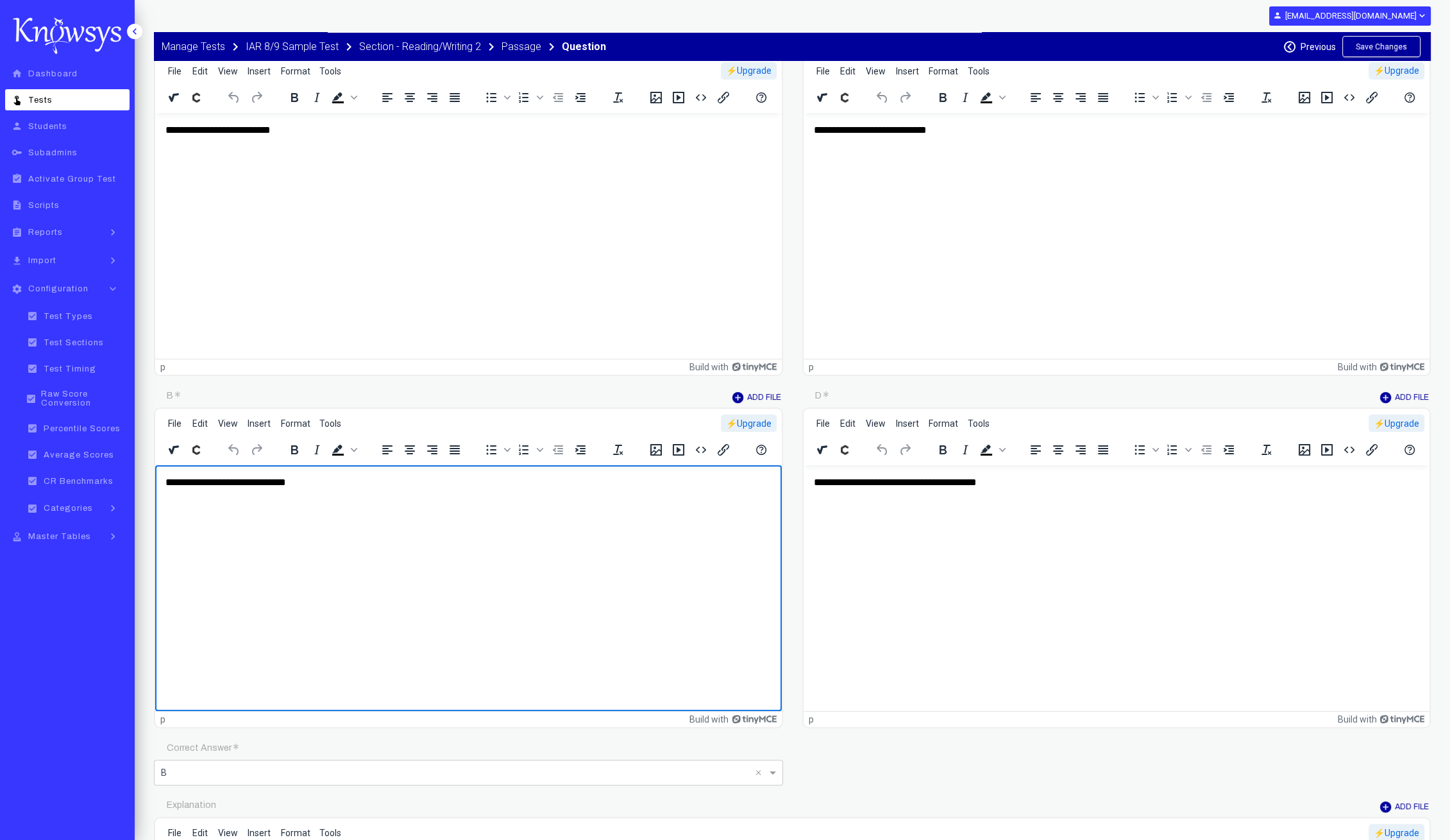
click at [183, 480] on p "**********" at bounding box center [469, 482] width 607 height 14
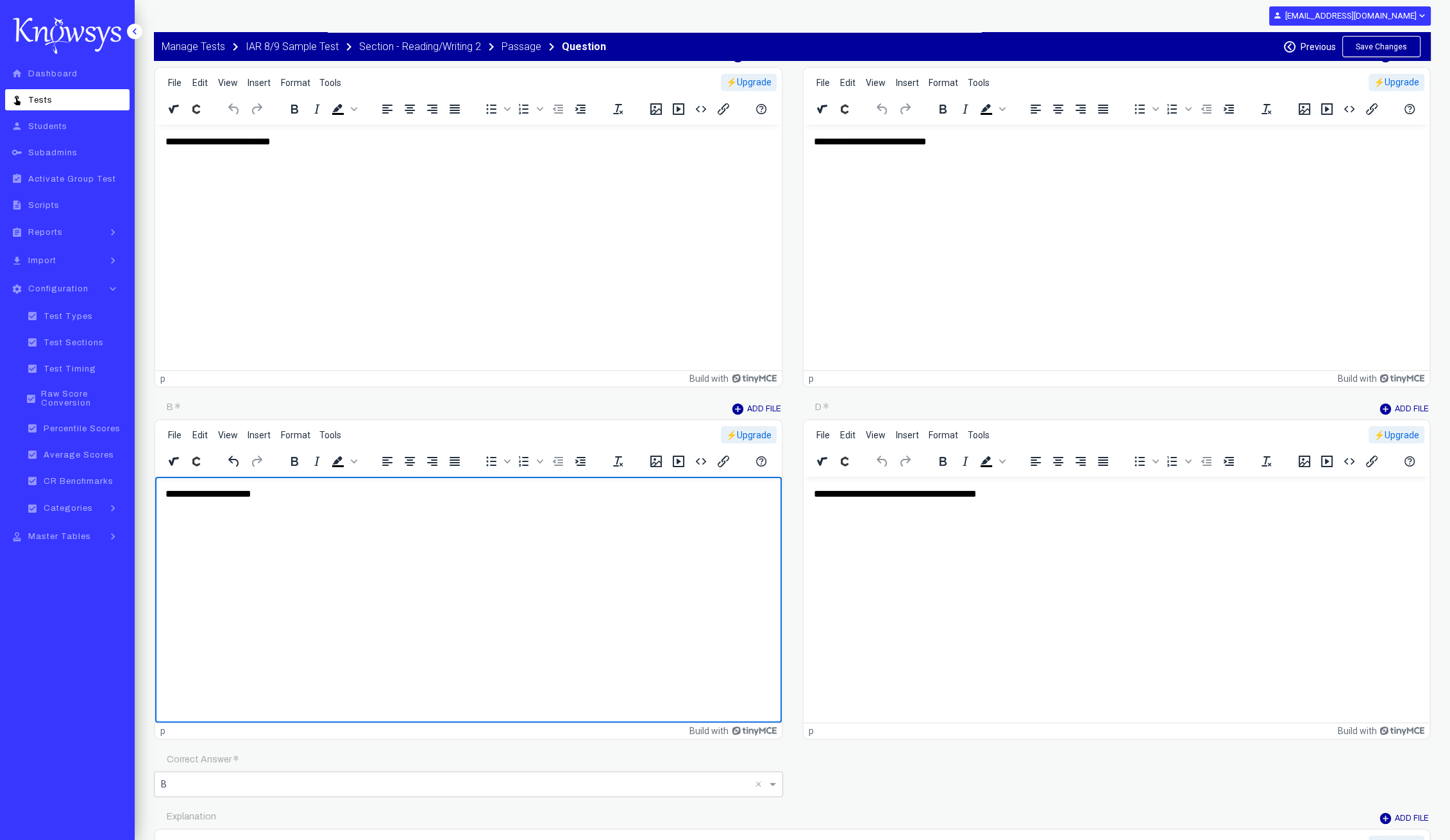
scroll to position [401, 0]
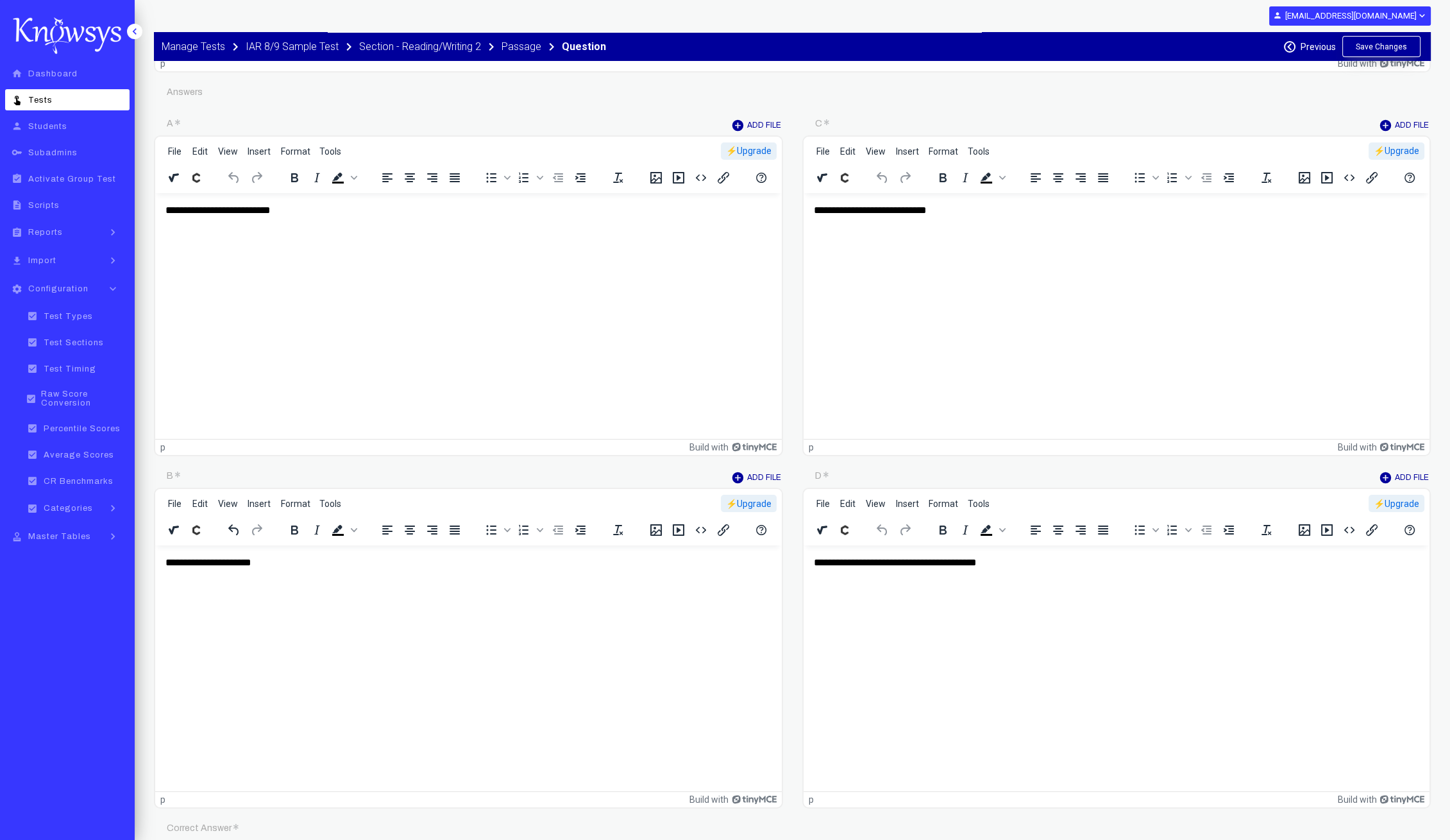
click at [1404, 41] on button "Save Changes" at bounding box center [1381, 46] width 78 height 21
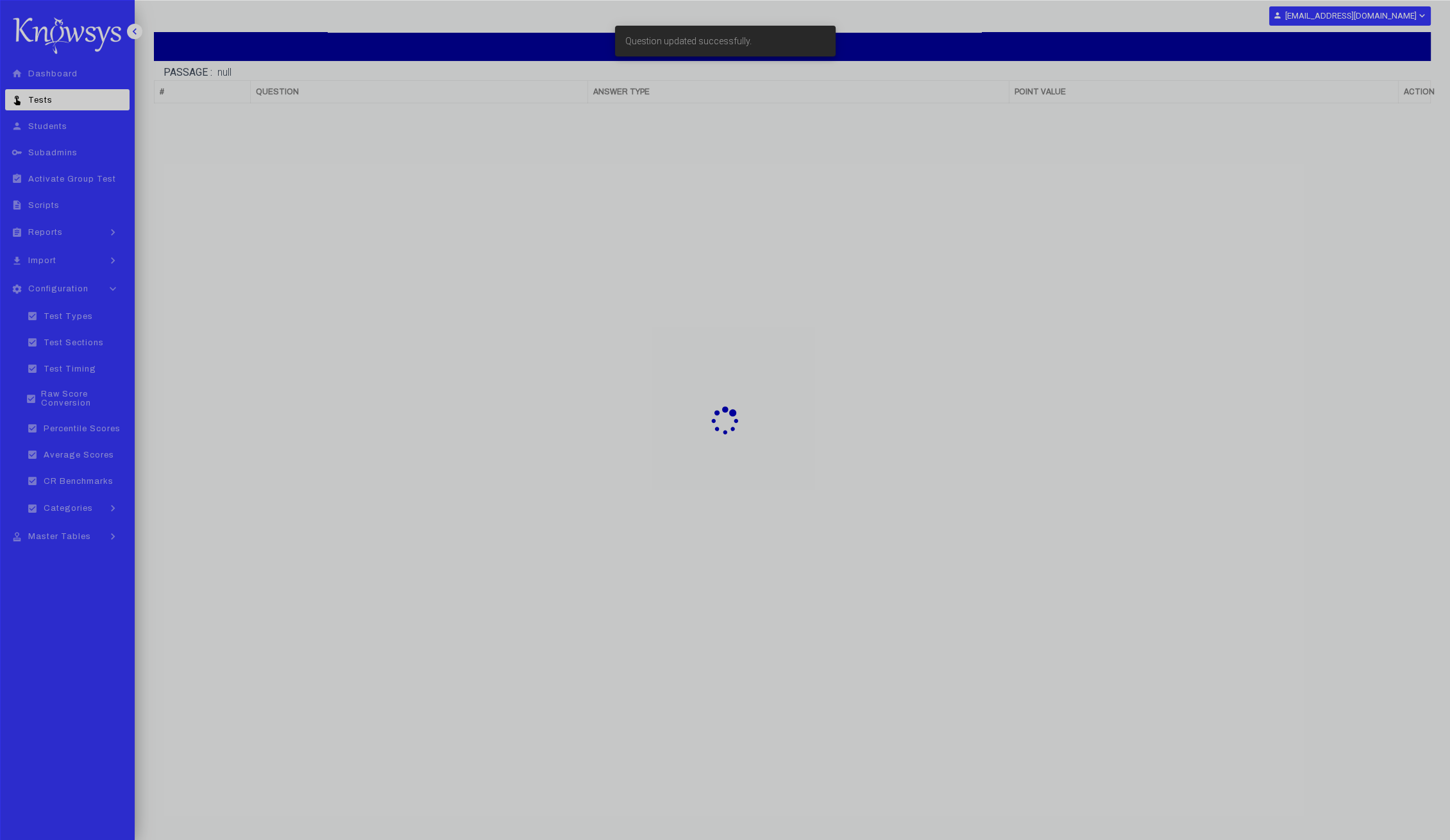
scroll to position [77, 0]
select select "**"
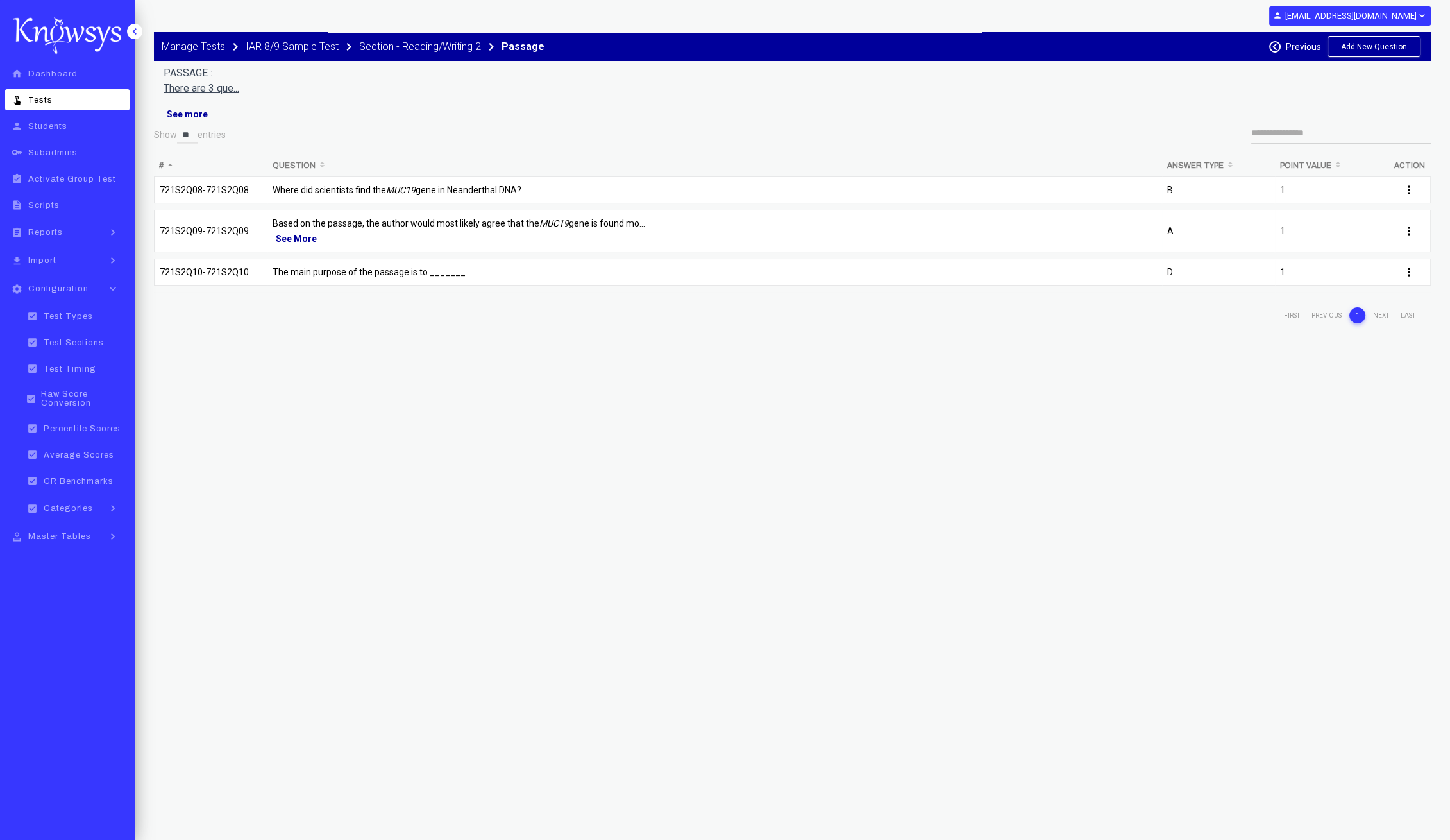
click at [1305, 42] on label "Previous" at bounding box center [1304, 47] width 35 height 11
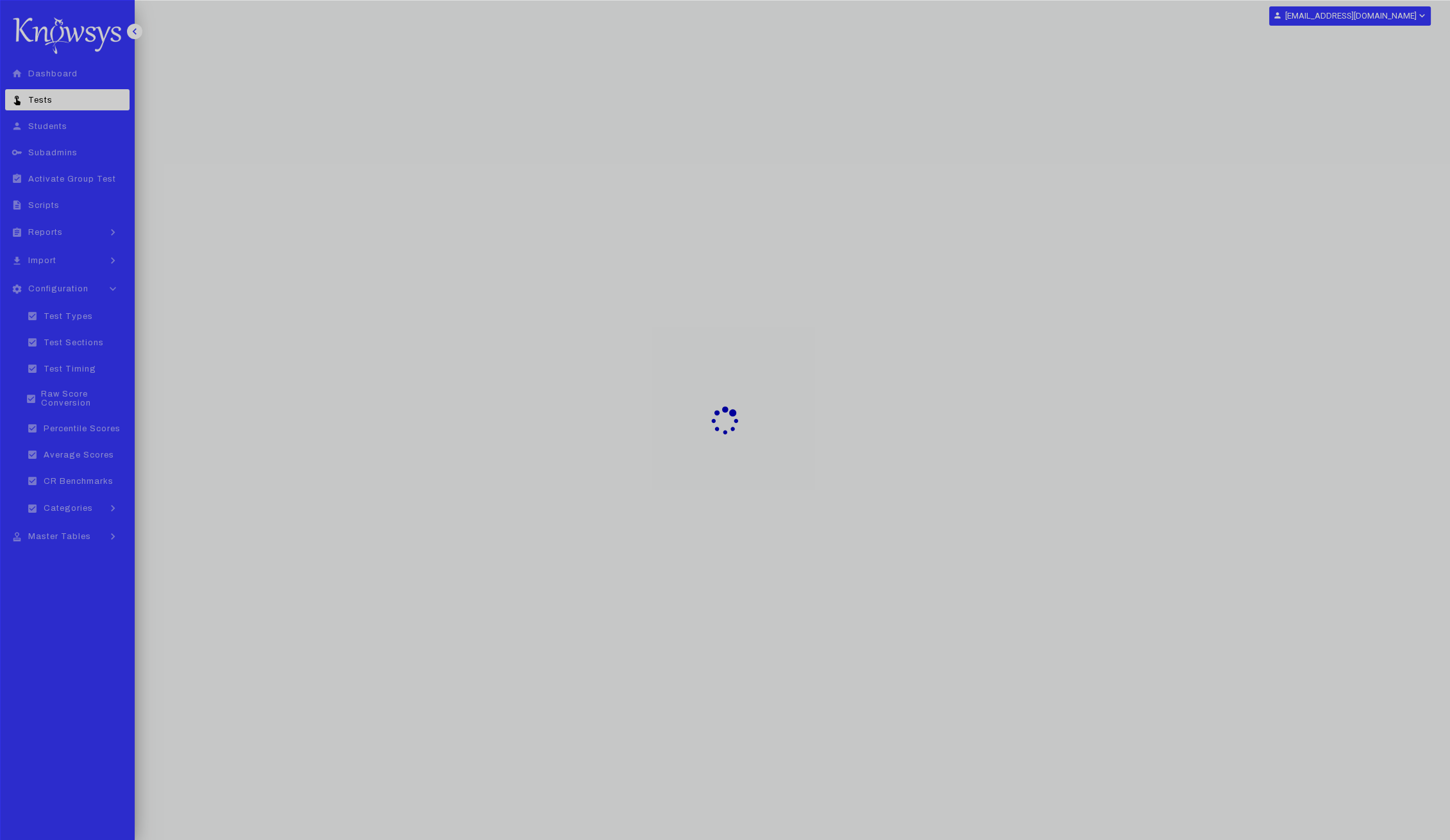
select select "**"
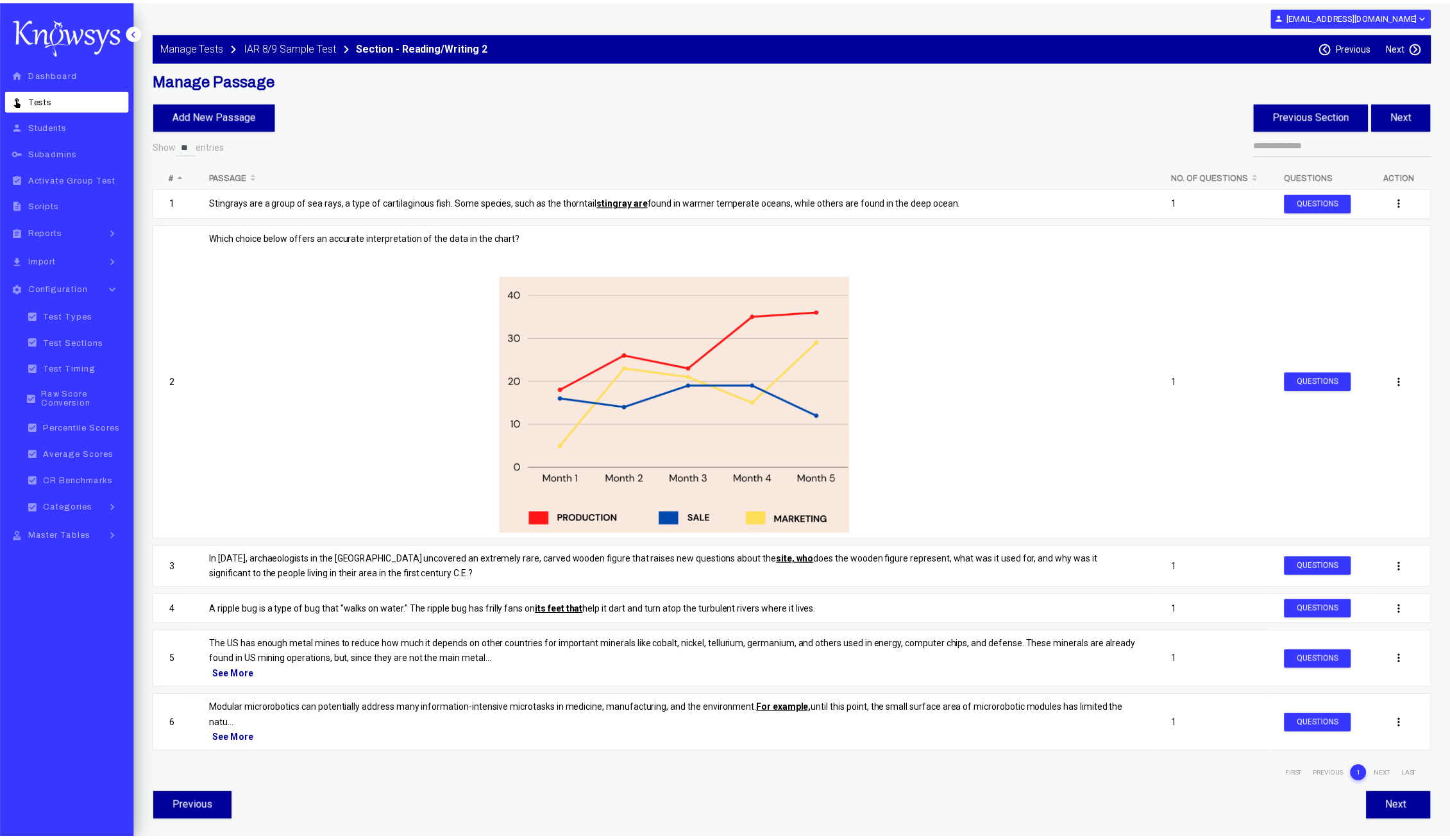
scroll to position [80, 0]
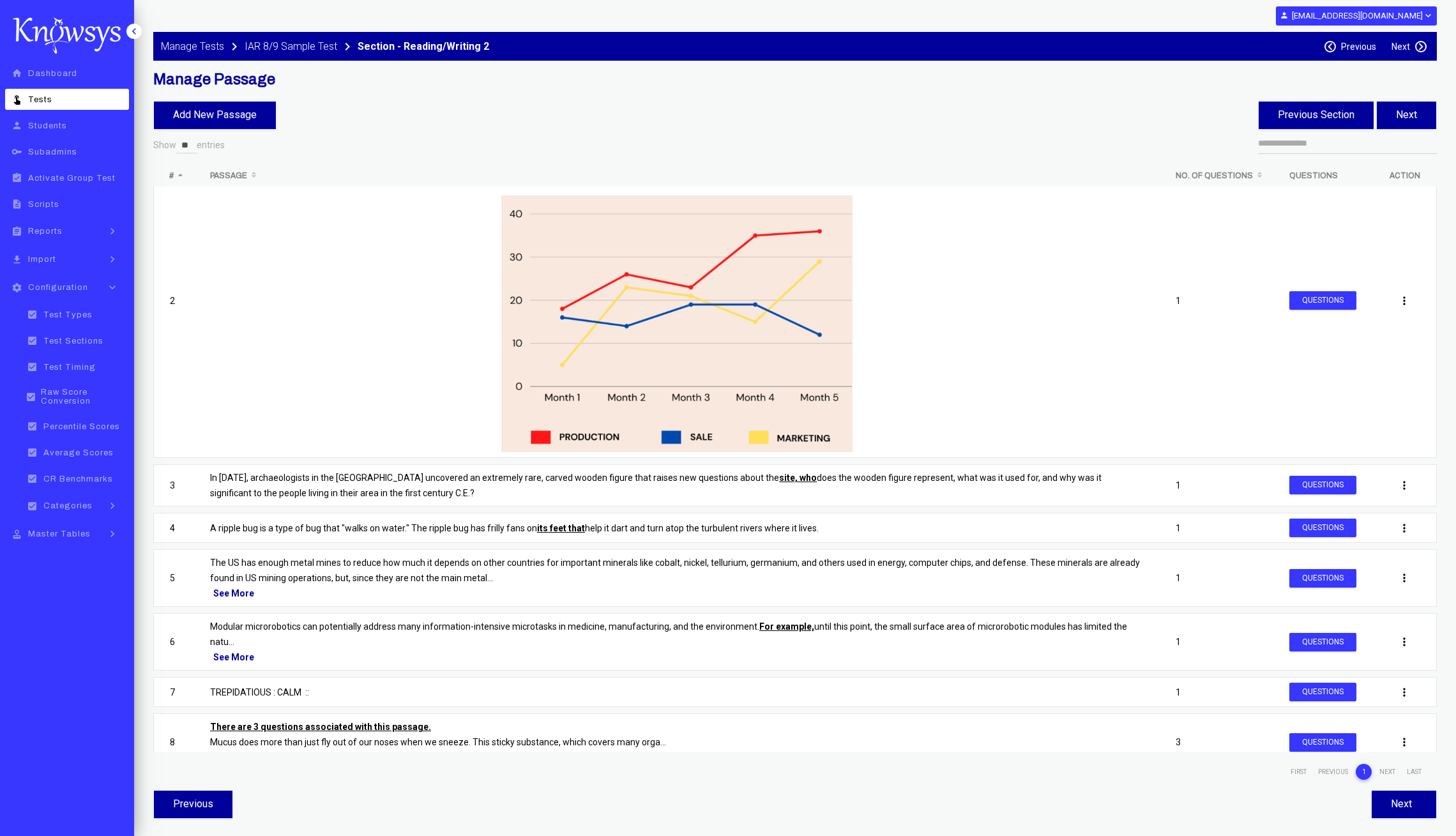
click at [1361, 47] on label "Previous" at bounding box center [1359, 47] width 35 height 11
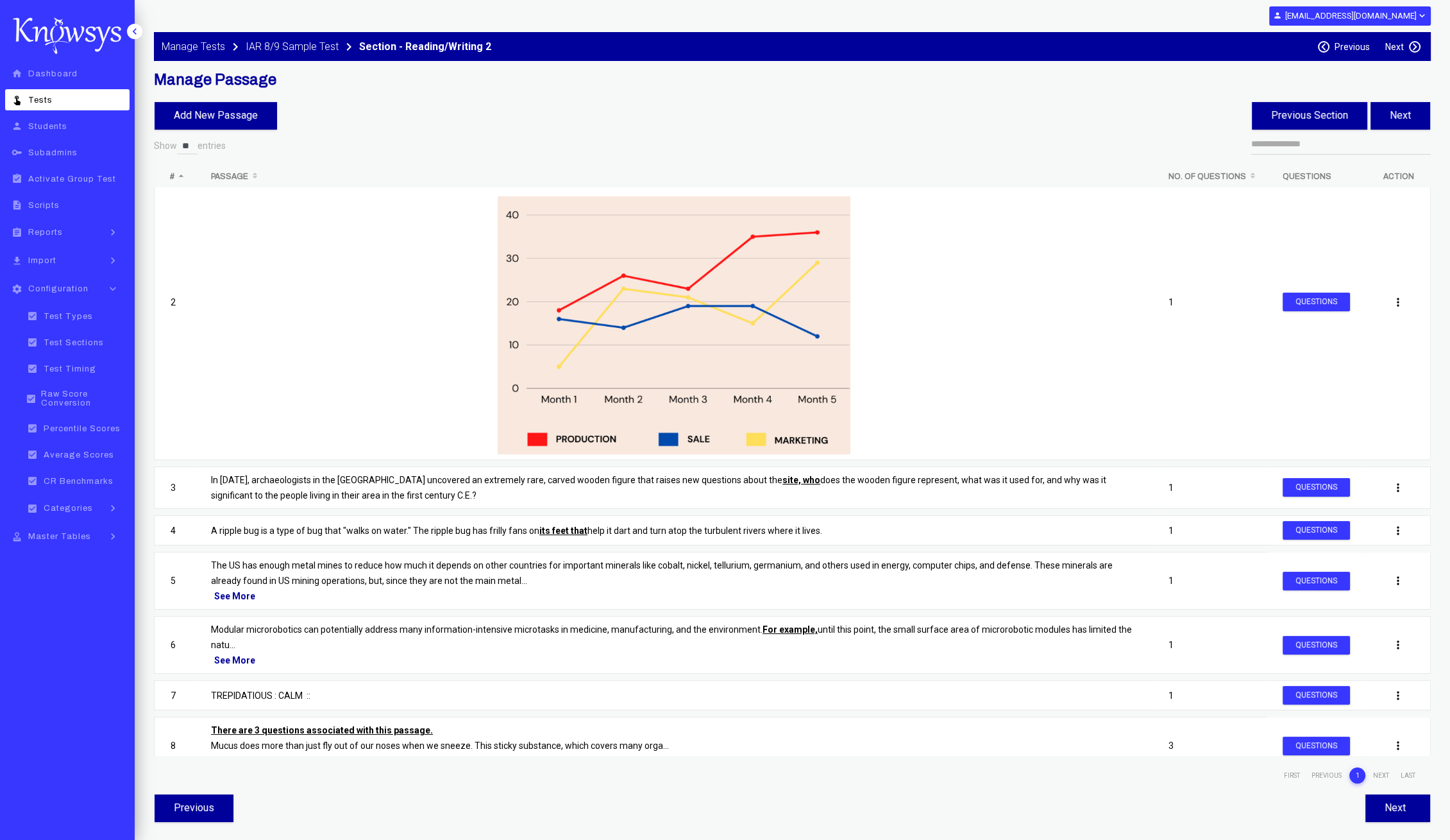
select select "**"
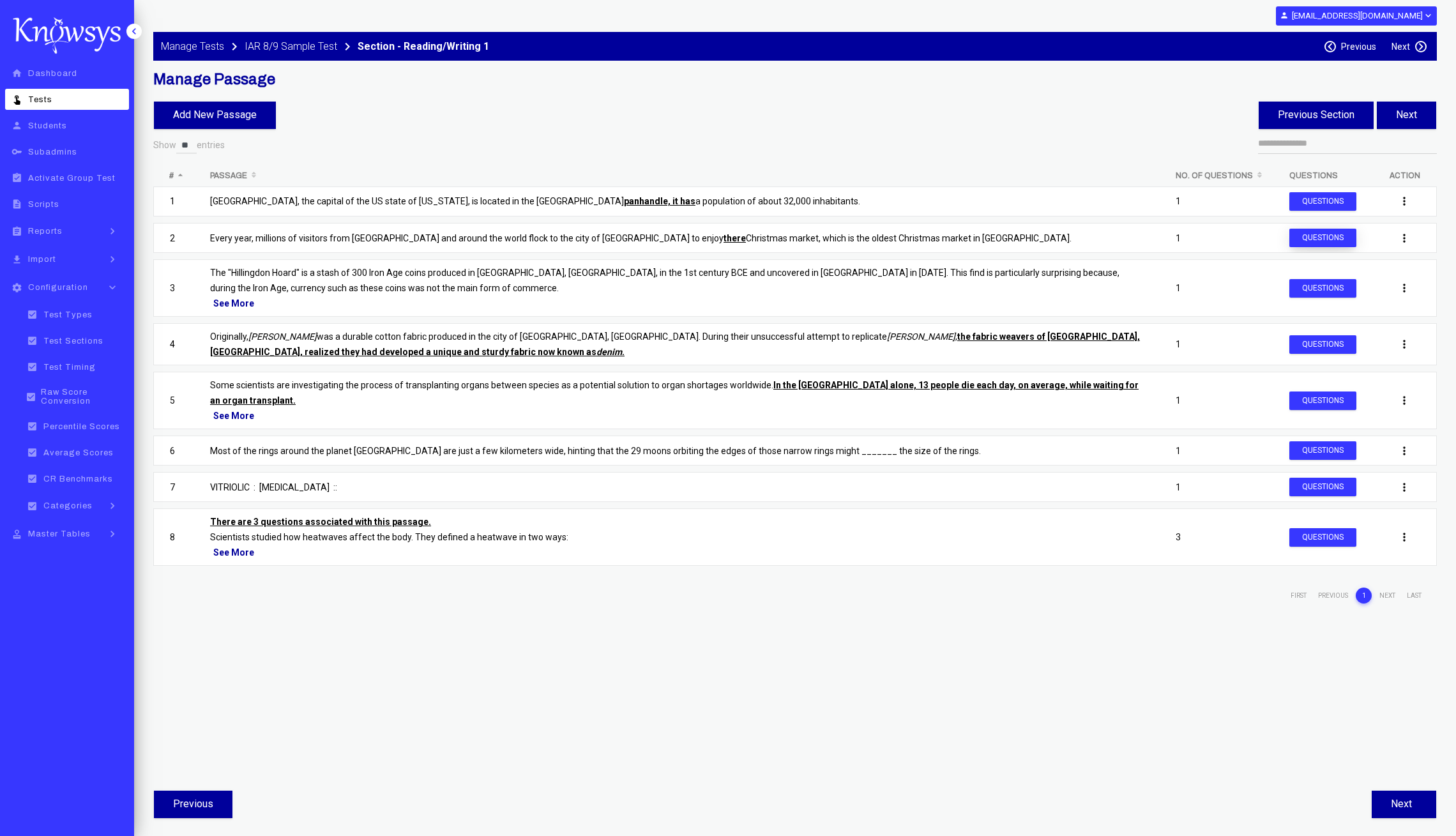
click at [1315, 236] on button "Questions" at bounding box center [1323, 238] width 67 height 19
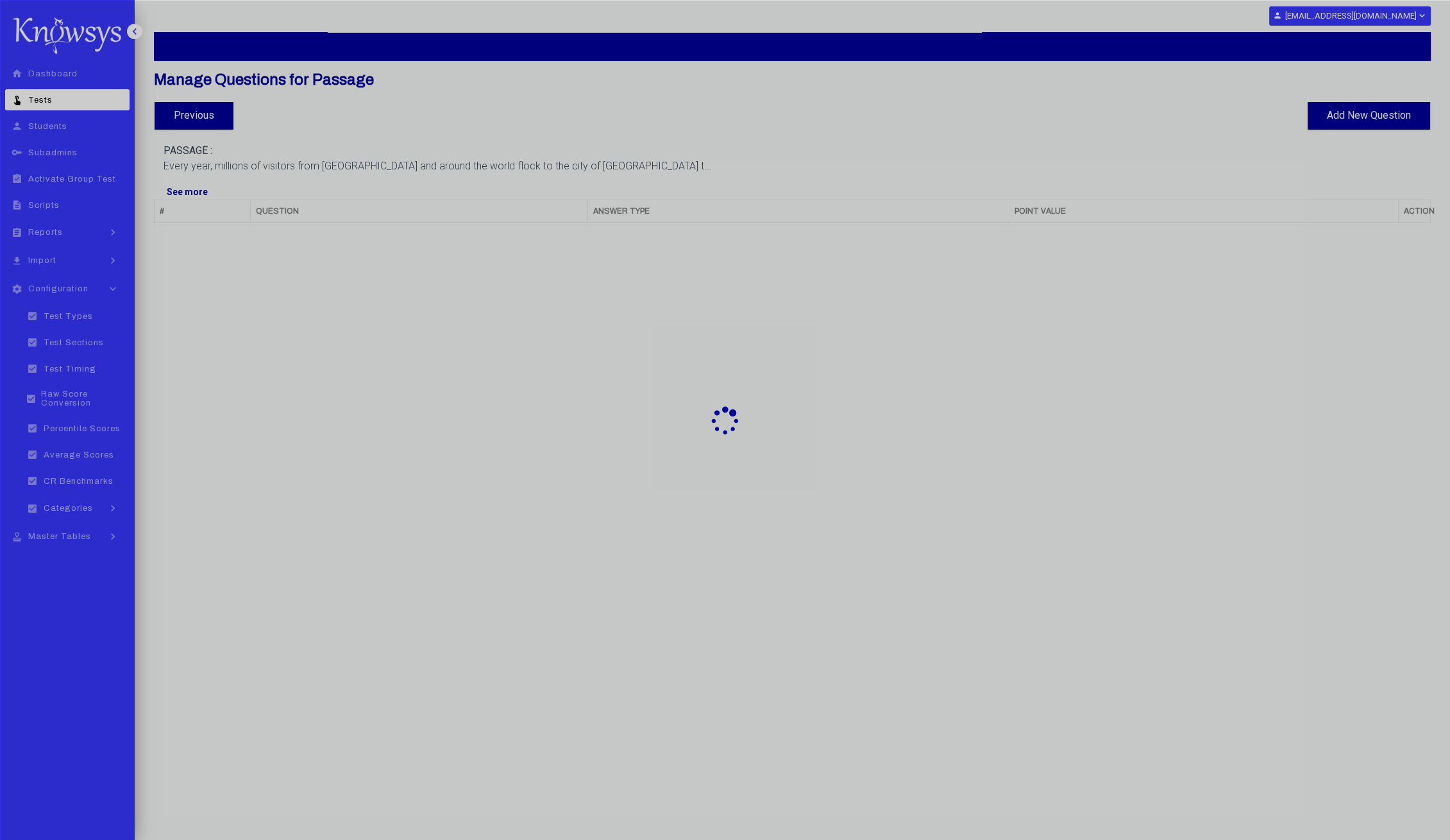
select select "**"
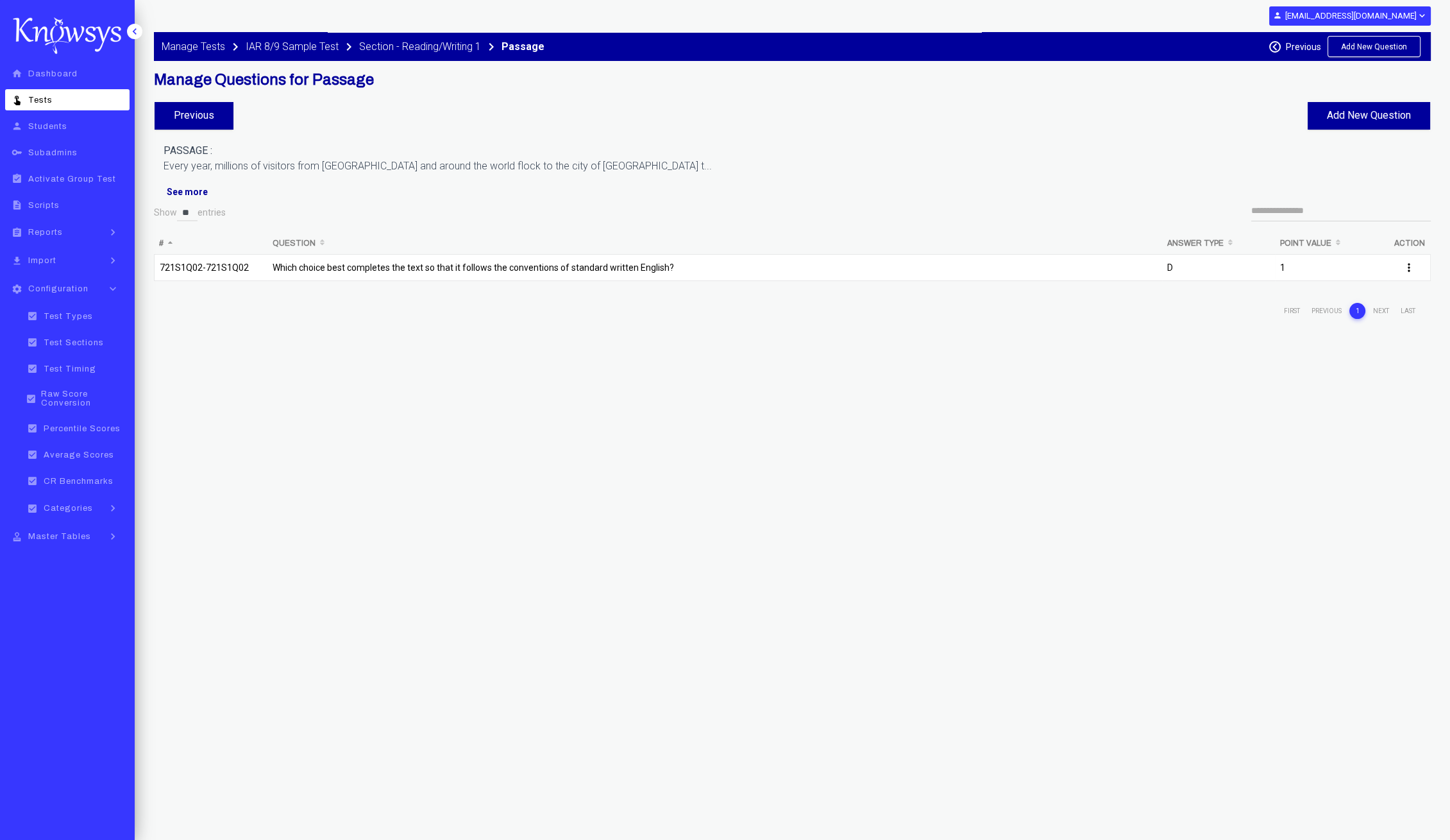
click at [1061, 270] on p "Which choice best completes the text so that it follows the conventions of stan…" at bounding box center [715, 267] width 885 height 15
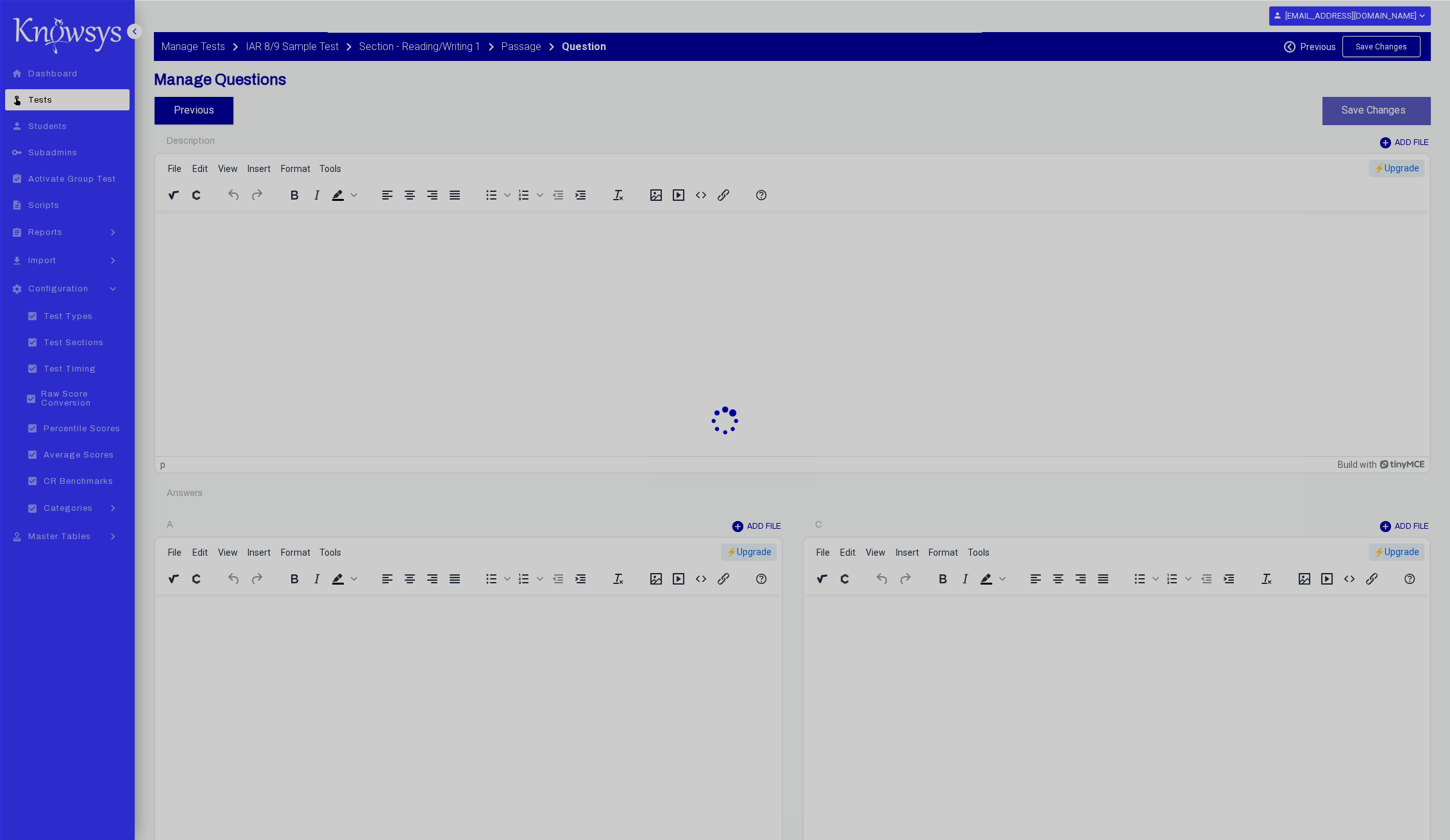
type input "********"
type input "*"
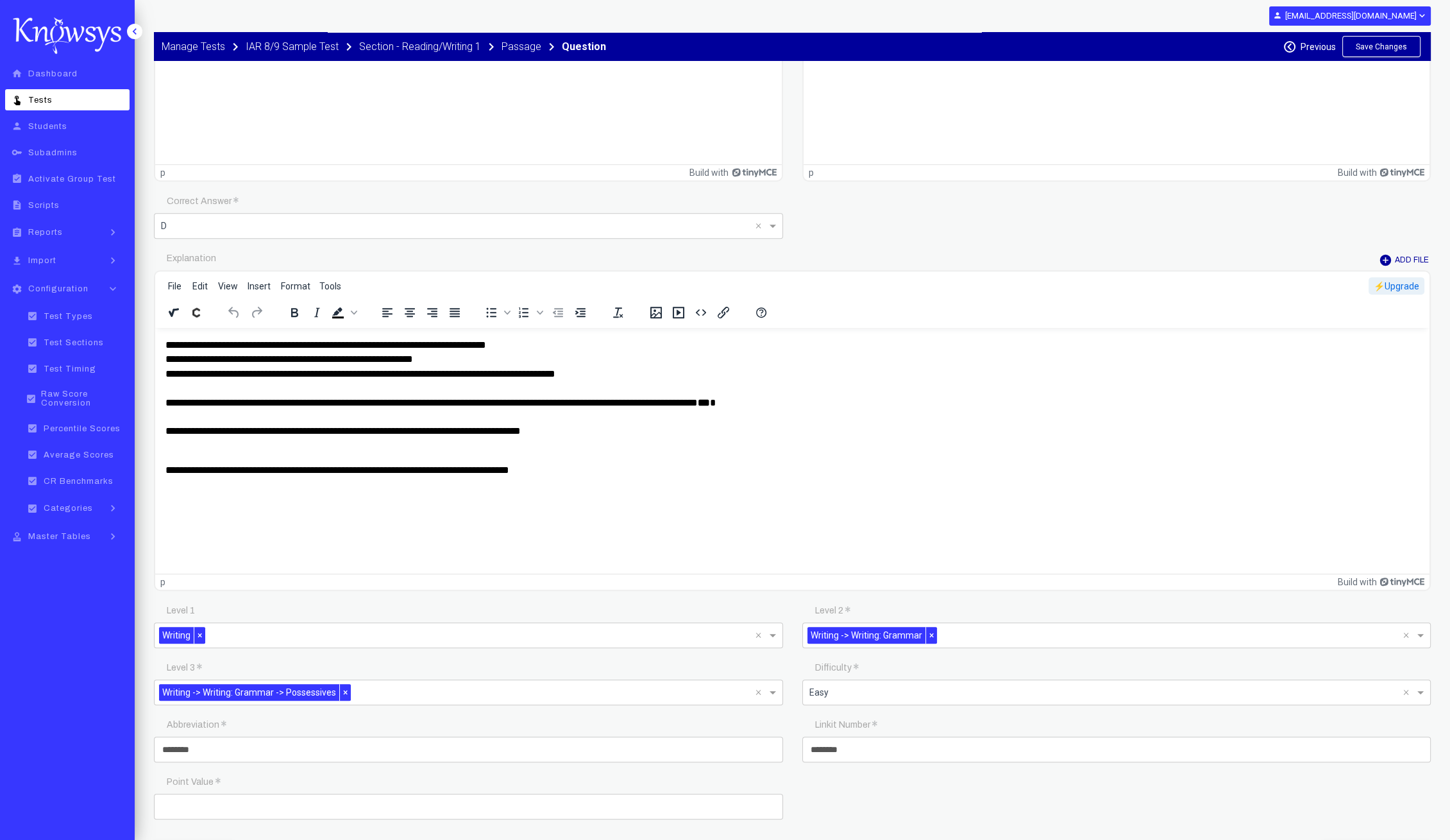
scroll to position [1042, 0]
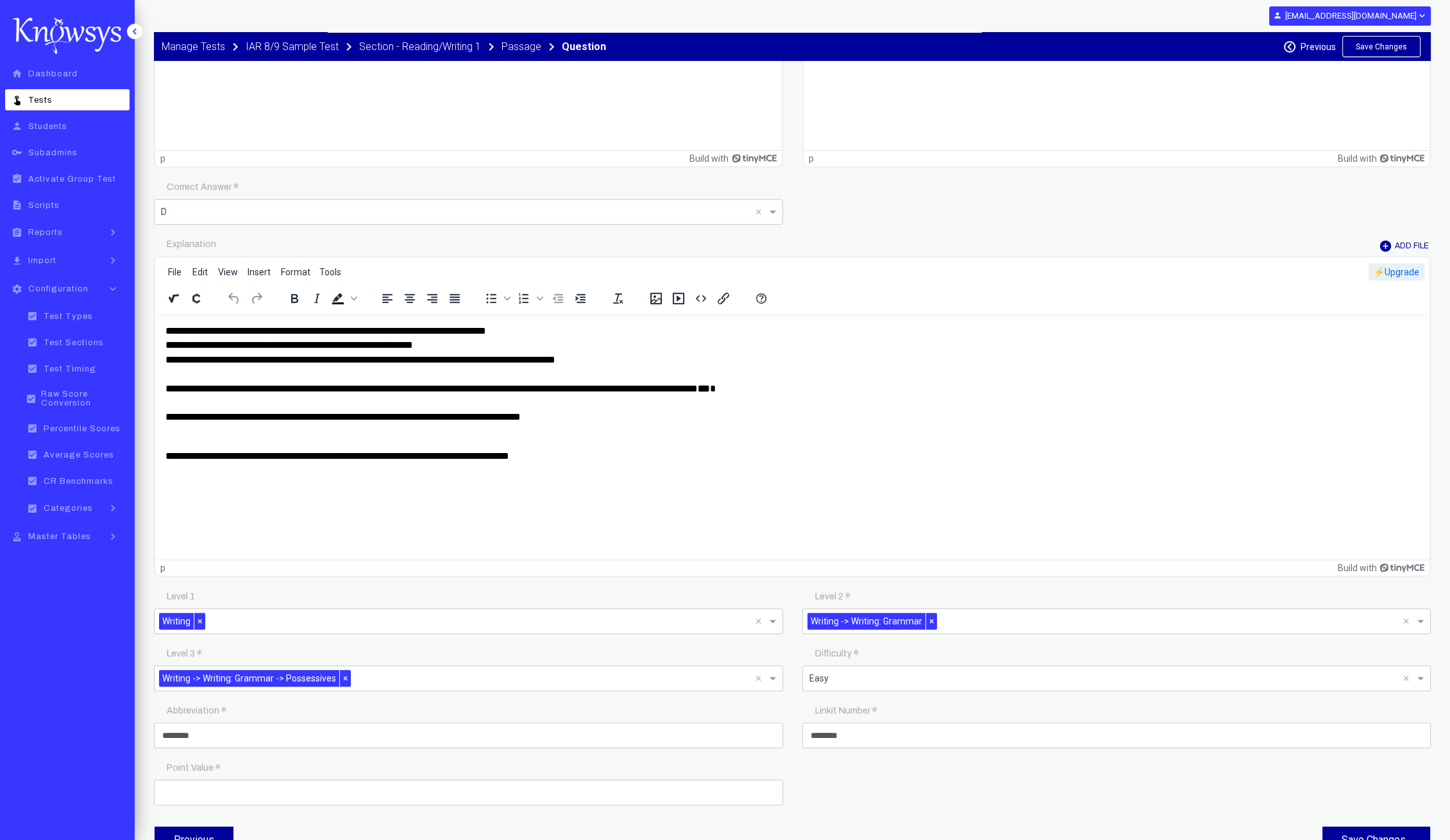
click at [710, 387] on strong "***" at bounding box center [704, 389] width 12 height 10
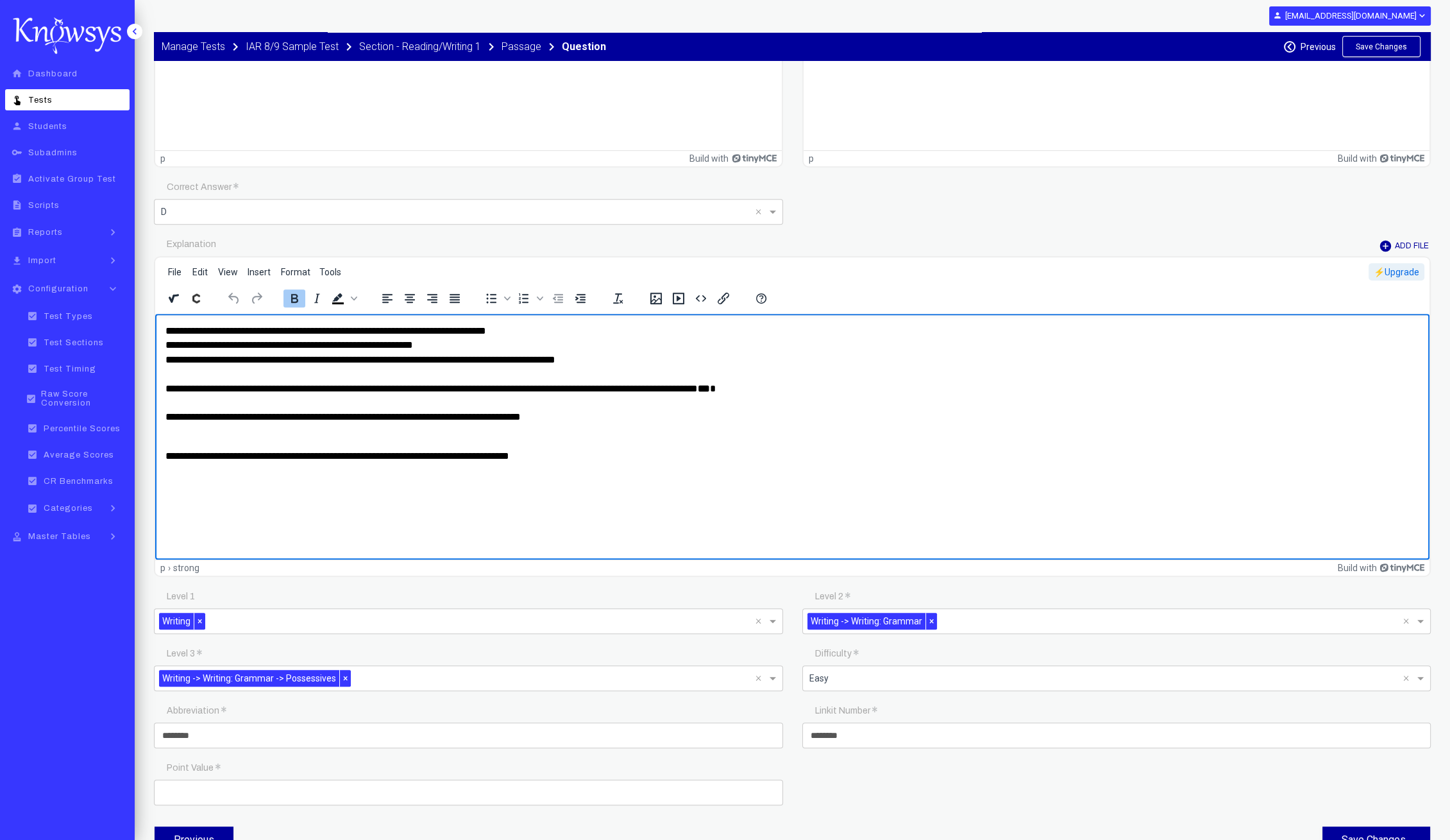
click at [710, 387] on strong "***" at bounding box center [704, 389] width 12 height 10
click at [563, 416] on p "**********" at bounding box center [793, 374] width 1255 height 101
click at [547, 455] on p "**********" at bounding box center [793, 449] width 1255 height 29
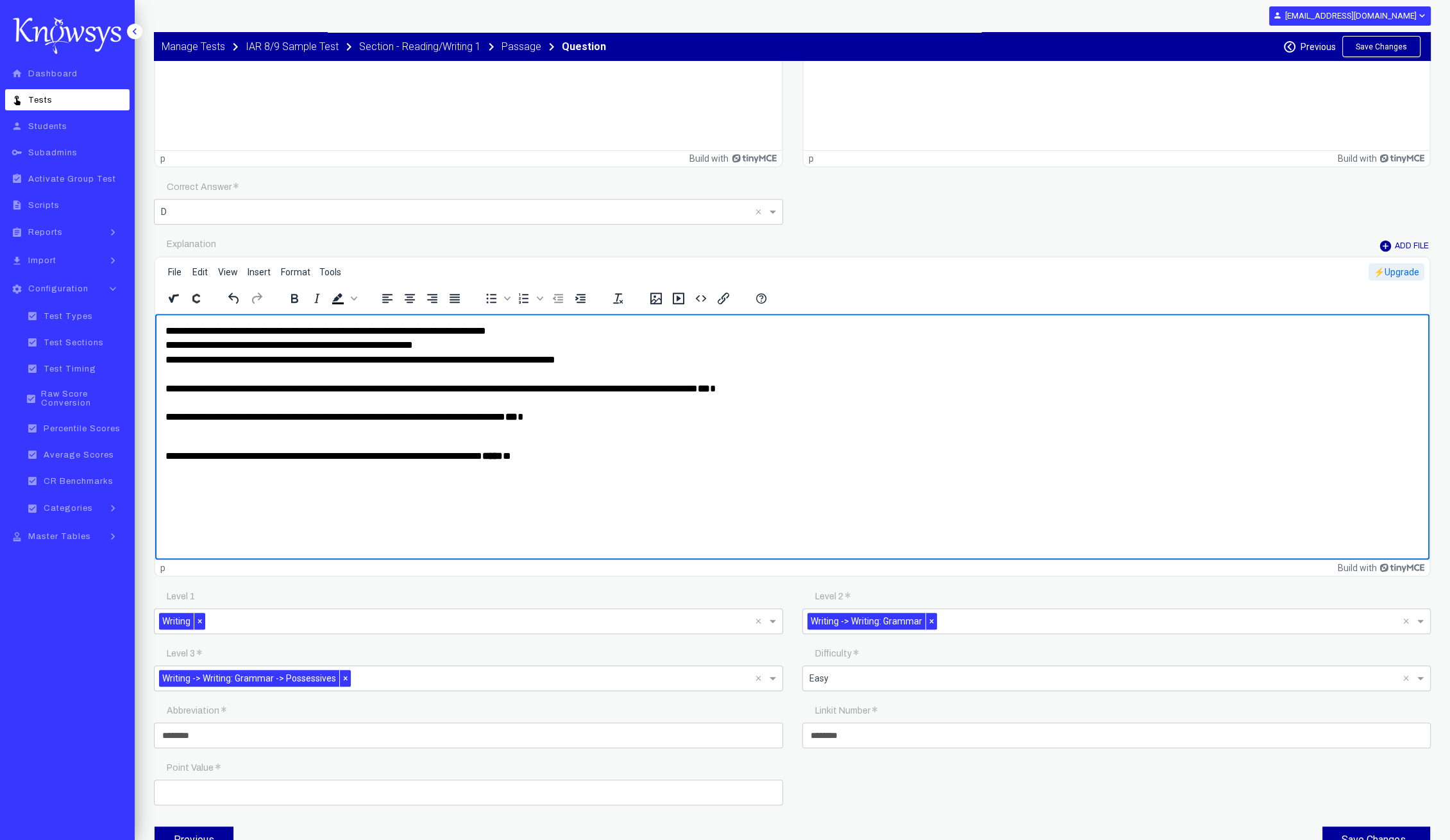
click at [538, 447] on p "**********" at bounding box center [793, 449] width 1255 height 29
click at [218, 417] on p "**********" at bounding box center [793, 374] width 1255 height 101
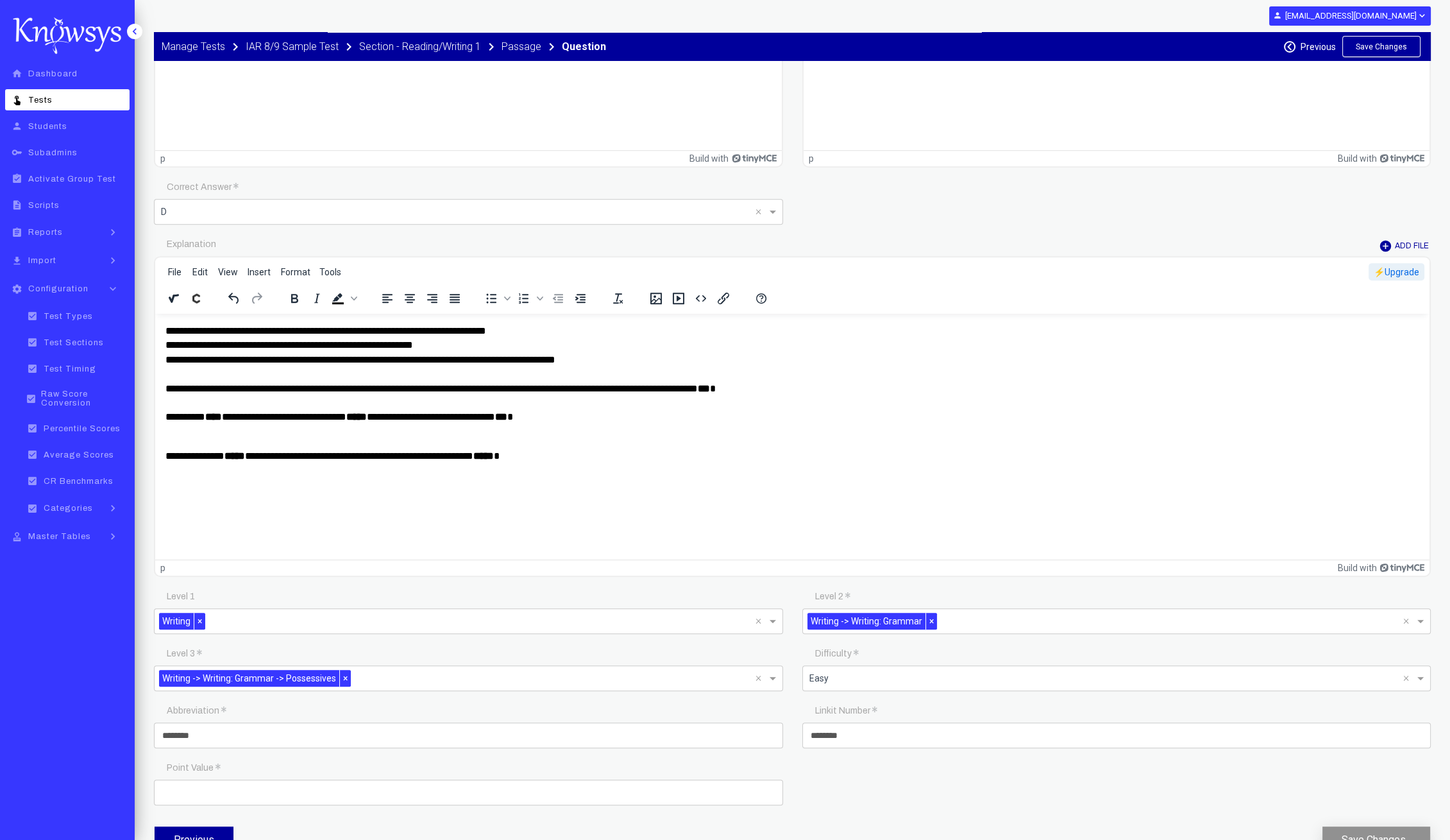
click at [1398, 826] on button "Save Changes" at bounding box center [1376, 840] width 108 height 27
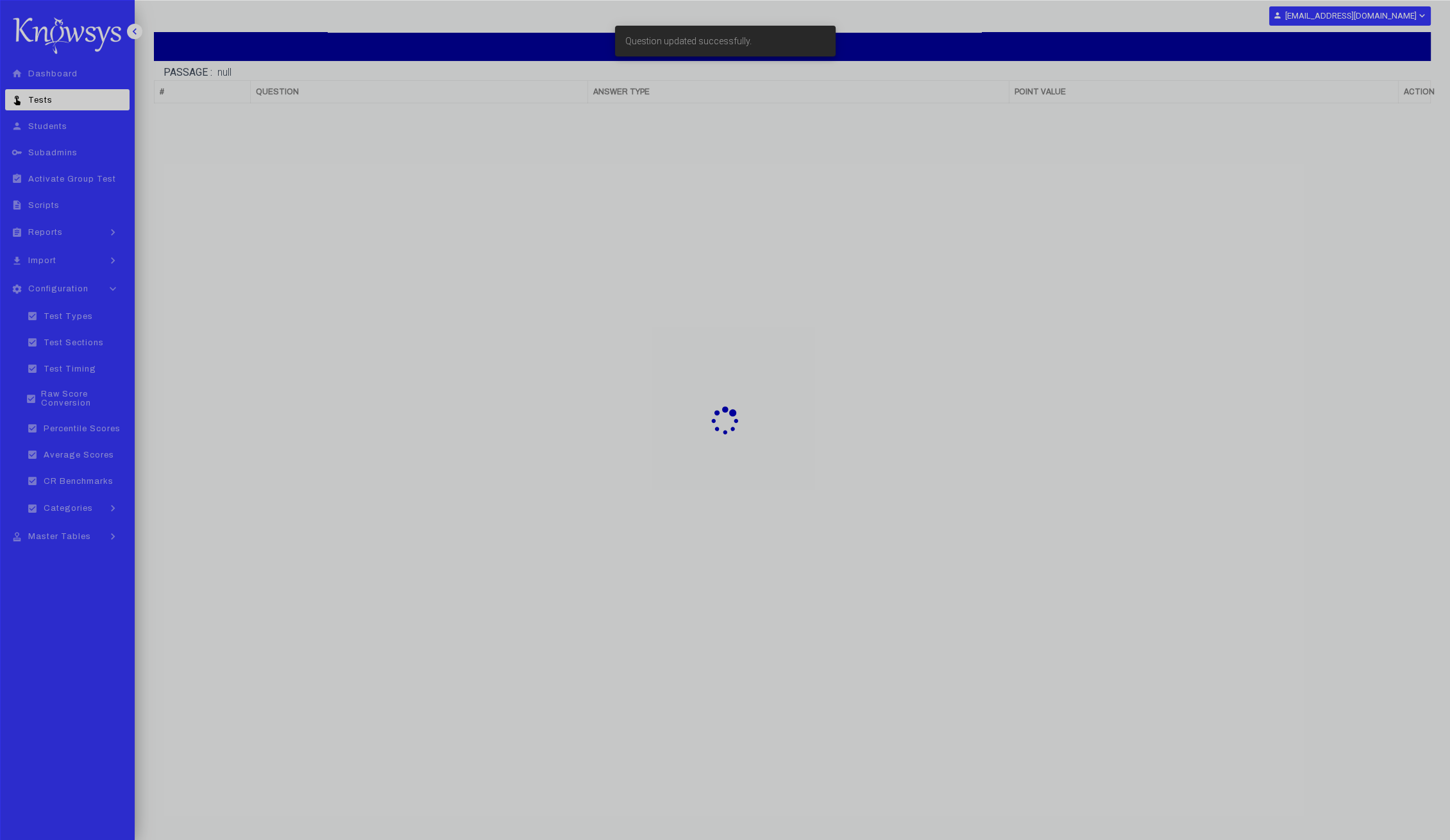
scroll to position [77, 0]
select select "**"
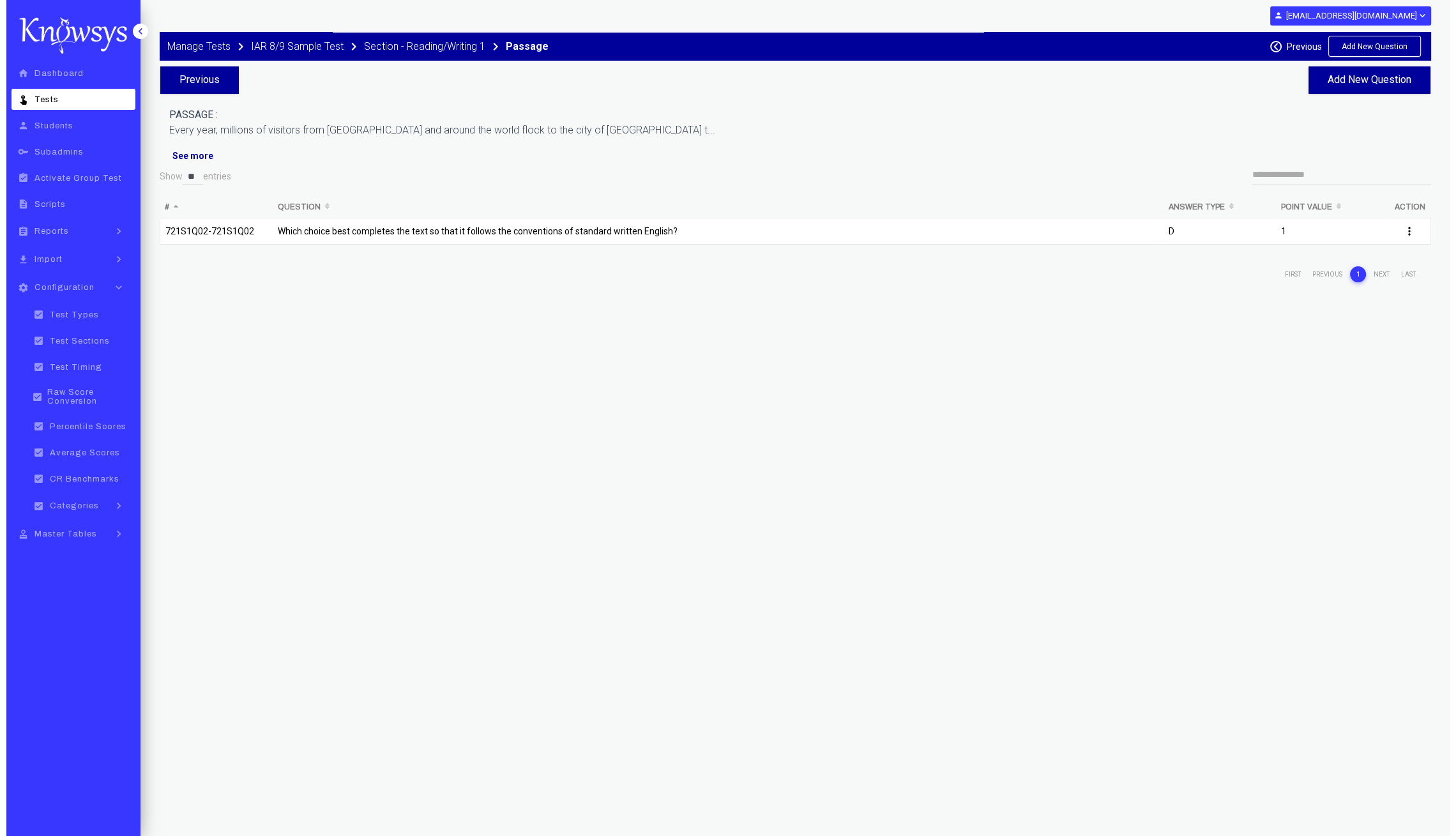
scroll to position [0, 0]
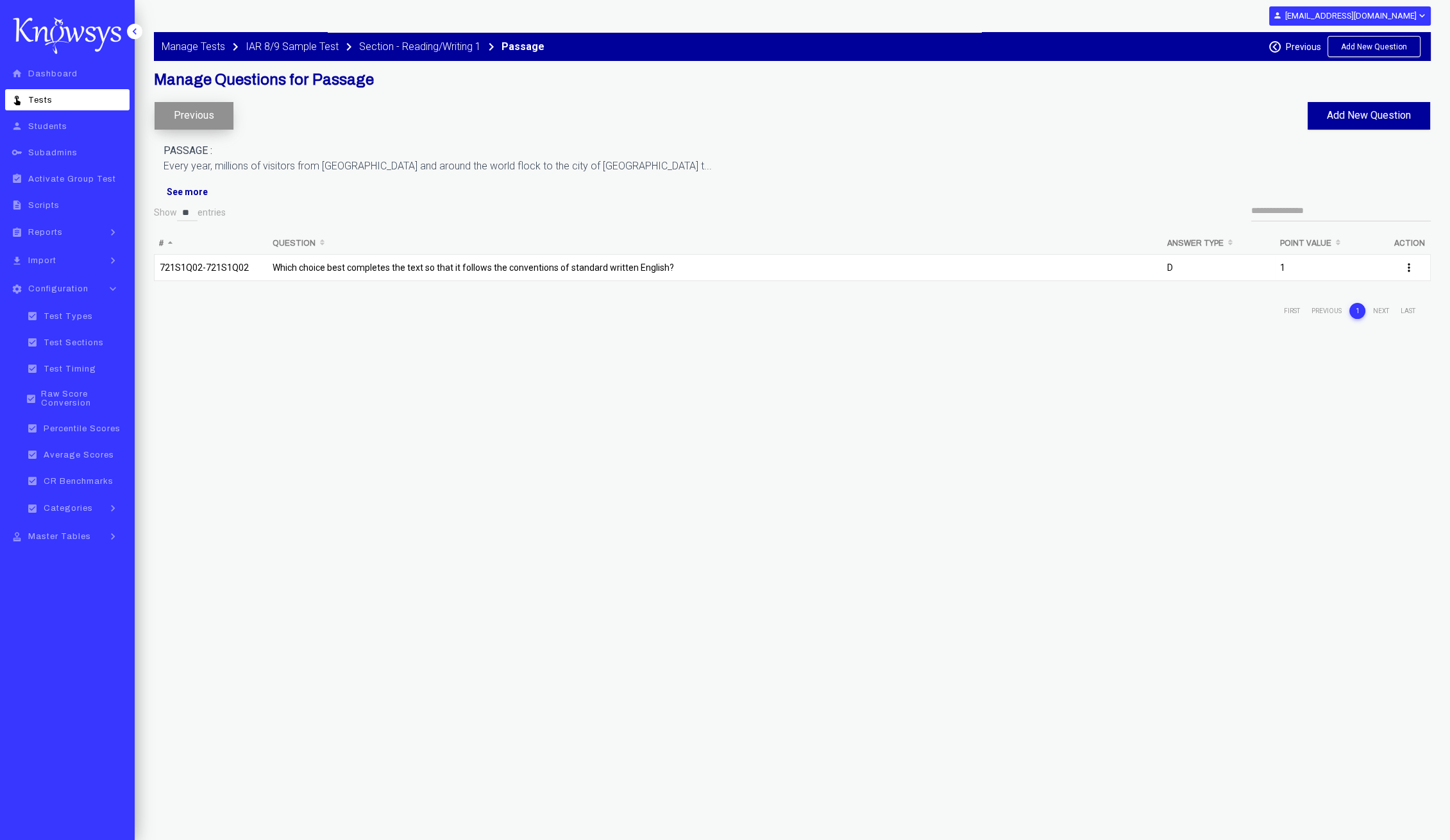
click at [209, 109] on button "Previous" at bounding box center [194, 115] width 79 height 27
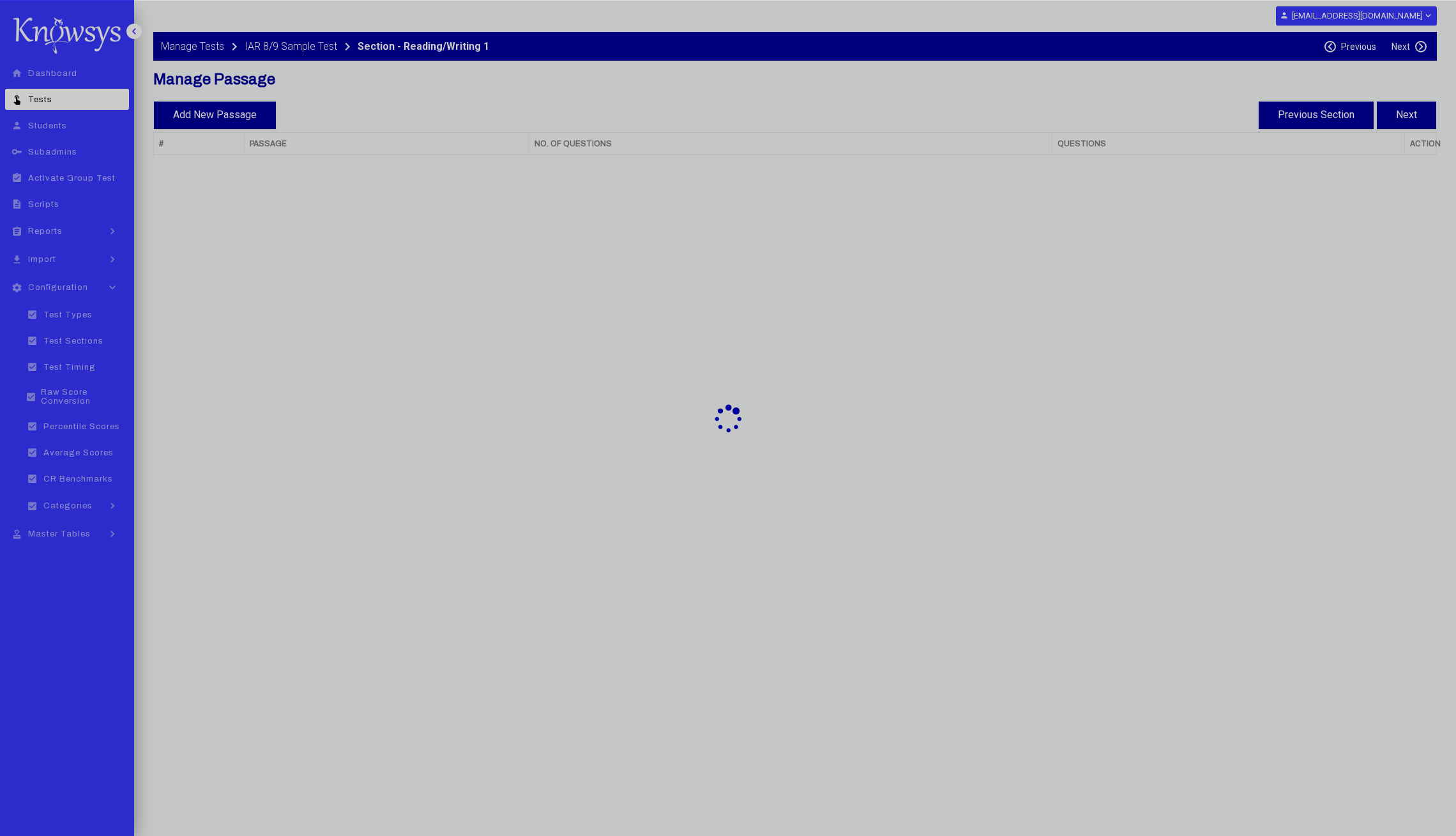
select select "**"
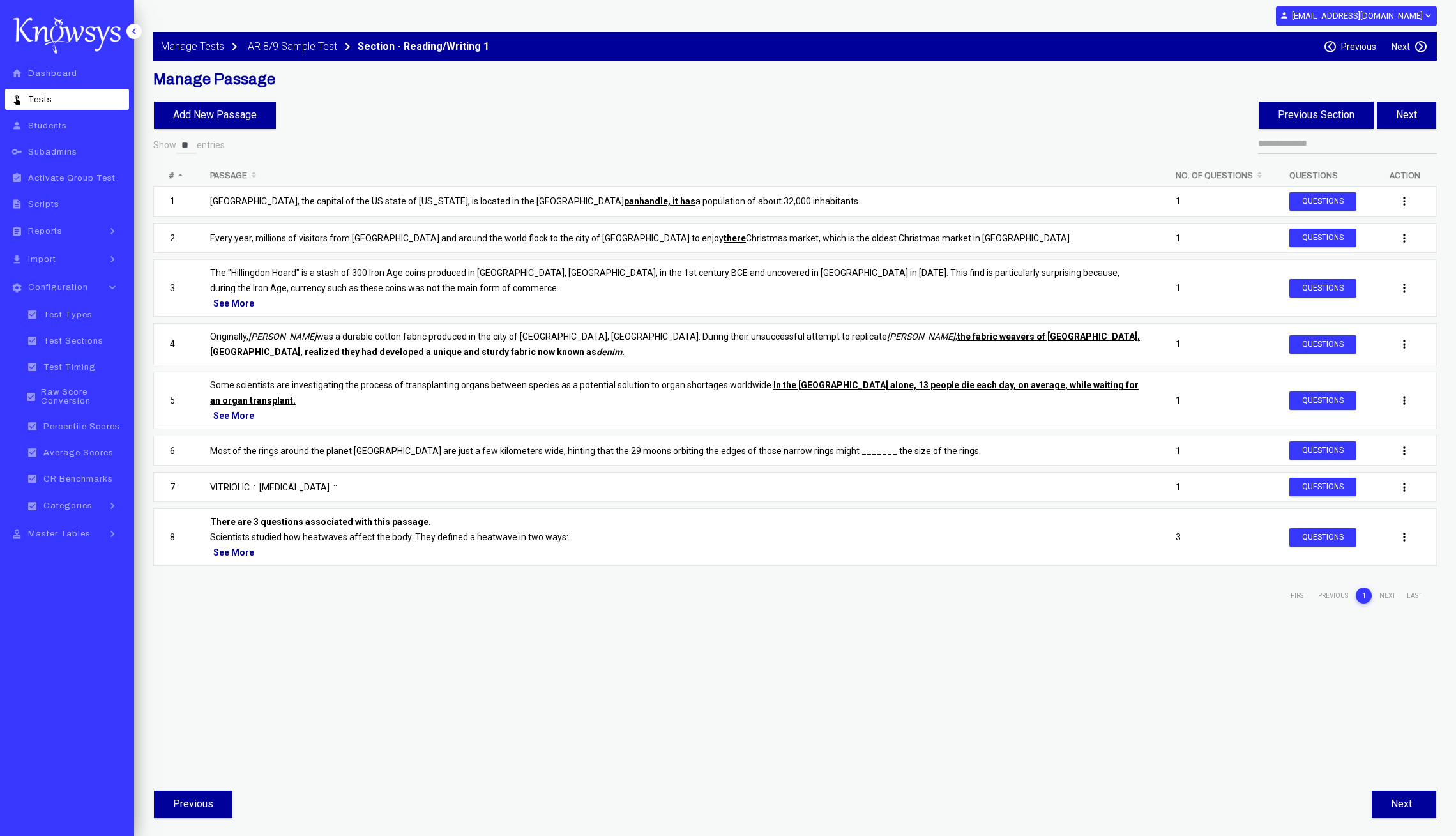
click at [367, 265] on p "The "Hillingdon Hoard" is a stash of 300 Iron Age coins produced in [GEOGRAPHIC…" at bounding box center [677, 280] width 934 height 31
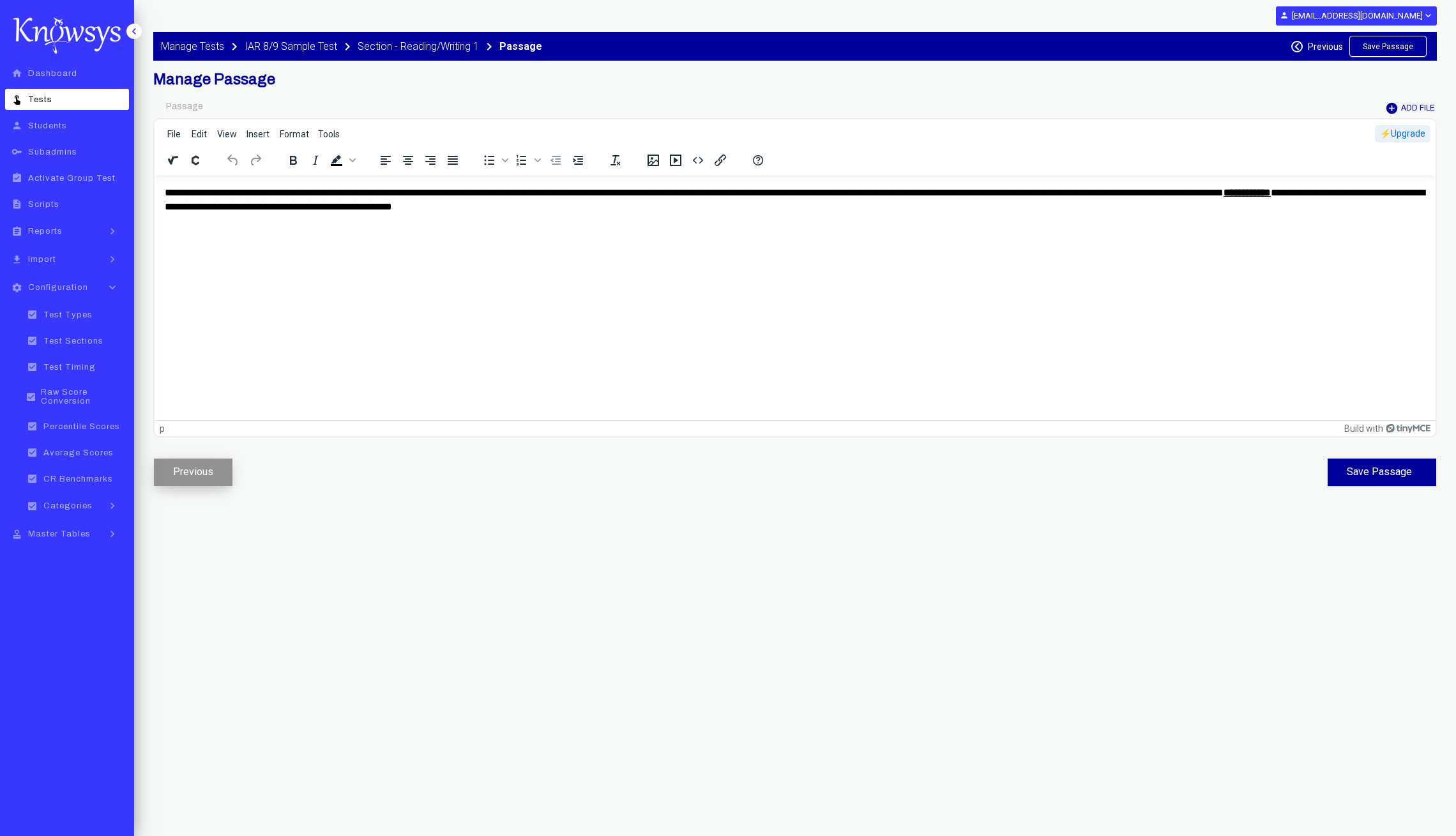
click at [209, 480] on button "Previous" at bounding box center [193, 472] width 79 height 27
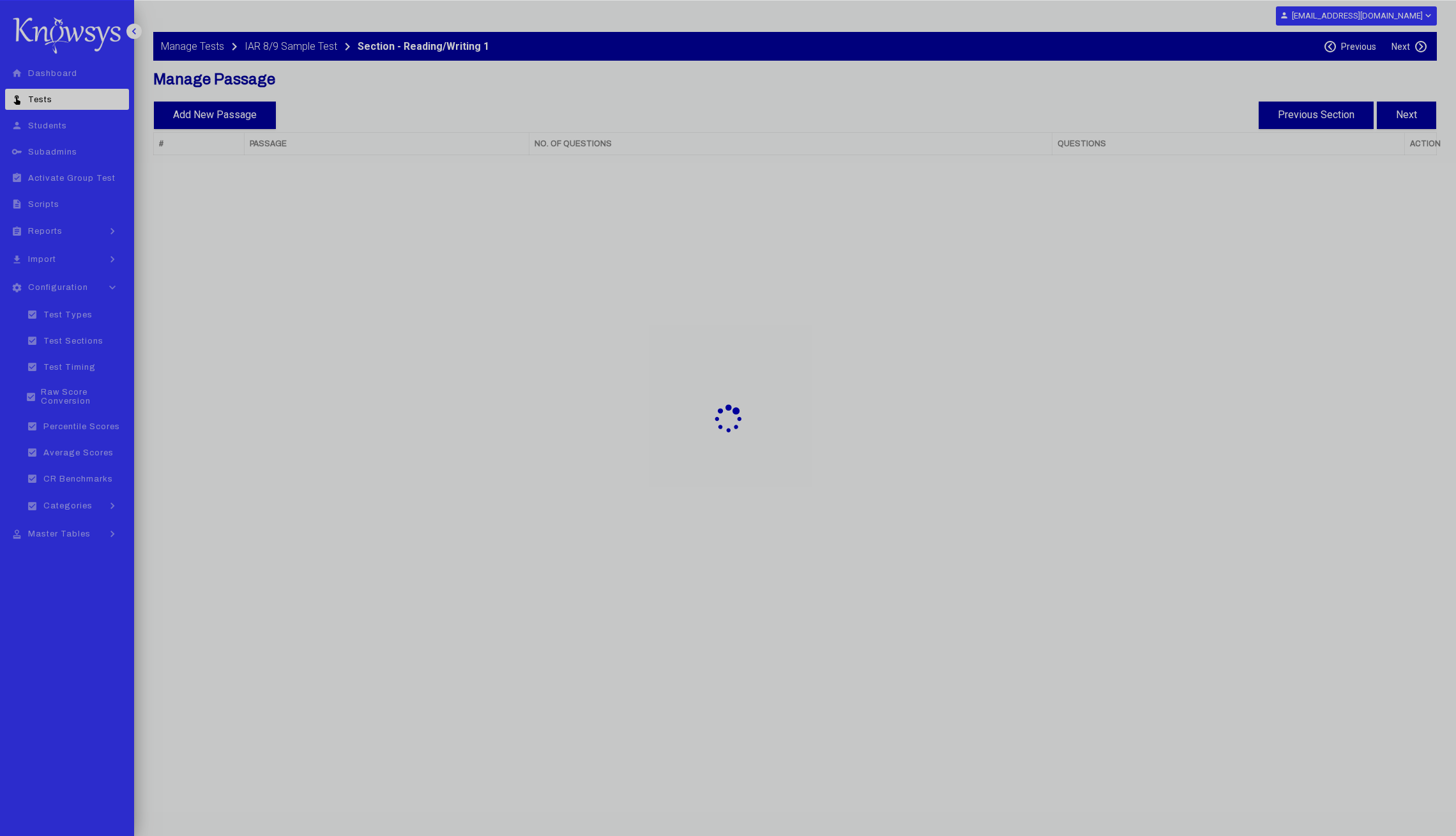
select select "**"
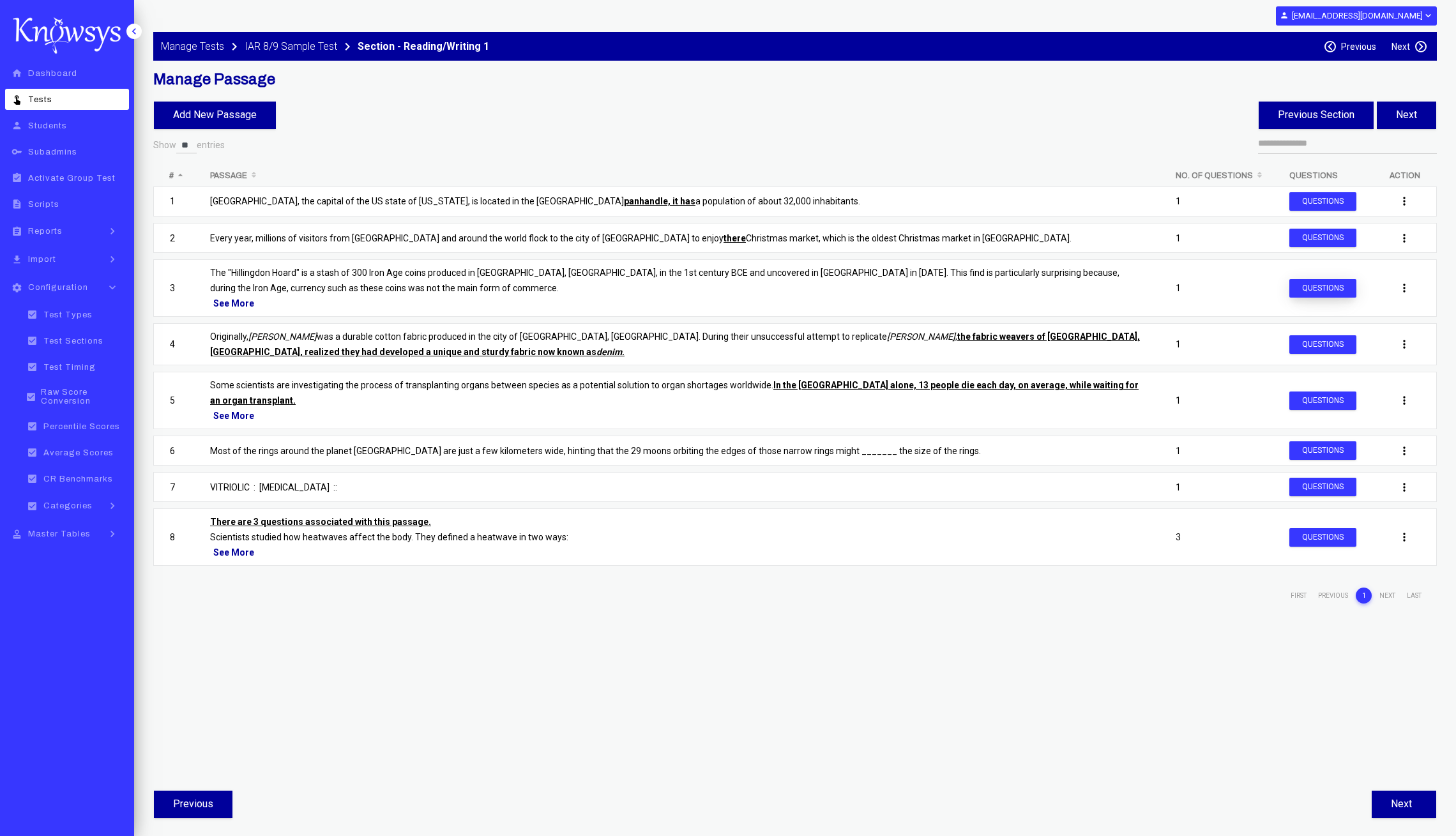
click at [1340, 288] on button "Questions" at bounding box center [1323, 288] width 67 height 19
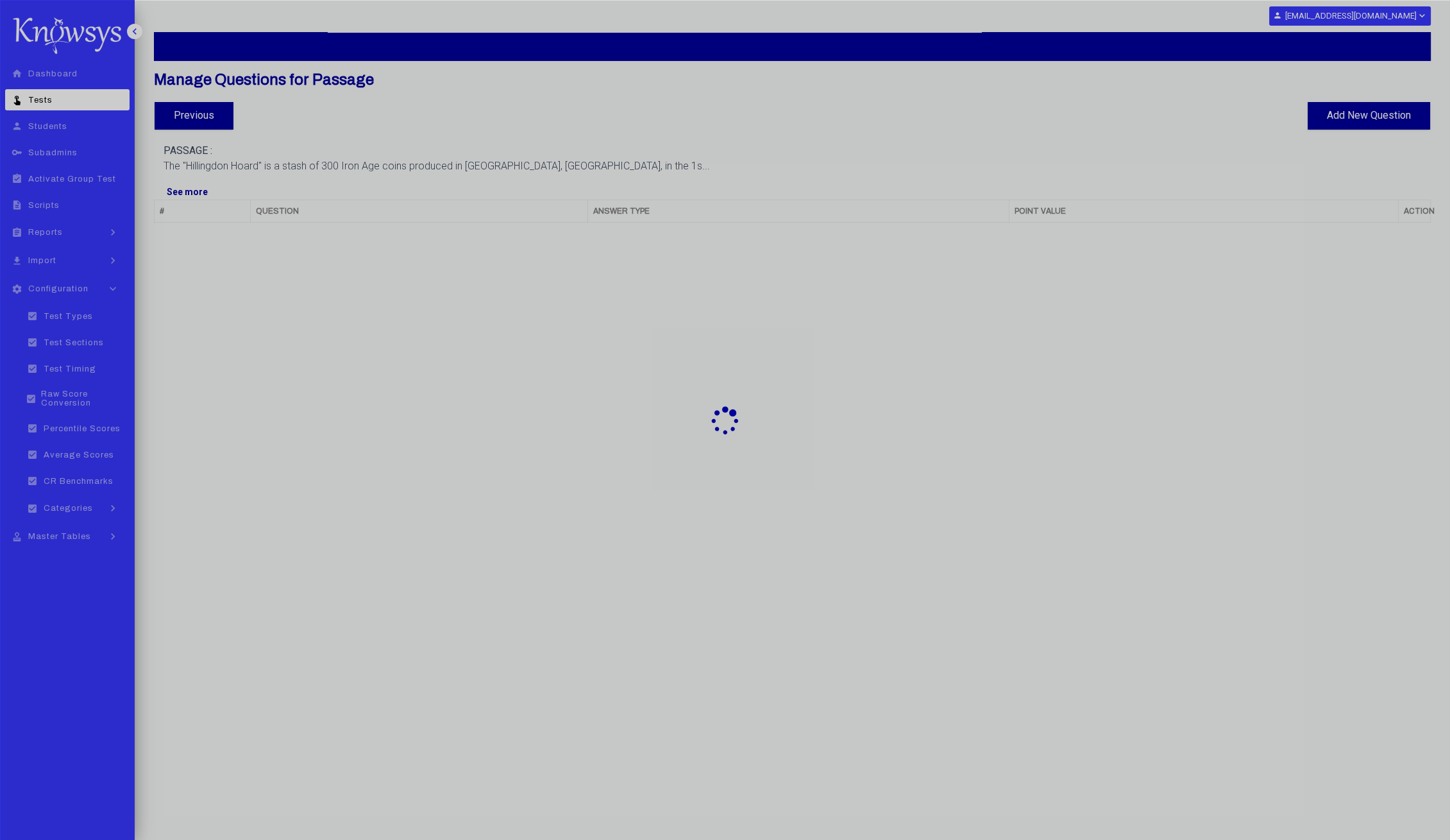
select select "**"
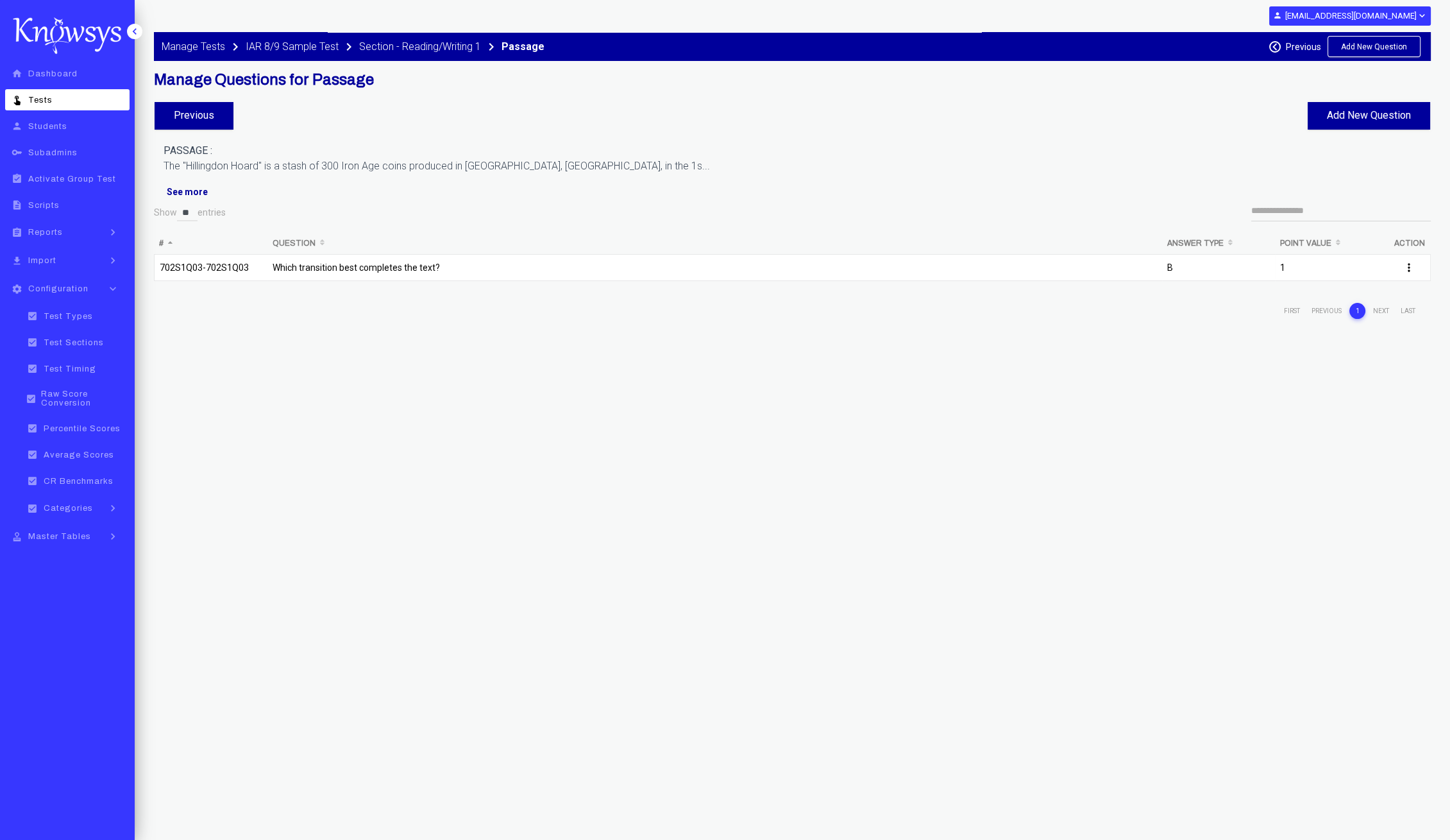
click at [1307, 258] on td "1" at bounding box center [1332, 271] width 113 height 33
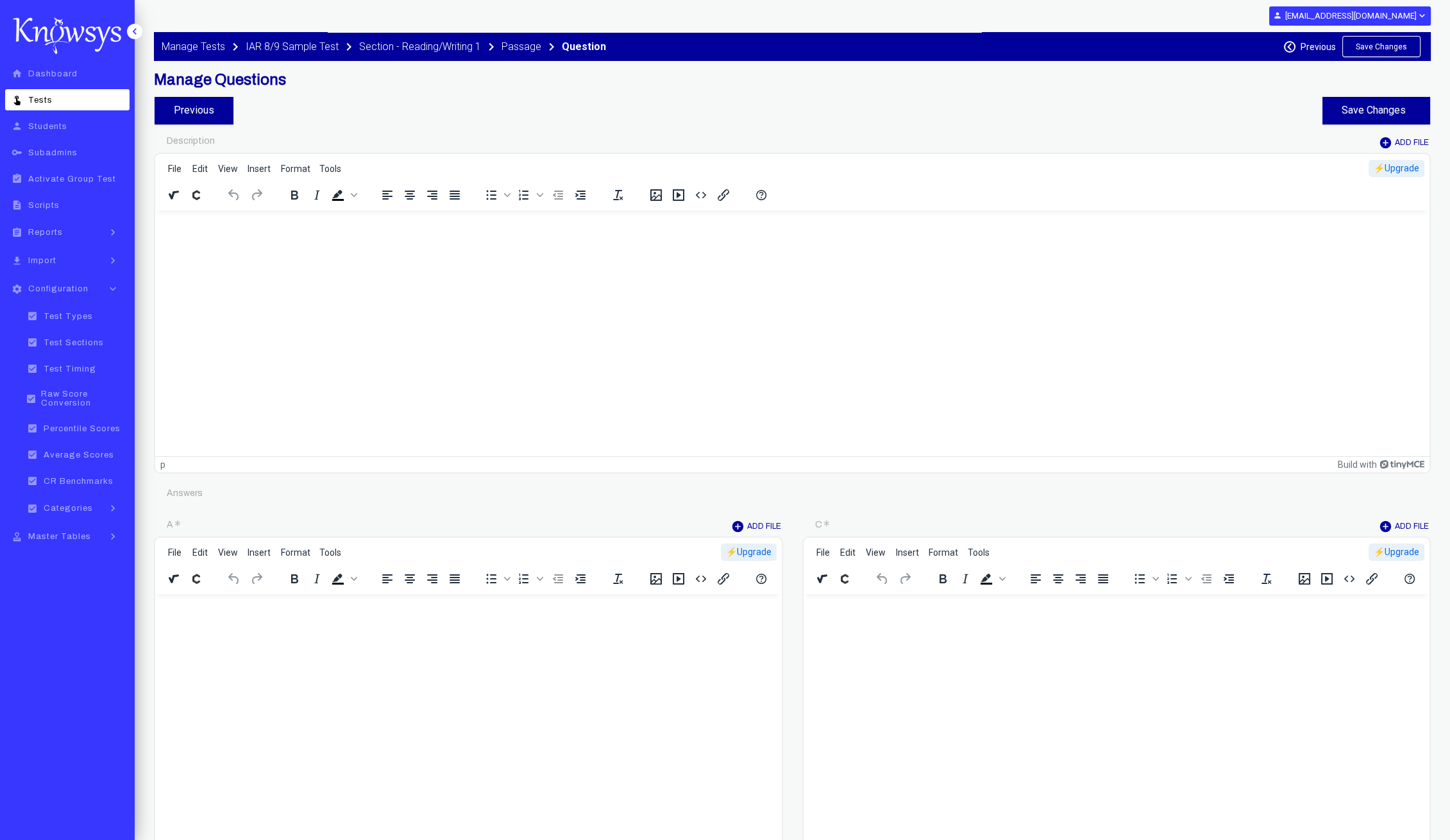
type input "********"
type input "*"
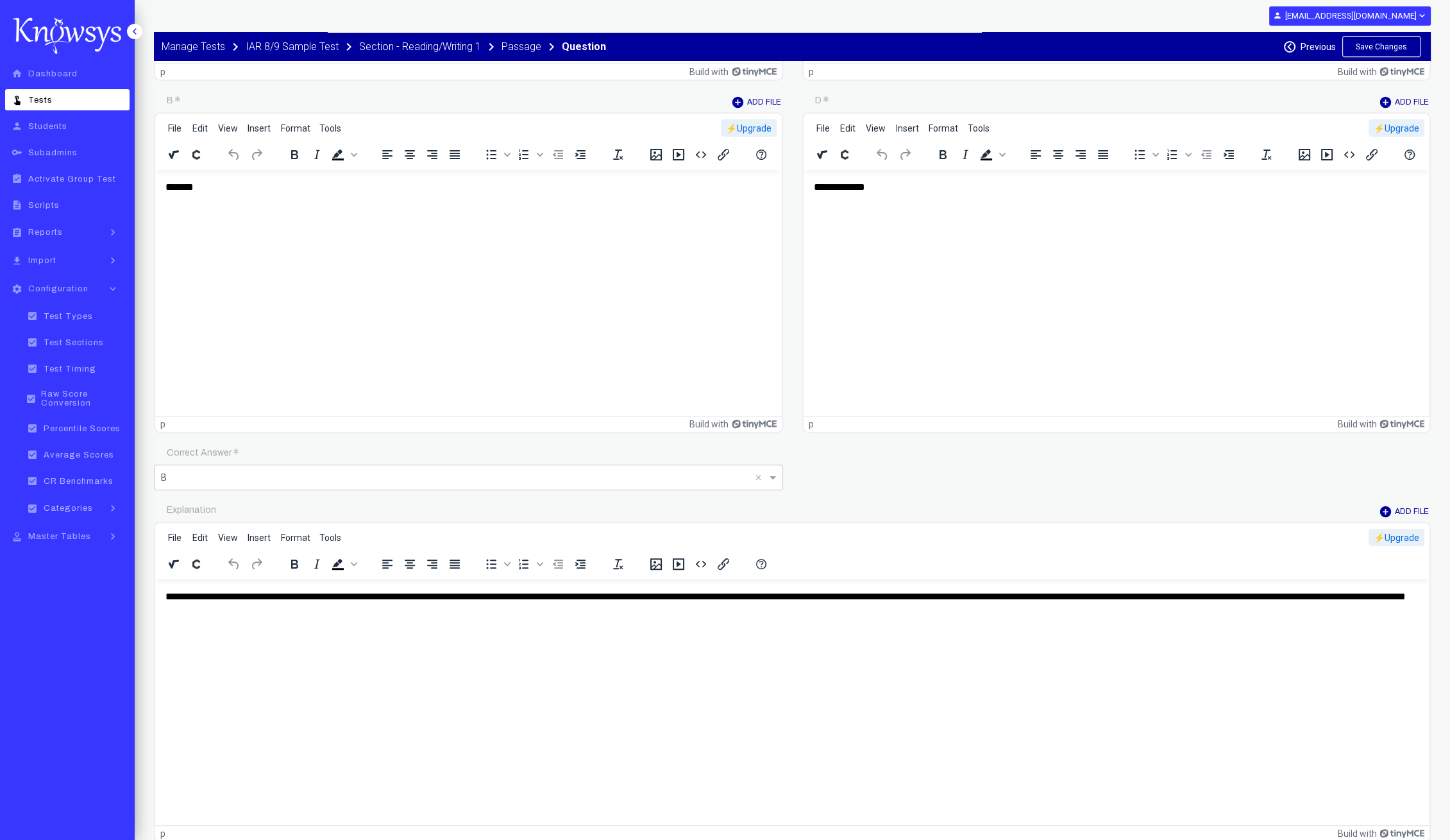
scroll to position [802, 0]
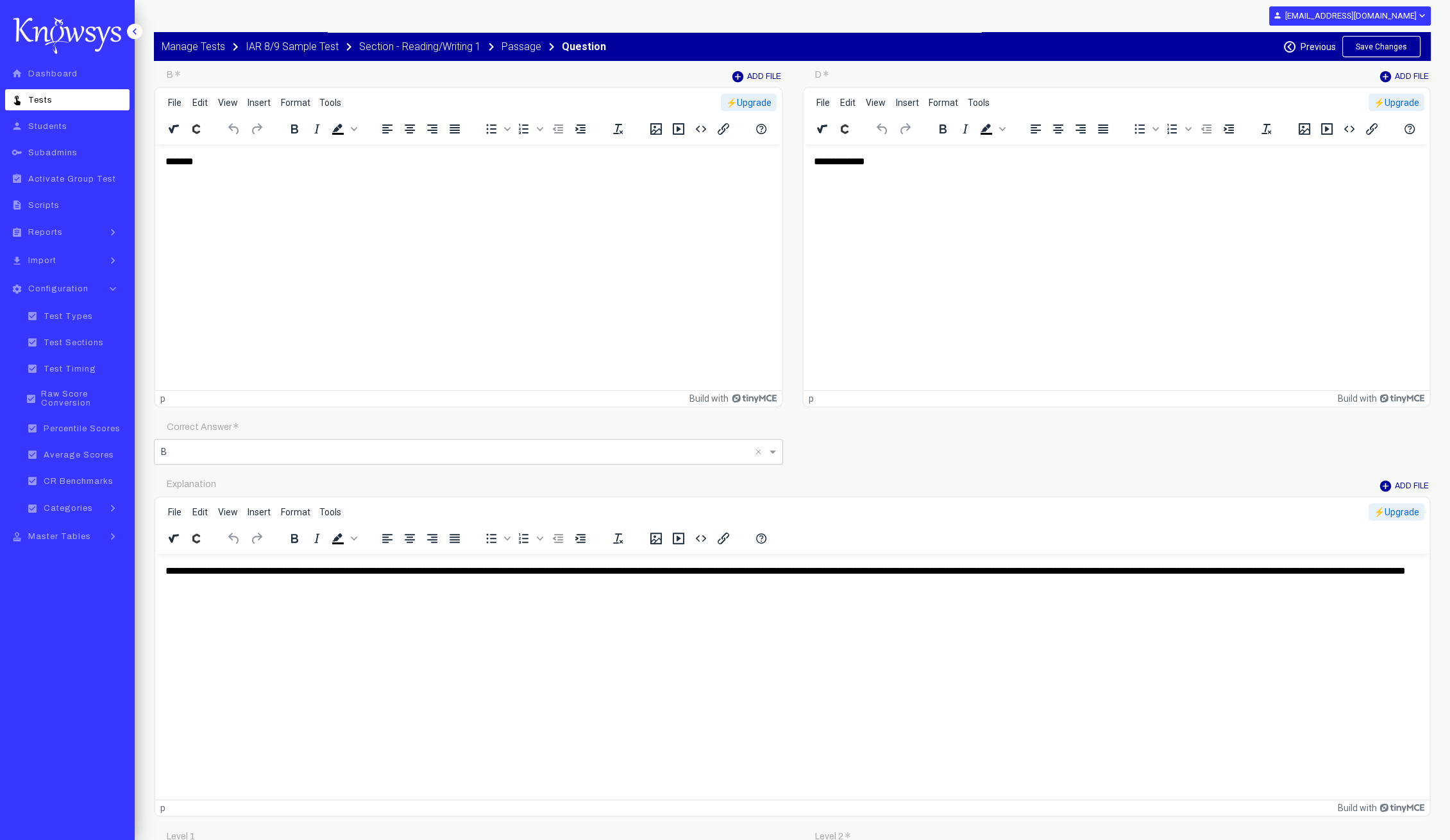
click at [706, 564] on p "**********" at bounding box center [793, 578] width 1255 height 29
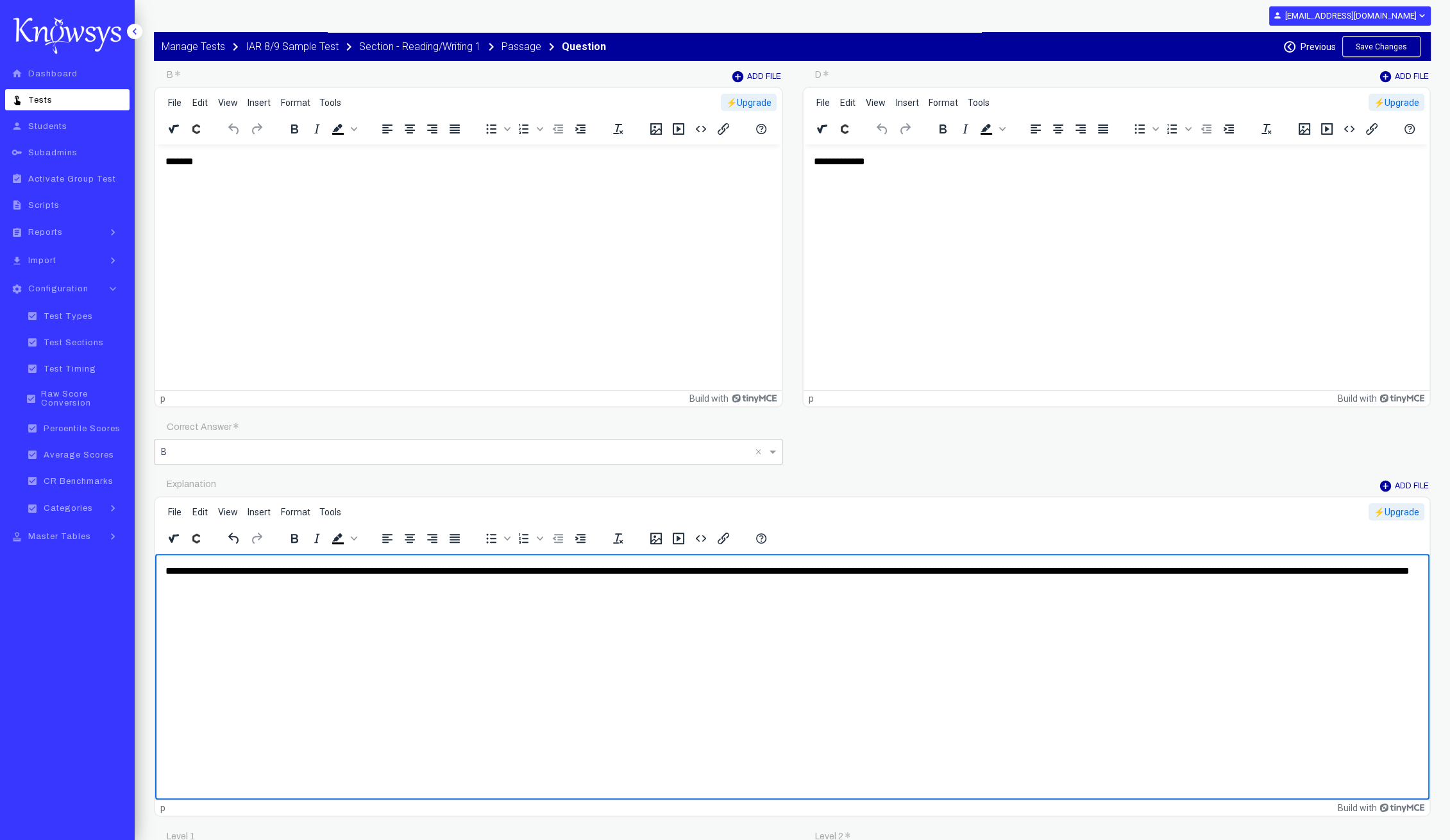
click at [1380, 39] on button "Save Changes" at bounding box center [1381, 46] width 78 height 21
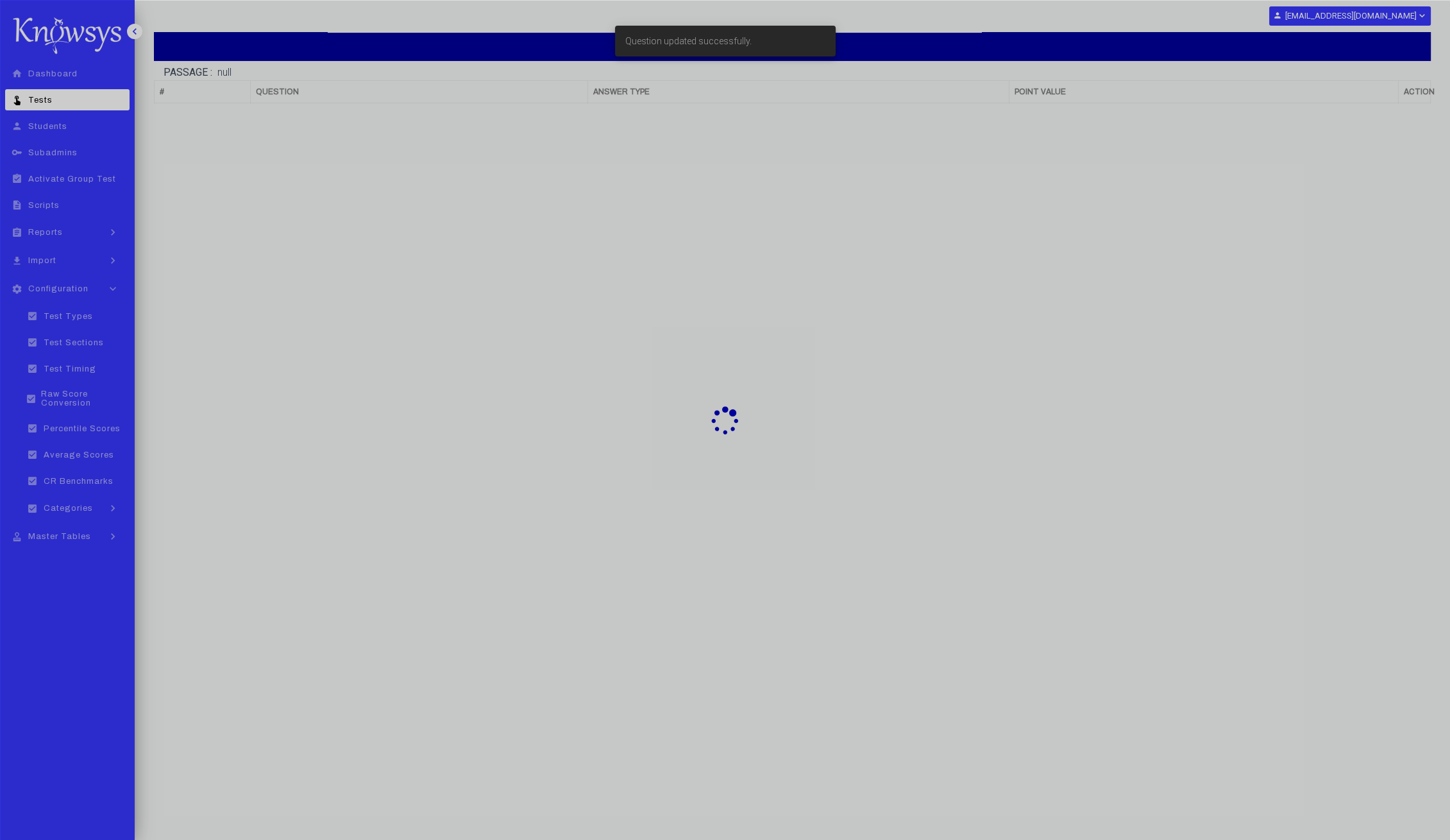
scroll to position [77, 0]
select select "**"
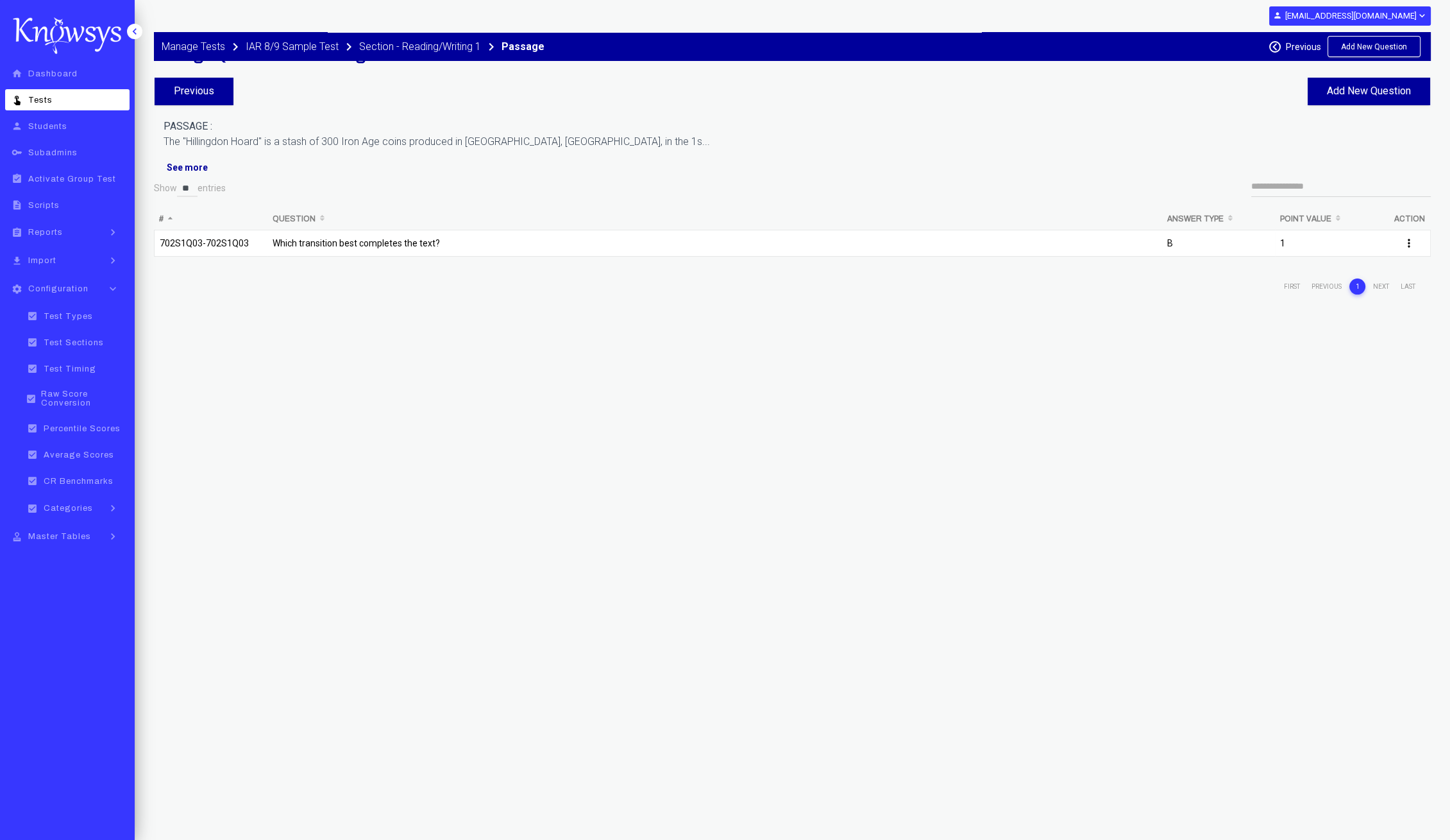
scroll to position [0, 0]
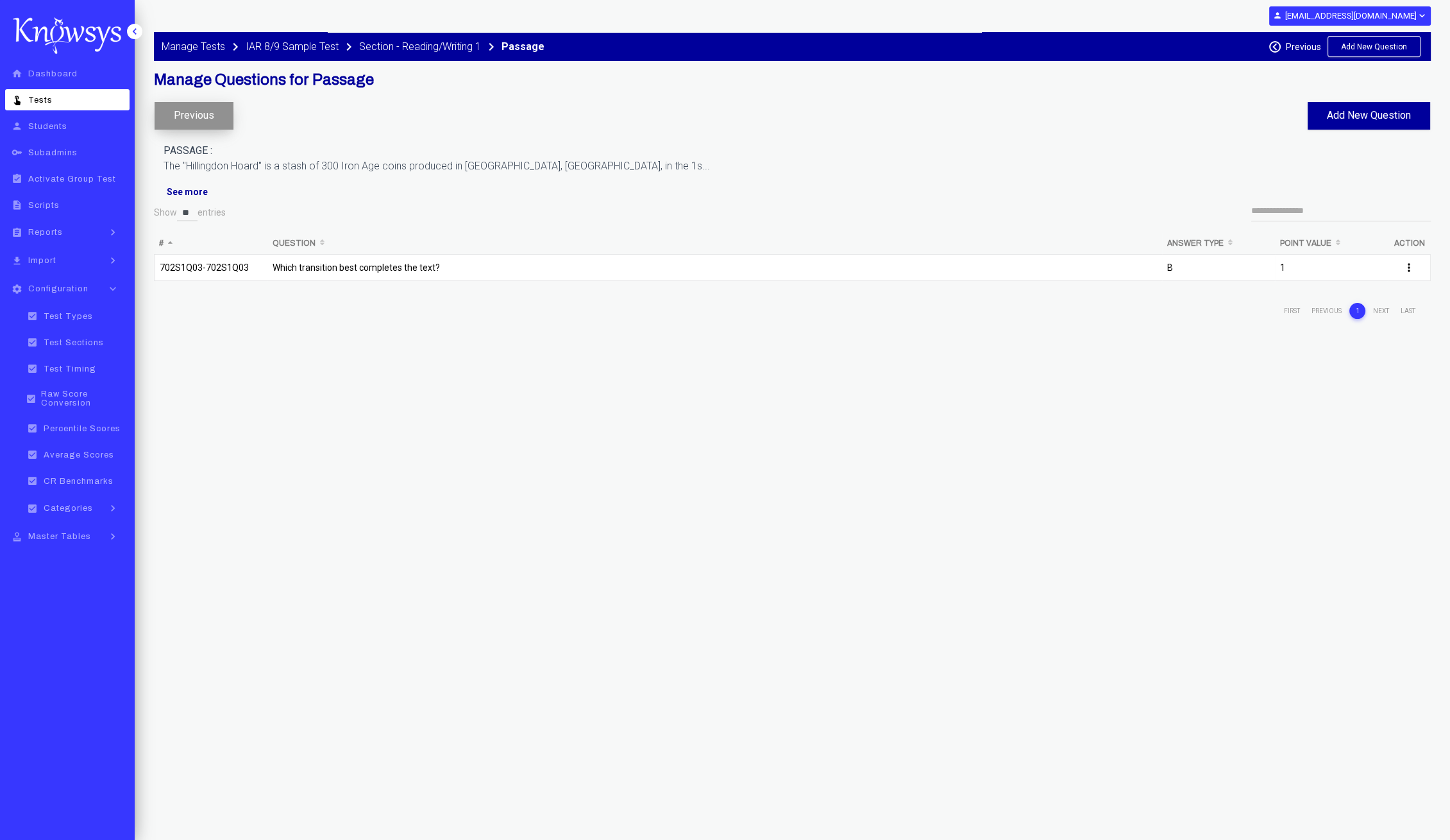
click at [203, 110] on button "Previous" at bounding box center [194, 115] width 79 height 27
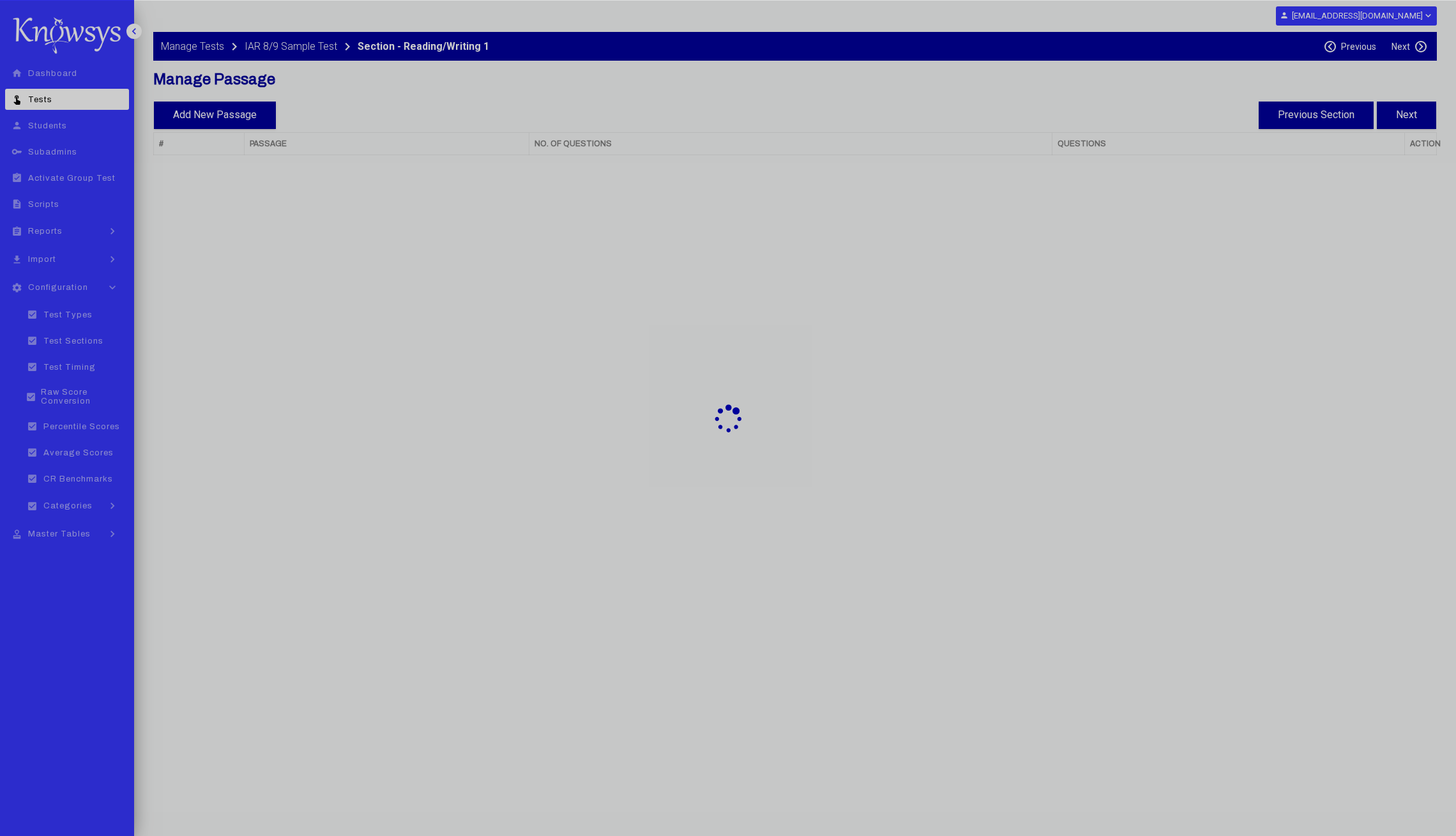
select select "**"
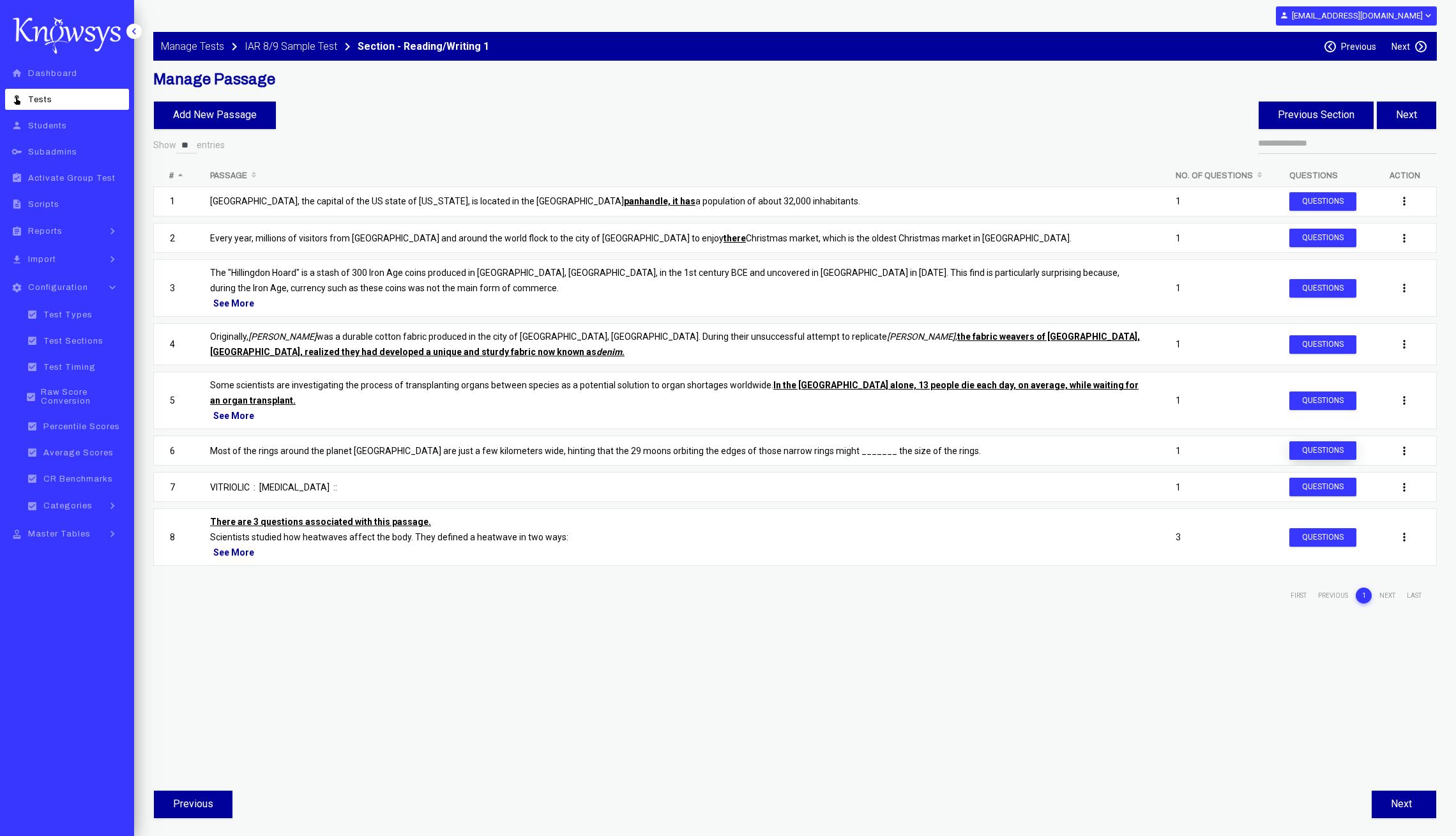
click at [1334, 449] on button "Questions" at bounding box center [1323, 450] width 67 height 19
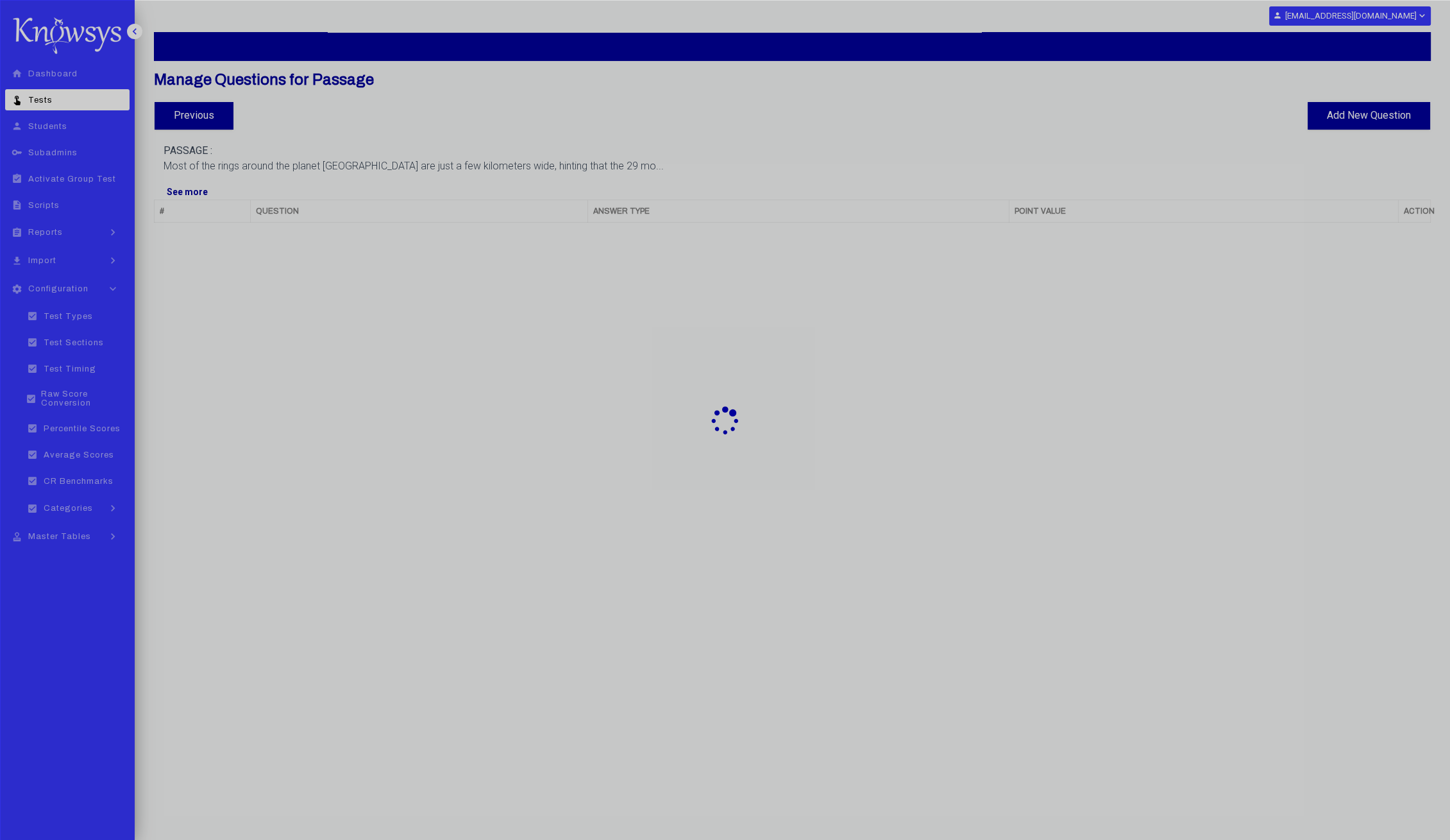
select select "**"
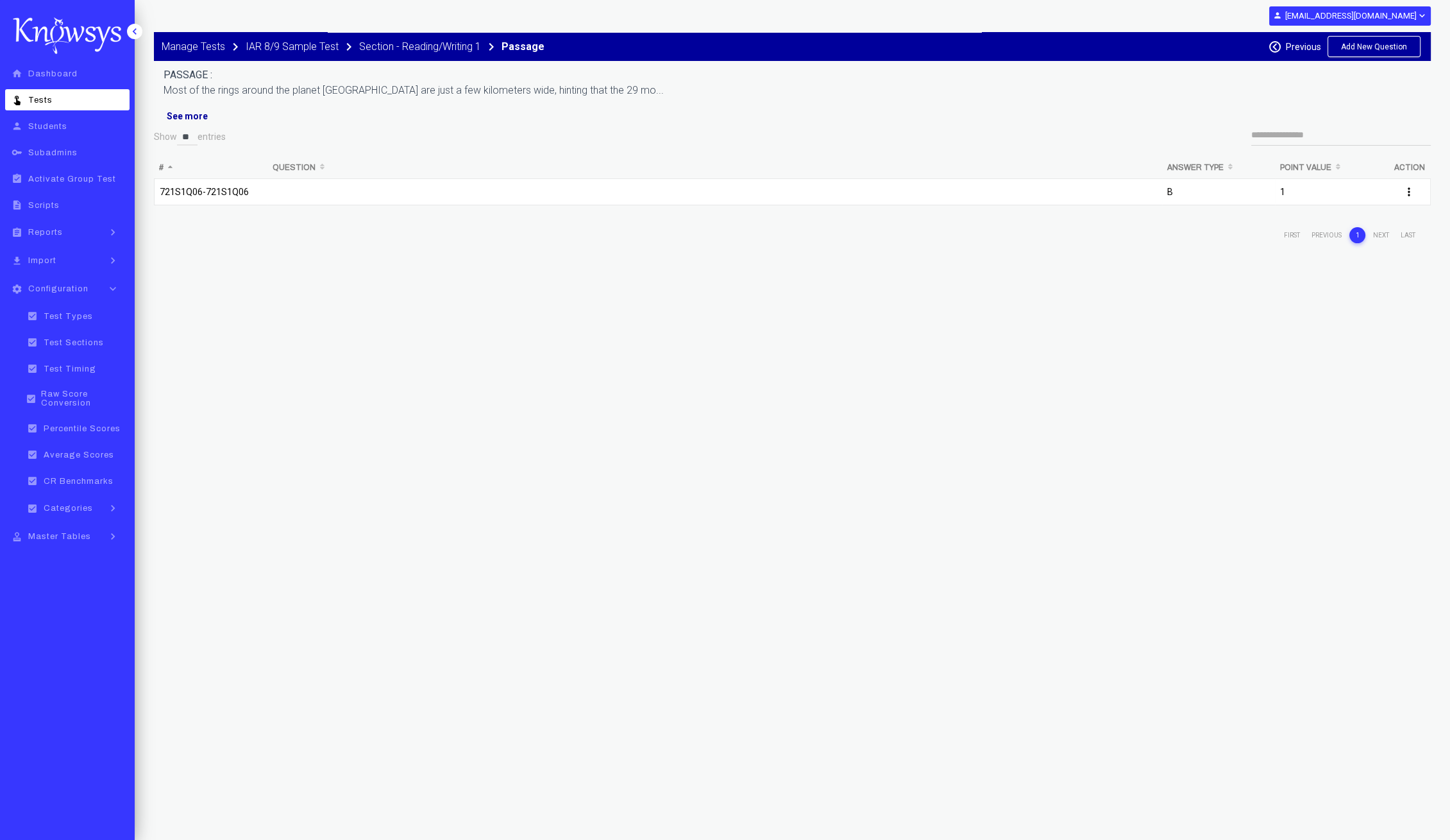
scroll to position [39, 0]
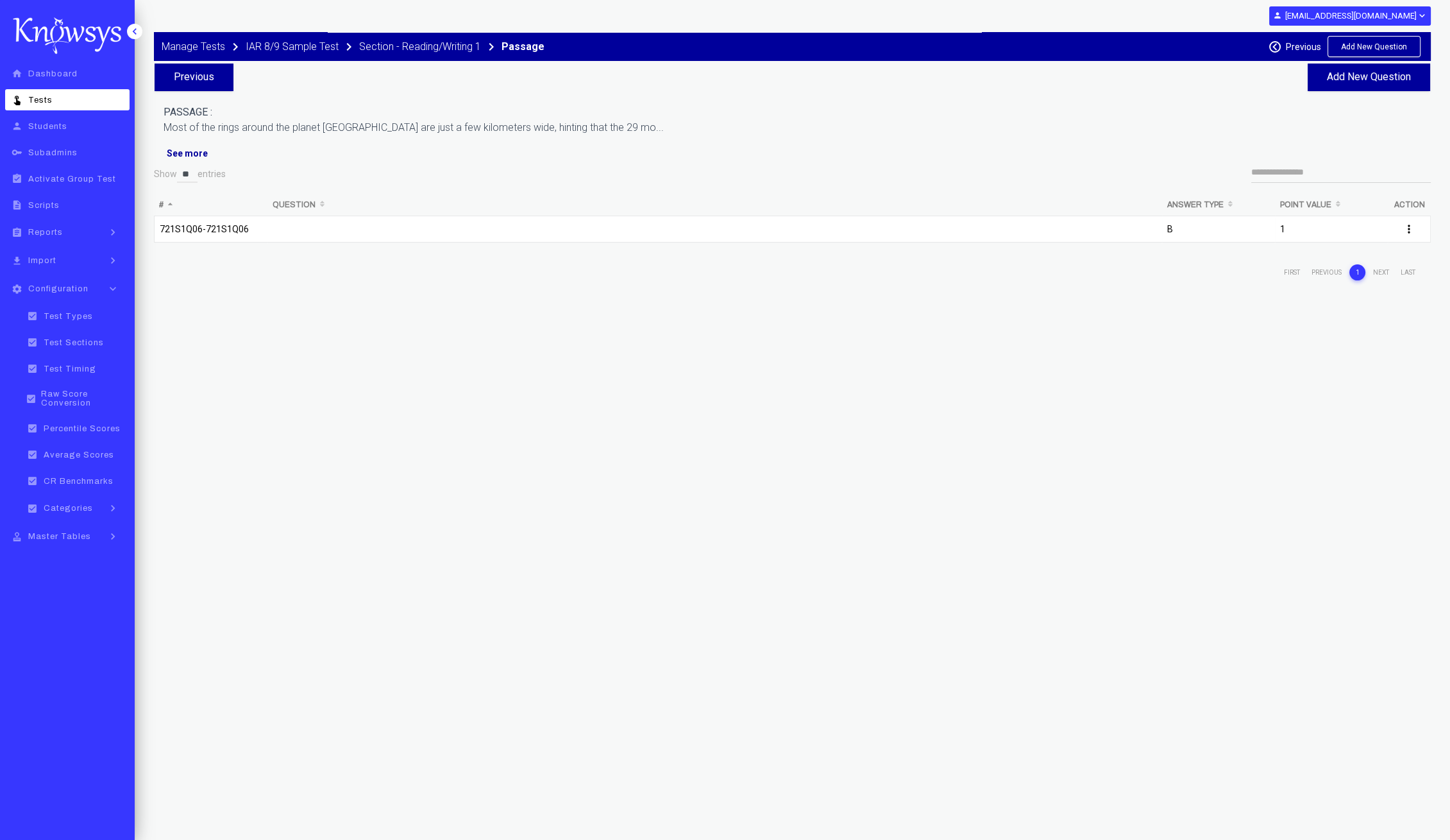
click at [958, 230] on td at bounding box center [715, 232] width 895 height 33
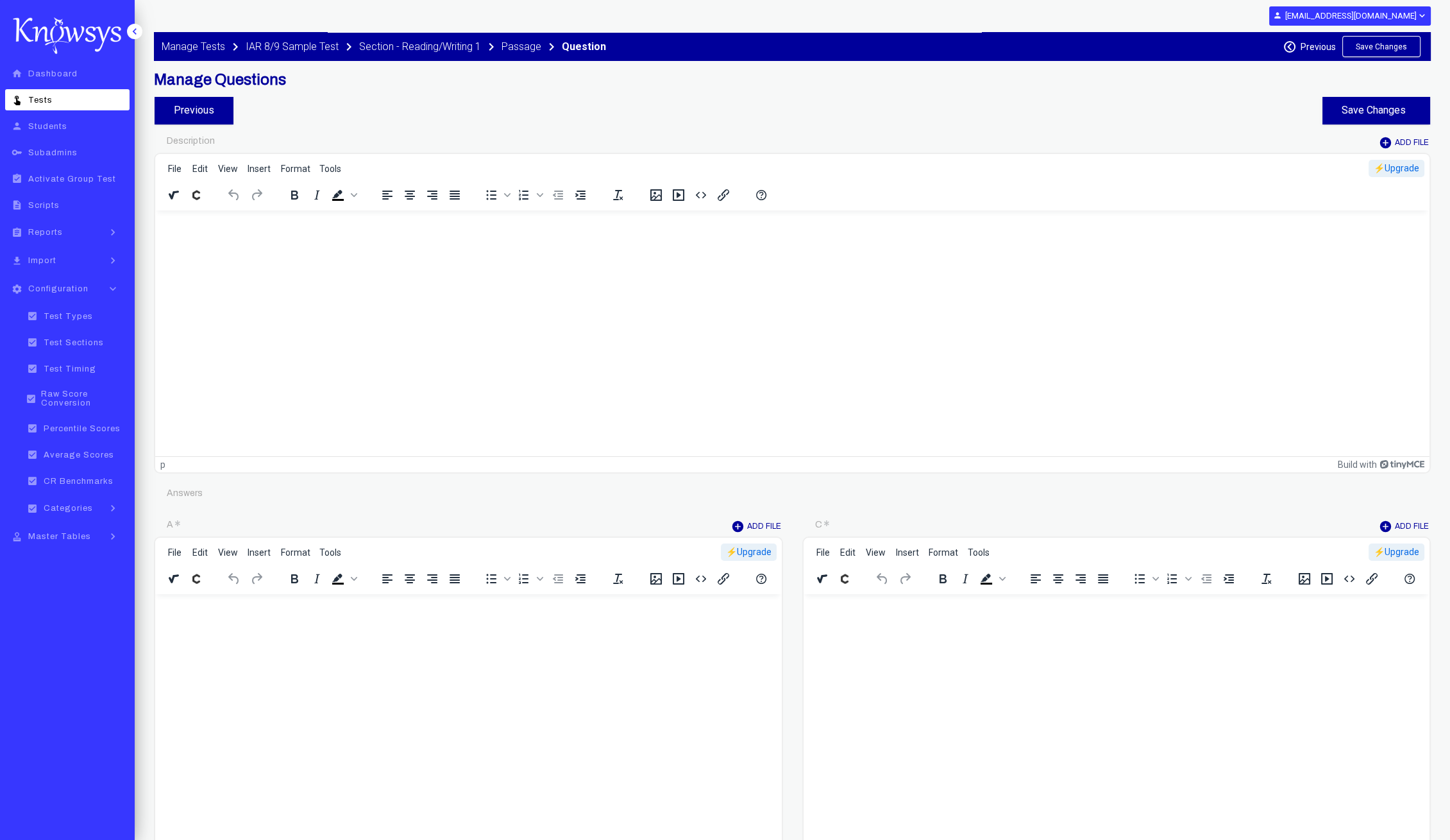
type input "********"
type input "*"
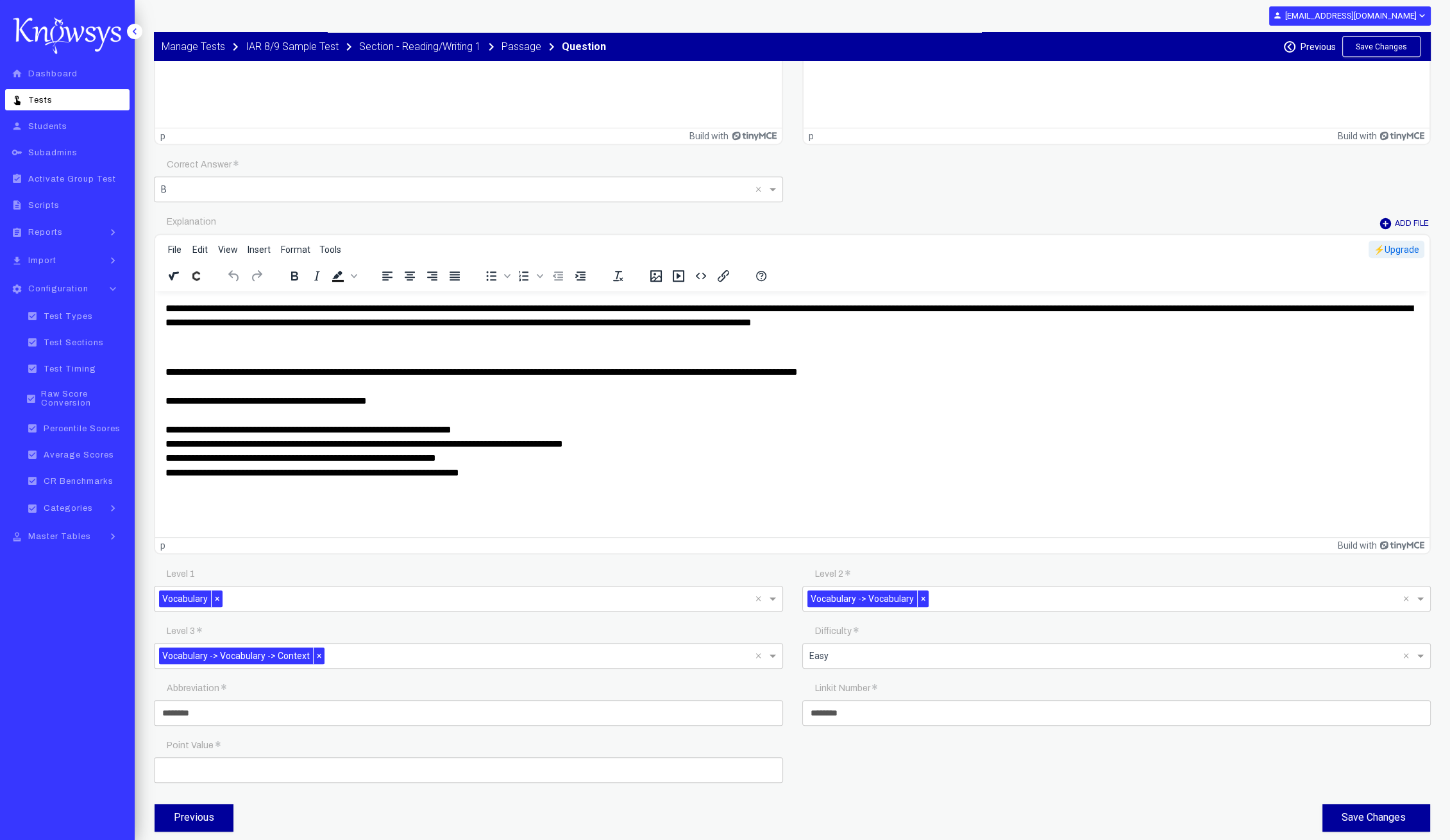
scroll to position [1066, 0]
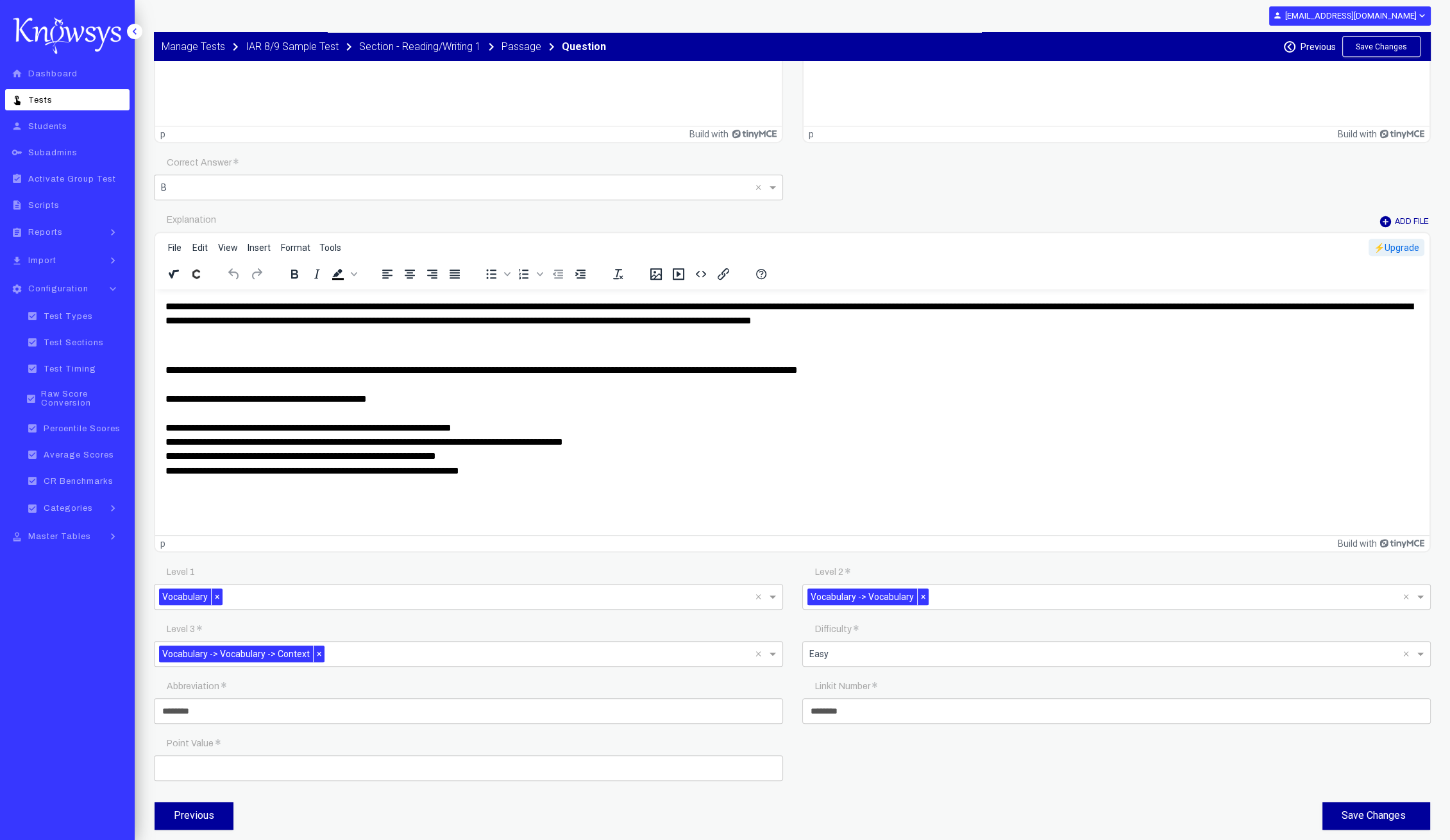
click at [1270, 303] on p "**********" at bounding box center [793, 314] width 1255 height 29
click at [1359, 809] on button "Save Changes" at bounding box center [1376, 816] width 108 height 27
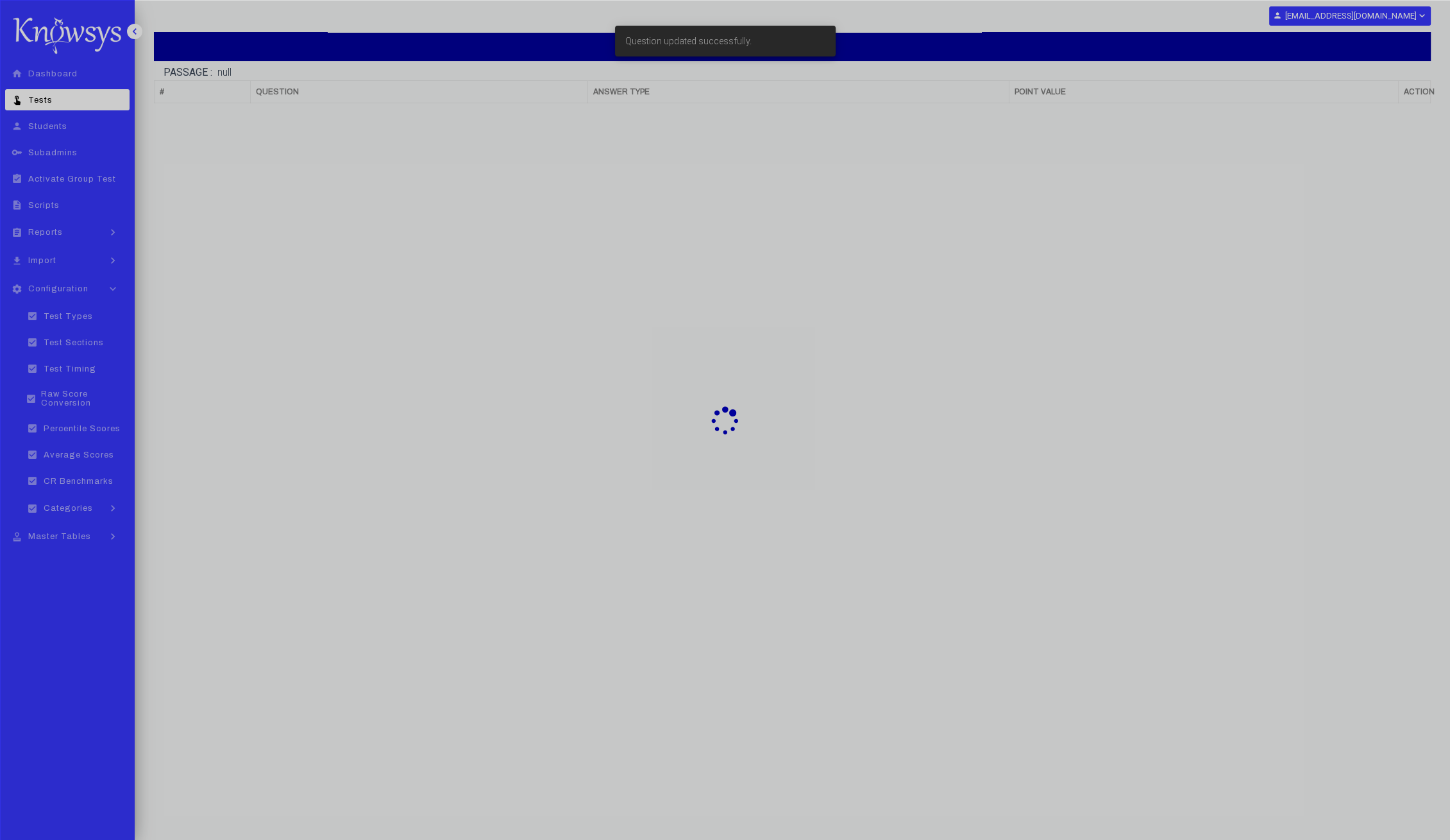
scroll to position [77, 0]
select select "**"
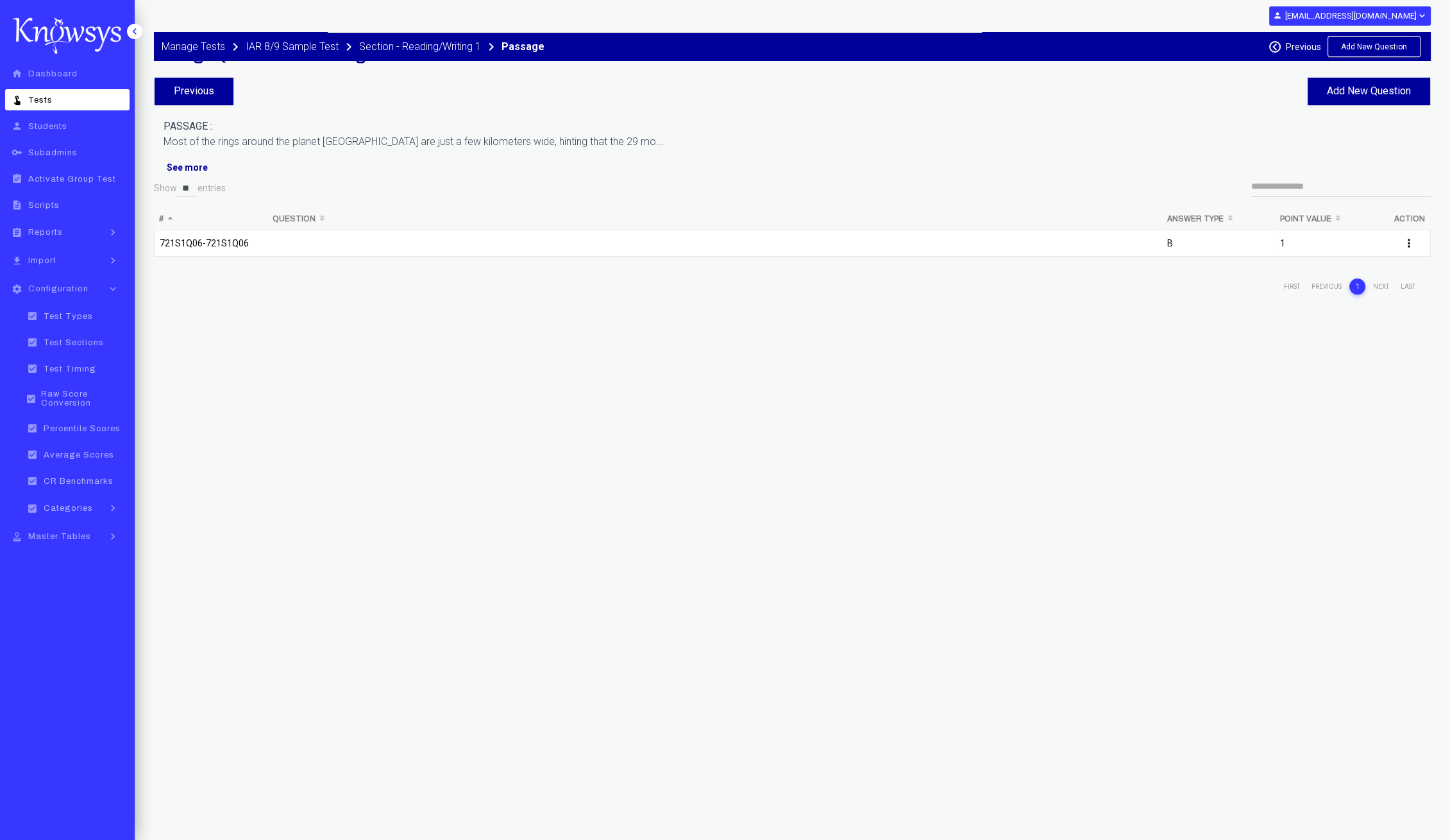
scroll to position [0, 0]
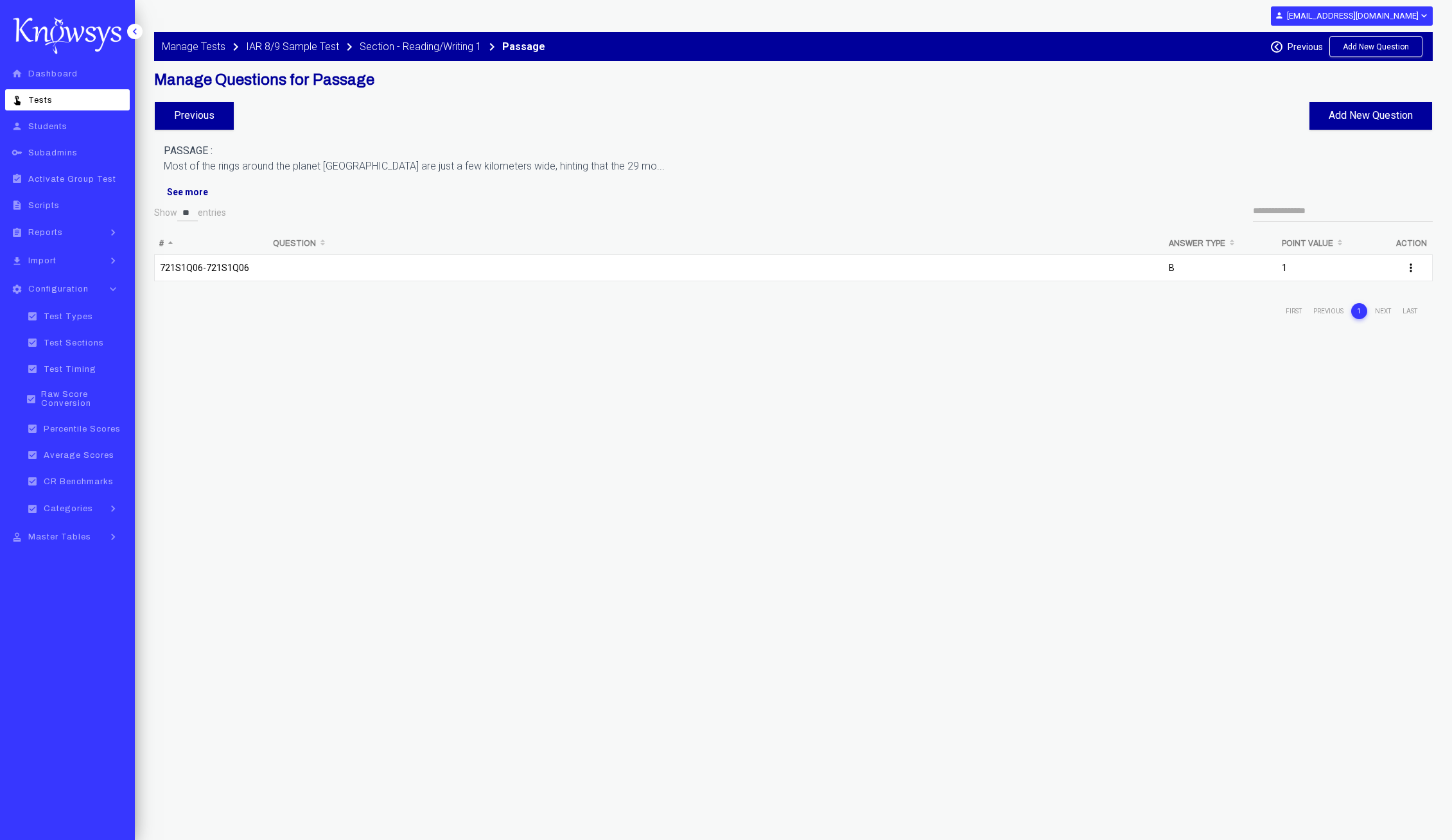
select select "**"
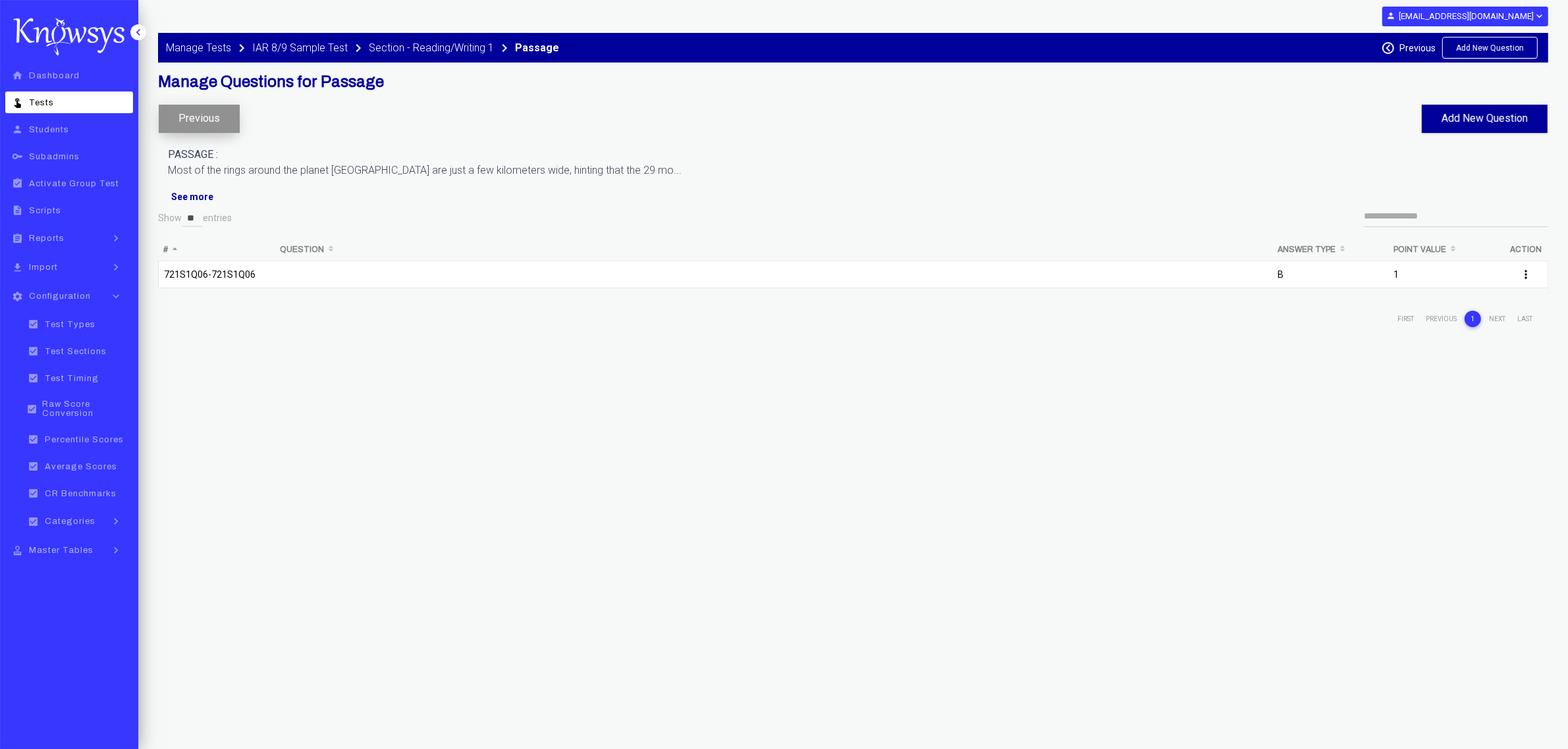
click at [193, 123] on button "Previous" at bounding box center [199, 118] width 81 height 28
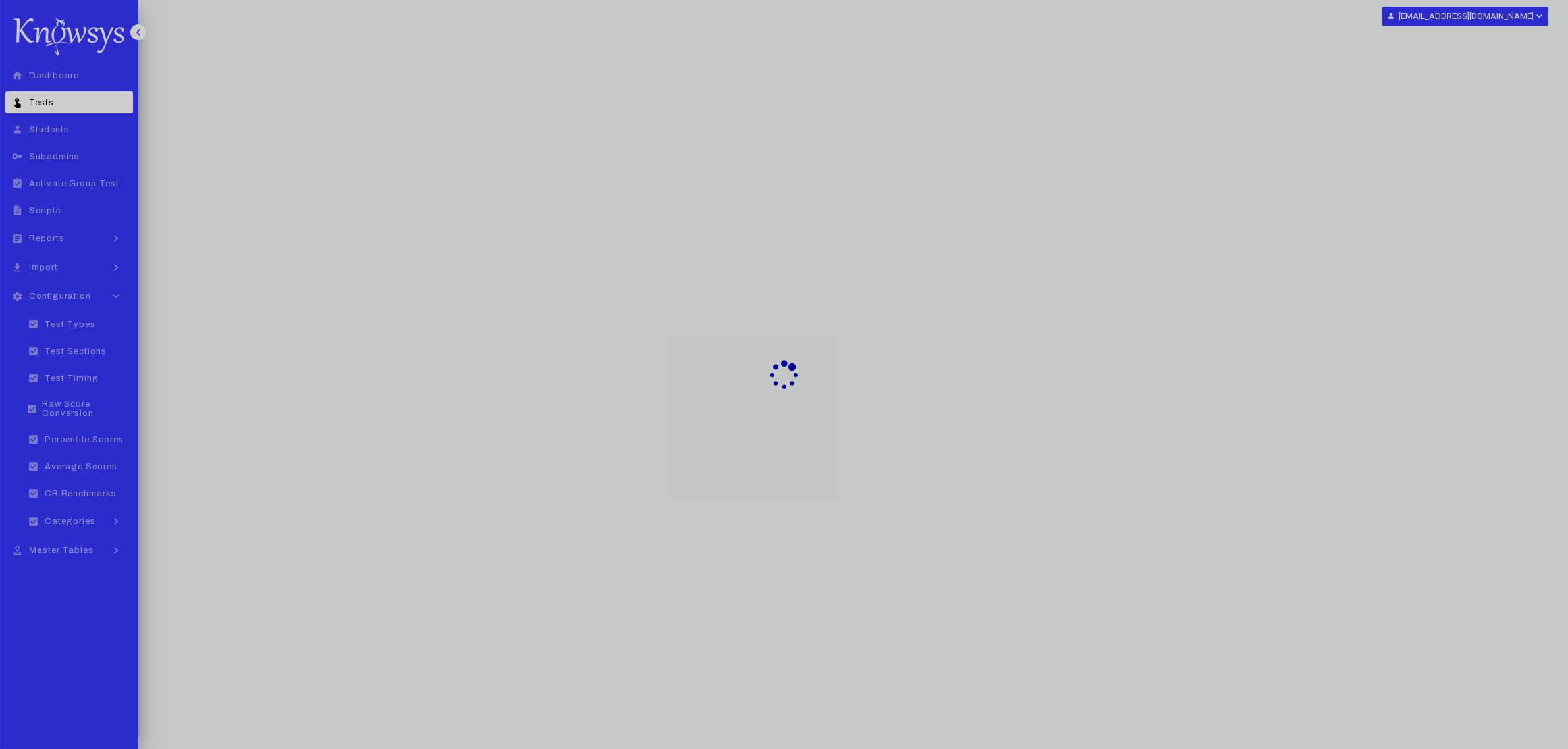
select select "**"
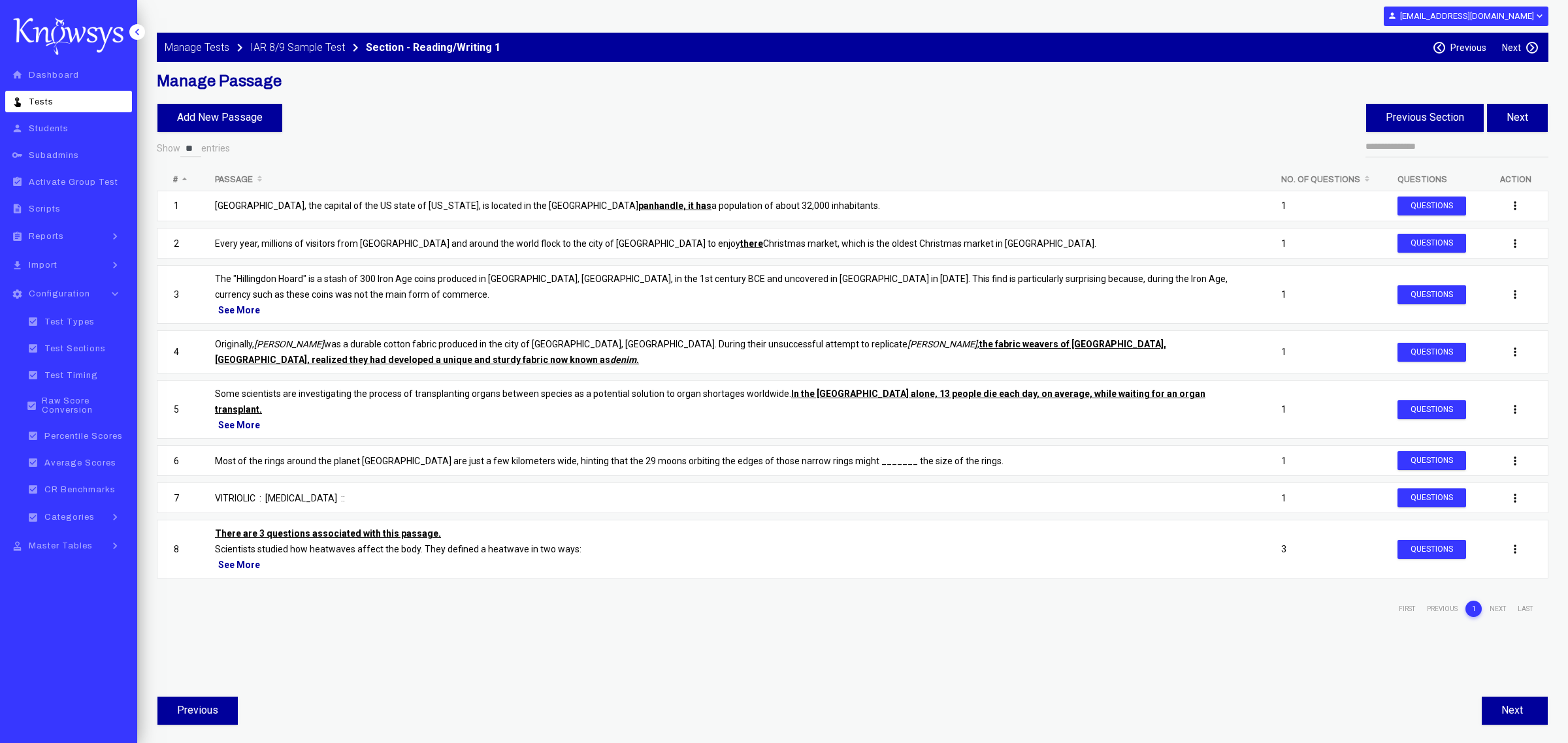
click at [1477, 50] on label "Next" at bounding box center [1512, 48] width 19 height 11
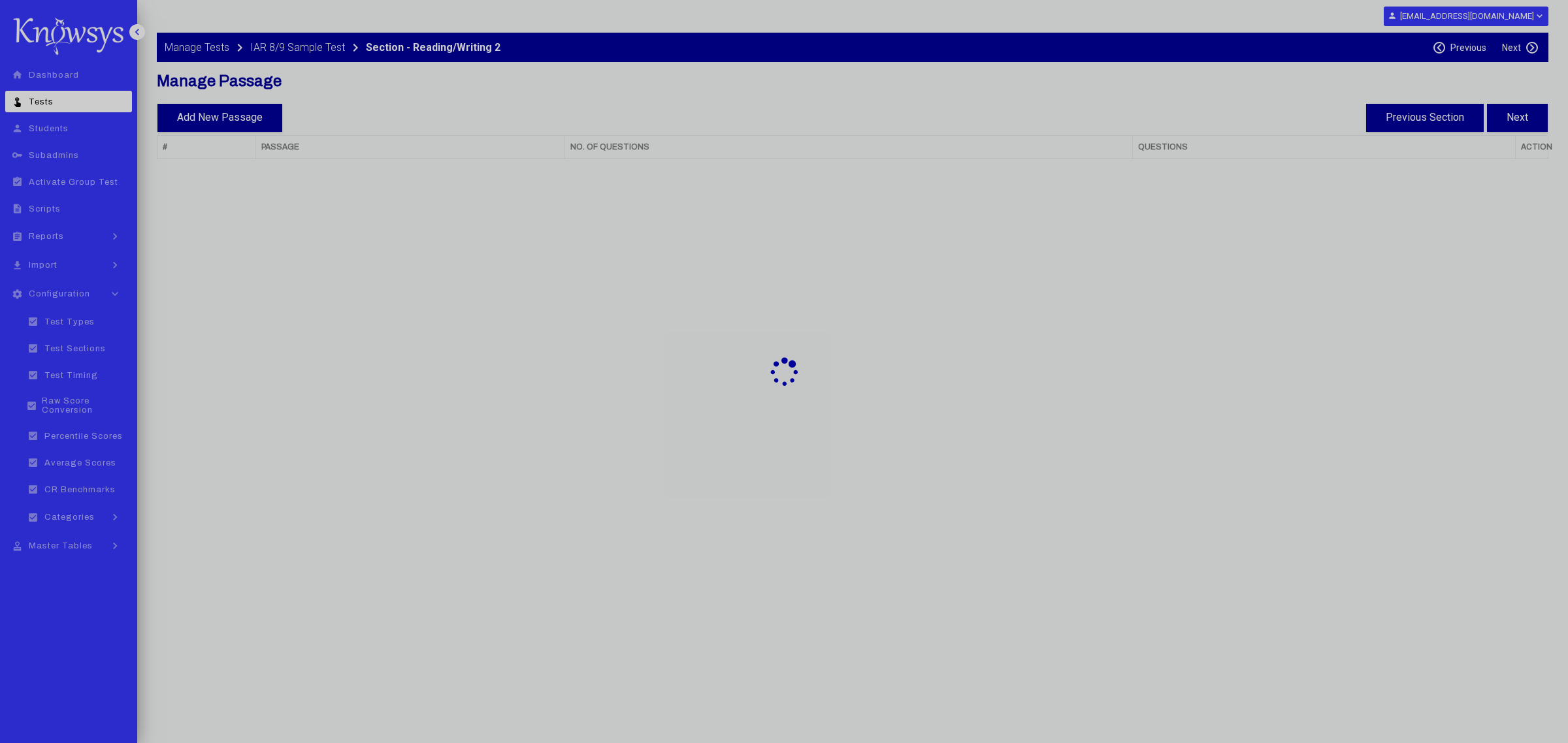
select select "**"
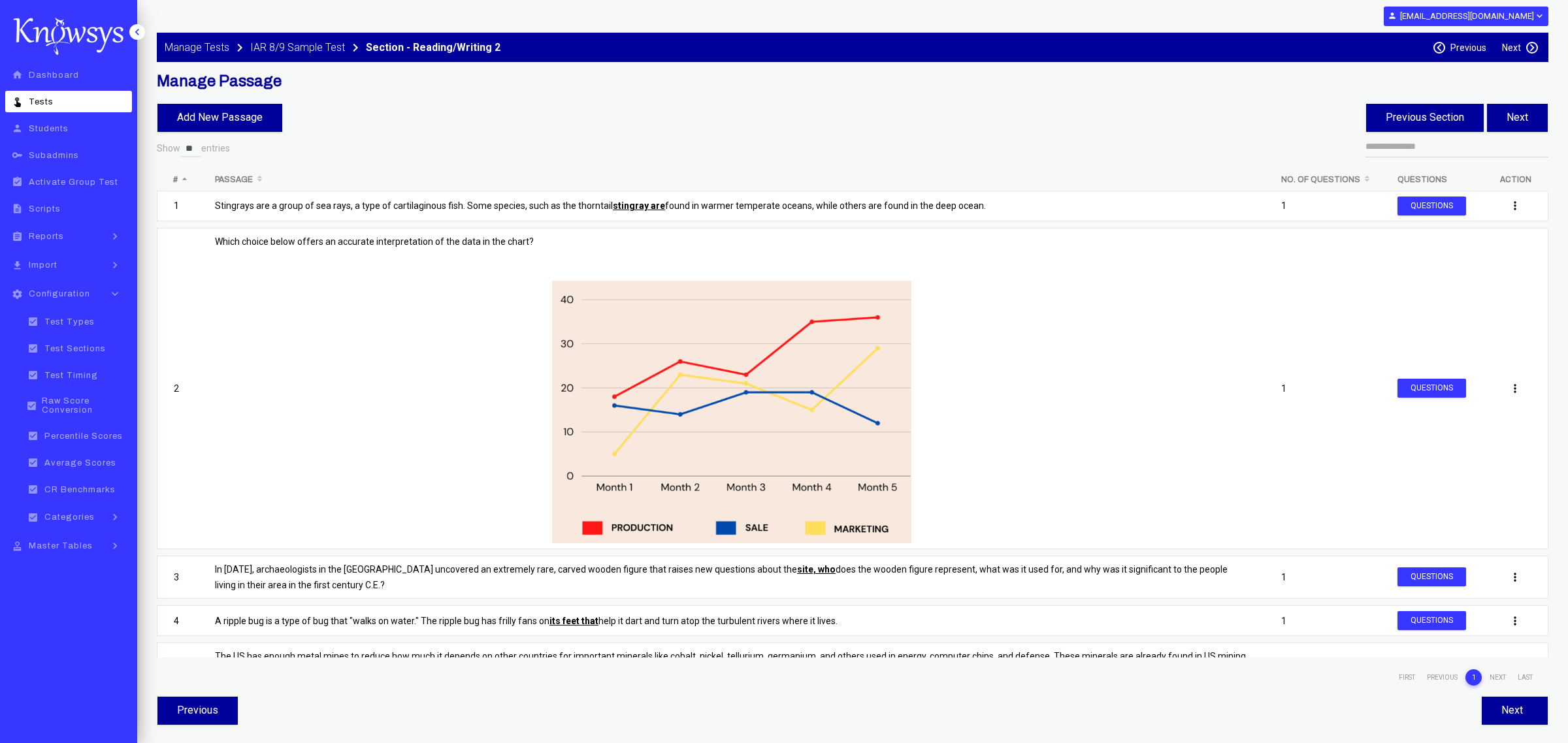
click at [1477, 50] on label "Next" at bounding box center [1512, 48] width 19 height 11
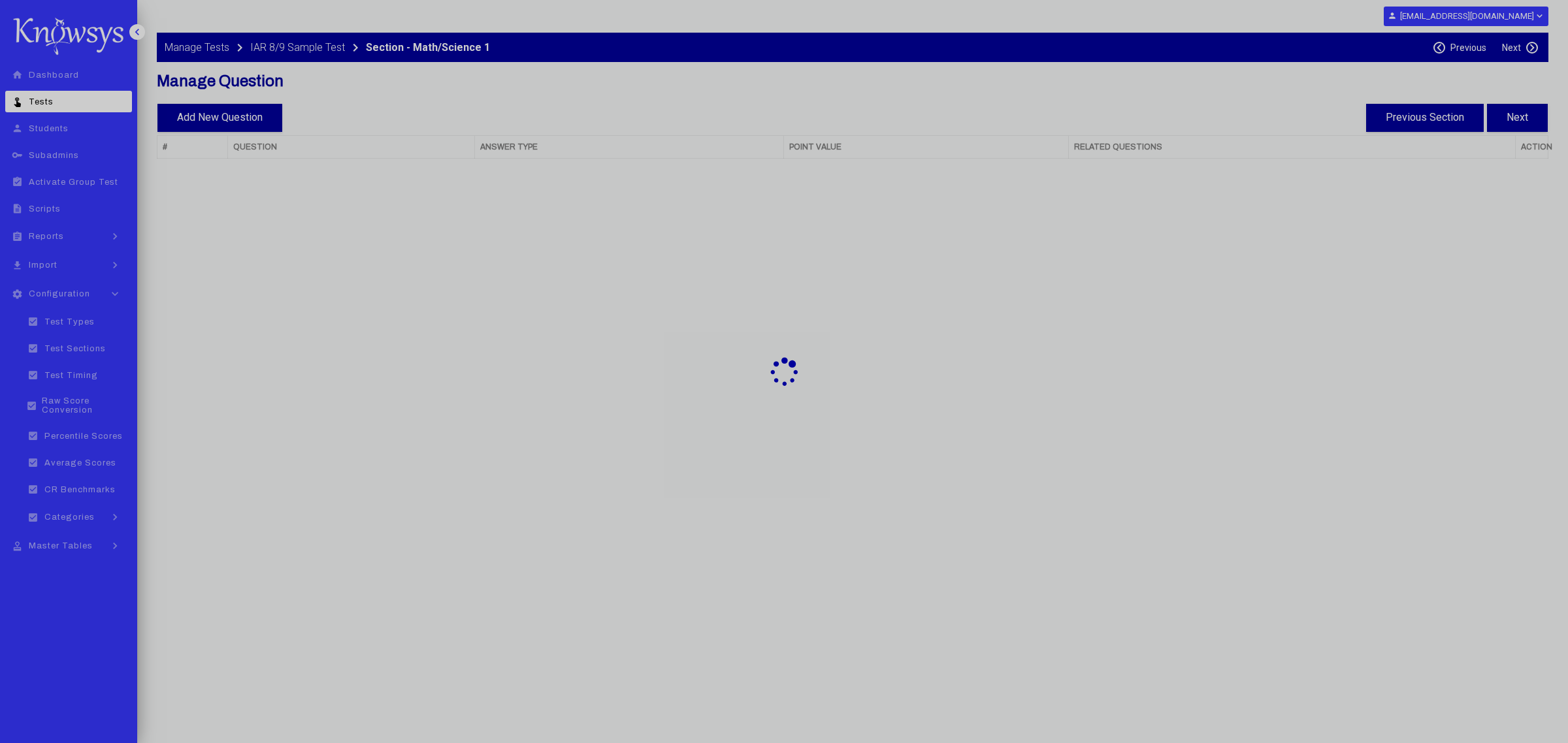
select select "**"
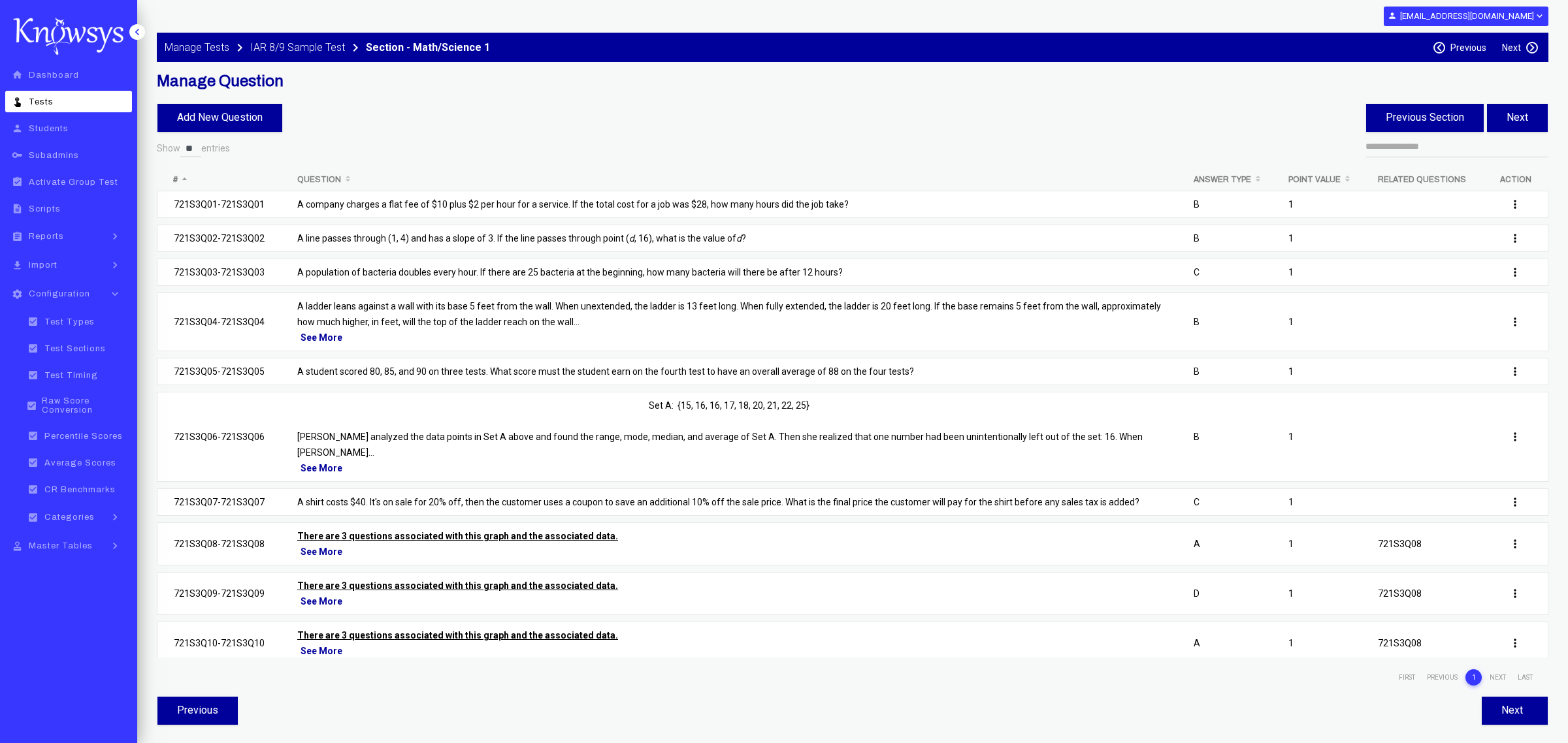
click at [1477, 50] on label "Next" at bounding box center [1512, 48] width 19 height 11
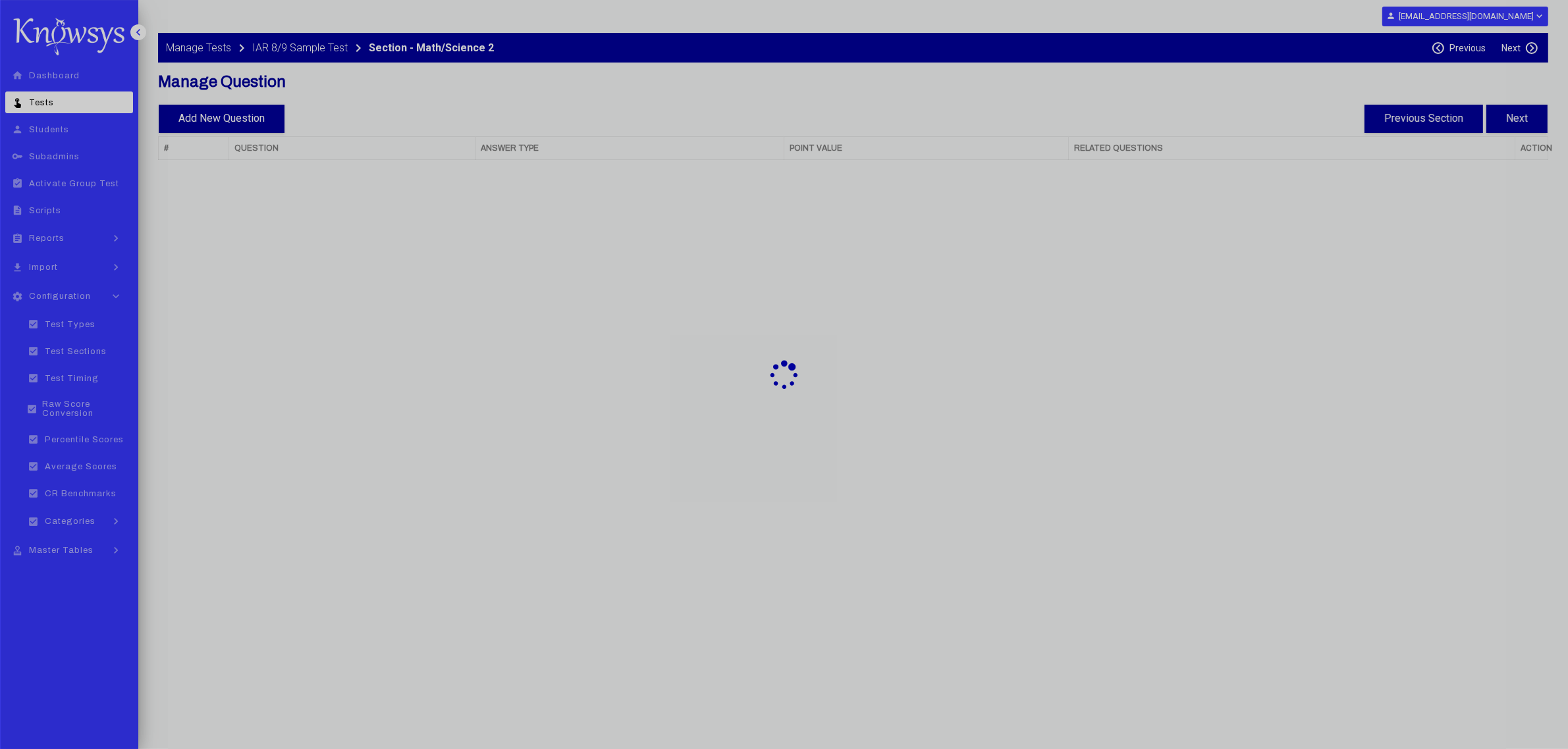
select select "**"
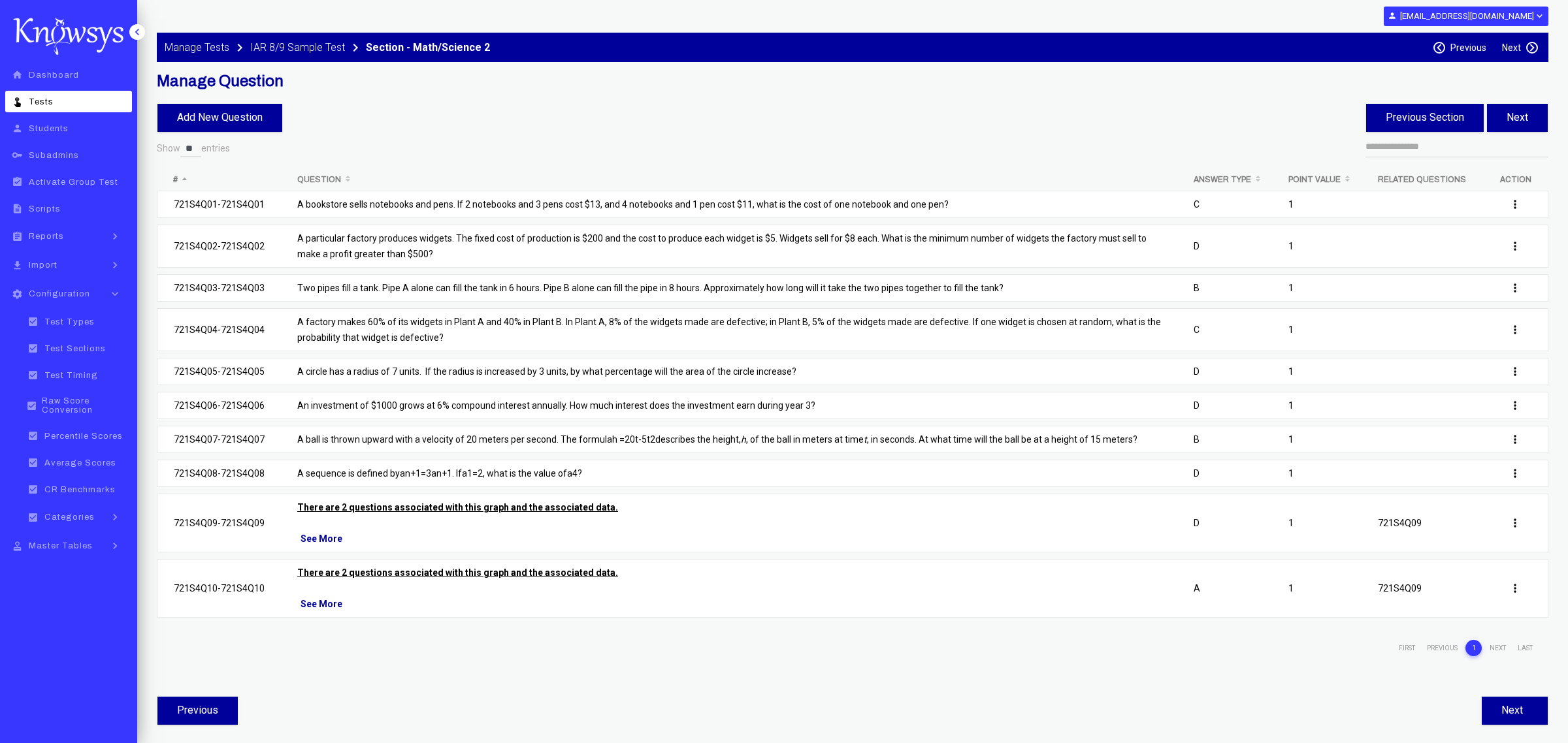
click at [432, 289] on p "Two pipes fill a tank. Pipe A alone can fill the tank in 6 hours. Pipe B alone …" at bounding box center [730, 288] width 864 height 15
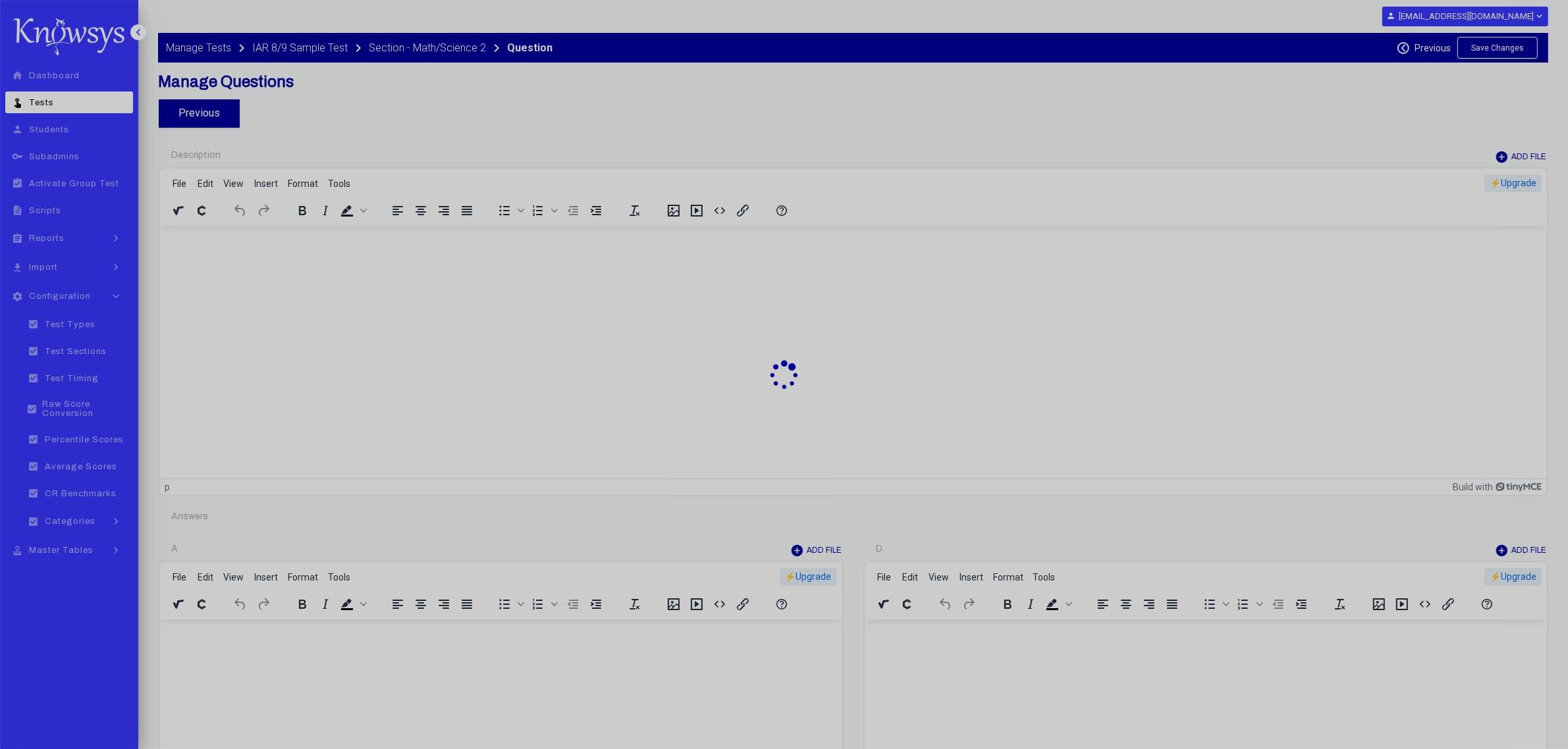
type input "********"
type input "*"
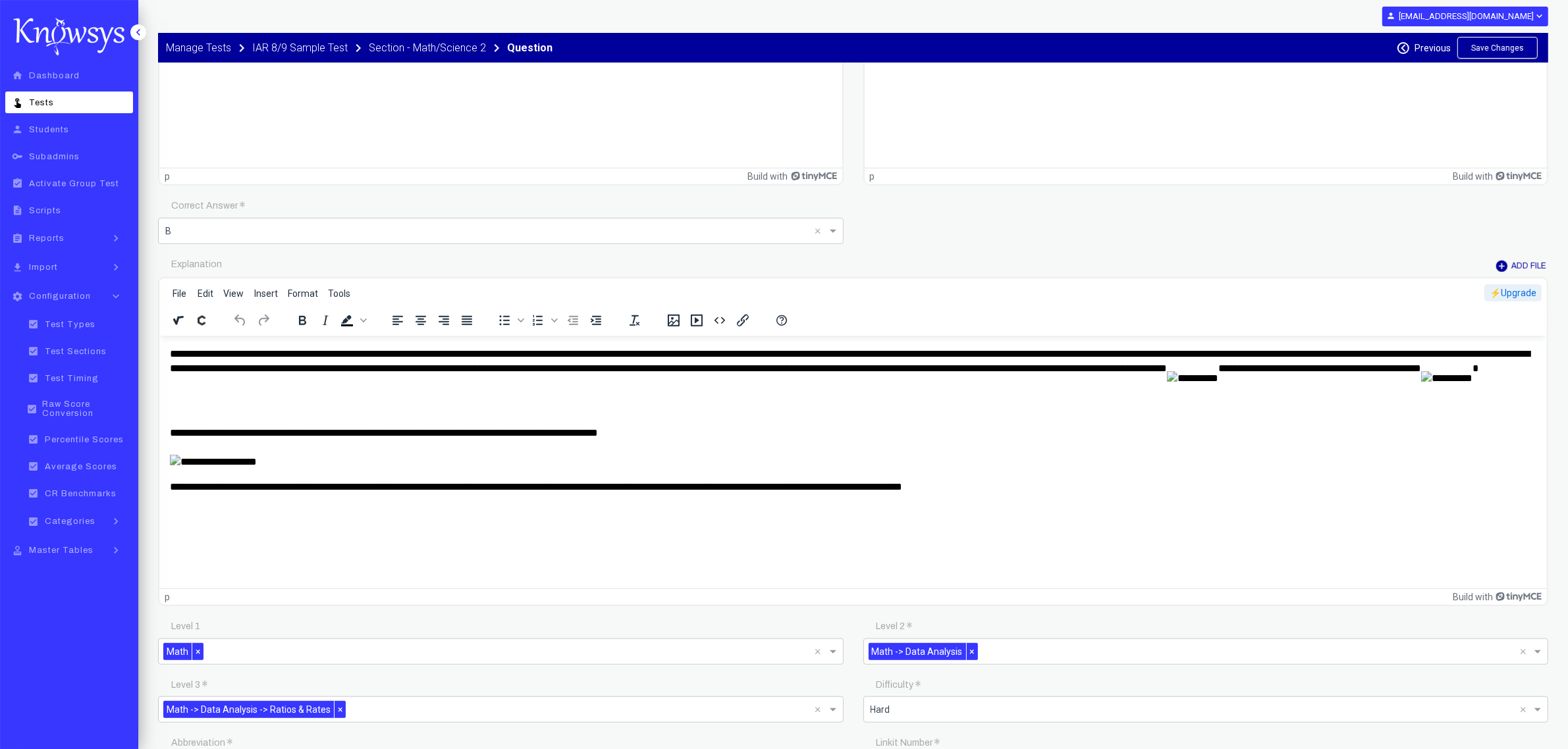
scroll to position [1481, 0]
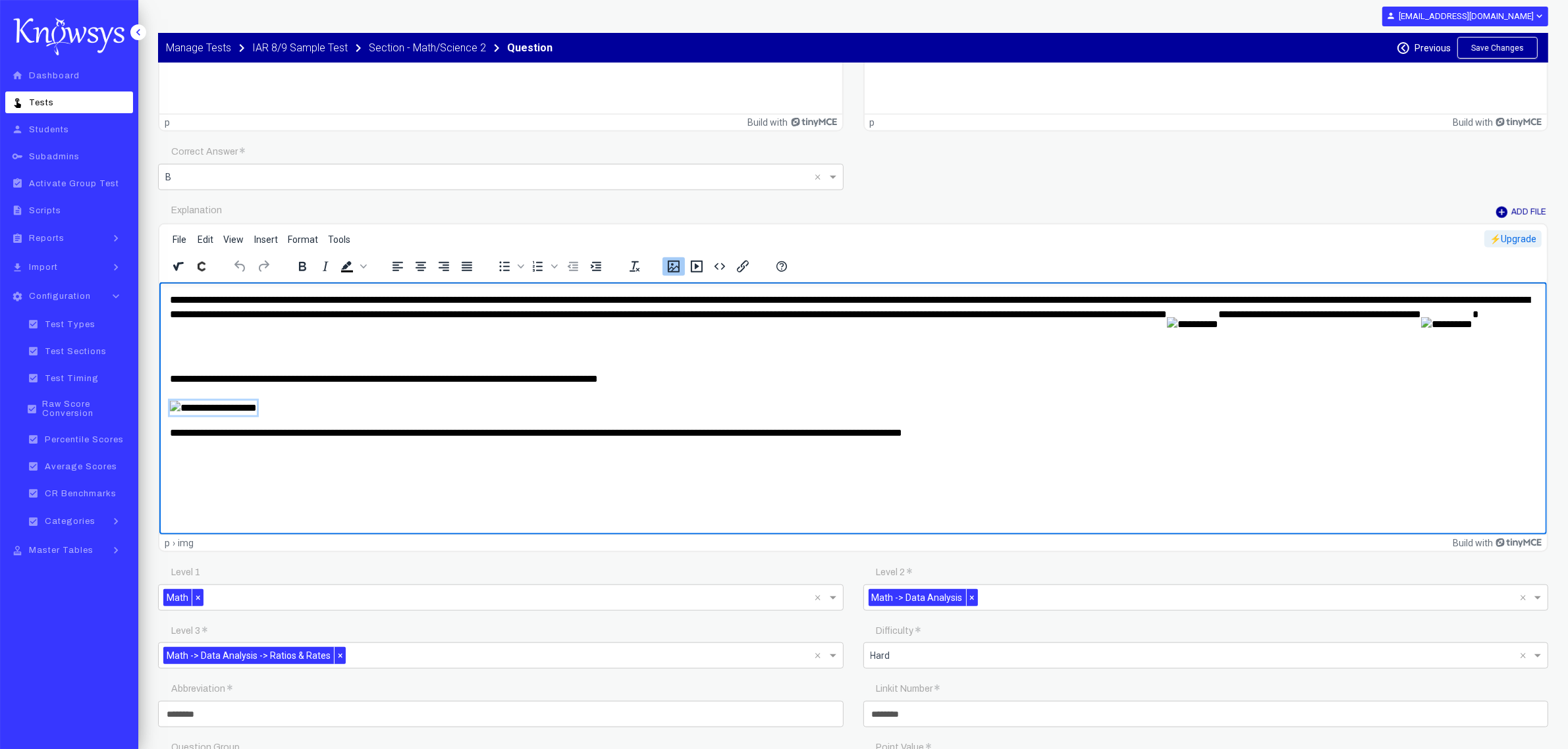
drag, startPoint x: 242, startPoint y: 408, endPoint x: 289, endPoint y: 705, distance: 300.7
click at [159, 409] on html "**********" at bounding box center [852, 366] width 1387 height 168
click at [176, 272] on button "Insert a math equation - MathType" at bounding box center [178, 267] width 23 height 19
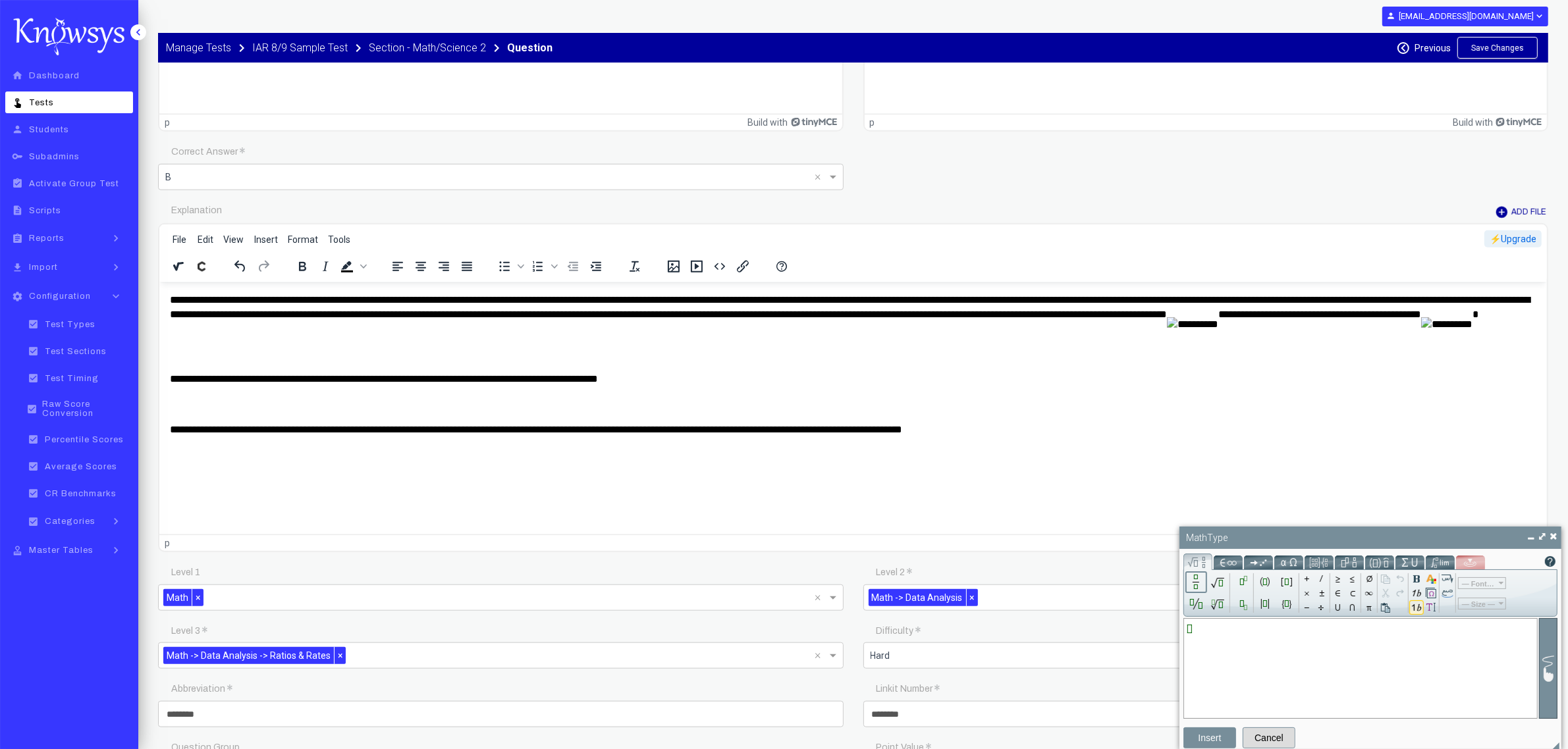
type input "*"
click at [1193, 645] on input "Math input" at bounding box center [1360, 658] width 346 height 118
type input "*"
click at [1217, 632] on input "Math input" at bounding box center [1360, 658] width 346 height 118
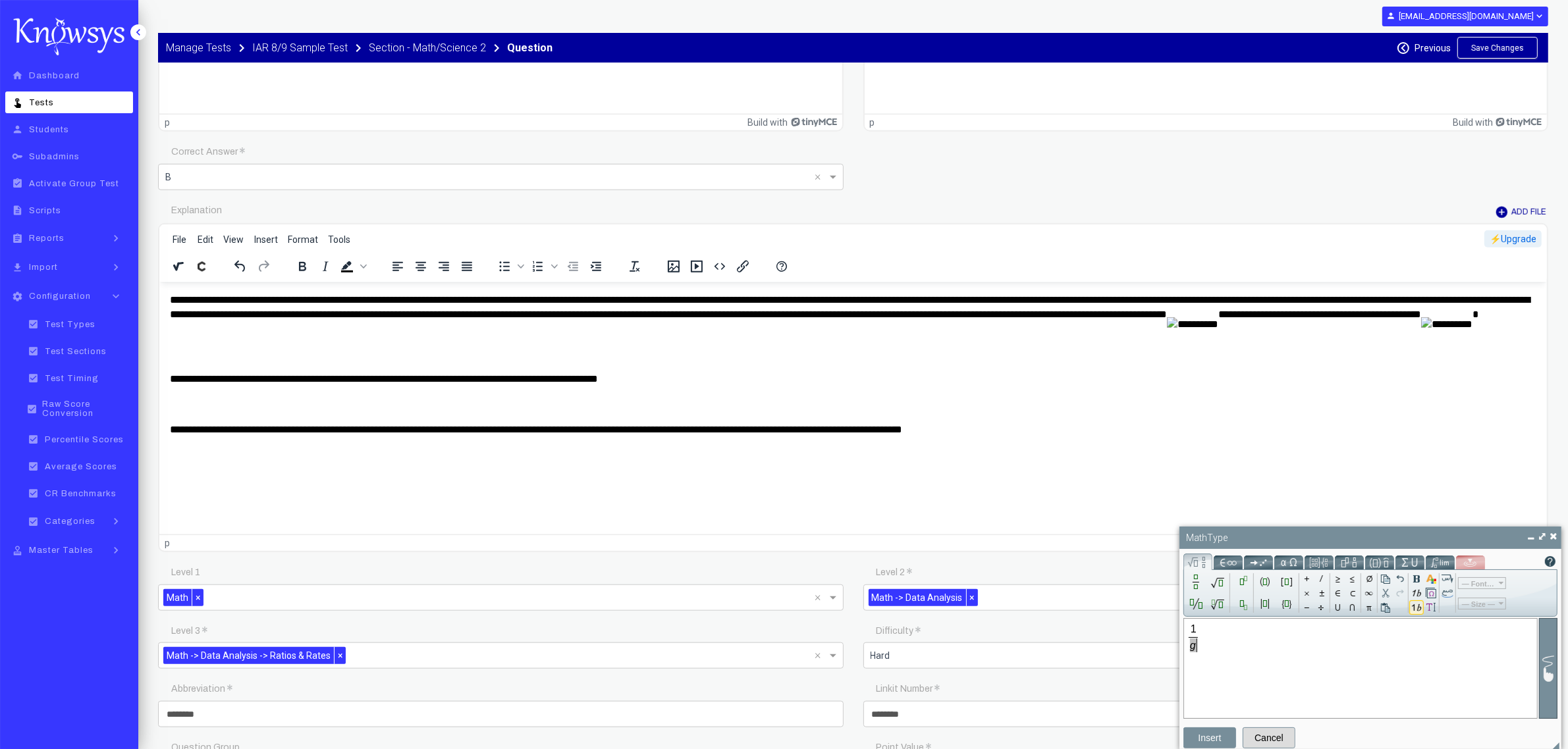
click at [1196, 650] on input "Math input" at bounding box center [1360, 658] width 346 height 118
type input "*"
click at [1217, 638] on input "Math input" at bounding box center [1360, 658] width 346 height 118
type input "*"
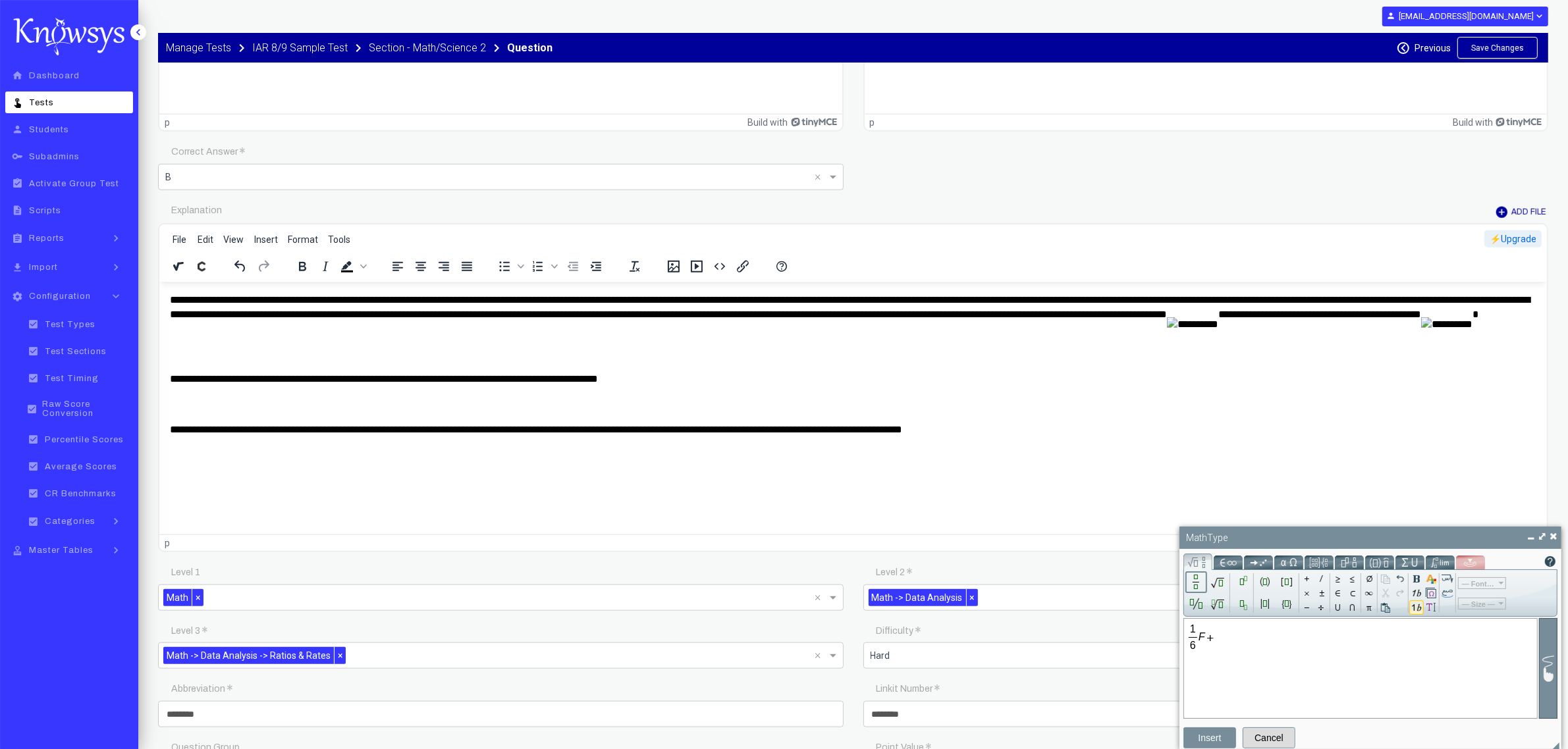
type input "*"
click at [1223, 646] on input "Math input" at bounding box center [1360, 658] width 346 height 118
type input "*"
click at [1251, 636] on input "Math input" at bounding box center [1360, 658] width 346 height 118
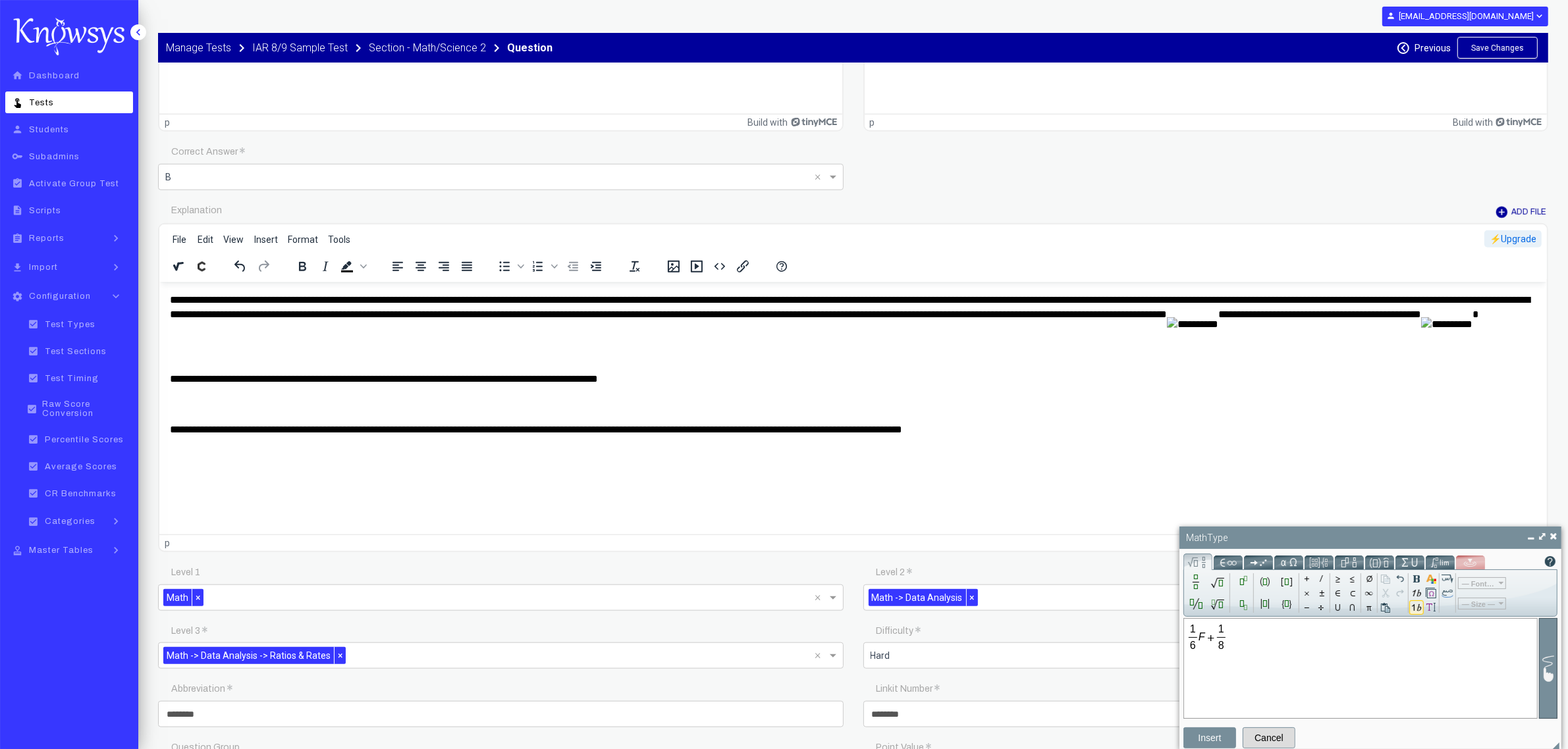
type input "*"
drag, startPoint x: 1210, startPoint y: 639, endPoint x: 1152, endPoint y: 637, distance: 58.0
type input "*"
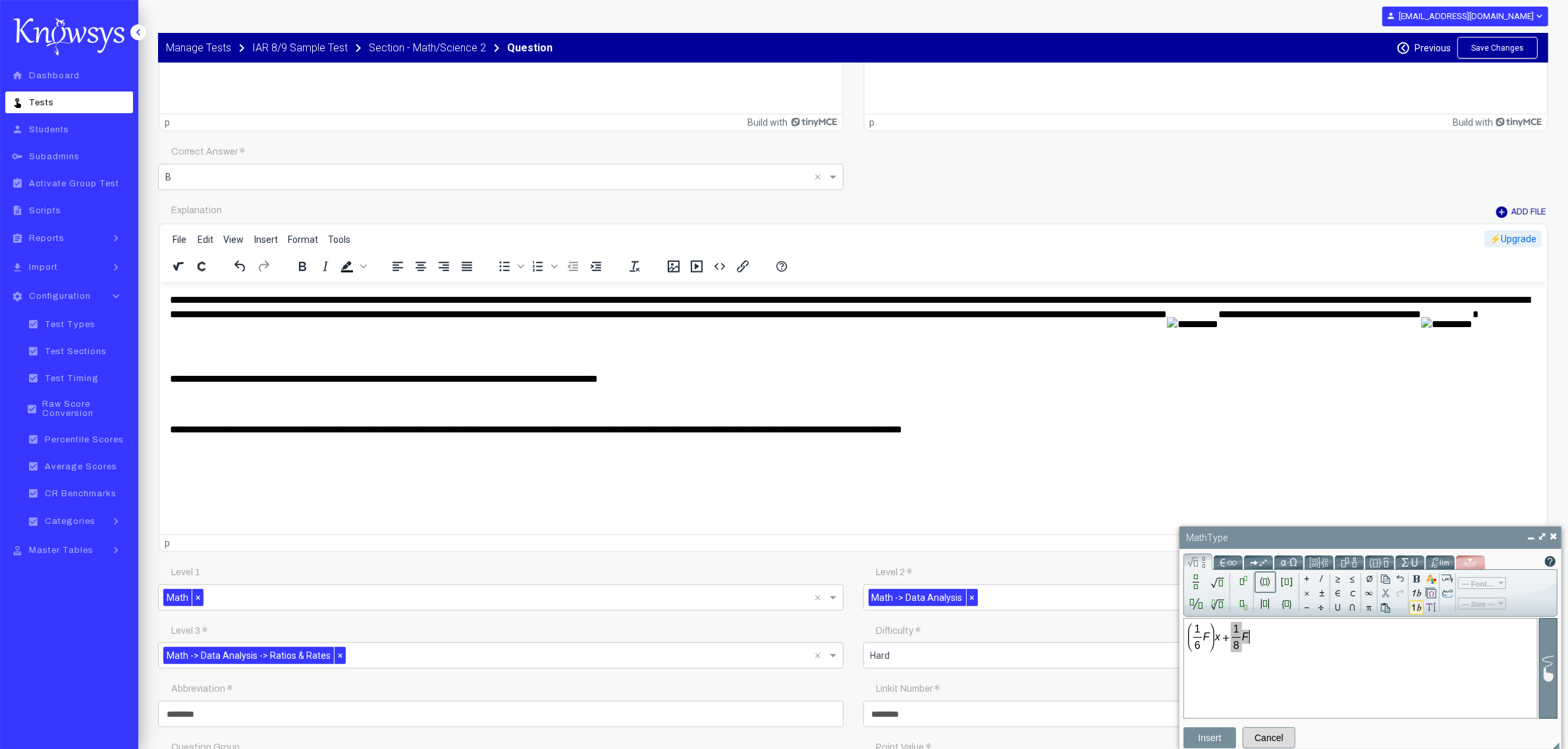
click at [1270, 630] on input "Math input" at bounding box center [1360, 658] width 346 height 118
type input "*"
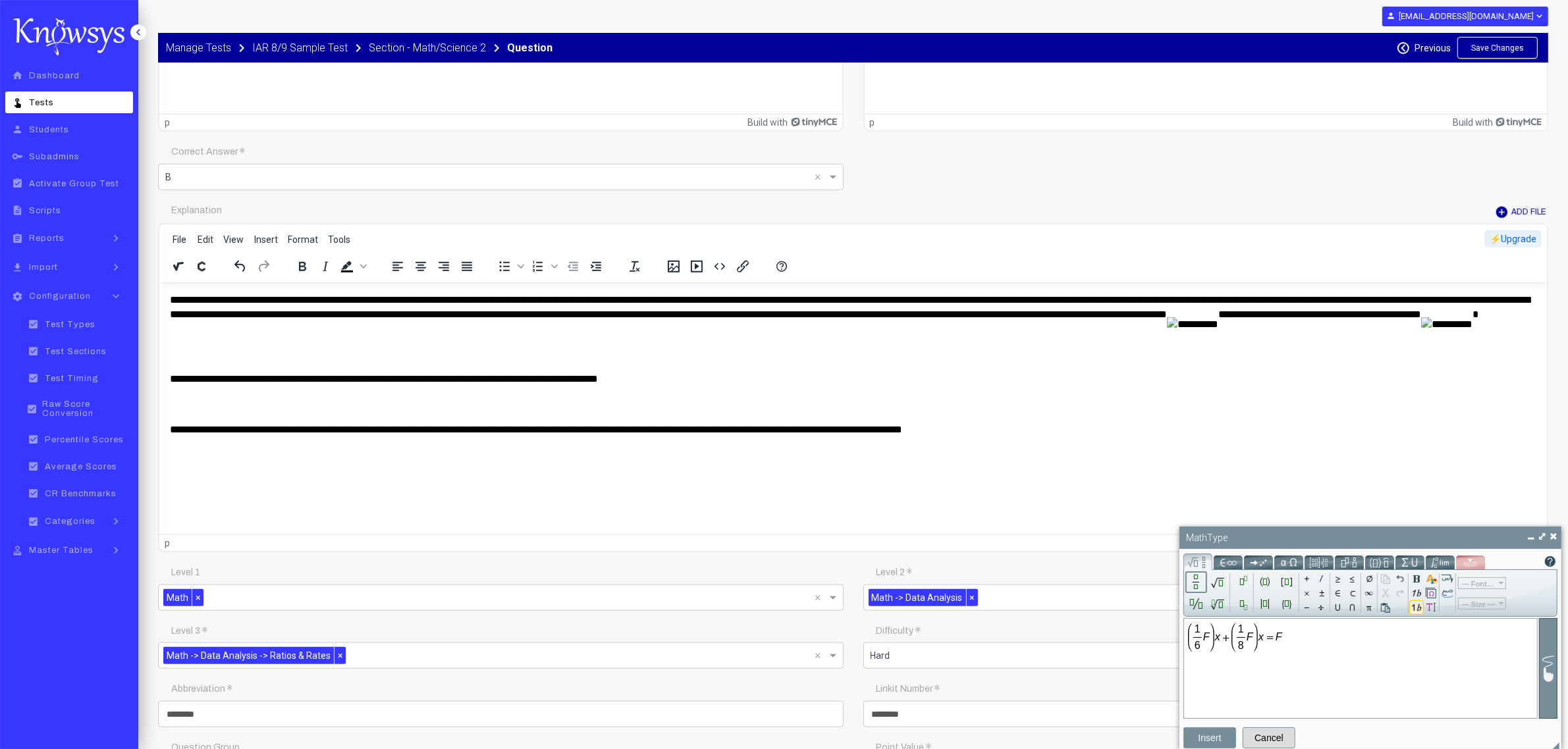
type input "*"
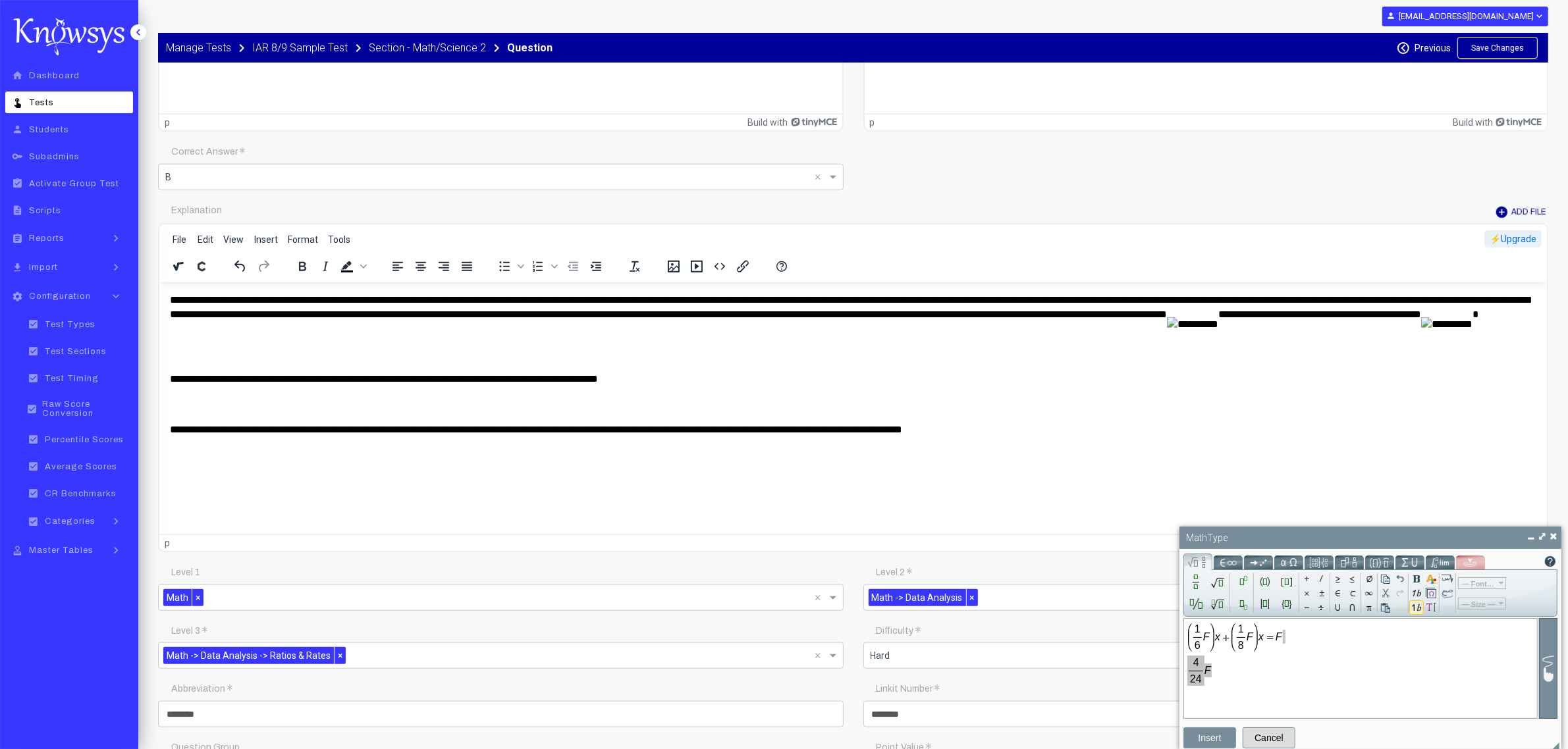
click at [1263, 679] on input "Math input" at bounding box center [1360, 658] width 346 height 118
drag, startPoint x: 1212, startPoint y: 676, endPoint x: 1199, endPoint y: 665, distance: 17.0
click at [1184, 675] on div "fraction                ⎛ ⎜ ⎜ ⎜ ⎝ ⎞ ⎟ ⎟ ⎟ ⎠ 1 6 F x + ⎛ ⎜ ⎜ ⎜ ⎝ …" at bounding box center [1360, 668] width 354 height 100
click at [1231, 666] on input "Math input" at bounding box center [1360, 658] width 346 height 118
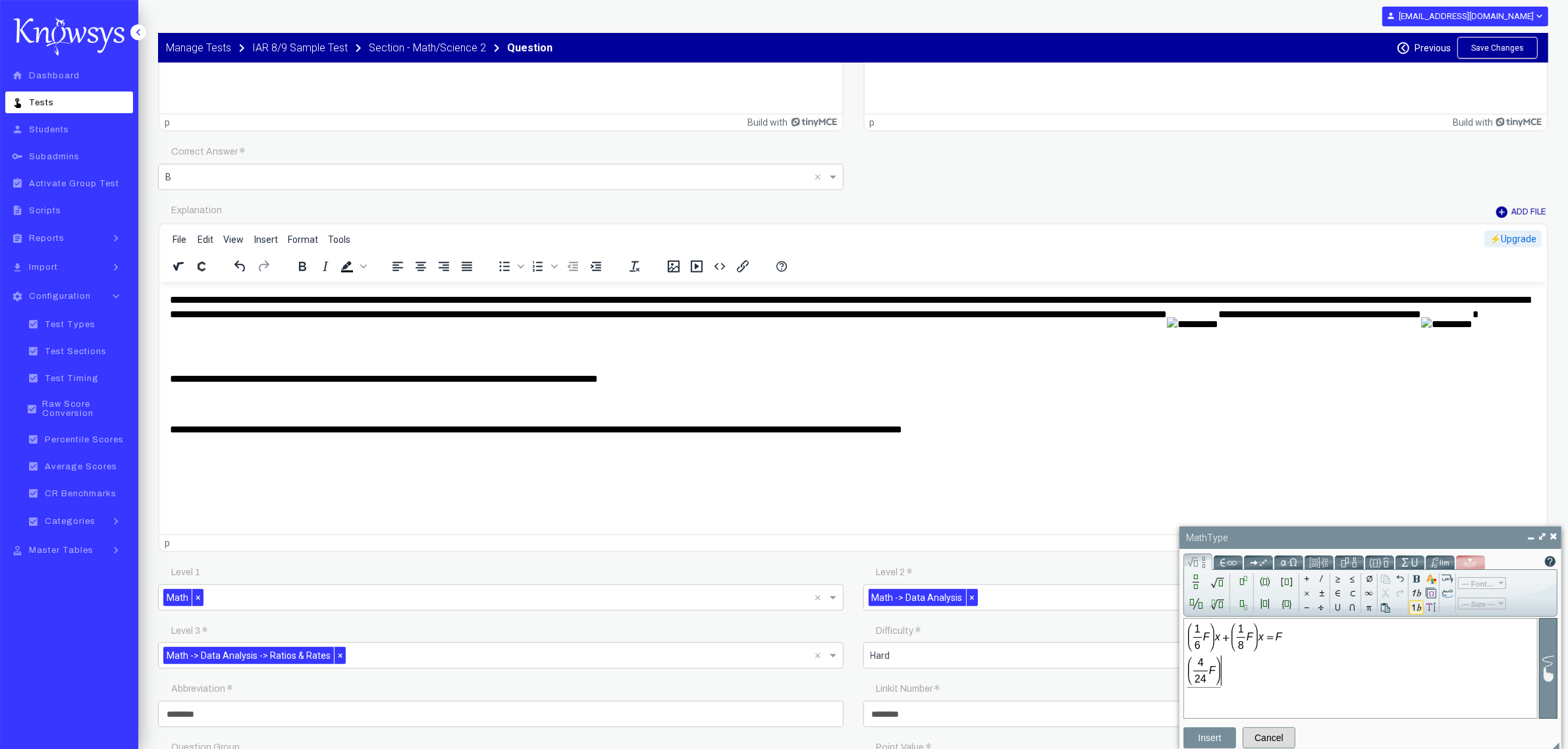
type input "*"
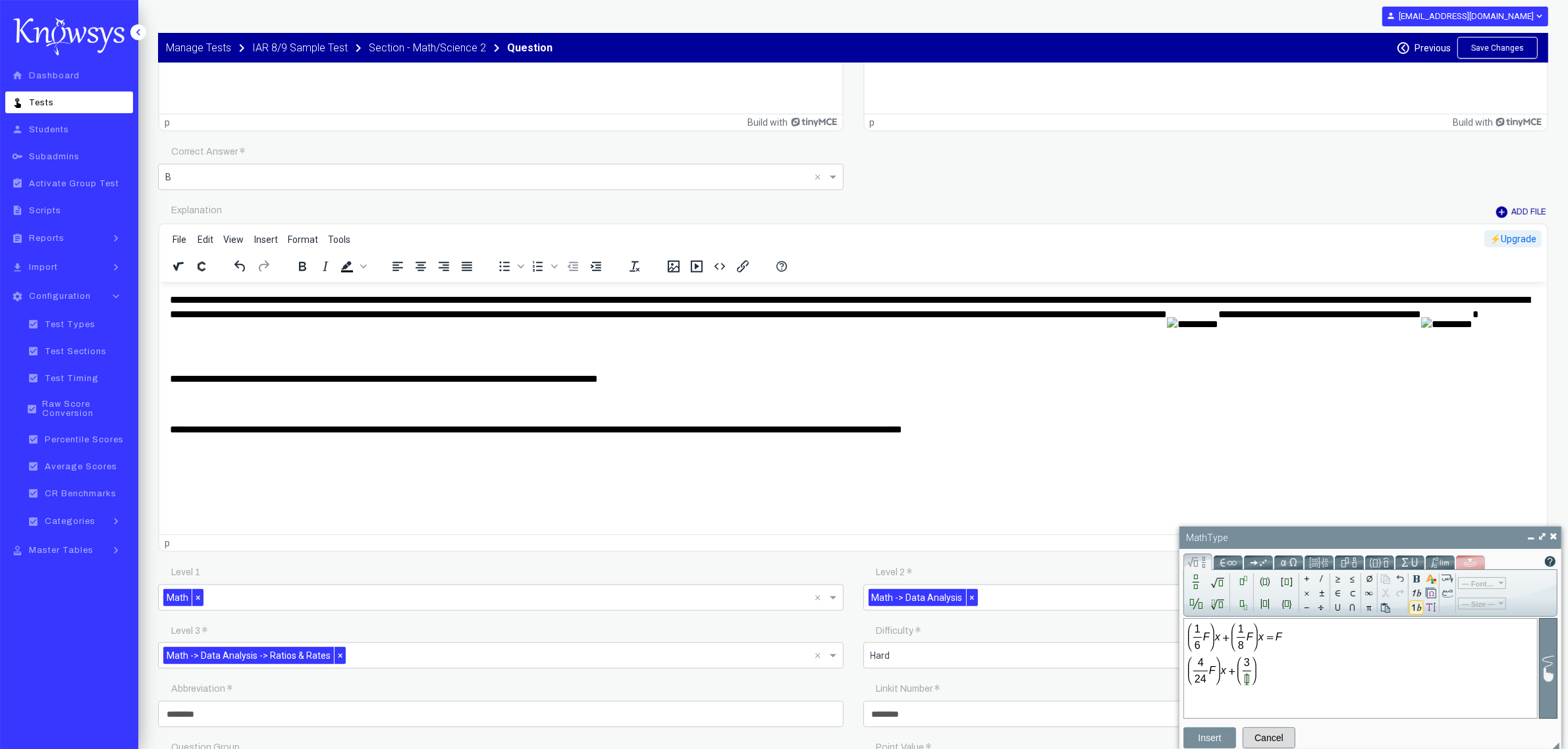
type input "*"
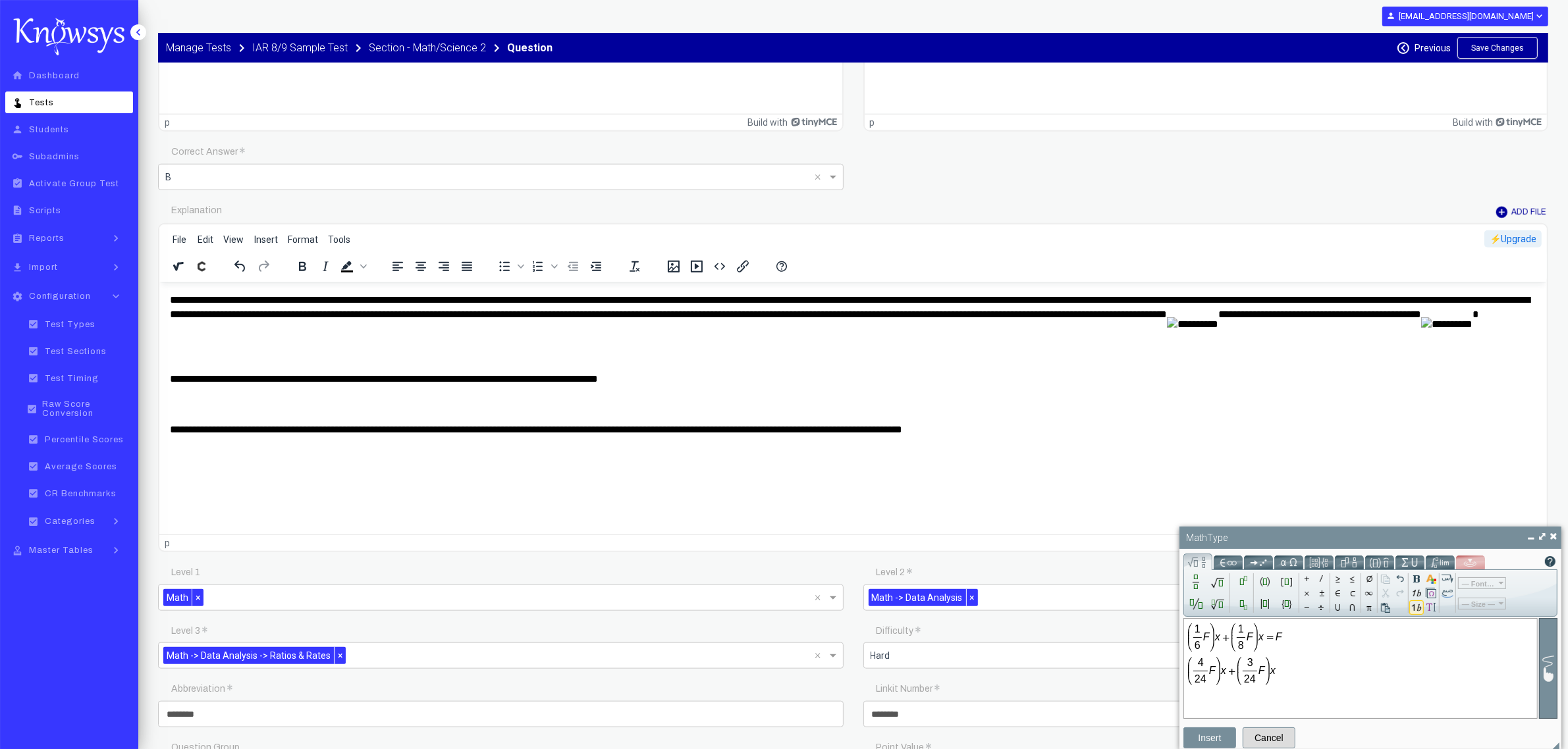
type input "*"
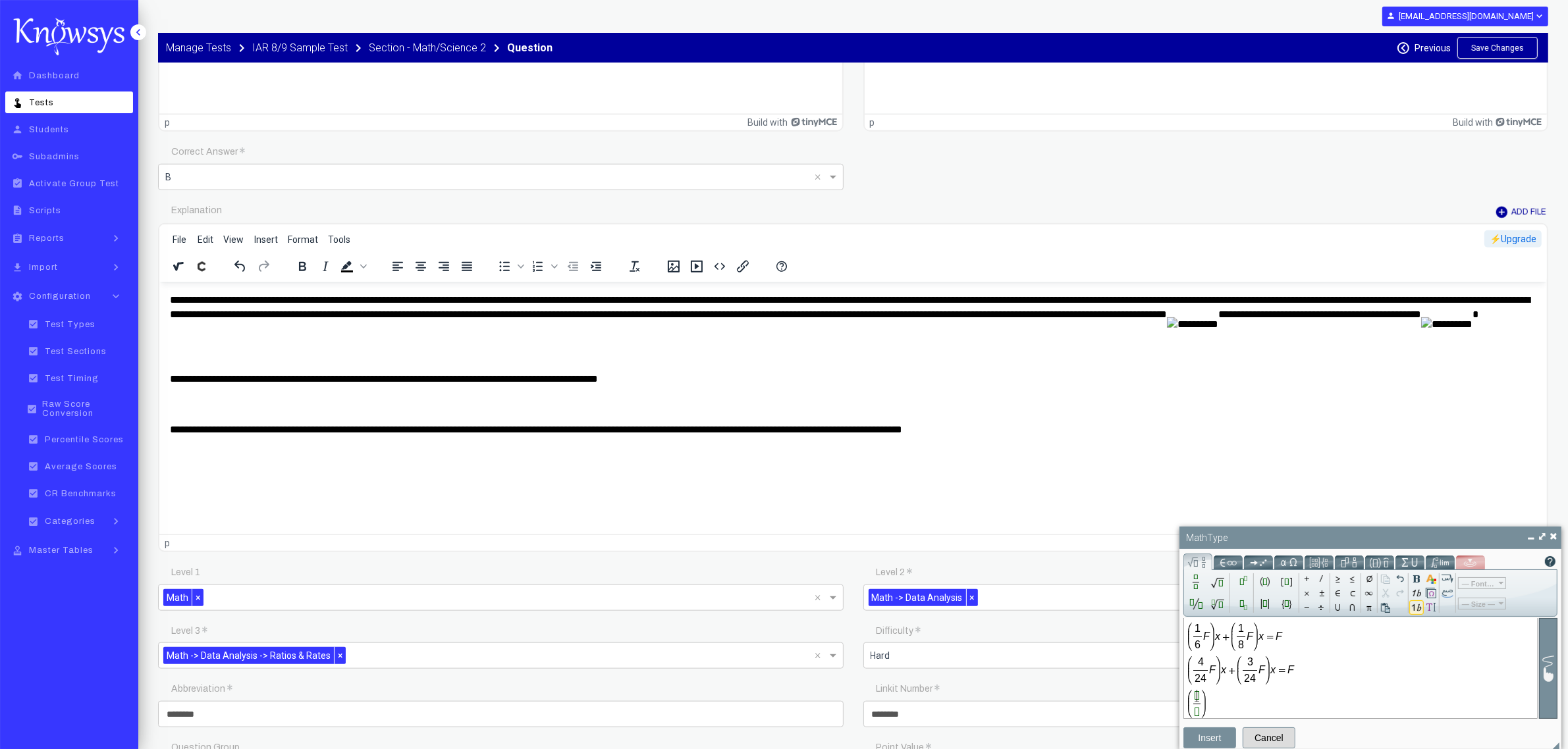
type input "*"
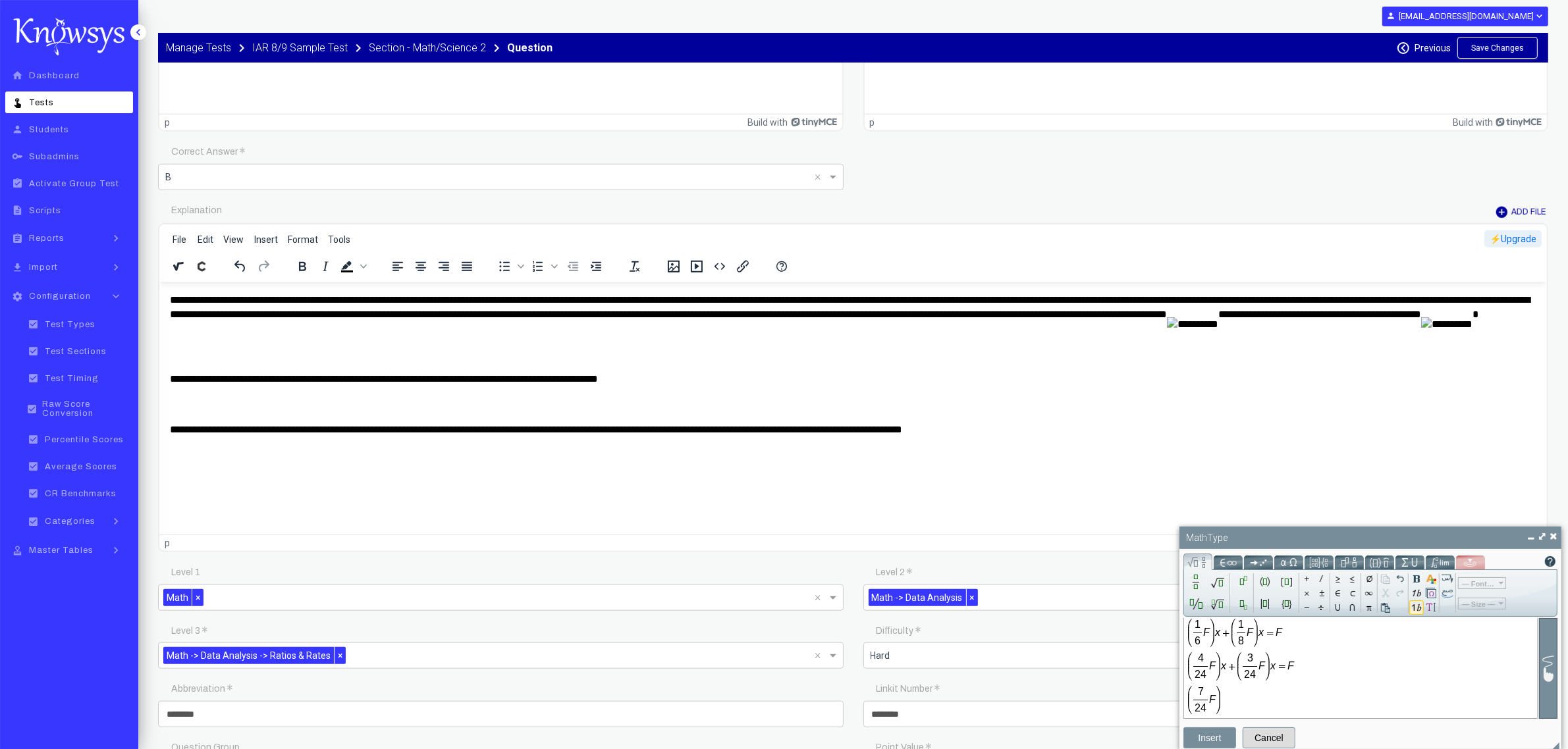
type input "*"
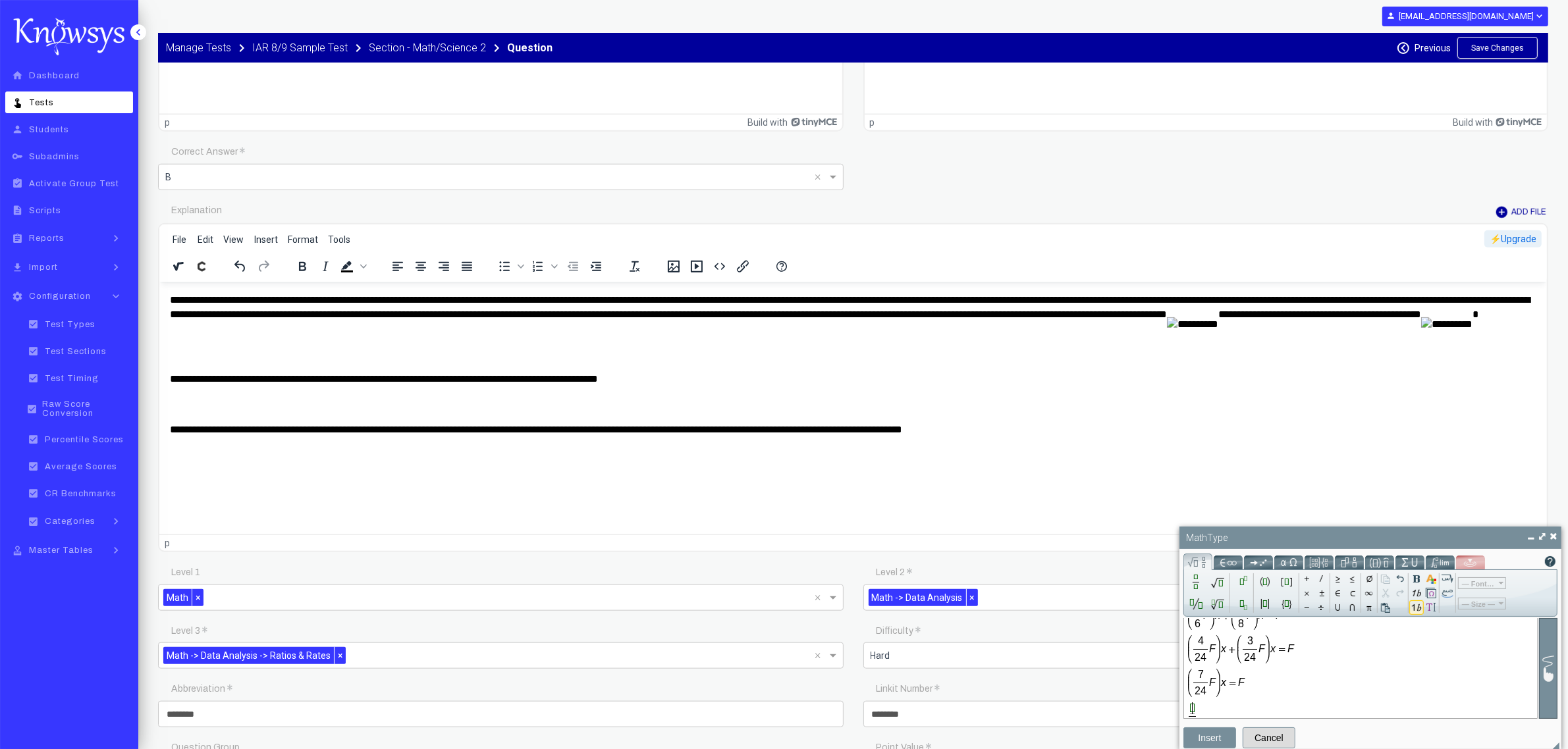
type input "*"
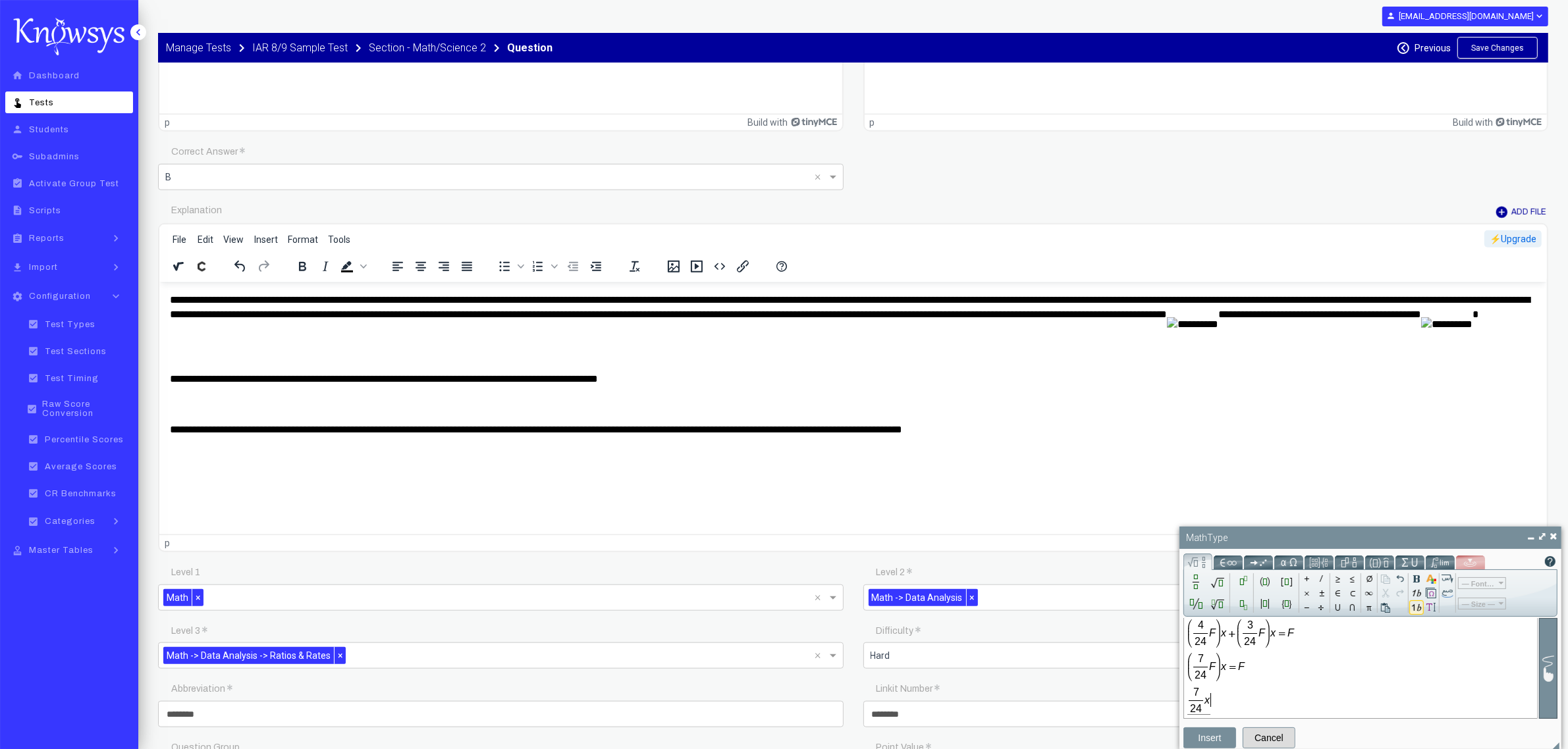
type input "*"
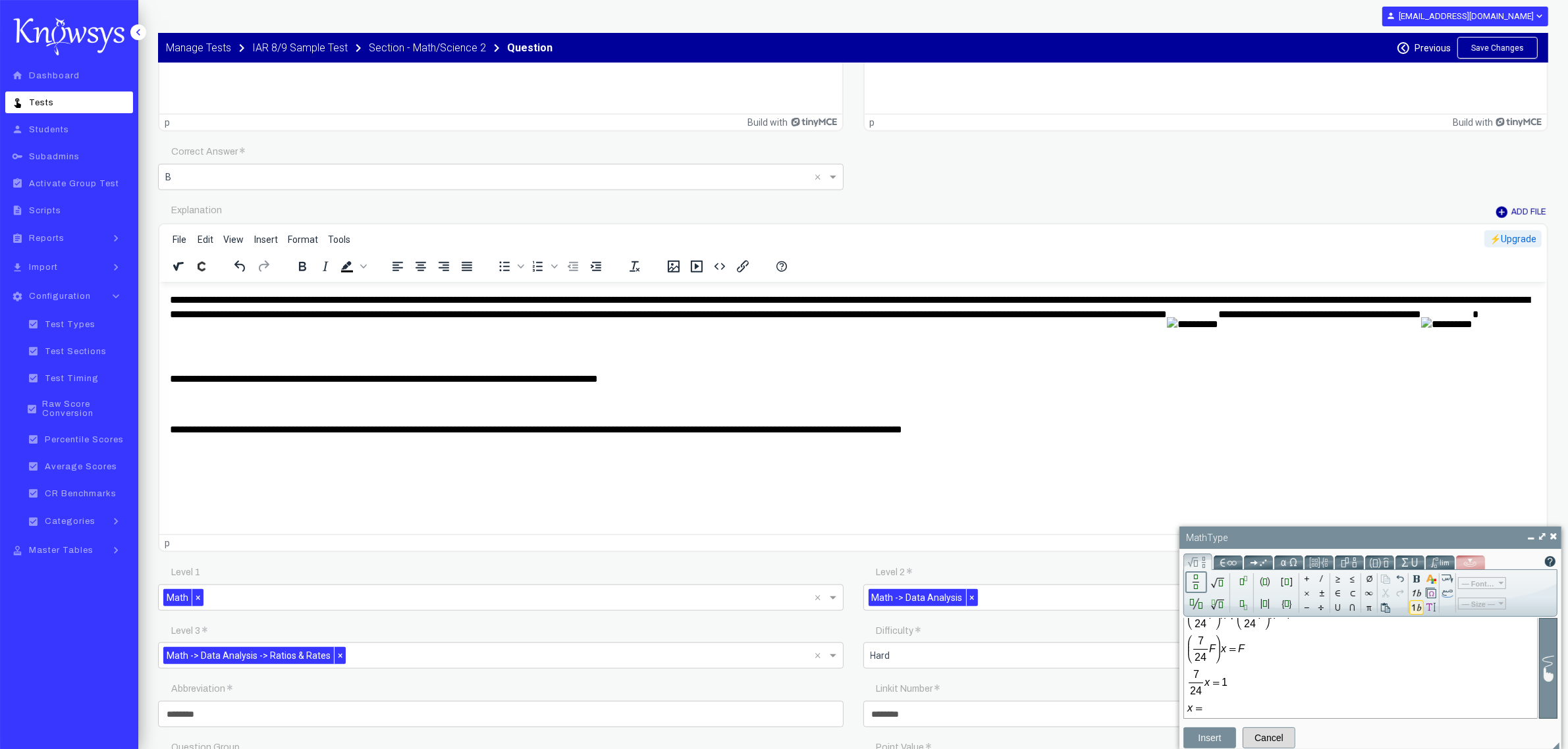
type input "*"
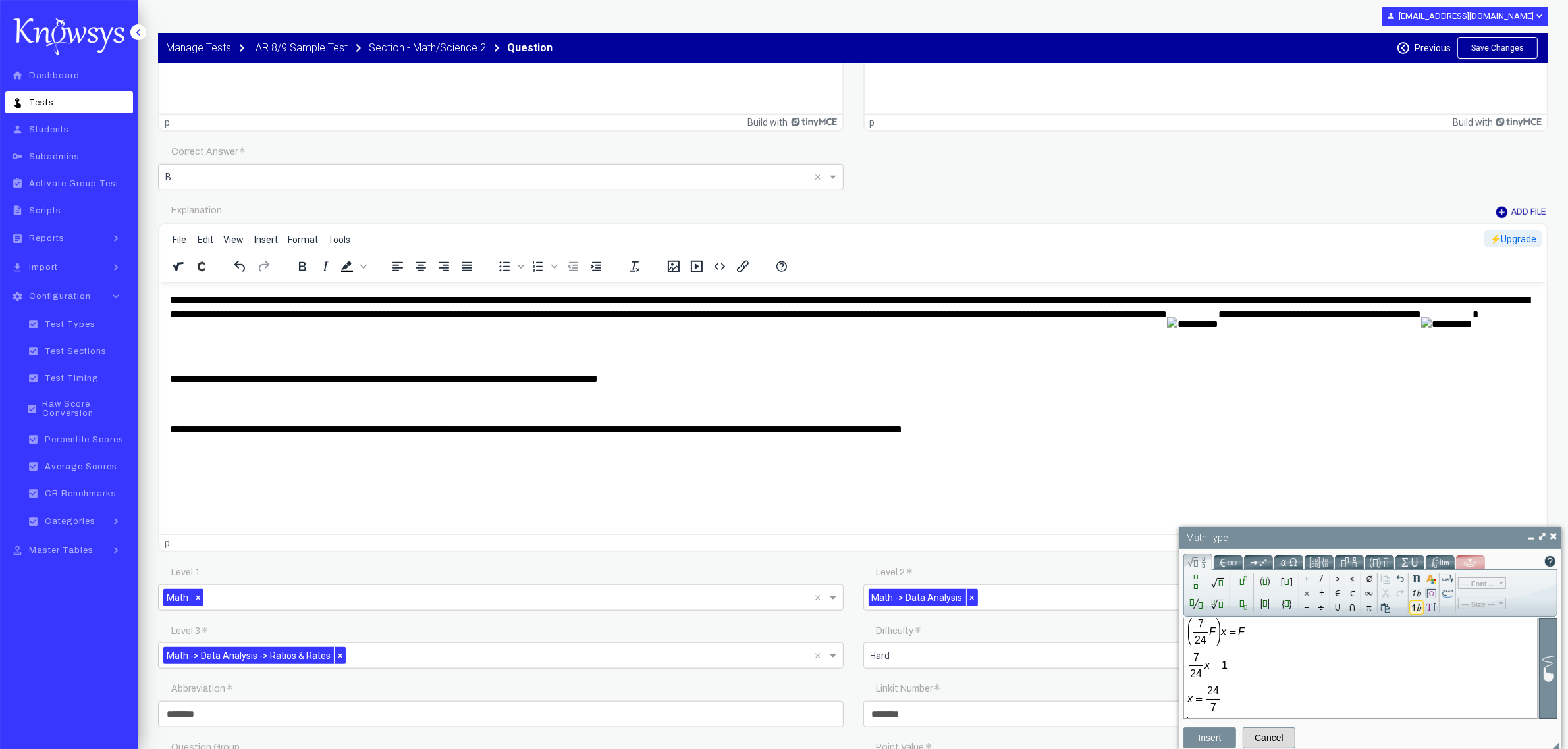
scroll to position [90, 0]
type input "*"
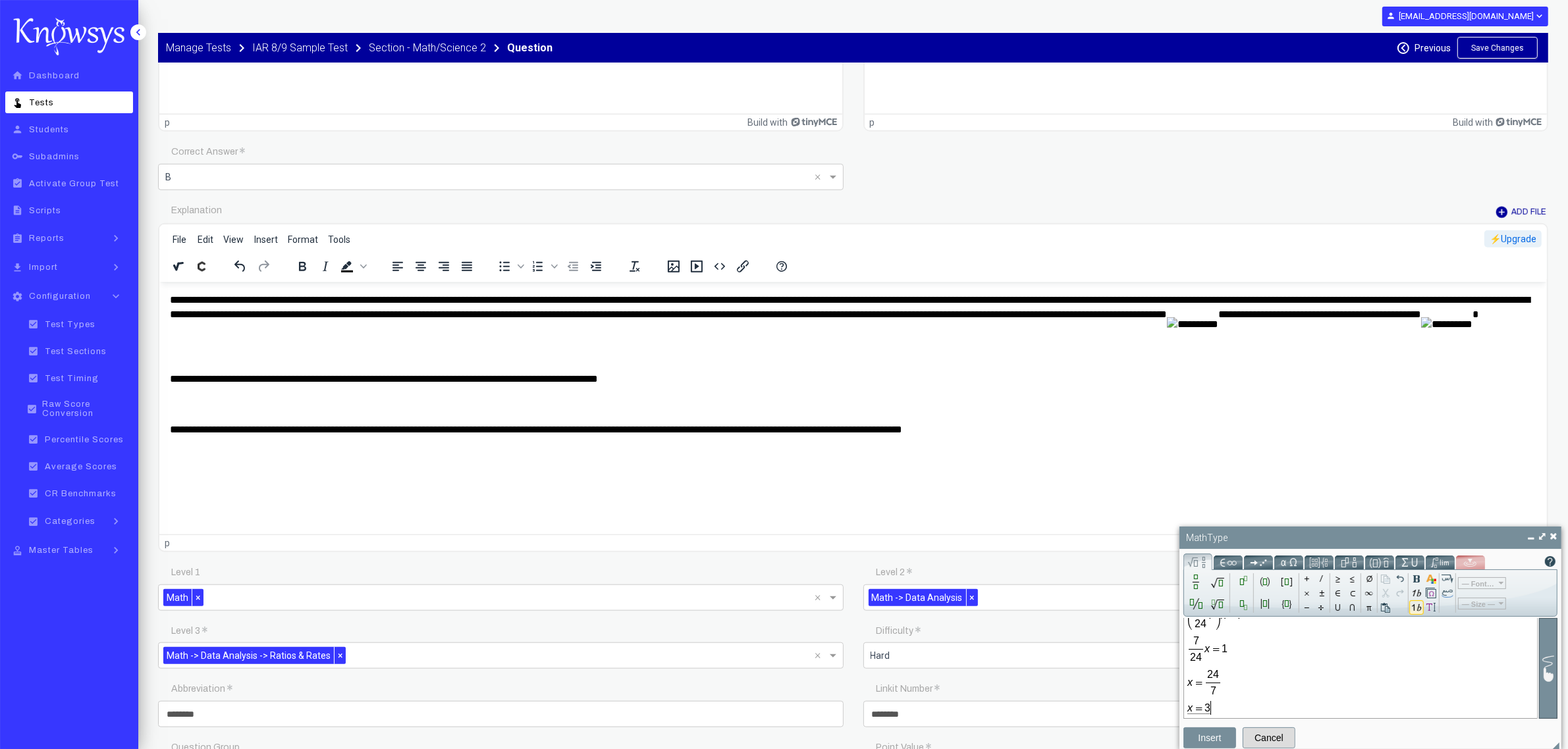
type input "*"
click at [1223, 733] on button "Insert" at bounding box center [1210, 737] width 53 height 21
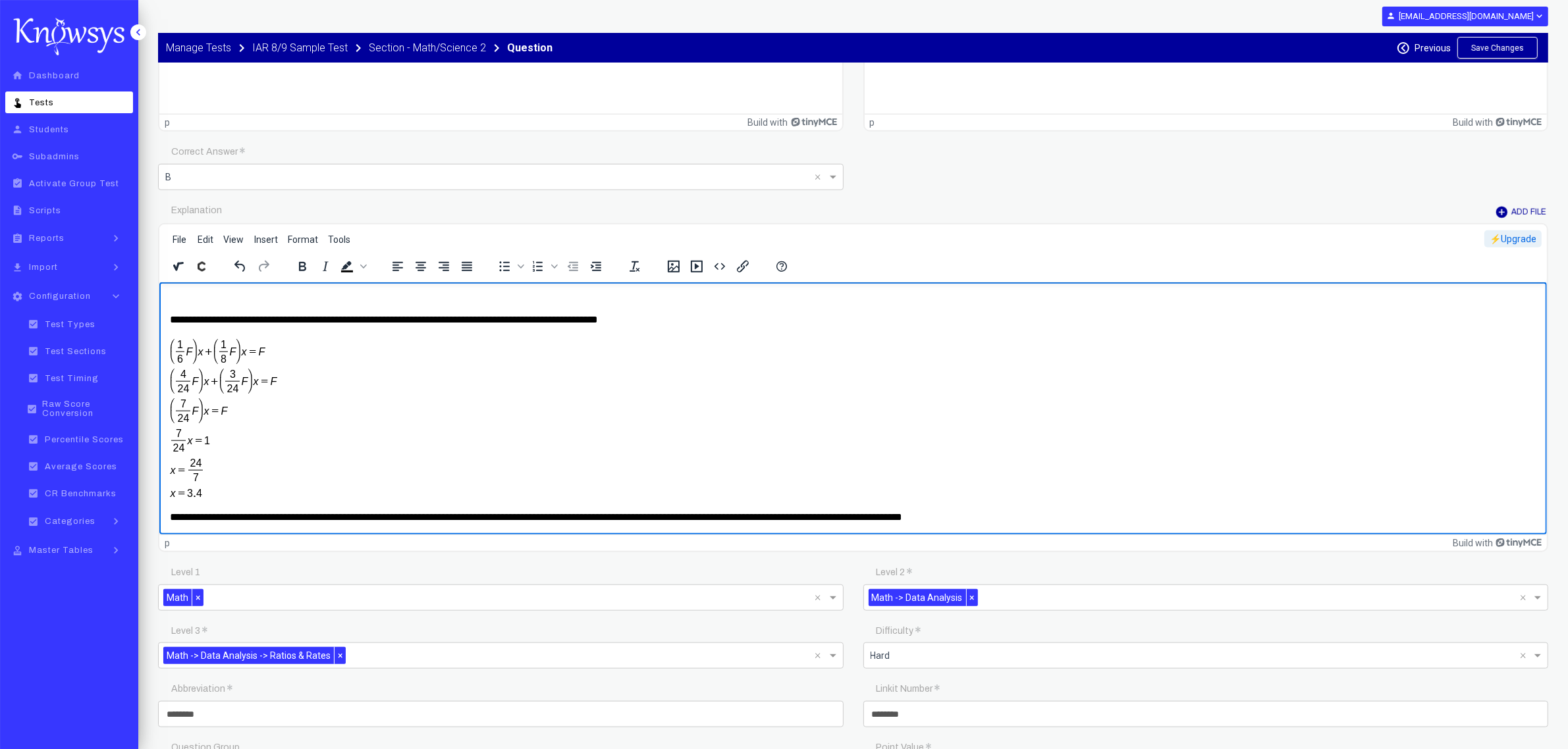
scroll to position [1563, 0]
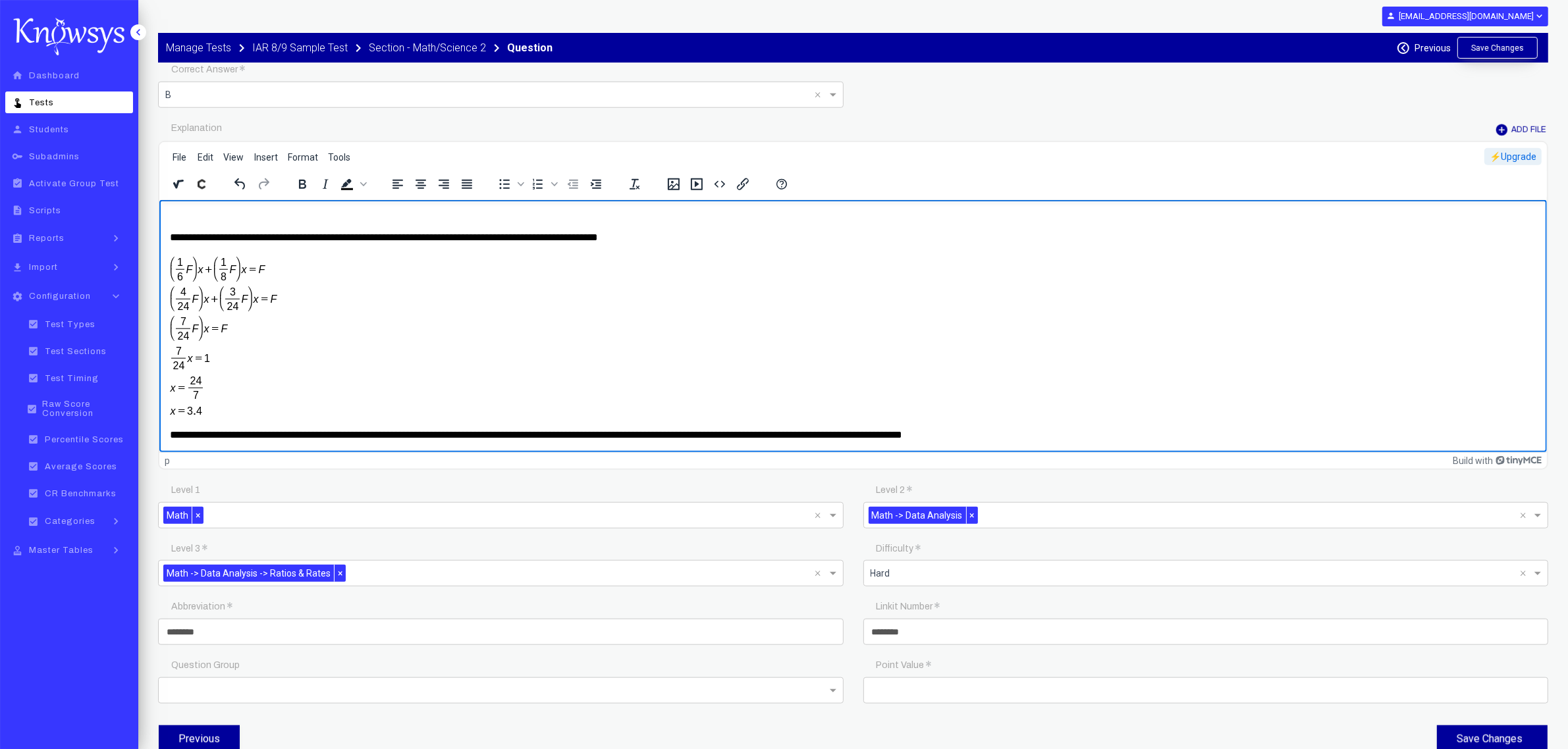
click at [1489, 51] on button "Save Changes" at bounding box center [1497, 47] width 80 height 22
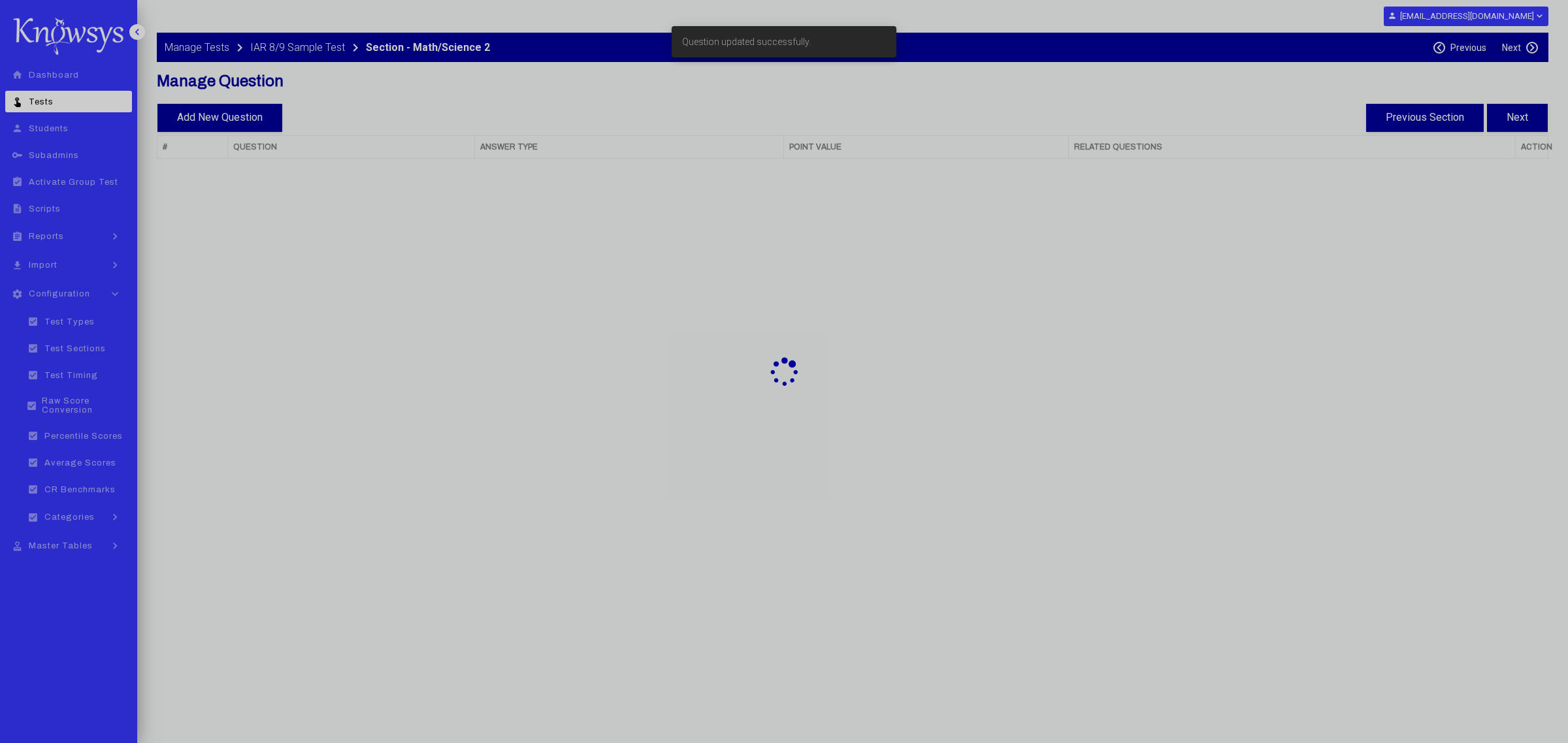
select select "**"
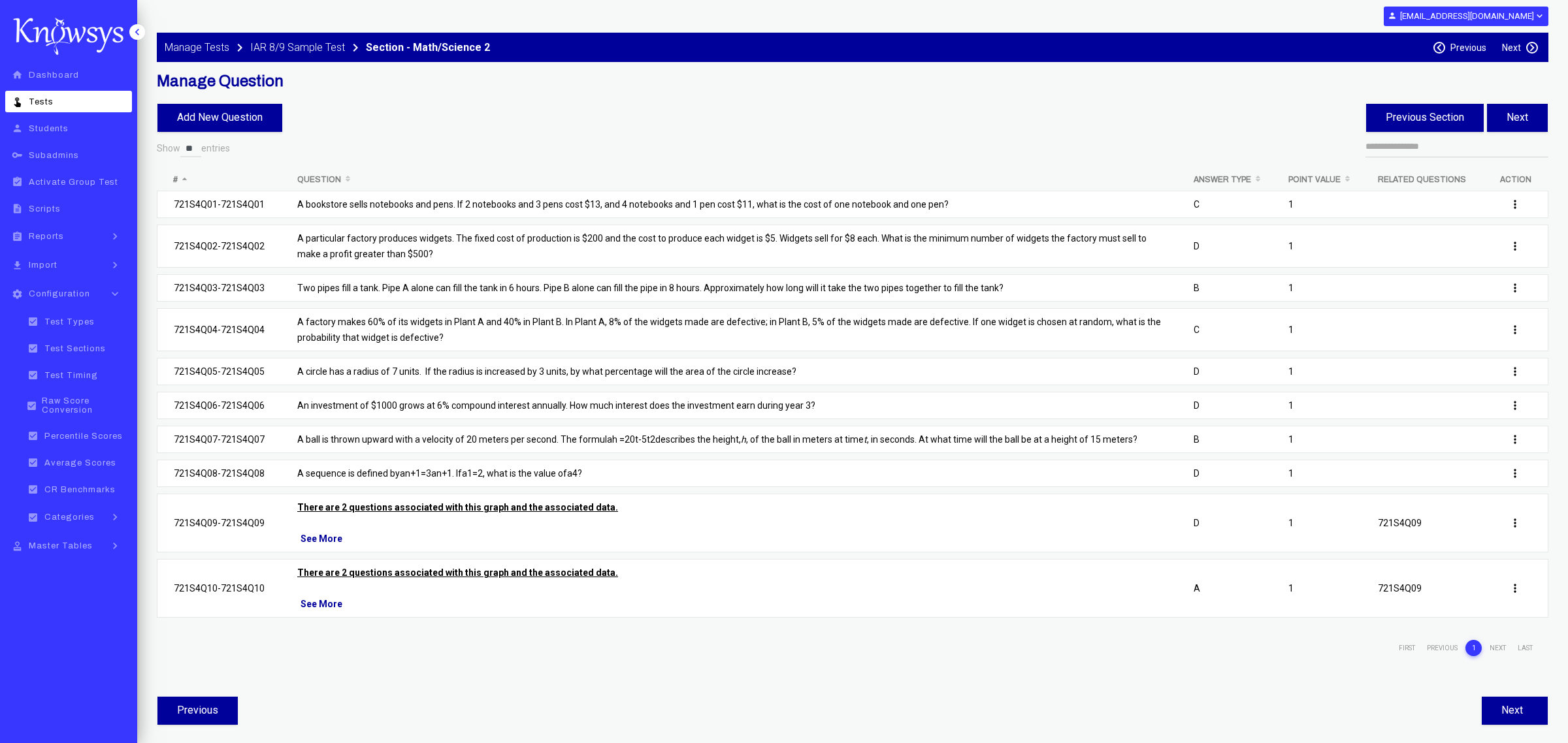
select select "**"
click at [69, 120] on link "person Students" at bounding box center [69, 128] width 127 height 22
select select "**"
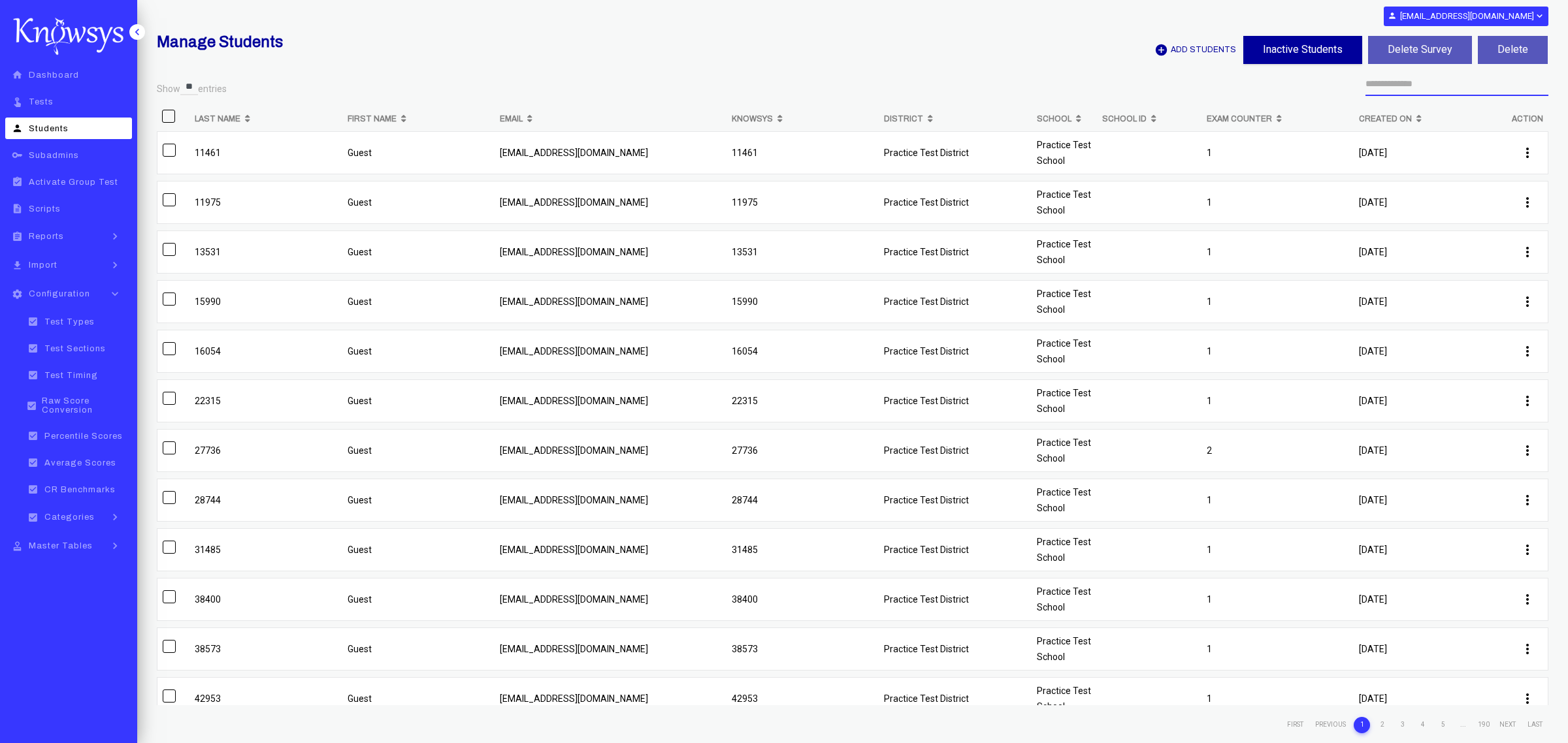
click at [1478, 85] on input "text" at bounding box center [1457, 84] width 183 height 23
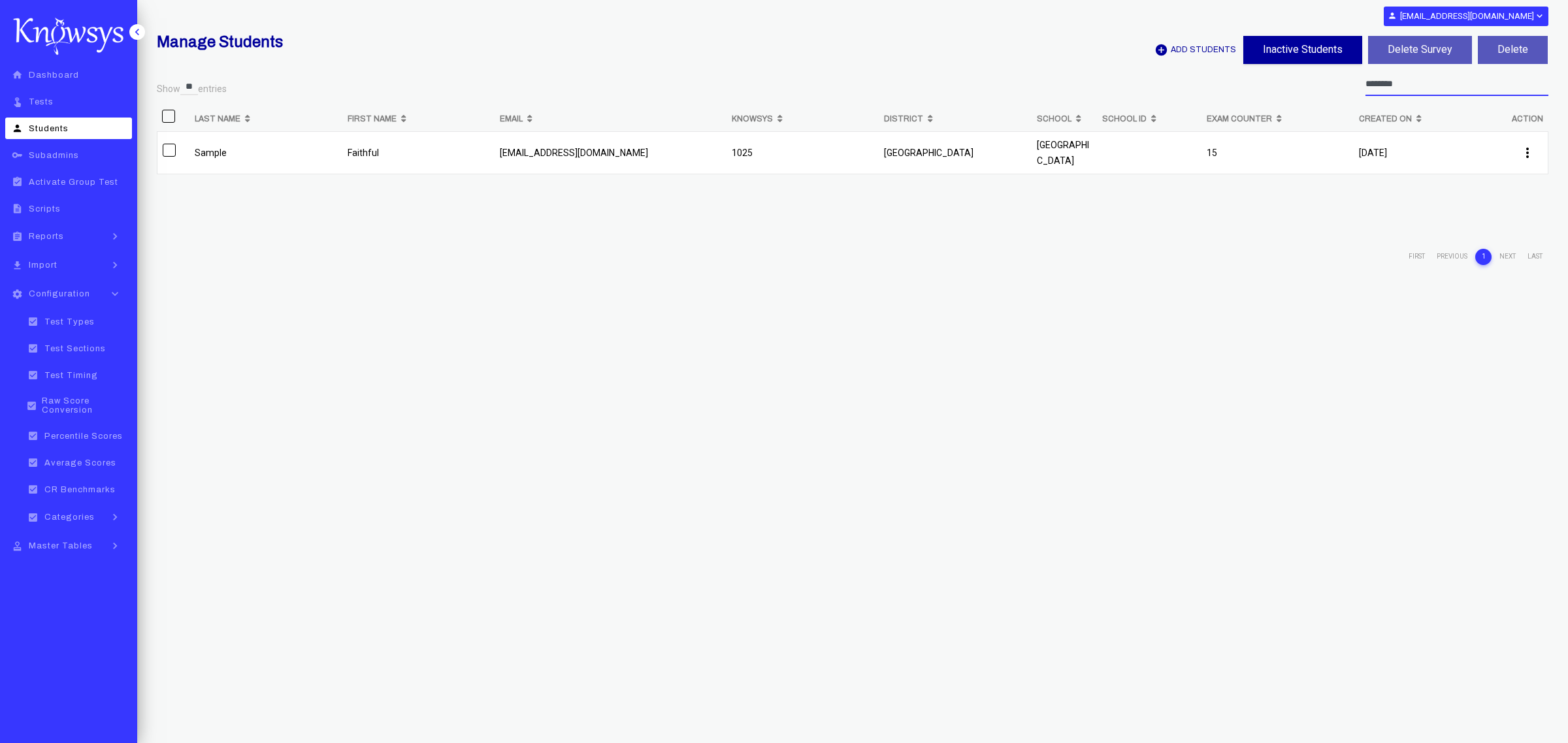
type input "********"
click at [583, 155] on p "[EMAIL_ADDRESS][DOMAIN_NAME]" at bounding box center [611, 153] width 222 height 15
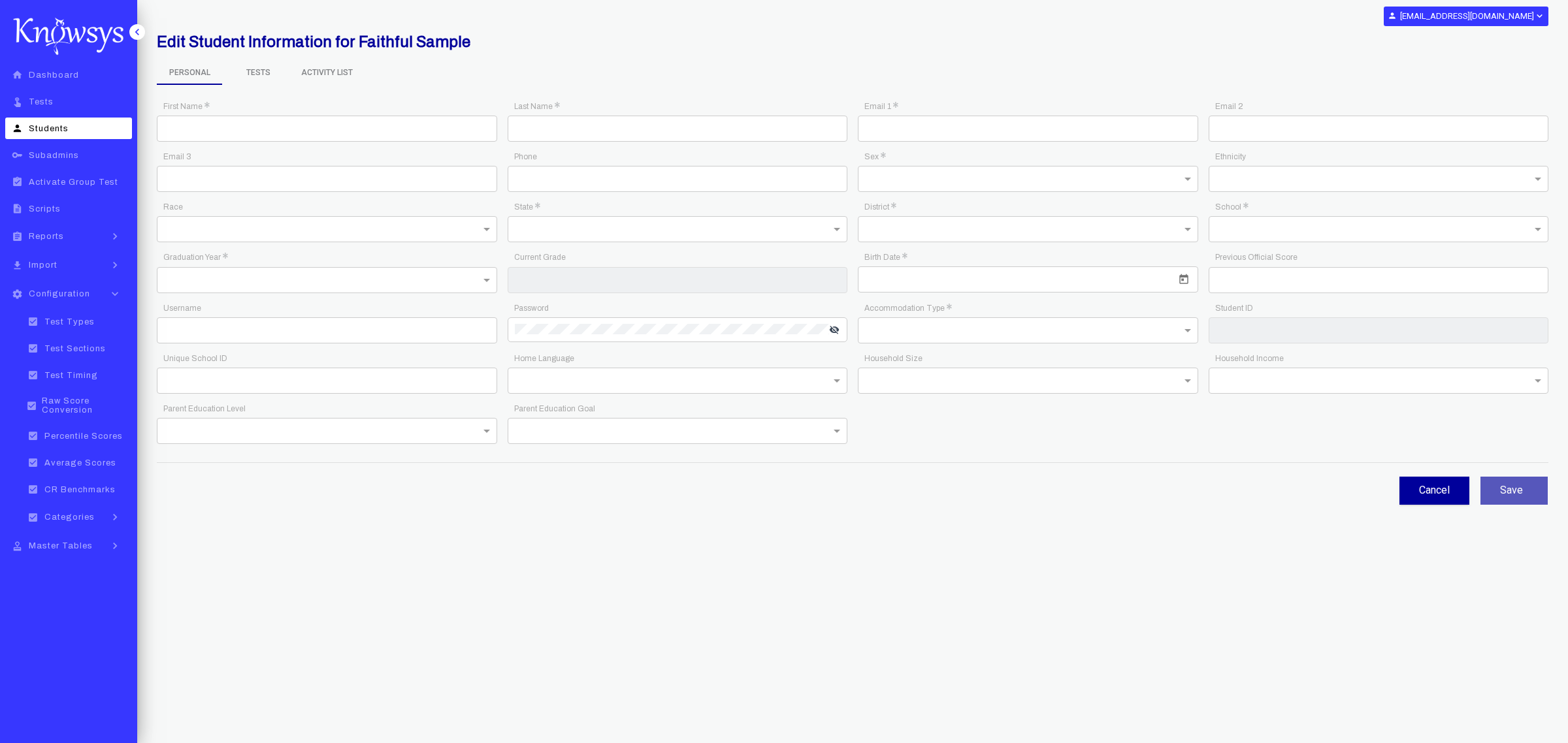
type input "********"
type input "******"
type input "**********"
type input "*"
type input "*********"
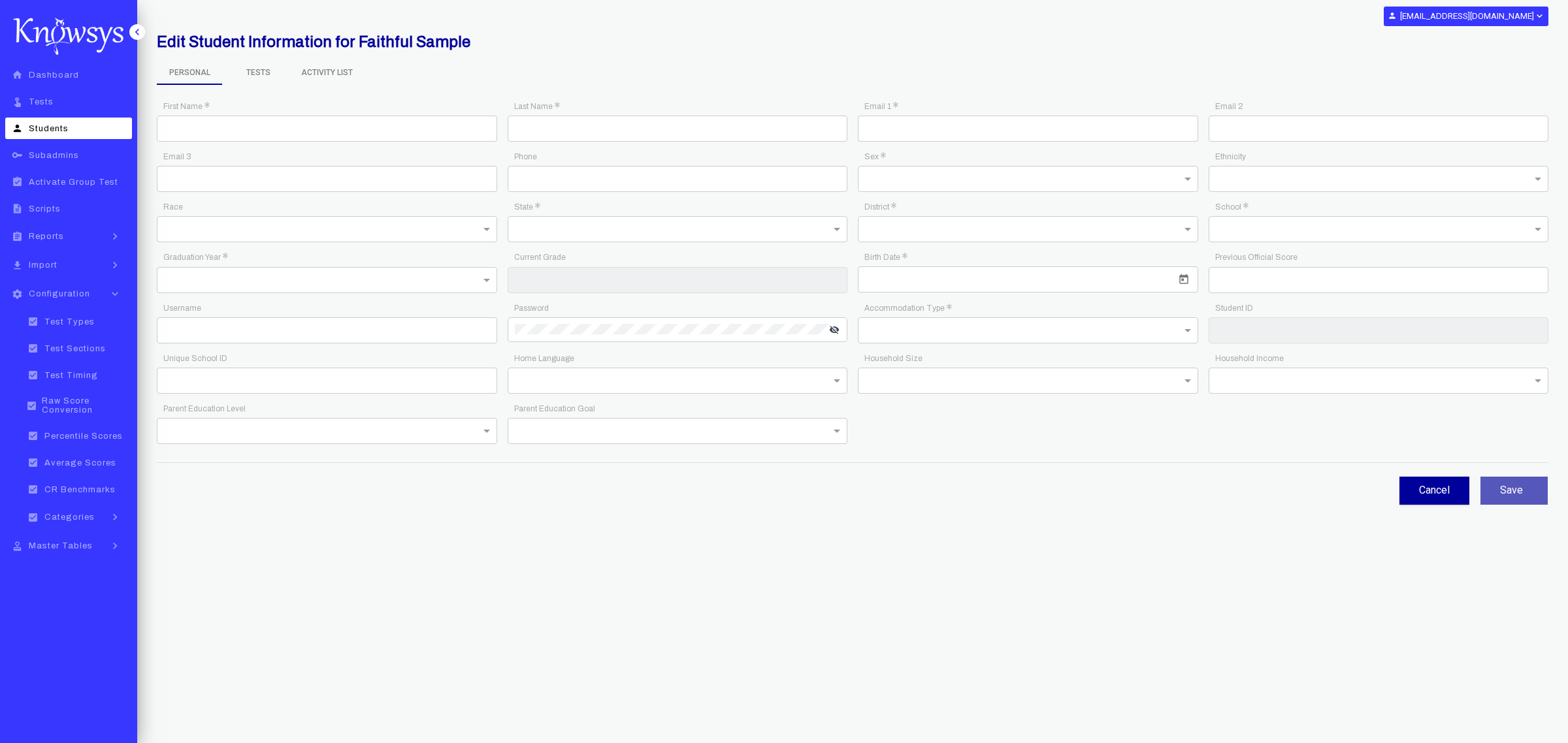
type input "****"
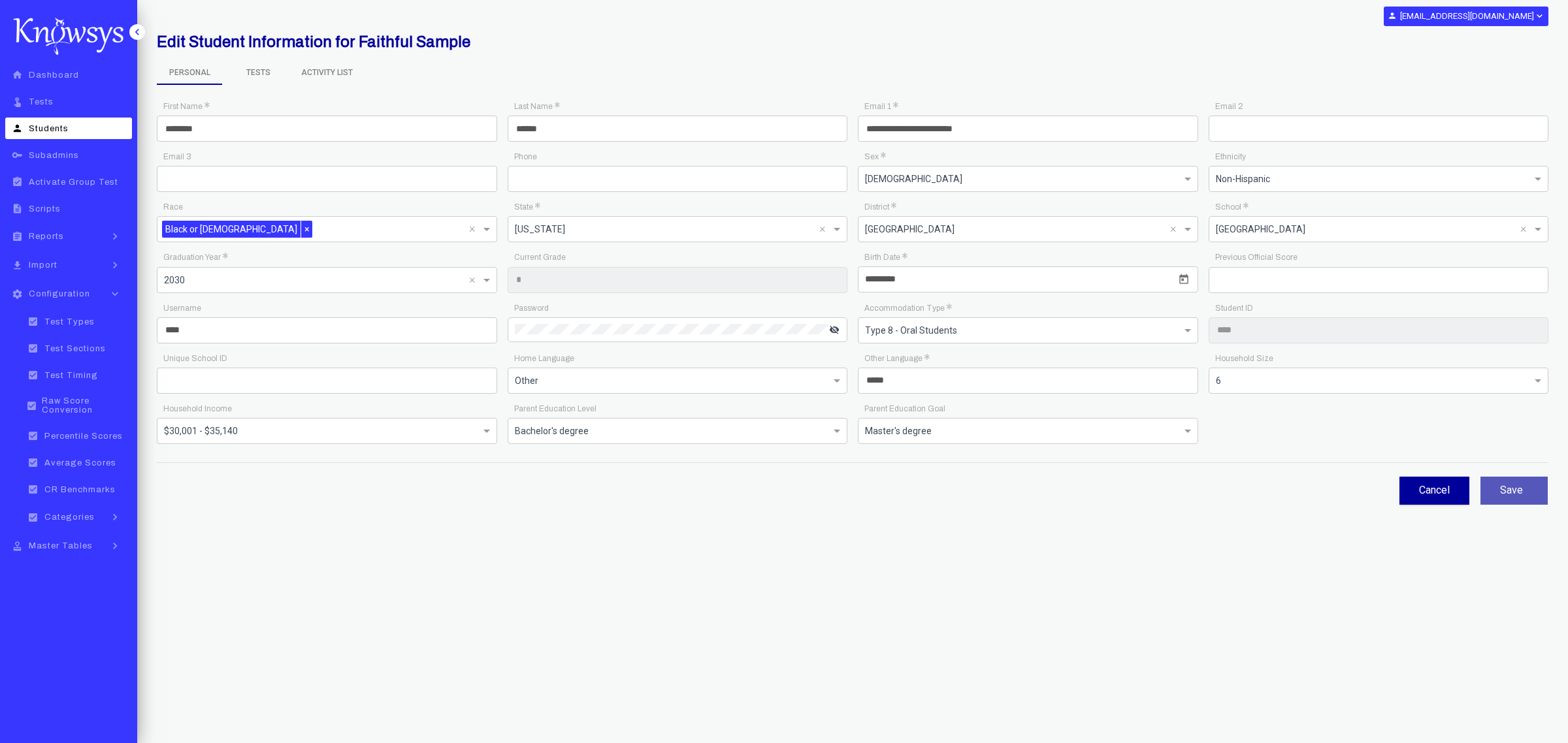
click at [315, 378] on input "text" at bounding box center [327, 381] width 340 height 26
click at [1126, 338] on div at bounding box center [1028, 329] width 339 height 16
click at [926, 362] on div "Type 1" at bounding box center [1028, 364] width 332 height 22
click at [1499, 500] on button "Save" at bounding box center [1514, 490] width 67 height 28
click at [261, 70] on span "Tests" at bounding box center [258, 72] width 66 height 22
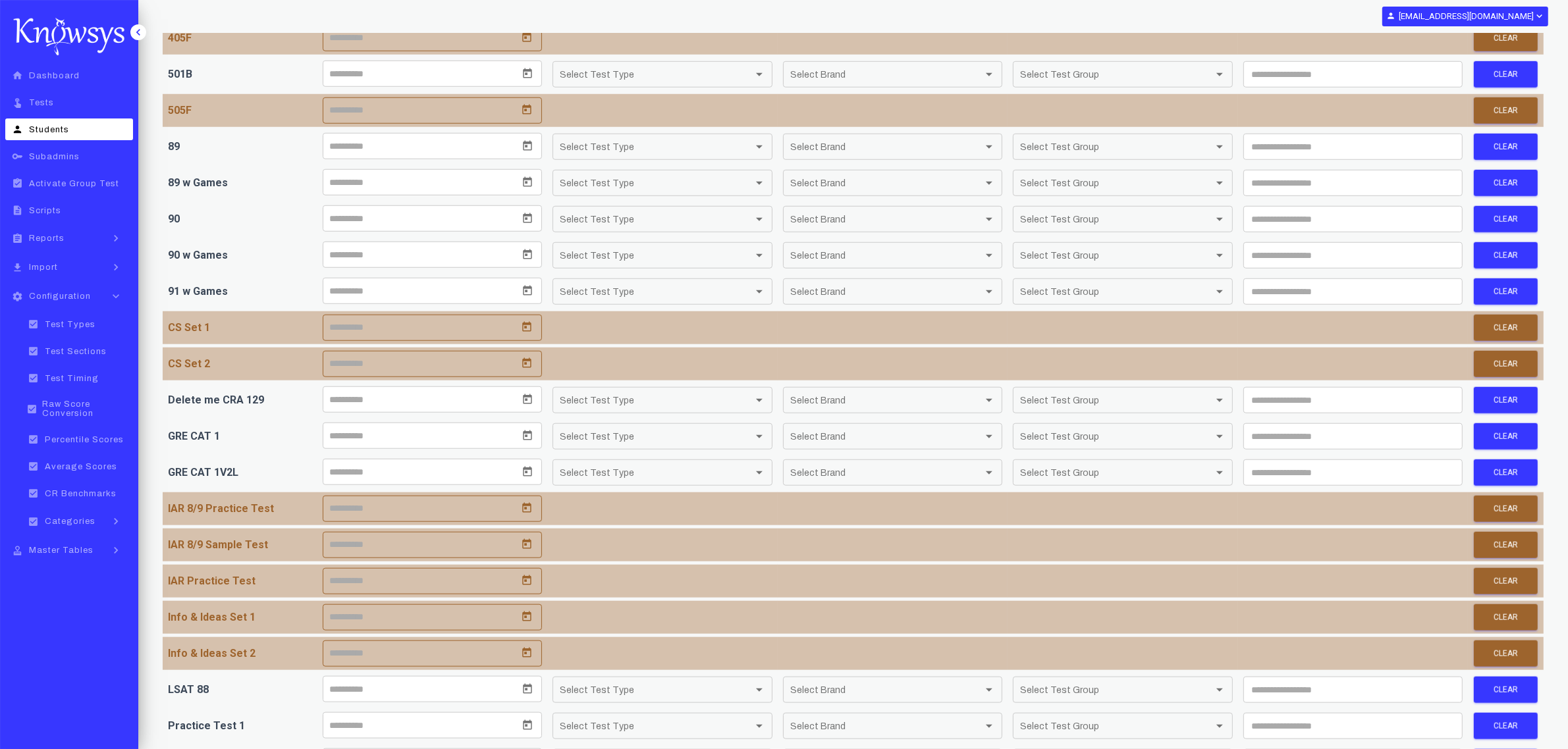
scroll to position [1481, 0]
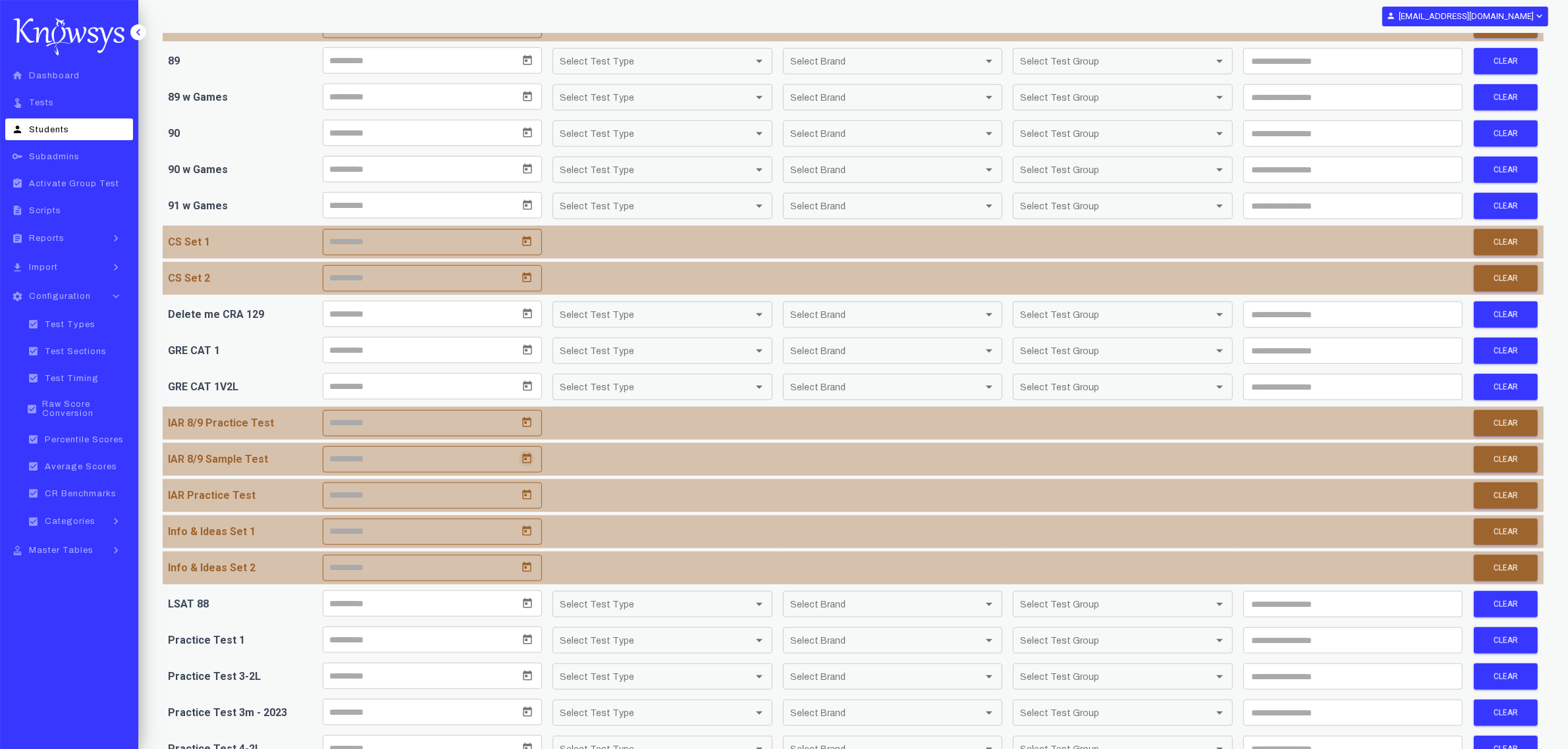
click at [529, 465] on icon "Open calendar" at bounding box center [527, 459] width 12 height 12
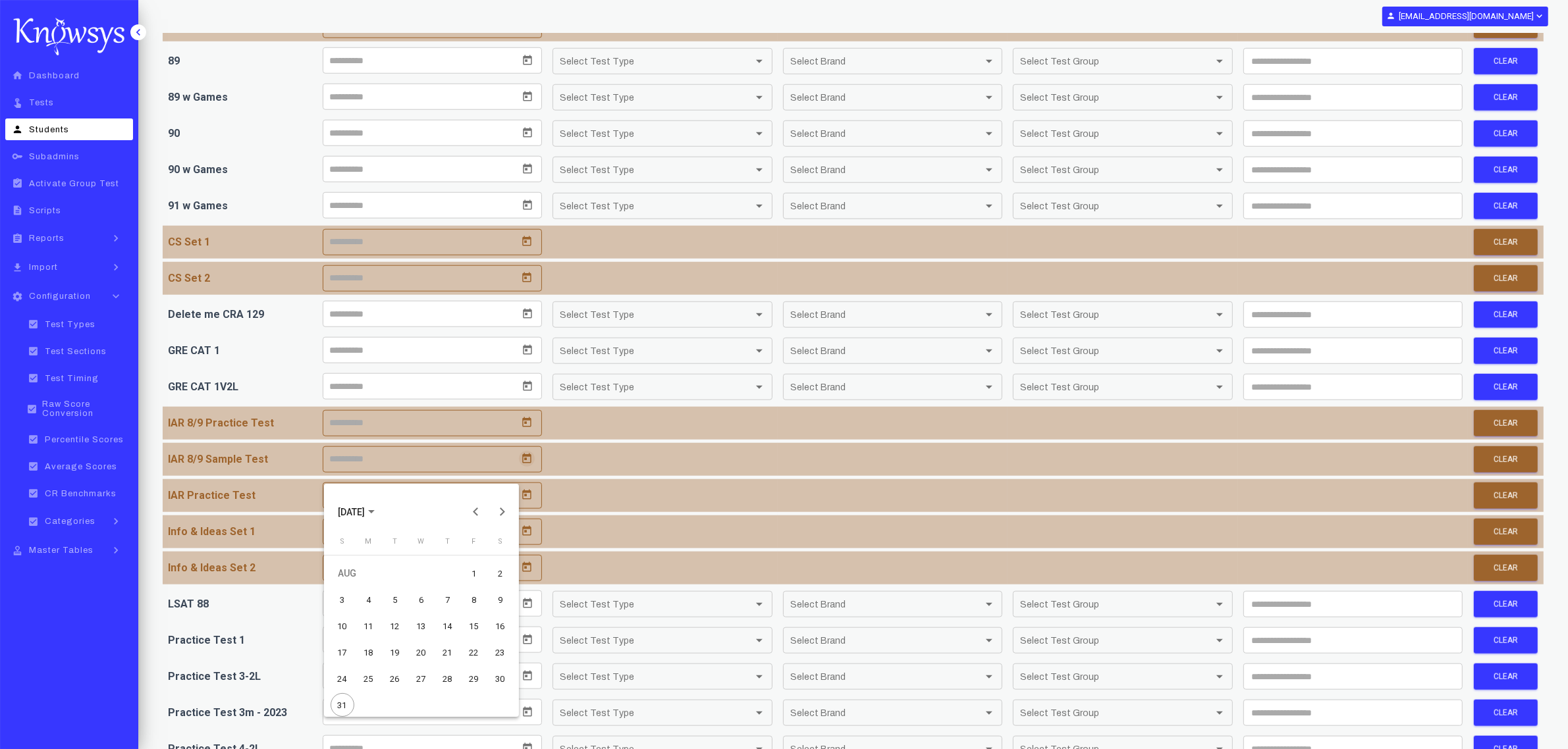
click at [505, 679] on div "30" at bounding box center [500, 678] width 23 height 23
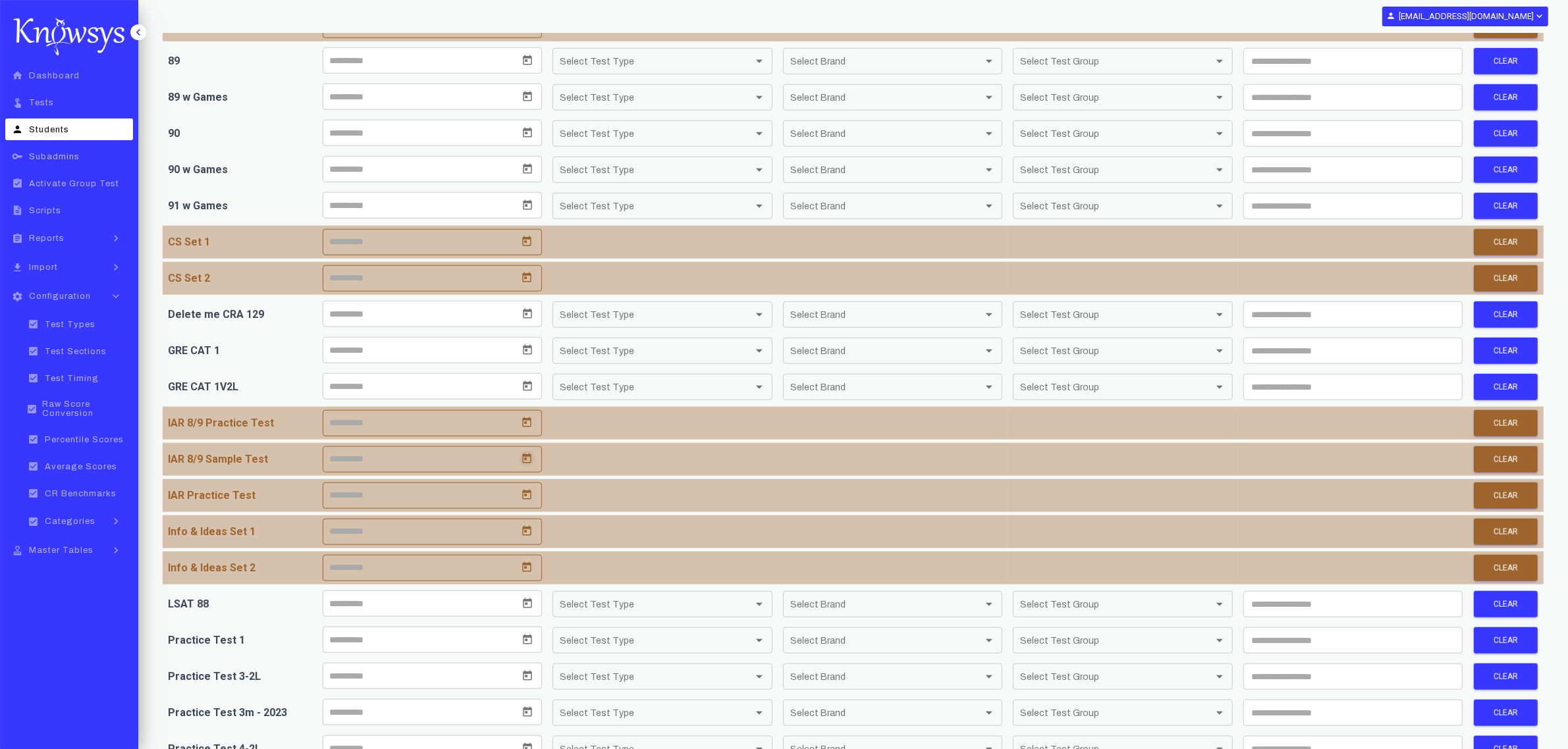
type input "*********"
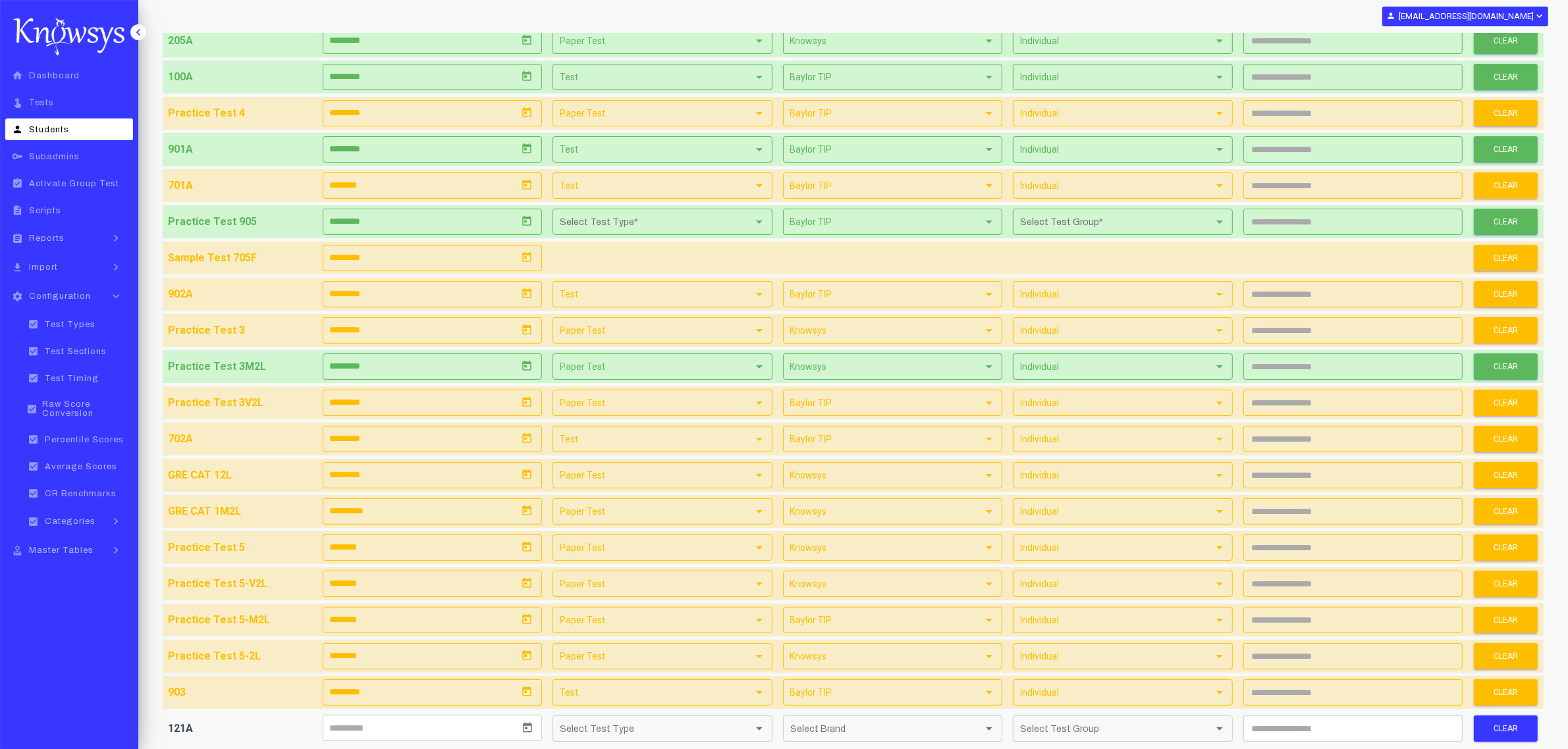
scroll to position [0, 0]
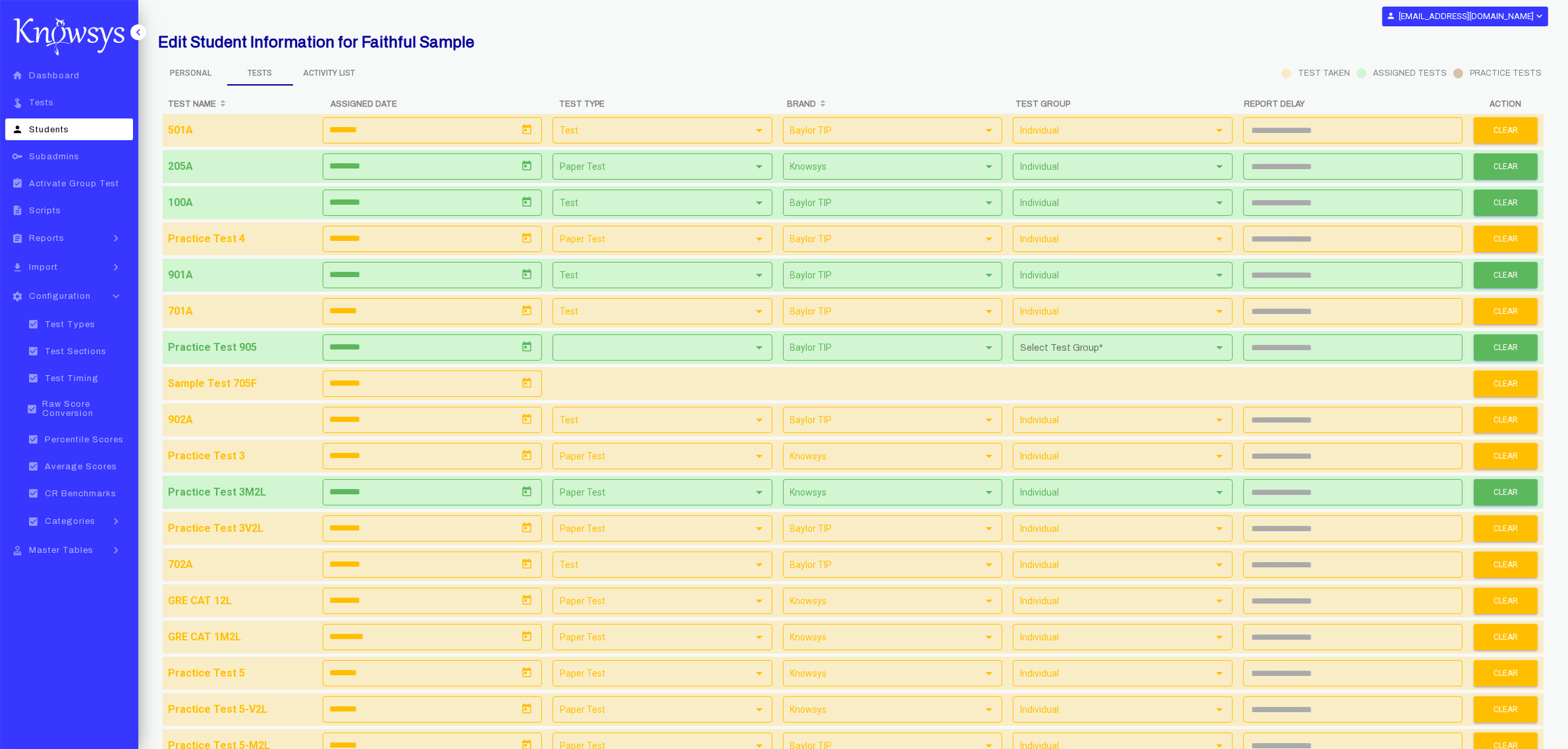
click at [758, 347] on div at bounding box center [759, 348] width 6 height 3
click at [1501, 347] on div at bounding box center [784, 374] width 1568 height 749
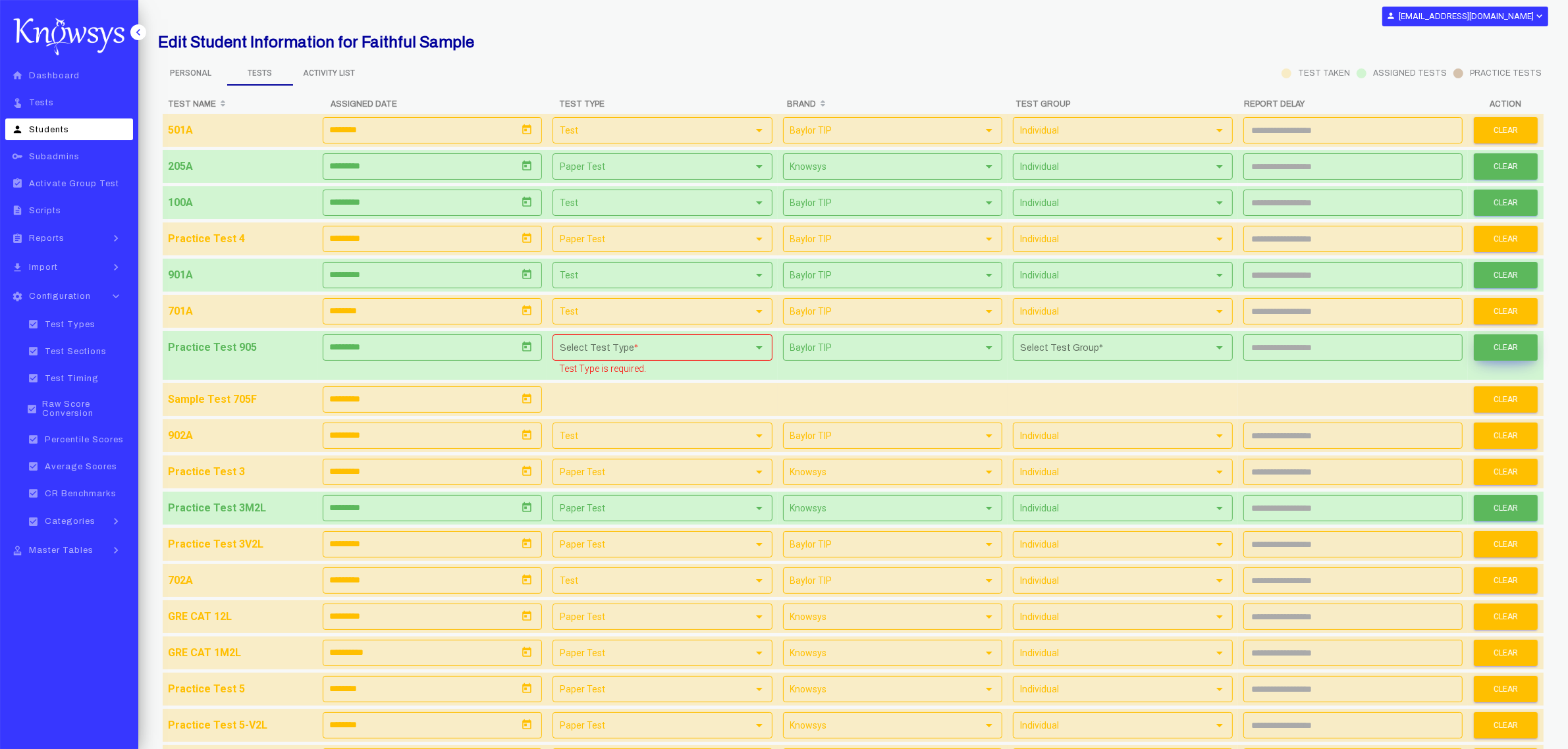
click at [1492, 352] on button "Clear" at bounding box center [1506, 347] width 64 height 26
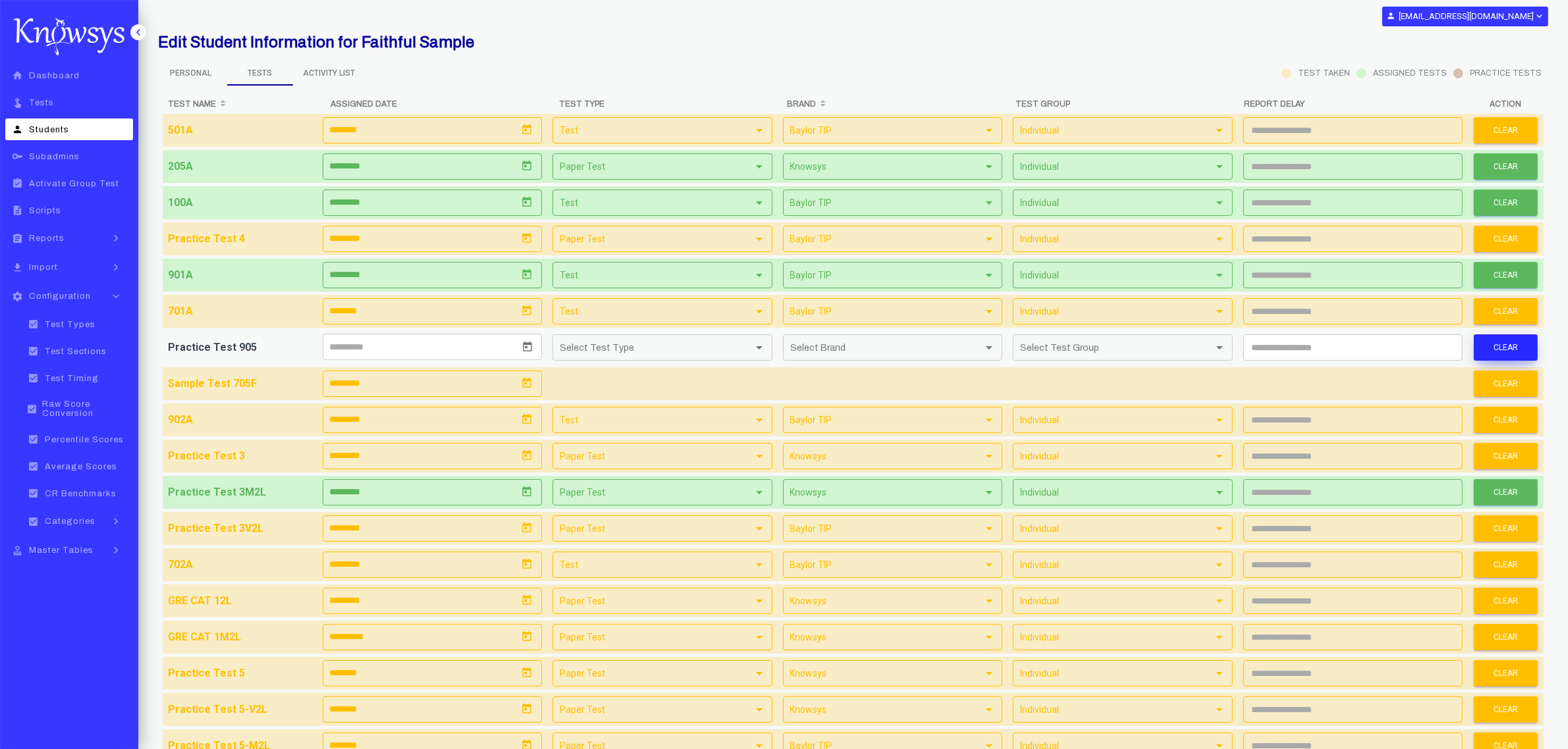
scroll to position [1751, 0]
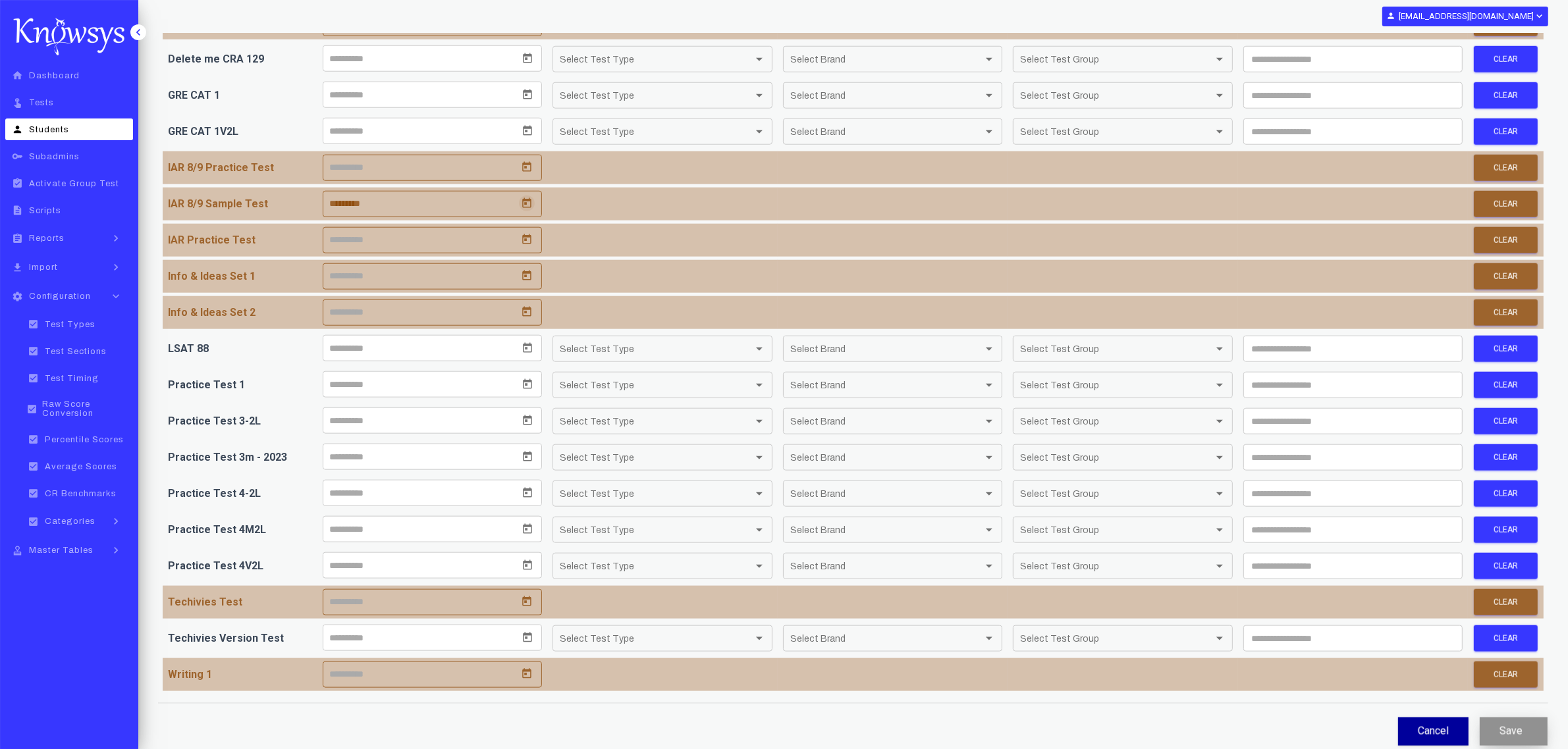
click at [1499, 729] on button "Save" at bounding box center [1513, 731] width 68 height 28
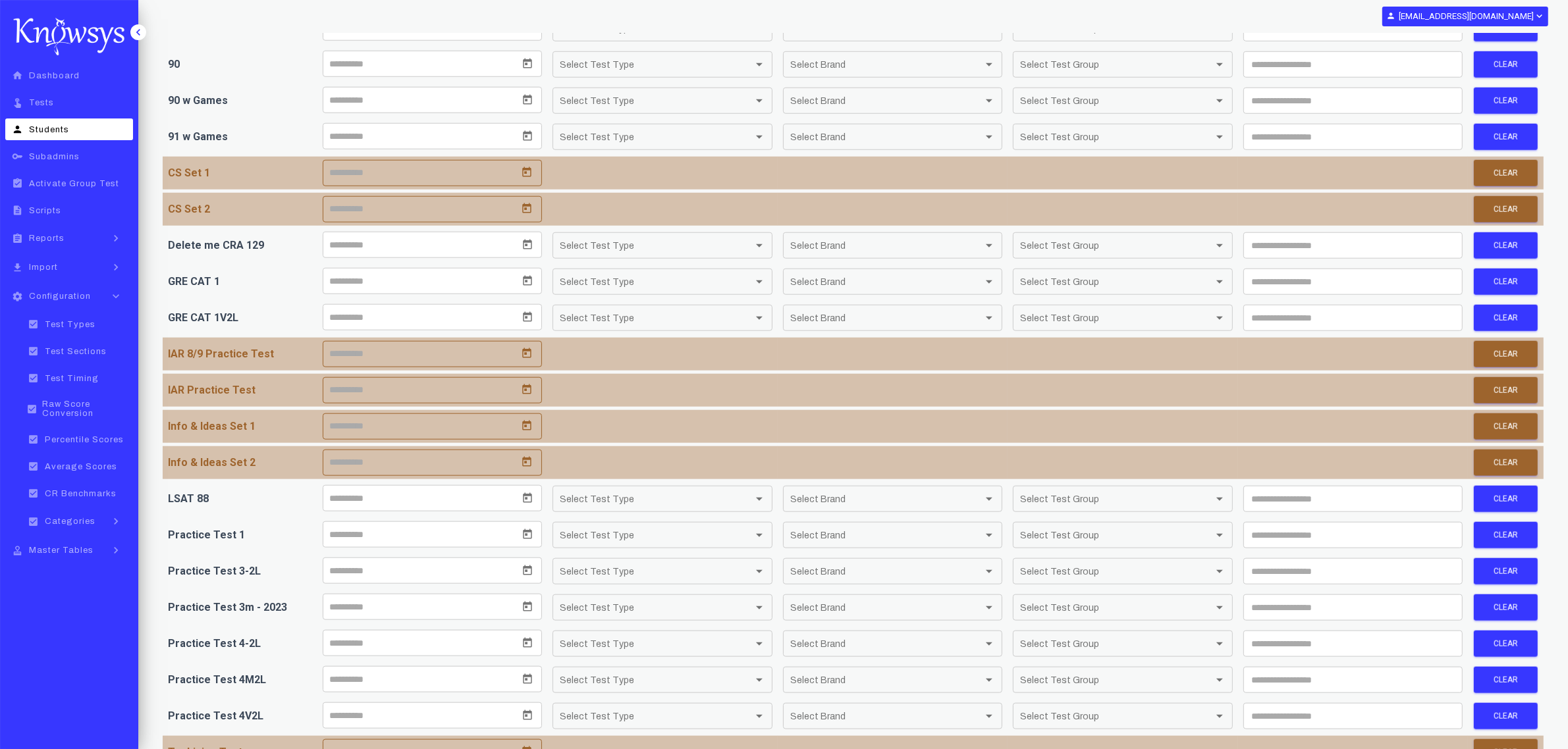
scroll to position [1468, 0]
